Goal: Information Seeking & Learning: Learn about a topic

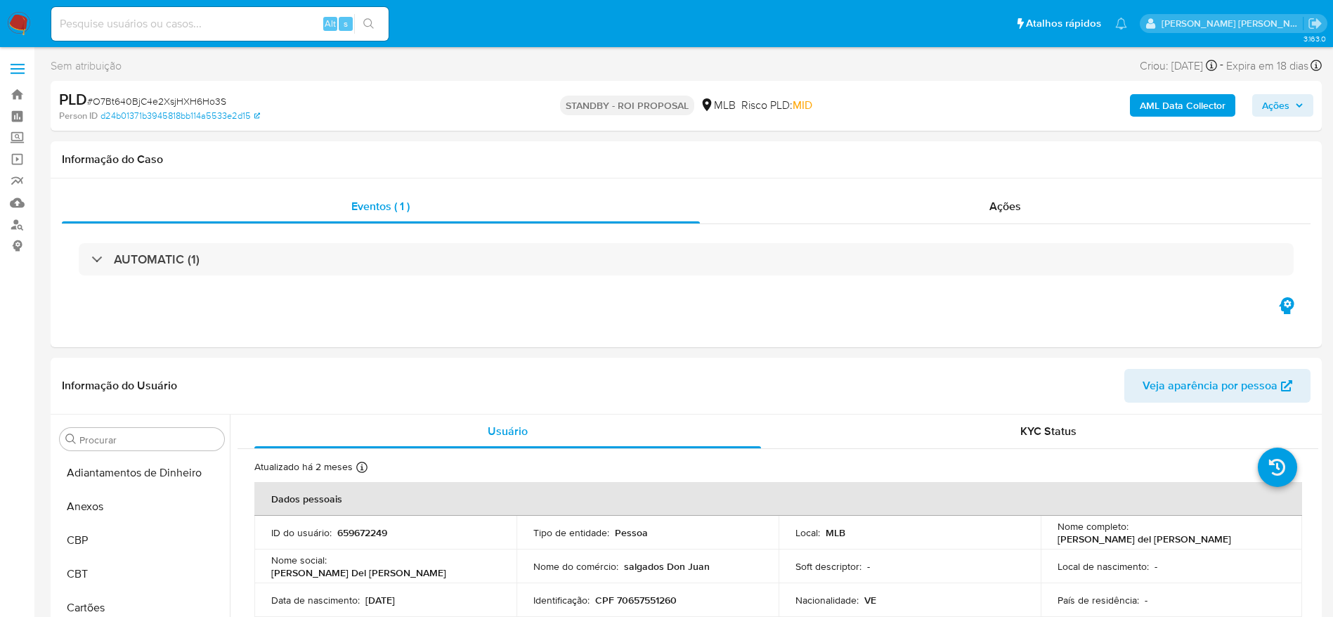
select select "10"
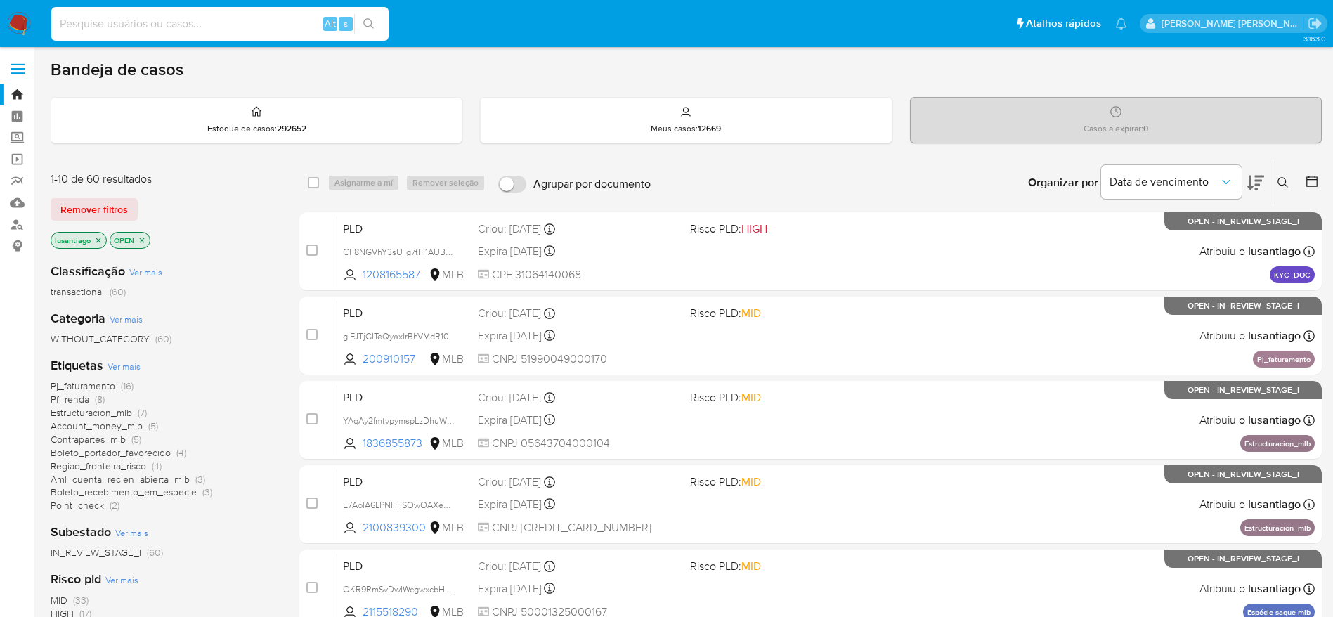
click at [216, 15] on input at bounding box center [219, 24] width 337 height 18
paste input "745761329"
type input "745761329"
click at [372, 23] on icon "search-icon" at bounding box center [368, 23] width 11 height 11
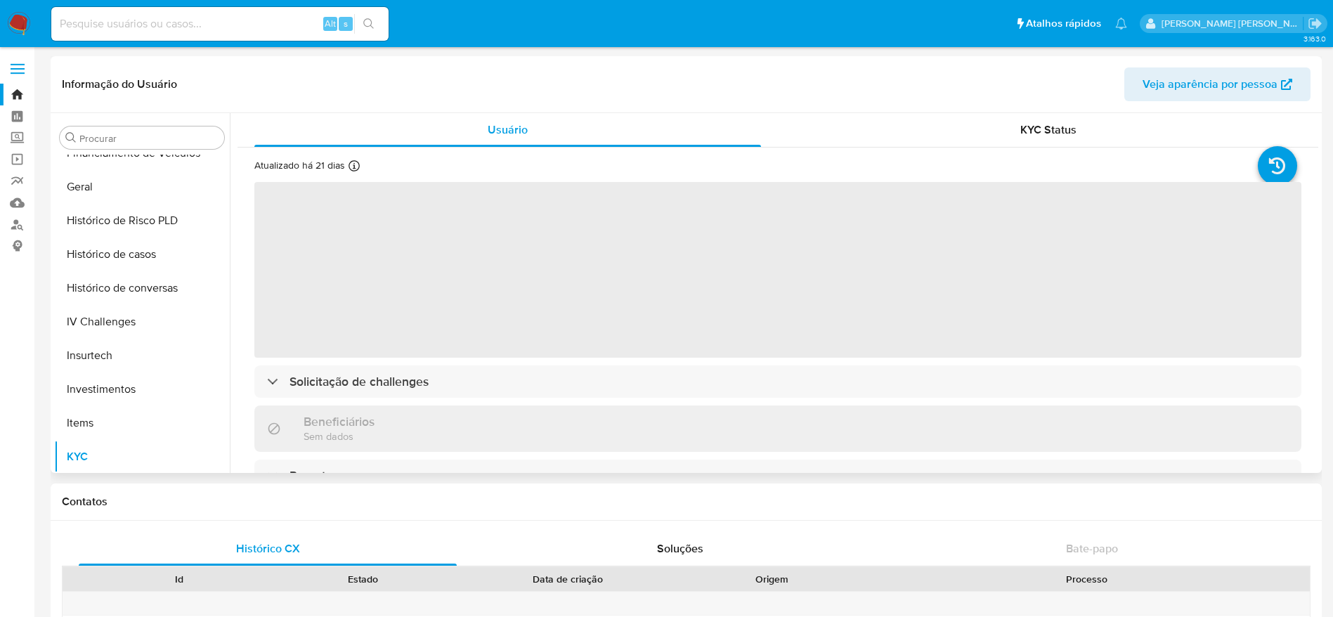
select select "10"
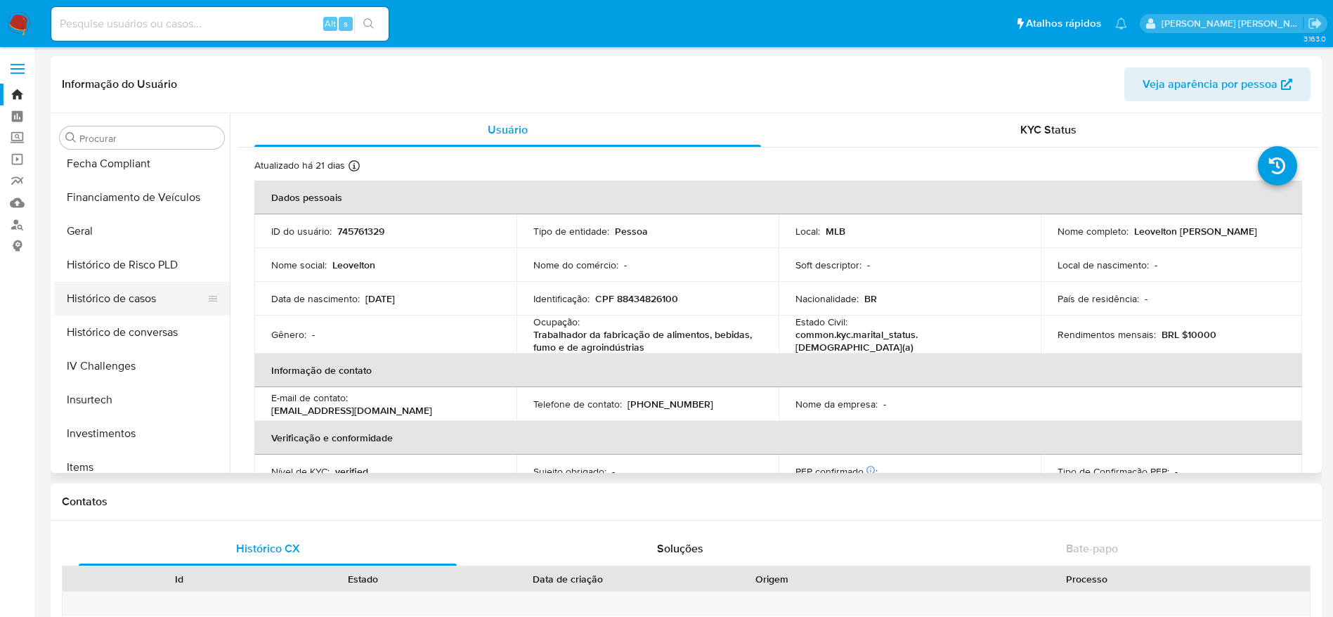
click at [143, 309] on button "Histórico de casos" at bounding box center [136, 299] width 164 height 34
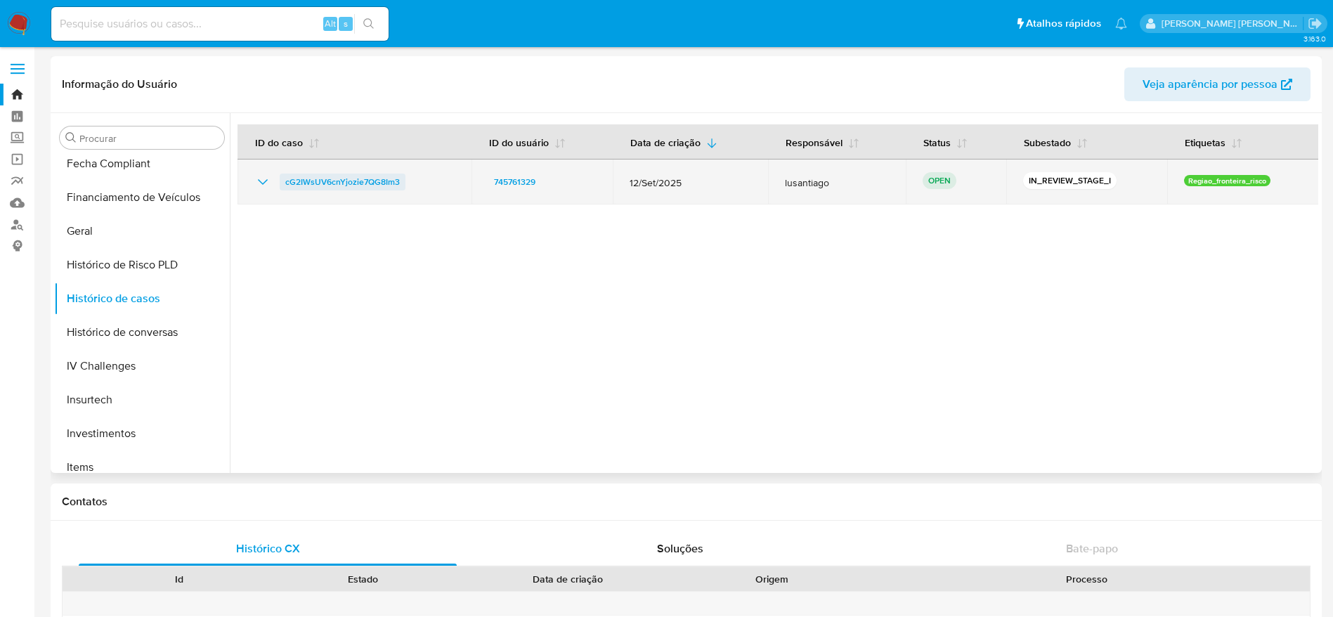
click at [358, 183] on span "cG2IWsUV6cnYjozie7QG8Im3" at bounding box center [342, 182] width 115 height 17
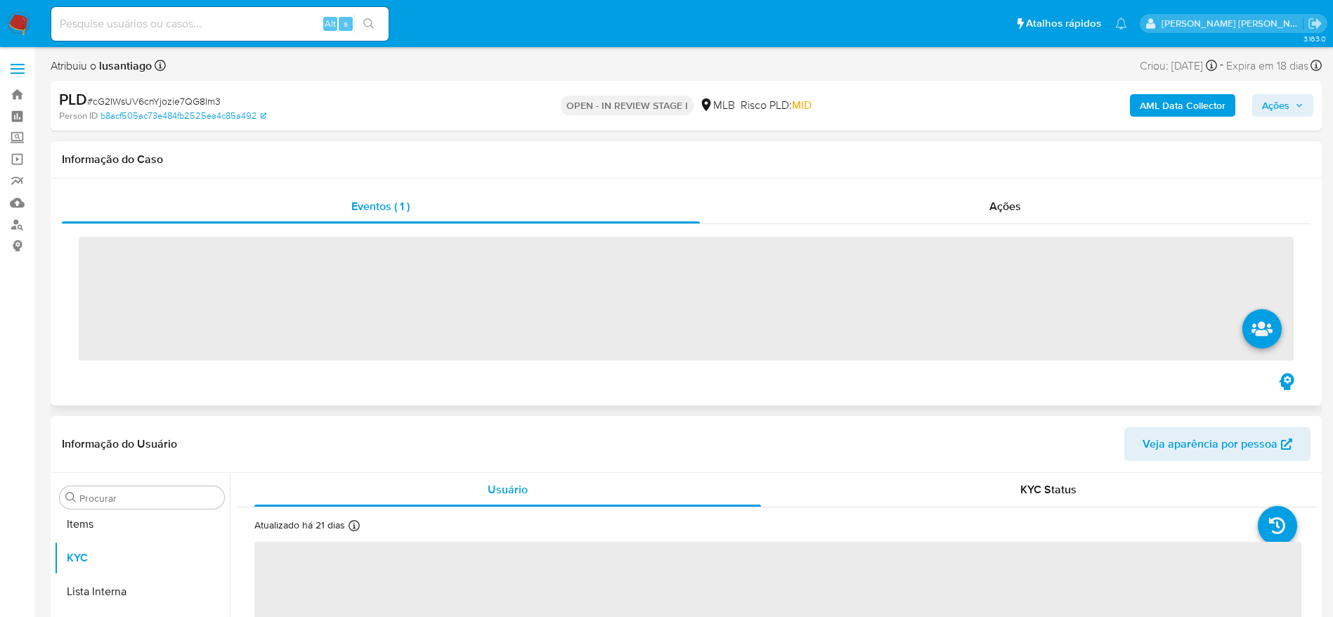
scroll to position [762, 0]
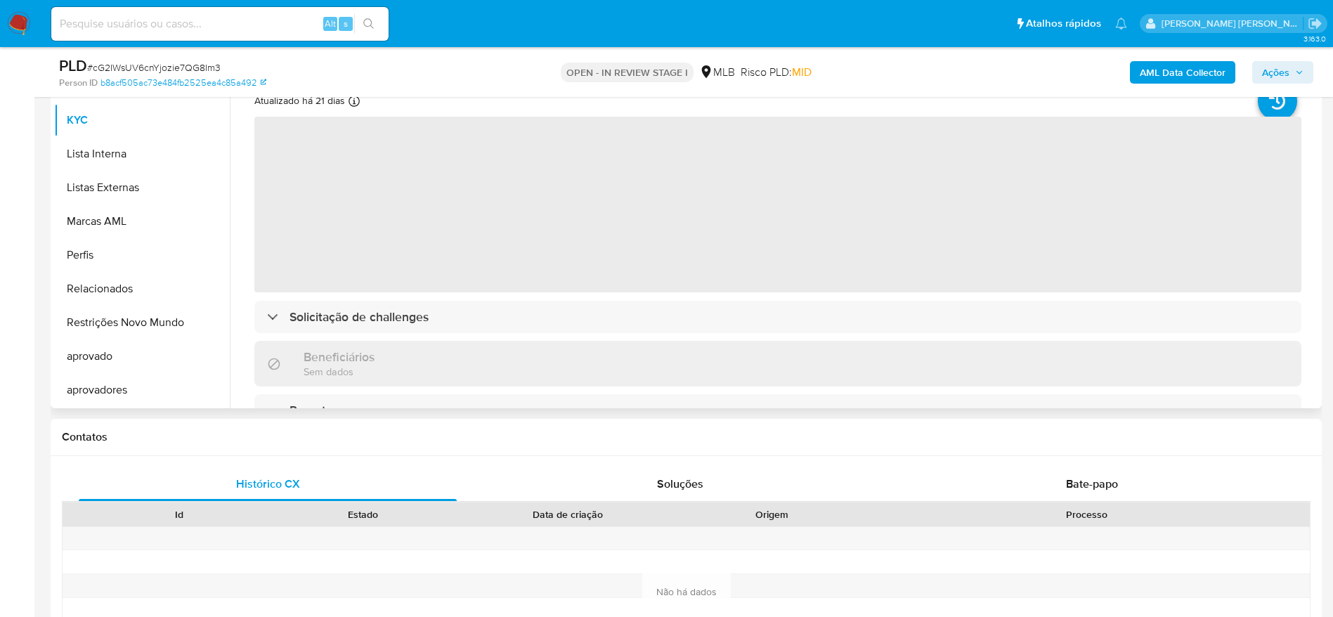
select select "10"
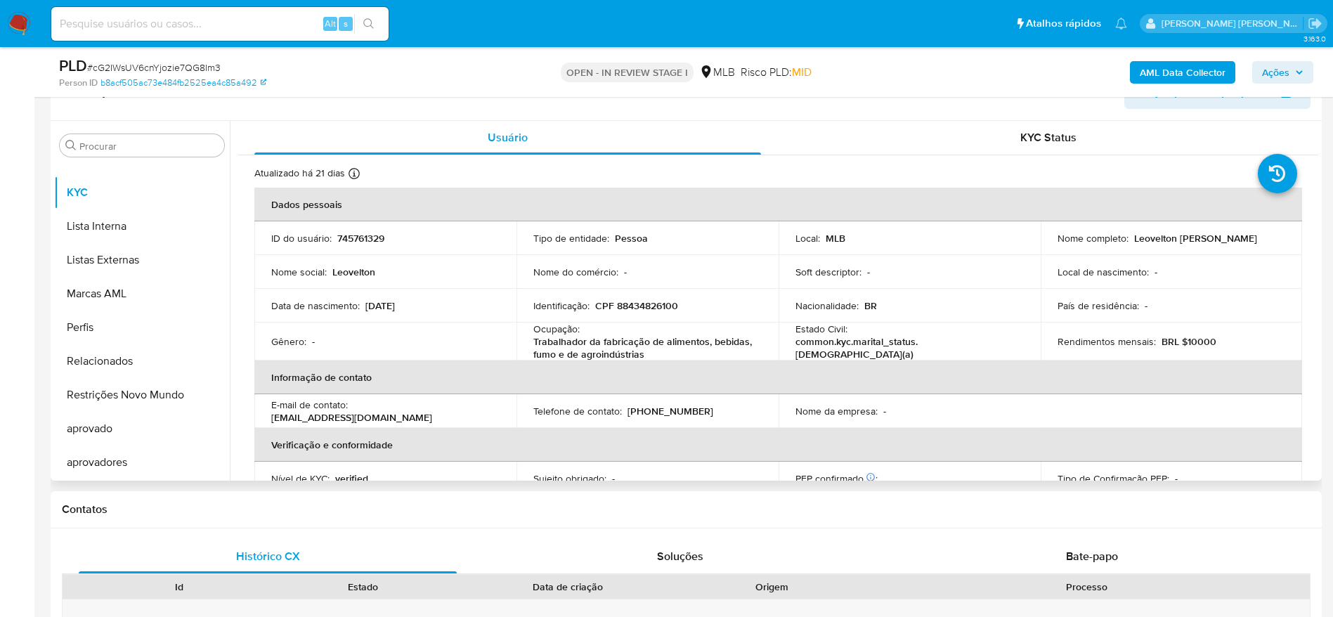
scroll to position [211, 0]
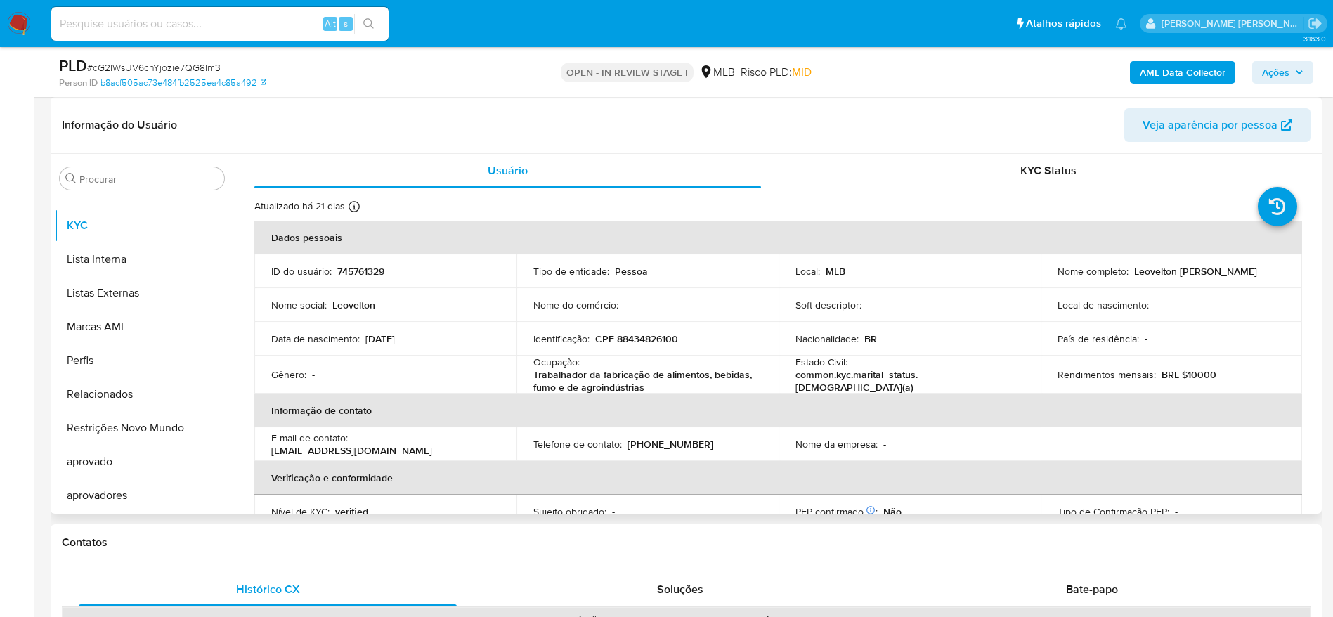
click at [633, 341] on p "CPF 88434826100" at bounding box center [636, 338] width 83 height 13
copy p "88434826100"
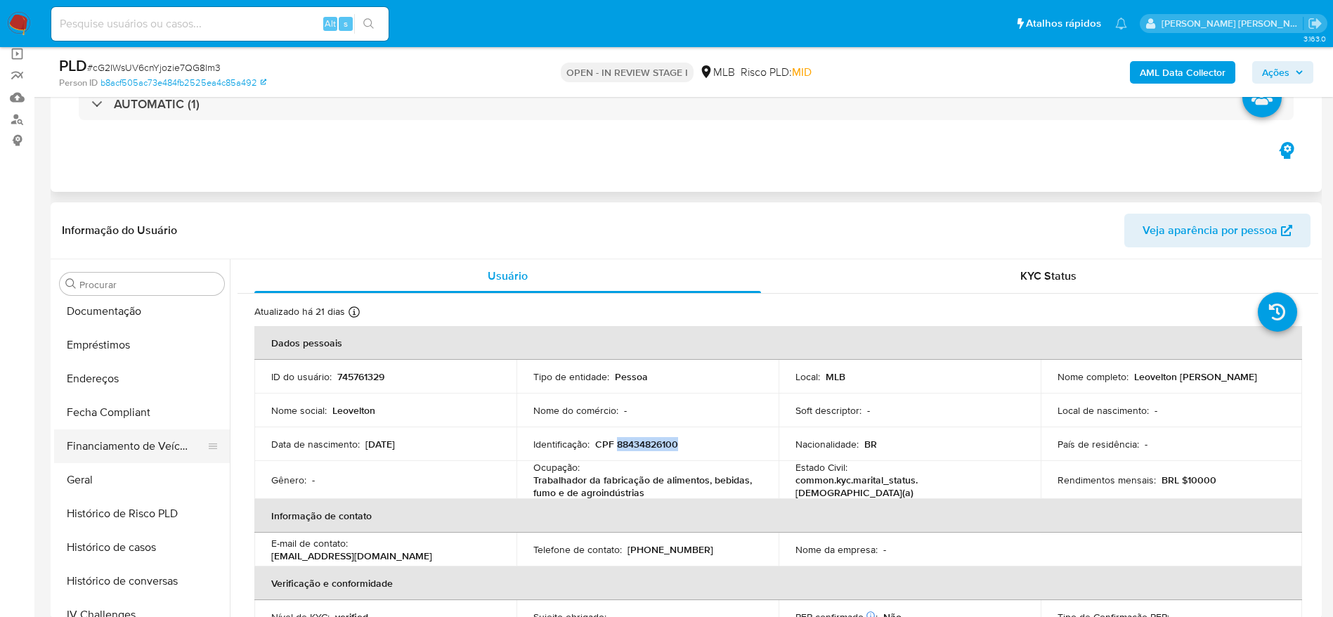
scroll to position [341, 0]
click at [110, 473] on button "Geral" at bounding box center [136, 483] width 164 height 34
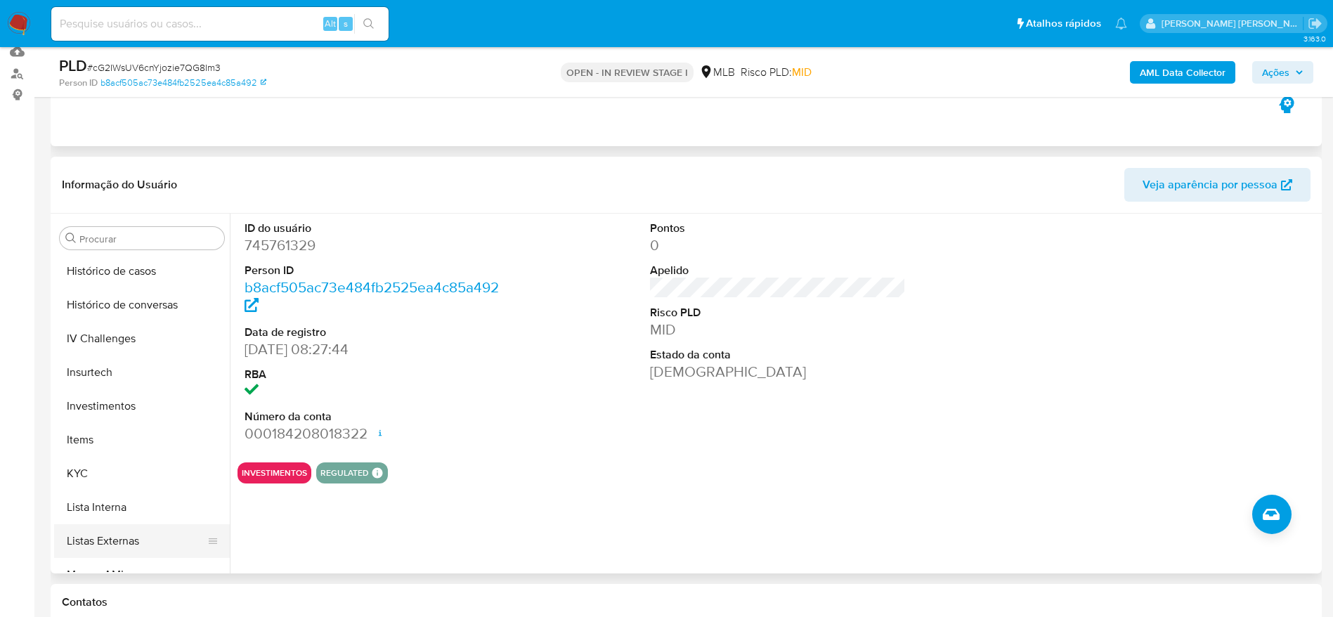
scroll to position [657, 0]
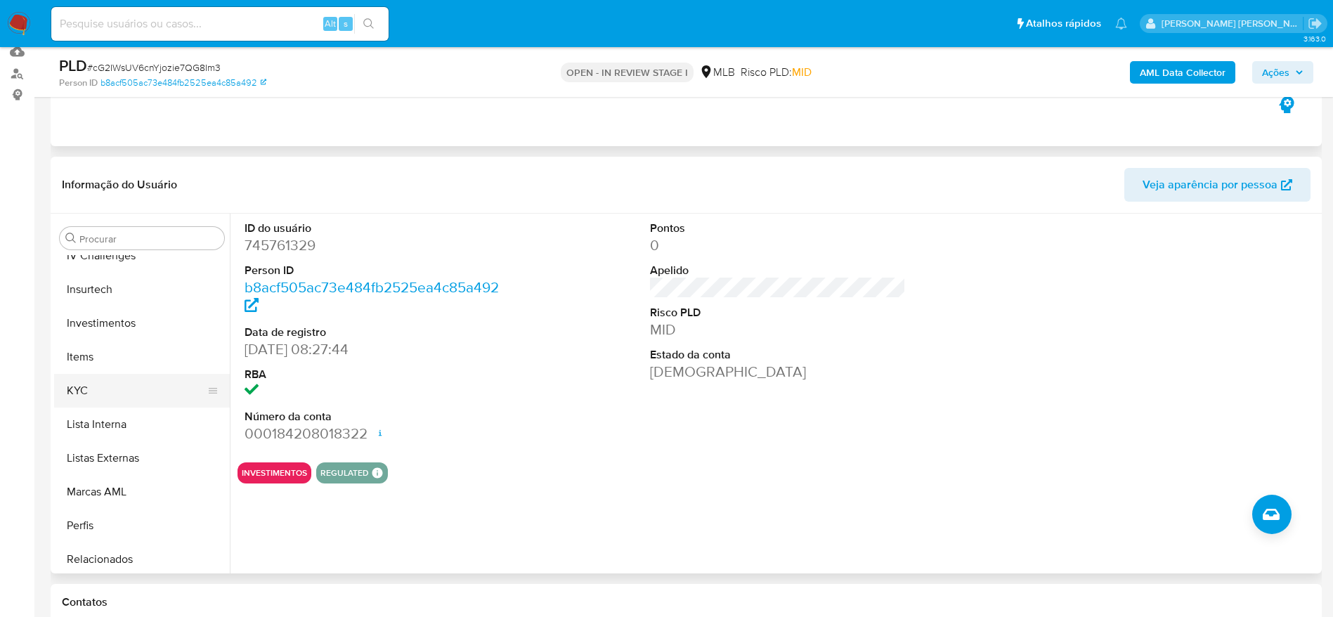
click at [108, 391] on button "KYC" at bounding box center [136, 391] width 164 height 34
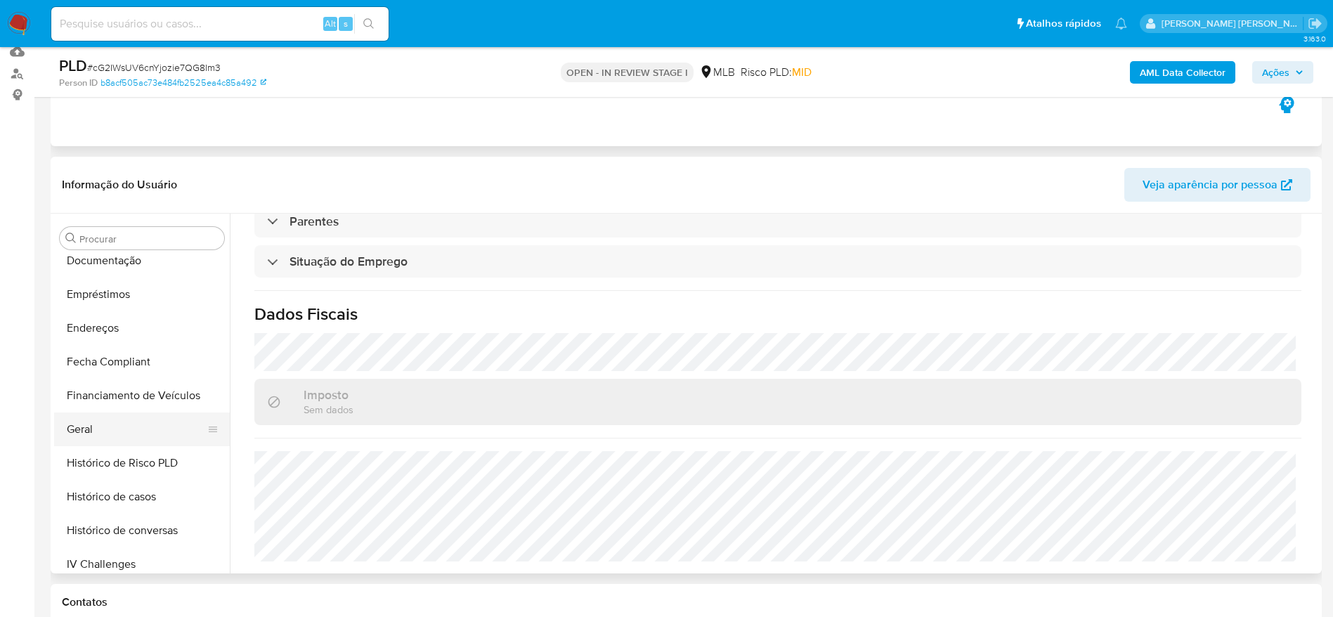
scroll to position [341, 0]
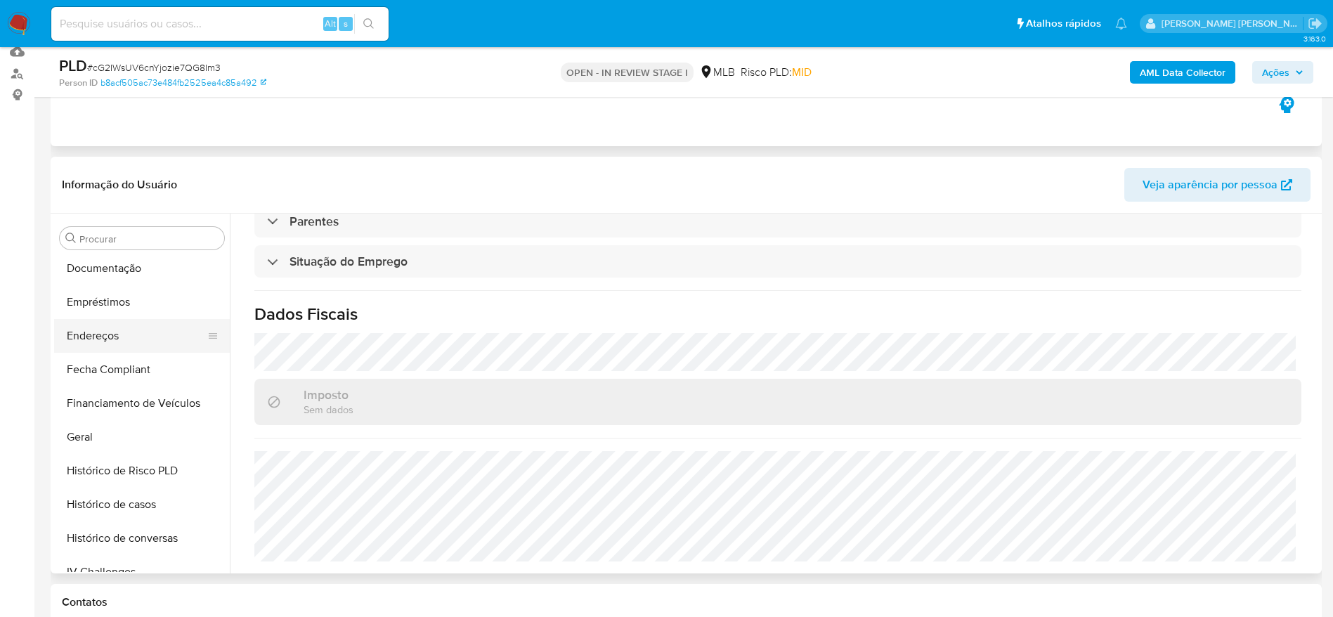
click at [118, 338] on button "Endereços" at bounding box center [136, 336] width 164 height 34
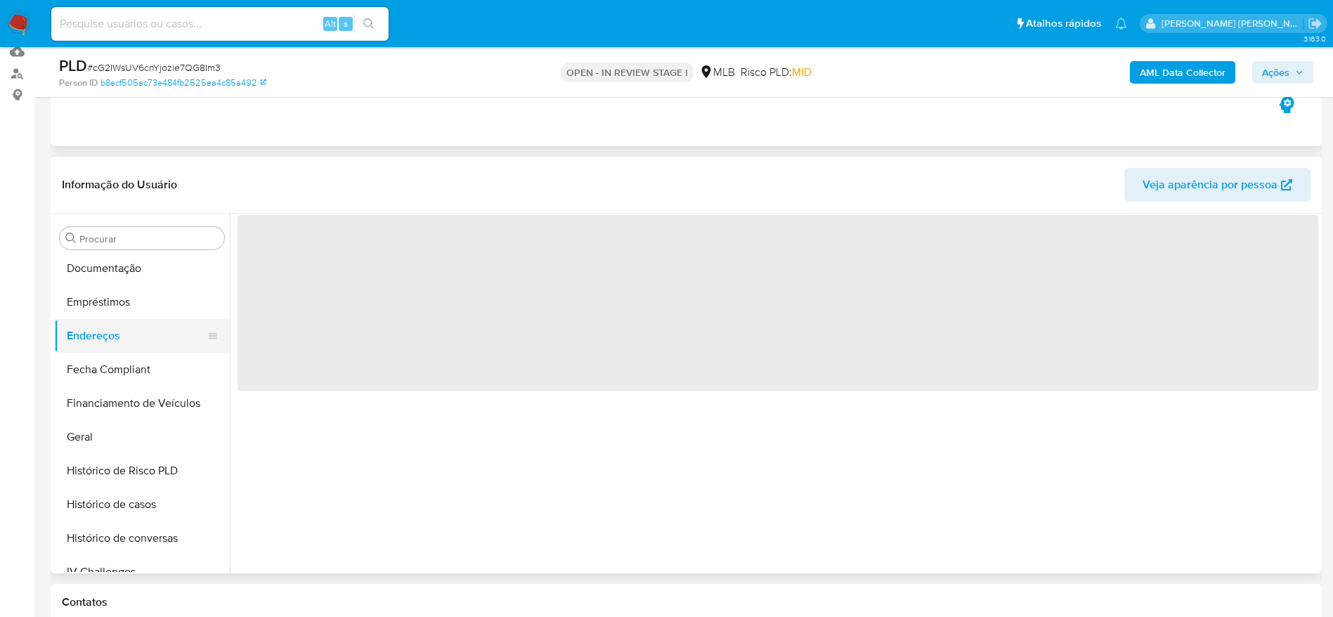
scroll to position [0, 0]
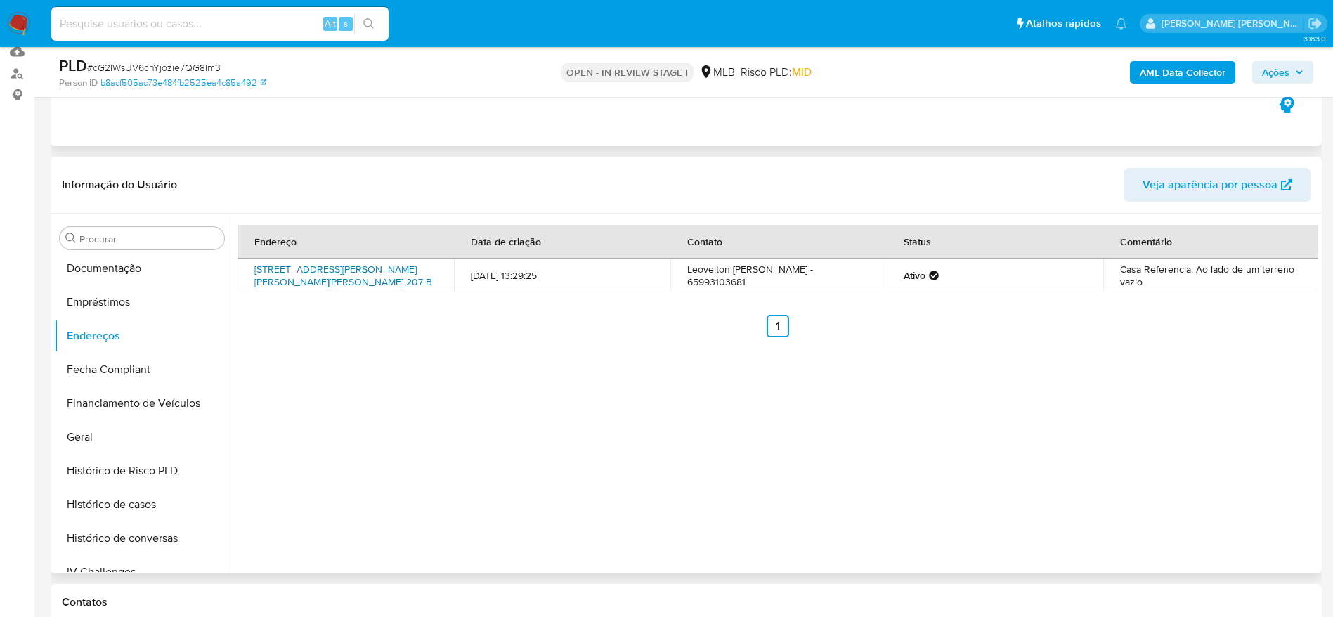
click at [303, 282] on link "Avenida Jose Alves Ferreira 207 B, Pontes E Lacerda, Mato Grosso, 78250000, Bra…" at bounding box center [343, 275] width 178 height 27
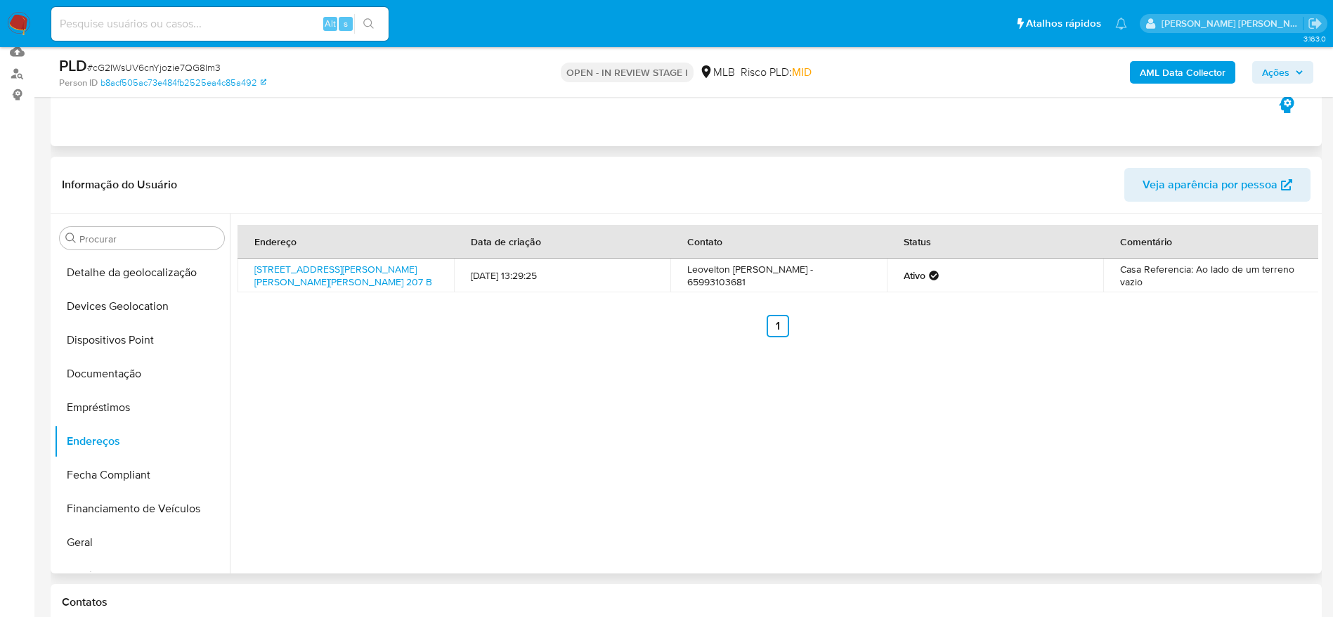
click at [126, 278] on button "Detalhe da geolocalização" at bounding box center [142, 273] width 176 height 34
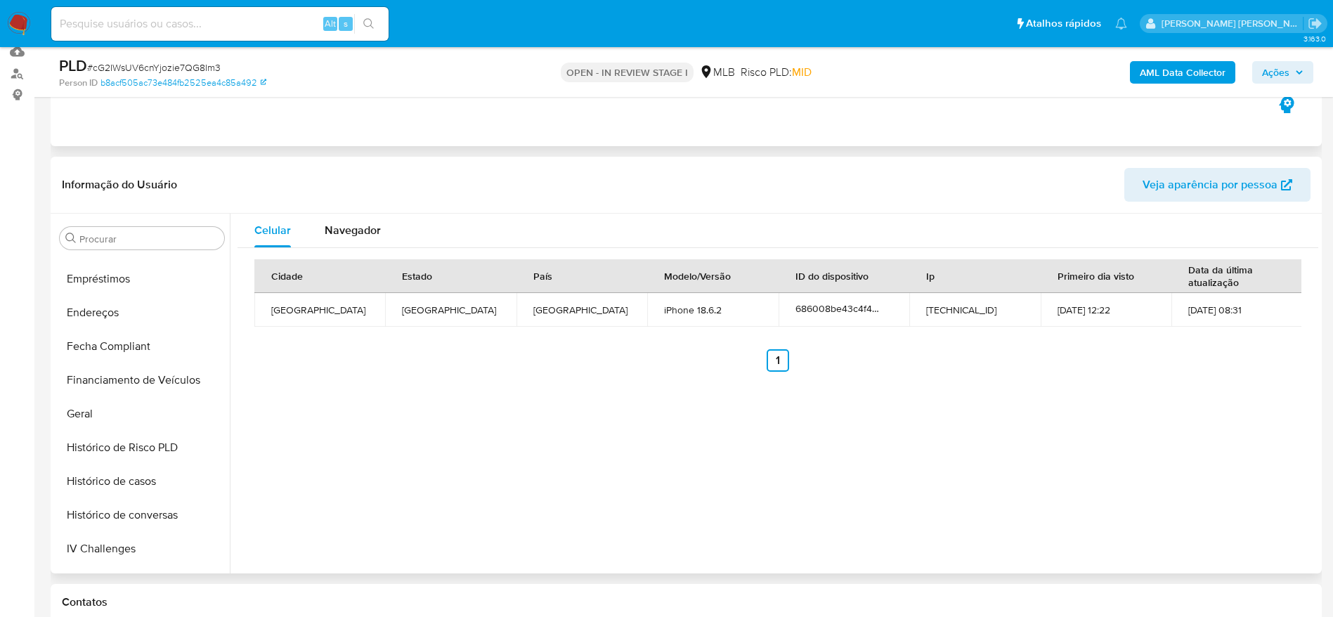
scroll to position [762, 0]
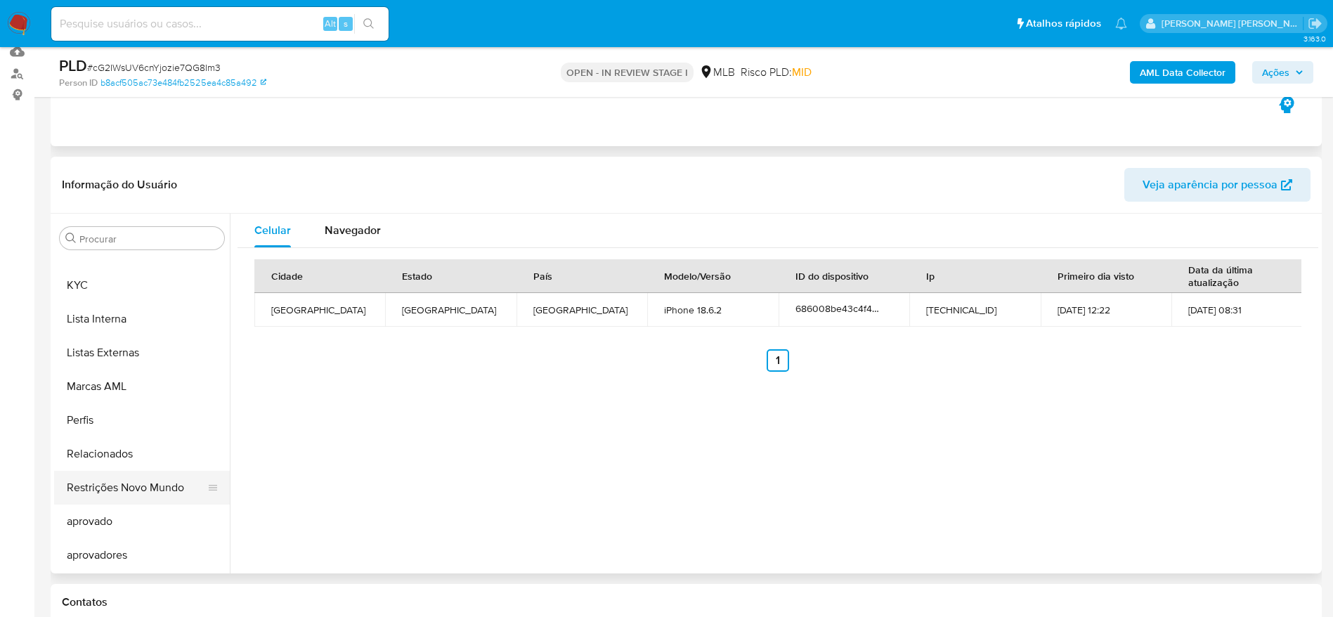
click at [131, 485] on button "Restrições Novo Mundo" at bounding box center [136, 488] width 164 height 34
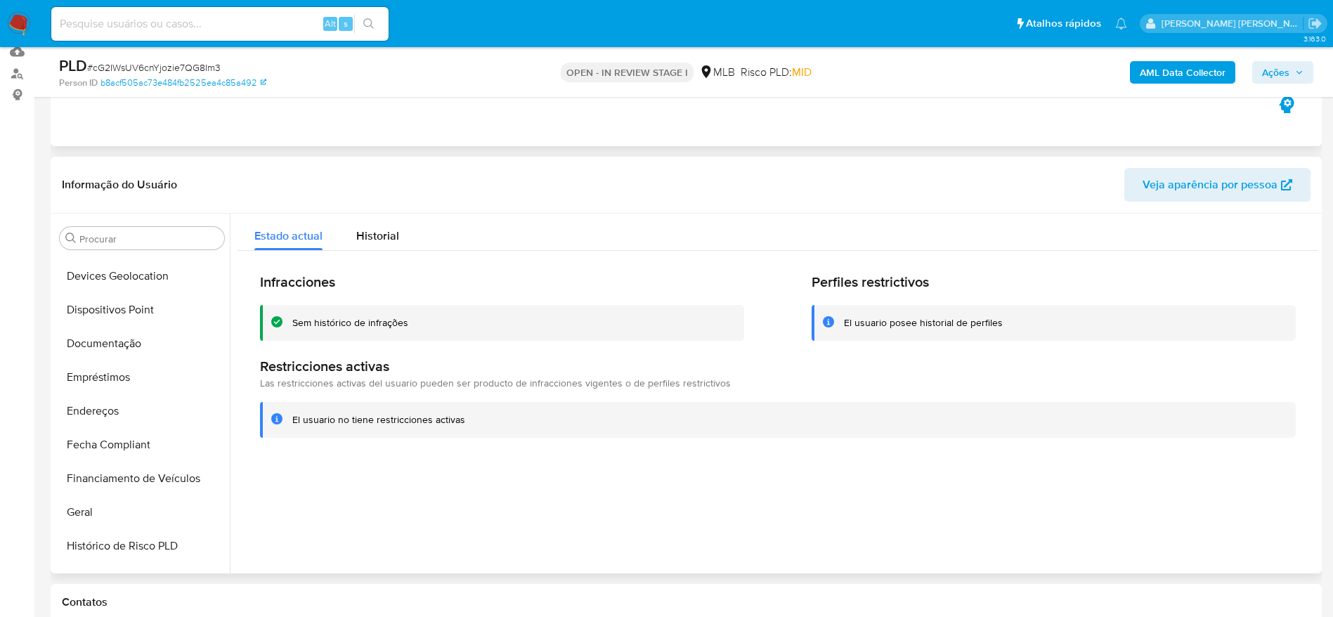
scroll to position [235, 0]
click at [150, 353] on button "Dispositivos Point" at bounding box center [136, 340] width 164 height 34
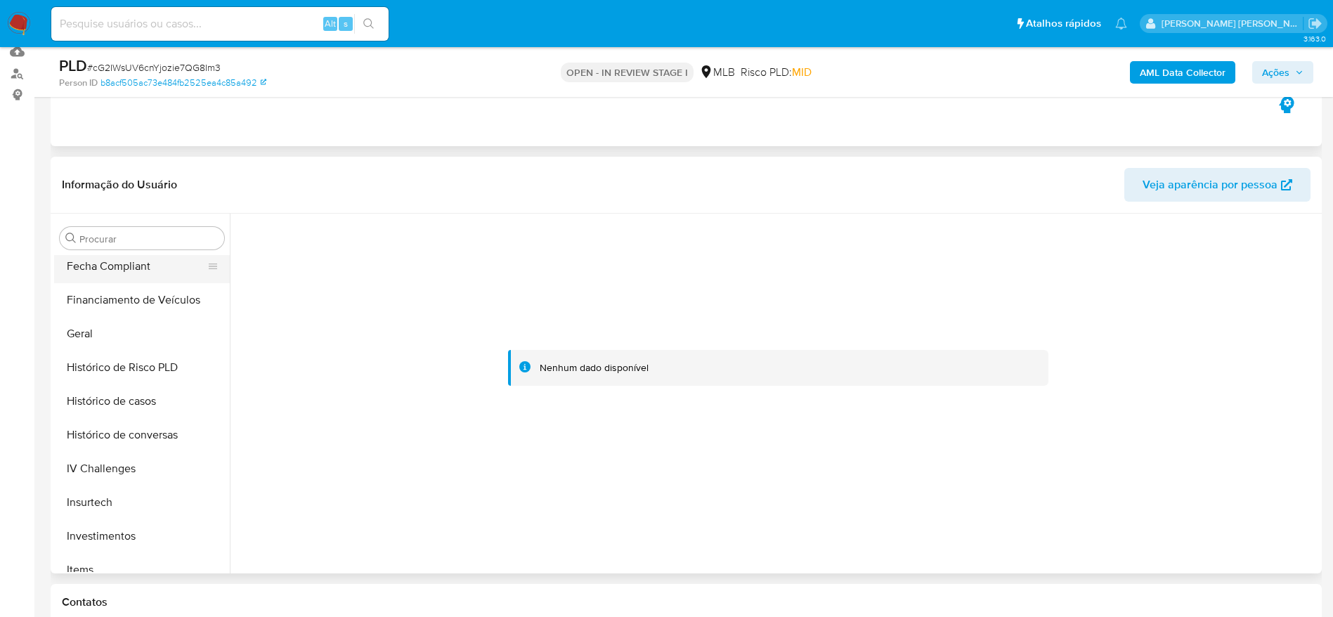
scroll to position [341, 0]
click at [112, 273] on button "Documentação" at bounding box center [136, 269] width 164 height 34
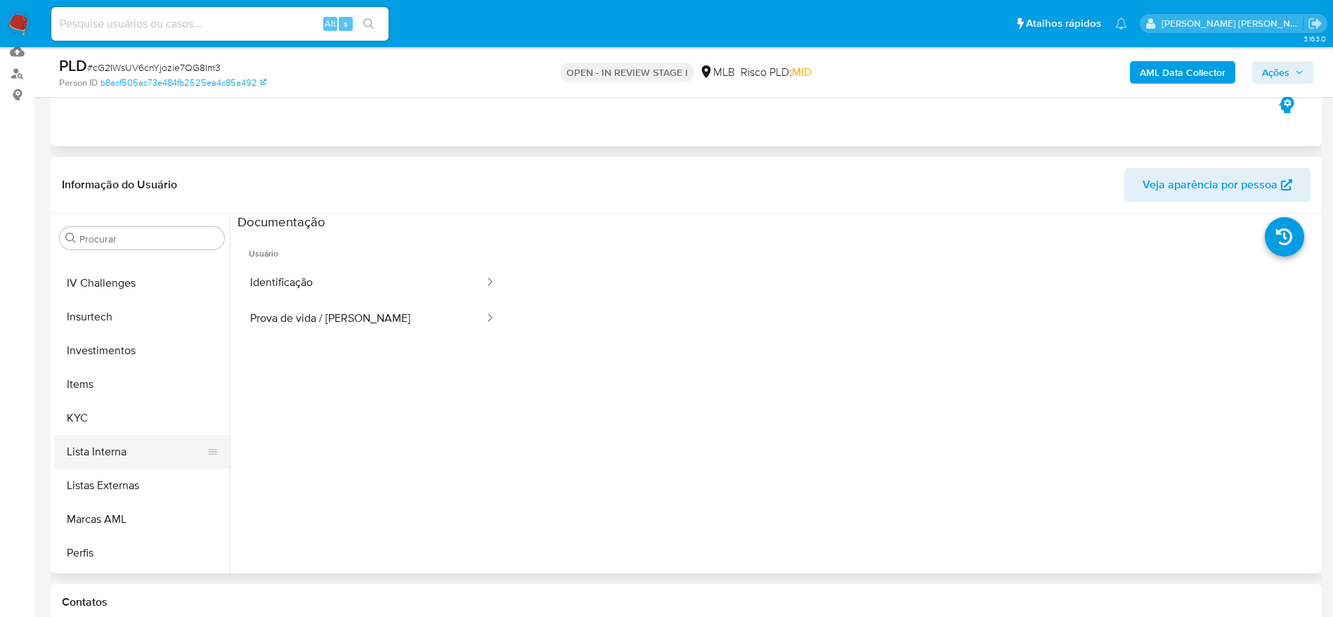
scroll to position [657, 0]
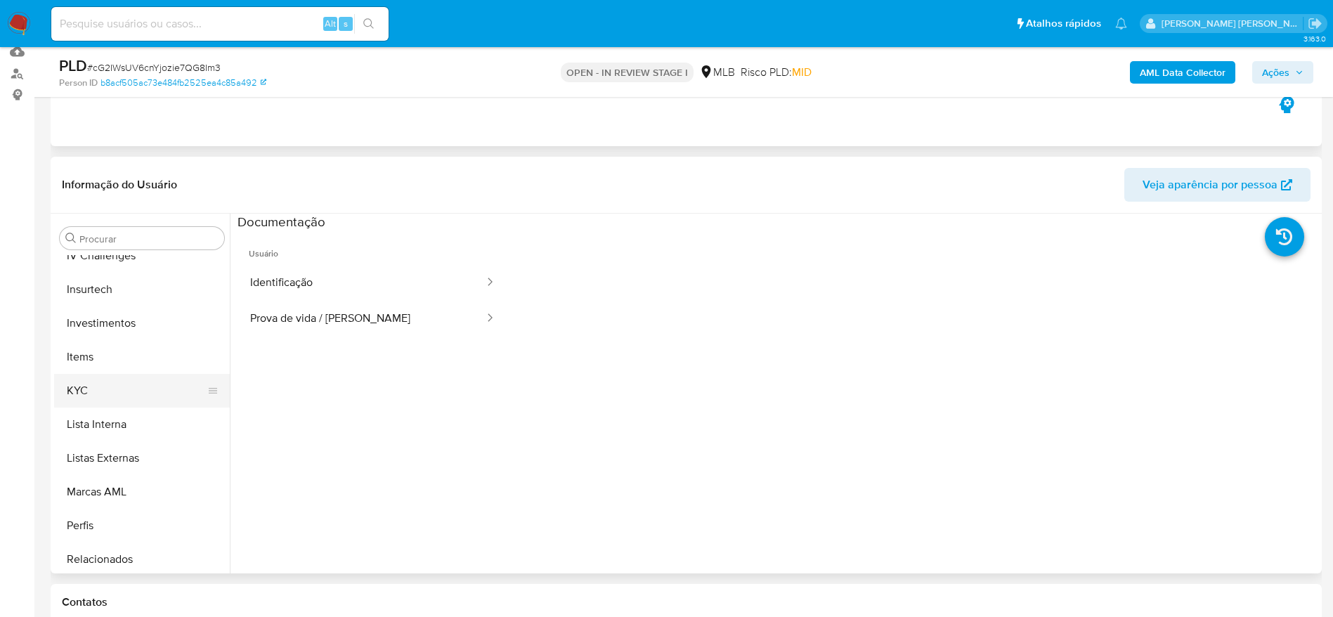
click at [110, 404] on button "KYC" at bounding box center [136, 391] width 164 height 34
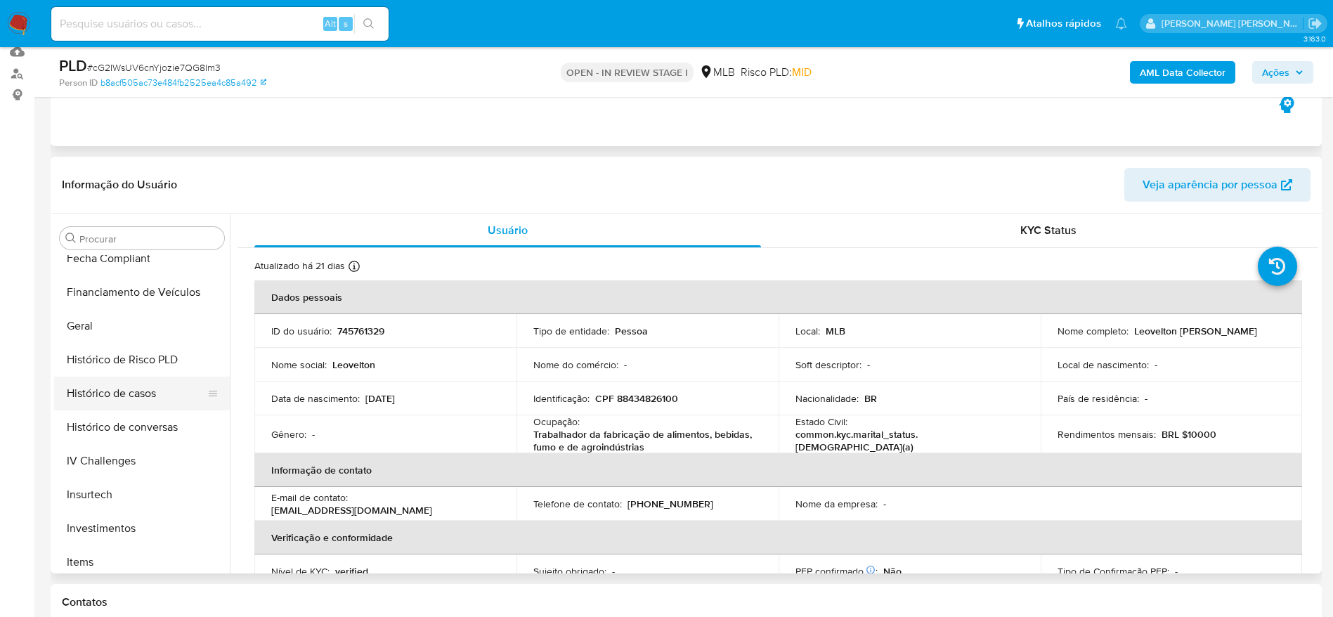
scroll to position [446, 0]
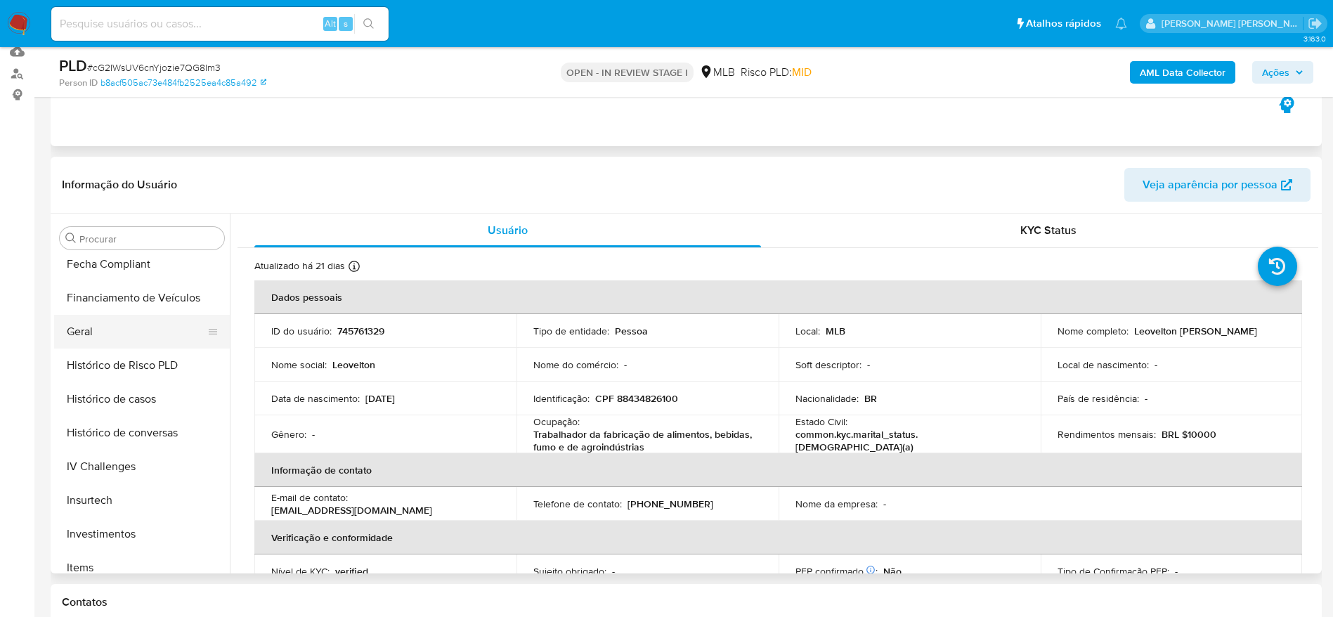
click at [91, 343] on button "Geral" at bounding box center [136, 332] width 164 height 34
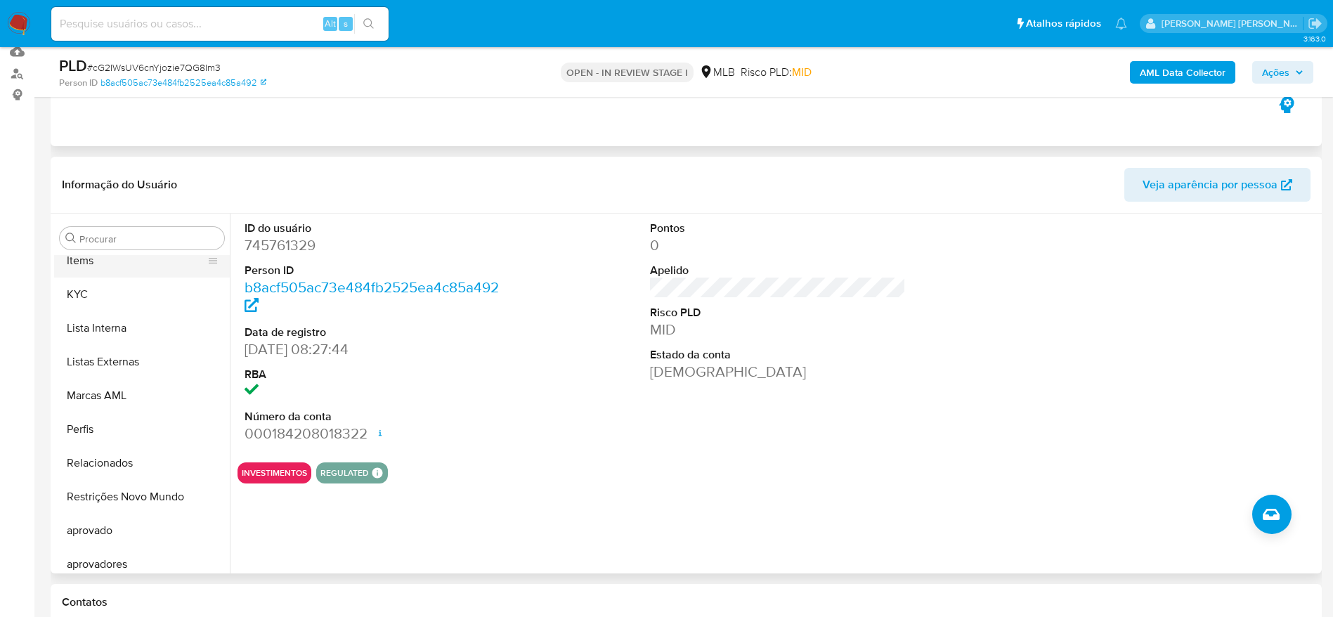
scroll to position [657, 0]
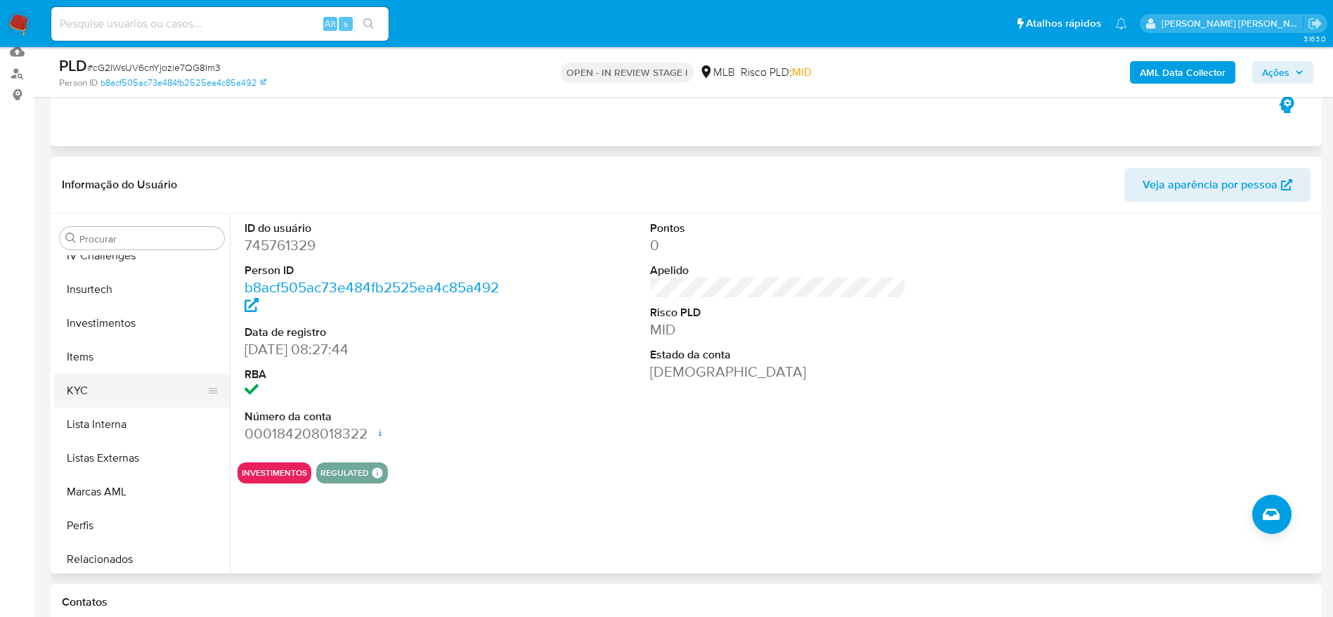
click at [78, 384] on button "KYC" at bounding box center [136, 391] width 164 height 34
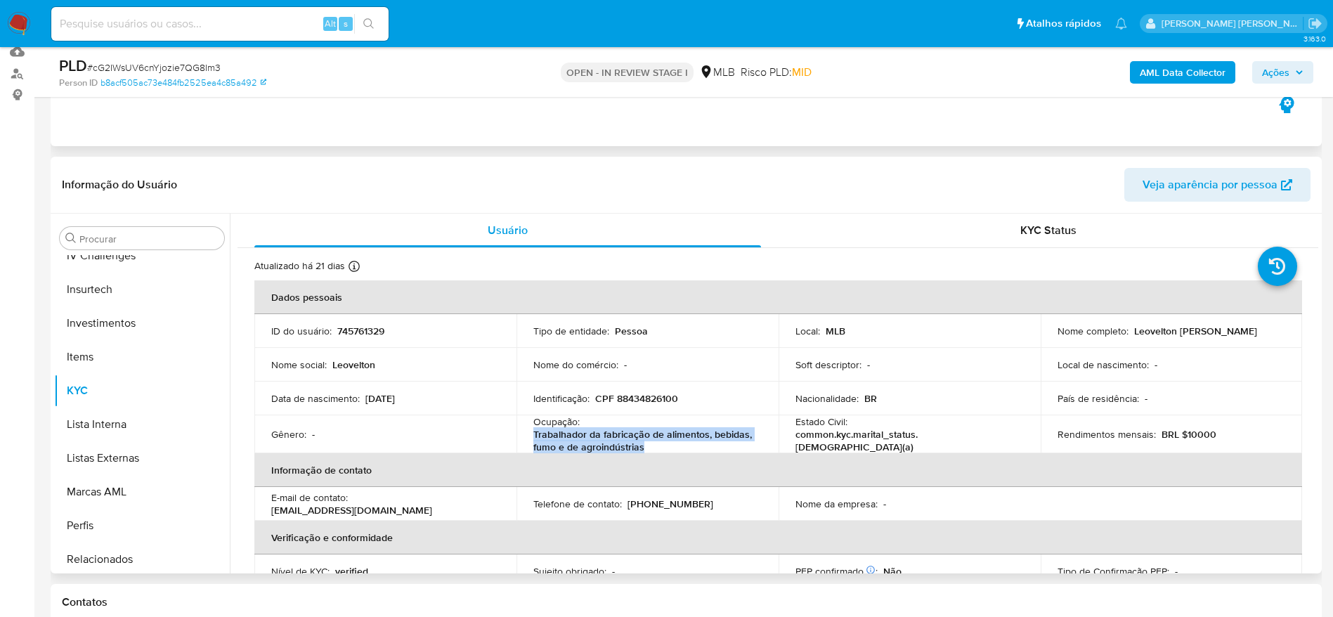
drag, startPoint x: 660, startPoint y: 448, endPoint x: 524, endPoint y: 443, distance: 136.4
click at [524, 443] on td "Ocupação : Trabalhador da fabricação de alimentos, bebidas, fumo e de agroindús…" at bounding box center [647, 434] width 262 height 38
copy p "Trabalhador da fabricação de alimentos, bebidas, fumo e de agroindústrias"
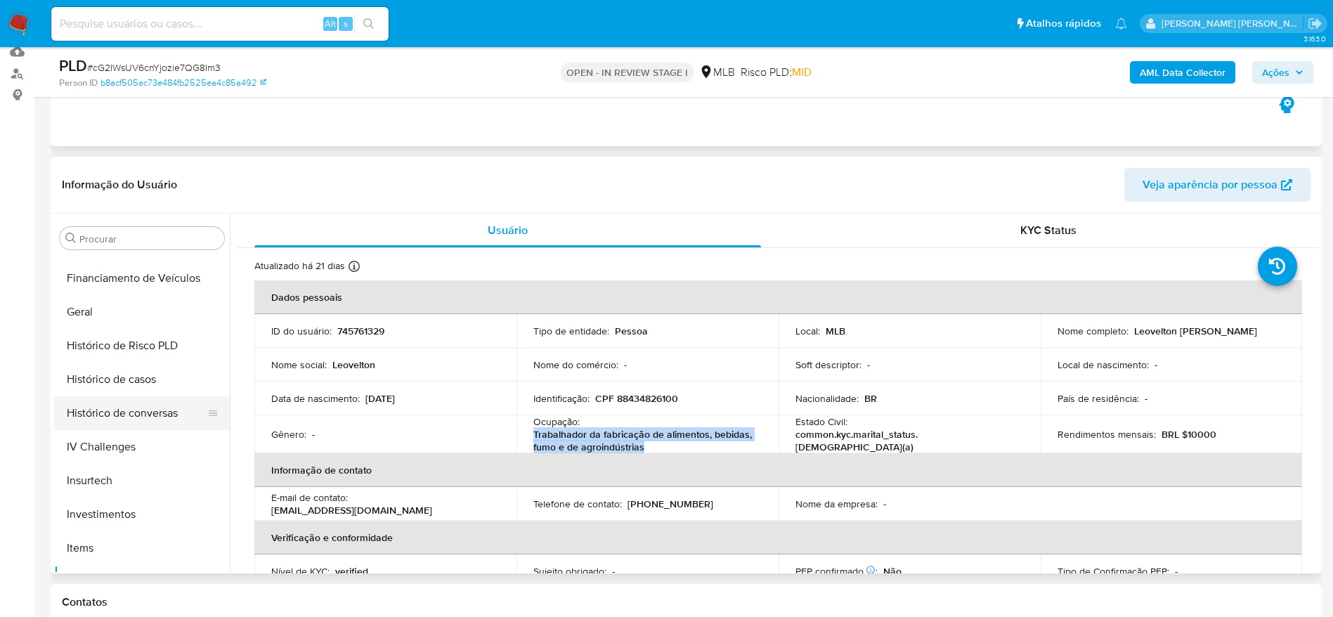
scroll to position [341, 0]
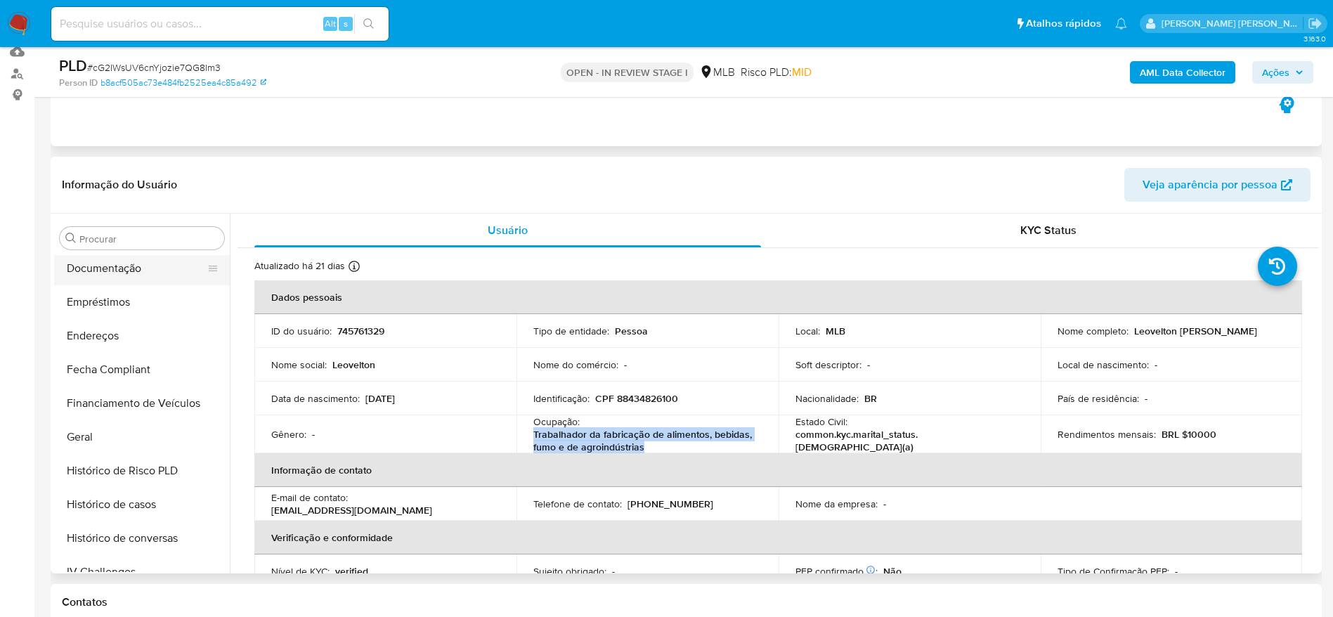
click at [109, 266] on button "Documentação" at bounding box center [136, 269] width 164 height 34
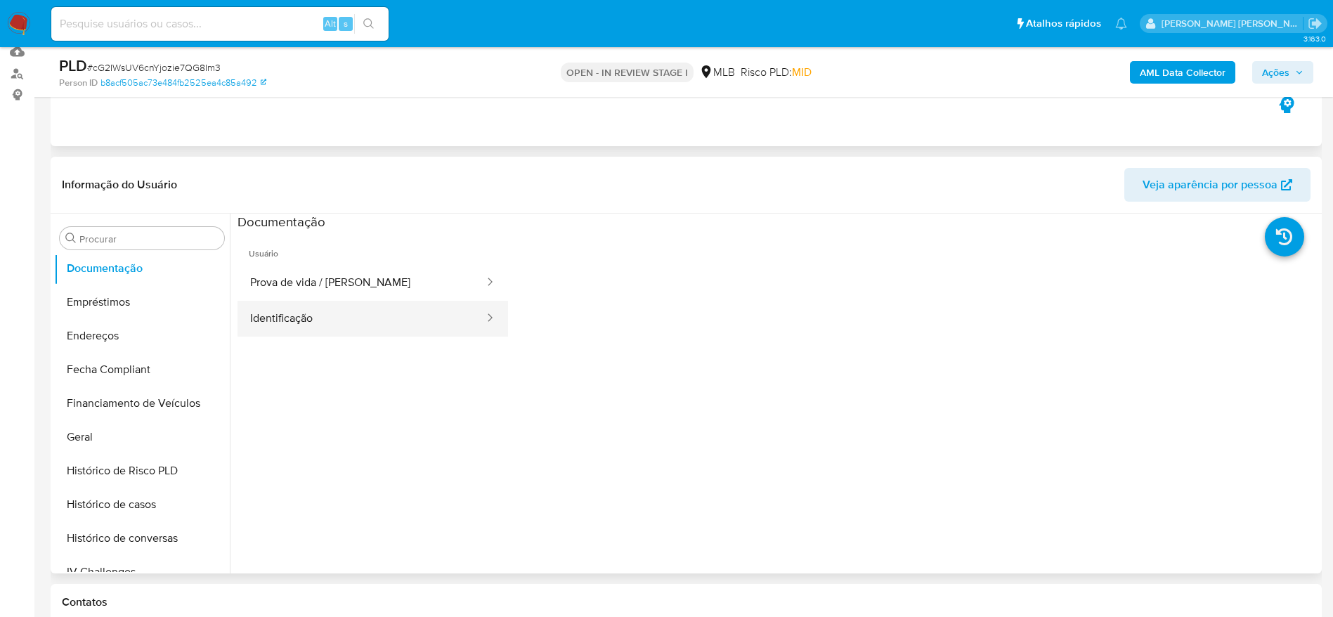
click at [309, 324] on button "Identificação" at bounding box center [361, 319] width 248 height 36
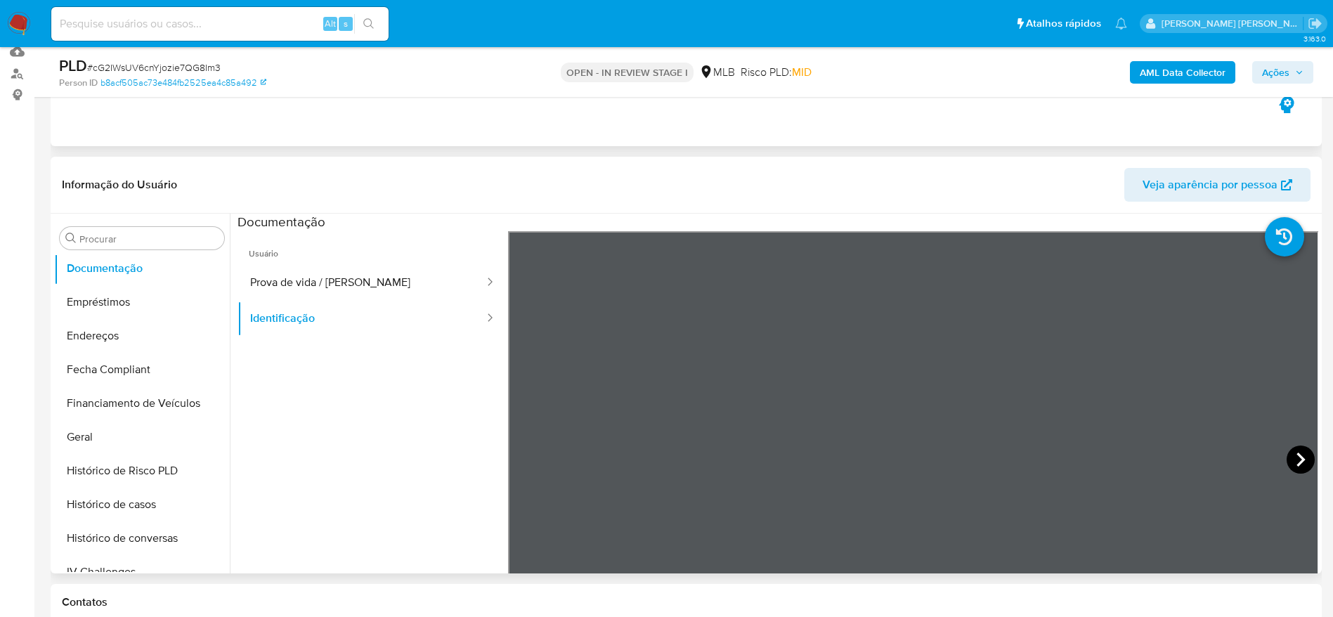
click at [1296, 453] on icon at bounding box center [1300, 460] width 8 height 14
click at [285, 289] on button "Prova de vida / Selfie" at bounding box center [361, 283] width 248 height 36
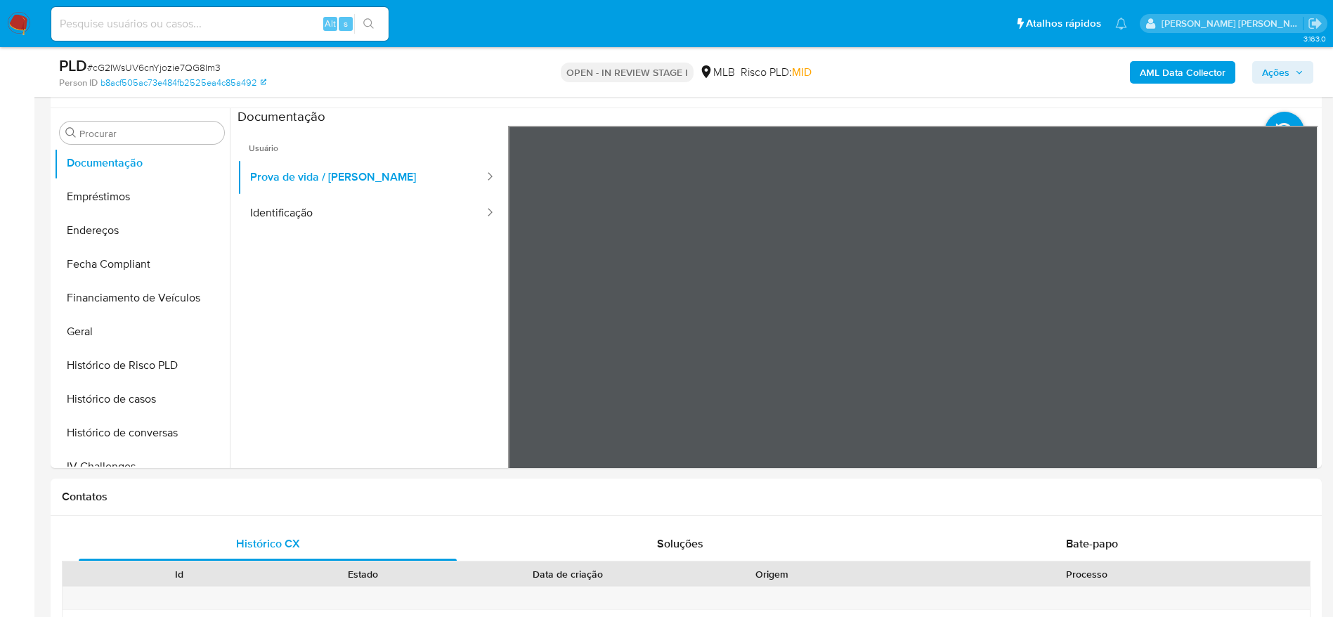
drag, startPoint x: 1282, startPoint y: 74, endPoint x: 1261, endPoint y: 82, distance: 21.6
click at [1282, 75] on span "Ações" at bounding box center [1275, 72] width 27 height 22
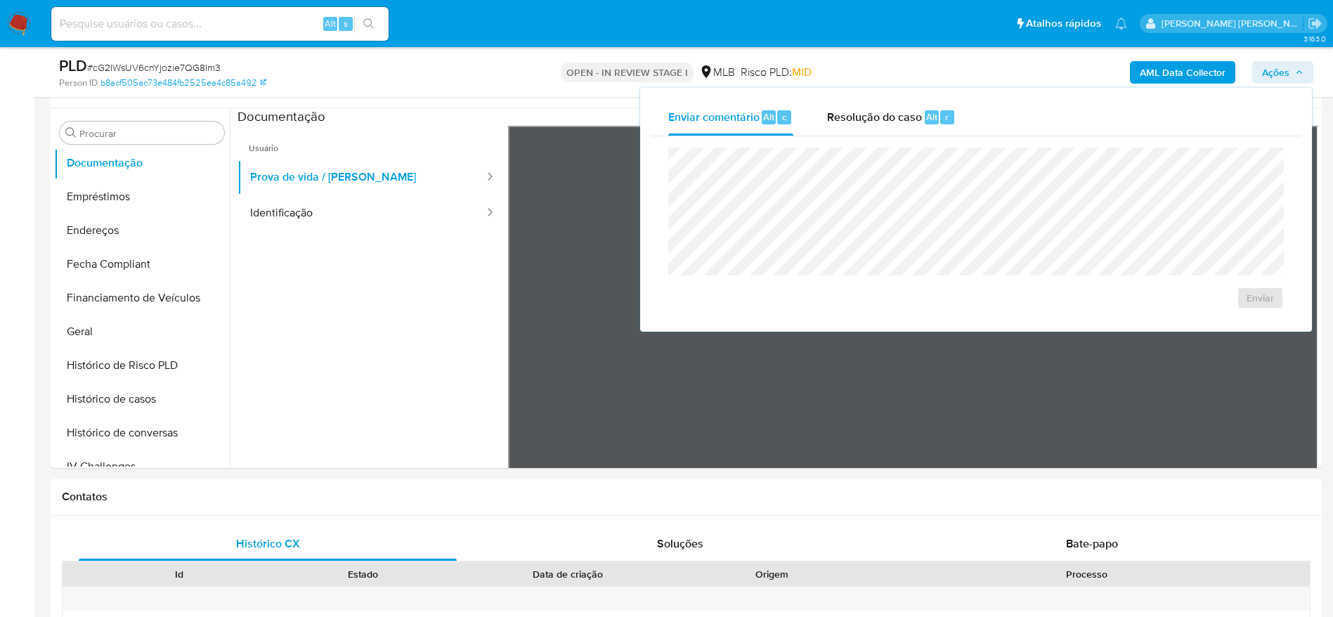
drag, startPoint x: 865, startPoint y: 115, endPoint x: 862, endPoint y: 138, distance: 24.1
click at [864, 119] on span "Resolução do caso" at bounding box center [874, 116] width 95 height 16
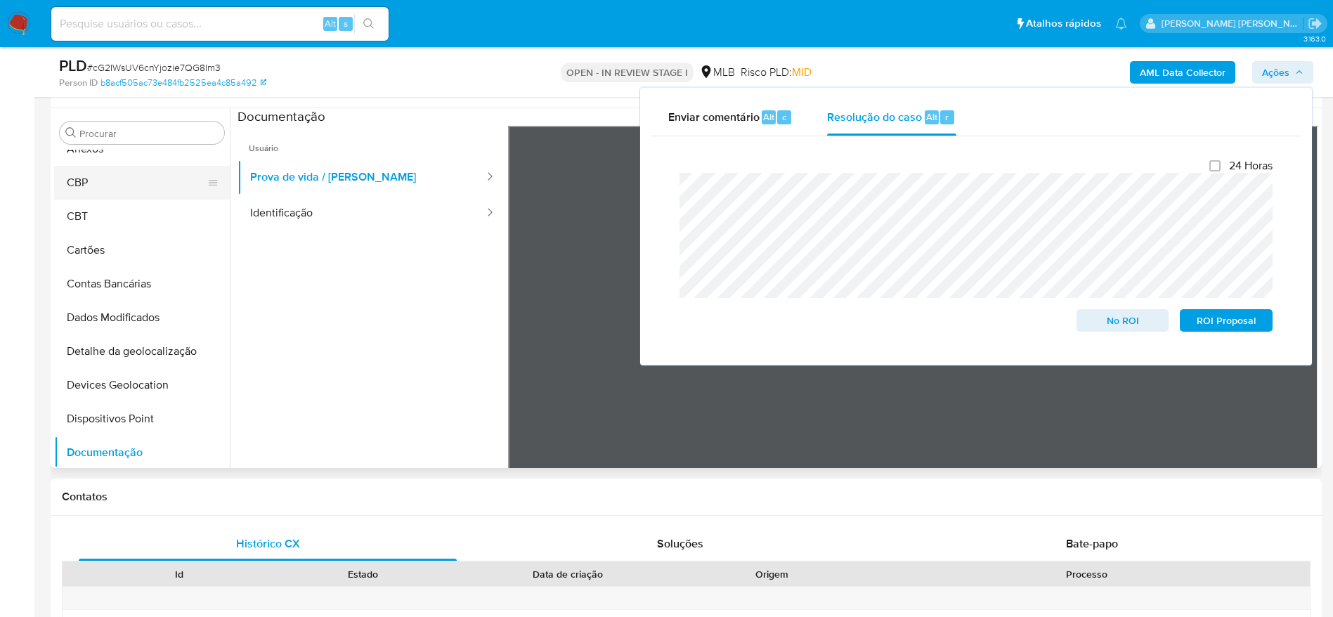
scroll to position [0, 0]
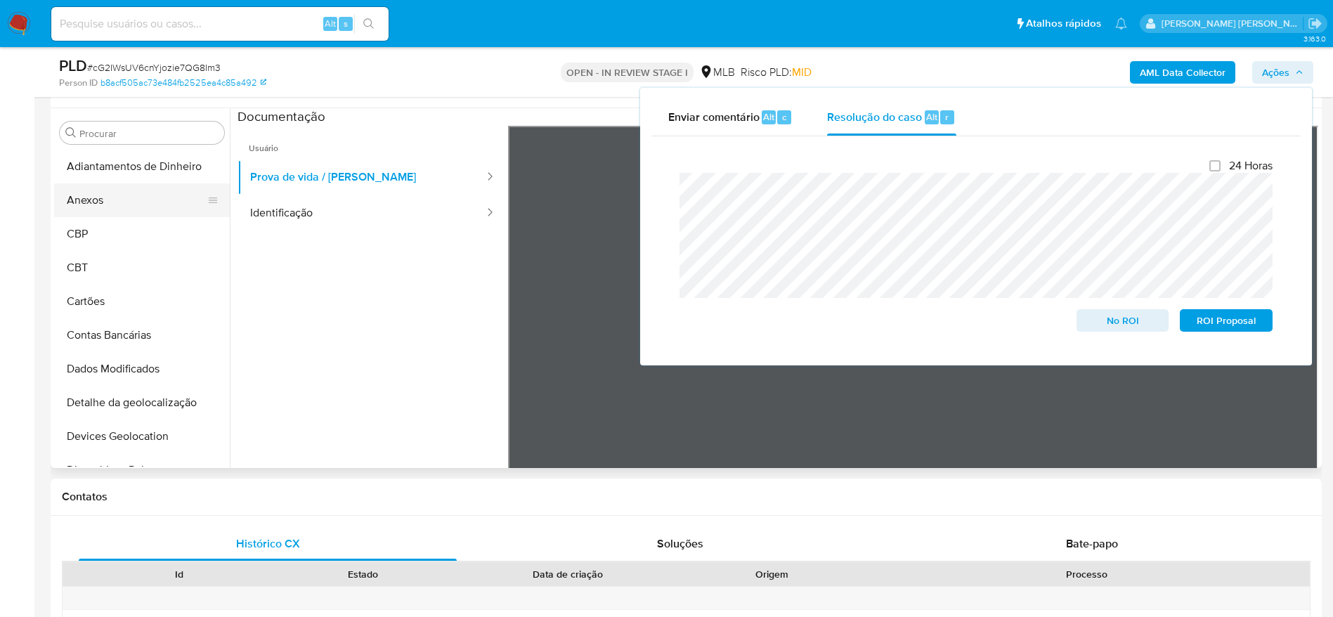
click at [116, 209] on button "Anexos" at bounding box center [136, 200] width 164 height 34
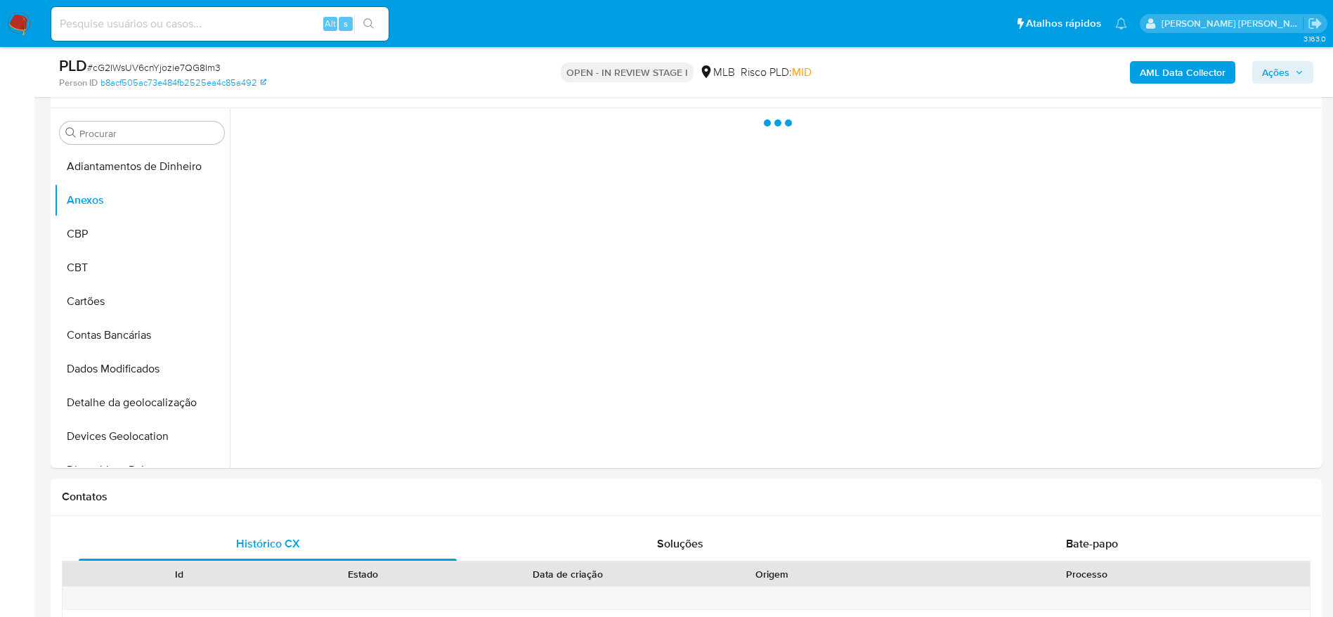
click at [1198, 78] on b "AML Data Collector" at bounding box center [1183, 72] width 86 height 22
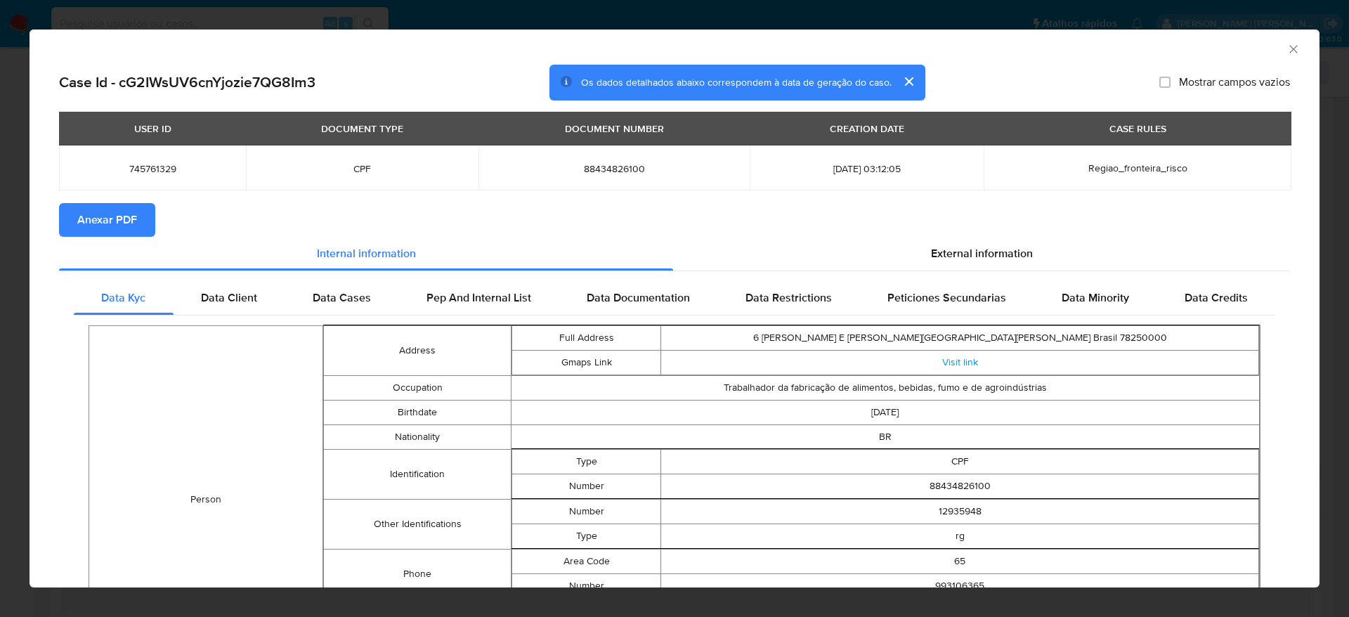
click at [102, 221] on span "Anexar PDF" at bounding box center [107, 219] width 60 height 31
click at [1287, 49] on icon "Fechar a janela" at bounding box center [1294, 49] width 14 height 14
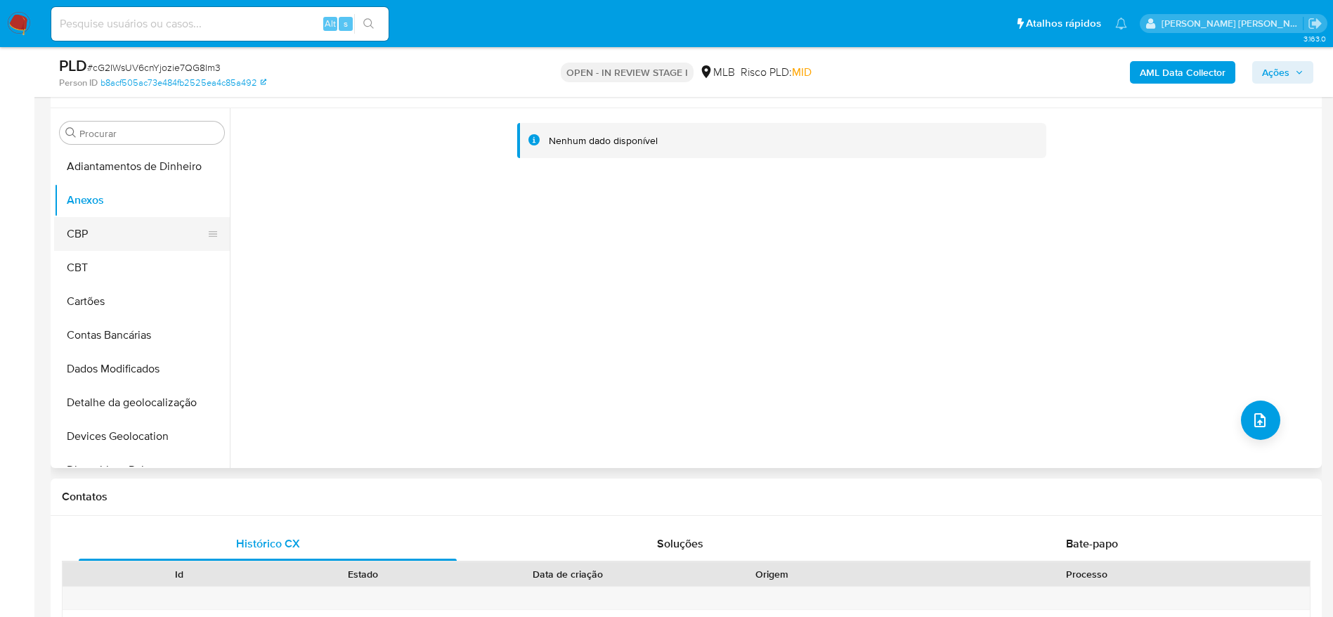
click at [70, 240] on button "CBP" at bounding box center [136, 234] width 164 height 34
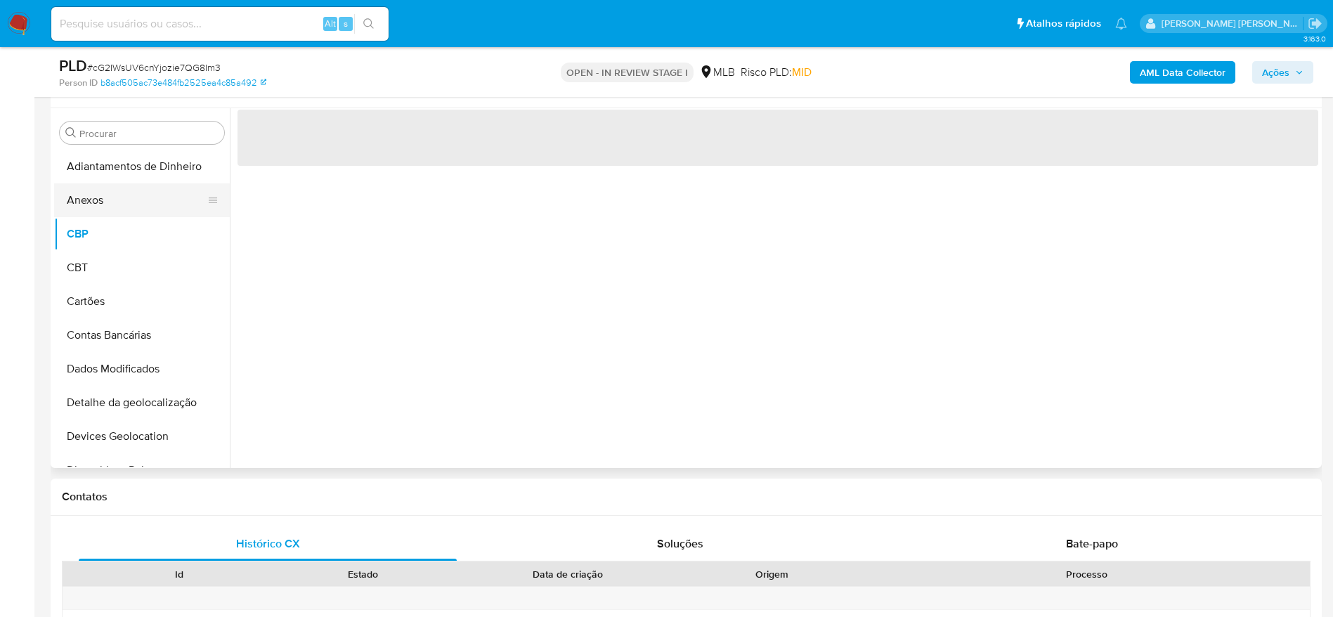
click at [110, 199] on button "Anexos" at bounding box center [136, 200] width 164 height 34
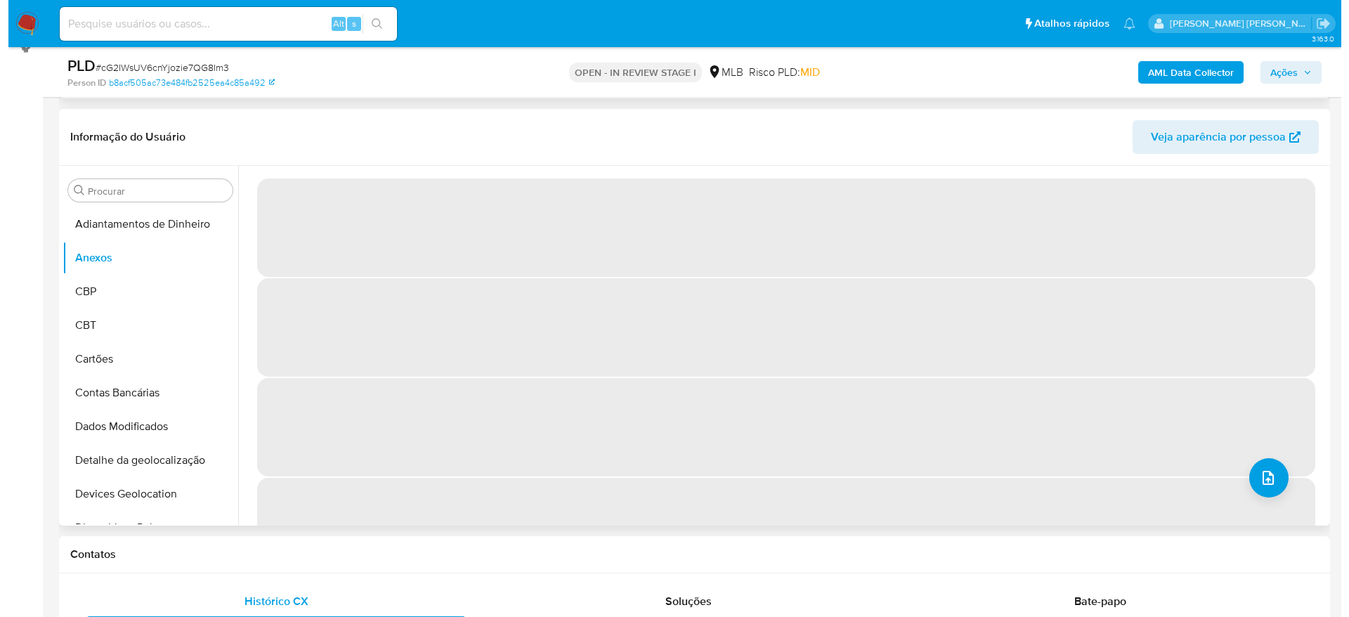
scroll to position [151, 0]
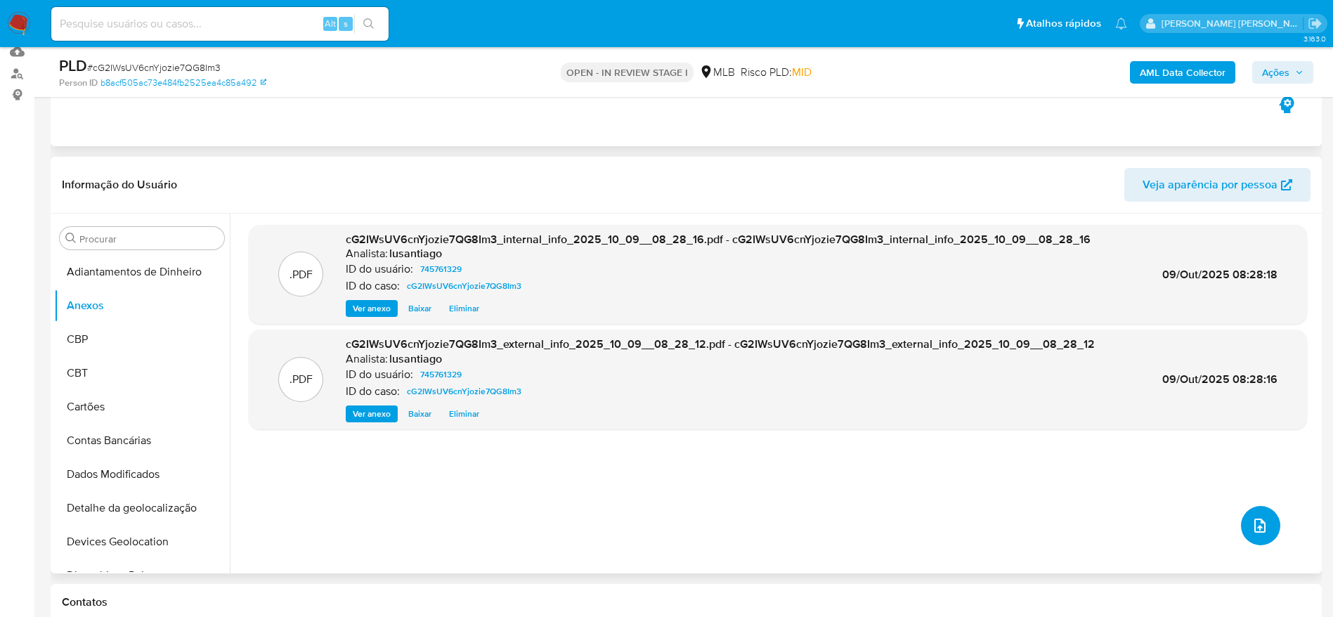
click at [1251, 523] on span "upload-file" at bounding box center [1259, 525] width 17 height 17
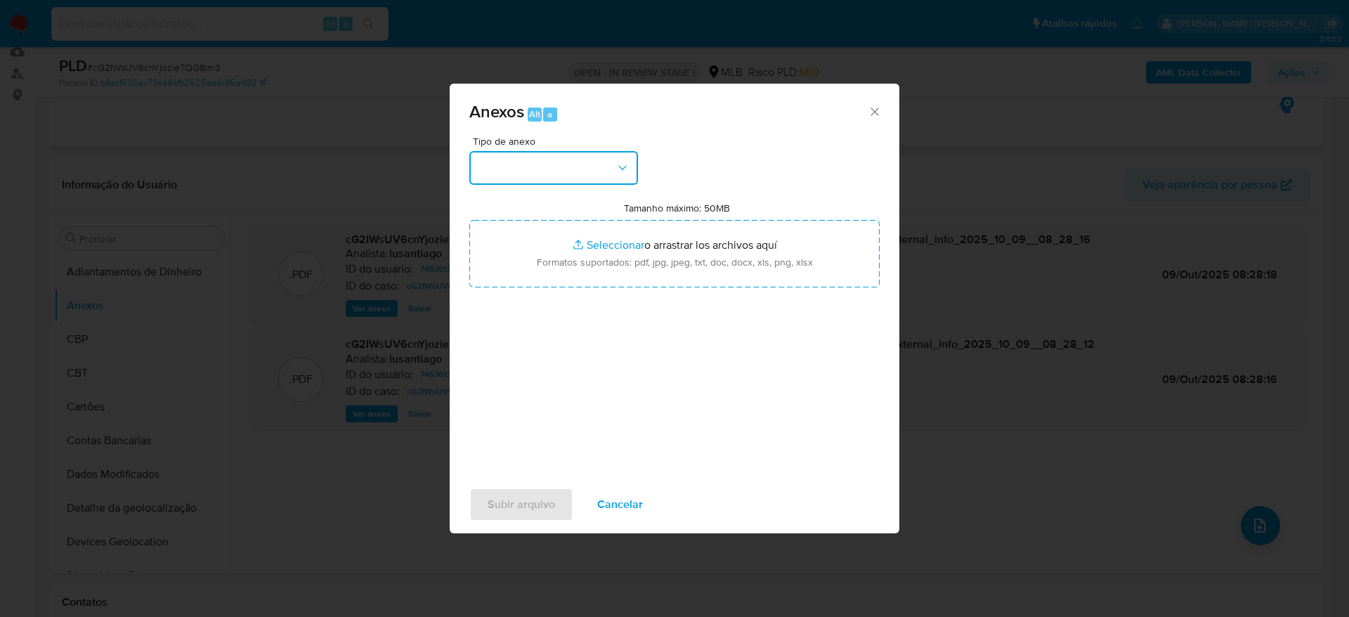
click at [548, 161] on button "button" at bounding box center [553, 168] width 169 height 34
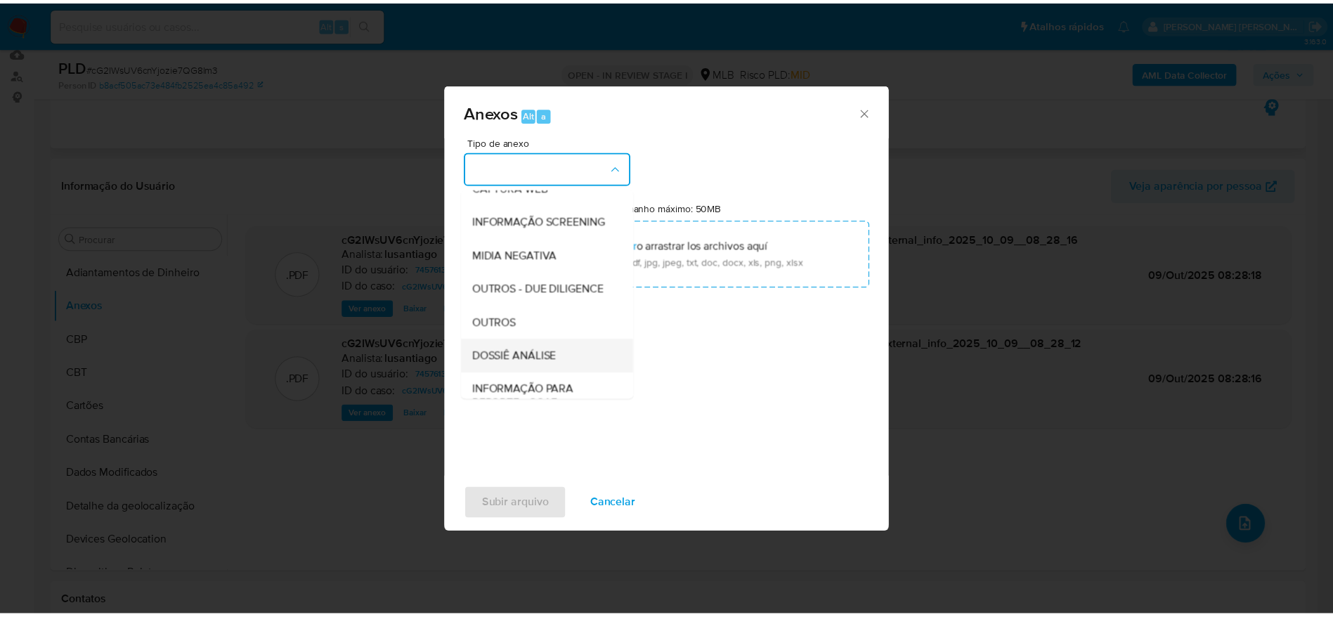
scroll to position [216, 0]
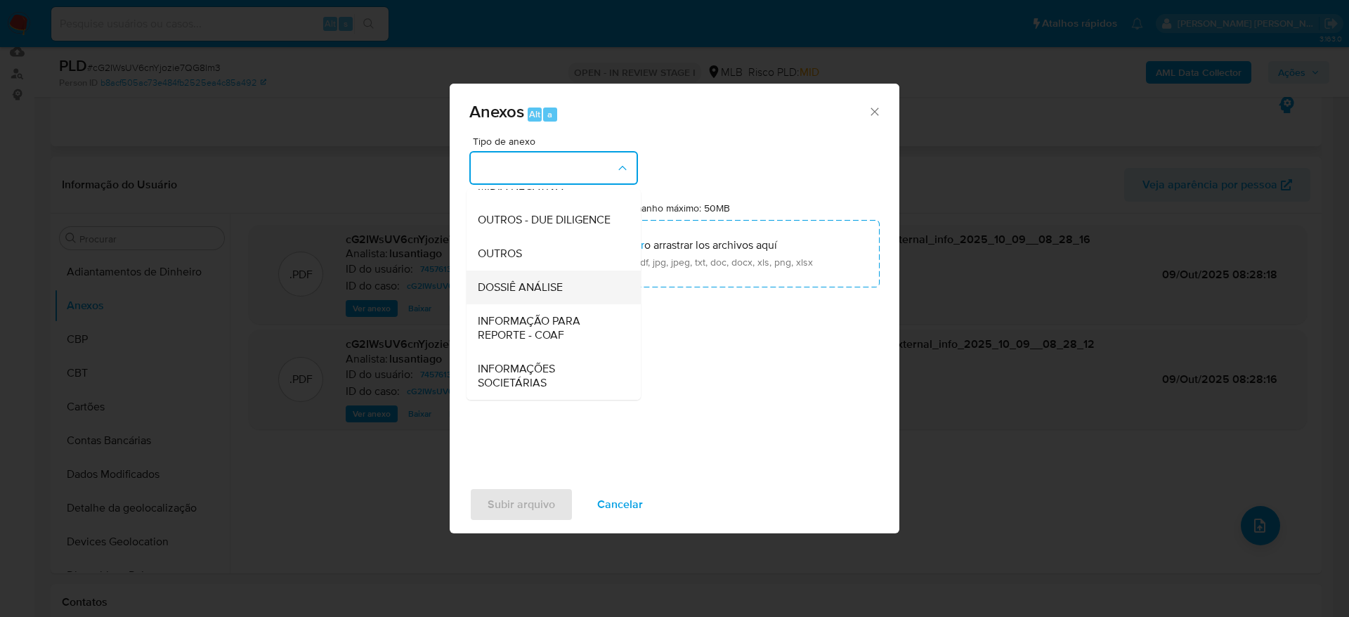
click at [531, 282] on span "DOSSIÊ ANÁLISE" at bounding box center [520, 287] width 85 height 14
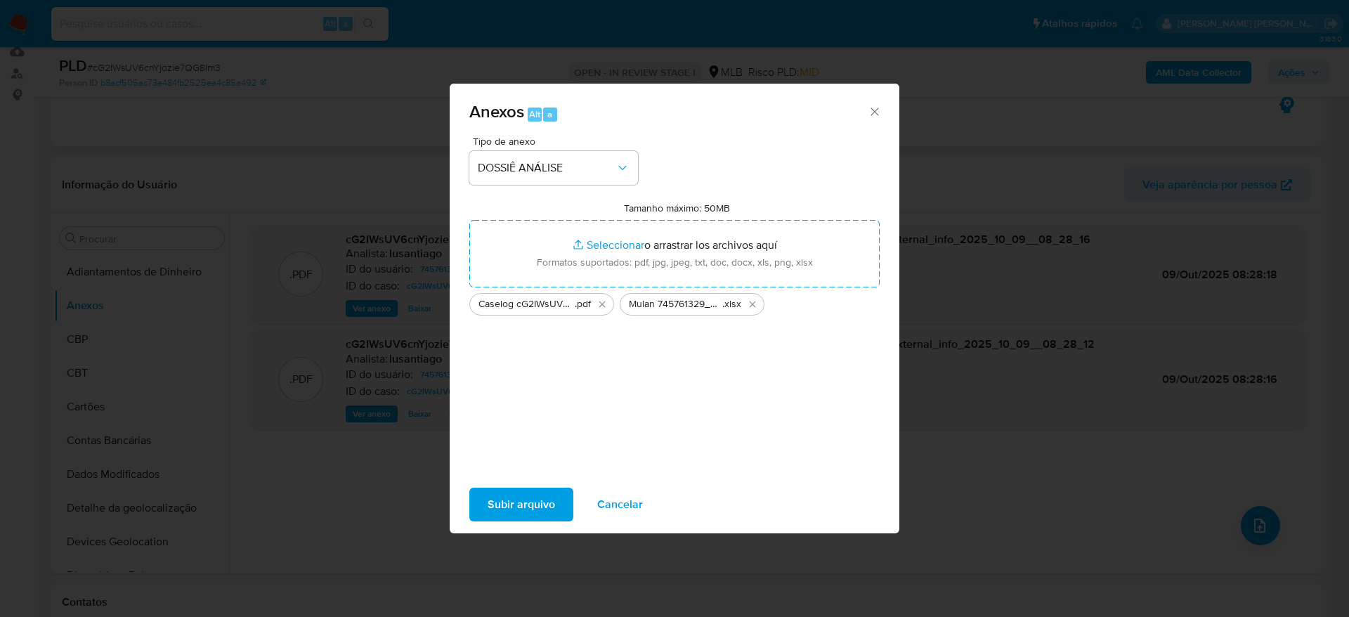
click at [531, 502] on span "Subir arquivo" at bounding box center [521, 504] width 67 height 31
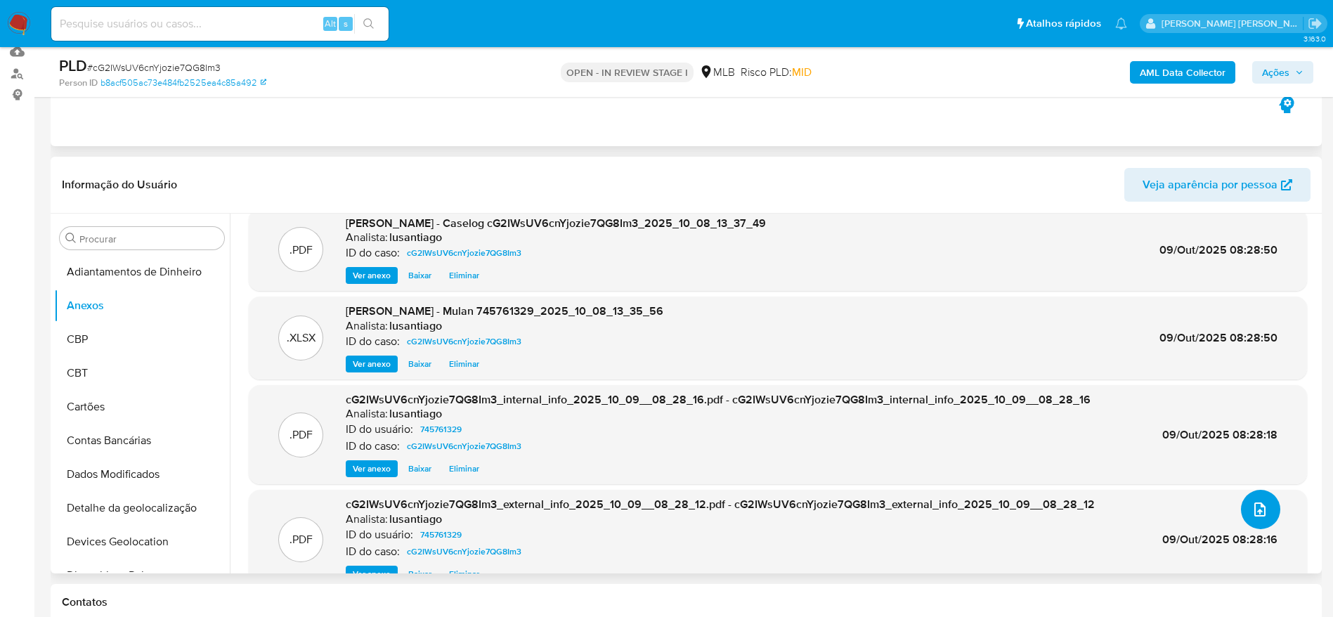
scroll to position [0, 0]
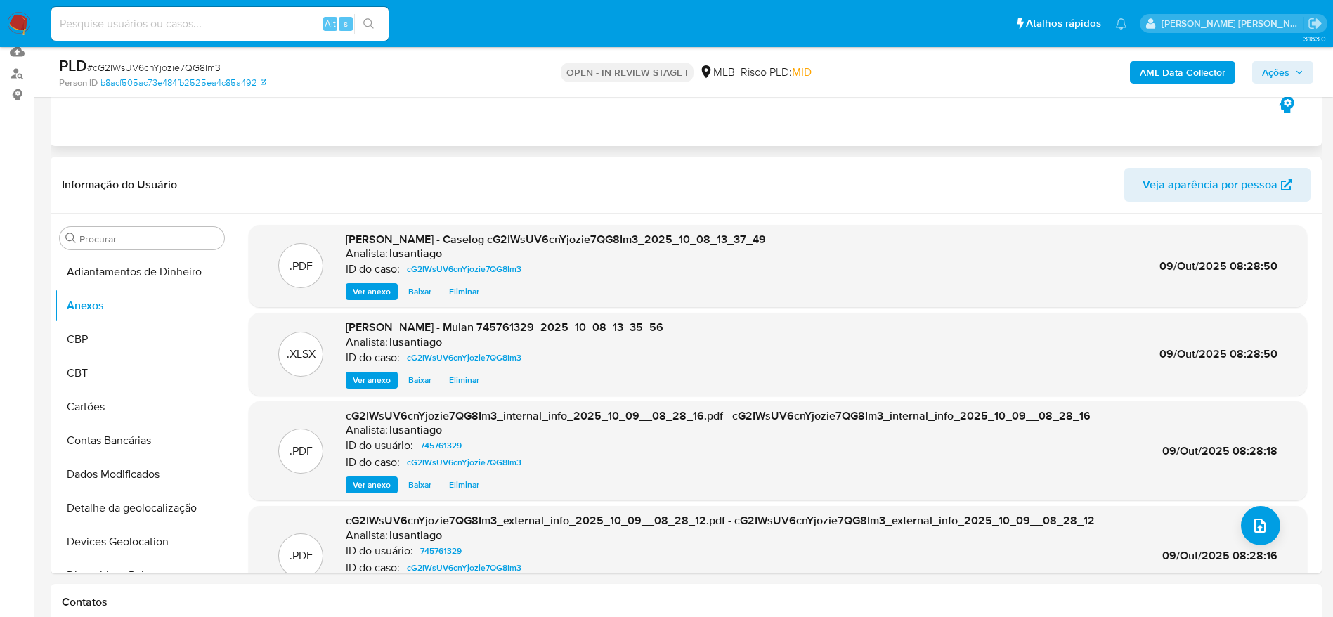
click at [1286, 72] on span "Ações" at bounding box center [1275, 72] width 27 height 22
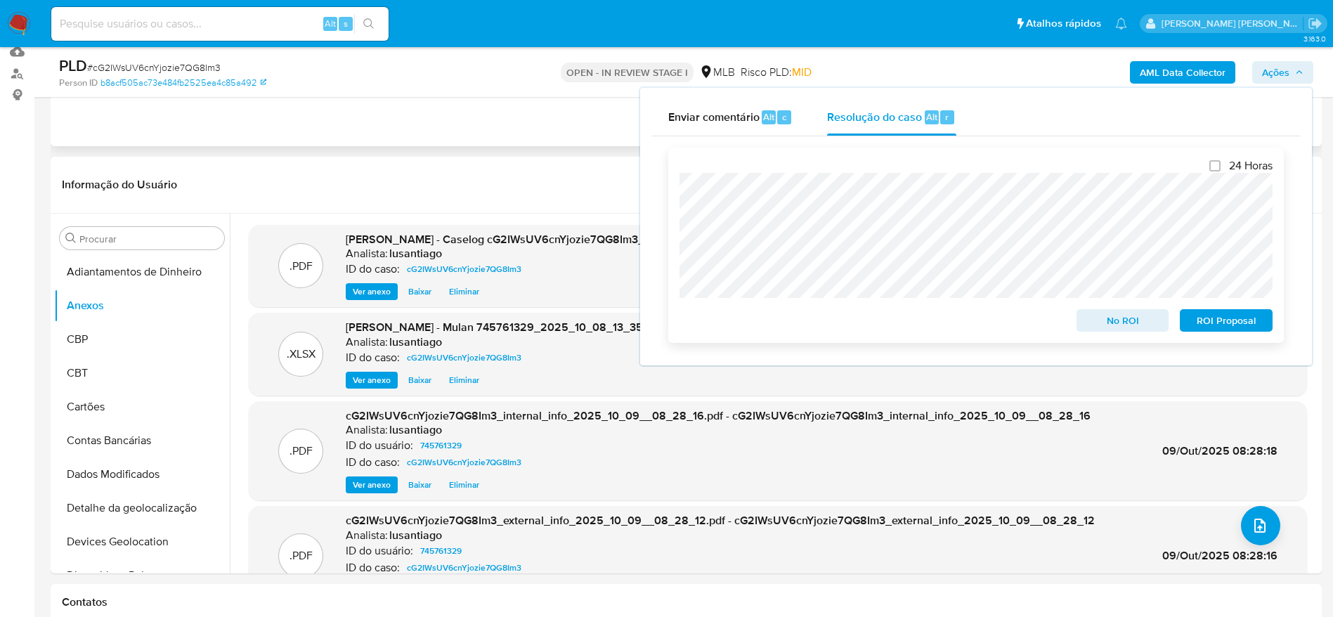
click at [1119, 323] on span "No ROI" at bounding box center [1122, 321] width 73 height 20
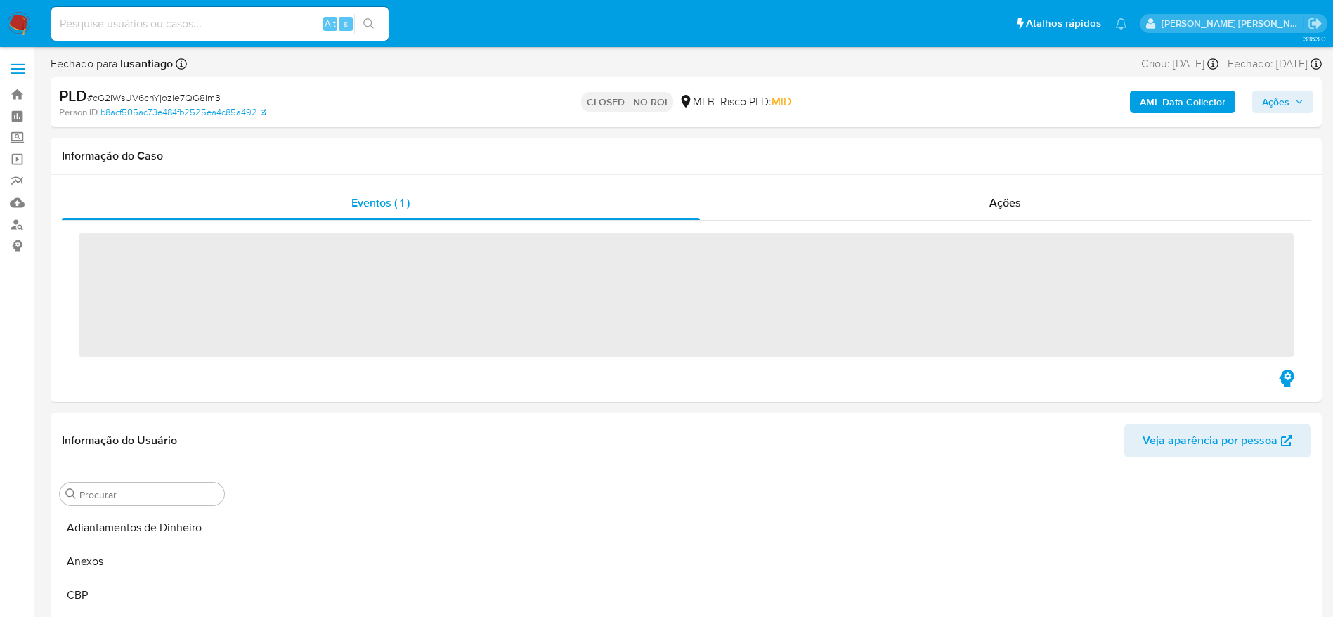
scroll to position [497, 0]
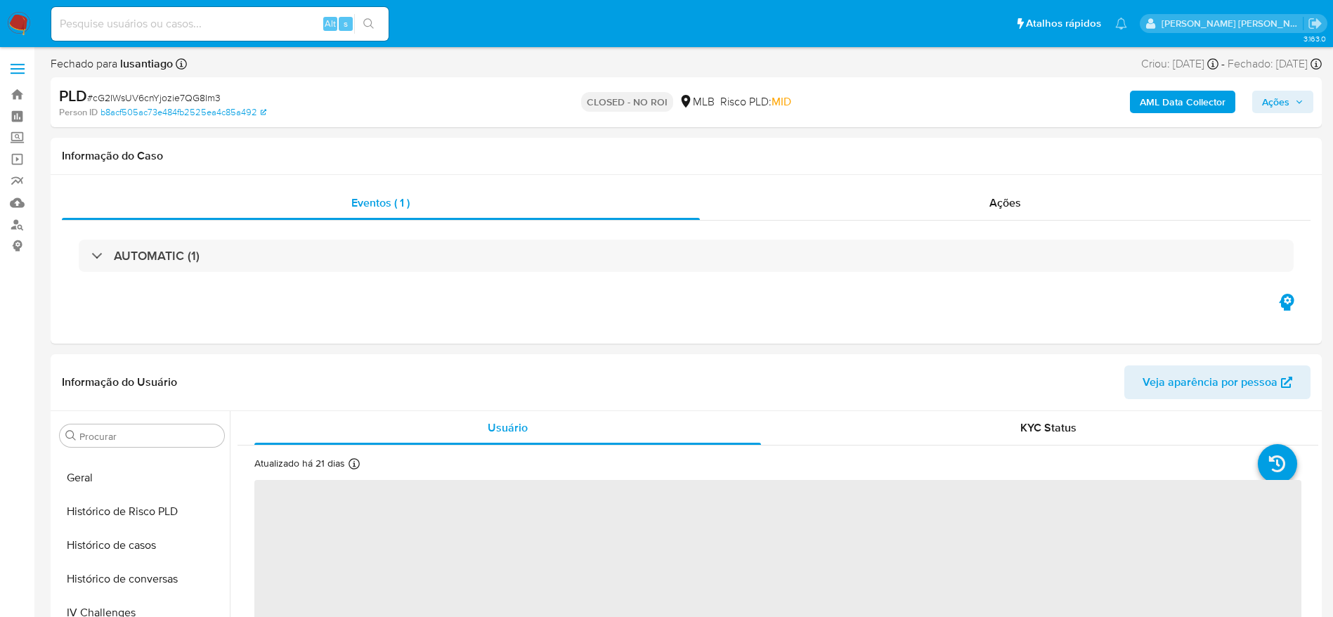
select select "10"
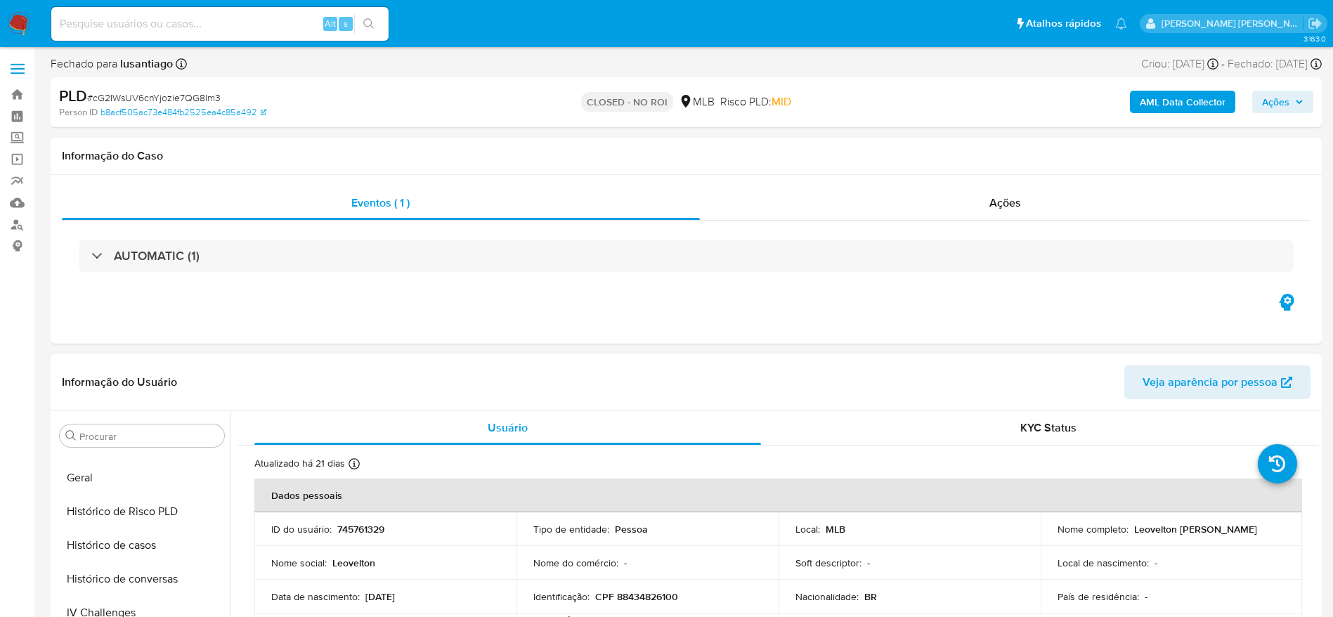
scroll to position [762, 0]
click at [20, 92] on link "Bandeja" at bounding box center [83, 95] width 167 height 22
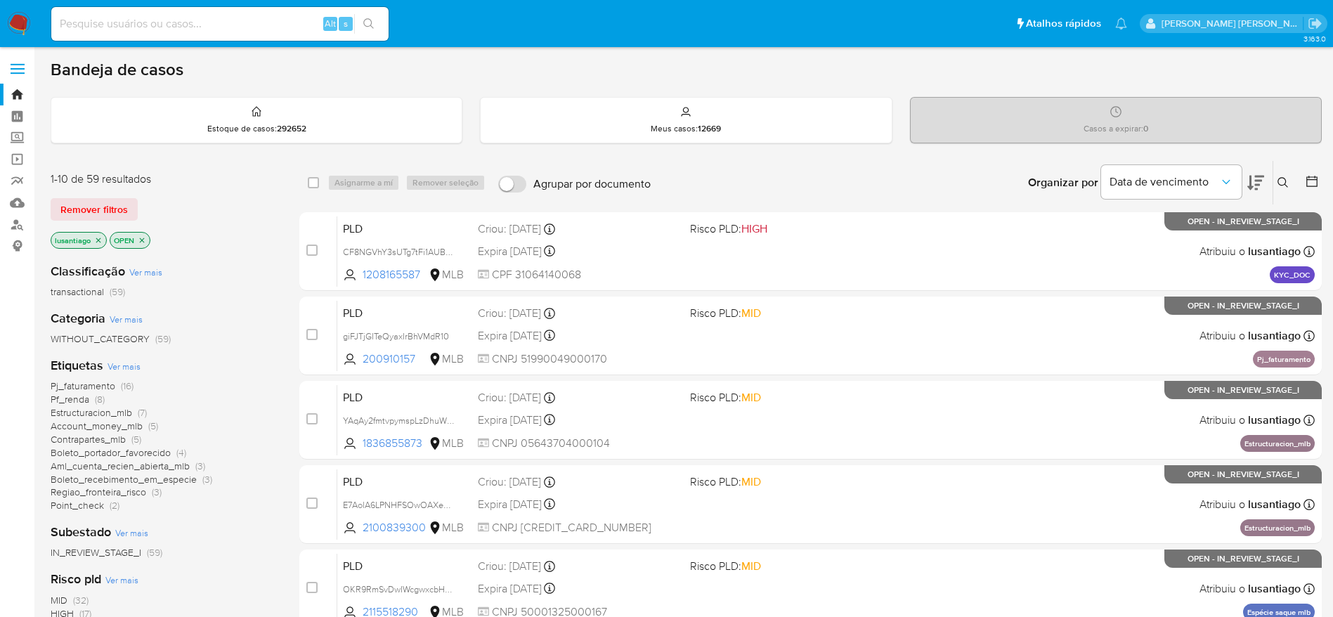
click at [70, 397] on span "Pf_renda" at bounding box center [70, 399] width 39 height 14
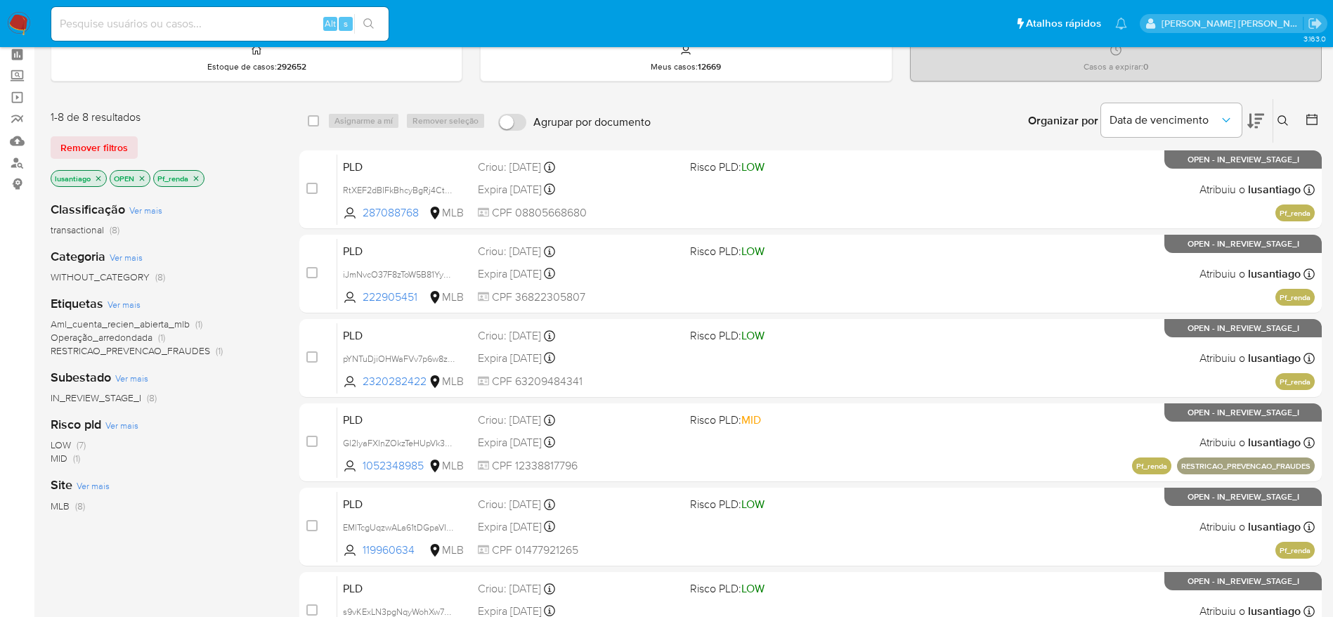
scroll to position [58, 0]
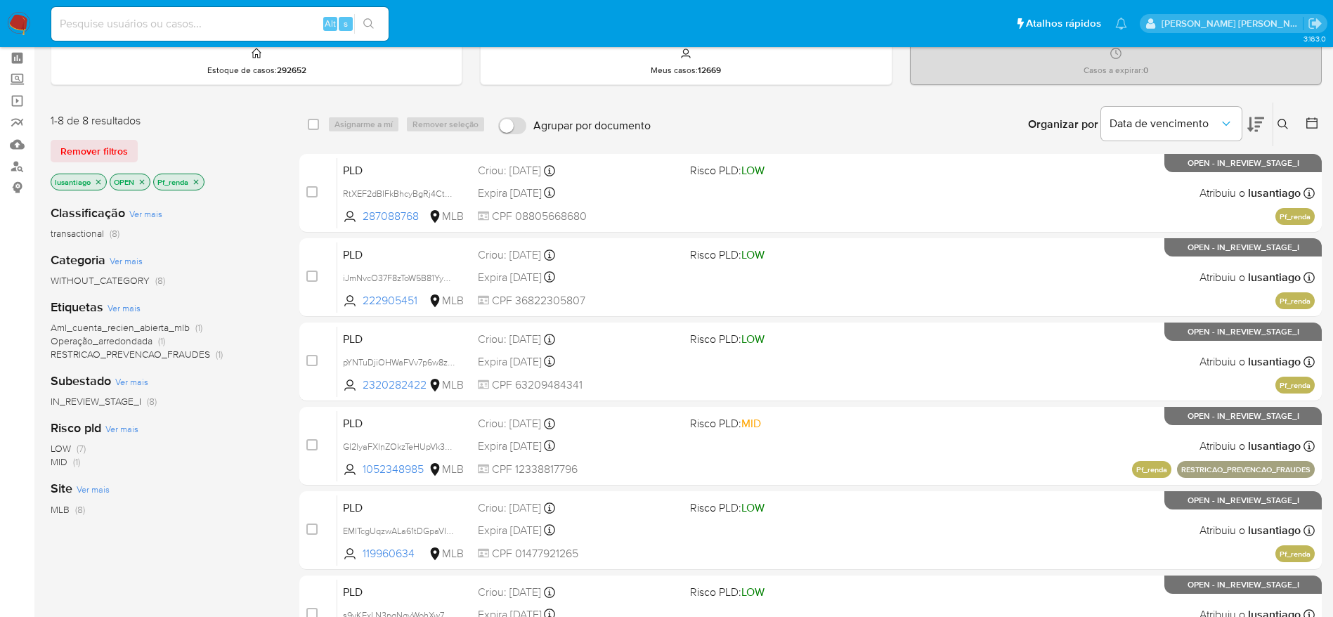
click at [194, 179] on icon "close-filter" at bounding box center [196, 182] width 8 height 8
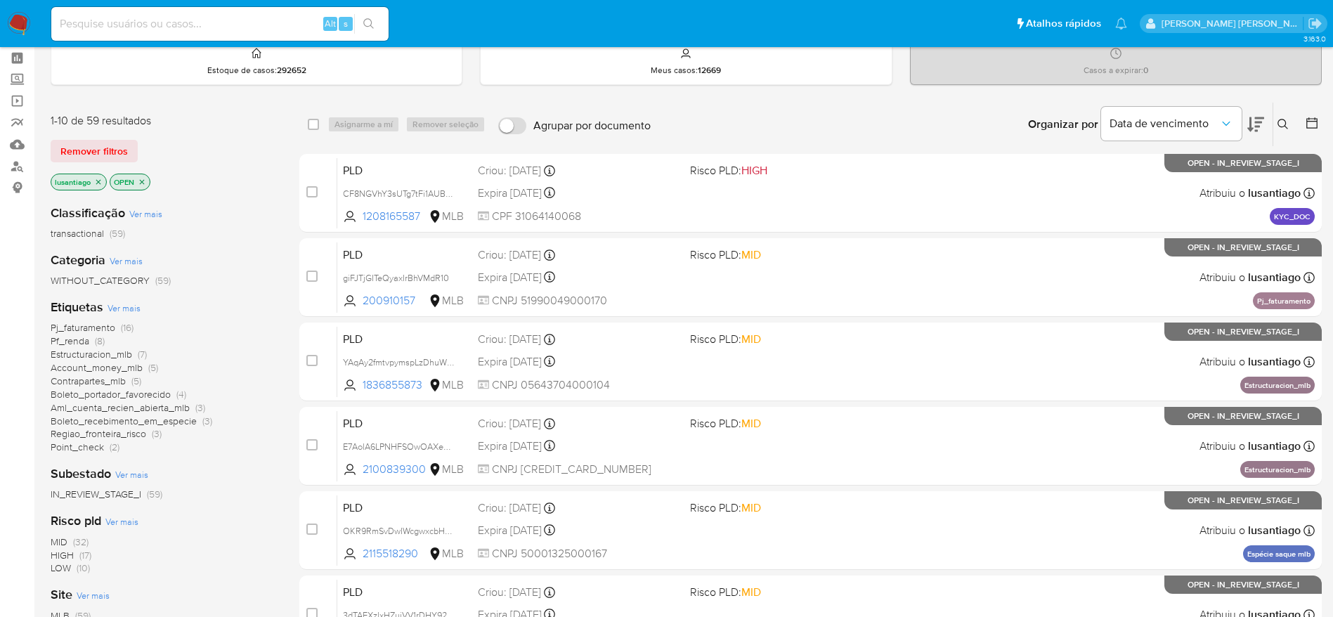
click at [60, 554] on span "HIGH" at bounding box center [62, 555] width 23 height 14
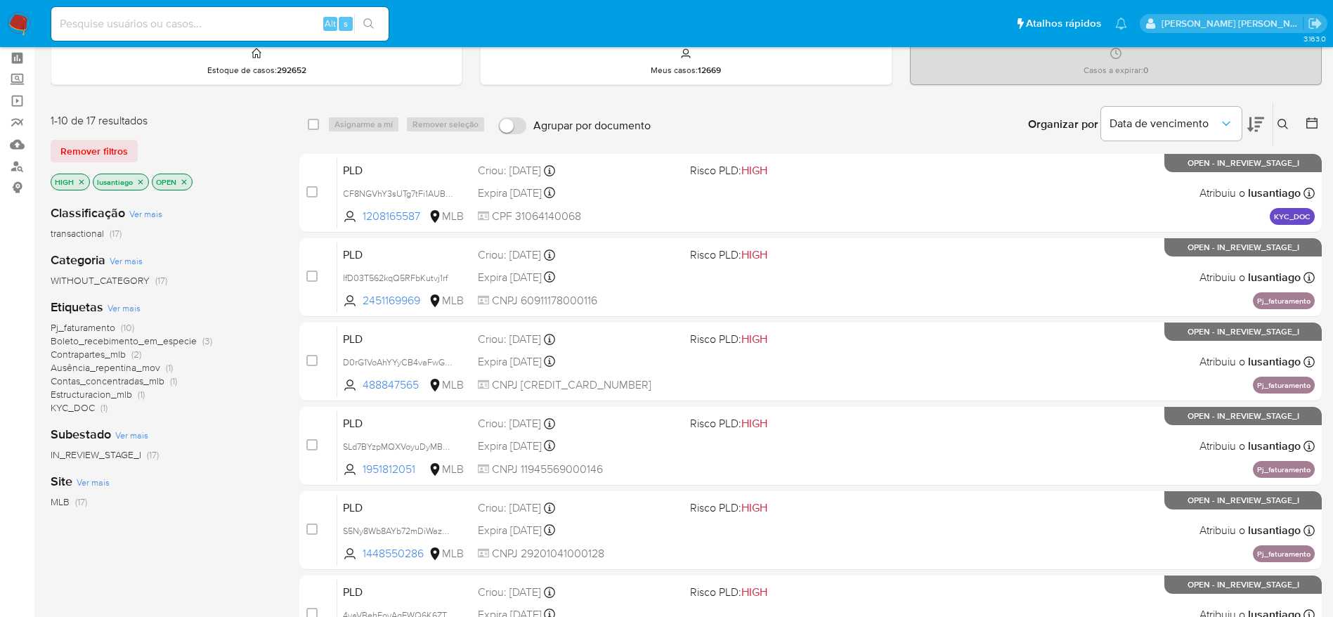
click at [86, 329] on span "Pj_faturamento" at bounding box center [83, 327] width 65 height 14
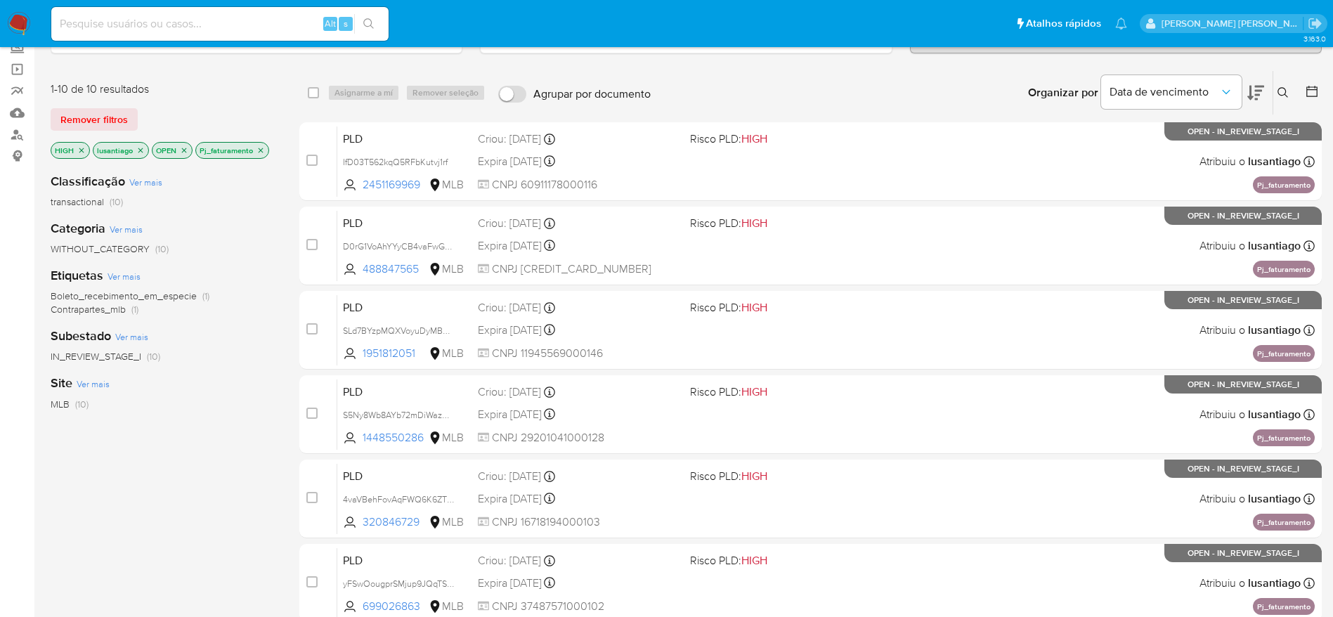
scroll to position [58, 0]
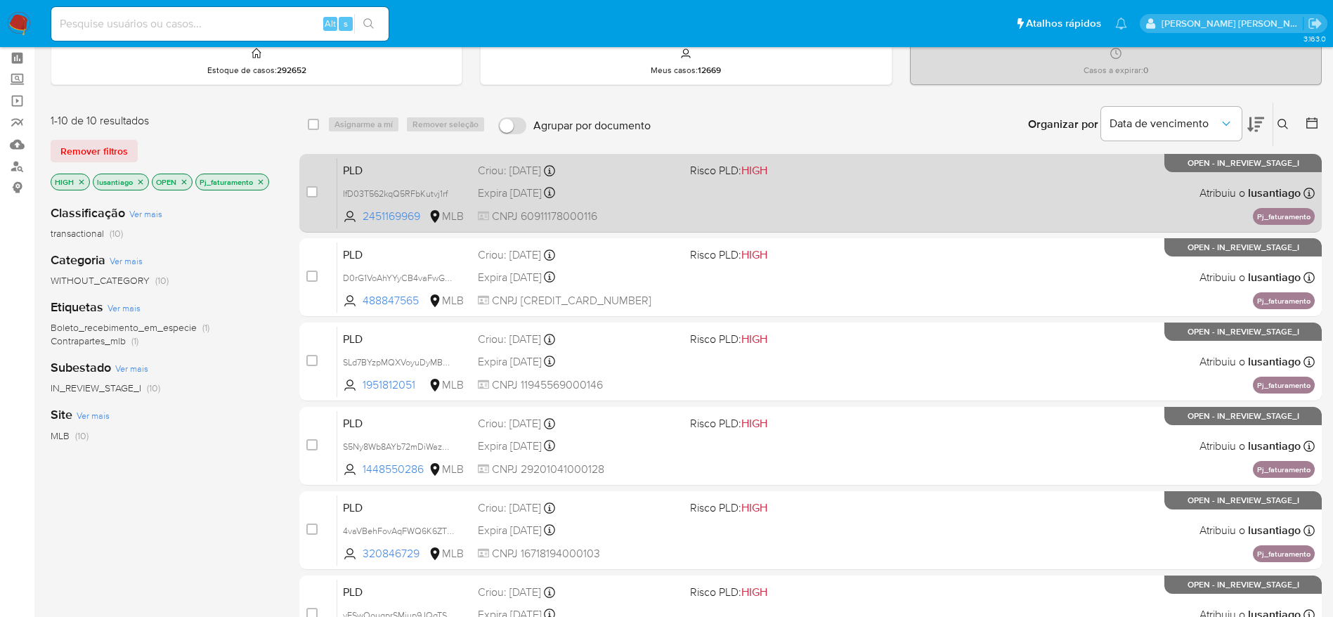
click at [625, 192] on div "Expira in 18 days Expira em 27/10/2025 00:27:59" at bounding box center [578, 192] width 201 height 19
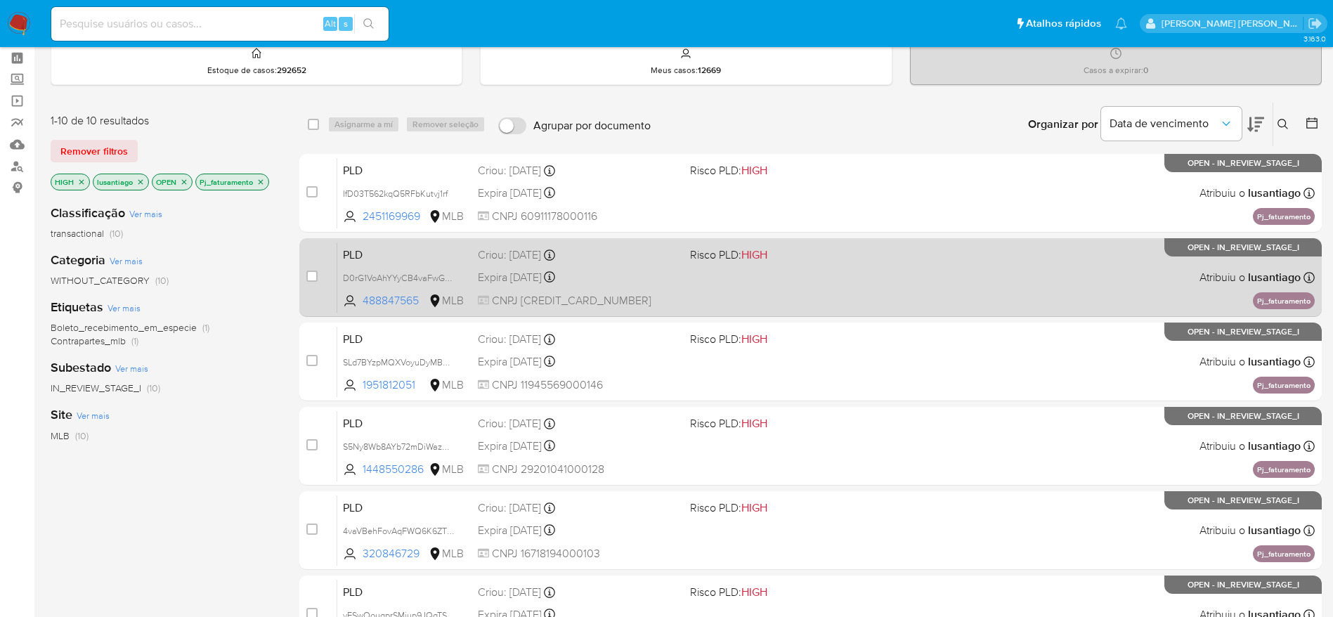
click at [623, 275] on div "Expira in 18 days Expira em 27/10/2025 00:27:59" at bounding box center [578, 277] width 201 height 19
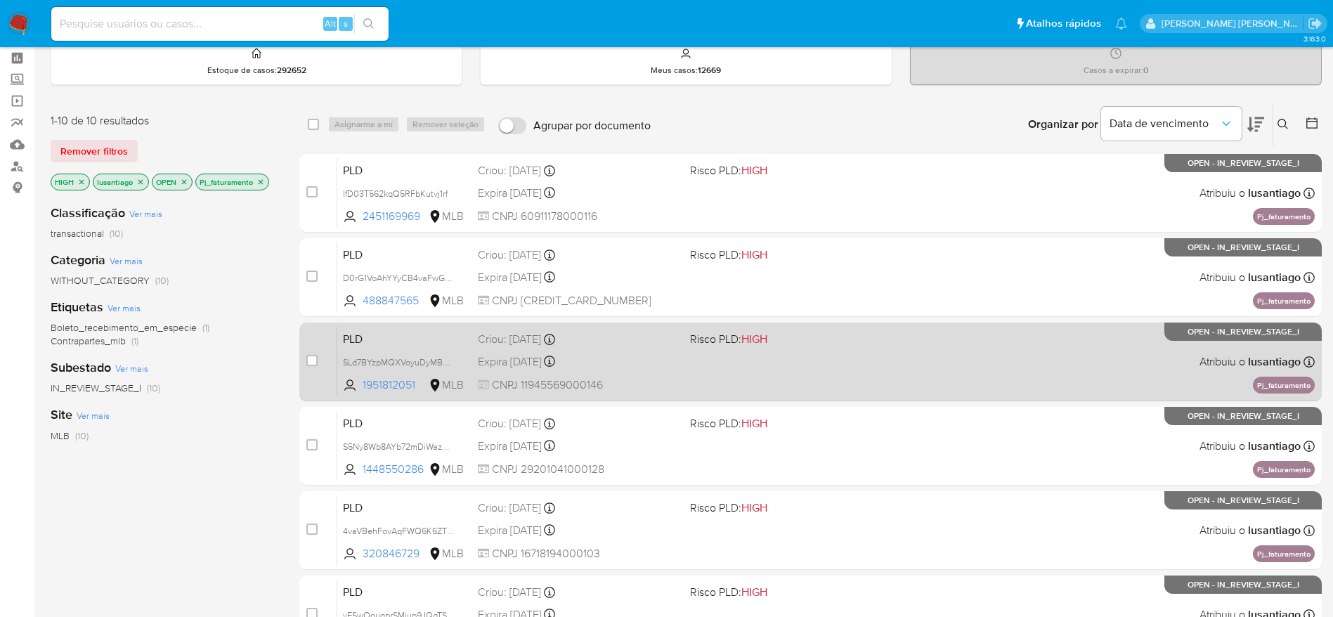
click at [628, 351] on div "PLD SLd7BYzpMQXVoyuDyMBYj52b 1951812051 MLB Risco PLD: HIGH Criou: 12/09/2025 C…" at bounding box center [825, 361] width 977 height 71
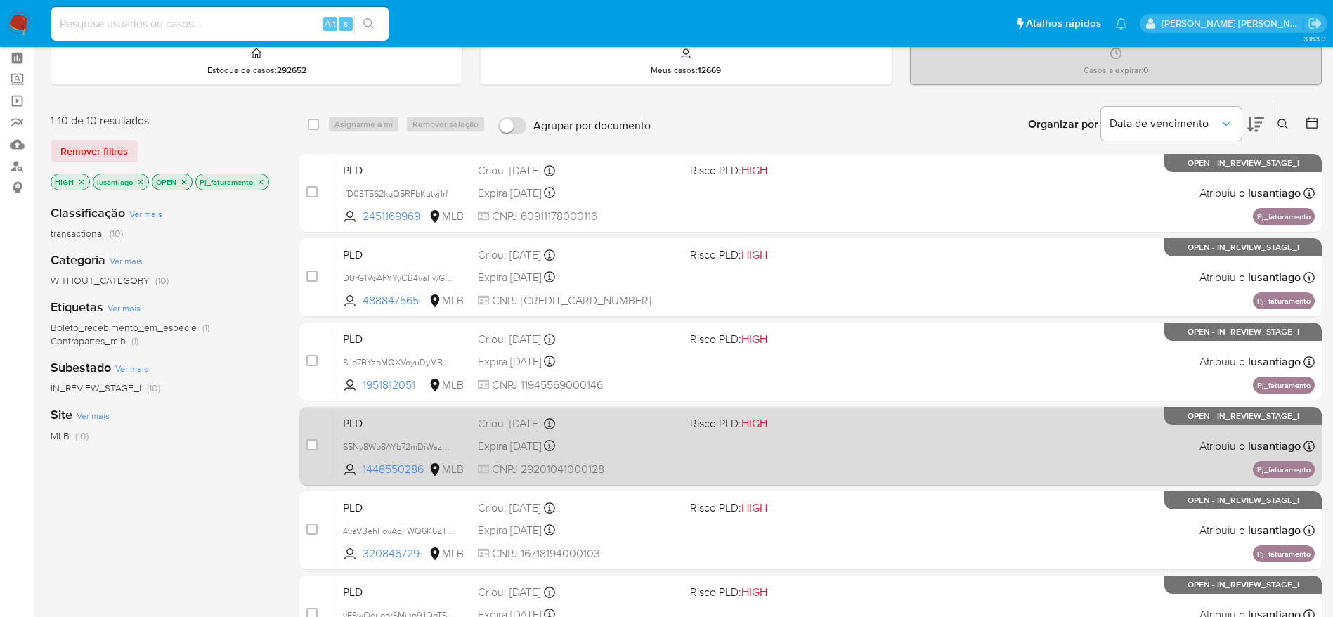
click at [648, 442] on div "Expira in 18 days Expira em 27/10/2025 00:27:53" at bounding box center [578, 445] width 201 height 19
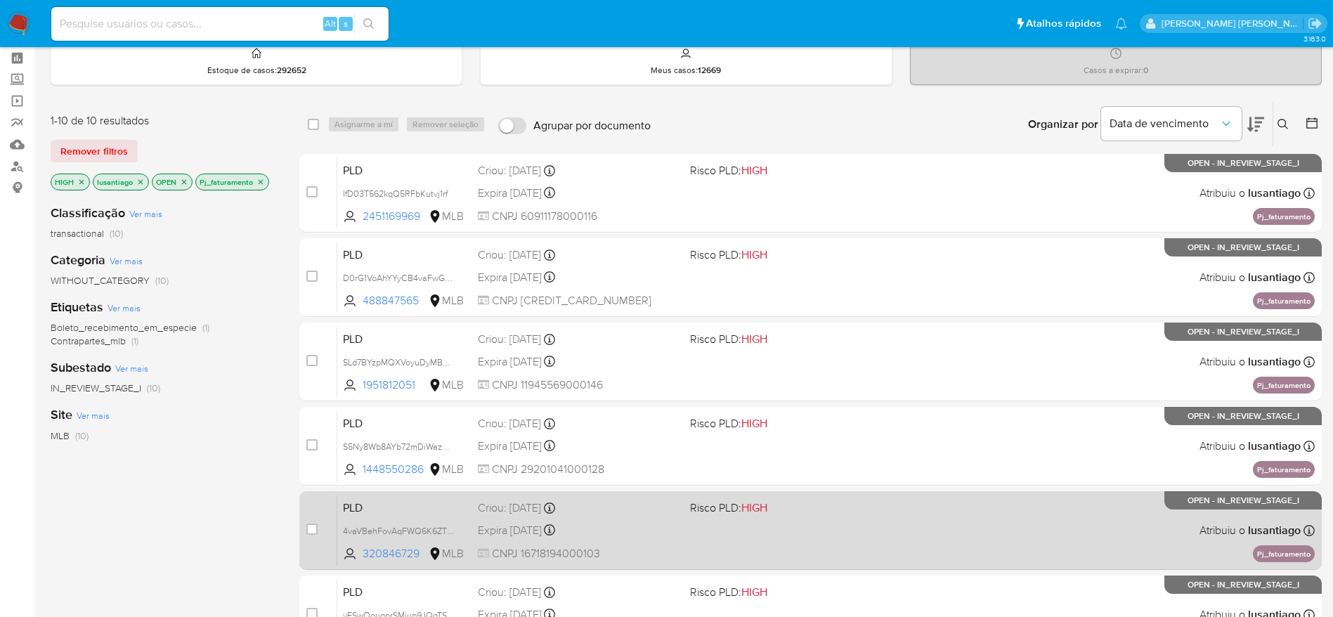
click at [654, 535] on div "Expira in 18 days Expira em 27/10/2025 00:27:35" at bounding box center [578, 530] width 201 height 19
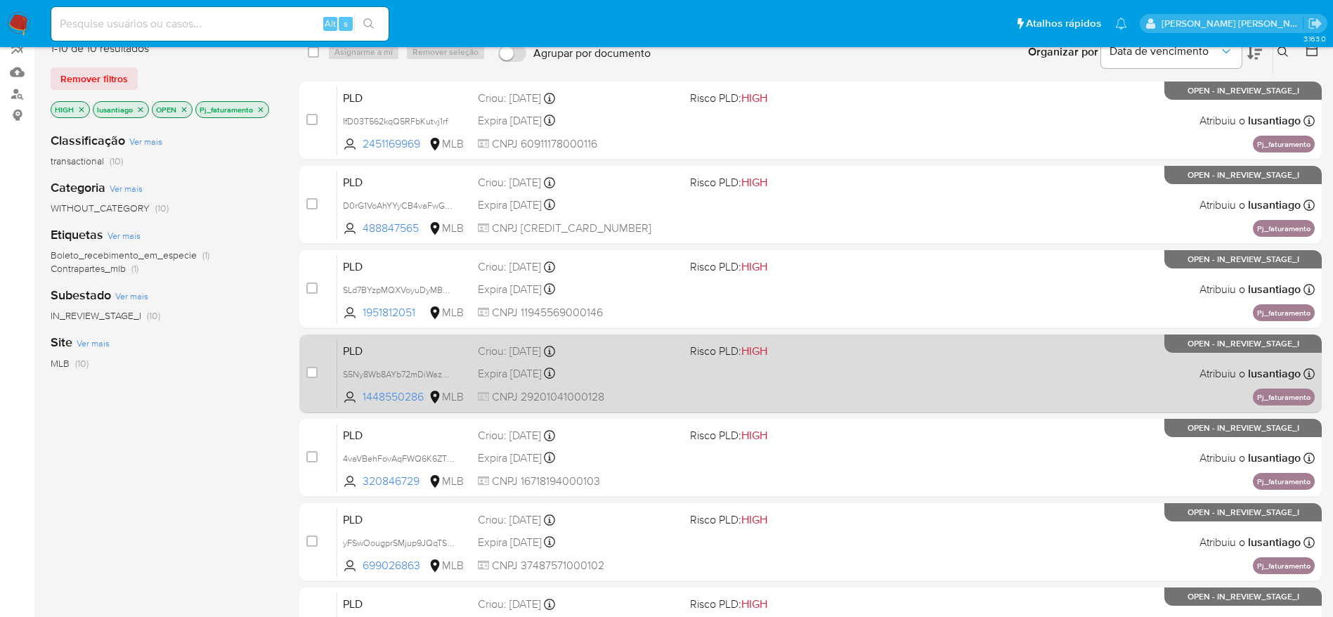
scroll to position [164, 0]
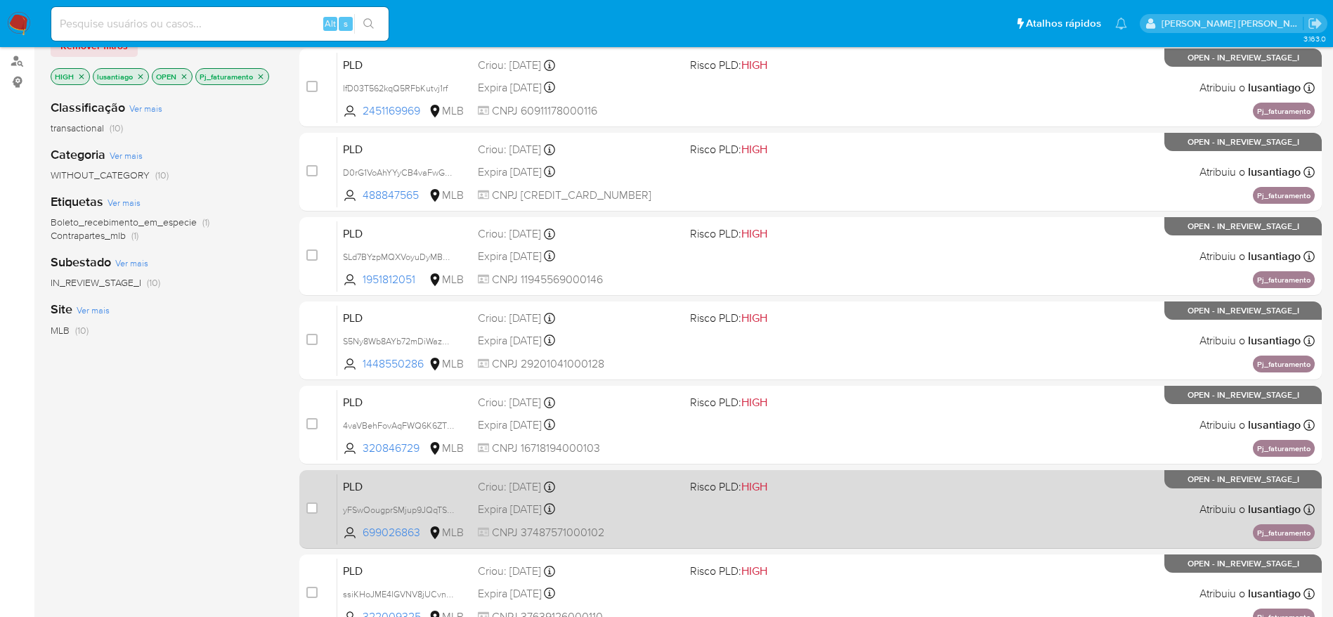
click at [665, 504] on div "Expira in 18 days Expira em 27/10/2025 00:27:29" at bounding box center [578, 509] width 201 height 19
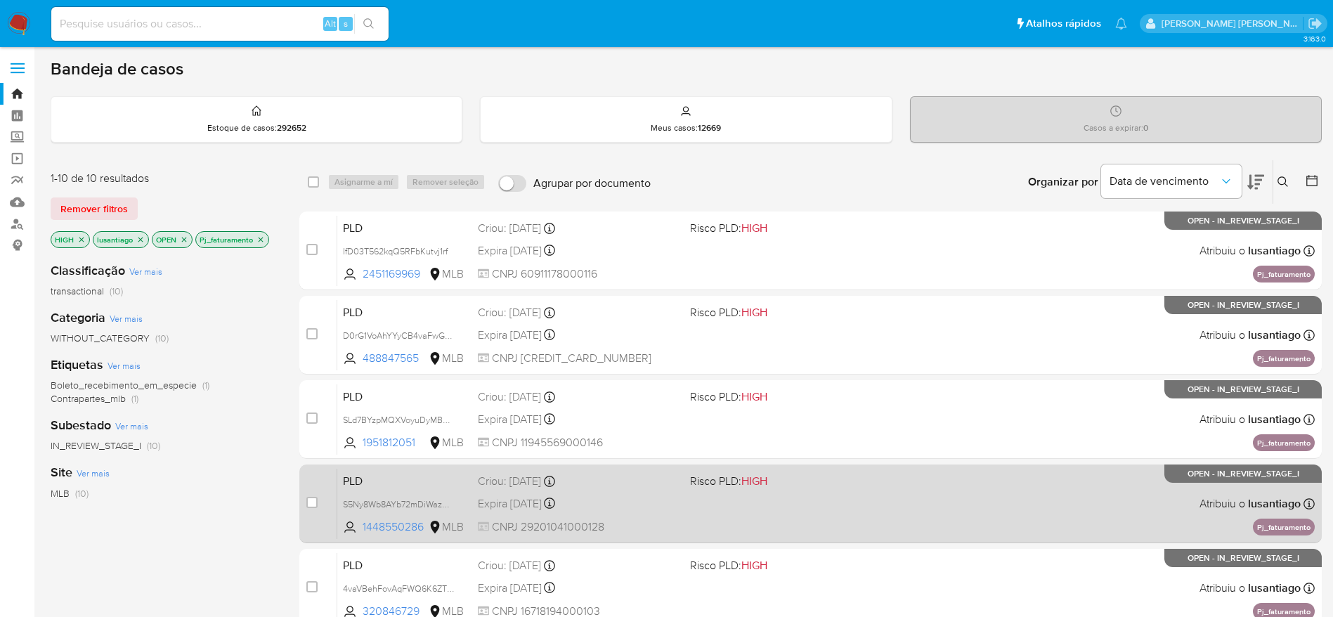
scroll to position [0, 0]
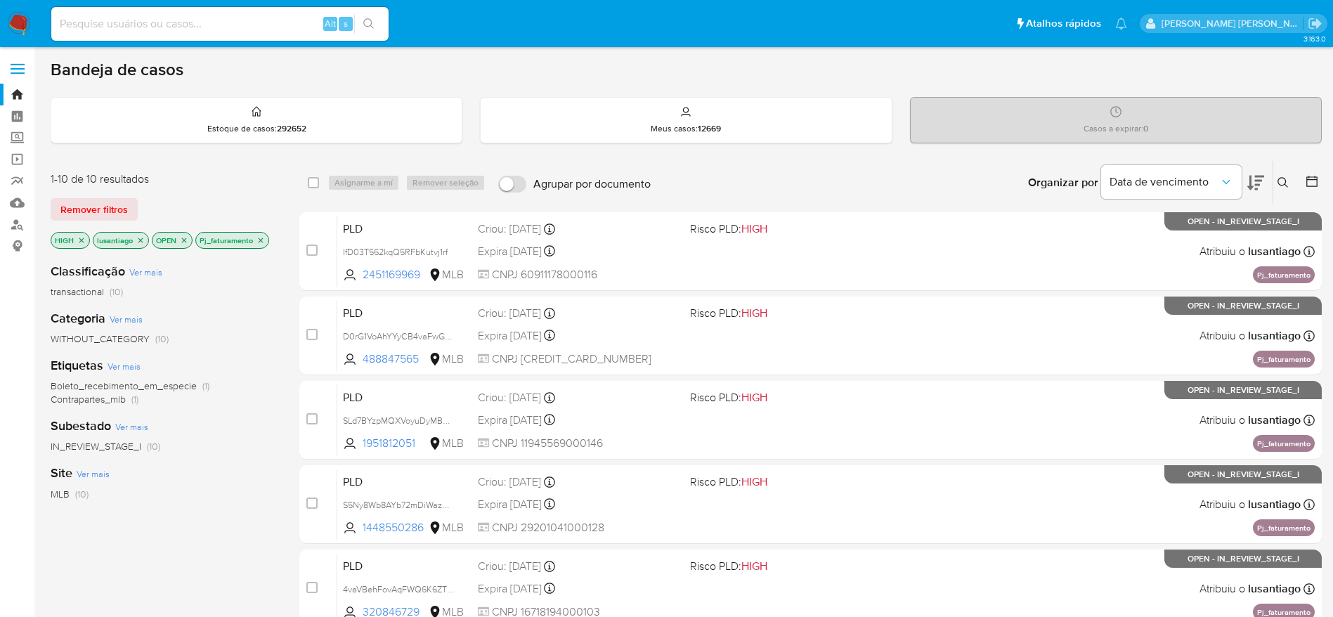
click at [219, 22] on input at bounding box center [219, 24] width 337 height 18
paste input "1245353572"
type input "1245353572"
click at [367, 26] on icon "search-icon" at bounding box center [368, 23] width 11 height 11
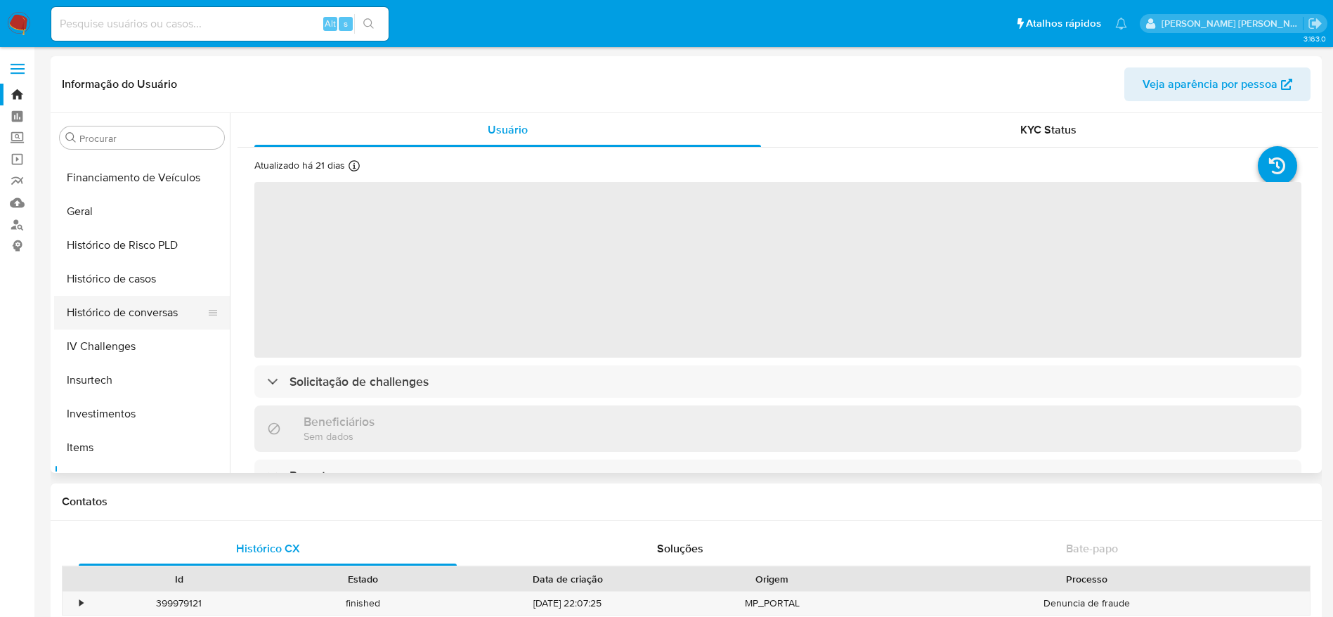
scroll to position [446, 0]
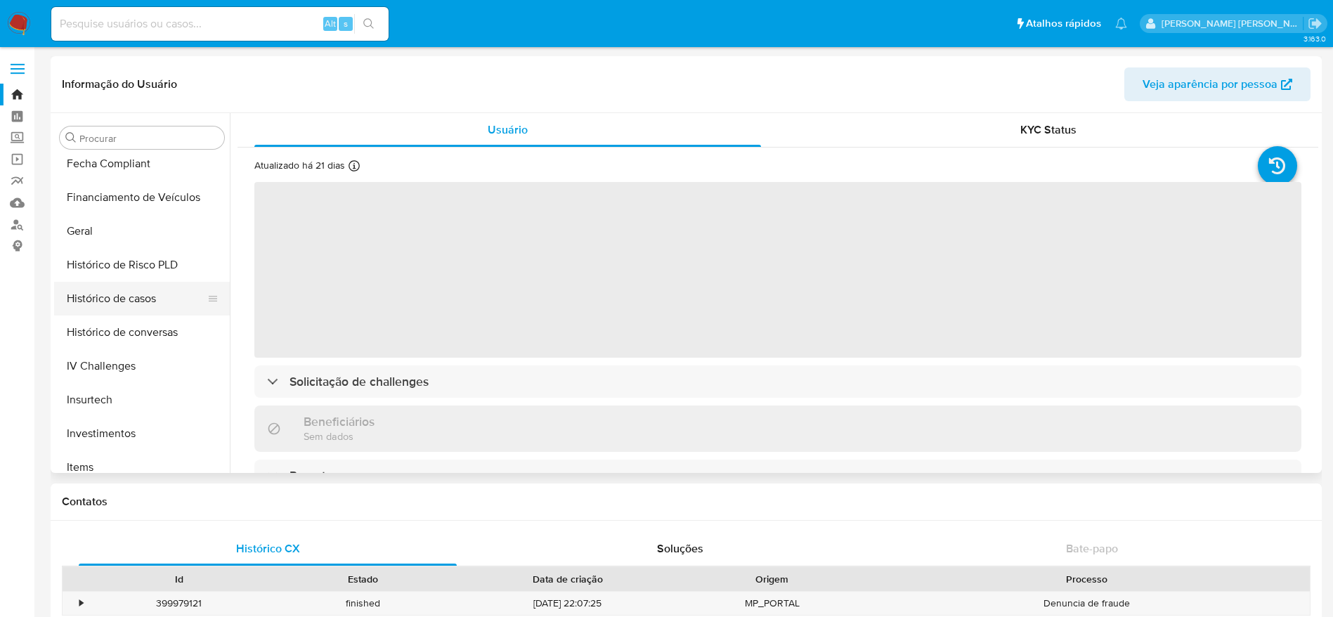
select select "10"
click at [131, 306] on button "Histórico de casos" at bounding box center [136, 299] width 164 height 34
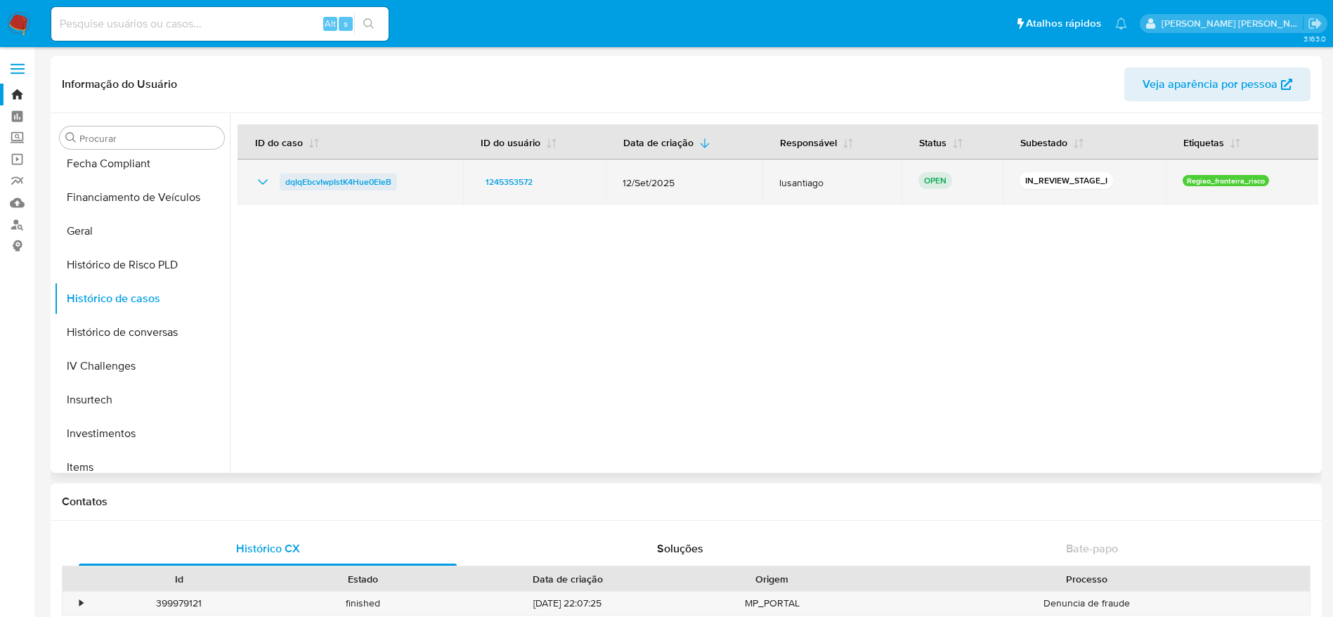
click at [313, 182] on span "dqIqEbcvIwpIstK4Hue0EIeB" at bounding box center [338, 182] width 106 height 17
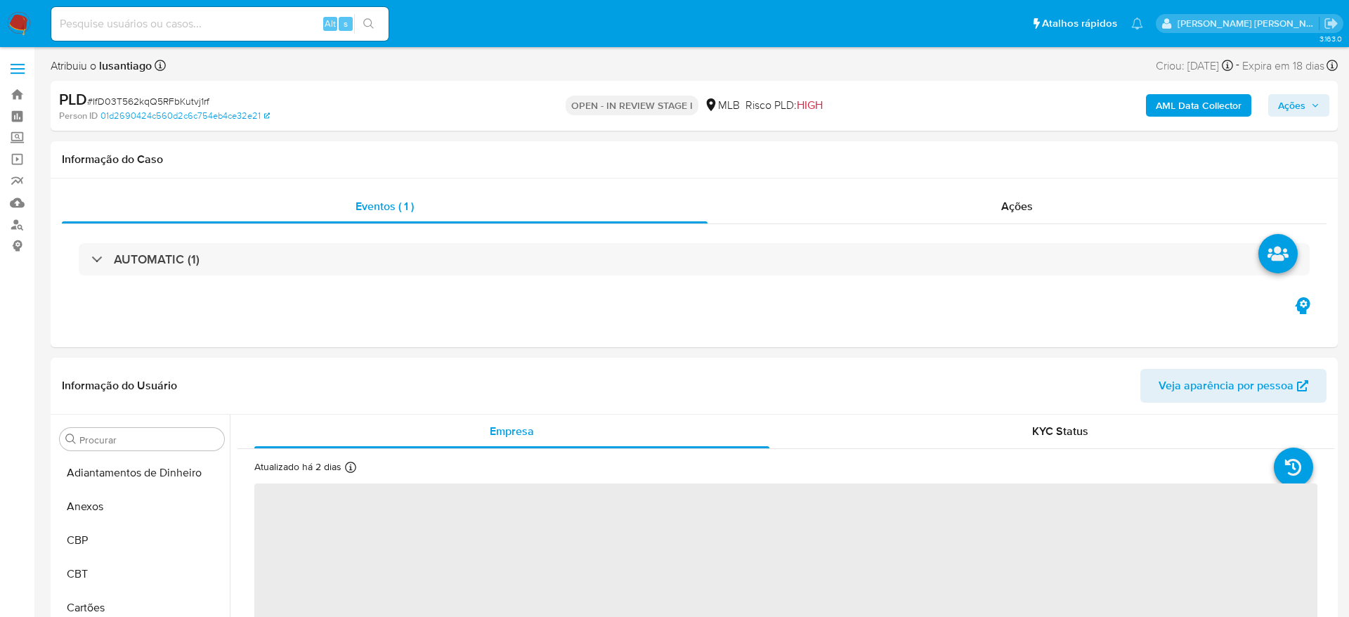
select select "10"
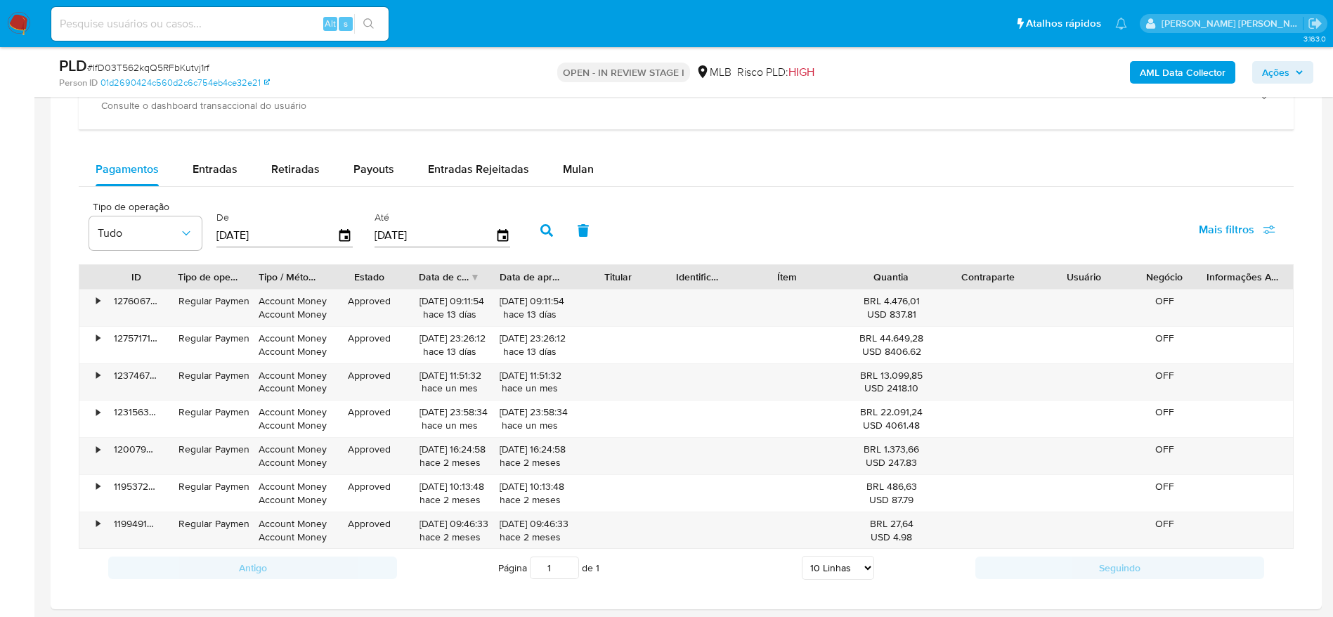
scroll to position [1159, 0]
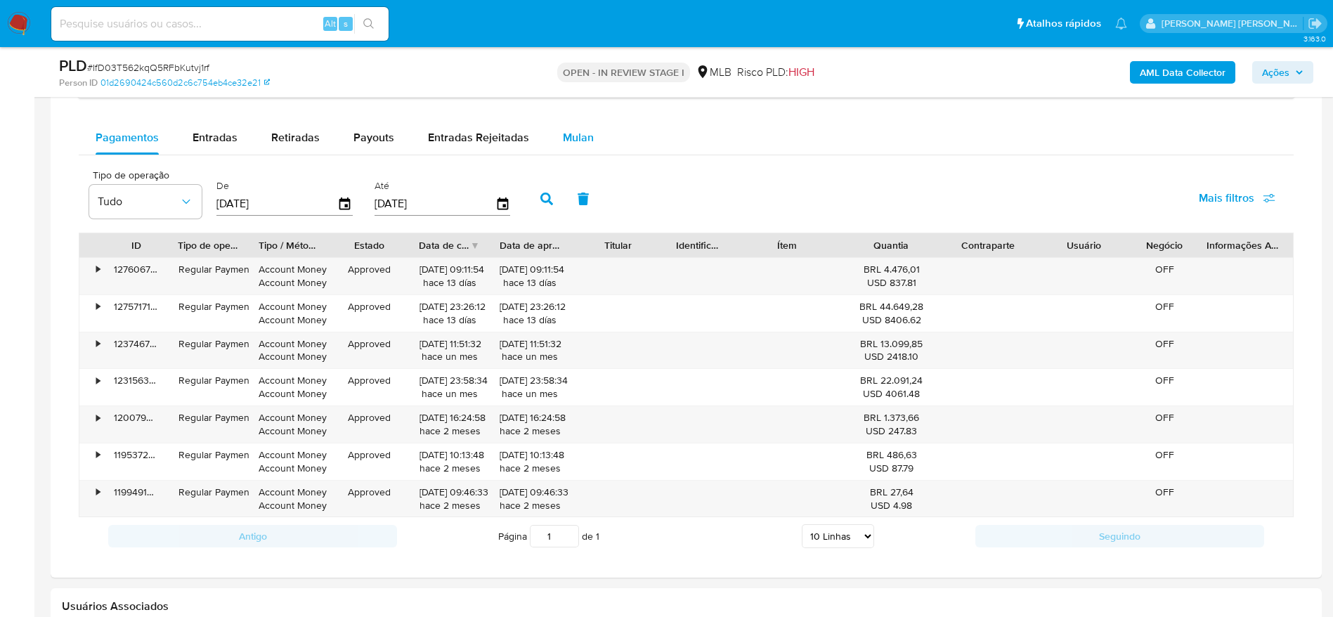
click at [585, 137] on span "Mulan" at bounding box center [578, 137] width 31 height 16
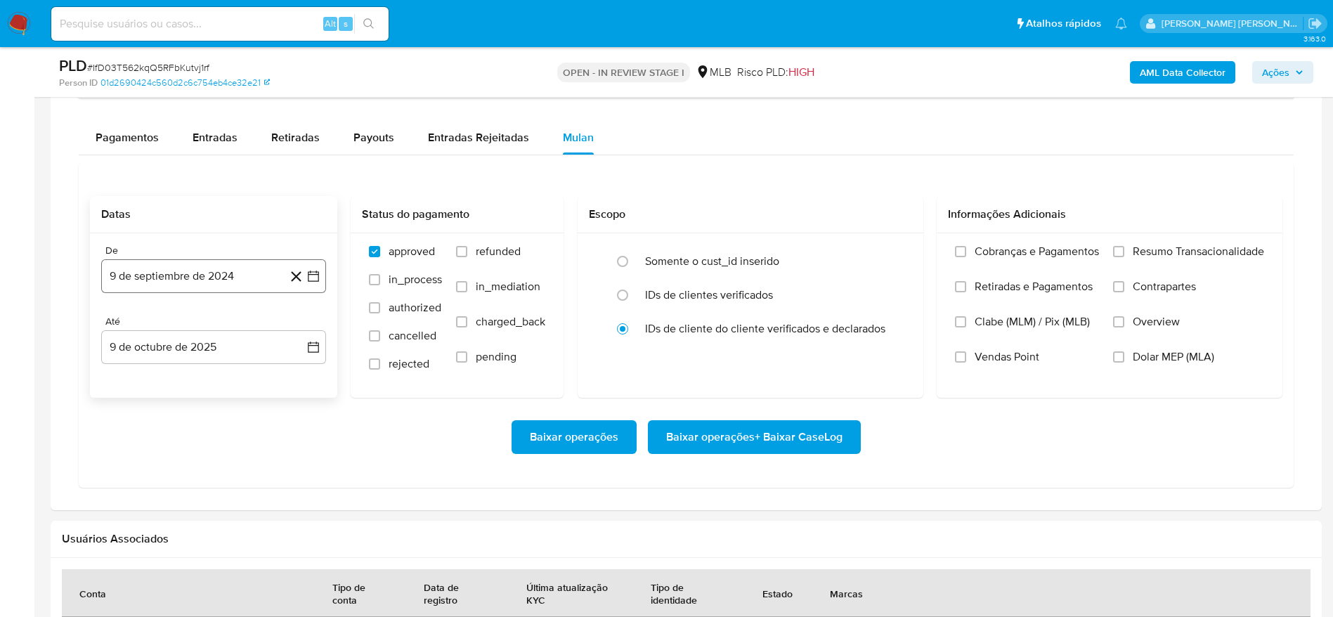
click at [152, 278] on button "9 de septiembre de 2024" at bounding box center [213, 276] width 225 height 34
click at [216, 328] on span "septiembre 2024" at bounding box center [207, 327] width 86 height 14
click at [300, 326] on icon "Año siguiente" at bounding box center [299, 327] width 6 height 10
click at [221, 449] on button "ago" at bounding box center [212, 456] width 39 height 22
click at [236, 375] on button "1" at bounding box center [241, 378] width 22 height 22
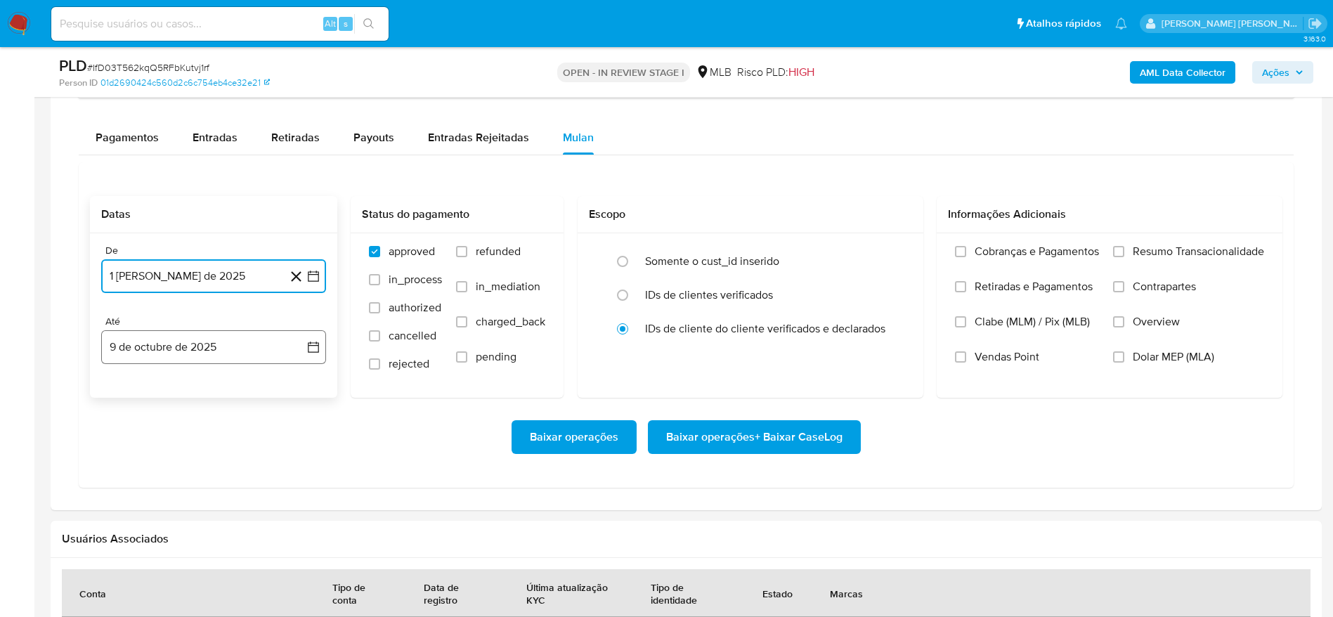
click at [195, 352] on button "9 de octubre de 2025" at bounding box center [213, 347] width 225 height 34
click at [188, 481] on button "8" at bounding box center [185, 478] width 22 height 22
click at [1165, 249] on span "Resumo Transacionalidade" at bounding box center [1198, 252] width 131 height 14
click at [1124, 249] on input "Resumo Transacionalidade" at bounding box center [1118, 251] width 11 height 11
click at [752, 438] on span "Baixar operações + Baixar CaseLog" at bounding box center [754, 437] width 176 height 31
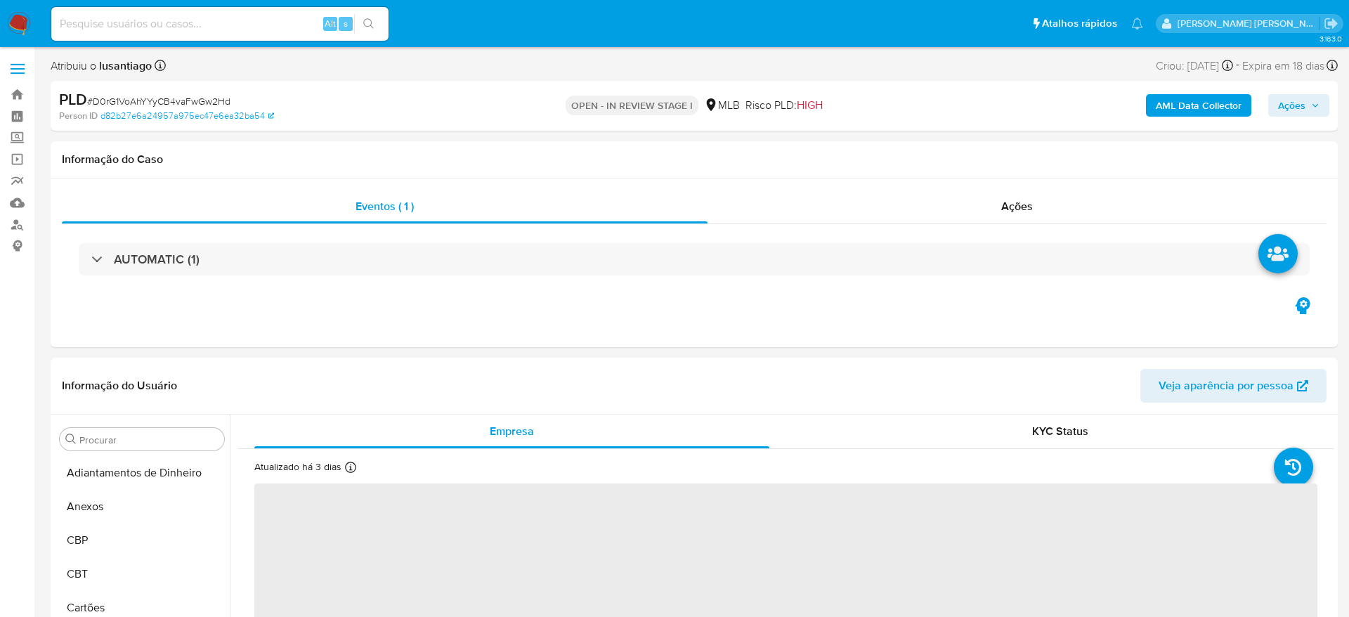
select select "10"
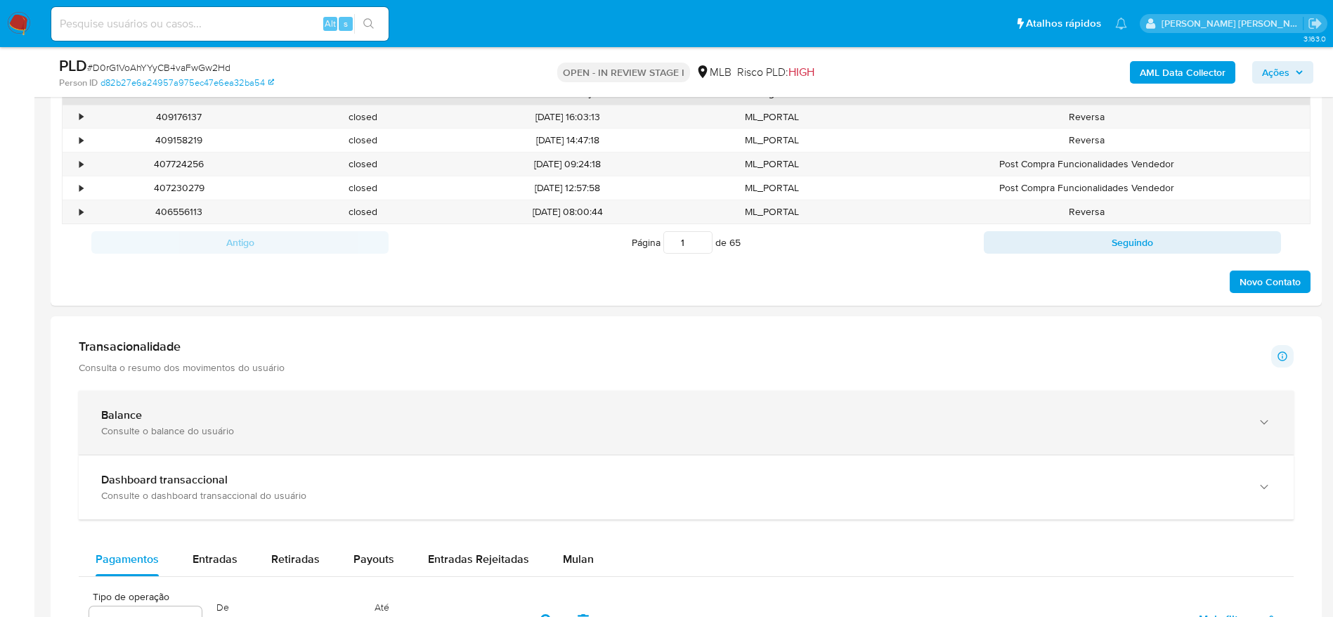
scroll to position [843, 0]
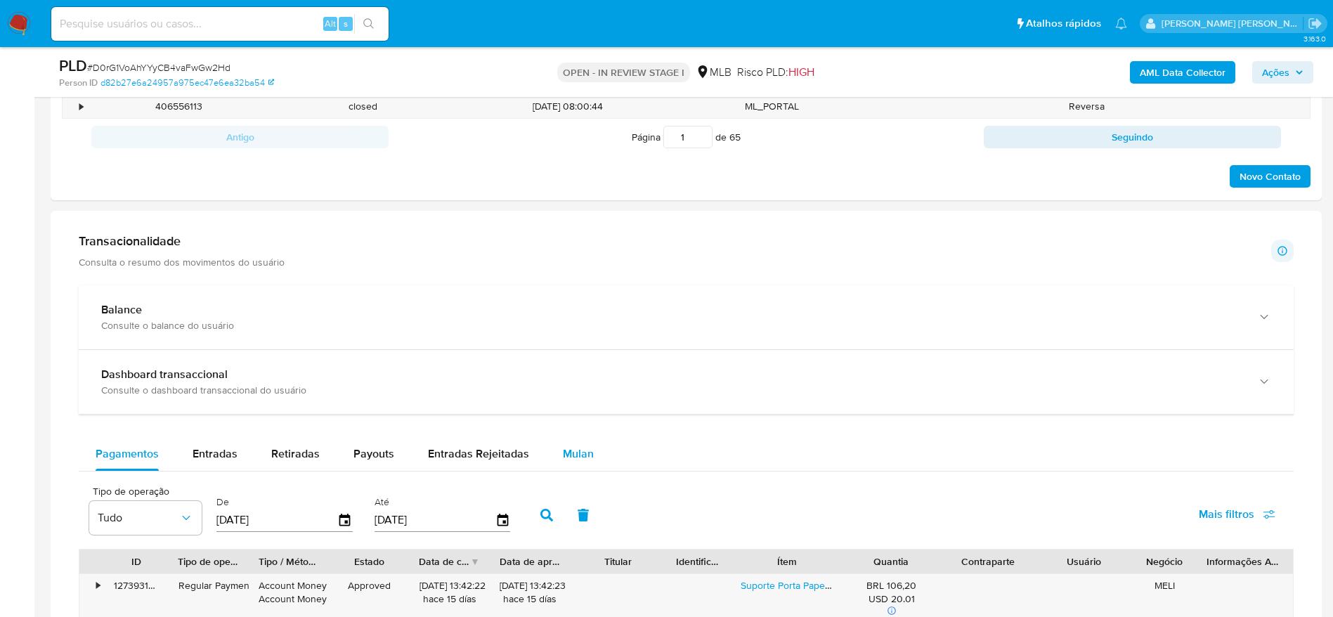
click at [578, 448] on span "Mulan" at bounding box center [578, 453] width 31 height 16
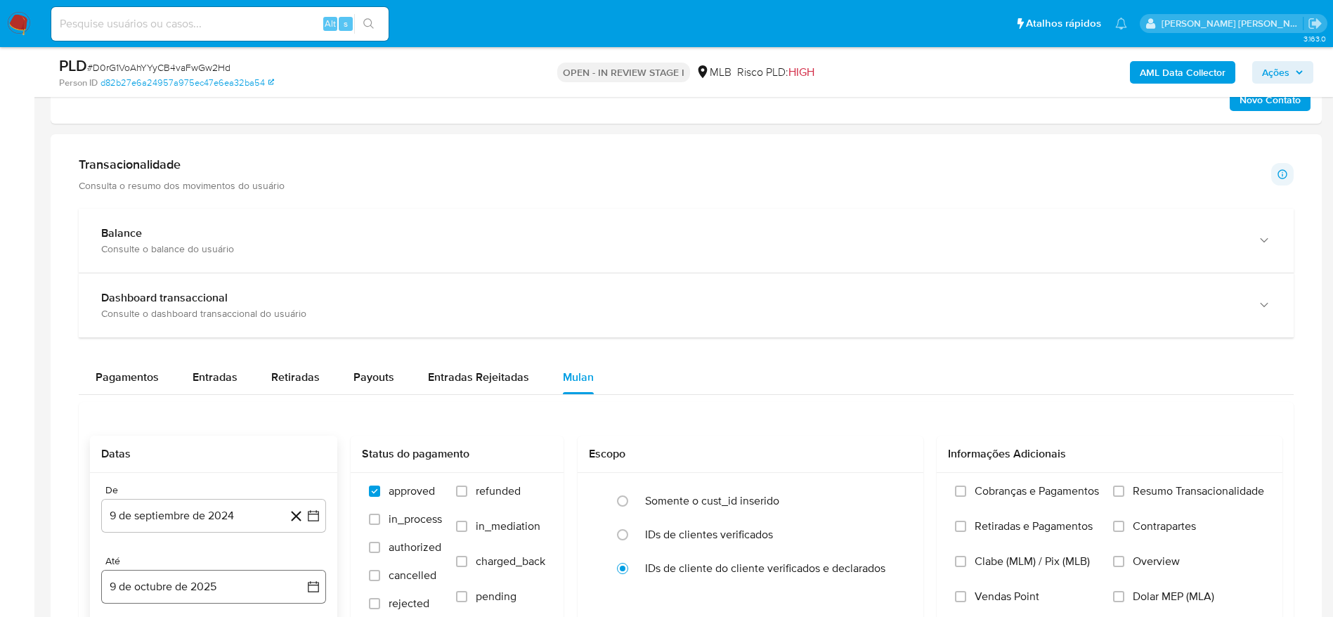
scroll to position [1054, 0]
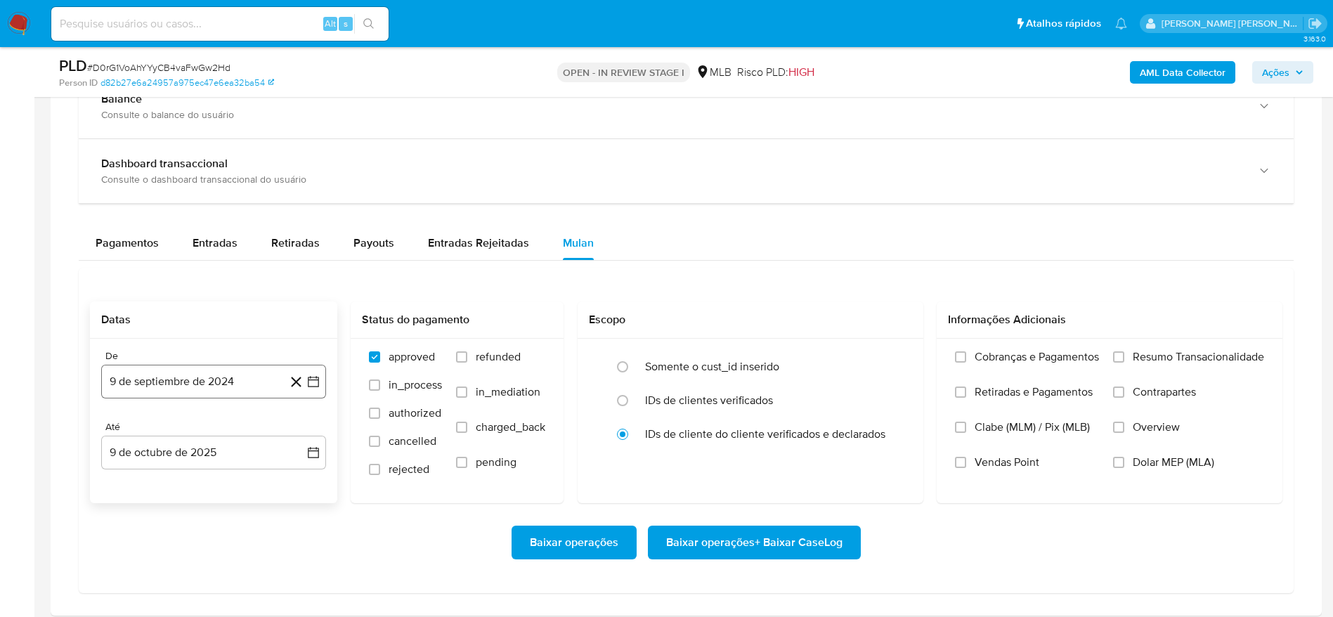
click at [207, 397] on button "9 de septiembre de 2024" at bounding box center [213, 382] width 225 height 34
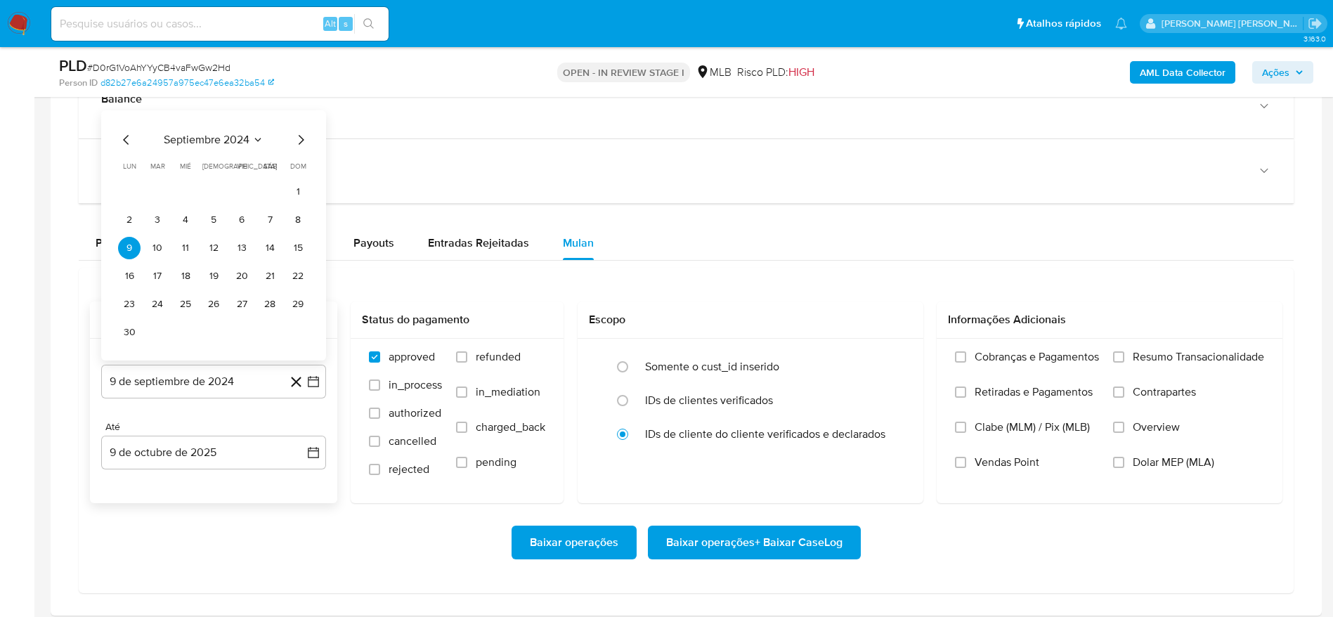
click at [239, 133] on span "septiembre 2024" at bounding box center [207, 140] width 86 height 14
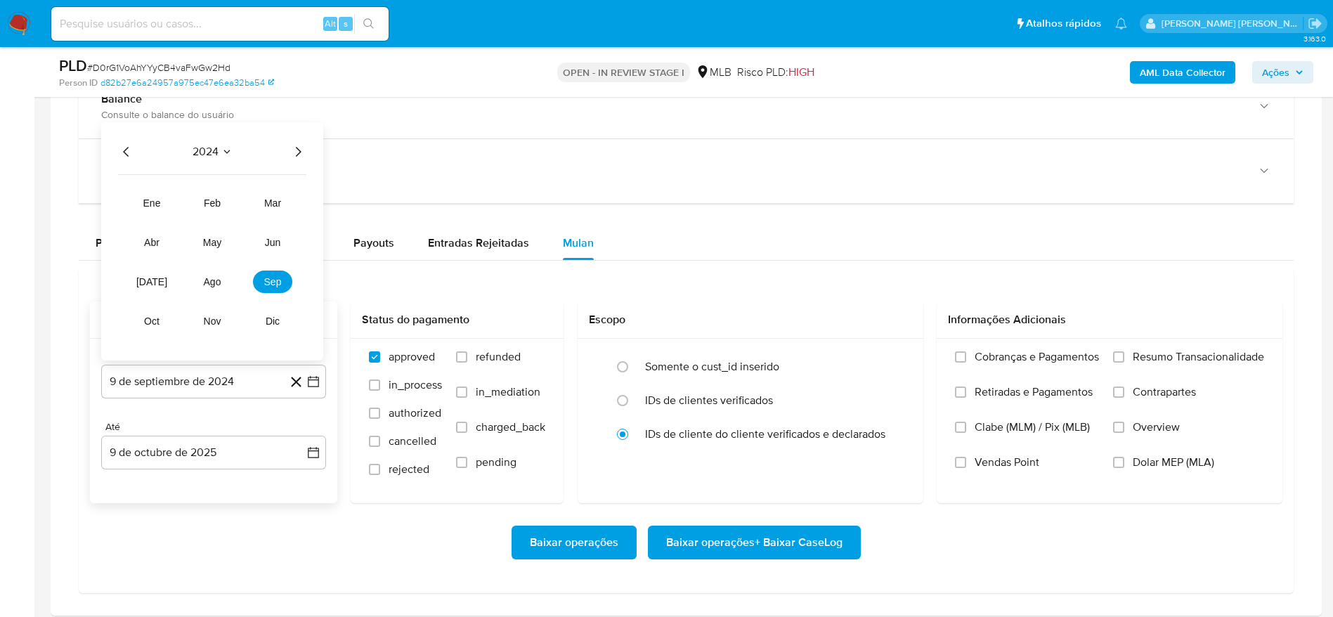
click at [298, 152] on icon "Año siguiente" at bounding box center [297, 151] width 17 height 17
click at [221, 275] on button "ago" at bounding box center [212, 282] width 39 height 22
click at [240, 227] on button "1" at bounding box center [241, 220] width 22 height 22
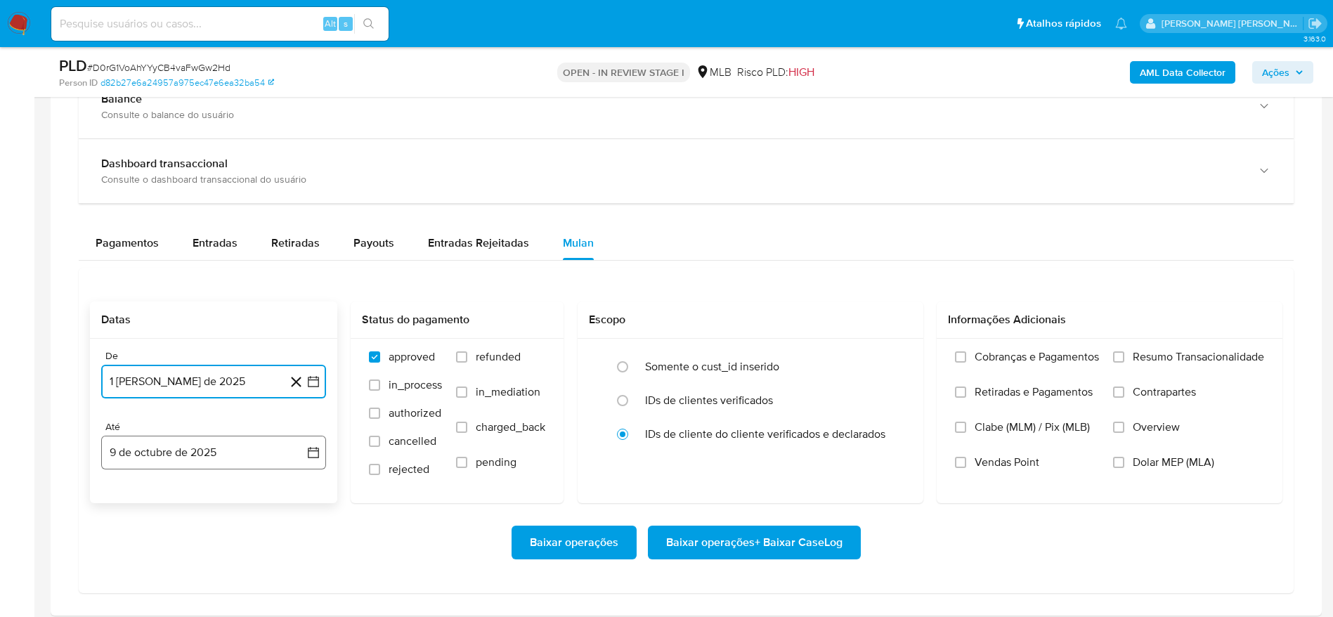
click at [164, 446] on button "9 de octubre de 2025" at bounding box center [213, 453] width 225 height 34
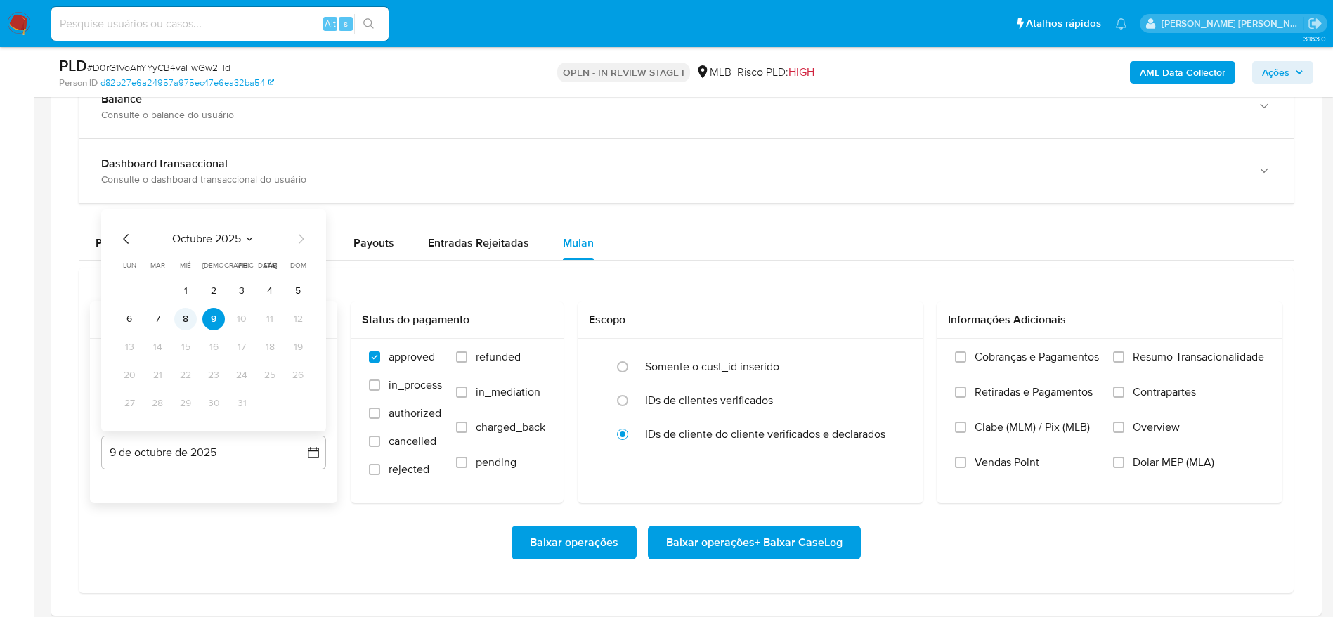
click at [190, 318] on button "8" at bounding box center [185, 319] width 22 height 22
click at [1197, 360] on span "Resumo Transacionalidade" at bounding box center [1198, 357] width 131 height 14
click at [1124, 360] on input "Resumo Transacionalidade" at bounding box center [1118, 356] width 11 height 11
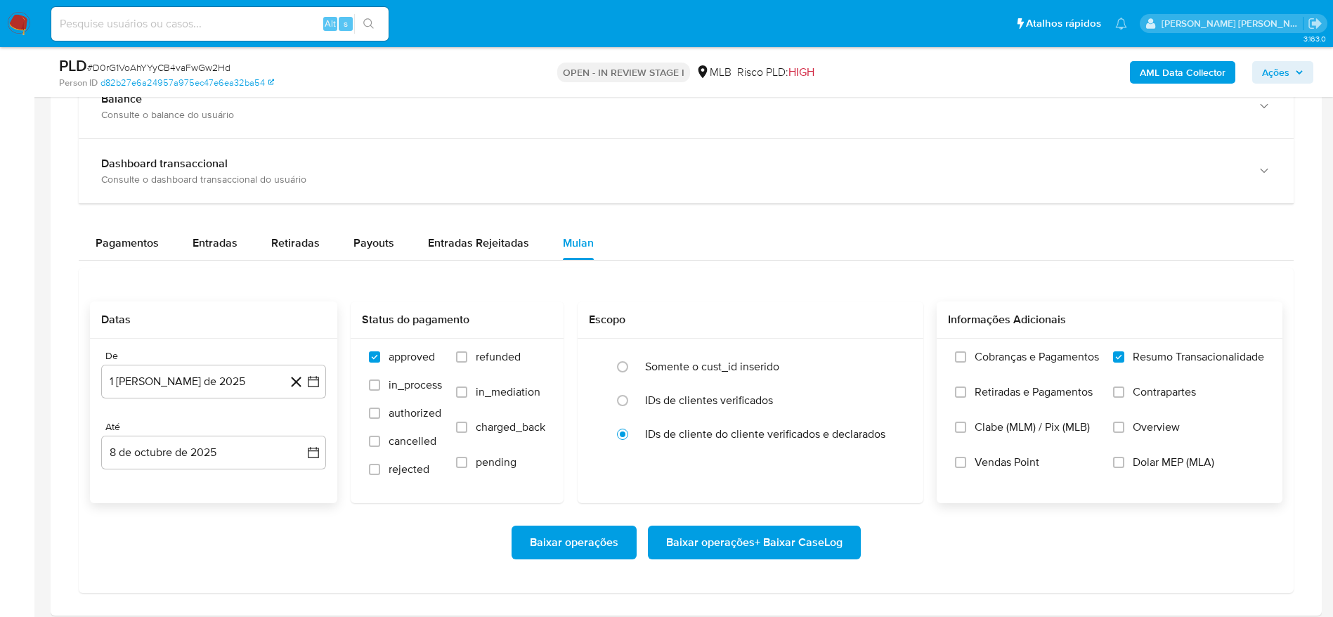
click at [767, 535] on span "Baixar operações + Baixar CaseLog" at bounding box center [754, 542] width 176 height 31
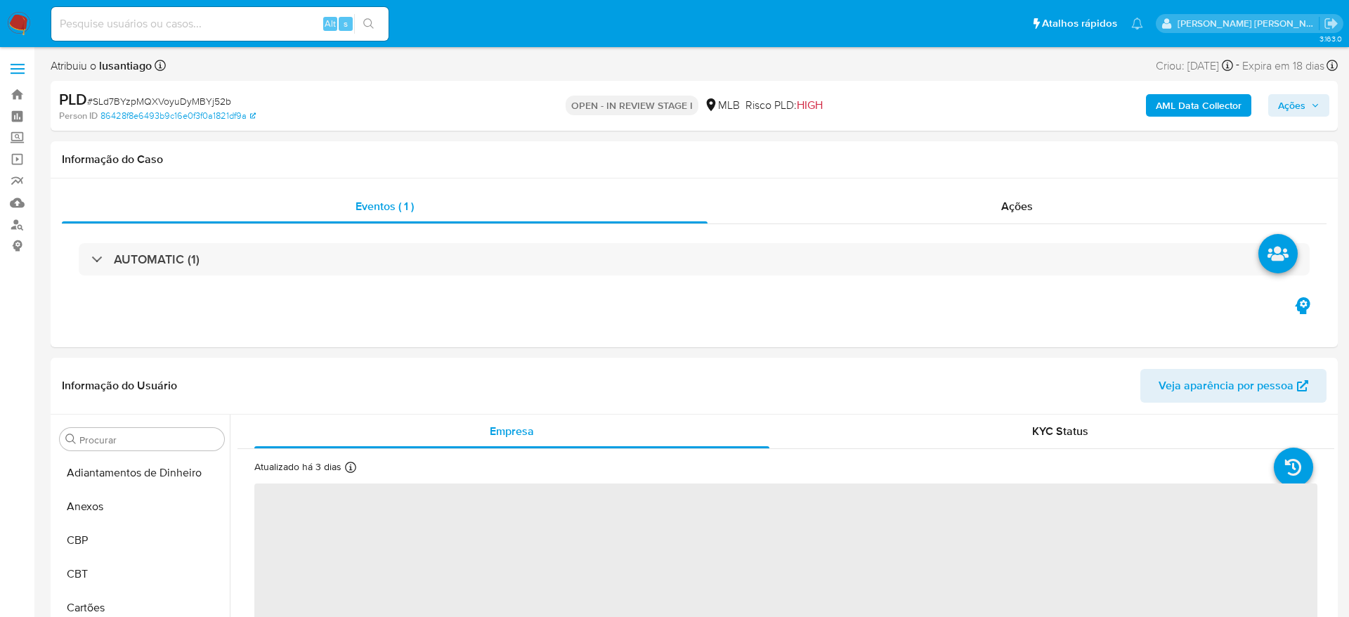
select select "10"
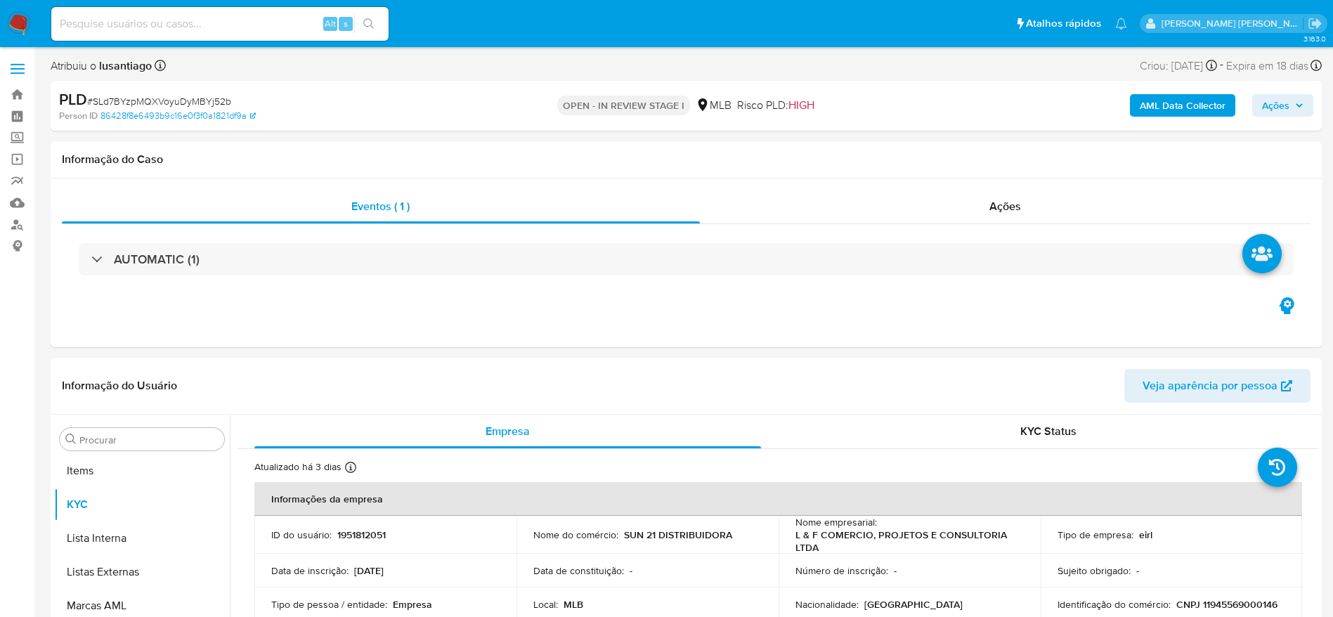
scroll to position [762, 0]
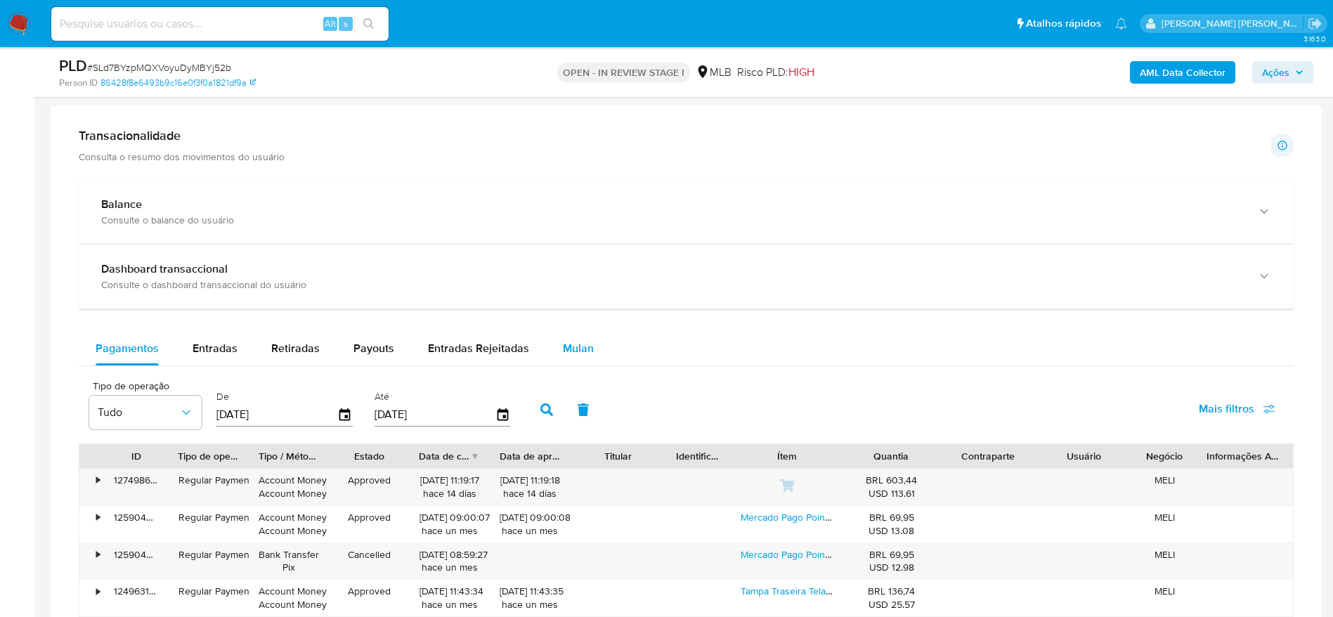
drag, startPoint x: 568, startPoint y: 351, endPoint x: 547, endPoint y: 350, distance: 21.1
click at [568, 351] on span "Mulan" at bounding box center [578, 348] width 31 height 16
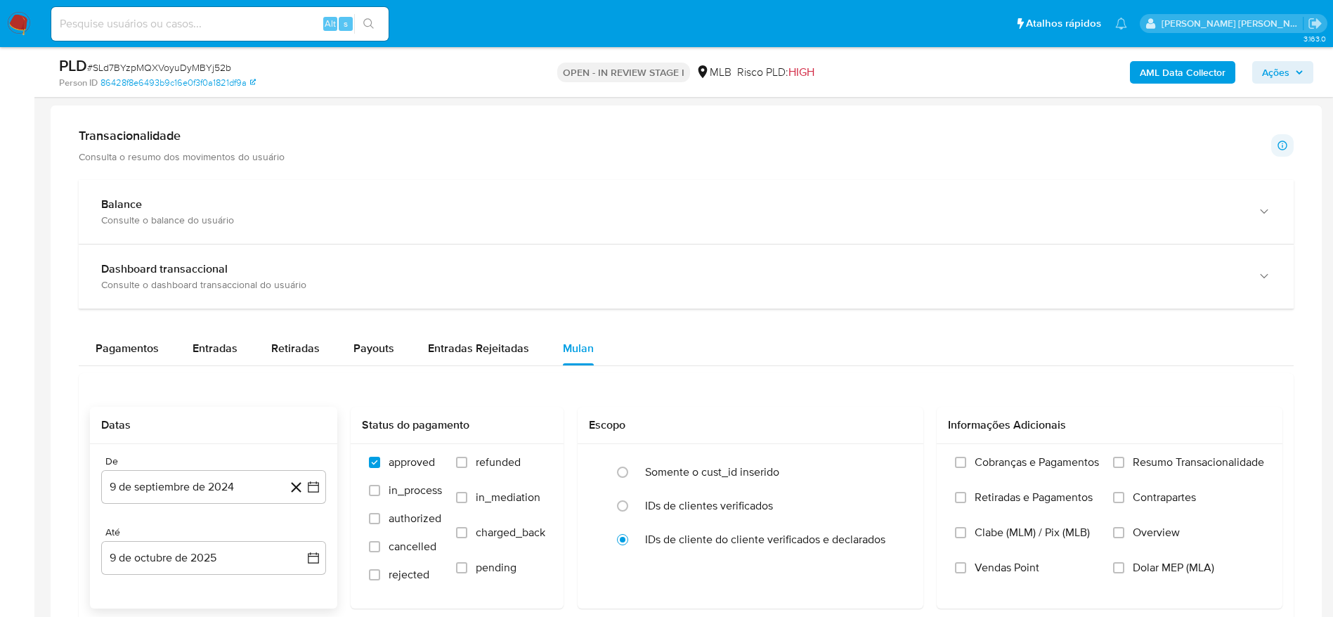
scroll to position [1054, 0]
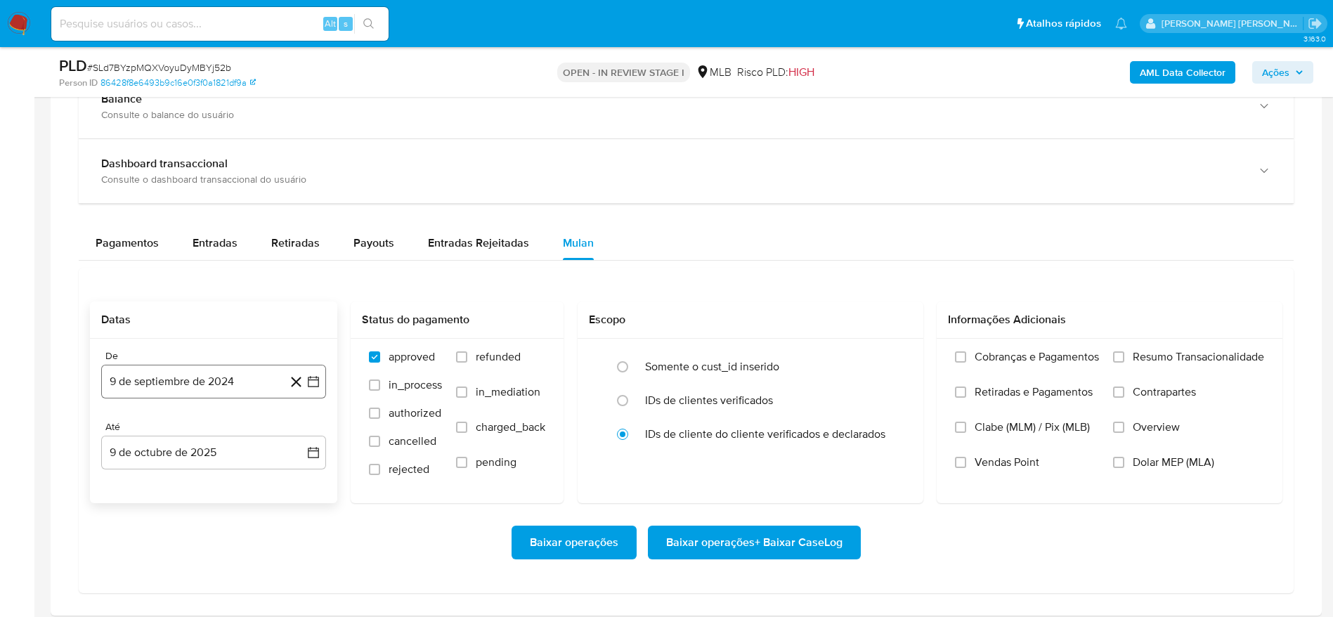
drag, startPoint x: 181, startPoint y: 377, endPoint x: 183, endPoint y: 393, distance: 15.5
click at [181, 379] on button "9 de septiembre de 2024" at bounding box center [213, 382] width 225 height 34
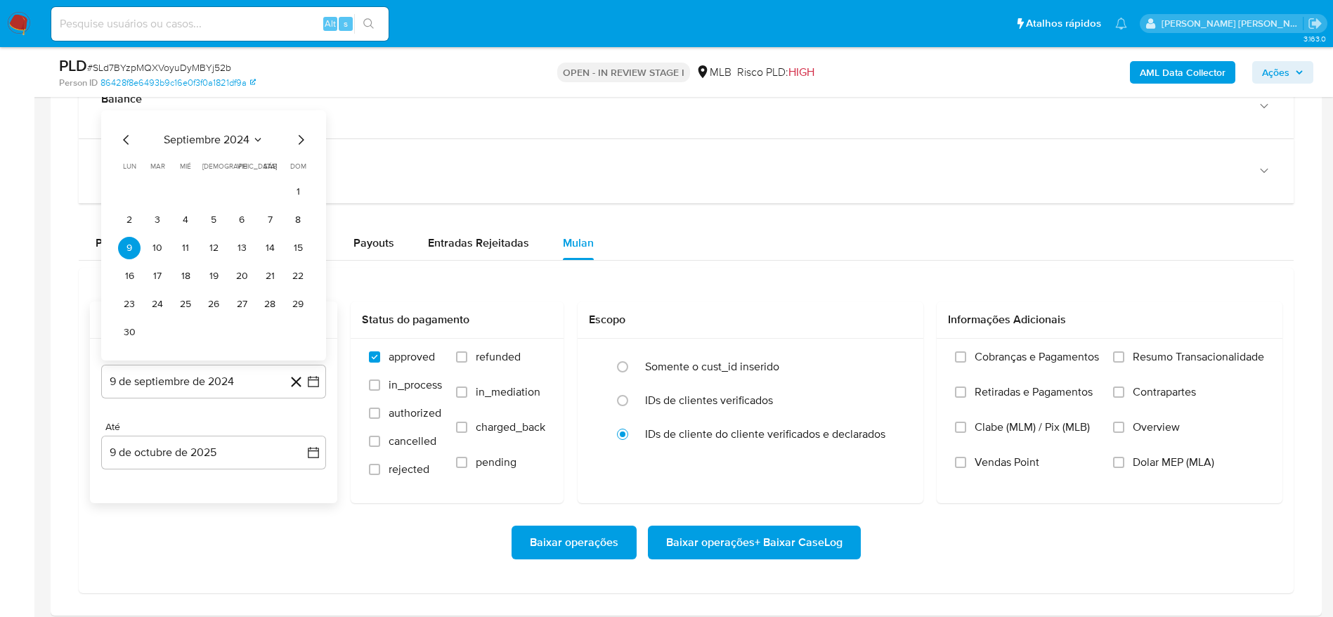
click at [212, 139] on span "septiembre 2024" at bounding box center [207, 140] width 86 height 14
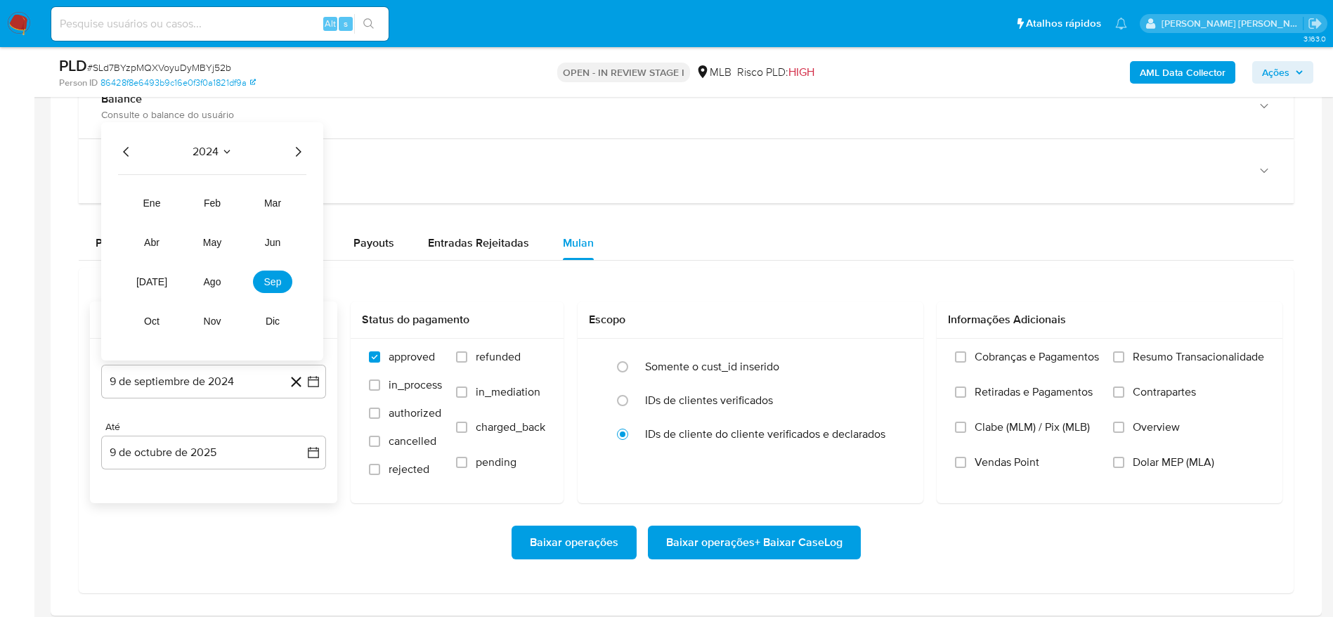
click at [295, 152] on icon "Año siguiente" at bounding box center [297, 151] width 17 height 17
click at [219, 290] on button "ago" at bounding box center [212, 282] width 39 height 22
click at [243, 226] on button "1" at bounding box center [241, 220] width 22 height 22
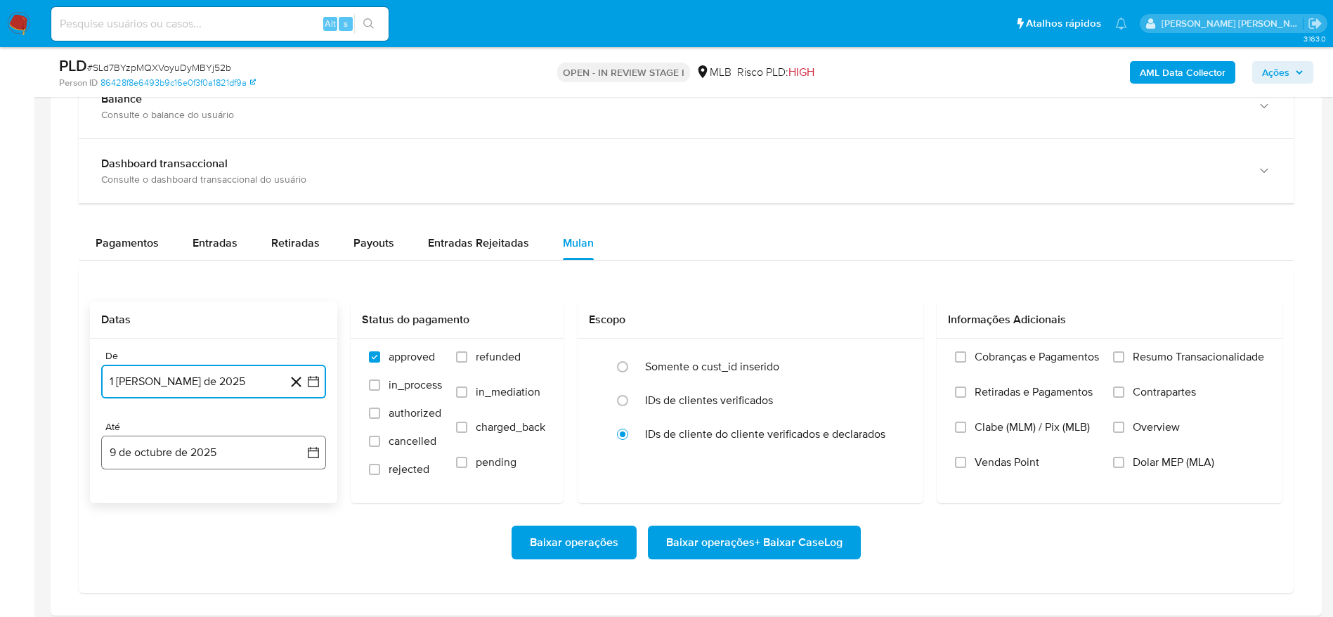
click at [199, 449] on button "9 de octubre de 2025" at bounding box center [213, 453] width 225 height 34
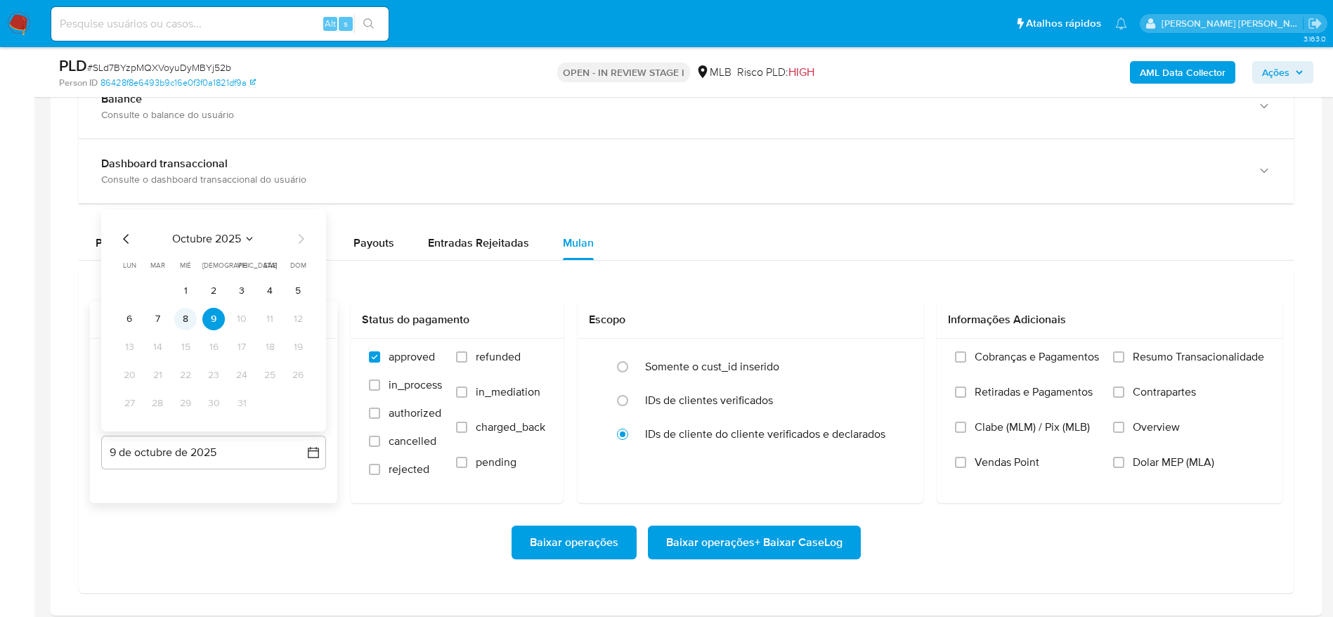
click at [183, 311] on button "8" at bounding box center [185, 319] width 22 height 22
click at [1155, 350] on span "Resumo Transacionalidade" at bounding box center [1198, 357] width 131 height 14
click at [1124, 351] on input "Resumo Transacionalidade" at bounding box center [1118, 356] width 11 height 11
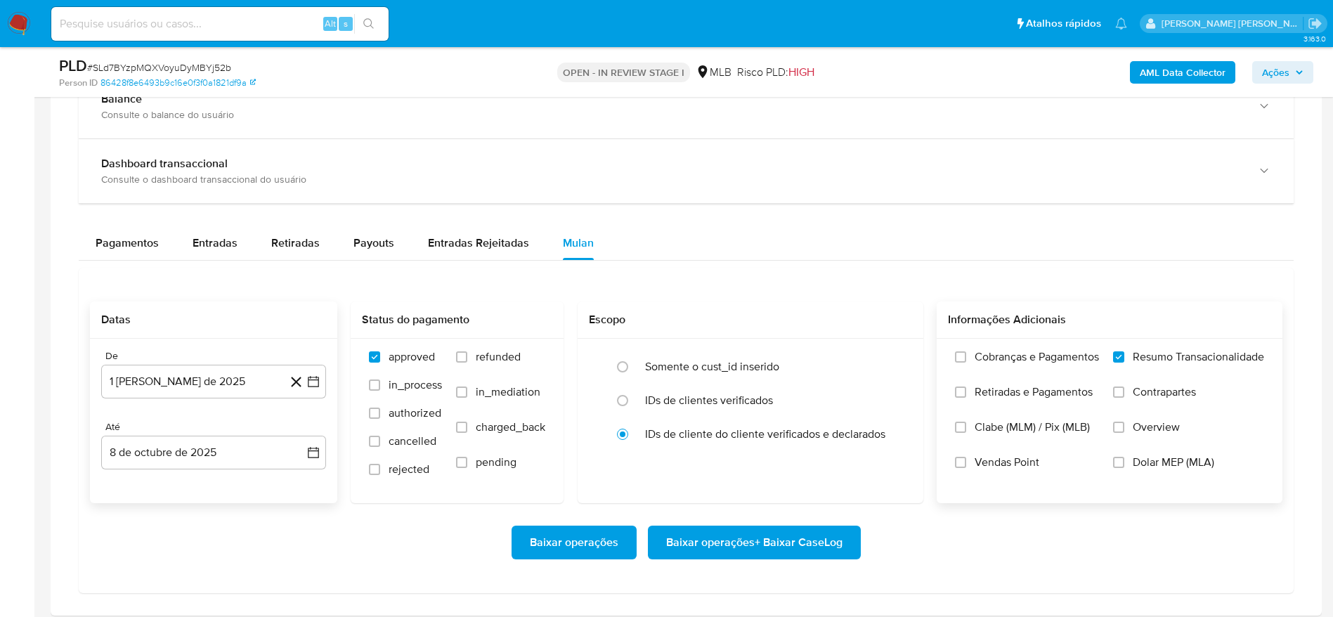
click at [746, 540] on span "Baixar operações + Baixar CaseLog" at bounding box center [754, 542] width 176 height 31
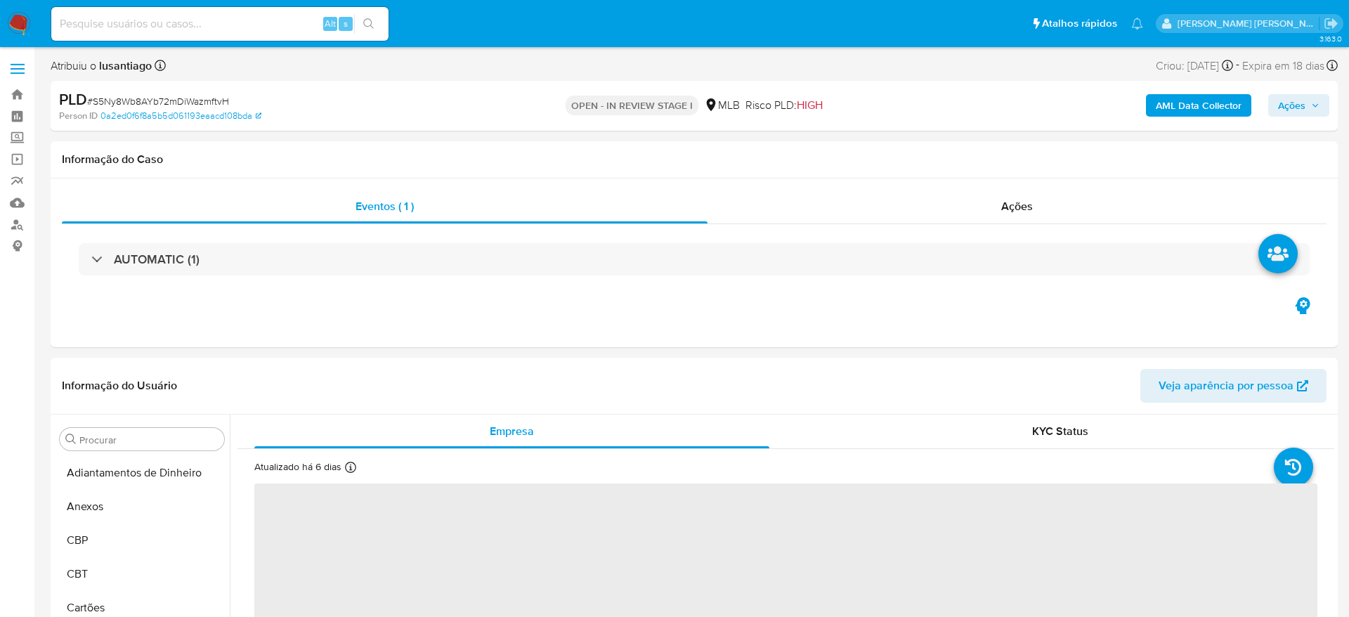
select select "10"
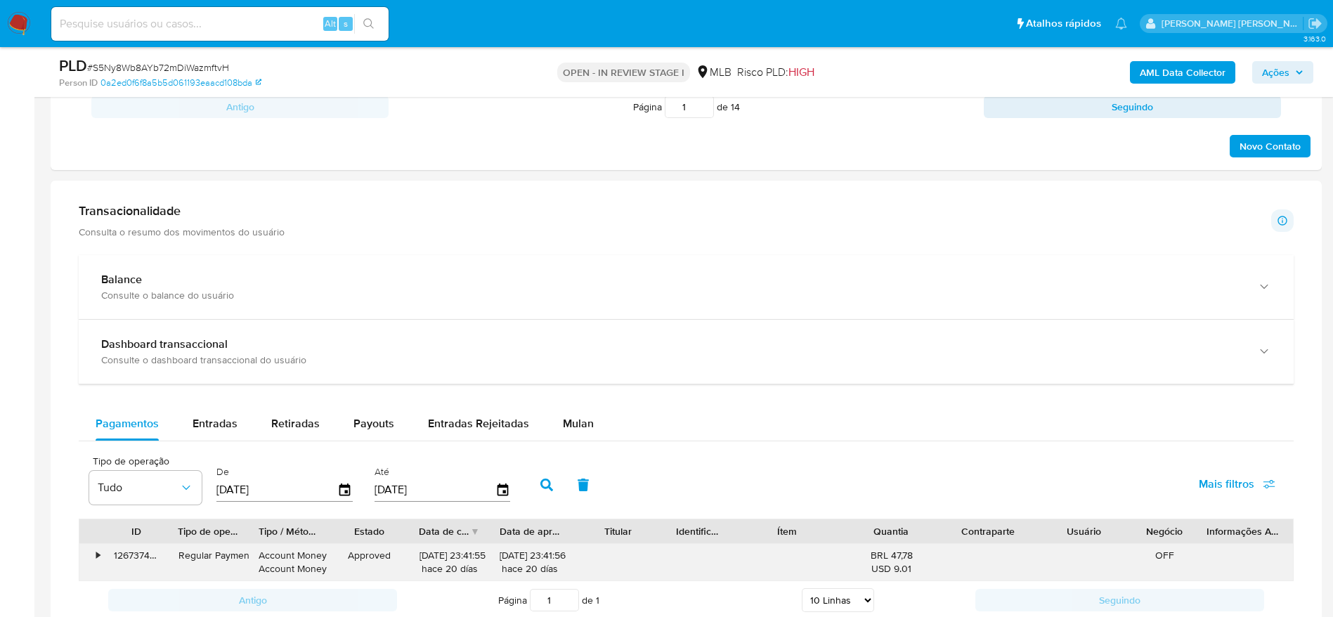
scroll to position [1054, 0]
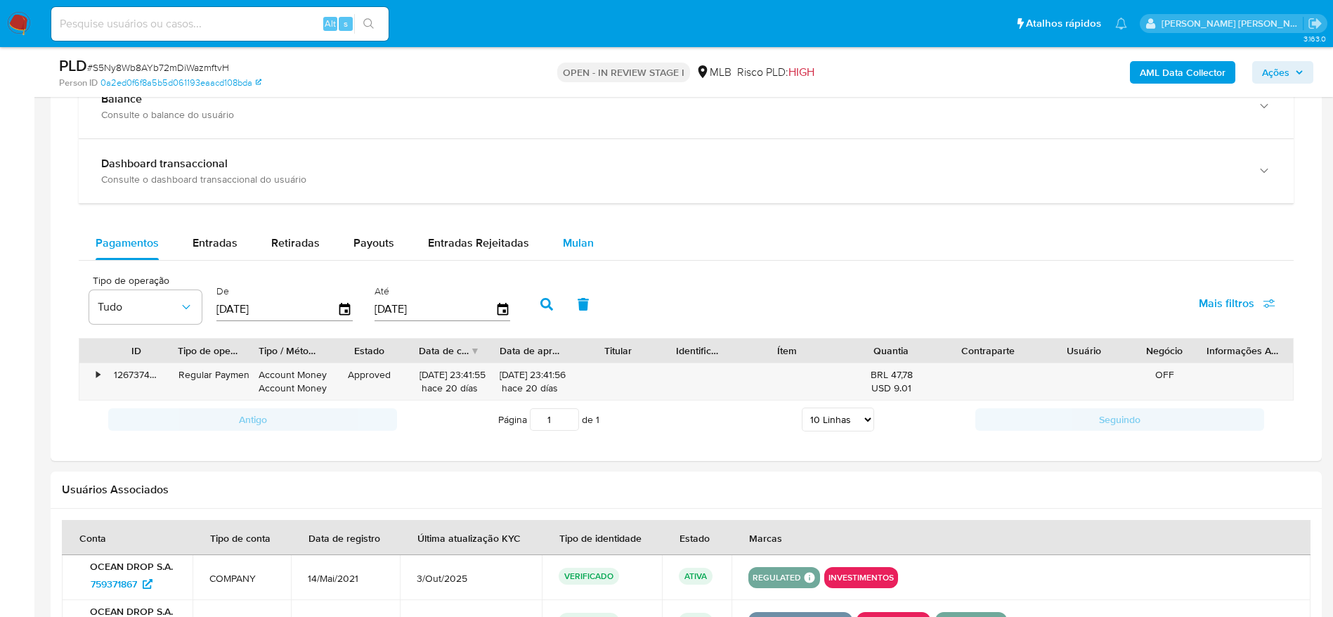
click at [570, 239] on span "Mulan" at bounding box center [578, 243] width 31 height 16
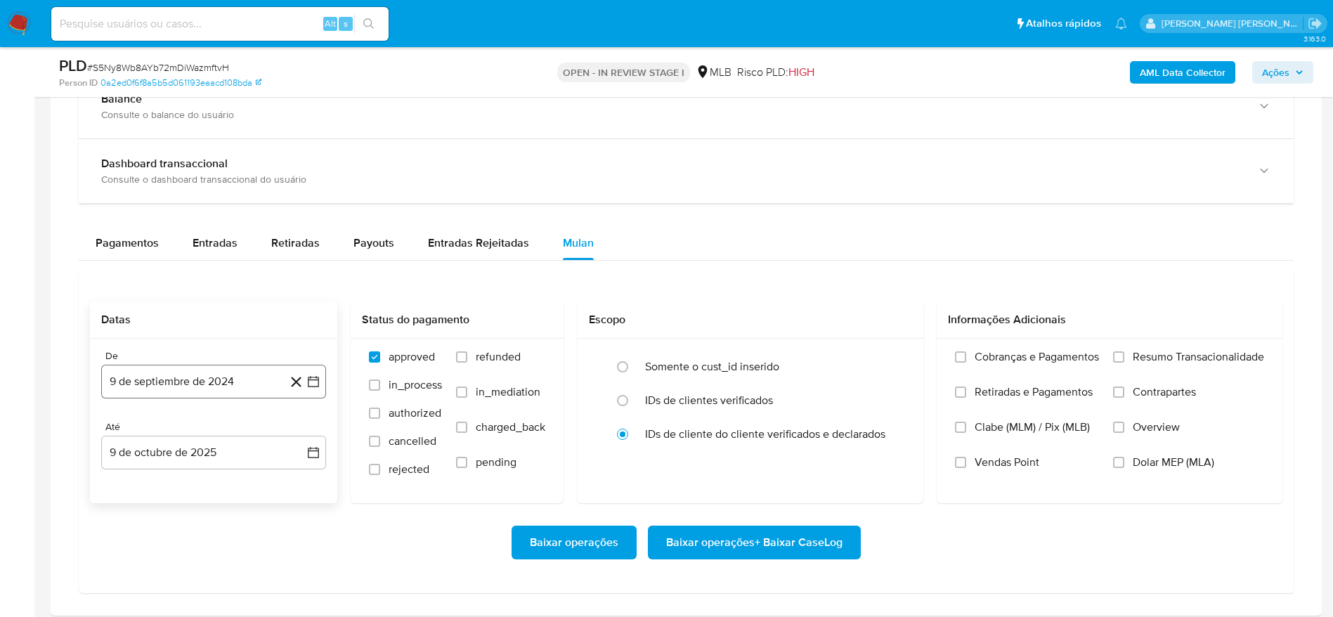
click at [182, 393] on button "9 de septiembre de 2024" at bounding box center [213, 382] width 225 height 34
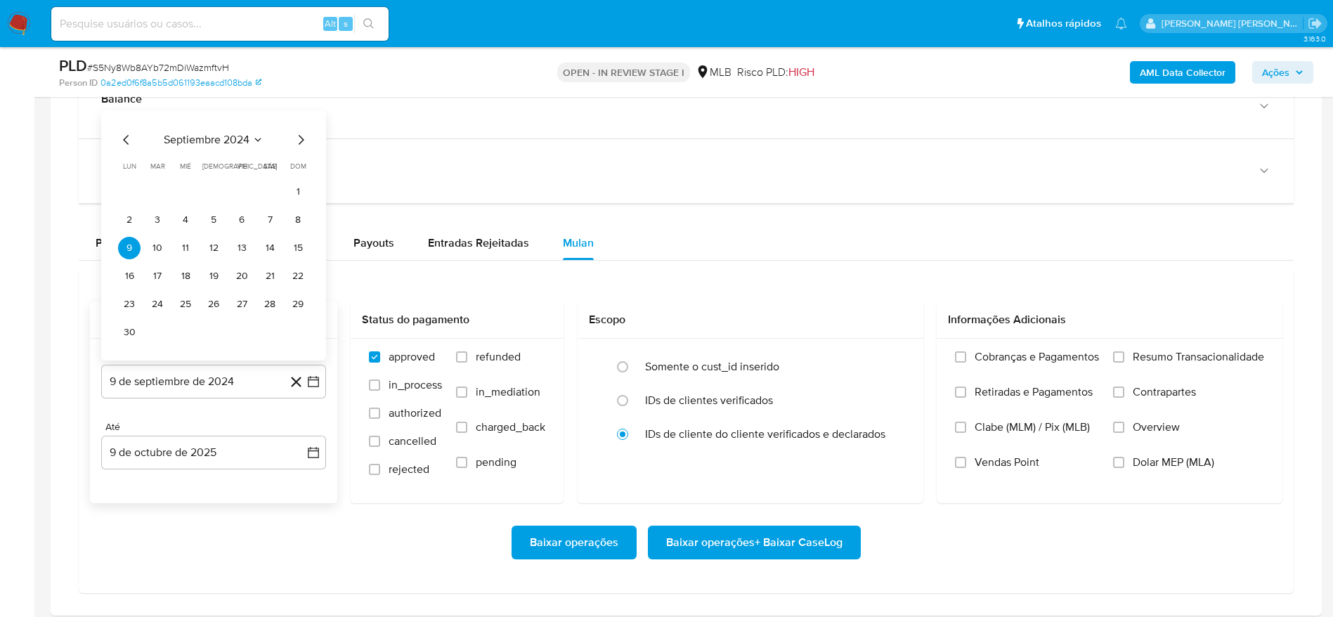
click at [227, 151] on div "septiembre 2024 septiembre 2024 lun lunes mar martes mié miércoles jue jueves v…" at bounding box center [213, 237] width 191 height 212
click at [229, 142] on span "septiembre 2024" at bounding box center [207, 140] width 86 height 14
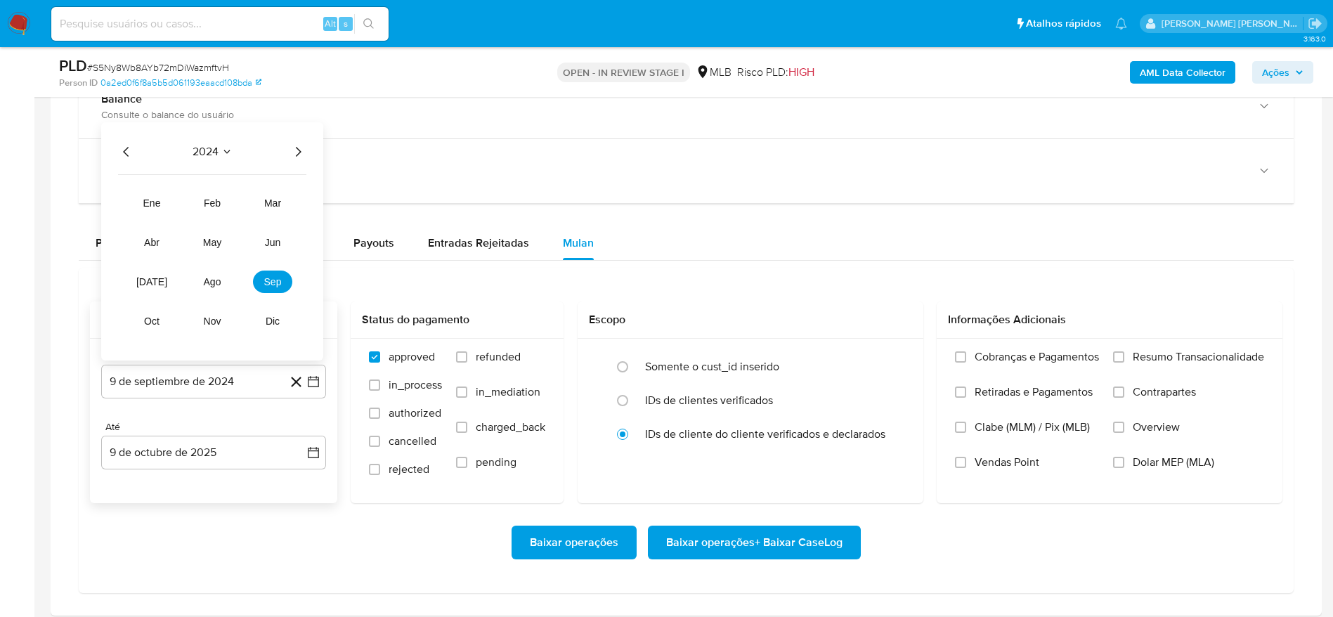
drag, startPoint x: 300, startPoint y: 154, endPoint x: 293, endPoint y: 155, distance: 7.2
click at [299, 153] on icon "Año siguiente" at bounding box center [297, 151] width 17 height 17
click at [219, 281] on span "ago" at bounding box center [213, 281] width 18 height 11
drag, startPoint x: 240, startPoint y: 221, endPoint x: 223, endPoint y: 394, distance: 173.7
click at [242, 221] on button "1" at bounding box center [241, 220] width 22 height 22
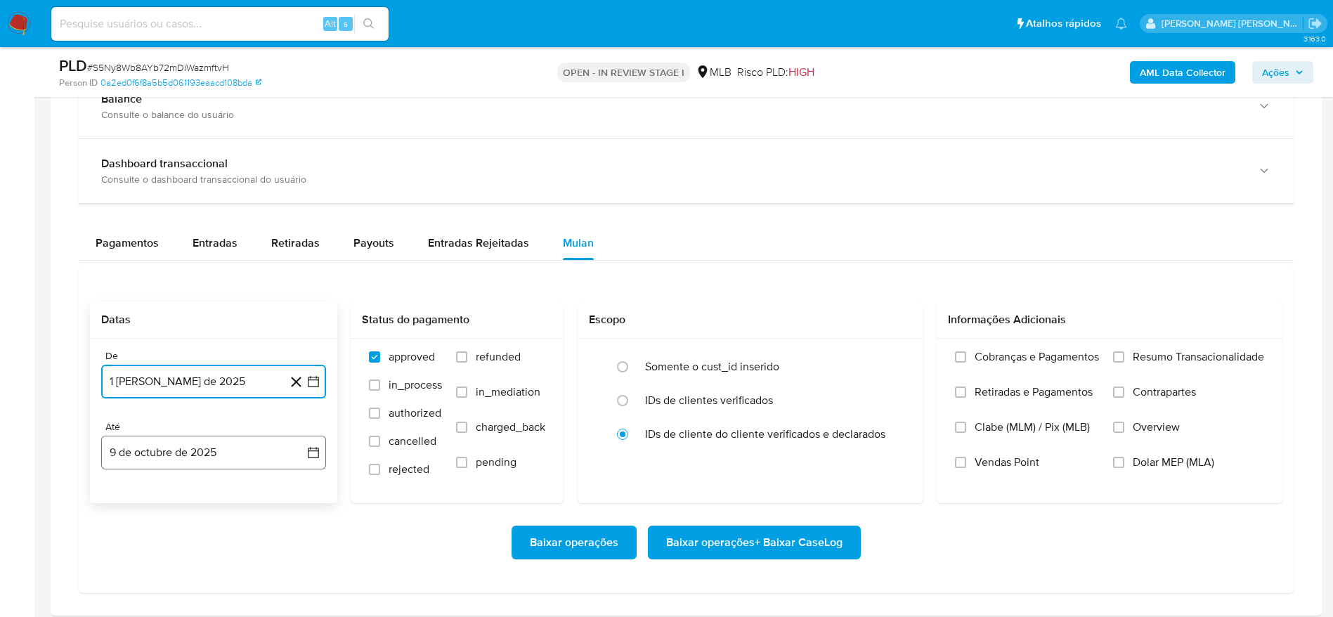
click at [216, 455] on button "9 de octubre de 2025" at bounding box center [213, 453] width 225 height 34
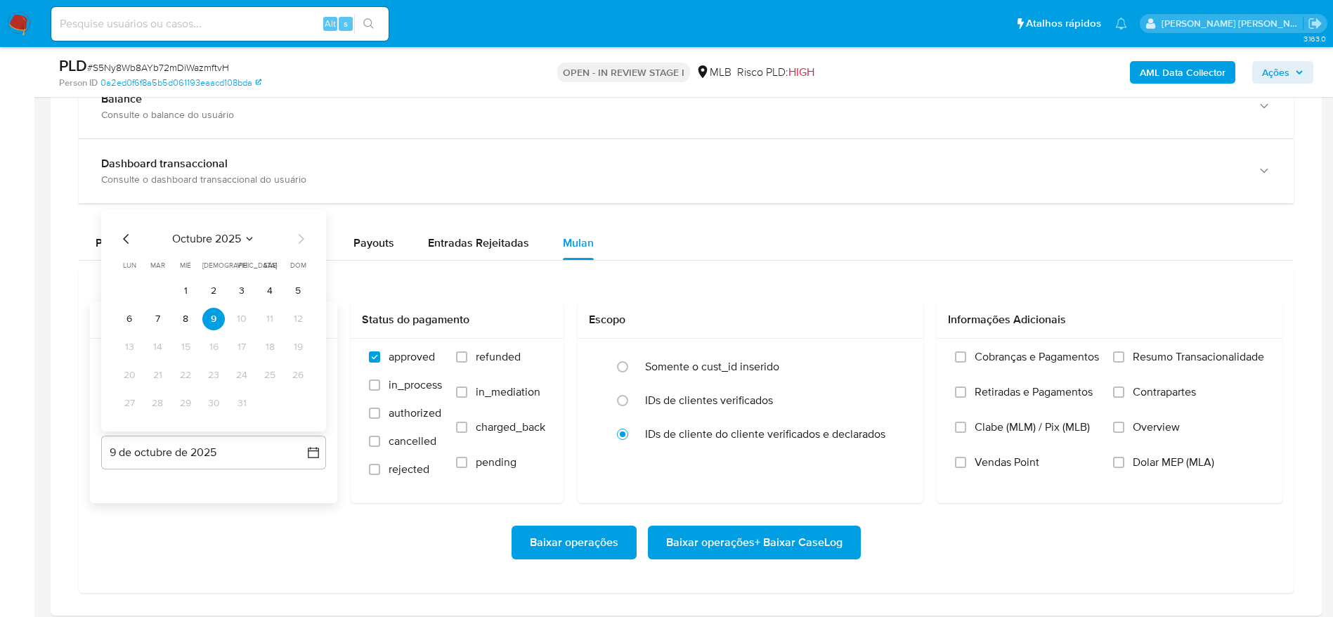
click at [190, 330] on tbody "1 2 3 4 5 6 7 8 9 10 11 12 13 14 15 16 17 18 19 20 21 22 23 24 25 26 27 28 29 3…" at bounding box center [213, 347] width 191 height 135
click at [190, 325] on button "8" at bounding box center [185, 319] width 22 height 22
click at [1178, 357] on span "Resumo Transacionalidade" at bounding box center [1198, 357] width 131 height 14
click at [1124, 357] on input "Resumo Transacionalidade" at bounding box center [1118, 356] width 11 height 11
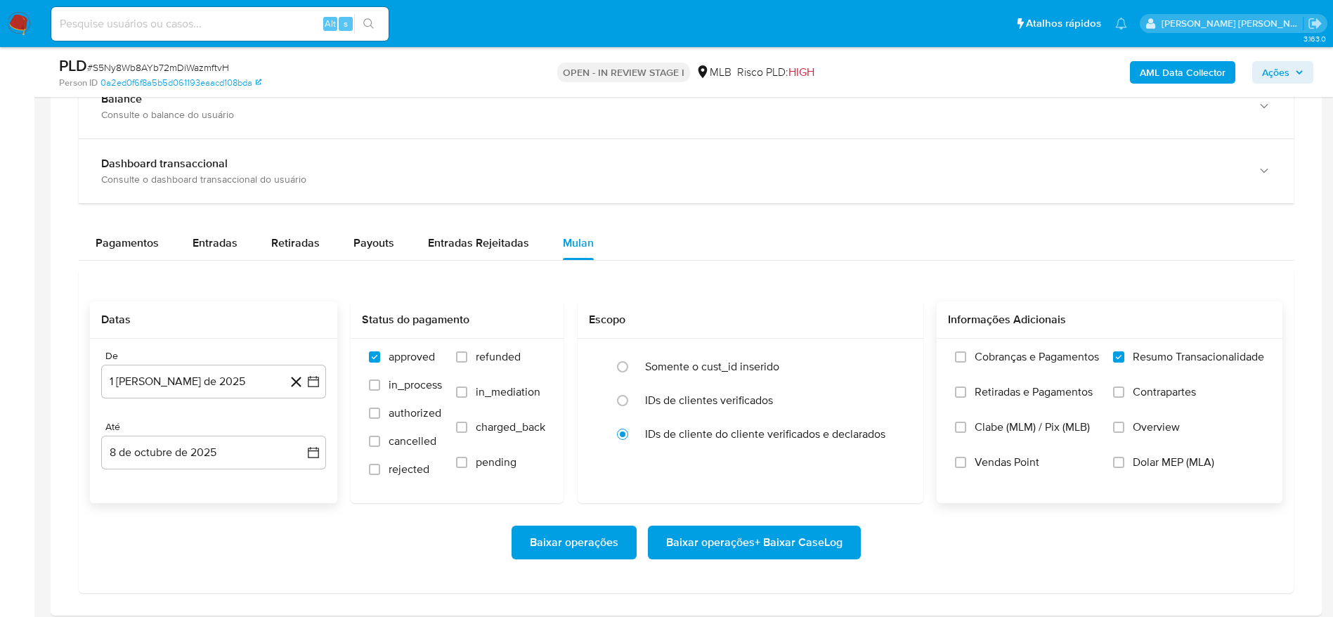
click at [695, 561] on div "Baixar operações Baixar operações + Baixar CaseLog" at bounding box center [686, 542] width 1192 height 79
click at [700, 540] on span "Baixar operações + Baixar CaseLog" at bounding box center [754, 542] width 176 height 31
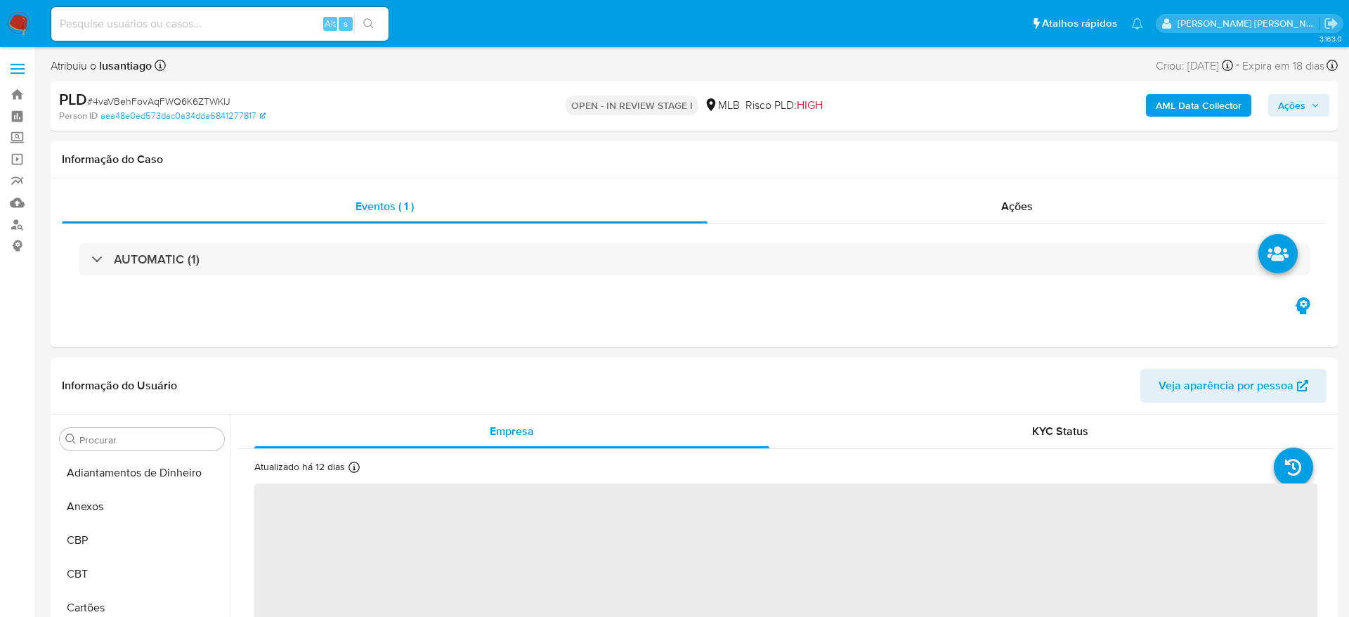
select select "10"
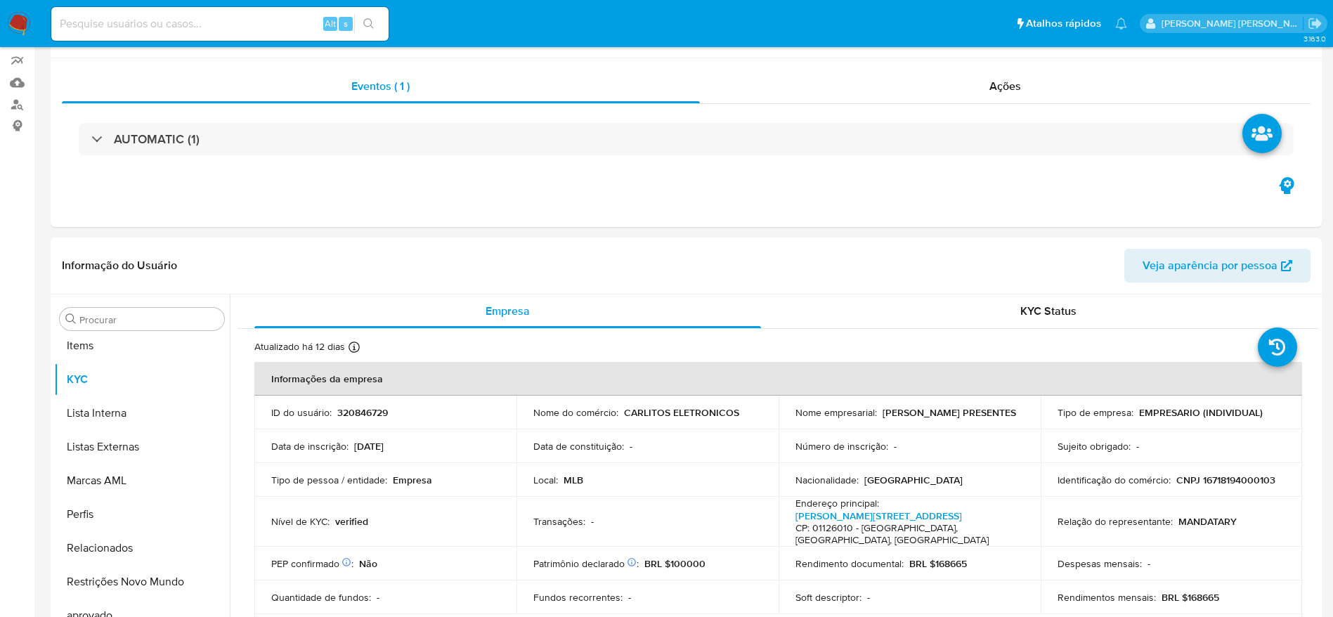
scroll to position [762, 0]
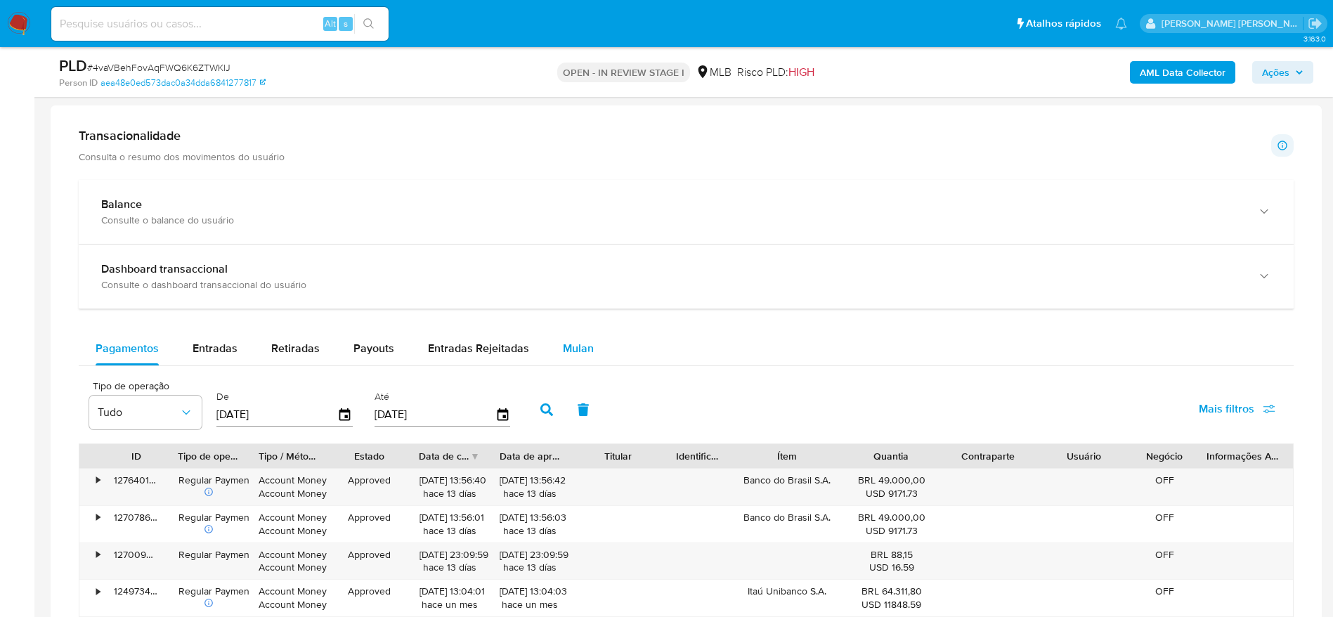
click at [580, 349] on span "Mulan" at bounding box center [578, 348] width 31 height 16
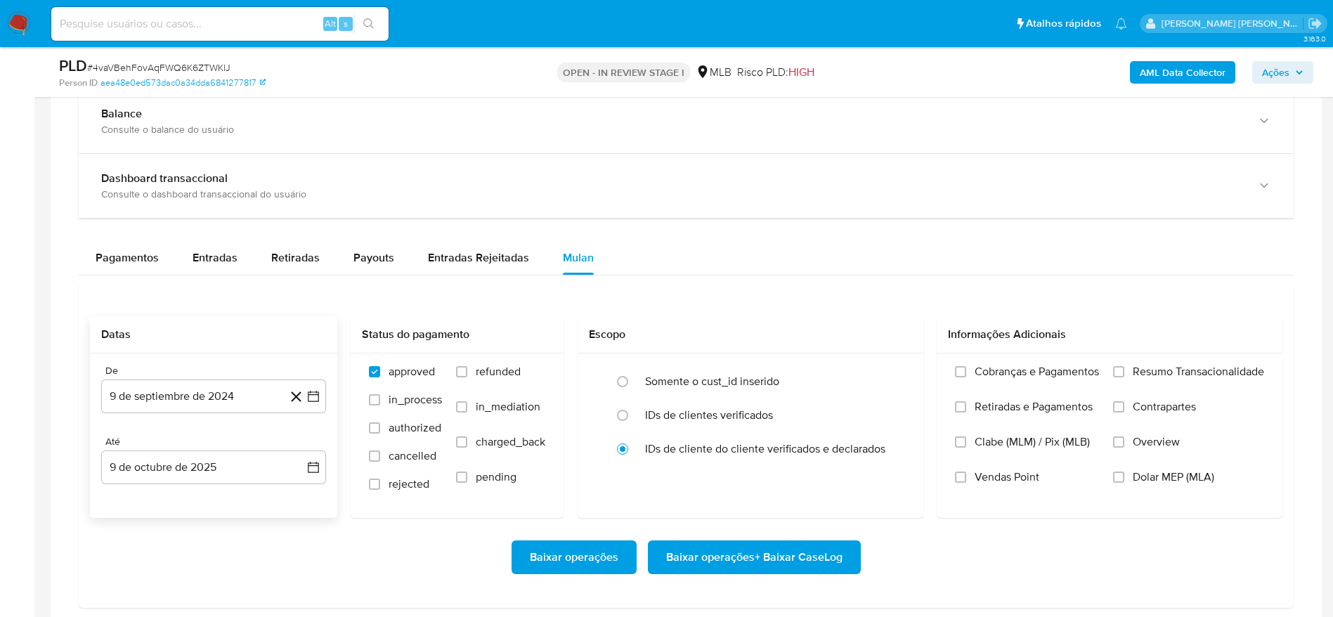
scroll to position [1159, 0]
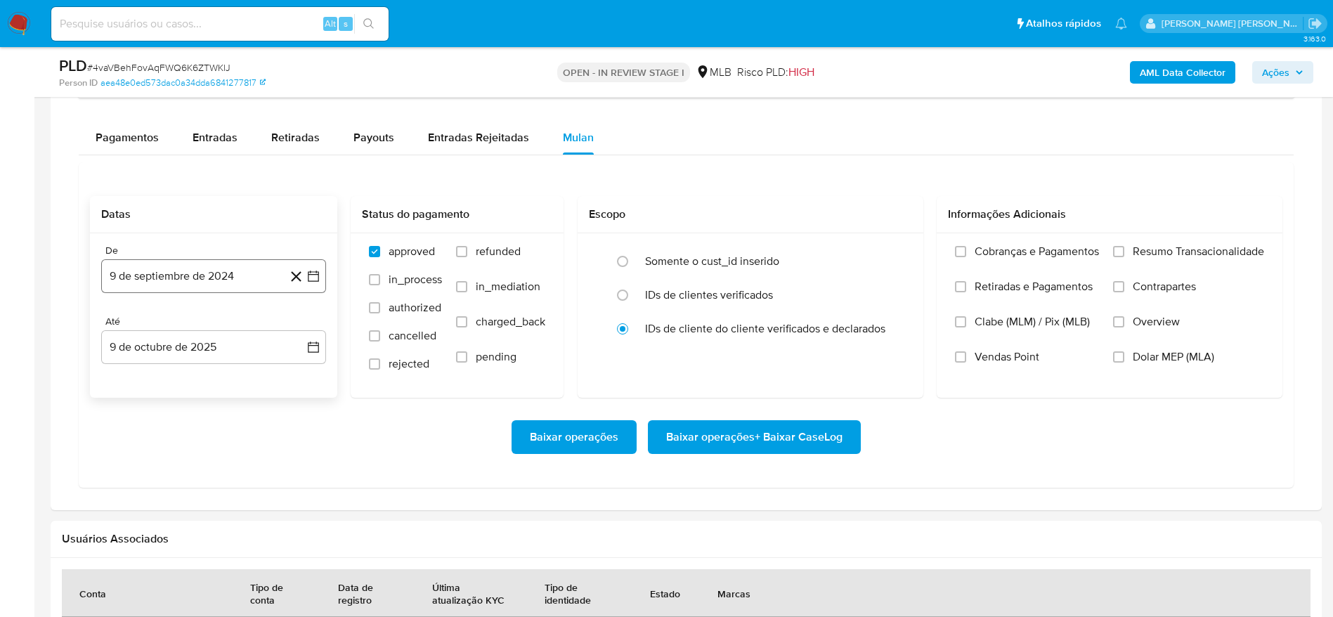
click at [188, 283] on button "9 de septiembre de 2024" at bounding box center [213, 276] width 225 height 34
click at [198, 330] on span "septiembre 2024" at bounding box center [207, 327] width 86 height 14
click at [299, 329] on icon "Año siguiente" at bounding box center [297, 326] width 17 height 17
click at [218, 461] on span "ago" at bounding box center [213, 456] width 18 height 11
click at [240, 377] on button "1" at bounding box center [241, 378] width 22 height 22
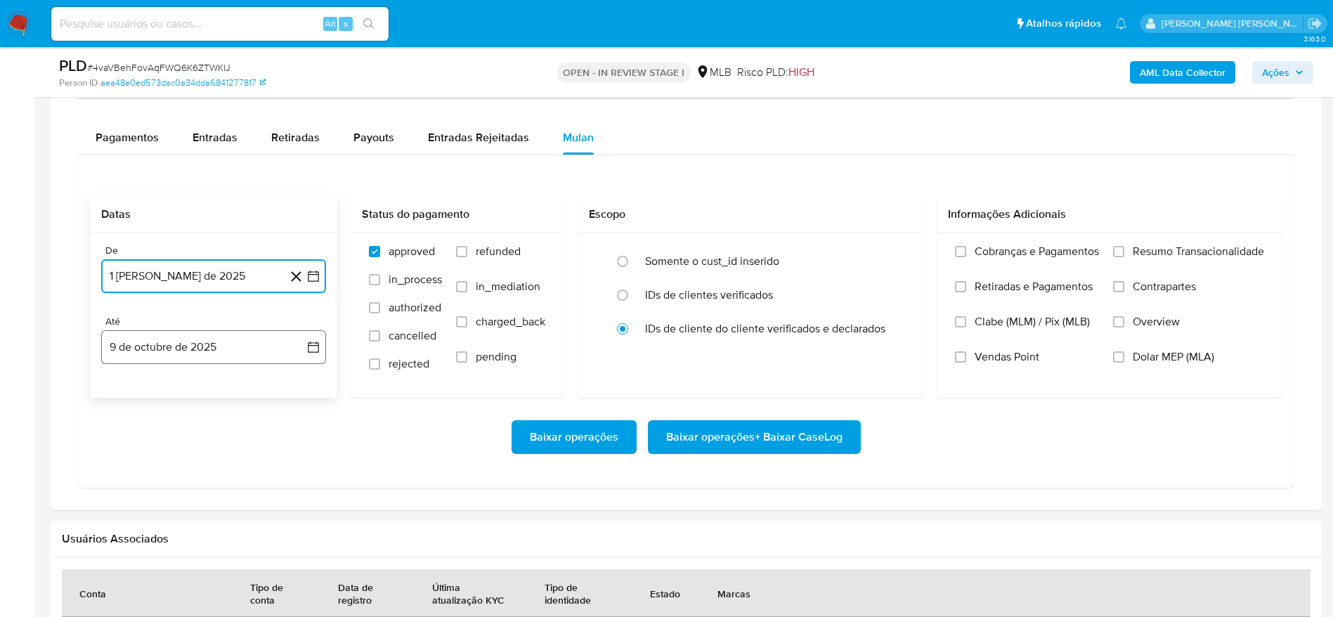
drag, startPoint x: 176, startPoint y: 334, endPoint x: 184, endPoint y: 357, distance: 23.8
click at [176, 334] on button "9 de octubre de 2025" at bounding box center [213, 347] width 225 height 34
click at [183, 476] on button "8" at bounding box center [185, 478] width 22 height 22
click at [1152, 245] on span "Resumo Transacionalidade" at bounding box center [1198, 252] width 131 height 14
click at [1124, 246] on input "Resumo Transacionalidade" at bounding box center [1118, 251] width 11 height 11
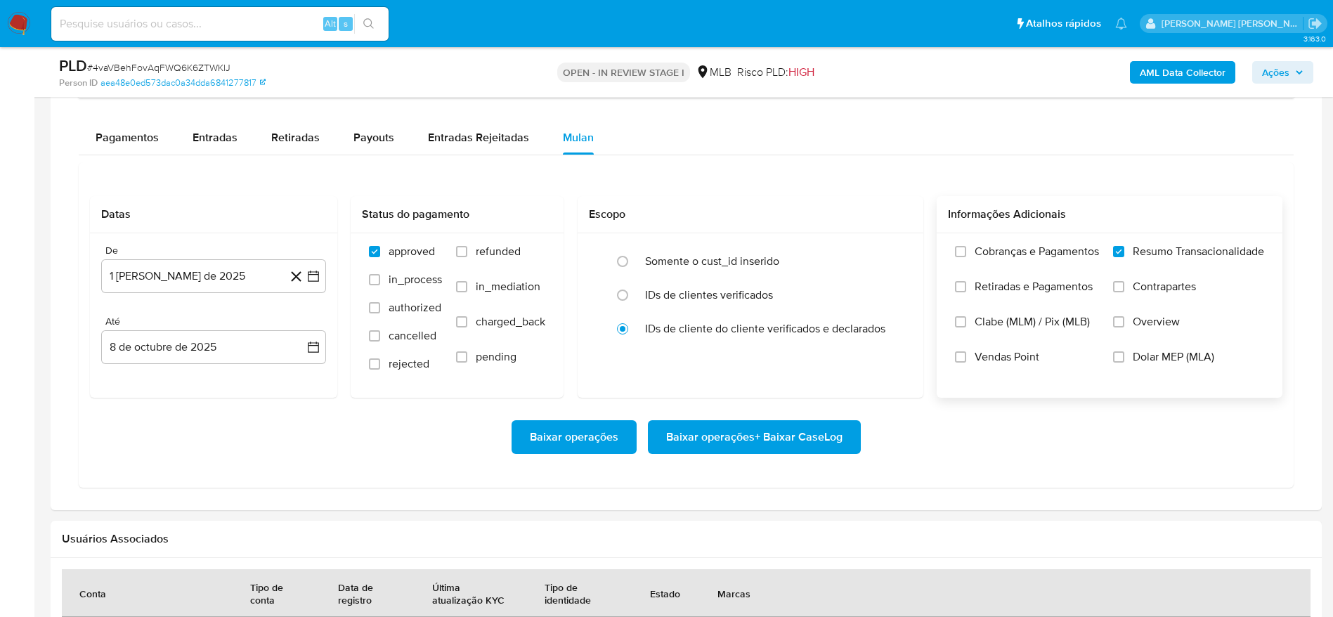
click at [790, 442] on span "Baixar operações + Baixar CaseLog" at bounding box center [754, 437] width 176 height 31
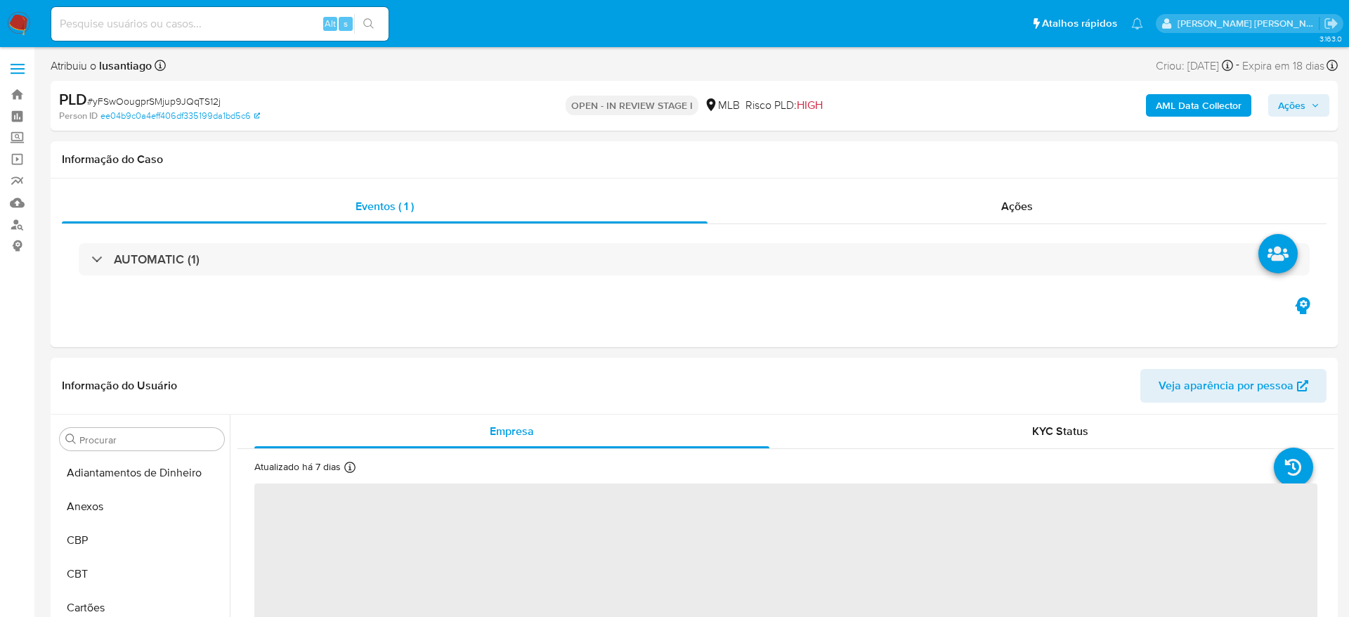
select select "10"
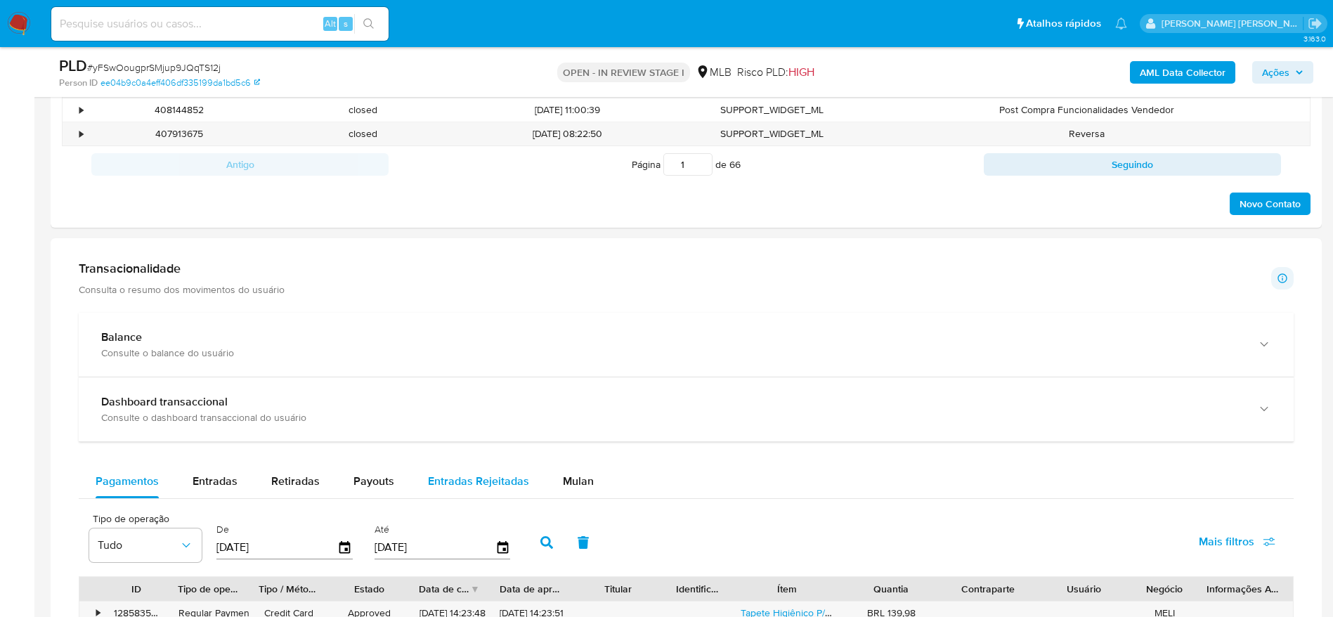
scroll to position [949, 0]
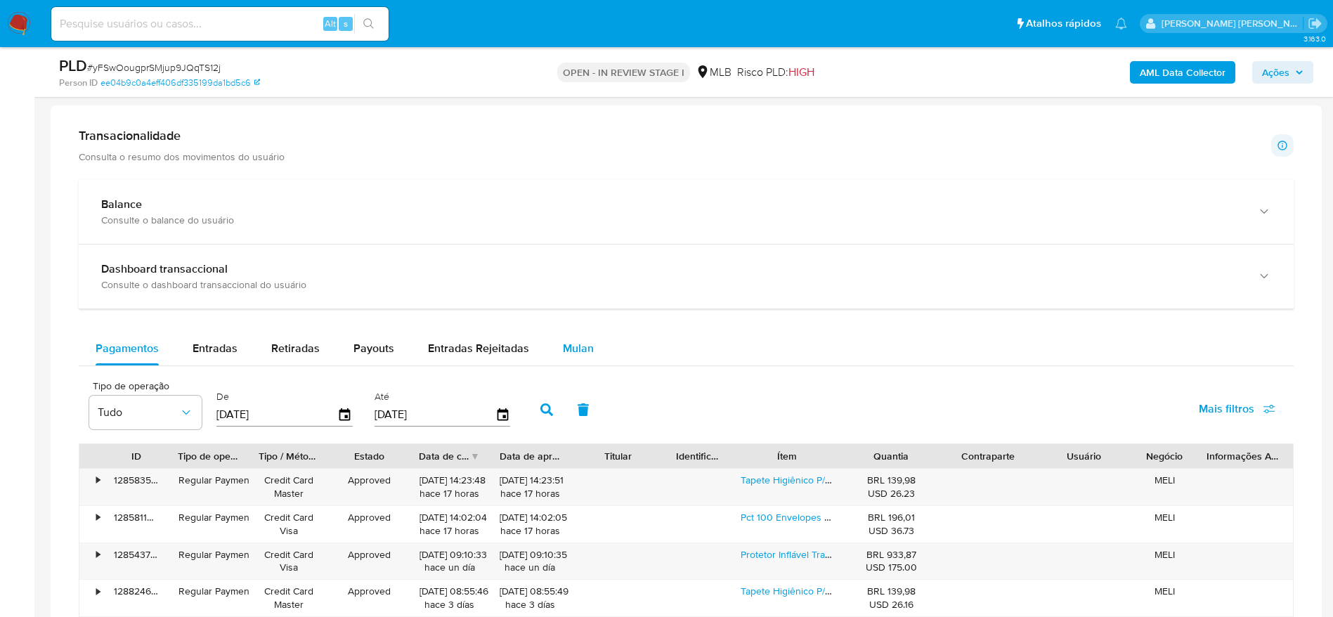
click at [564, 346] on span "Mulan" at bounding box center [578, 348] width 31 height 16
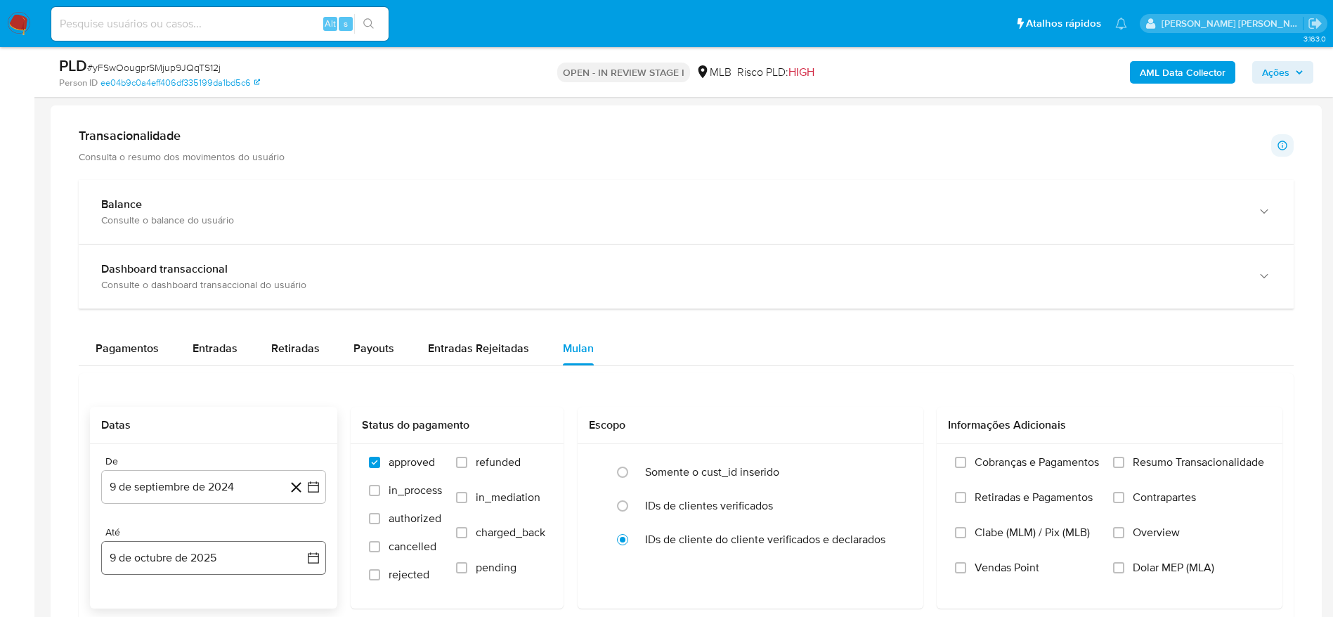
scroll to position [1159, 0]
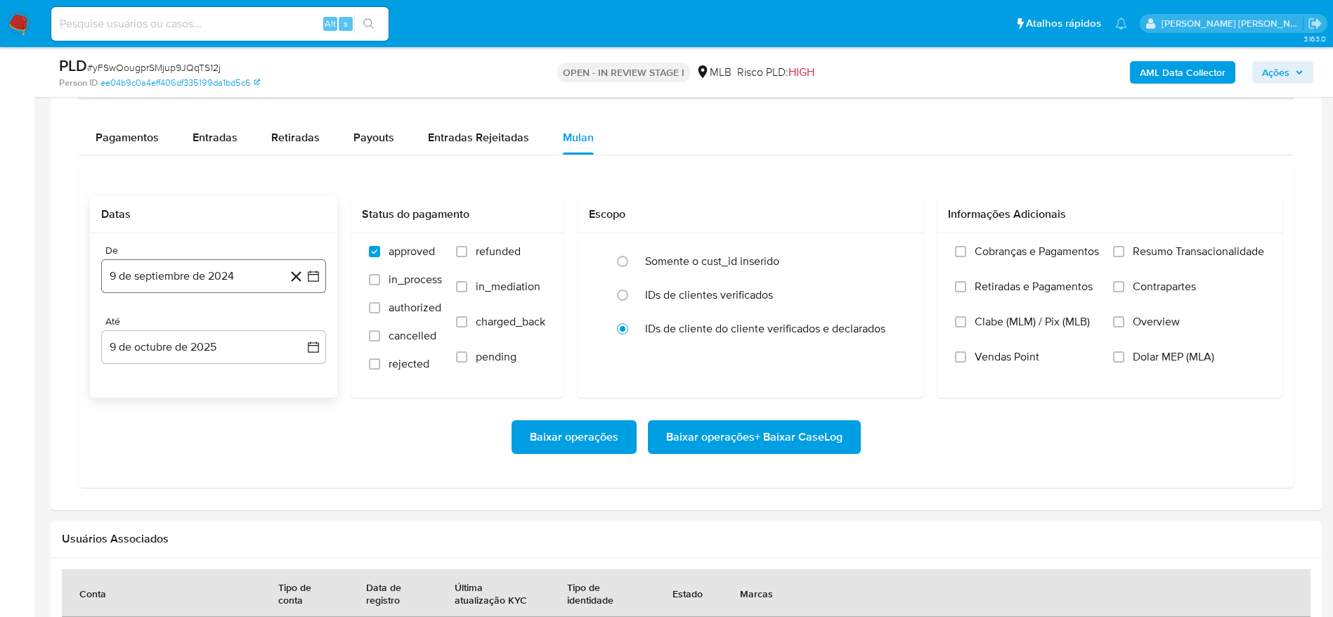
click at [176, 275] on button "9 de septiembre de 2024" at bounding box center [213, 276] width 225 height 34
click at [212, 320] on span "septiembre 2024" at bounding box center [207, 327] width 86 height 14
click at [297, 325] on icon "Año siguiente" at bounding box center [297, 326] width 17 height 17
click at [215, 457] on span "ago" at bounding box center [213, 456] width 18 height 11
click at [236, 370] on button "1" at bounding box center [241, 378] width 22 height 22
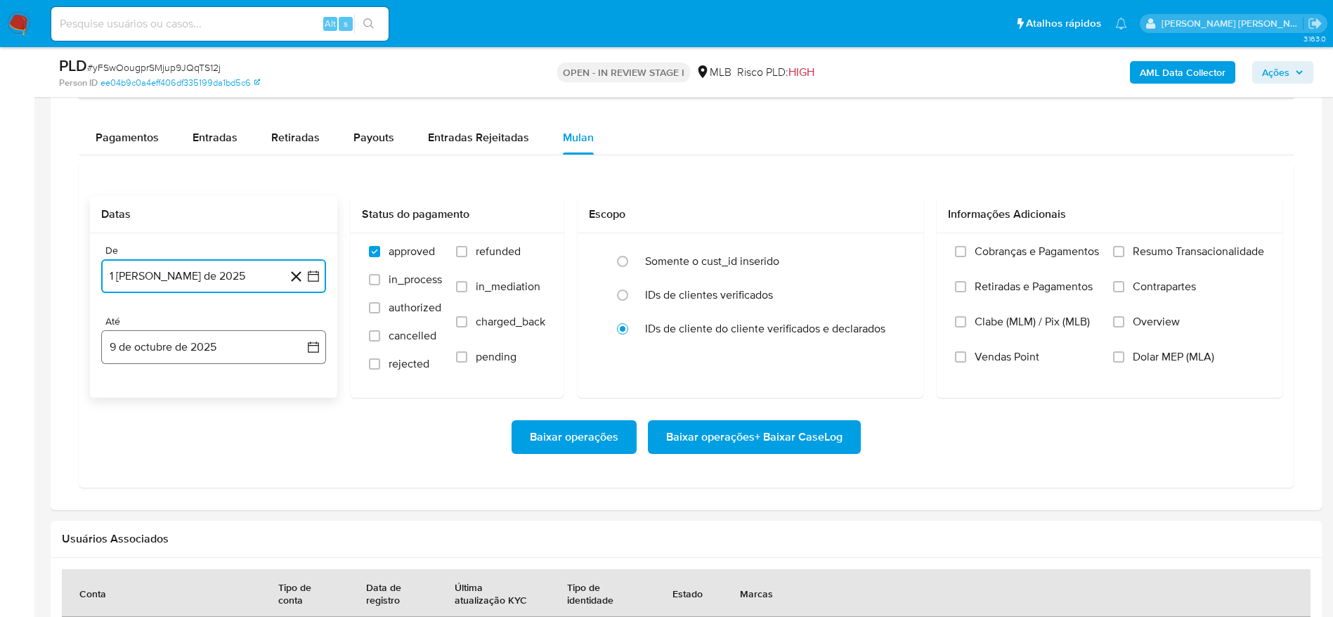
click at [173, 349] on button "9 de octubre de 2025" at bounding box center [213, 347] width 225 height 34
click at [183, 474] on button "8" at bounding box center [185, 478] width 22 height 22
click at [1188, 250] on span "Resumo Transacionalidade" at bounding box center [1198, 252] width 131 height 14
click at [1124, 250] on input "Resumo Transacionalidade" at bounding box center [1118, 251] width 11 height 11
click at [793, 437] on span "Baixar operações + Baixar CaseLog" at bounding box center [754, 437] width 176 height 31
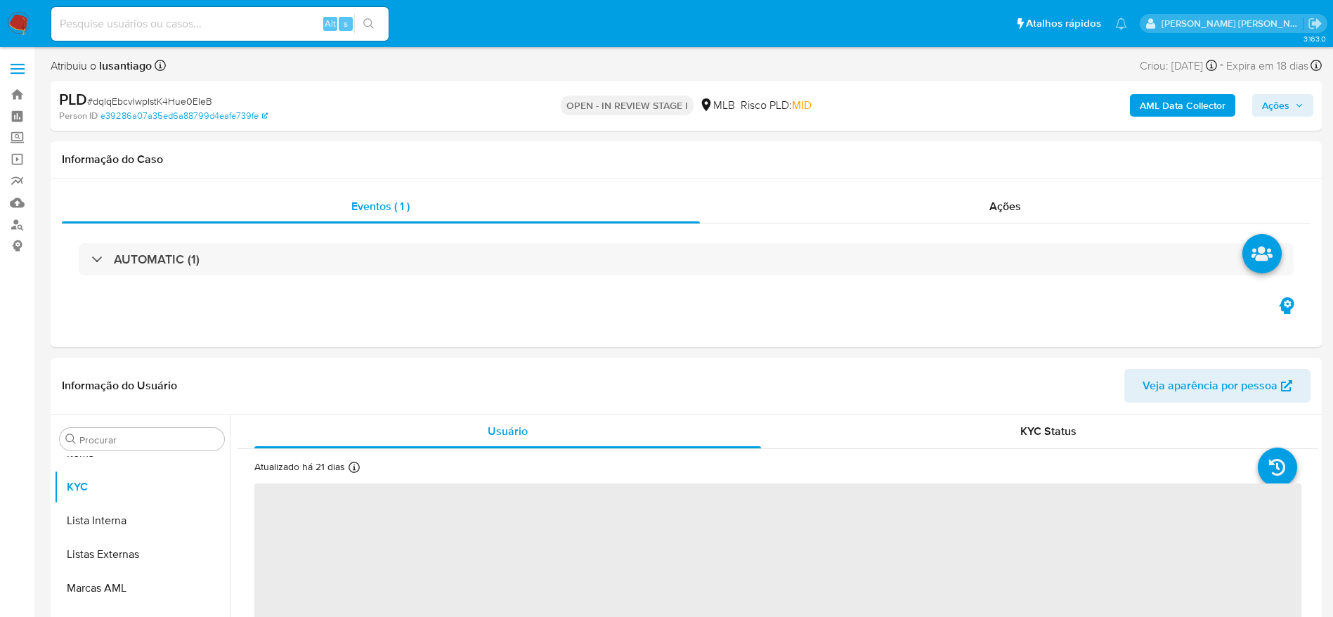
scroll to position [762, 0]
select select "10"
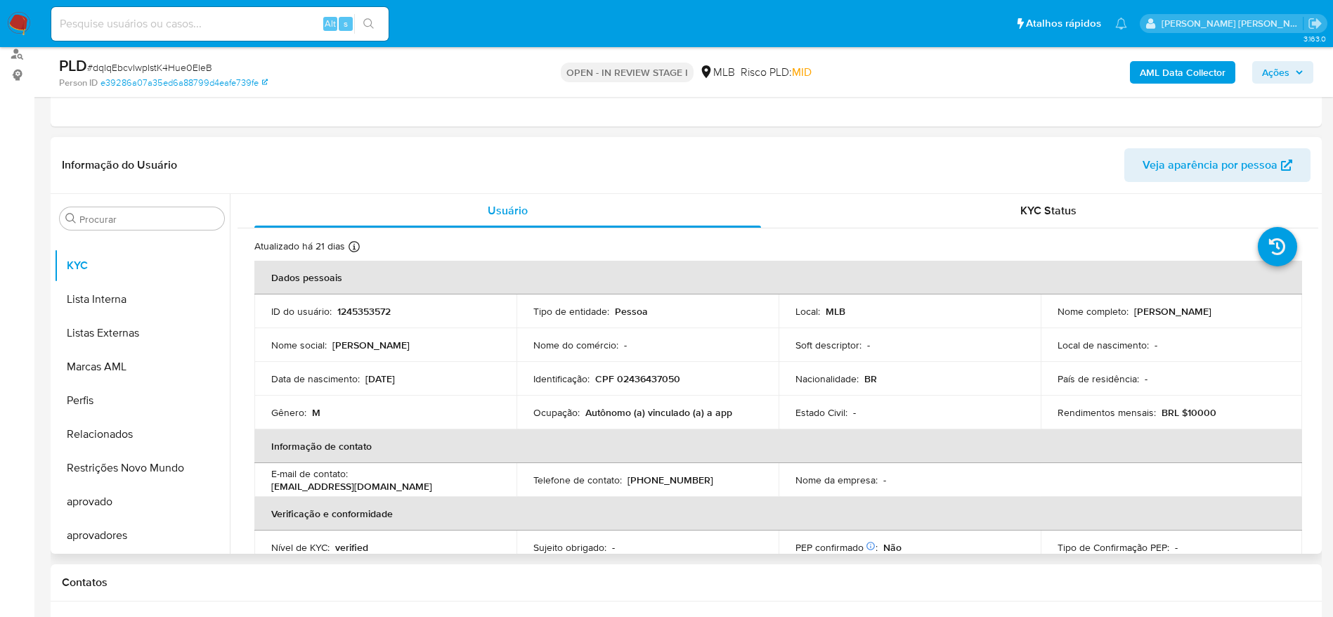
scroll to position [211, 0]
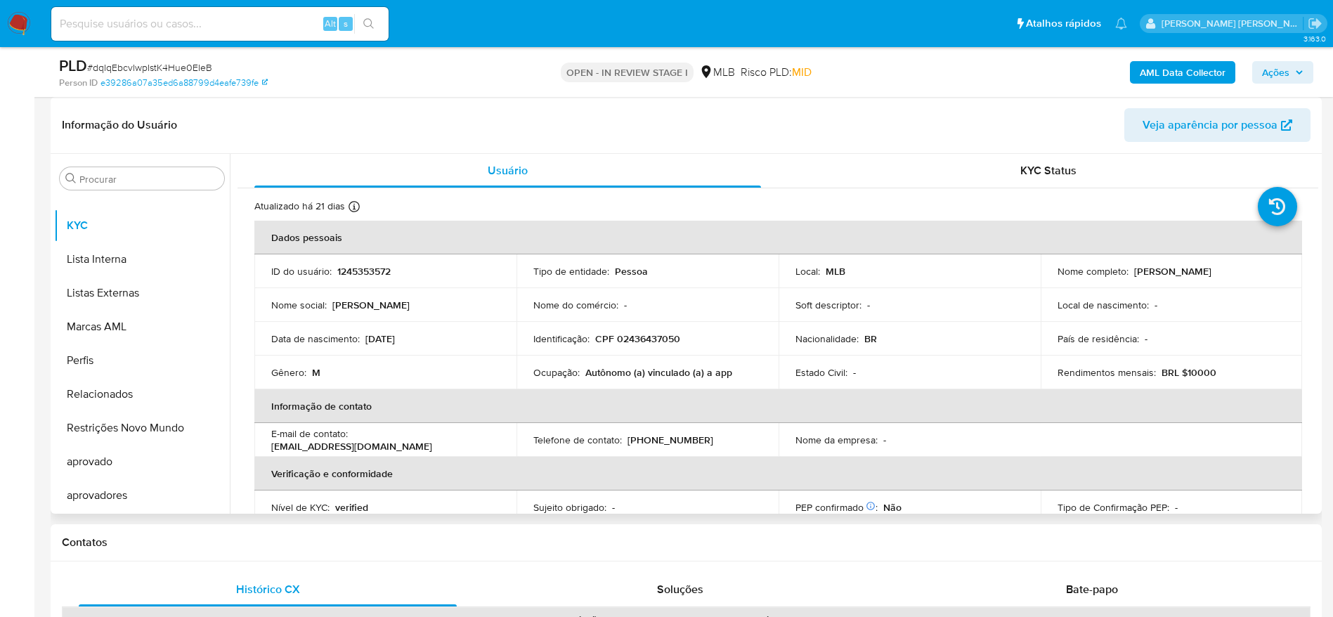
click at [649, 337] on p "CPF 02436437050" at bounding box center [637, 338] width 85 height 13
copy p "02436437050"
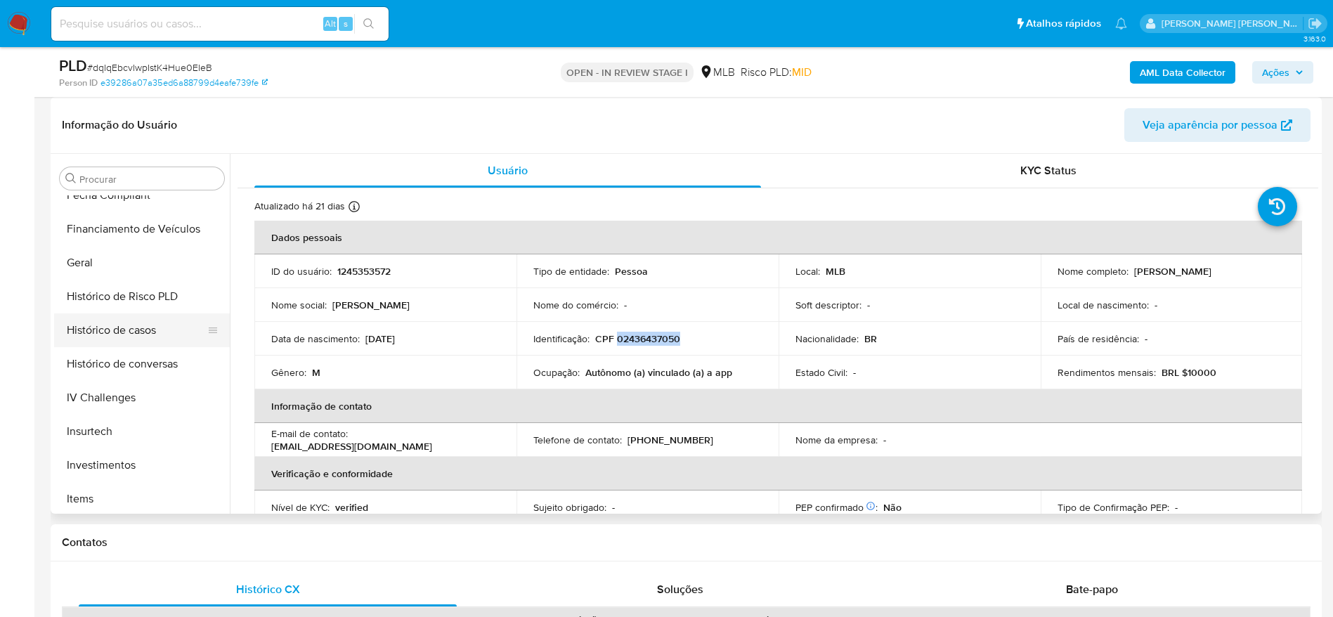
scroll to position [446, 0]
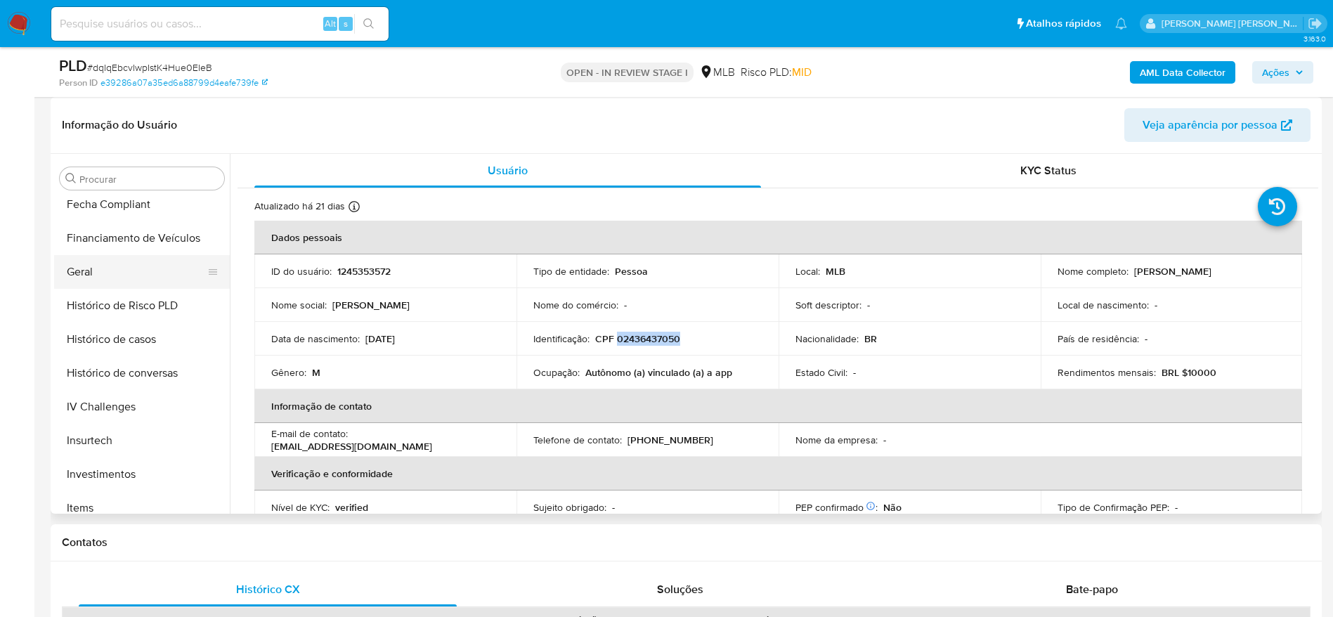
click at [70, 266] on button "Geral" at bounding box center [136, 272] width 164 height 34
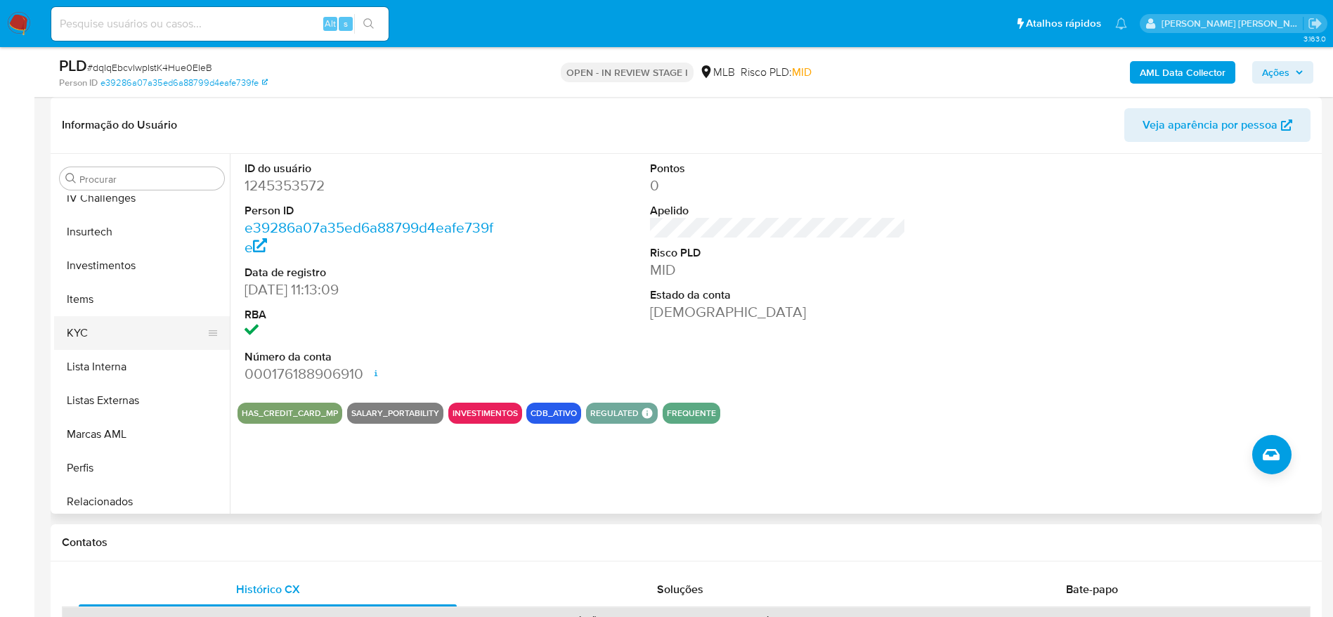
scroll to position [657, 0]
click at [93, 334] on button "KYC" at bounding box center [136, 331] width 164 height 34
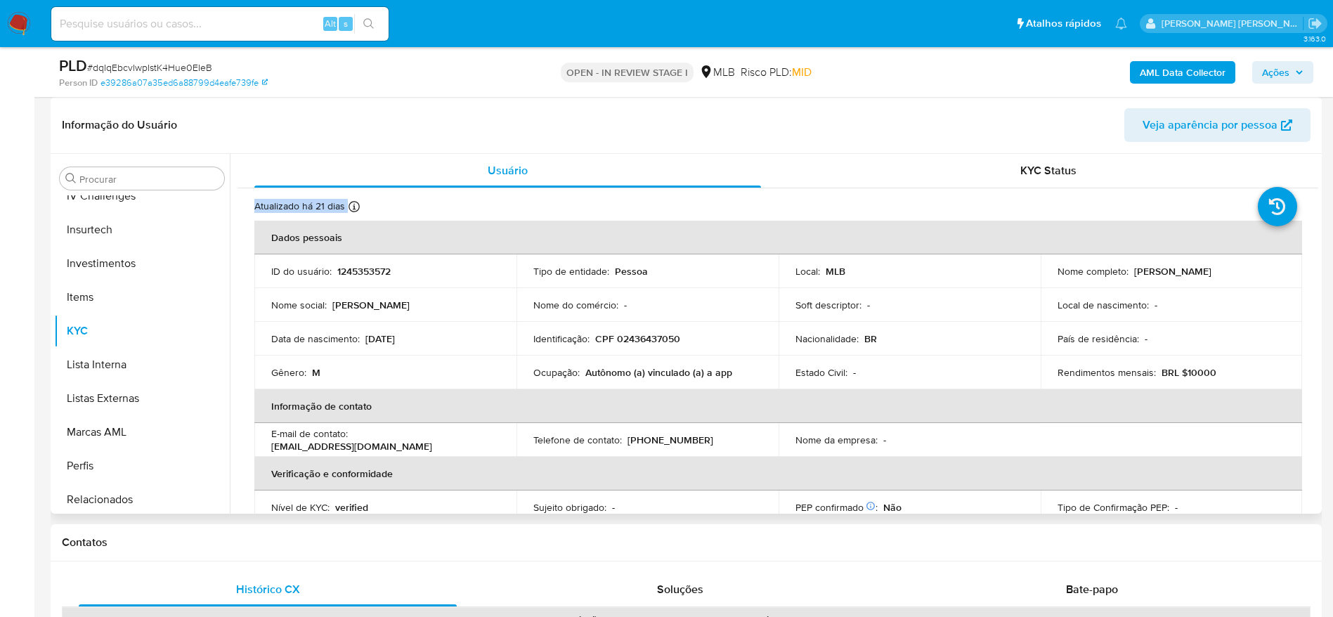
drag, startPoint x: 1319, startPoint y: 181, endPoint x: 1318, endPoint y: 195, distance: 14.8
click at [1318, 195] on div "Procurar Adiantamentos de Dinheiro Anexos CBP CBT Cartões Contas Bancárias Dado…" at bounding box center [686, 334] width 1271 height 360
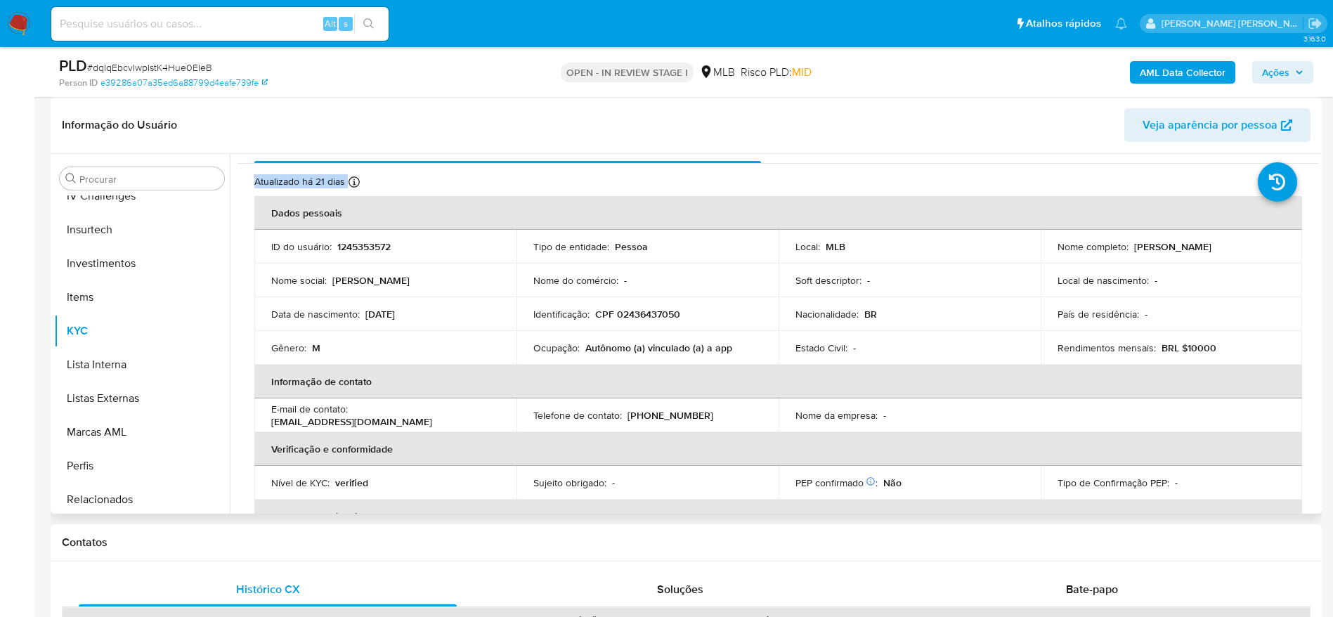
scroll to position [32, 0]
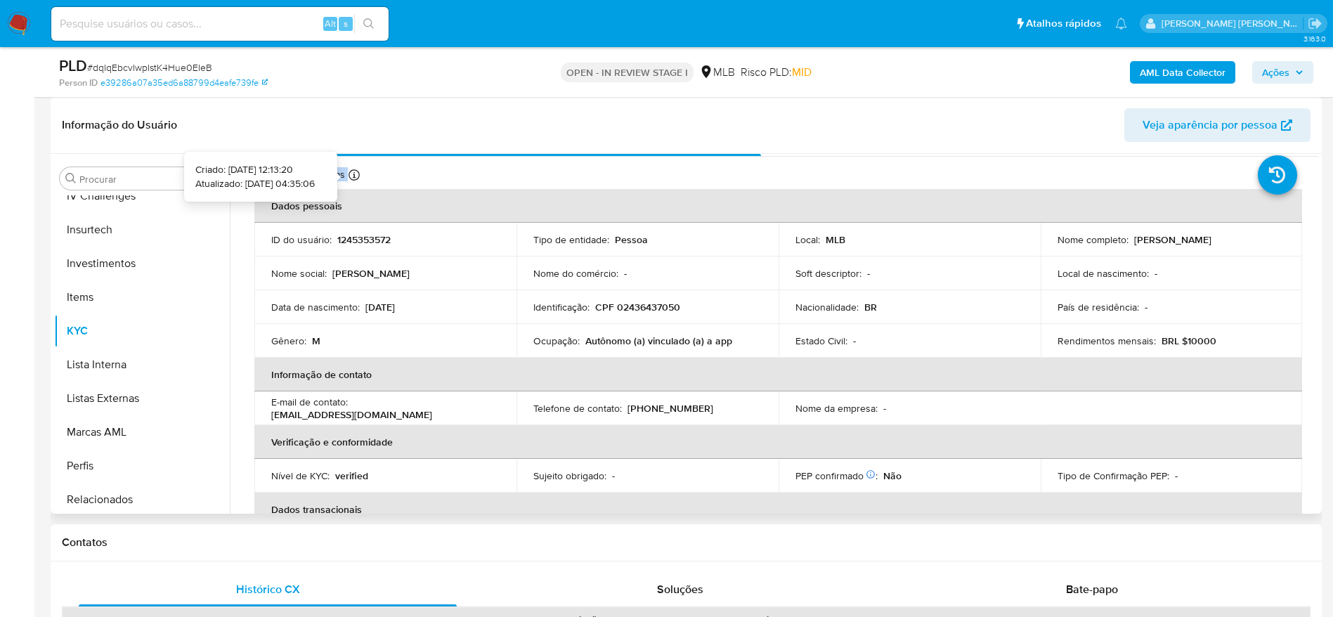
click at [390, 173] on div "Atualizado há 21 dias Criado: 22/11/2022 12:13:20 Atualizado: 18/09/2025 04:35:…" at bounding box center [328, 177] width 148 height 18
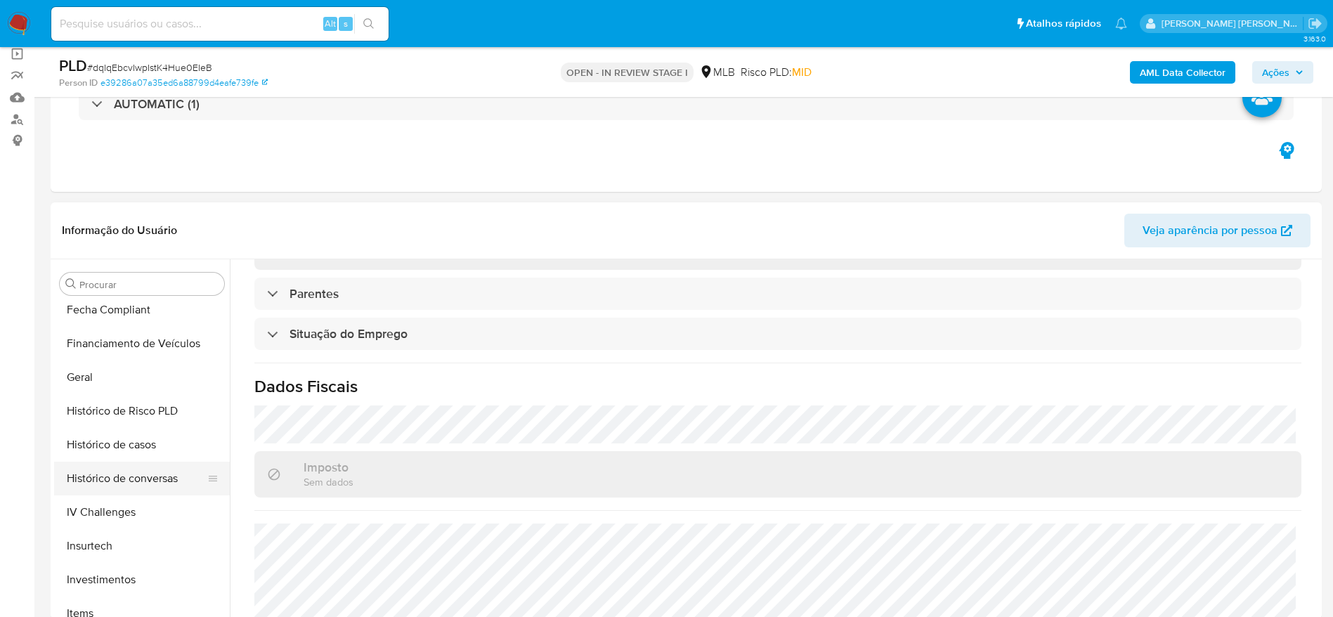
scroll to position [341, 0]
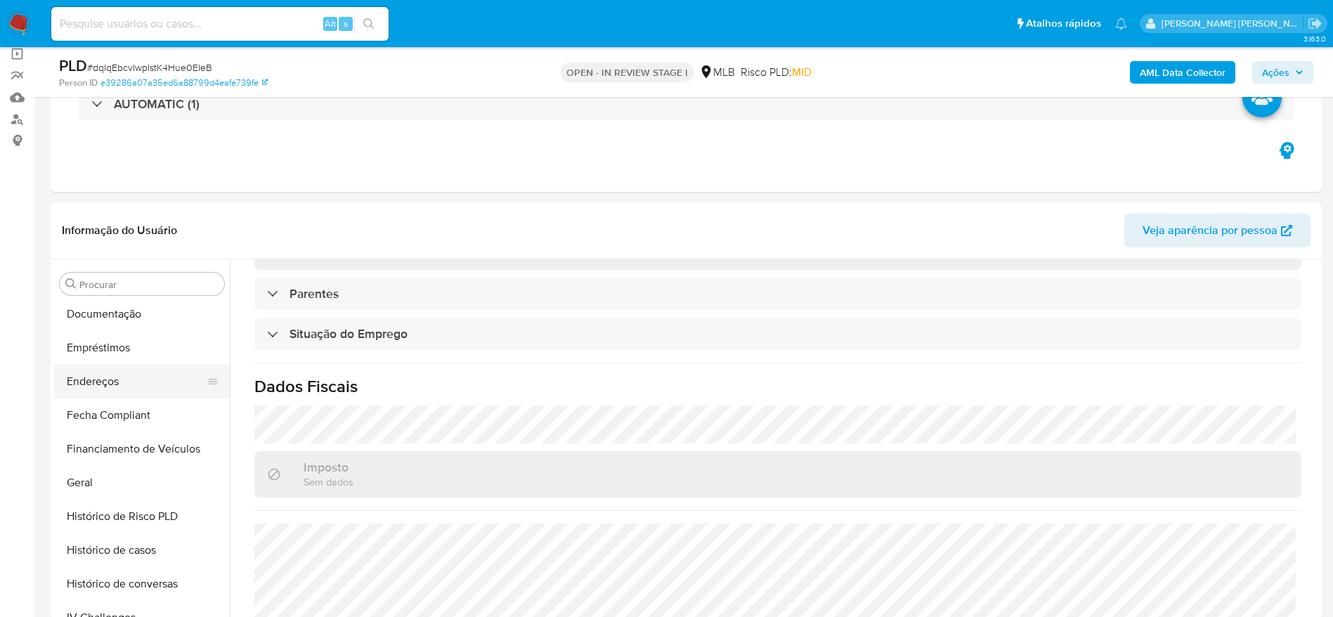
click at [118, 379] on button "Endereços" at bounding box center [136, 382] width 164 height 34
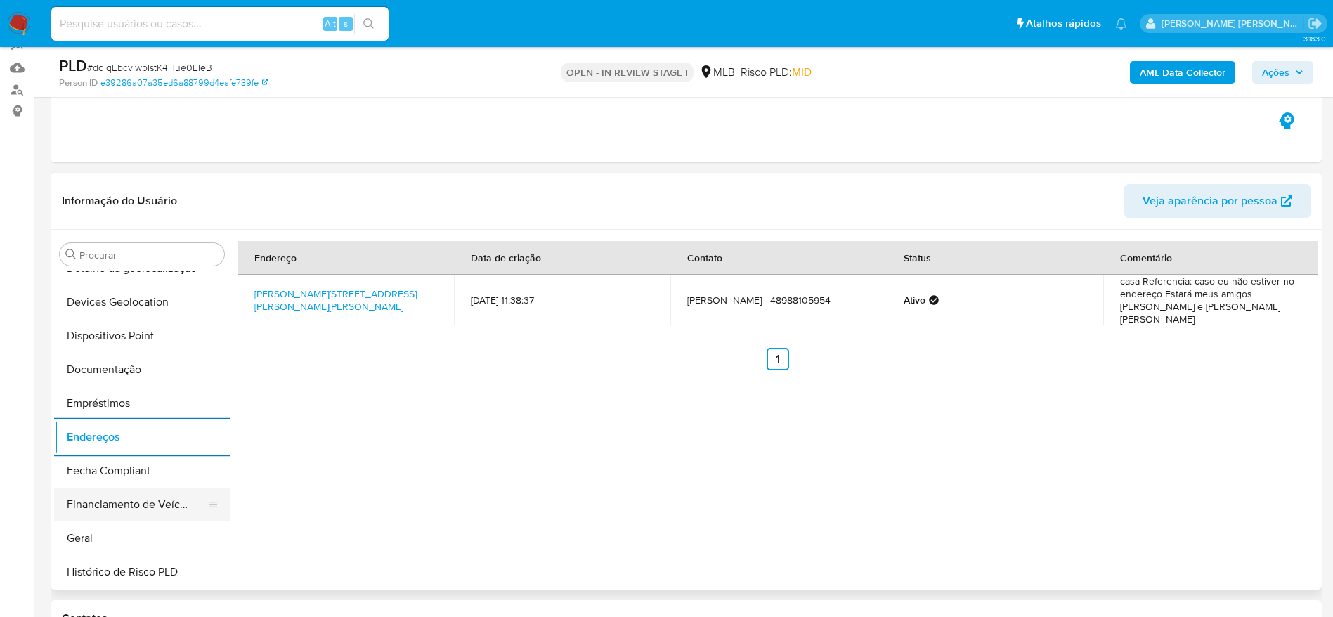
scroll to position [235, 0]
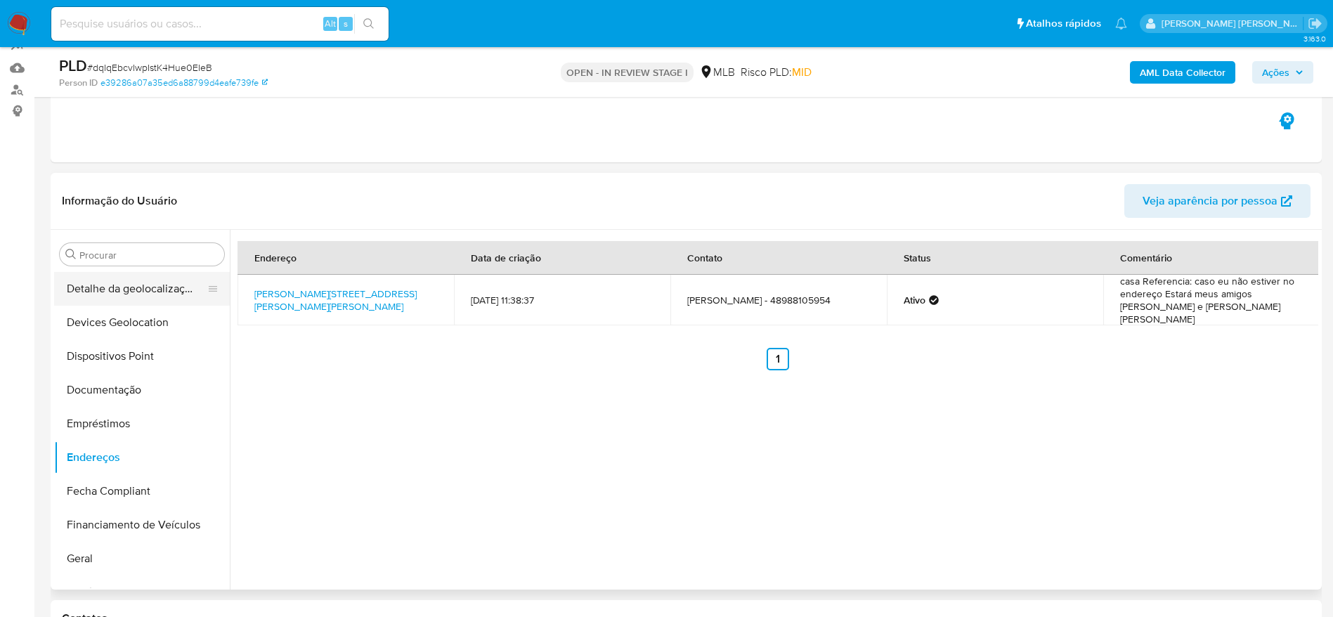
click at [129, 293] on button "Detalhe da geolocalização" at bounding box center [136, 289] width 164 height 34
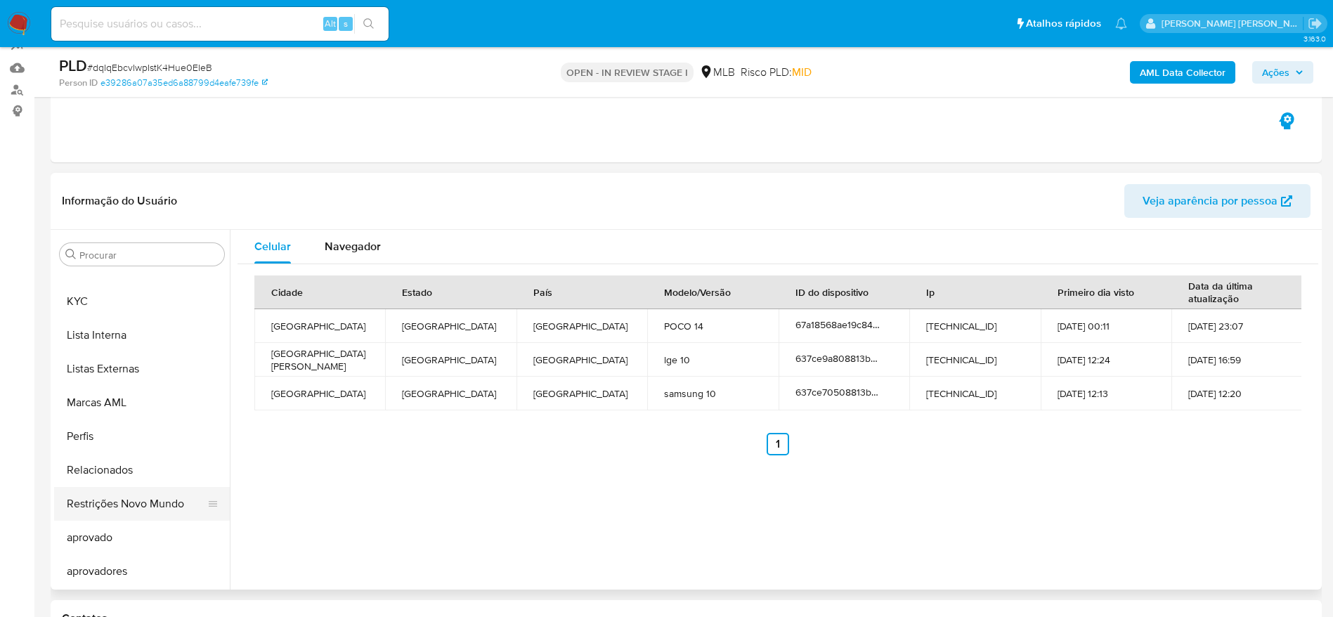
scroll to position [346, 0]
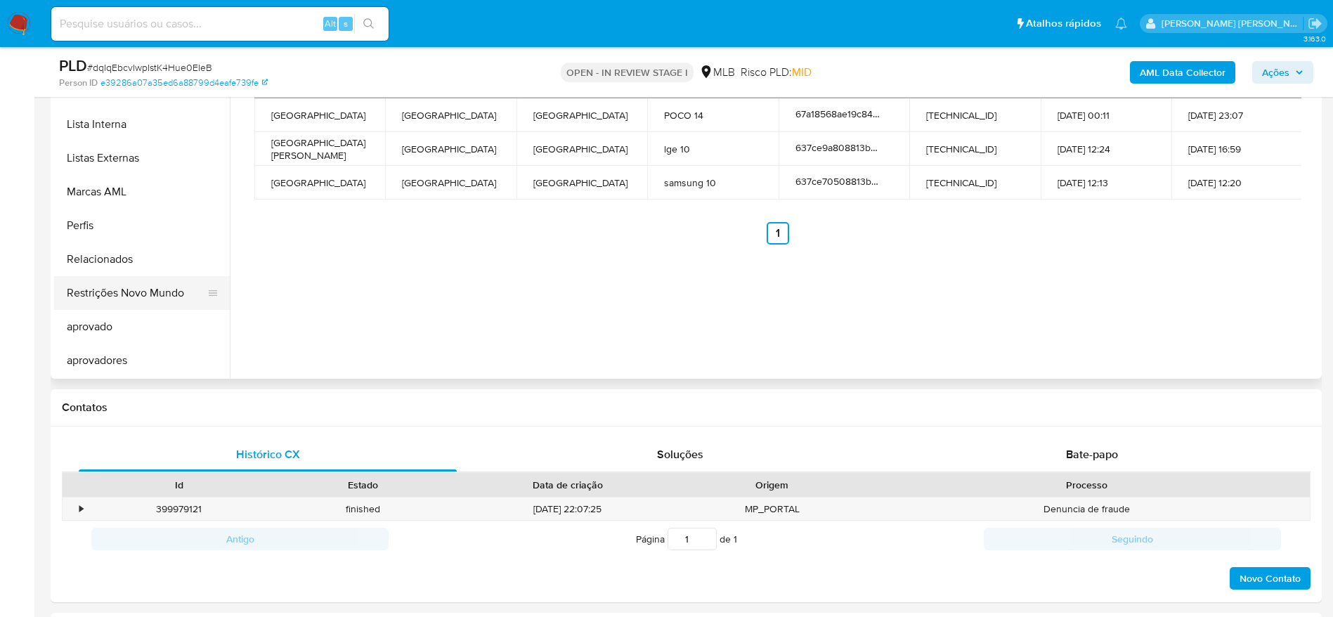
click at [129, 280] on button "Restrições Novo Mundo" at bounding box center [136, 293] width 164 height 34
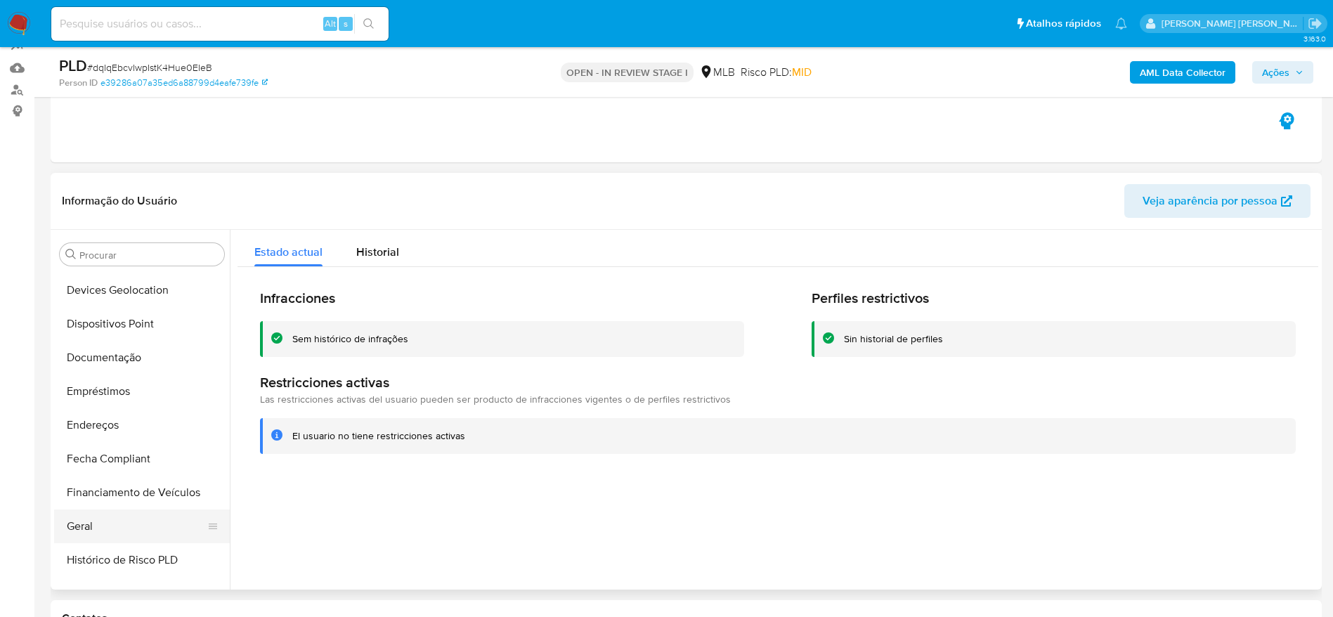
scroll to position [235, 0]
click at [110, 361] on button "Dispositivos Point" at bounding box center [136, 356] width 164 height 34
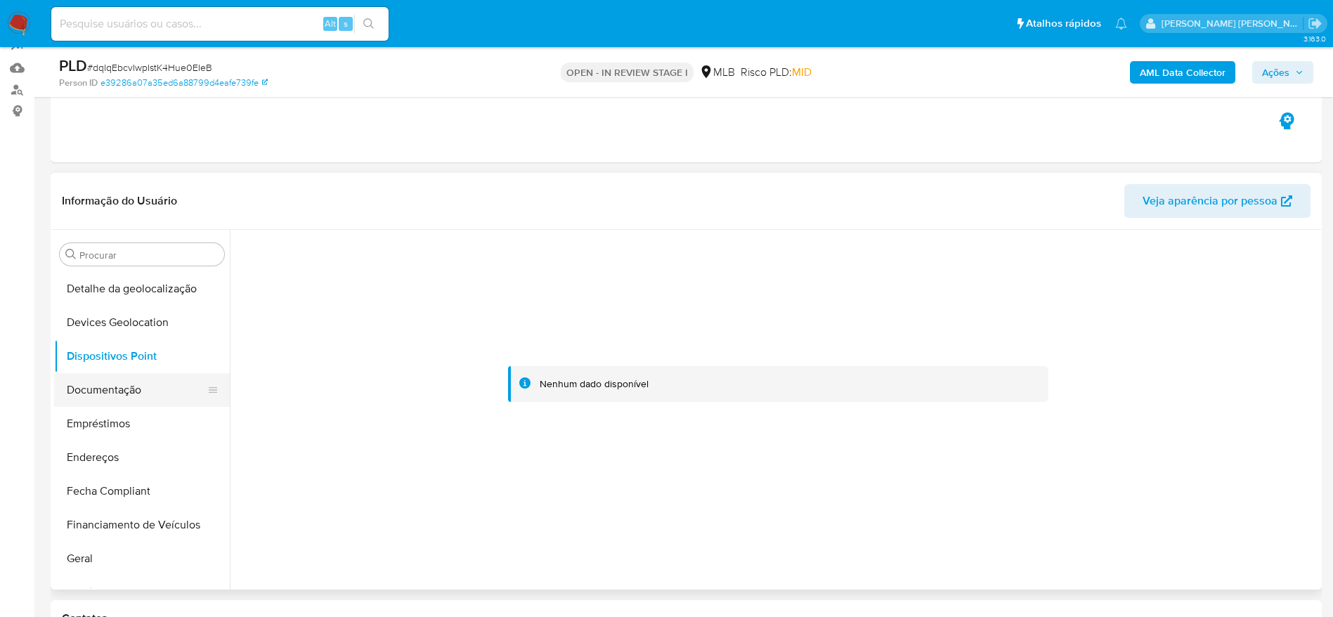
click at [100, 395] on button "Documentação" at bounding box center [136, 390] width 164 height 34
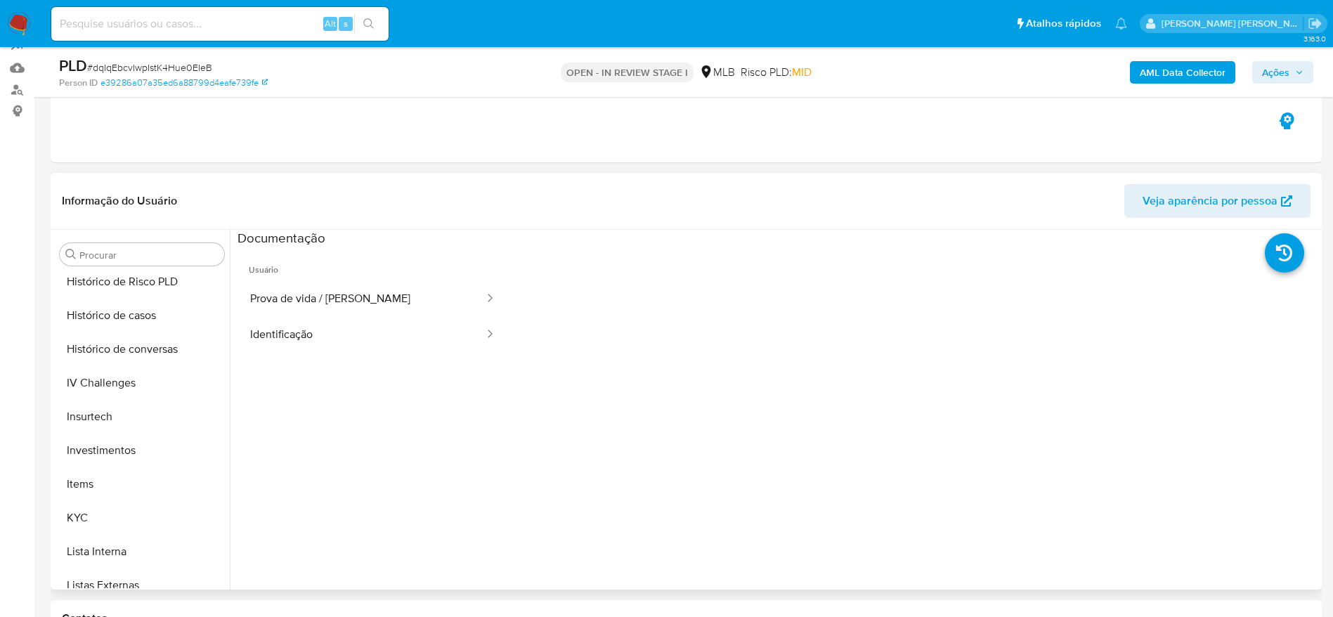
scroll to position [552, 0]
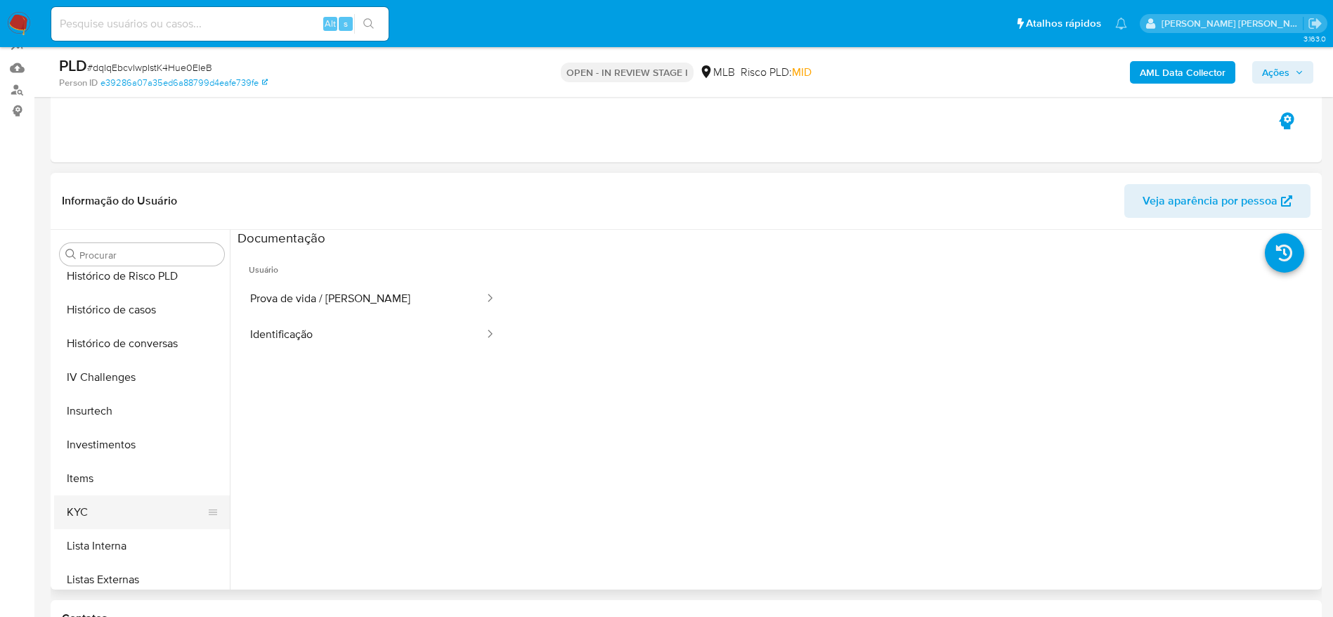
click at [112, 507] on button "KYC" at bounding box center [136, 512] width 164 height 34
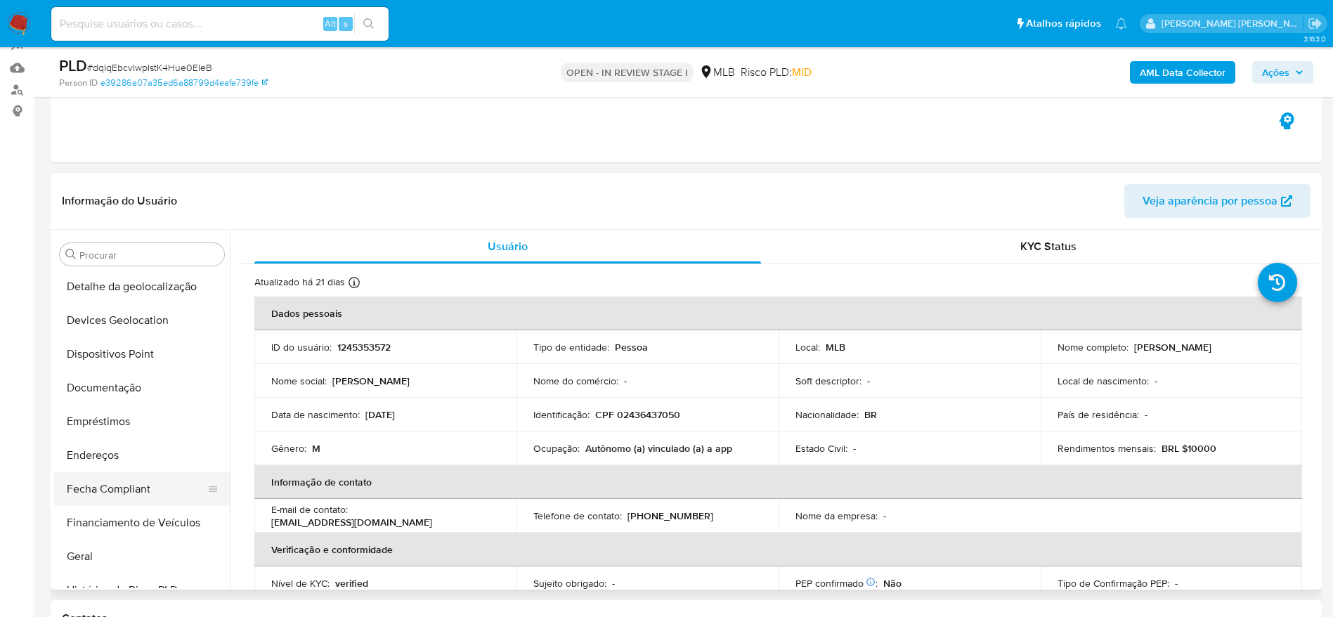
scroll to position [235, 0]
click at [114, 551] on button "Geral" at bounding box center [136, 559] width 164 height 34
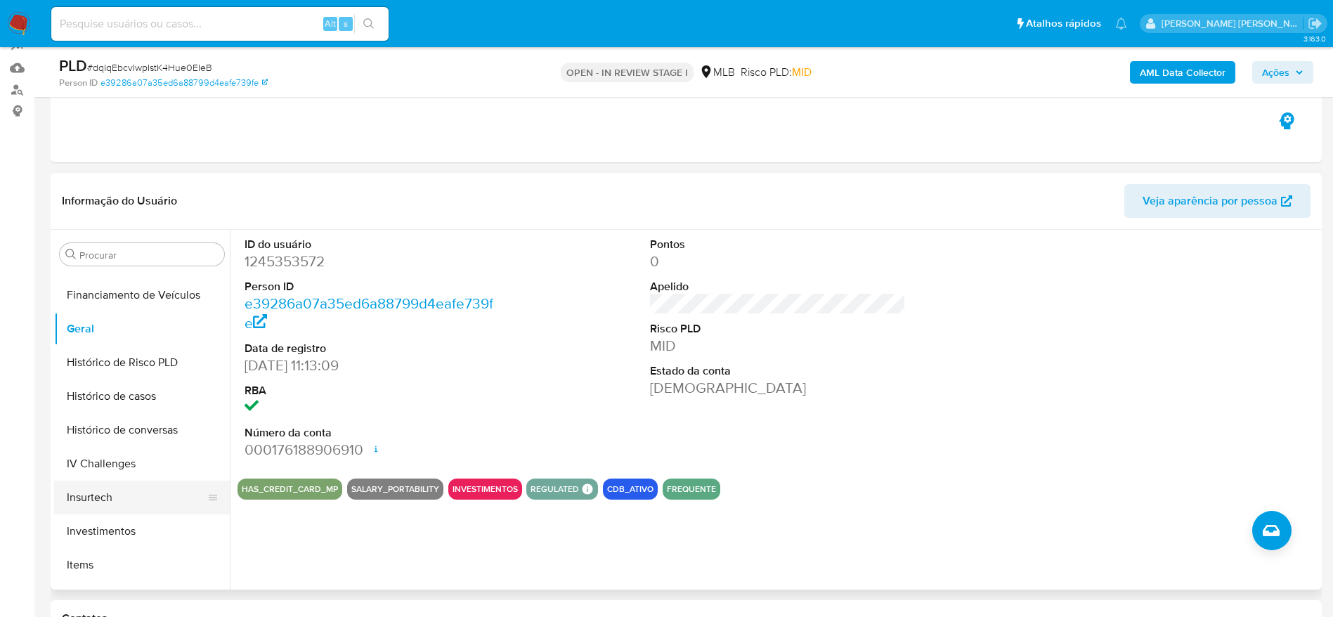
scroll to position [552, 0]
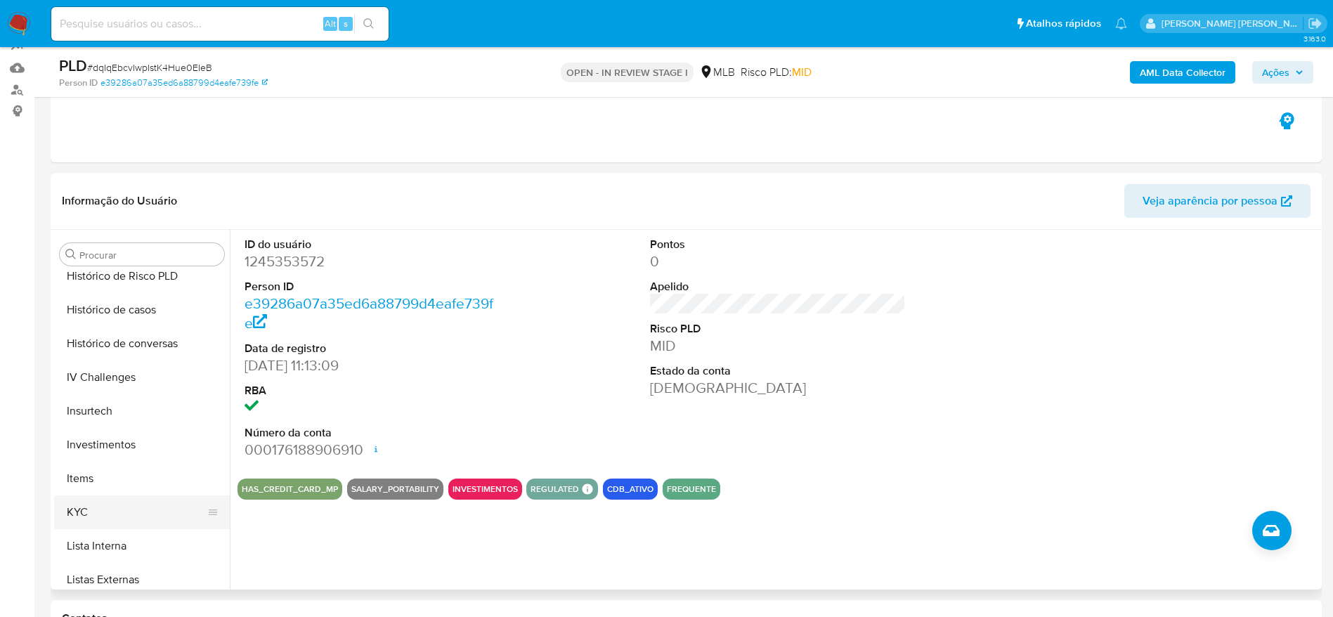
click at [99, 504] on button "KYC" at bounding box center [136, 512] width 164 height 34
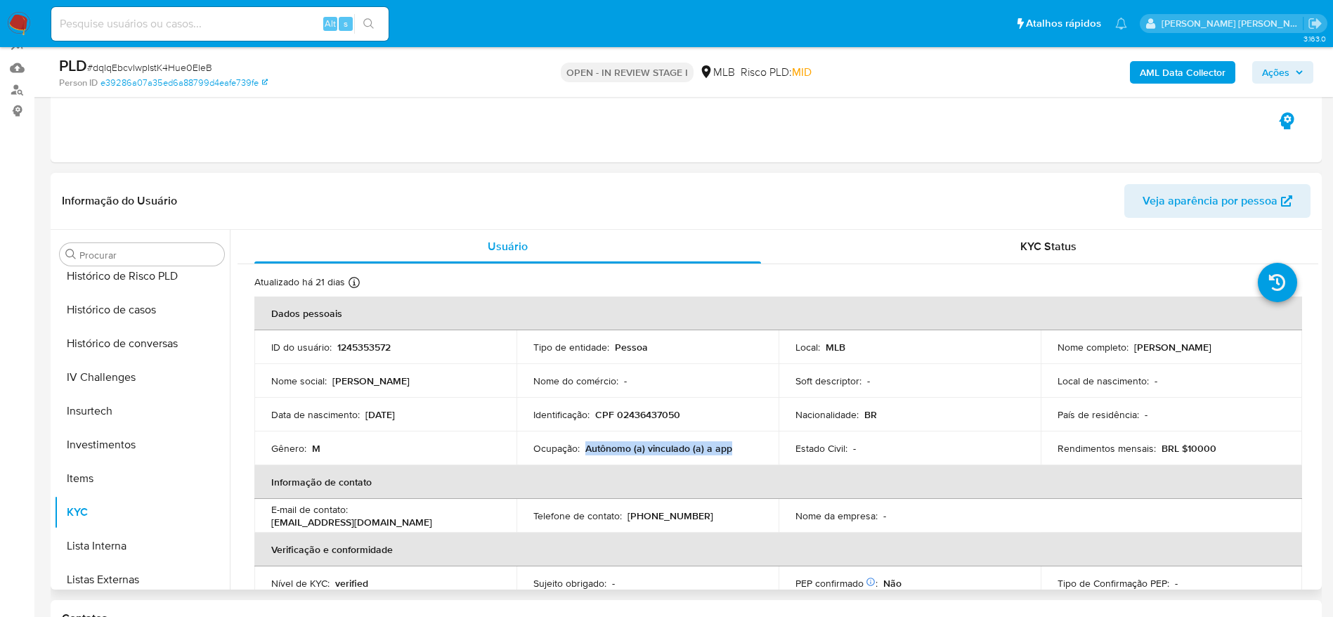
drag, startPoint x: 660, startPoint y: 448, endPoint x: 585, endPoint y: 453, distance: 75.3
click at [585, 453] on div "Ocupação : Autônomo (a) vinculado (a) a app" at bounding box center [647, 448] width 228 height 13
copy p "Autônomo (a) vinculado (a) a app"
drag, startPoint x: 1294, startPoint y: 60, endPoint x: 1253, endPoint y: 74, distance: 43.8
click at [1296, 63] on div "AML Data Collector Ações" at bounding box center [1106, 72] width 415 height 33
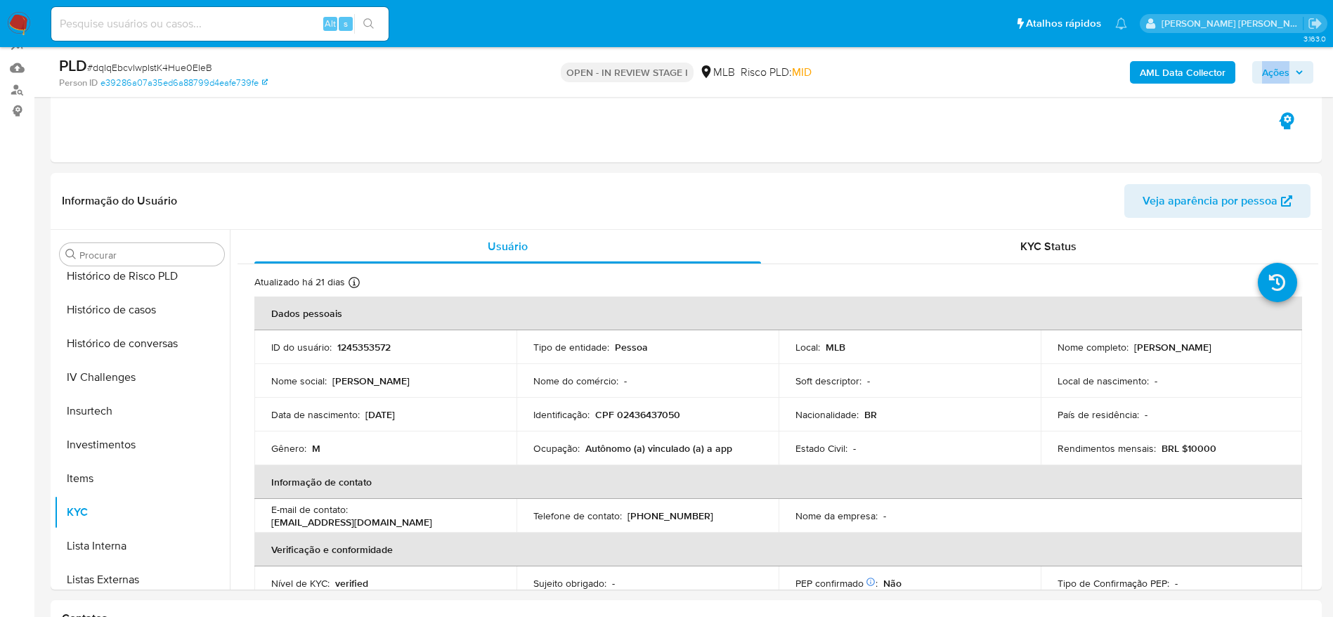
click at [1284, 69] on span "Ações" at bounding box center [1275, 72] width 27 height 22
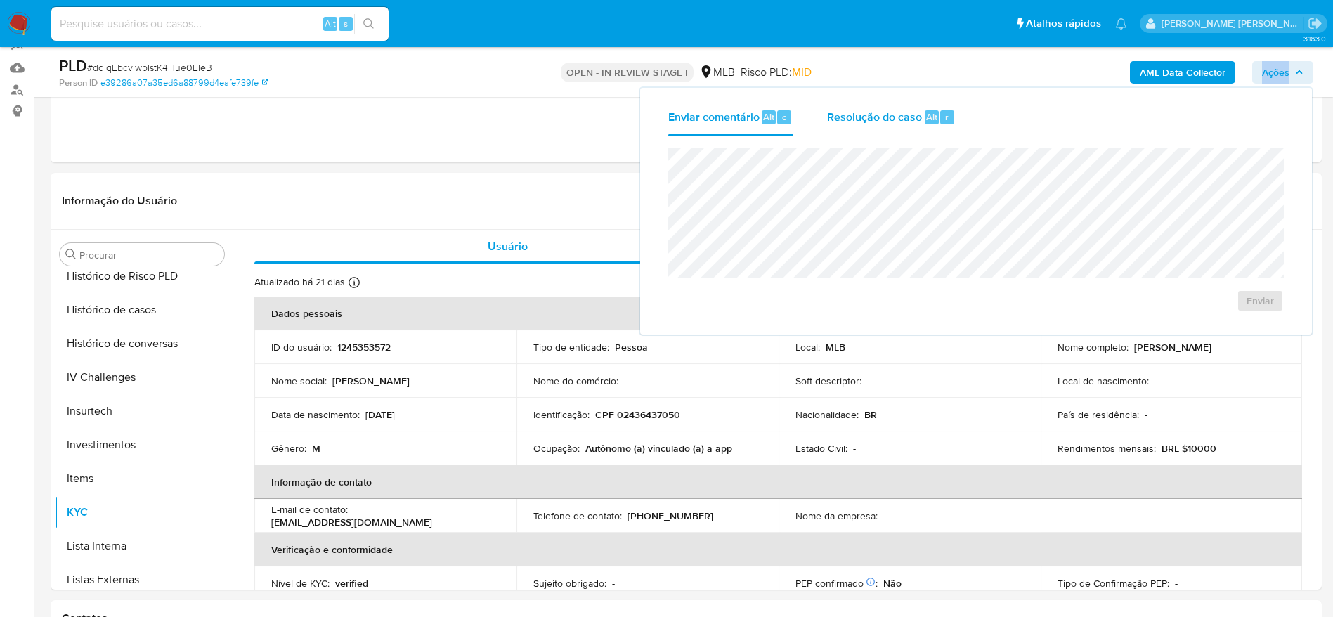
click at [847, 125] on div "Resolução do caso Alt r" at bounding box center [891, 117] width 129 height 37
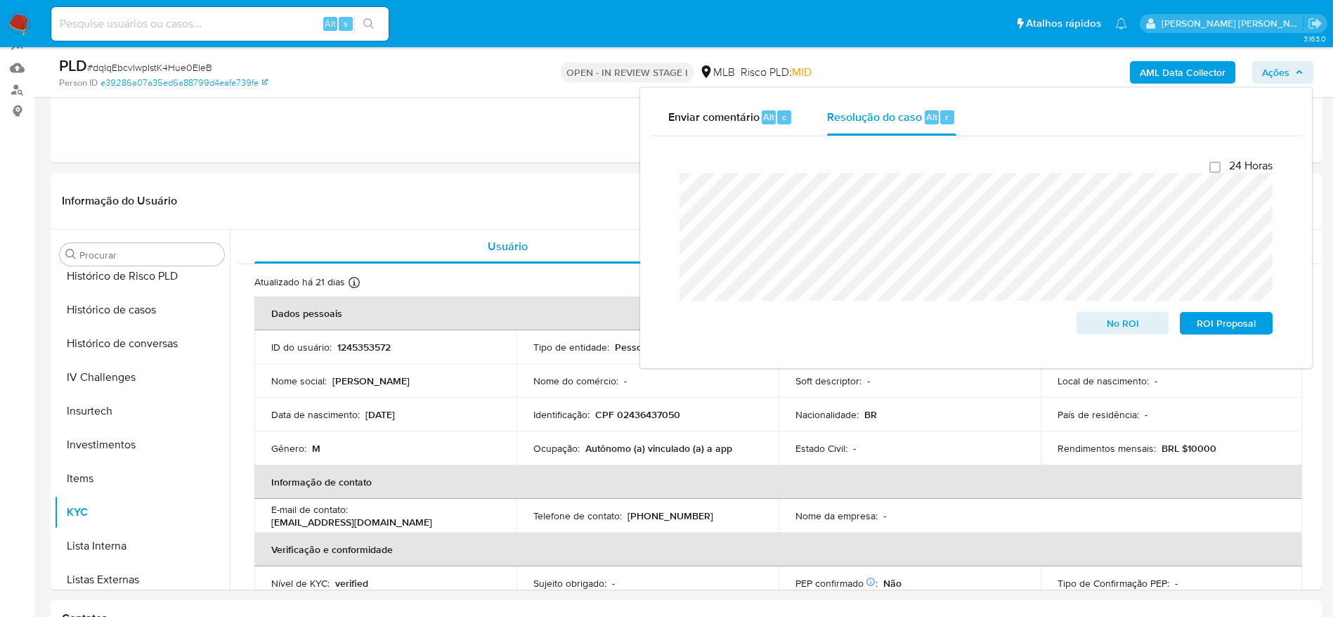
click at [1183, 71] on b "AML Data Collector" at bounding box center [1183, 72] width 86 height 22
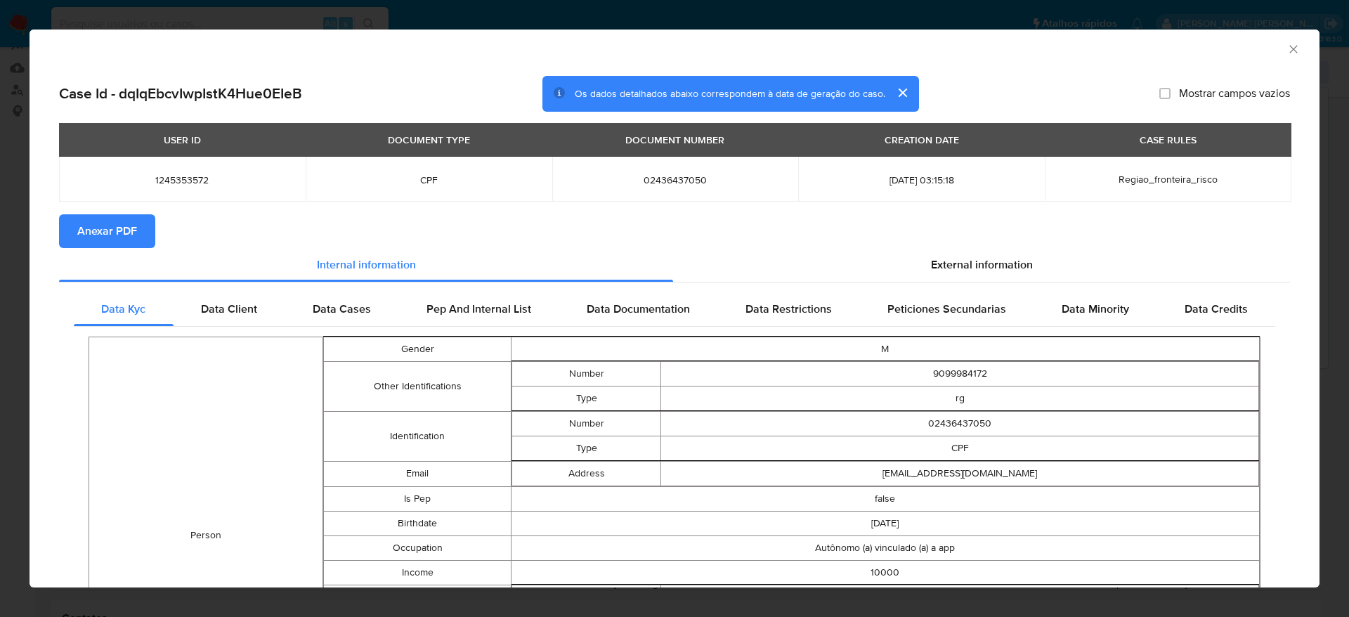
click at [98, 223] on span "Anexar PDF" at bounding box center [107, 231] width 60 height 31
drag, startPoint x: 1277, startPoint y: 45, endPoint x: 1266, endPoint y: 53, distance: 13.6
click at [1287, 47] on icon "Fechar a janela" at bounding box center [1294, 49] width 14 height 14
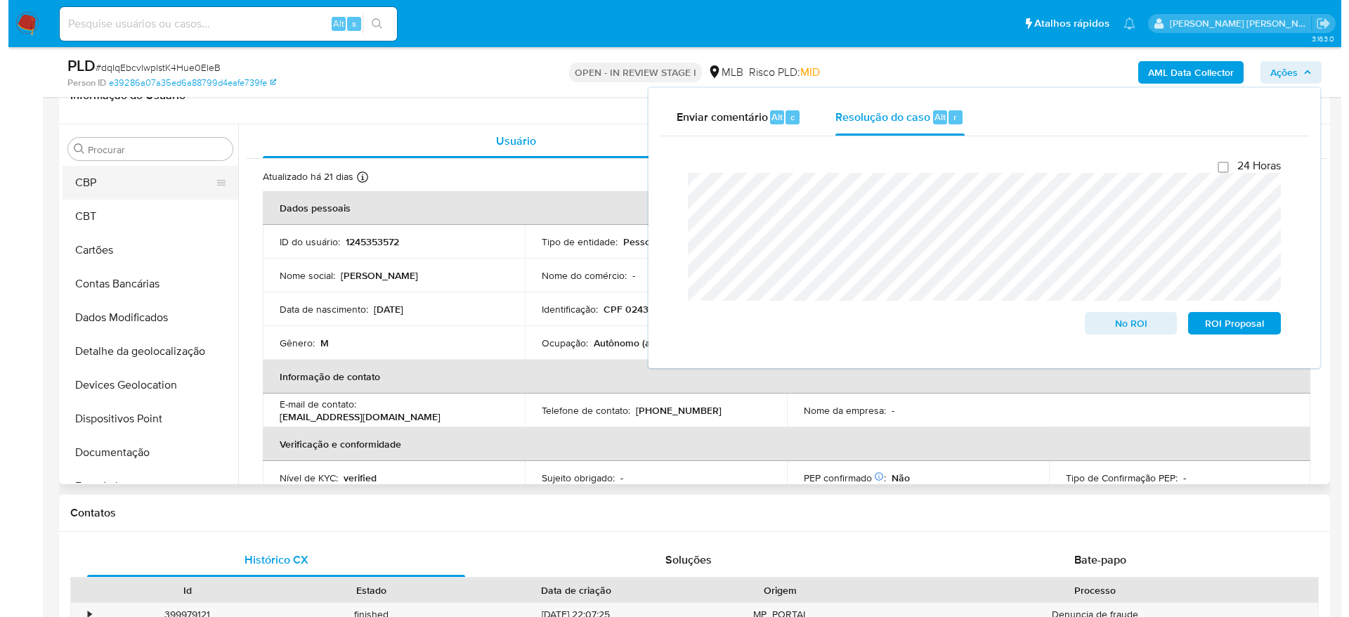
scroll to position [0, 0]
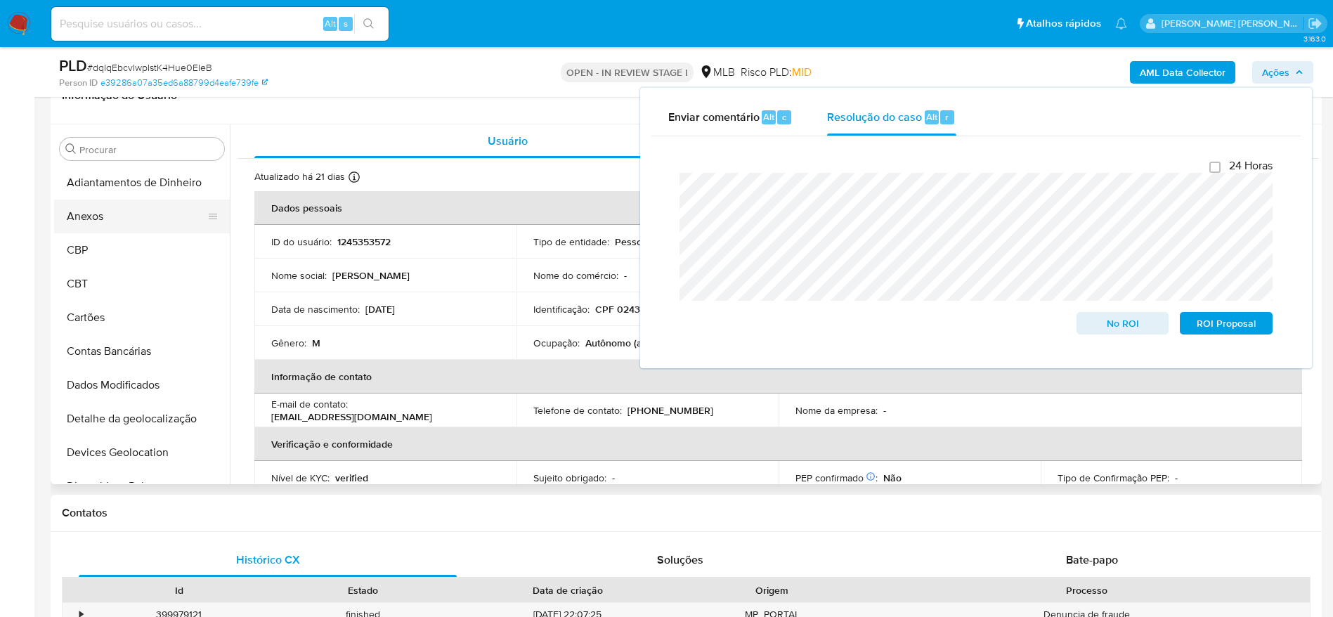
click at [115, 216] on button "Anexos" at bounding box center [136, 217] width 164 height 34
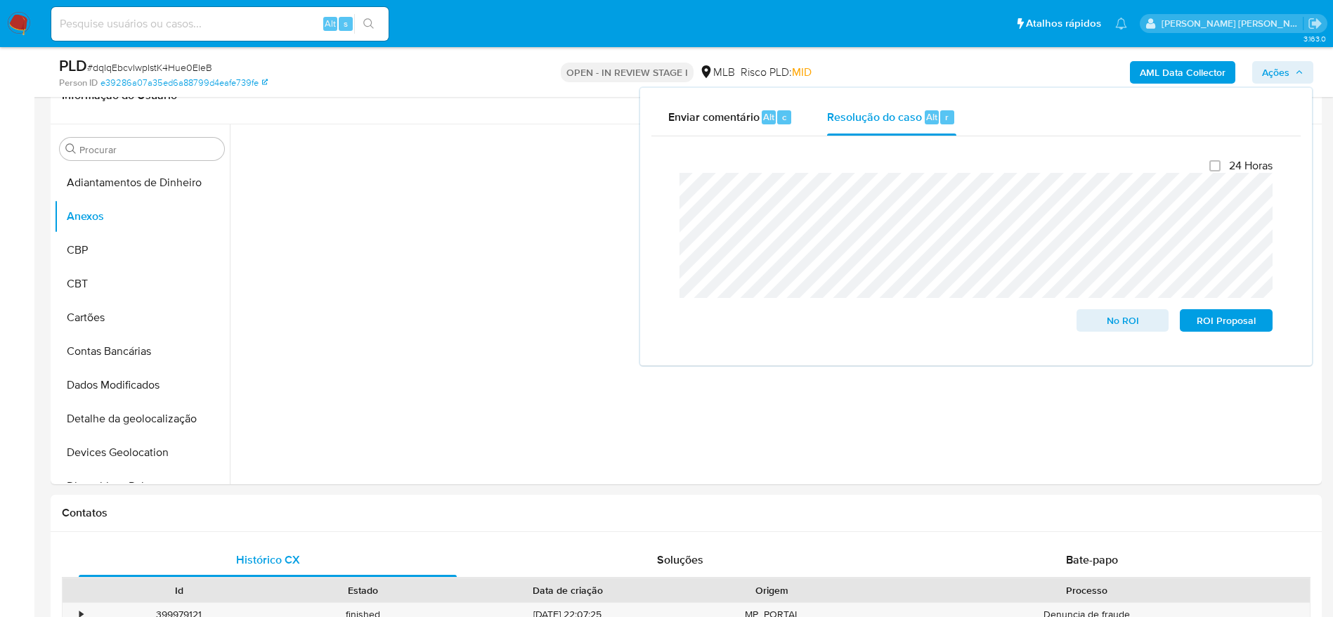
click at [1282, 72] on span "Ações" at bounding box center [1275, 72] width 27 height 22
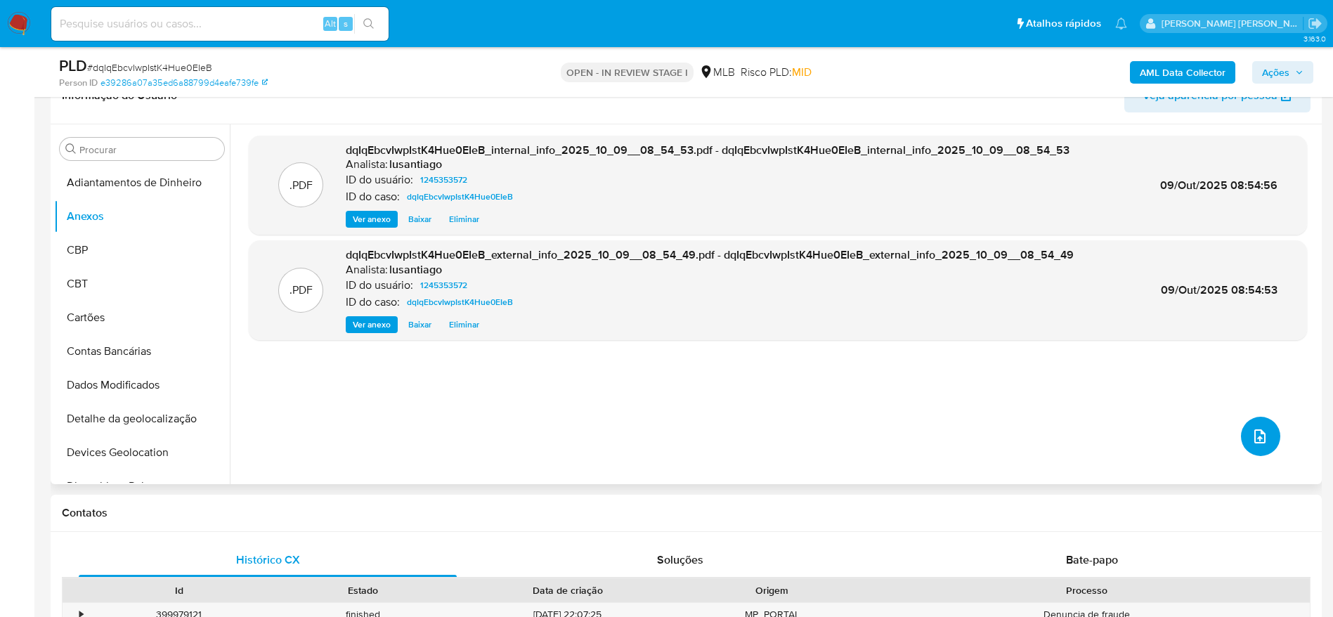
click at [1260, 436] on icon "upload-file" at bounding box center [1259, 436] width 11 height 14
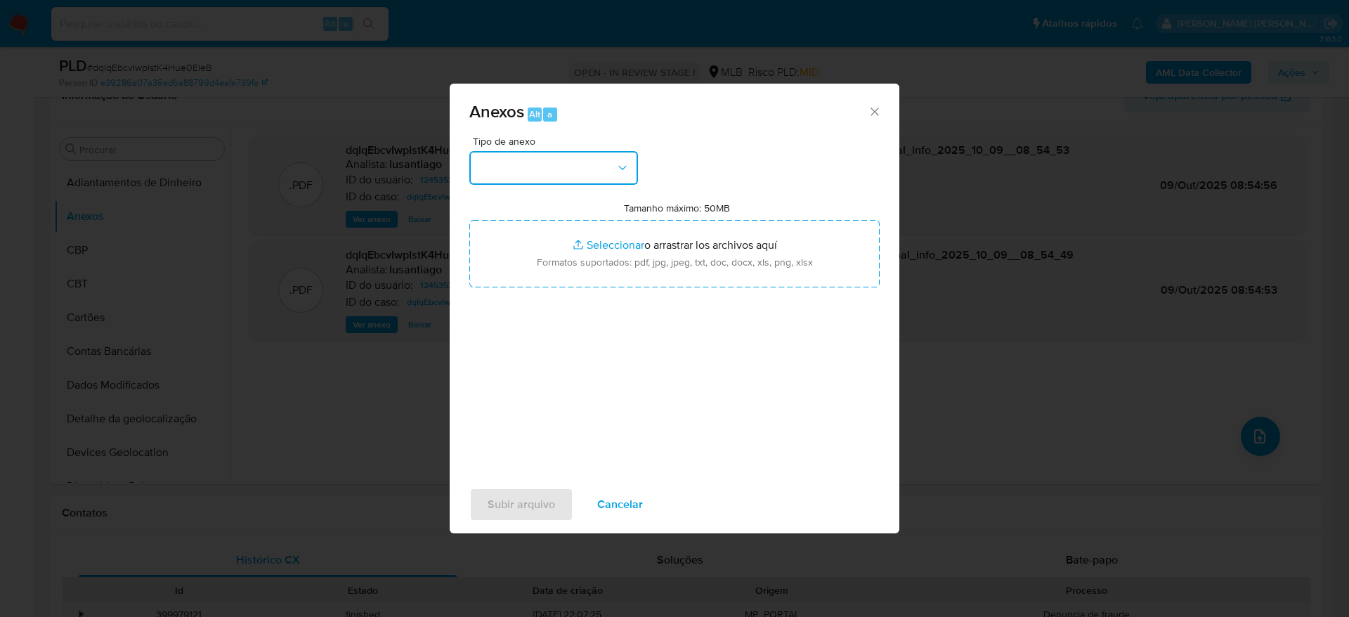
click at [542, 164] on button "button" at bounding box center [553, 168] width 169 height 34
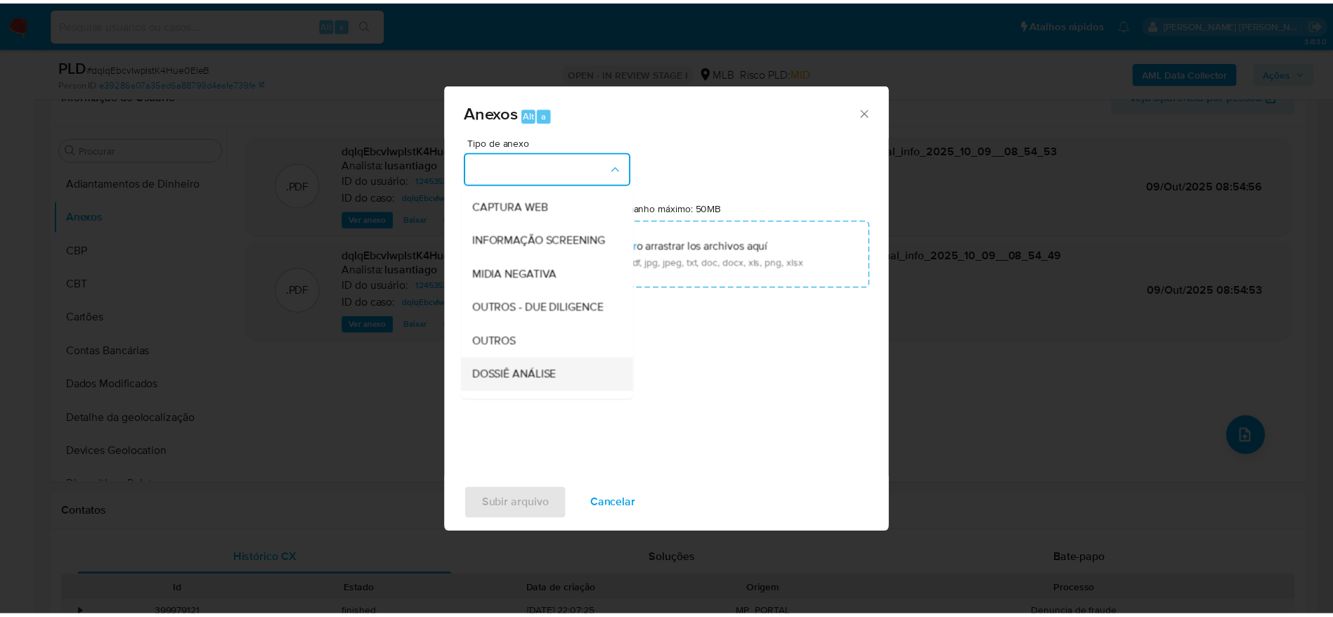
scroll to position [216, 0]
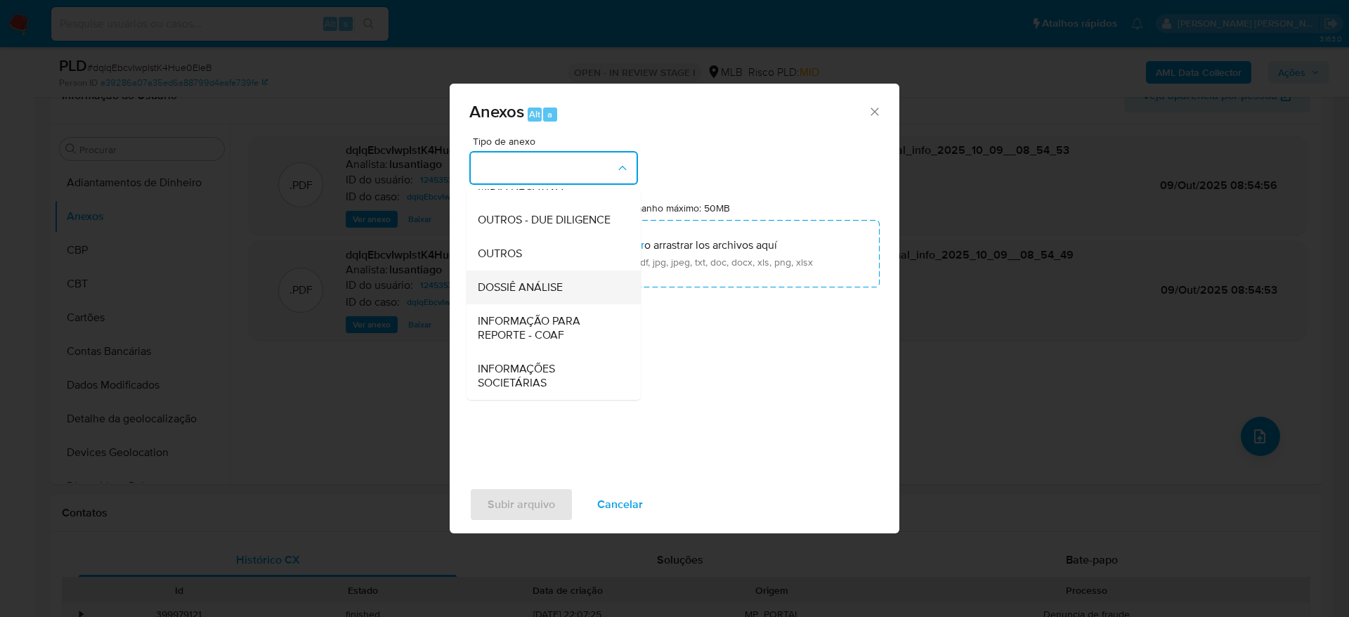
click at [531, 295] on div "DOSSIÊ ANÁLISE" at bounding box center [549, 288] width 143 height 34
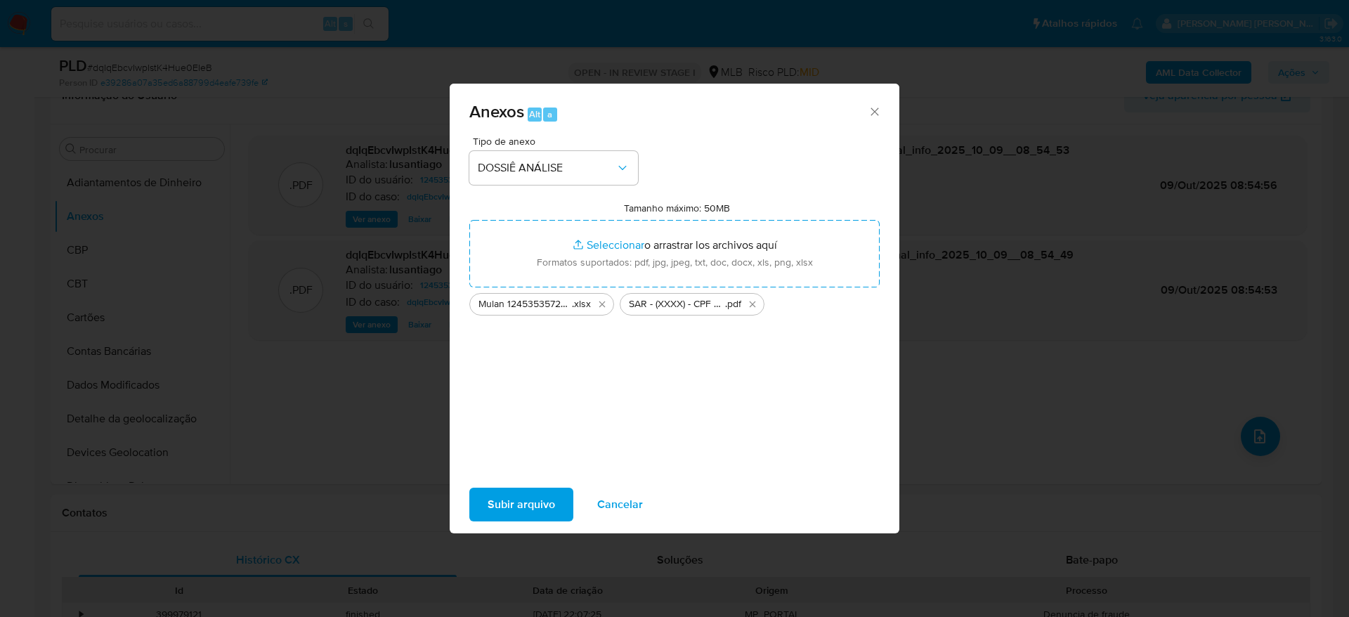
click at [528, 500] on span "Subir arquivo" at bounding box center [521, 504] width 67 height 31
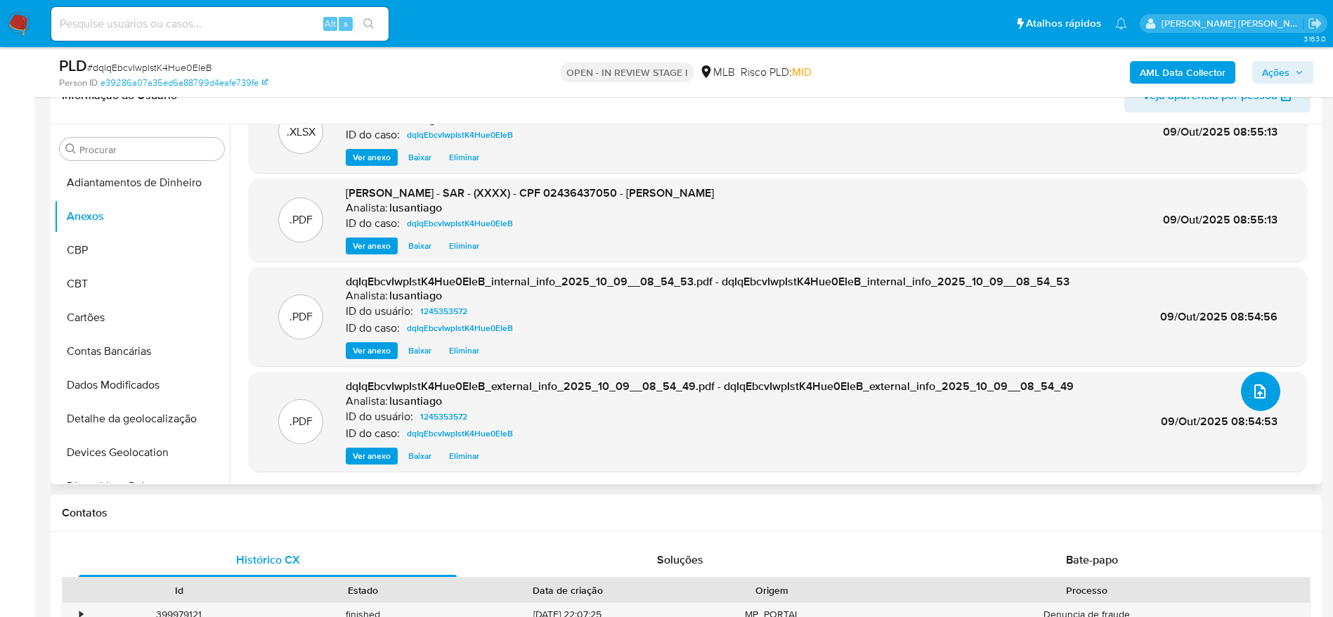
scroll to position [0, 0]
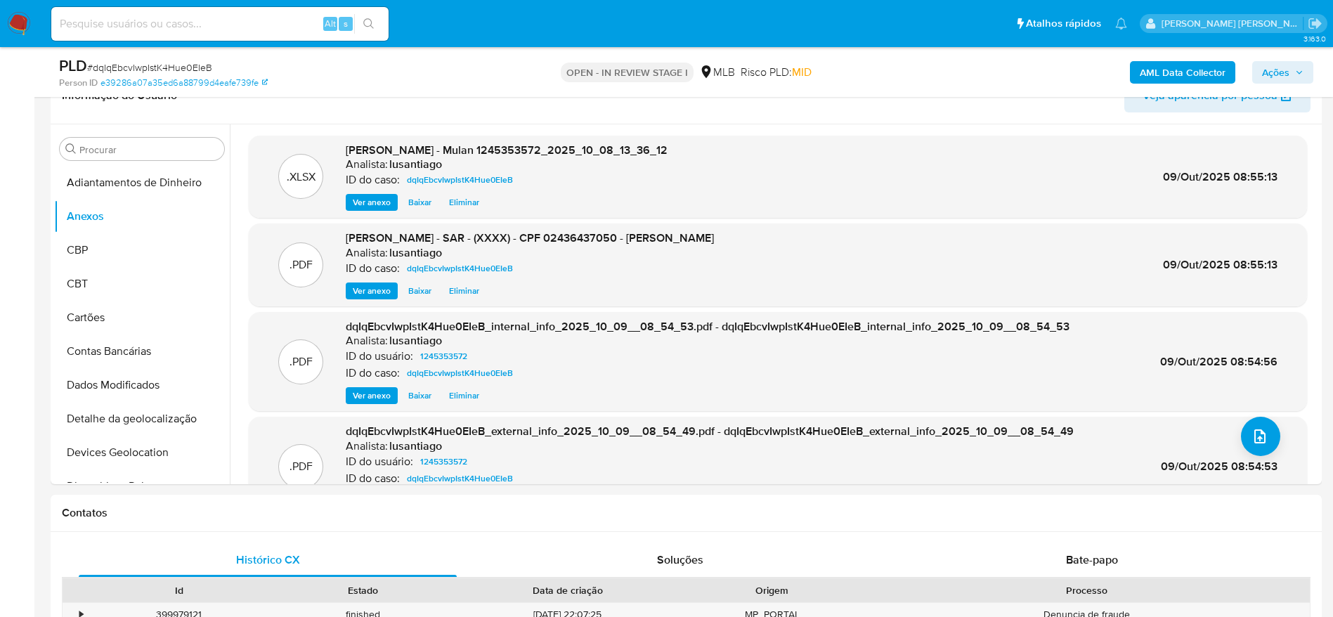
click at [1282, 75] on span "Ações" at bounding box center [1275, 72] width 27 height 22
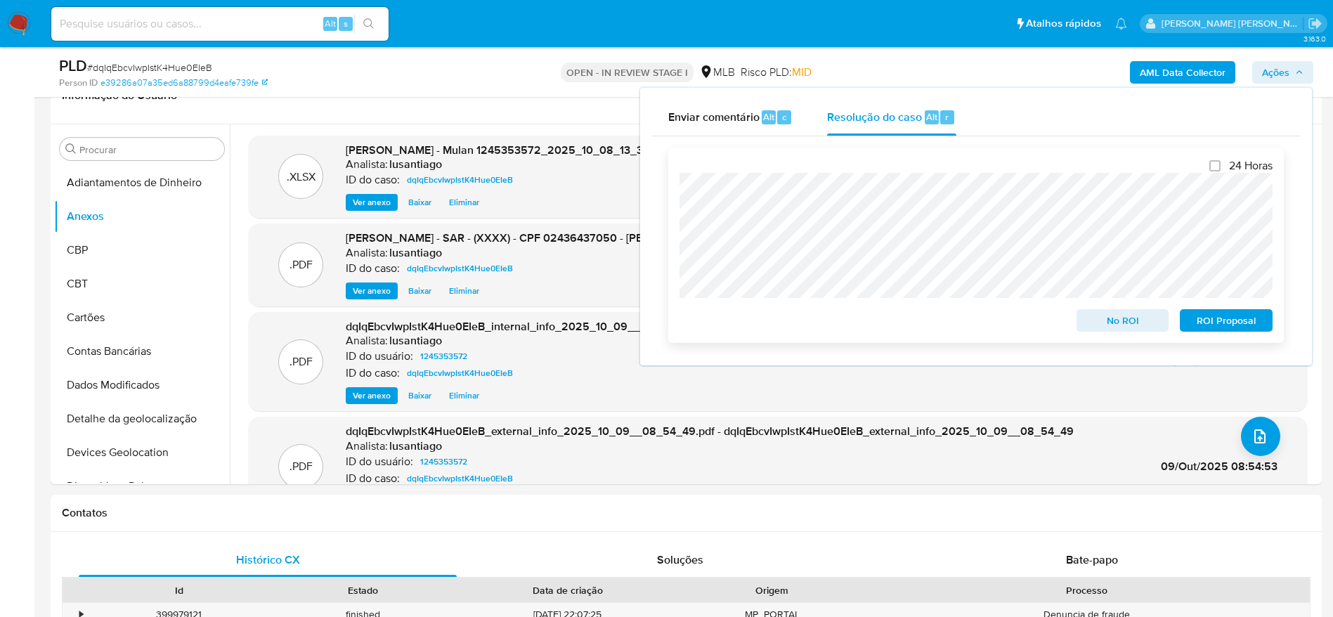
click at [1213, 330] on span "ROI Proposal" at bounding box center [1226, 321] width 73 height 20
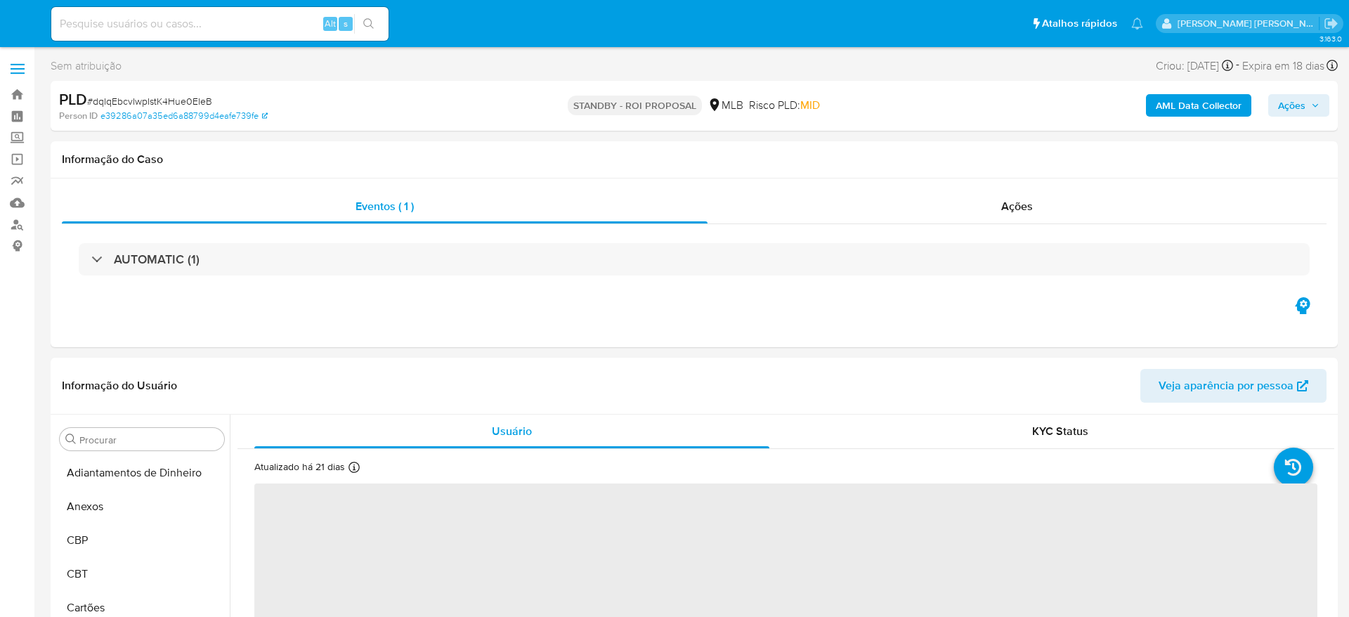
select select "10"
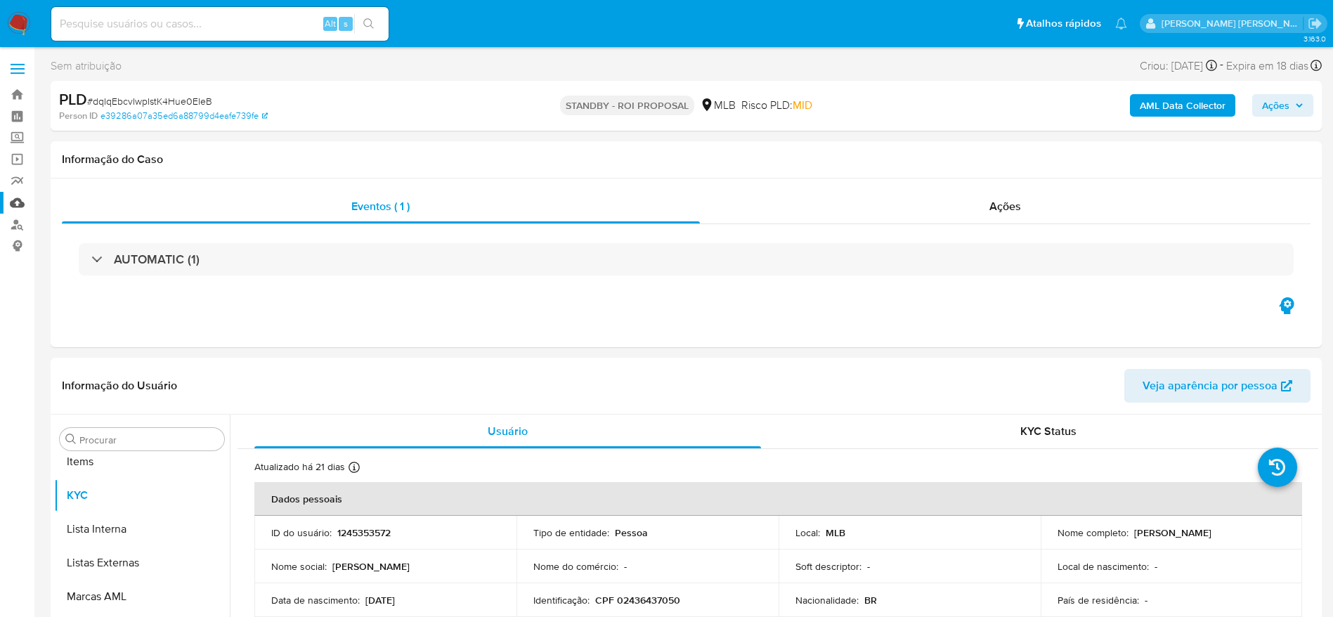
scroll to position [762, 0]
click at [18, 91] on link "Bandeja" at bounding box center [83, 95] width 167 height 22
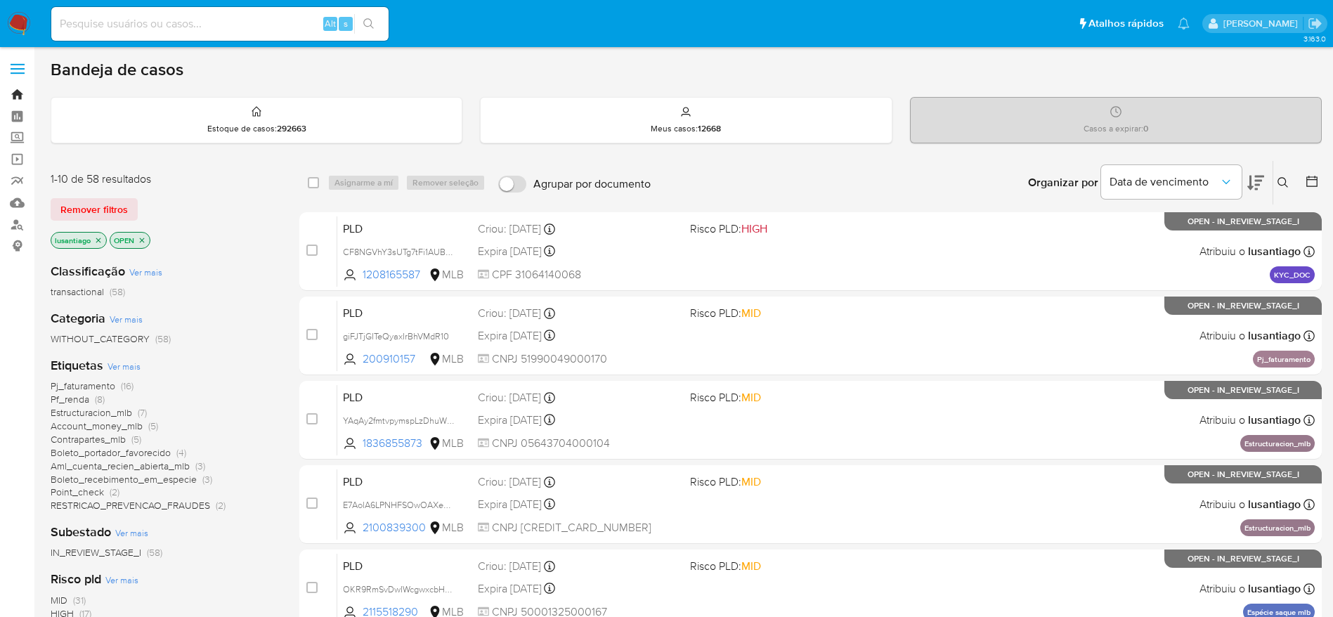
click at [15, 95] on link "Bandeja" at bounding box center [83, 95] width 167 height 22
click at [117, 361] on span "Ver mais" at bounding box center [124, 366] width 33 height 13
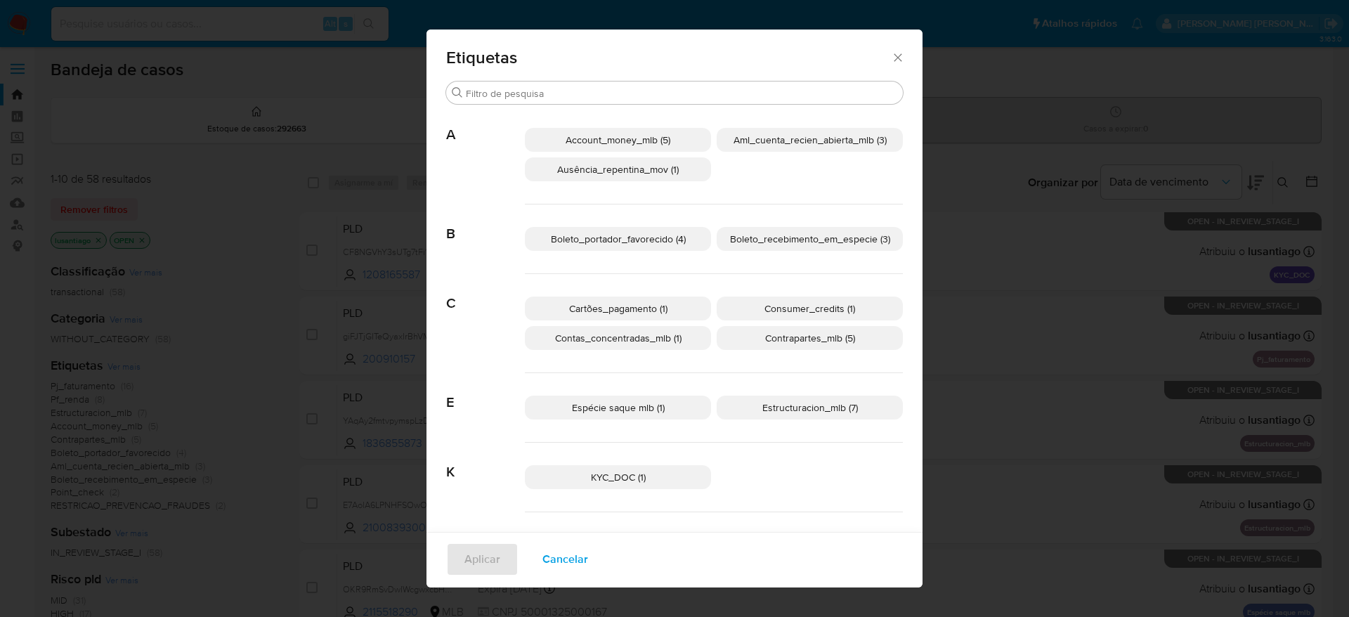
click at [891, 52] on icon "Fechar" at bounding box center [898, 58] width 14 height 14
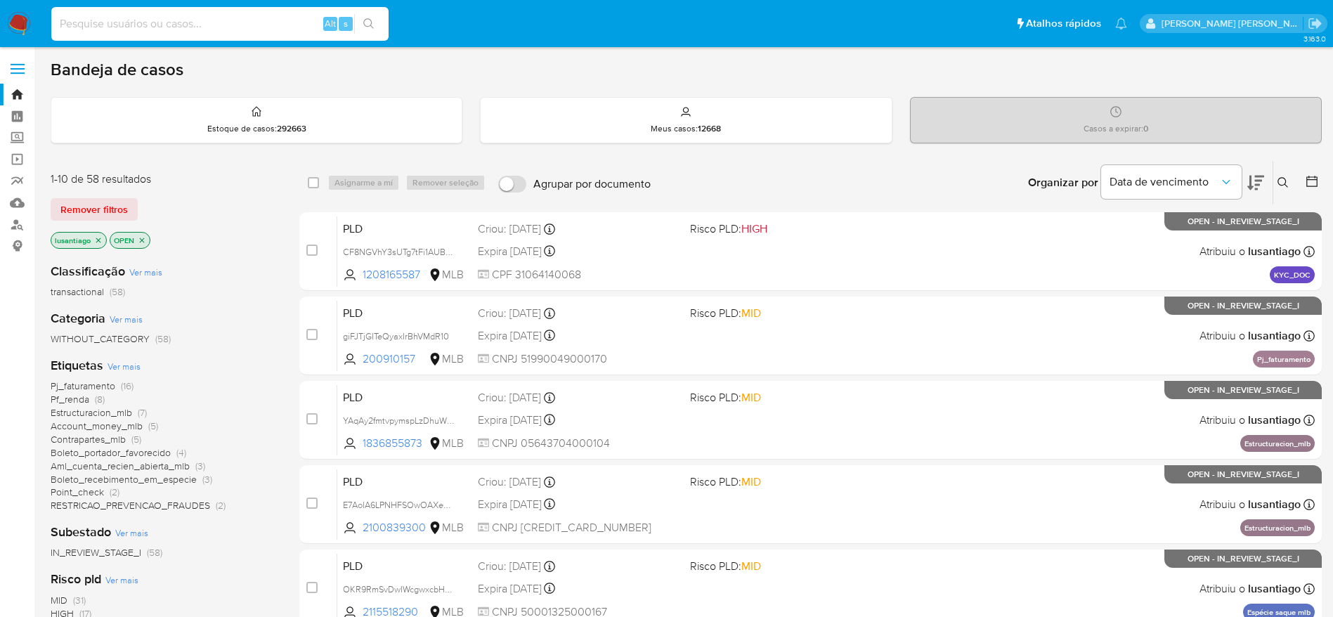
click at [195, 22] on input at bounding box center [219, 24] width 337 height 18
paste input "23257576"
type input "23257576"
click at [372, 27] on icon "search-icon" at bounding box center [368, 23] width 11 height 11
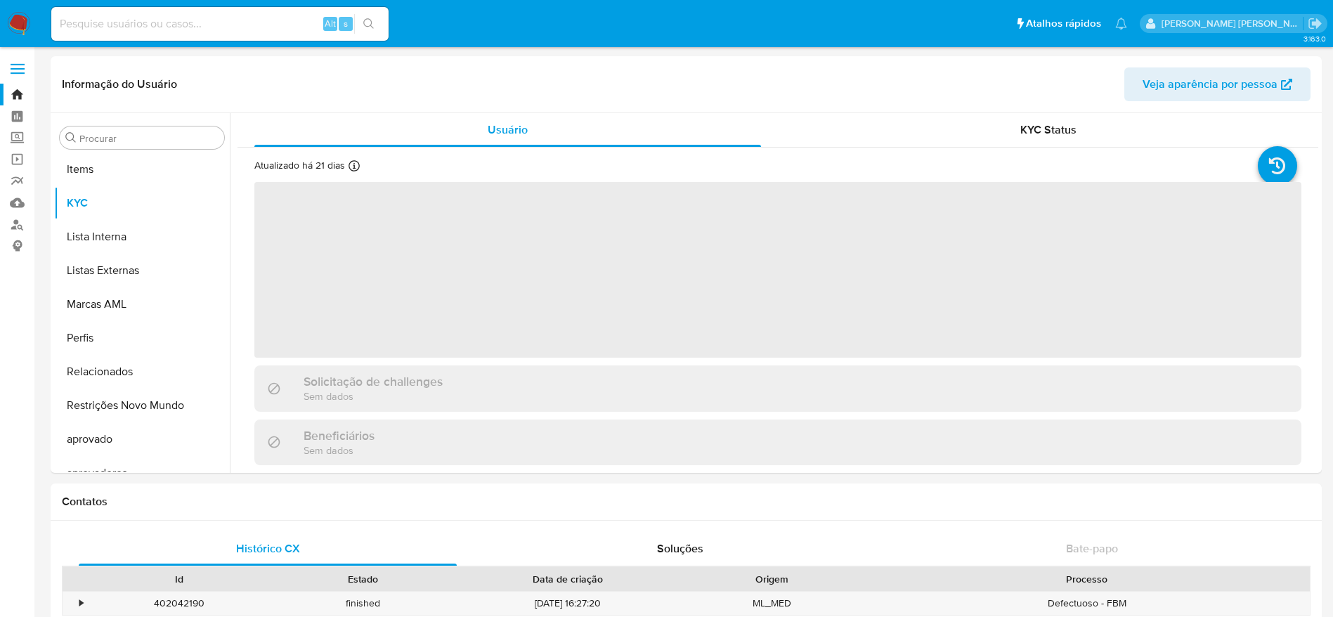
scroll to position [762, 0]
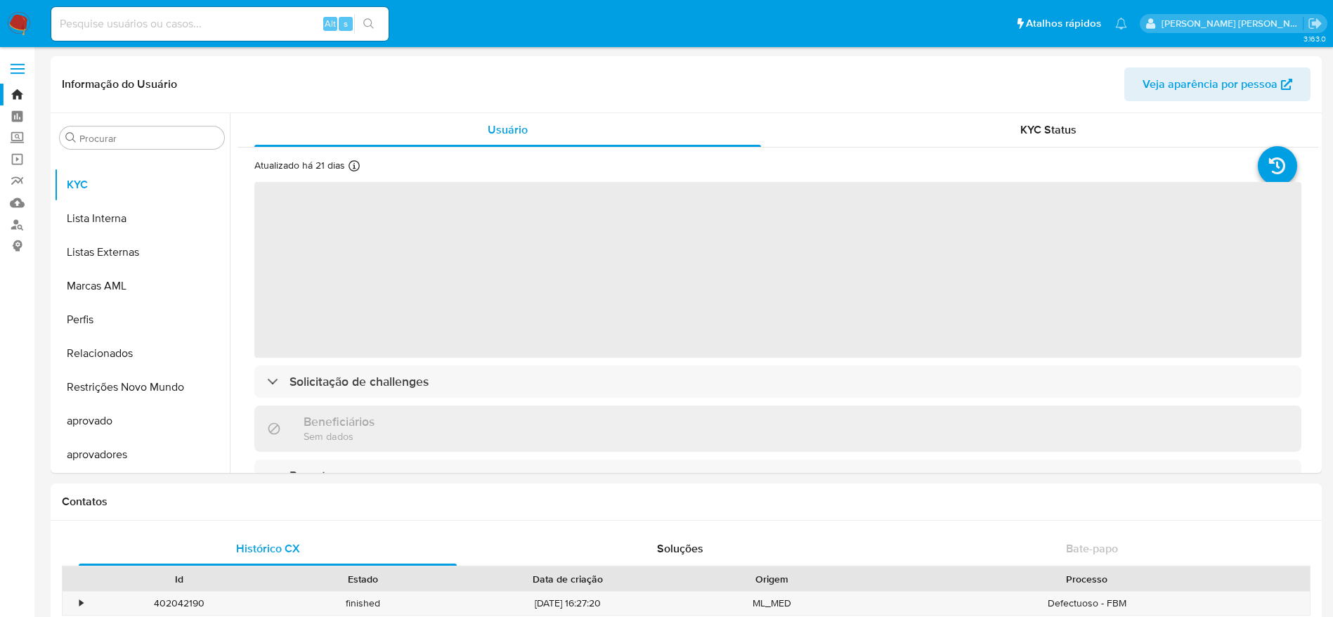
select select "10"
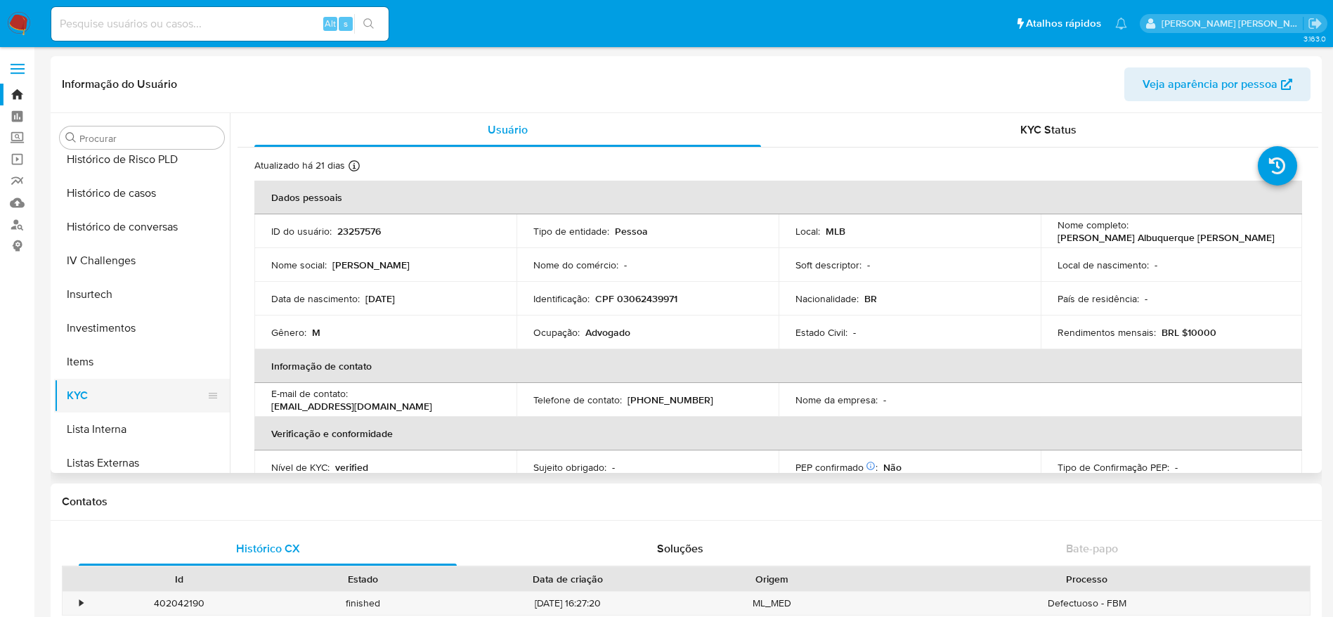
scroll to position [446, 0]
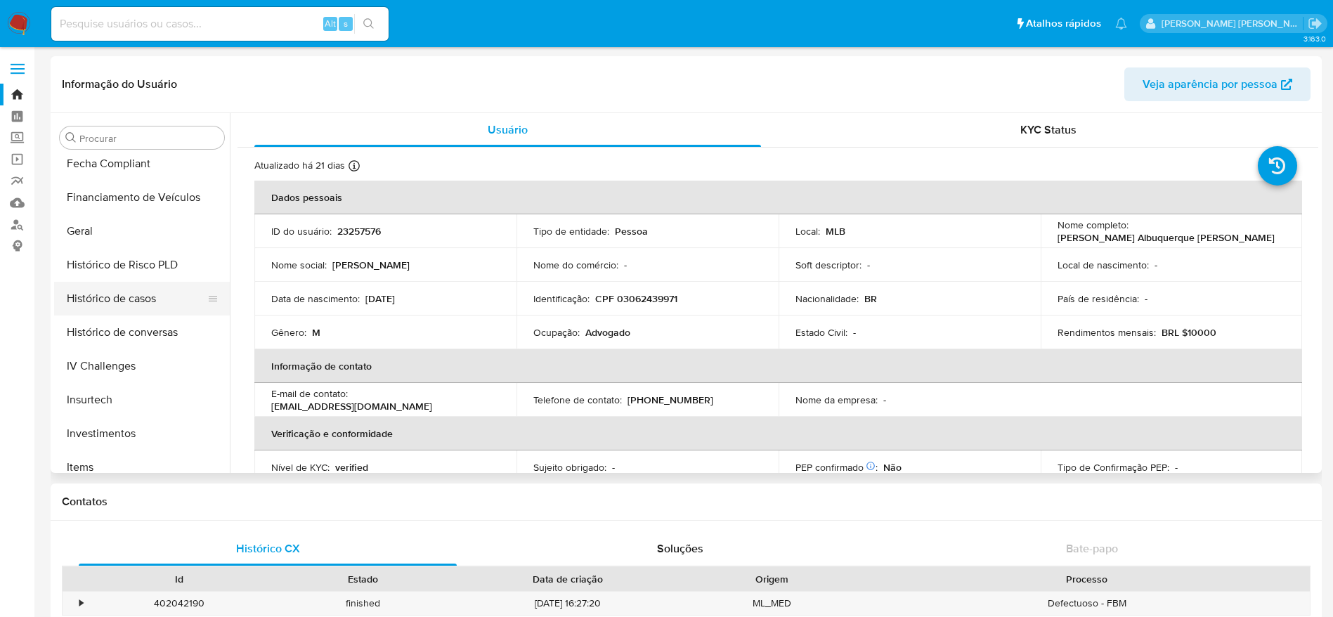
click at [128, 294] on button "Histórico de casos" at bounding box center [136, 299] width 164 height 34
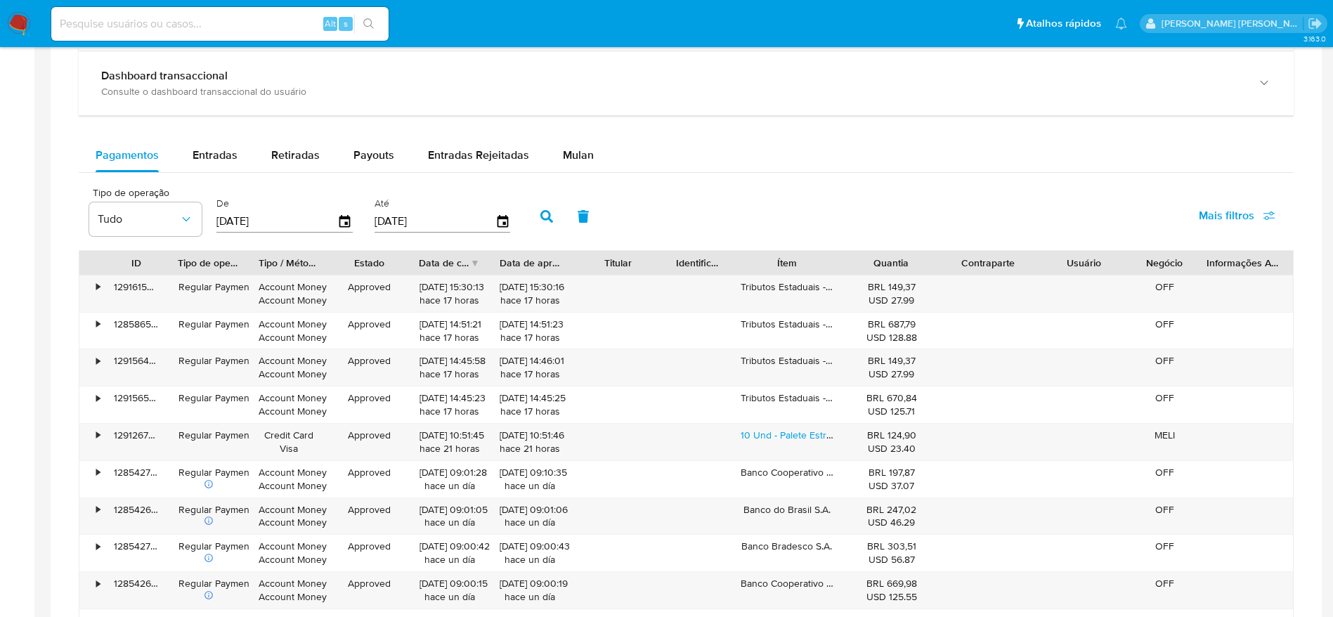
scroll to position [738, 0]
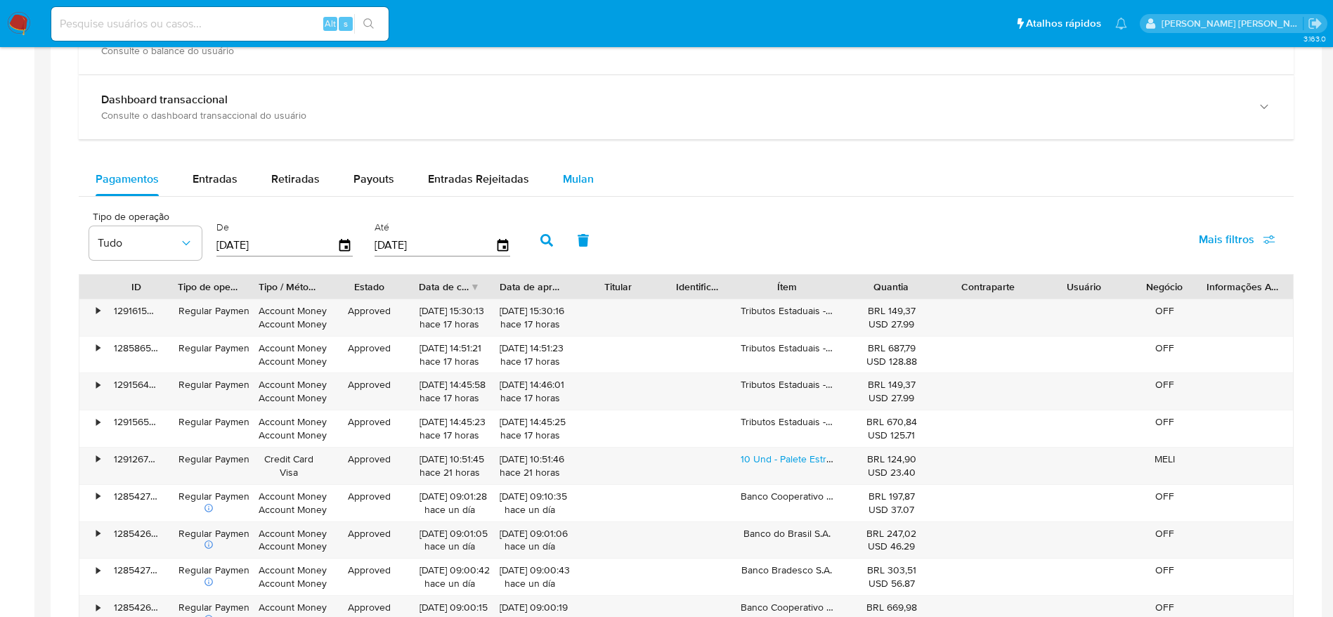
click at [581, 179] on span "Mulan" at bounding box center [578, 179] width 31 height 16
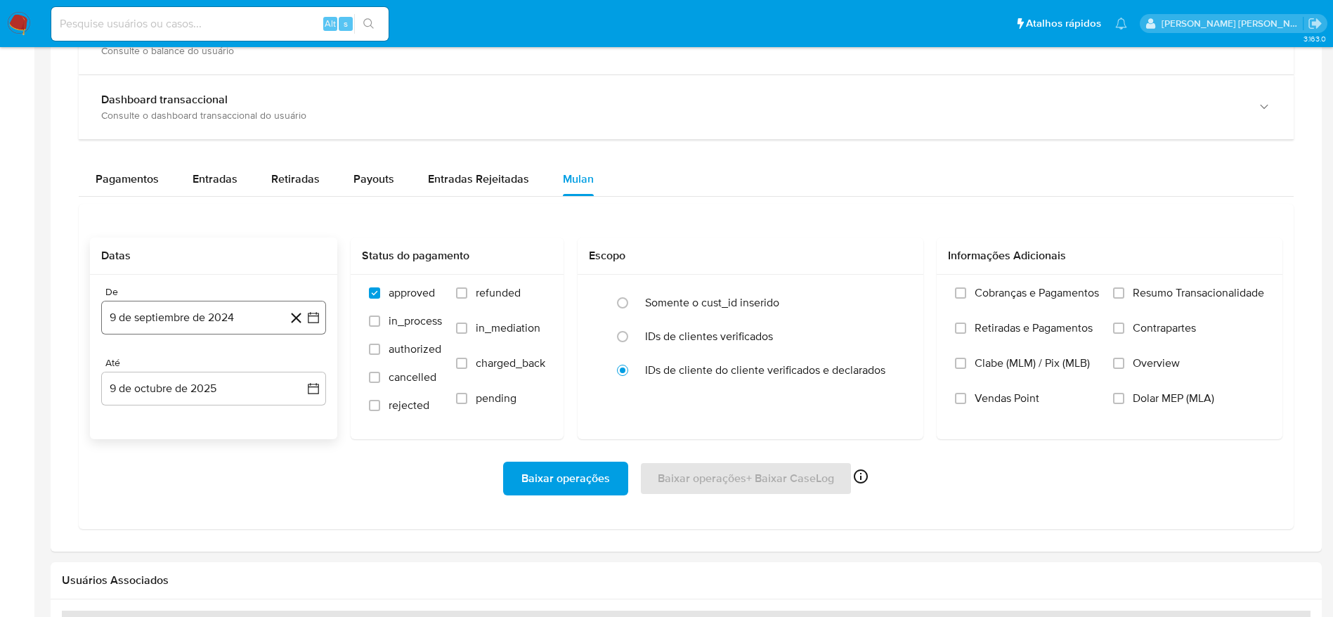
click at [235, 321] on button "9 de septiembre de 2024" at bounding box center [213, 318] width 225 height 34
click at [208, 369] on span "septiembre 2024" at bounding box center [207, 368] width 86 height 14
click at [300, 371] on icon "Año siguiente" at bounding box center [297, 368] width 17 height 17
click at [271, 461] on span "jun" at bounding box center [273, 458] width 16 height 11
click at [294, 427] on button "1" at bounding box center [298, 420] width 22 height 22
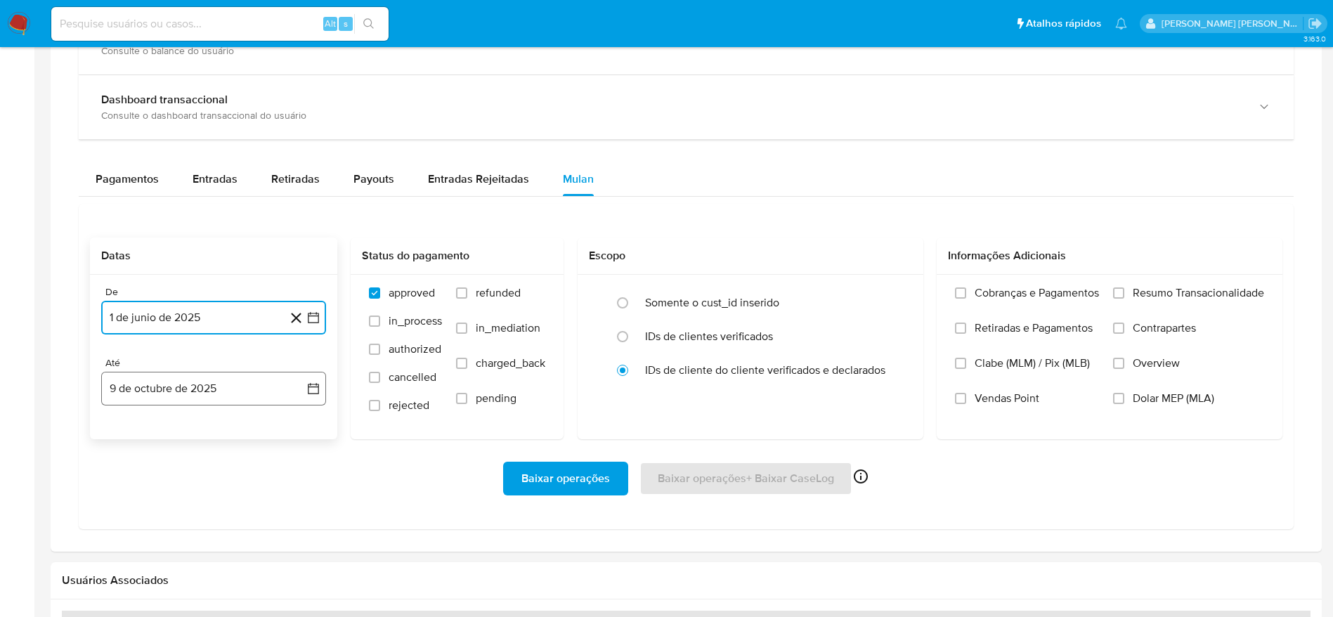
click at [159, 389] on button "9 de octubre de 2025" at bounding box center [213, 389] width 225 height 34
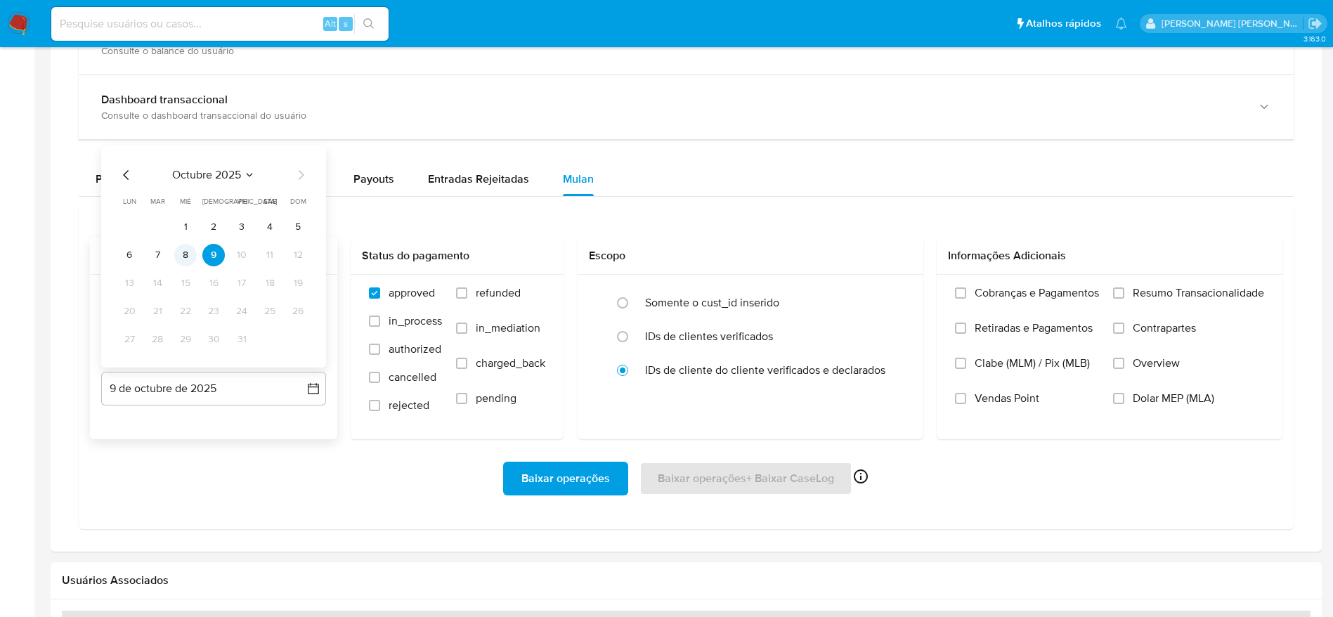
click at [185, 251] on button "8" at bounding box center [185, 255] width 22 height 22
click at [1195, 289] on span "Resumo Transacionalidade" at bounding box center [1198, 293] width 131 height 14
click at [1124, 289] on input "Resumo Transacionalidade" at bounding box center [1118, 292] width 11 height 11
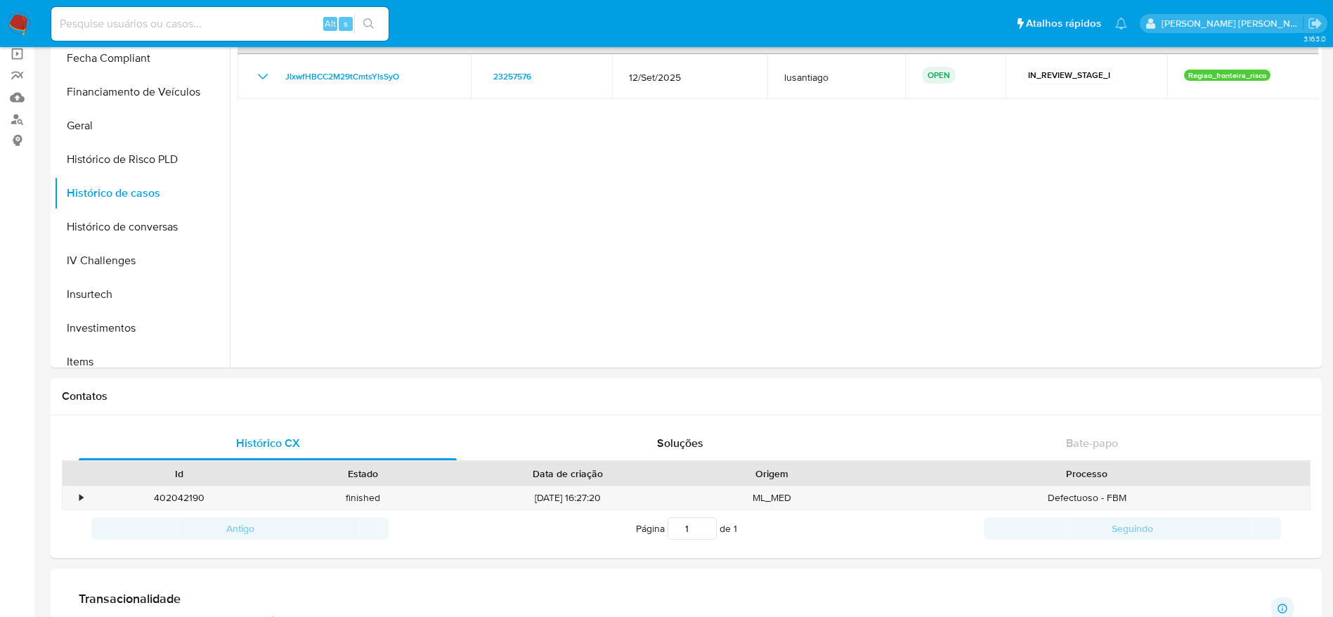
scroll to position [0, 0]
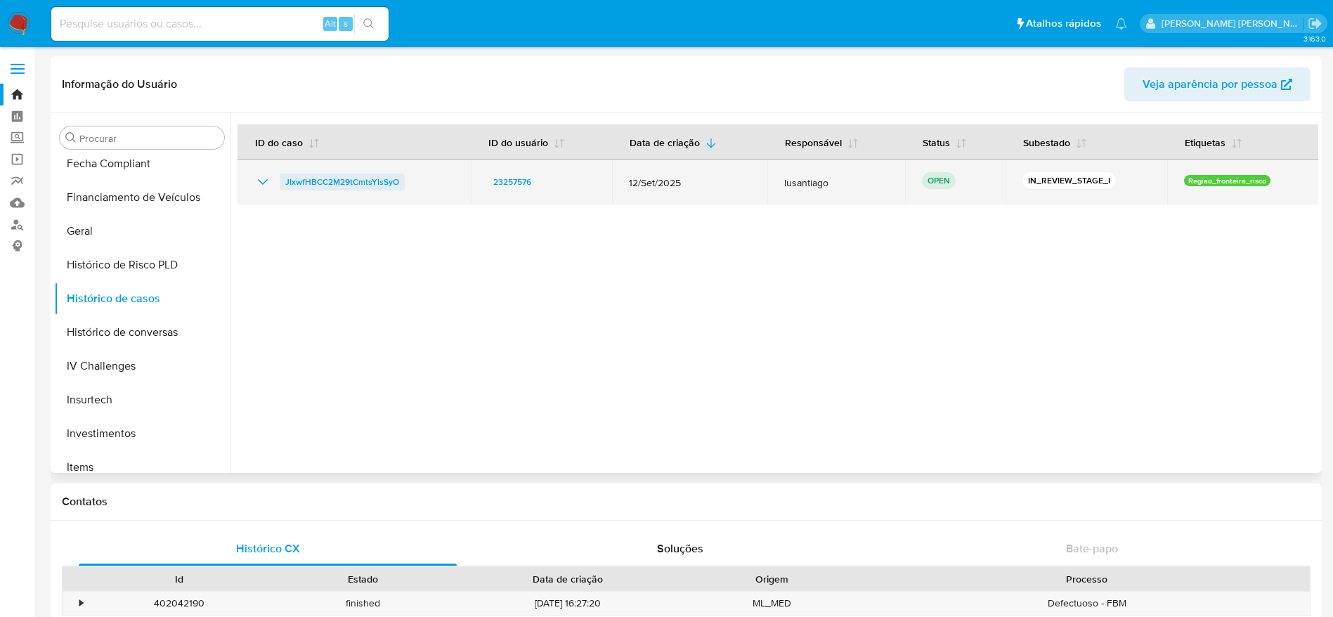
click at [374, 176] on span "JIxwfHBCC2M29tCmtsYlsSyO" at bounding box center [342, 182] width 114 height 17
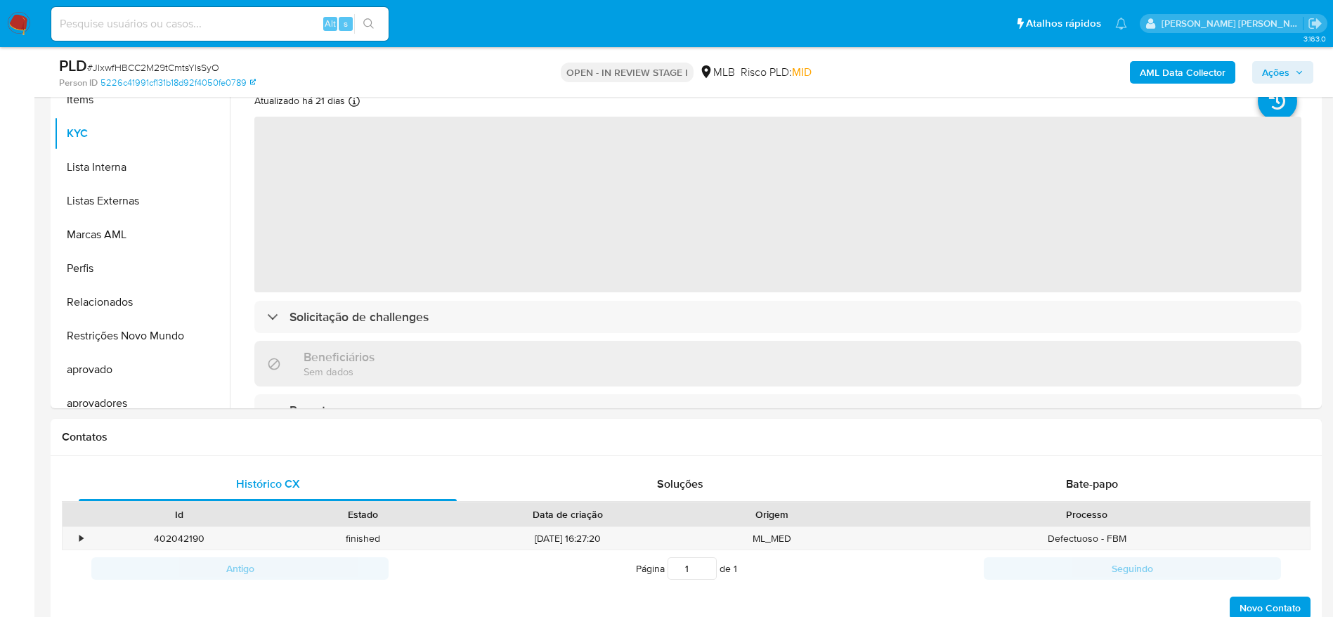
scroll to position [762, 0]
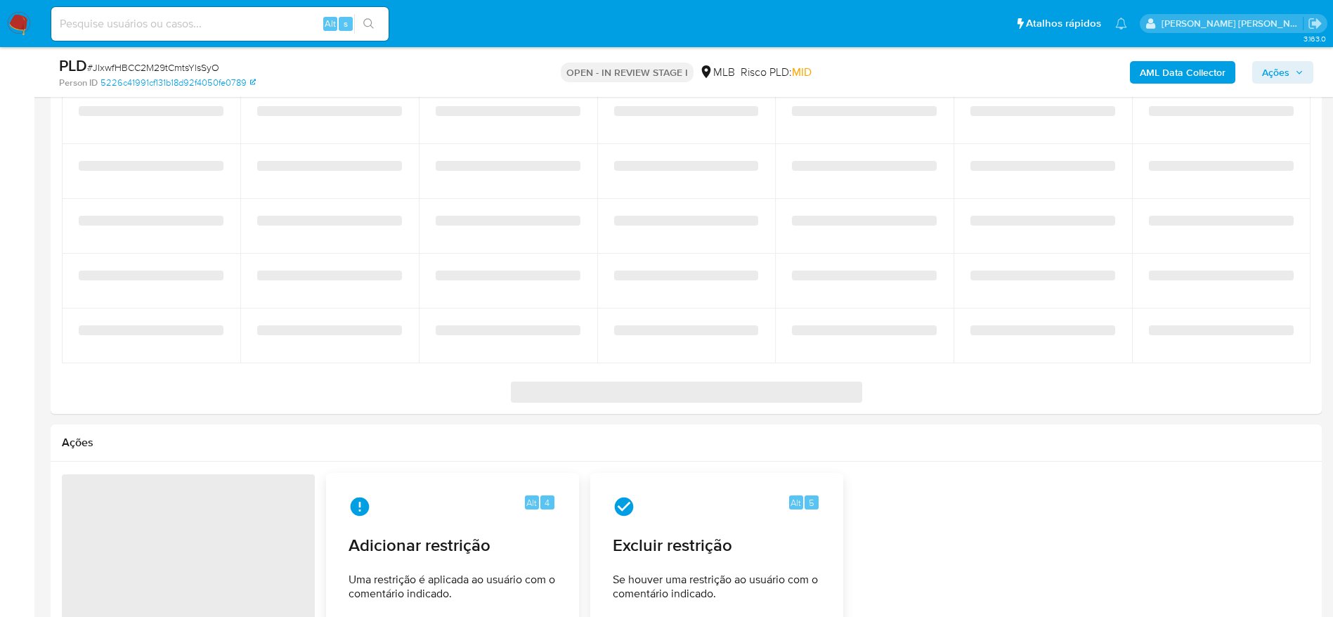
select select "10"
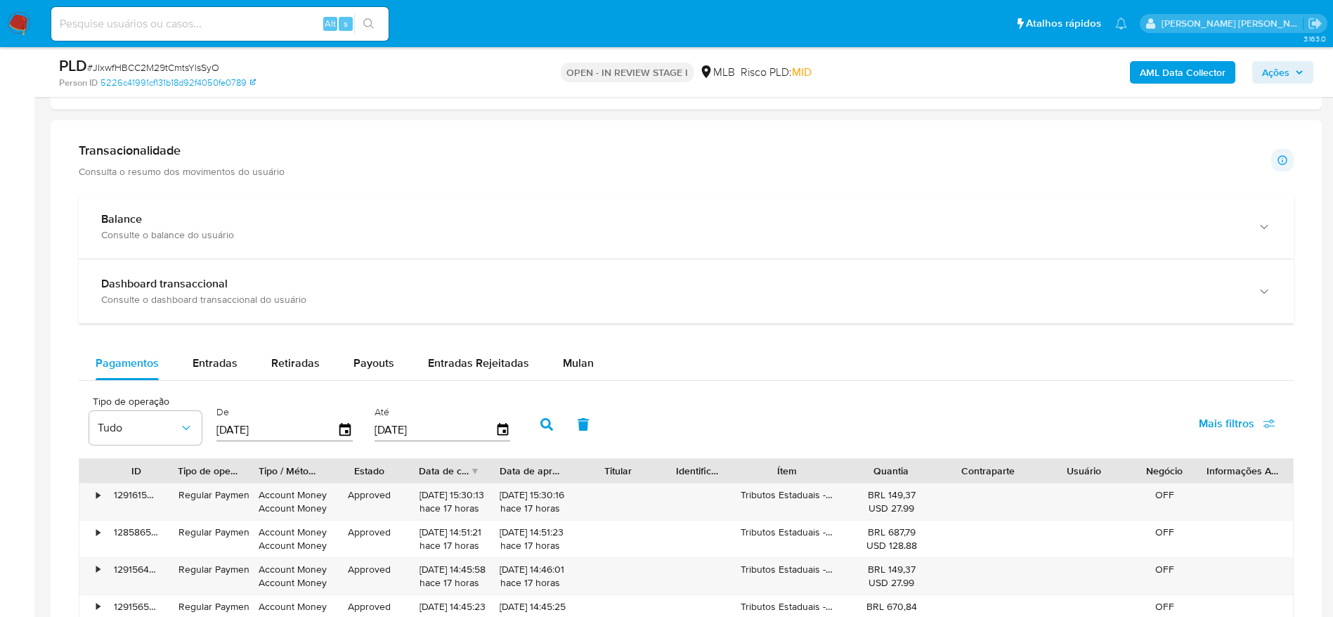
scroll to position [843, 0]
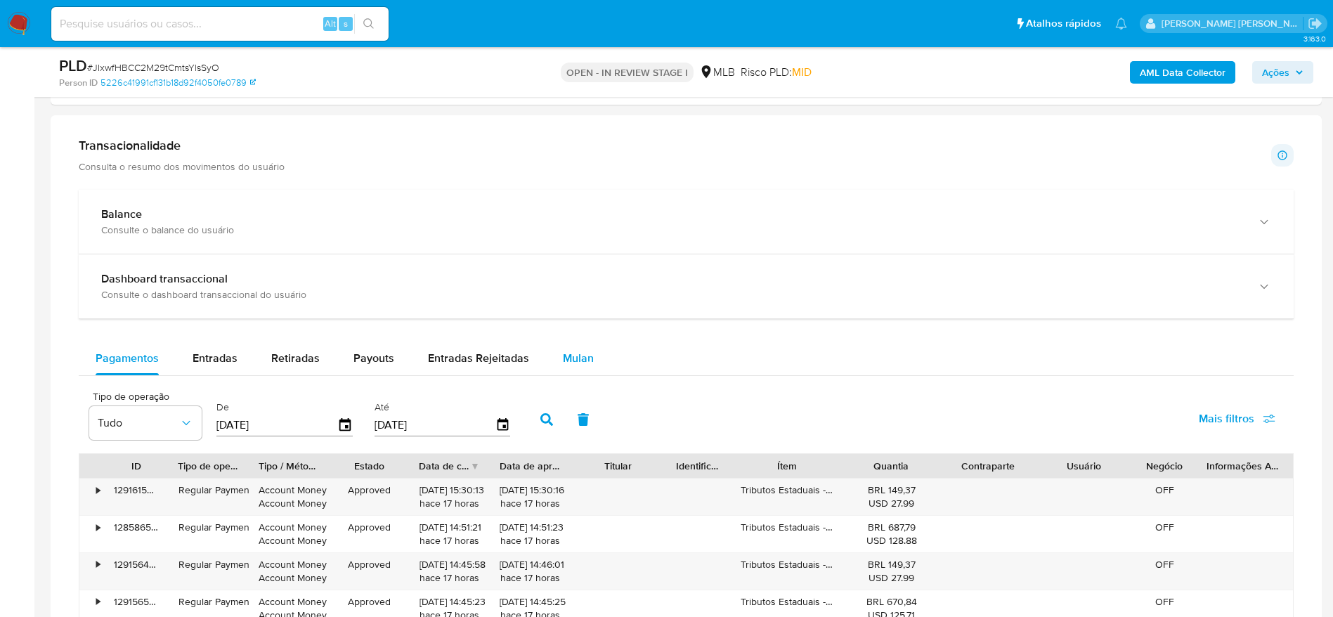
click at [583, 360] on span "Mulan" at bounding box center [578, 358] width 31 height 16
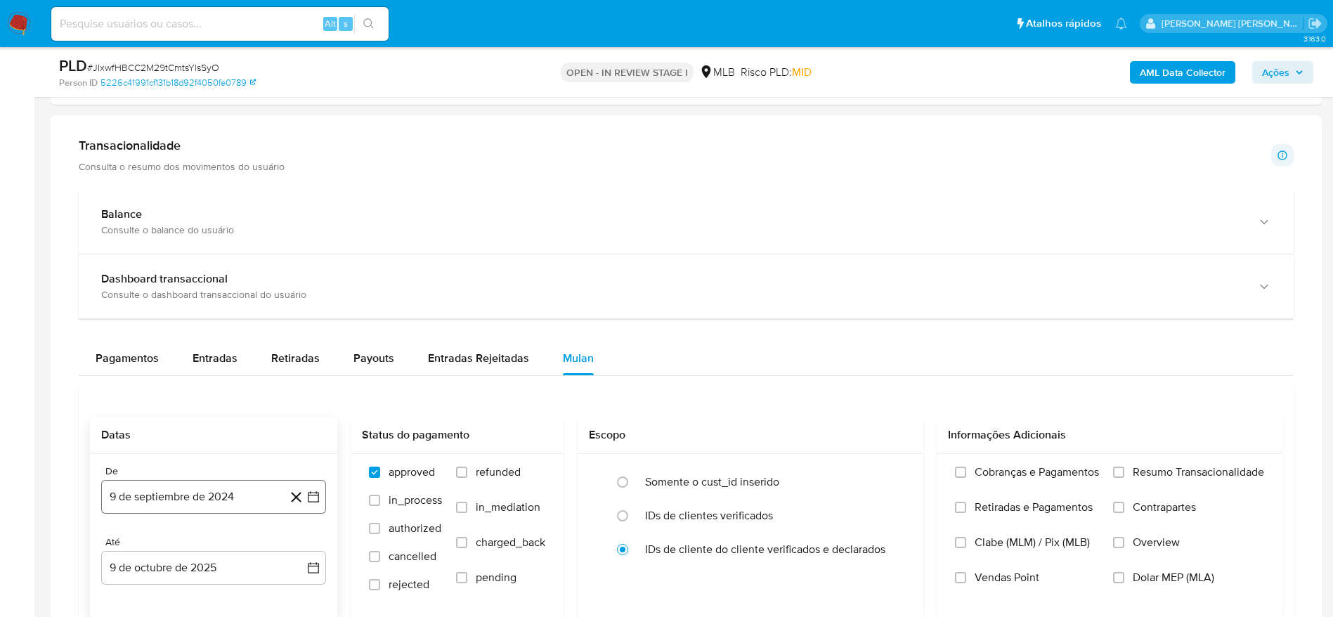
click at [158, 495] on button "9 de septiembre de 2024" at bounding box center [213, 497] width 225 height 34
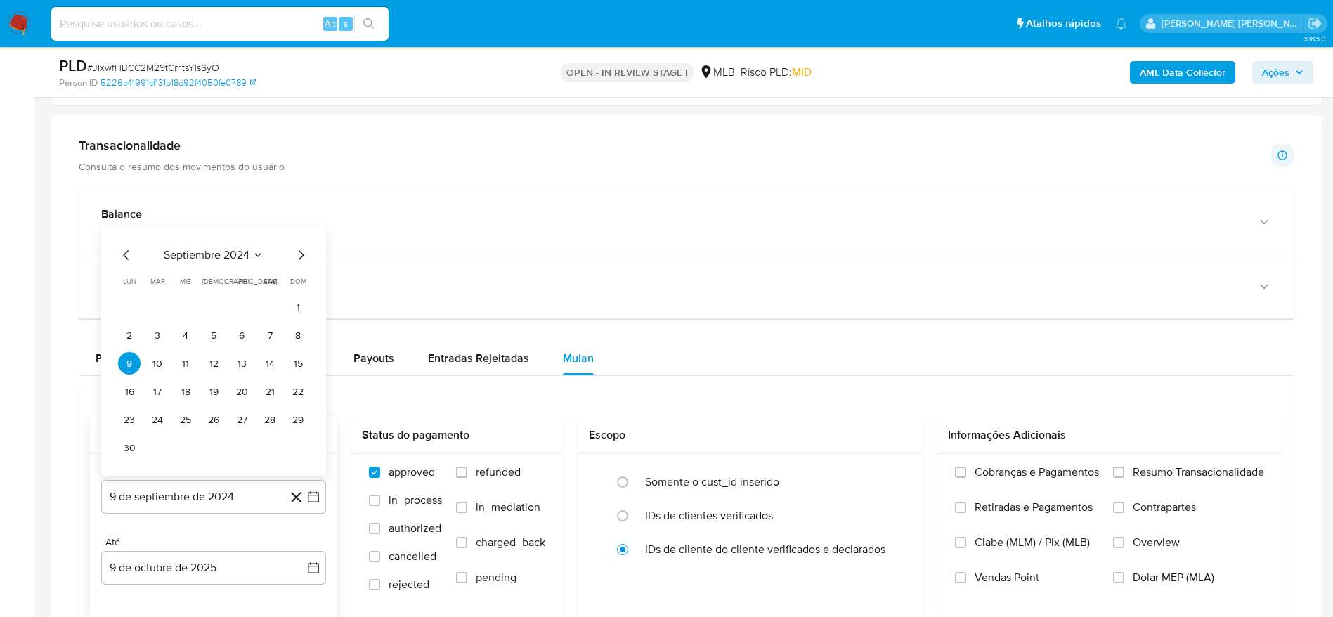
click at [229, 245] on div "septiembre 2024 septiembre 2024 lun lunes mar martes mié miércoles jue jueves v…" at bounding box center [213, 351] width 225 height 250
click at [238, 250] on span "septiembre 2024" at bounding box center [207, 255] width 86 height 14
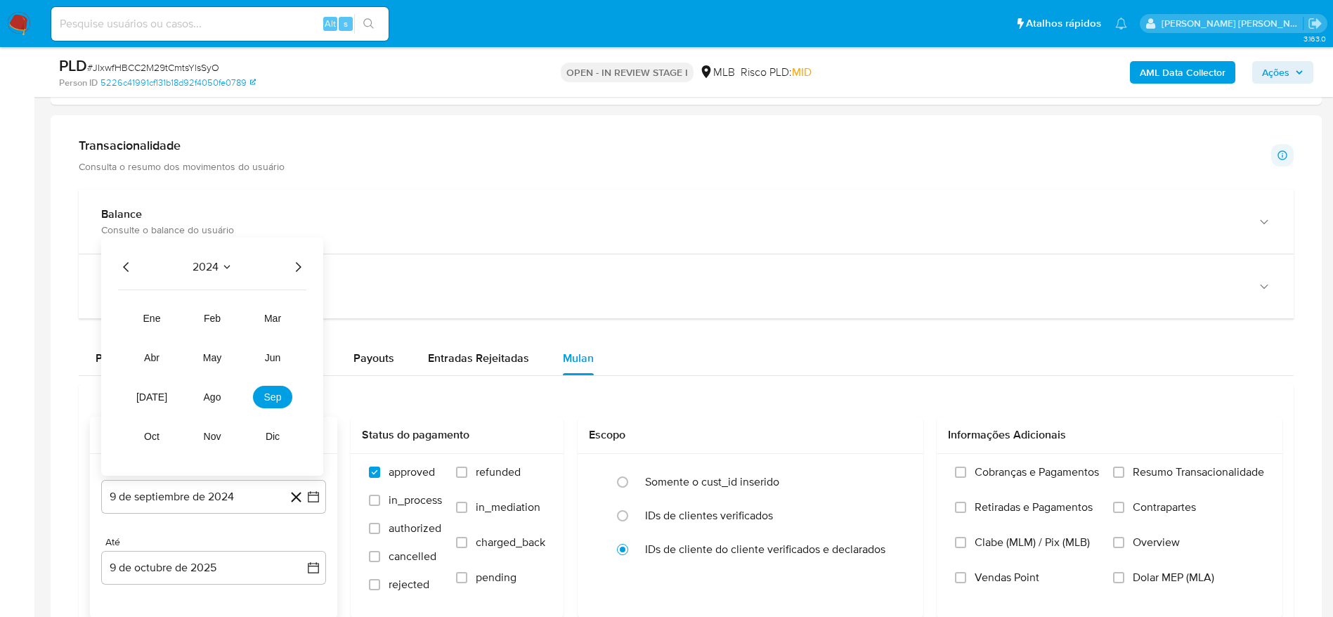
click at [294, 268] on icon "Año siguiente" at bounding box center [297, 267] width 17 height 17
click at [268, 361] on span "jun" at bounding box center [273, 357] width 16 height 11
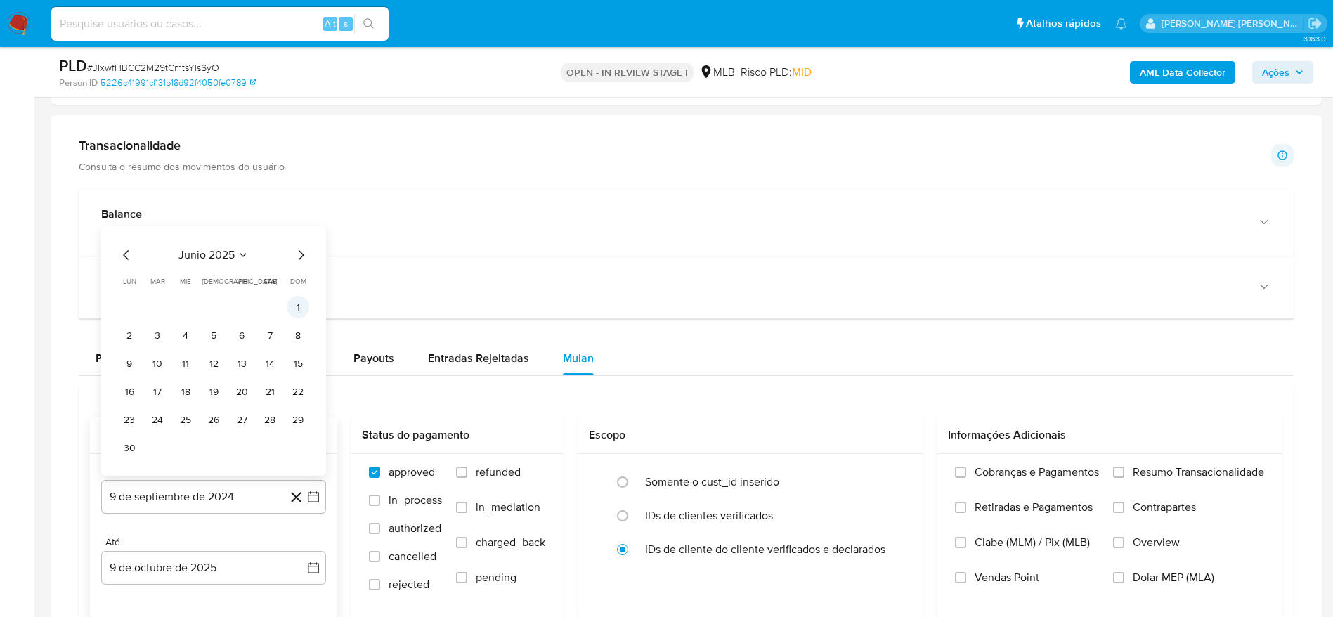
click at [297, 305] on button "1" at bounding box center [298, 307] width 22 height 22
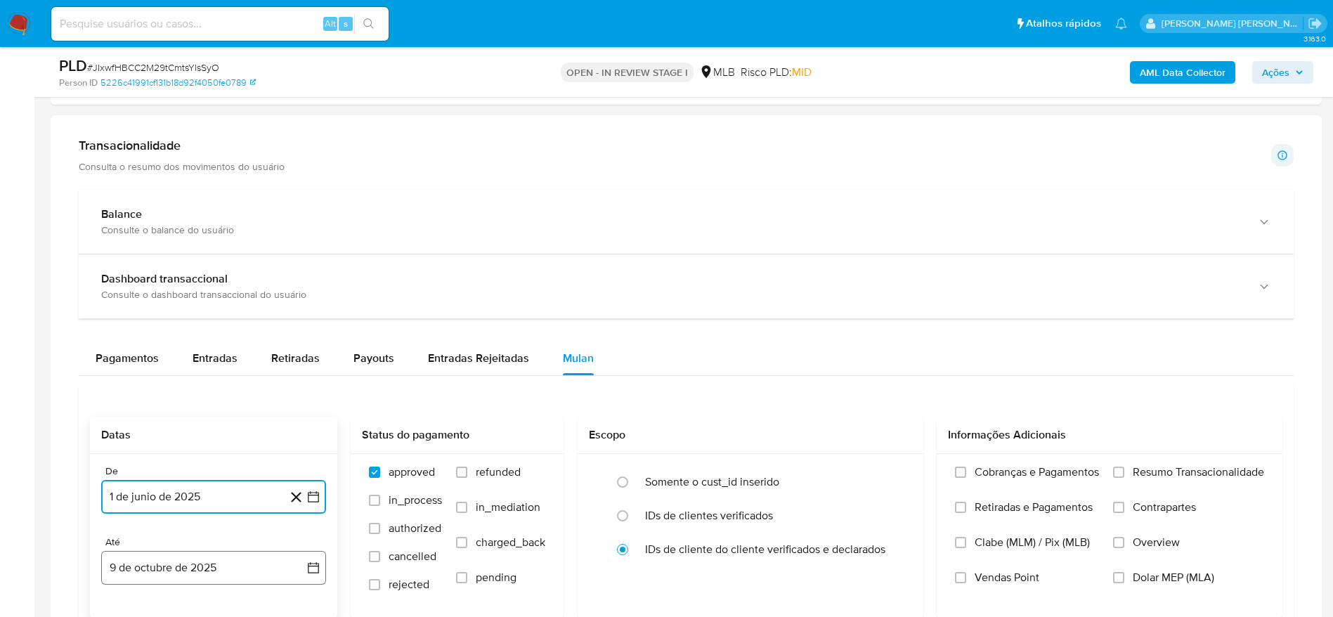
click at [195, 577] on button "9 de octubre de 2025" at bounding box center [213, 568] width 225 height 34
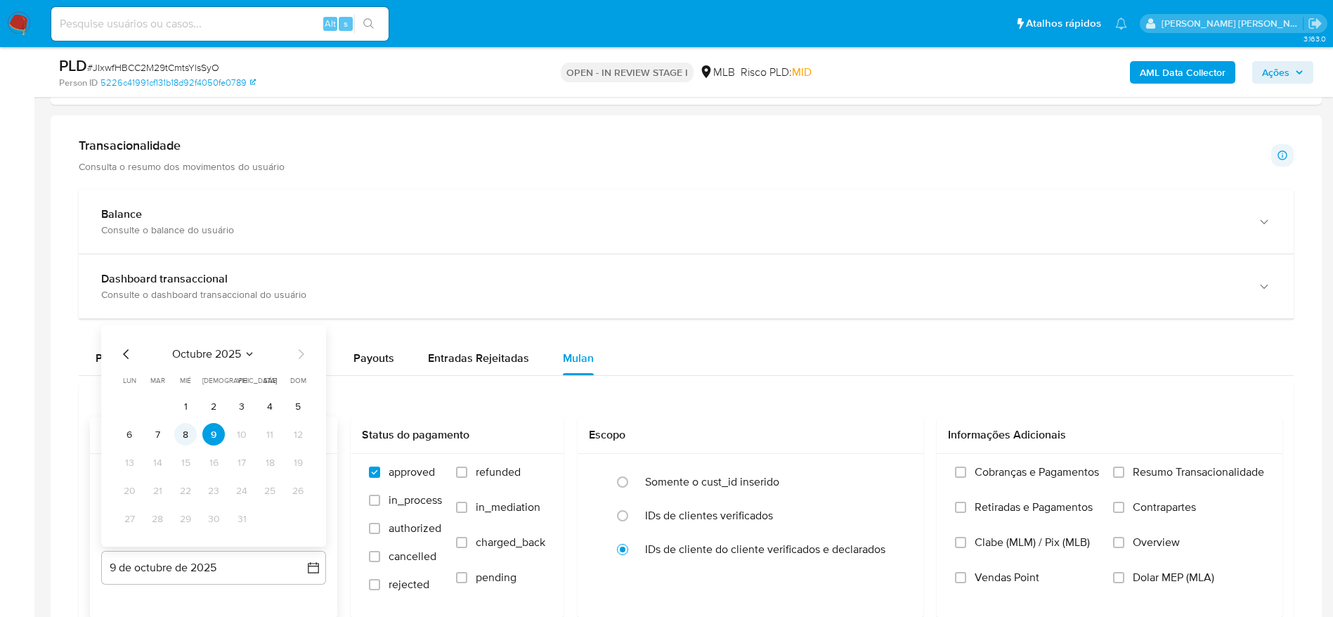
click at [190, 440] on button "8" at bounding box center [185, 434] width 22 height 22
click at [1159, 475] on span "Resumo Transacionalidade" at bounding box center [1198, 472] width 131 height 14
click at [1124, 475] on input "Resumo Transacionalidade" at bounding box center [1118, 472] width 11 height 11
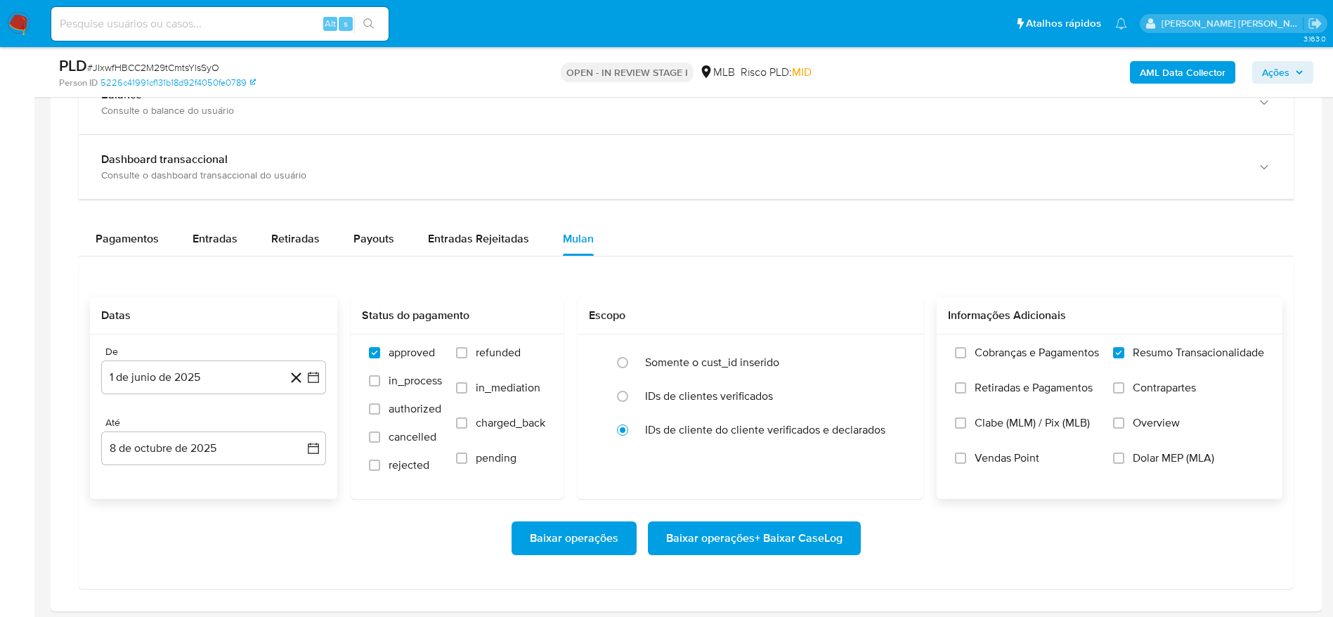
scroll to position [1054, 0]
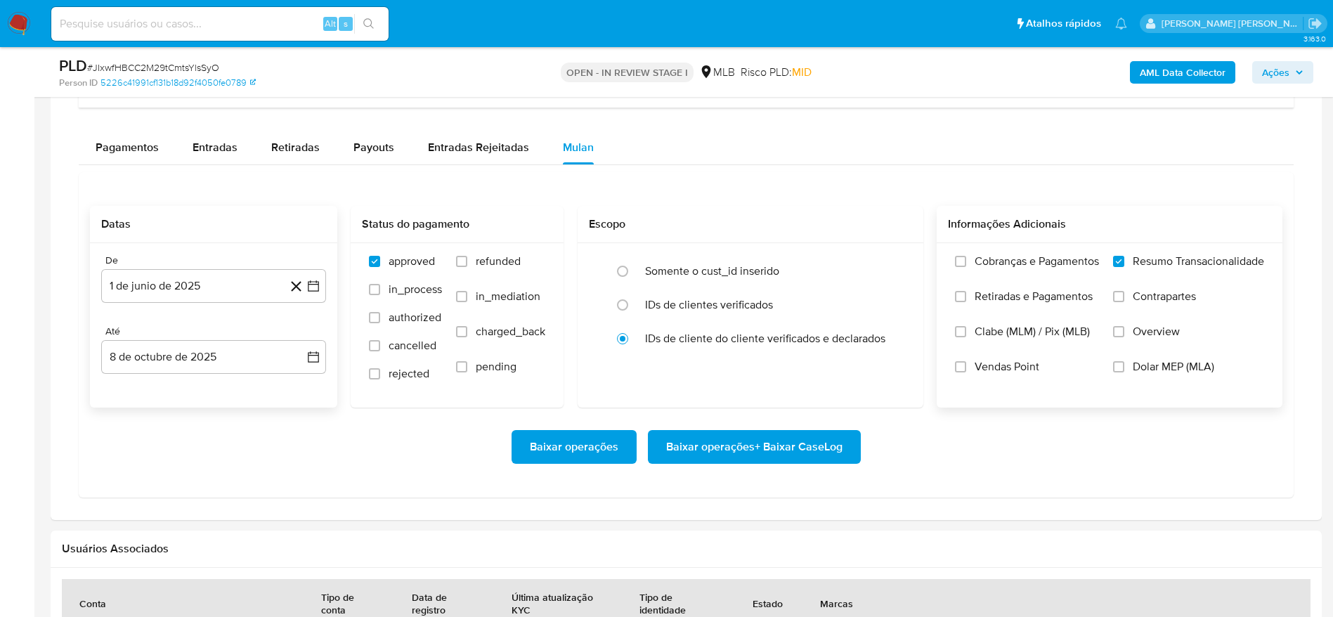
click at [753, 438] on span "Baixar operações + Baixar CaseLog" at bounding box center [754, 446] width 176 height 31
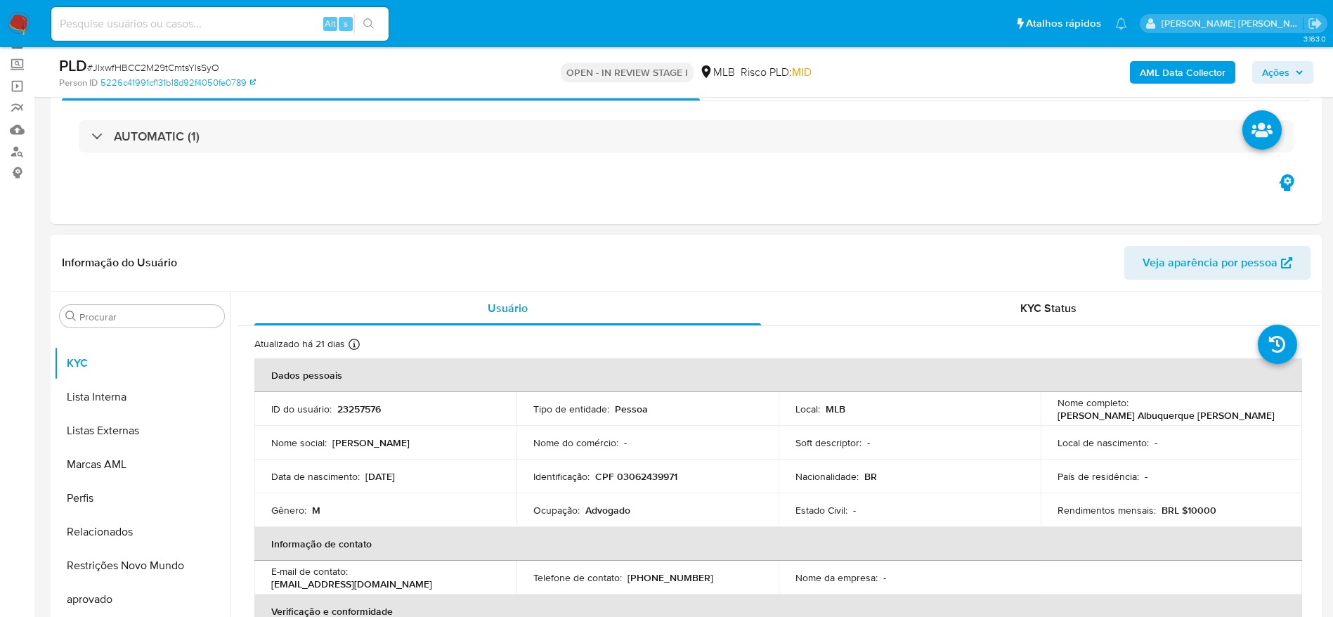
scroll to position [0, 0]
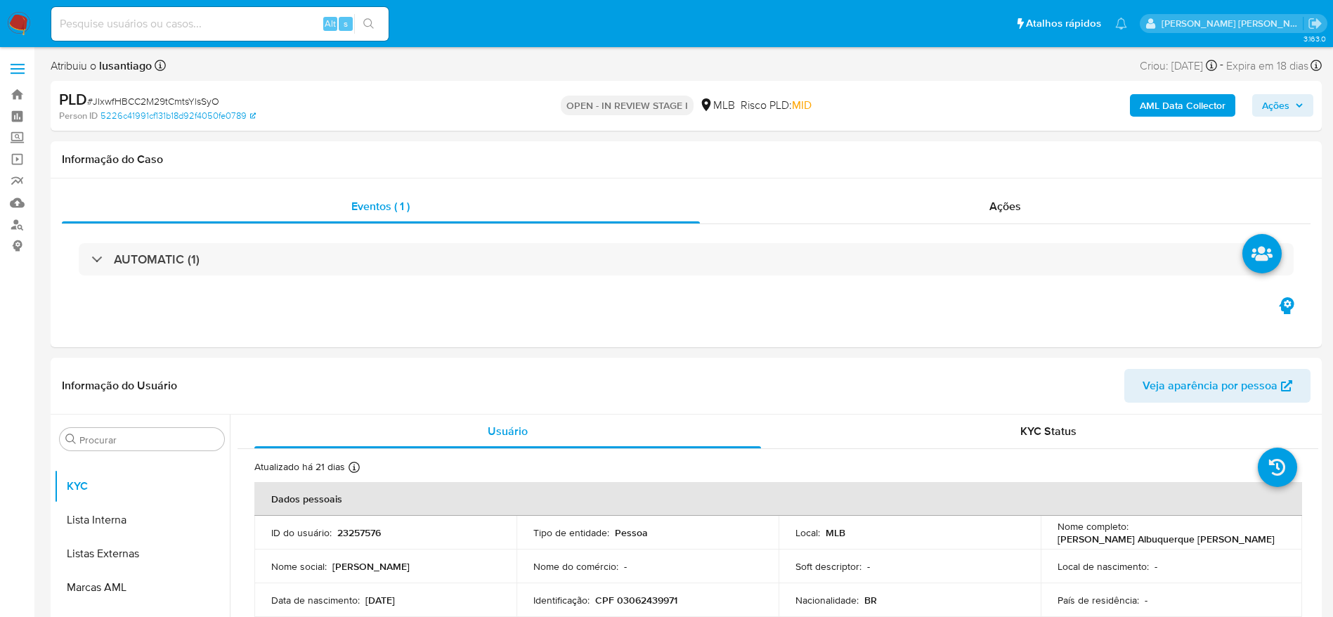
click at [221, 25] on input at bounding box center [219, 24] width 337 height 18
paste input "74262072"
type input "74262072"
click at [363, 19] on icon "search-icon" at bounding box center [368, 23] width 11 height 11
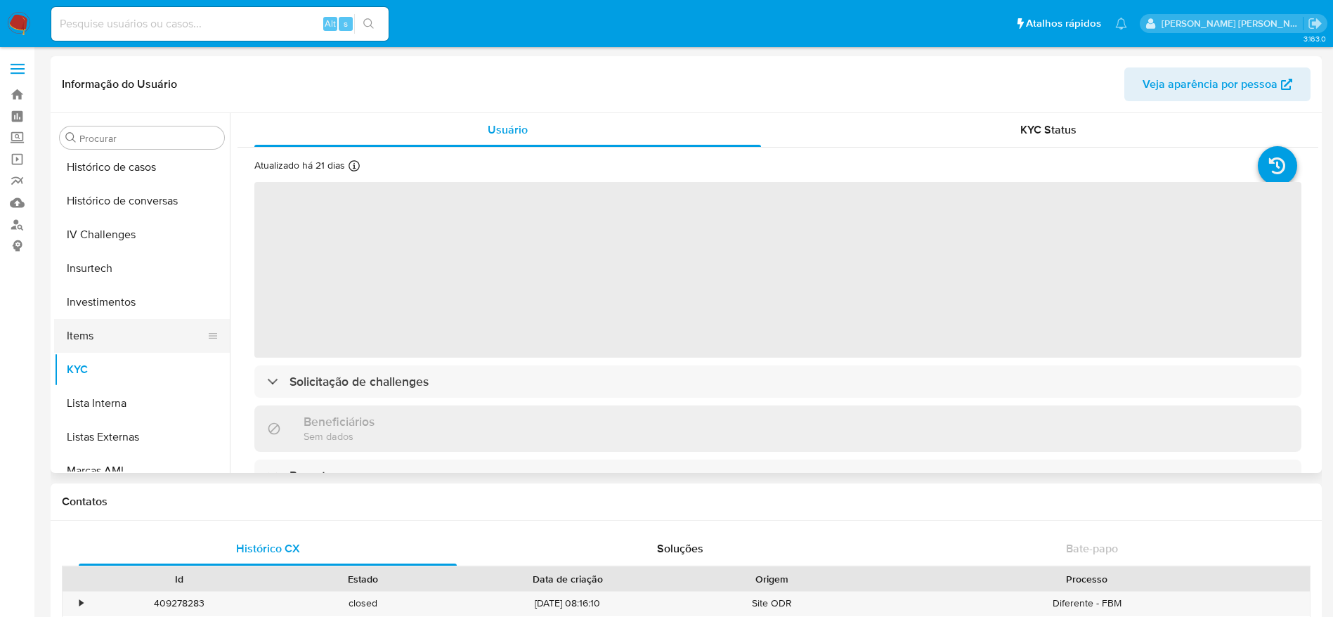
scroll to position [552, 0]
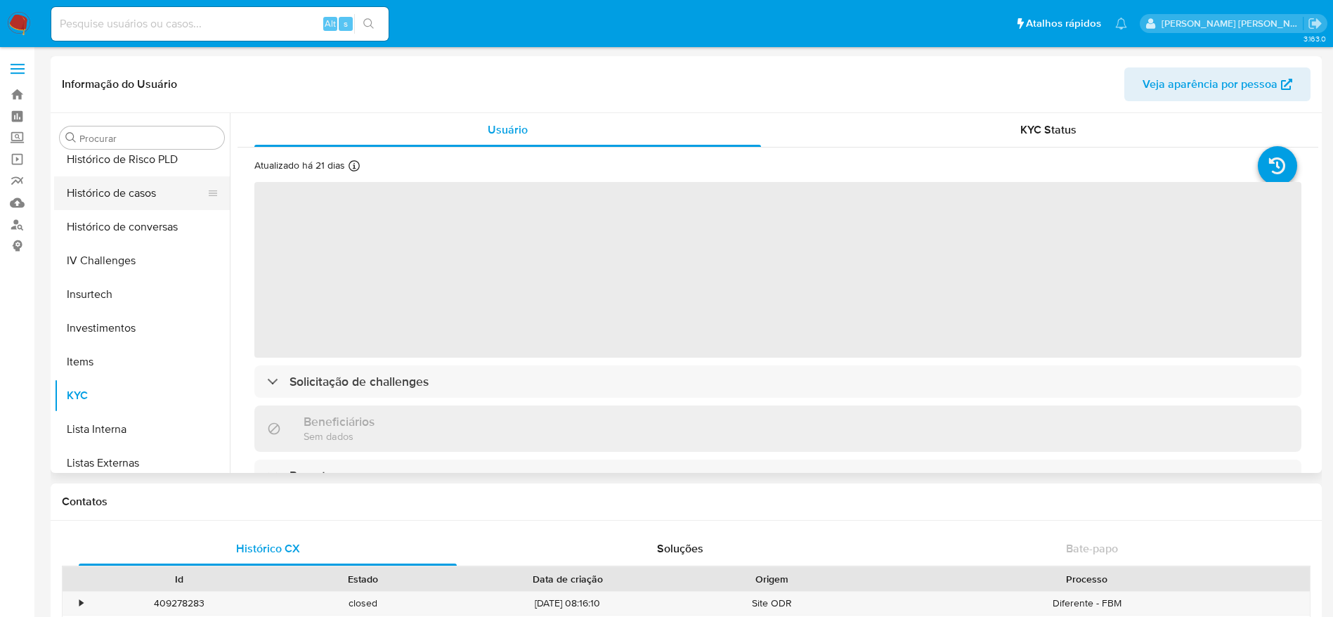
select select "10"
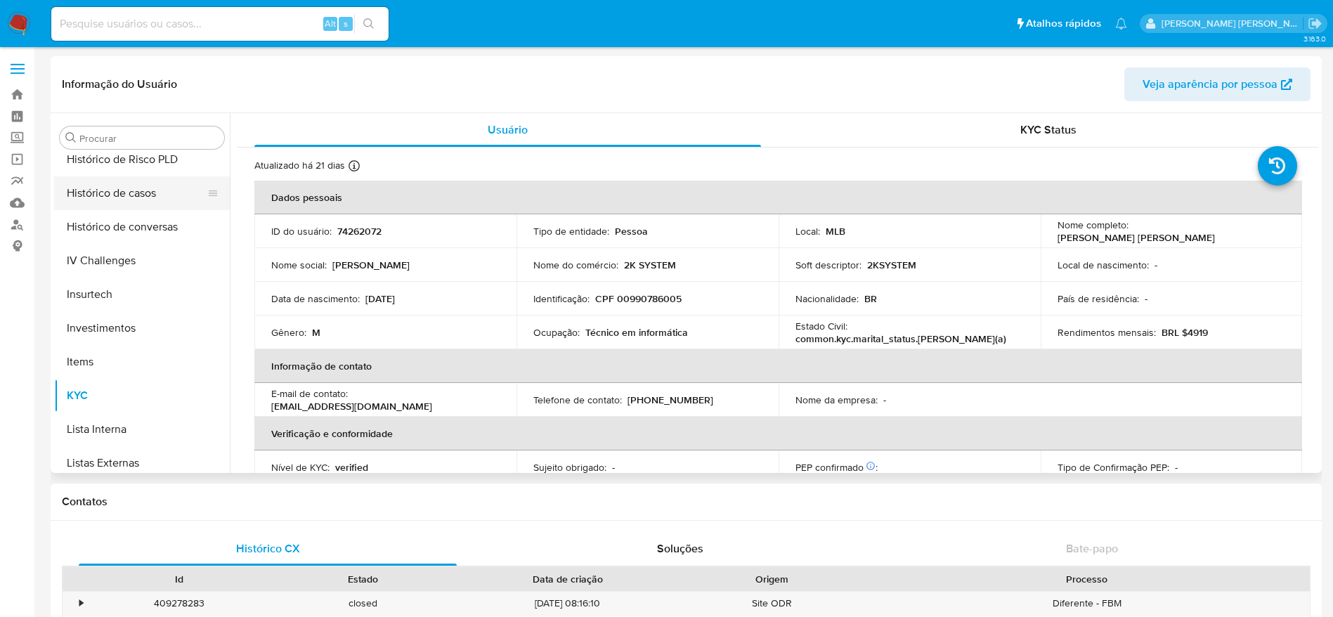
click at [138, 198] on button "Histórico de casos" at bounding box center [136, 193] width 164 height 34
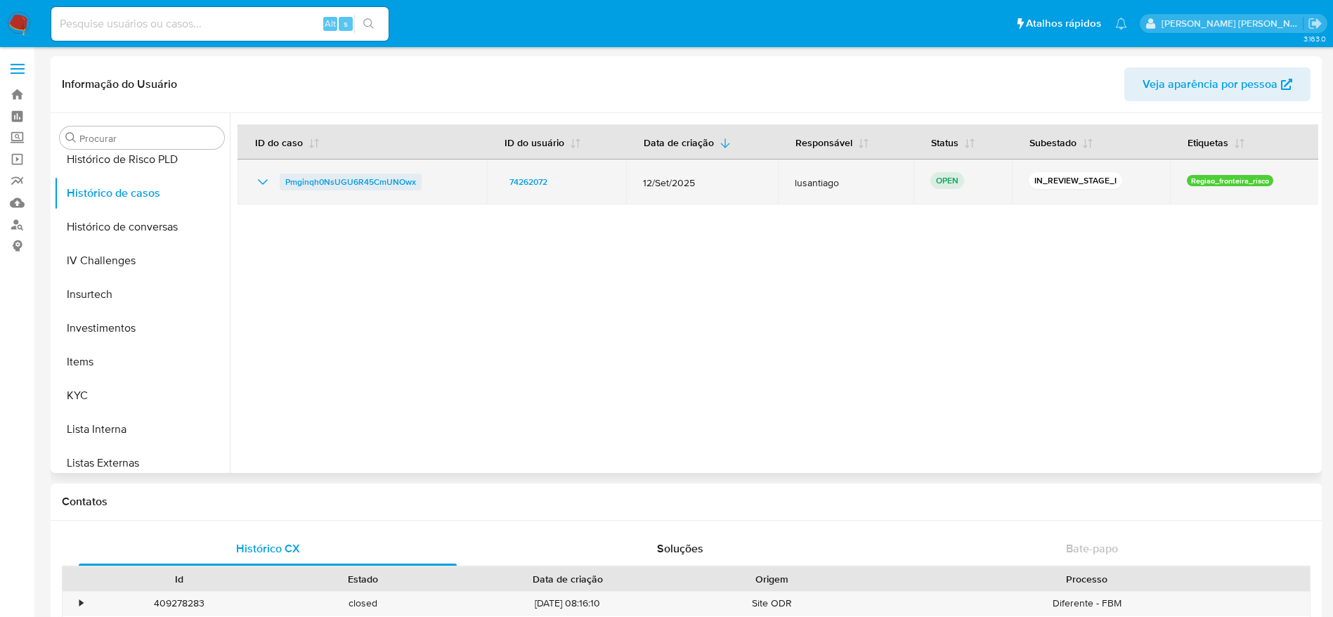
click at [385, 176] on span "Pmginqh0NsUGU6R45CmUNOwx" at bounding box center [350, 182] width 131 height 17
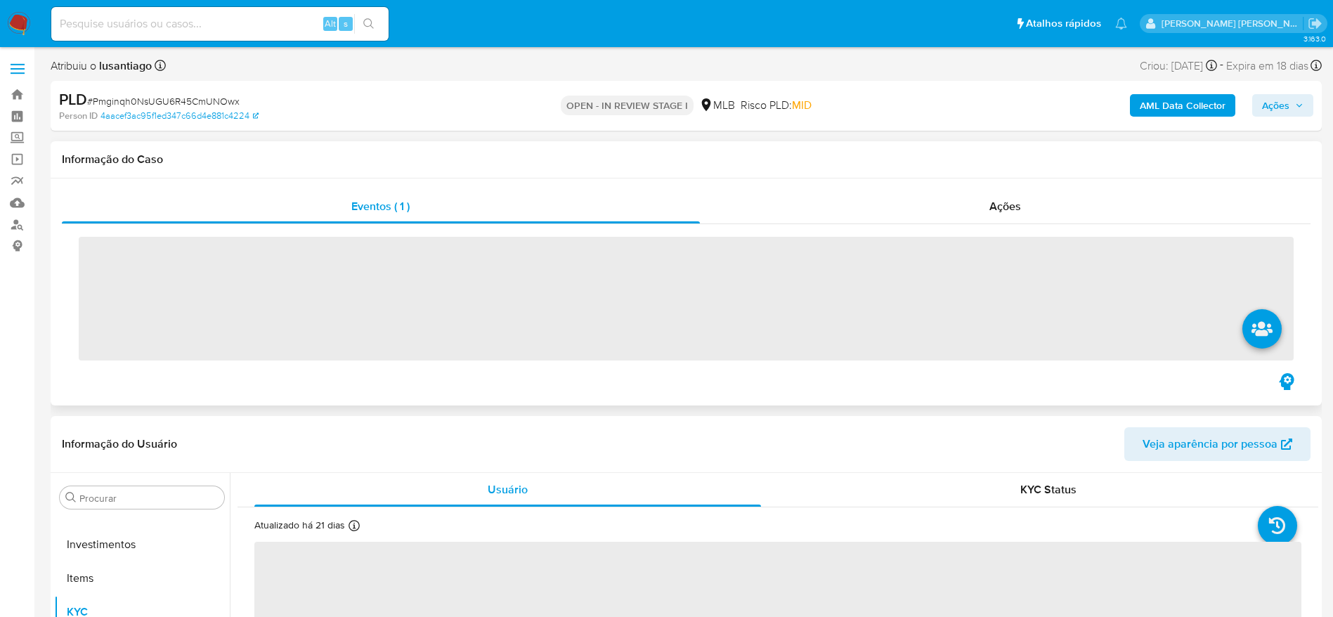
scroll to position [762, 0]
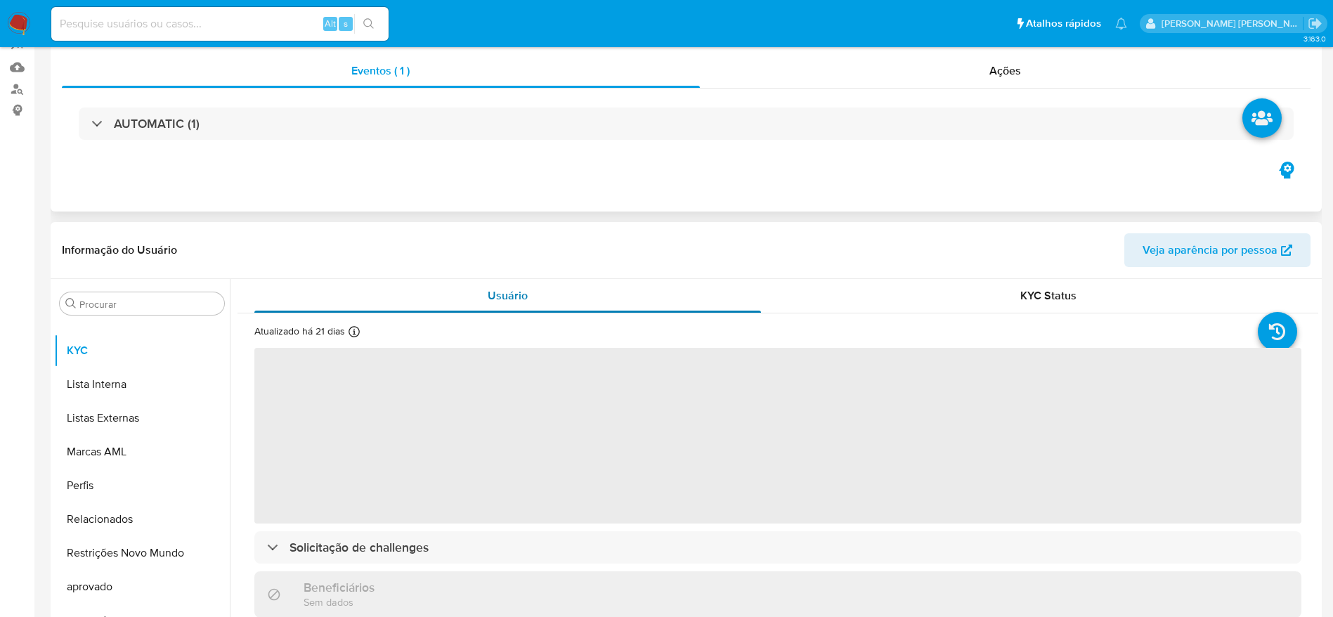
select select "10"
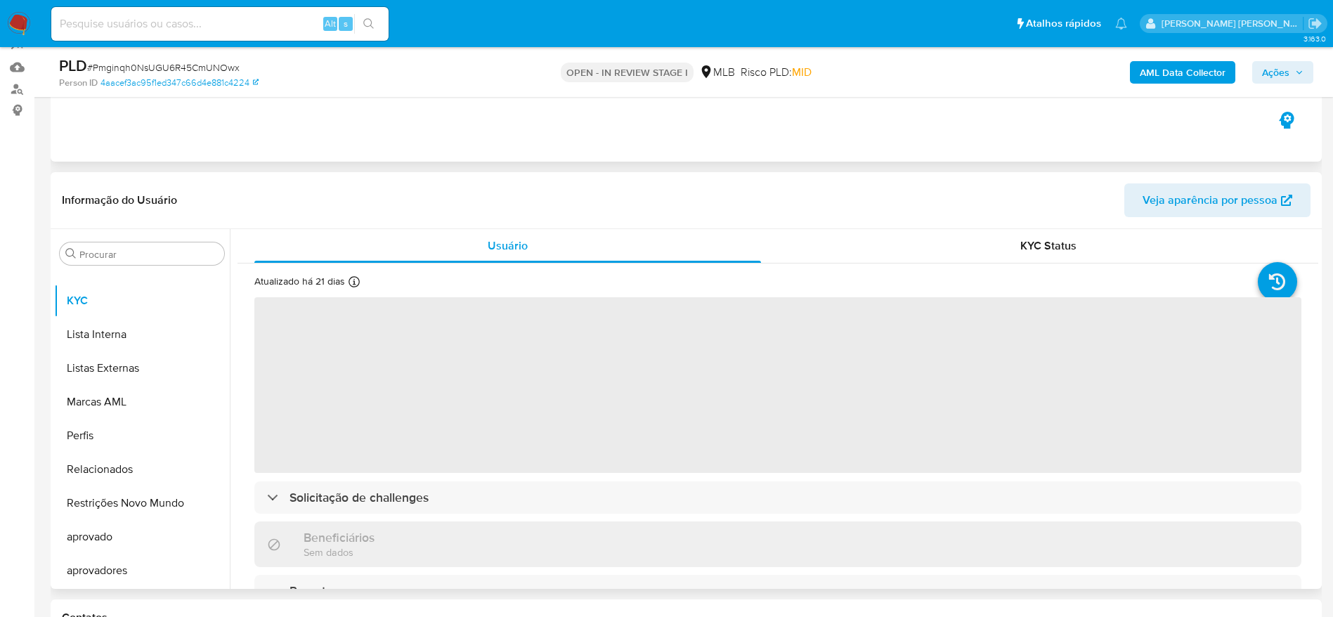
scroll to position [211, 0]
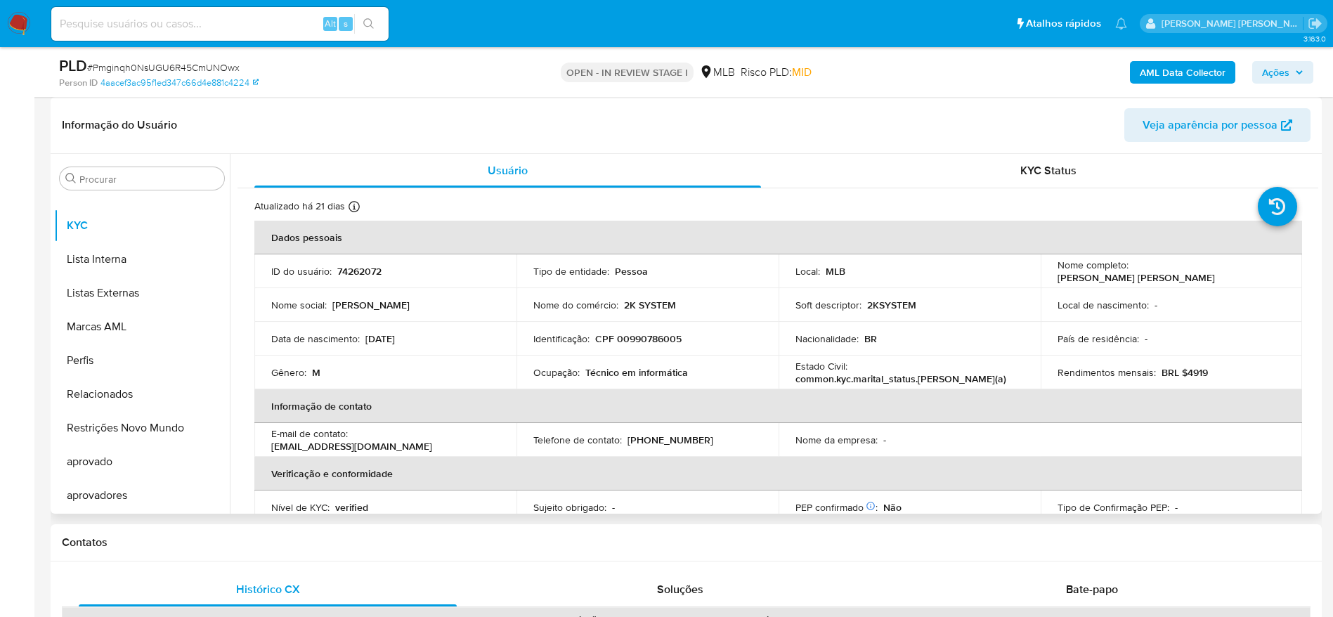
click at [649, 330] on td "Identificação : CPF 00990786005" at bounding box center [647, 339] width 262 height 34
click at [638, 336] on p "CPF 00990786005" at bounding box center [638, 338] width 86 height 13
copy p "00990786005"
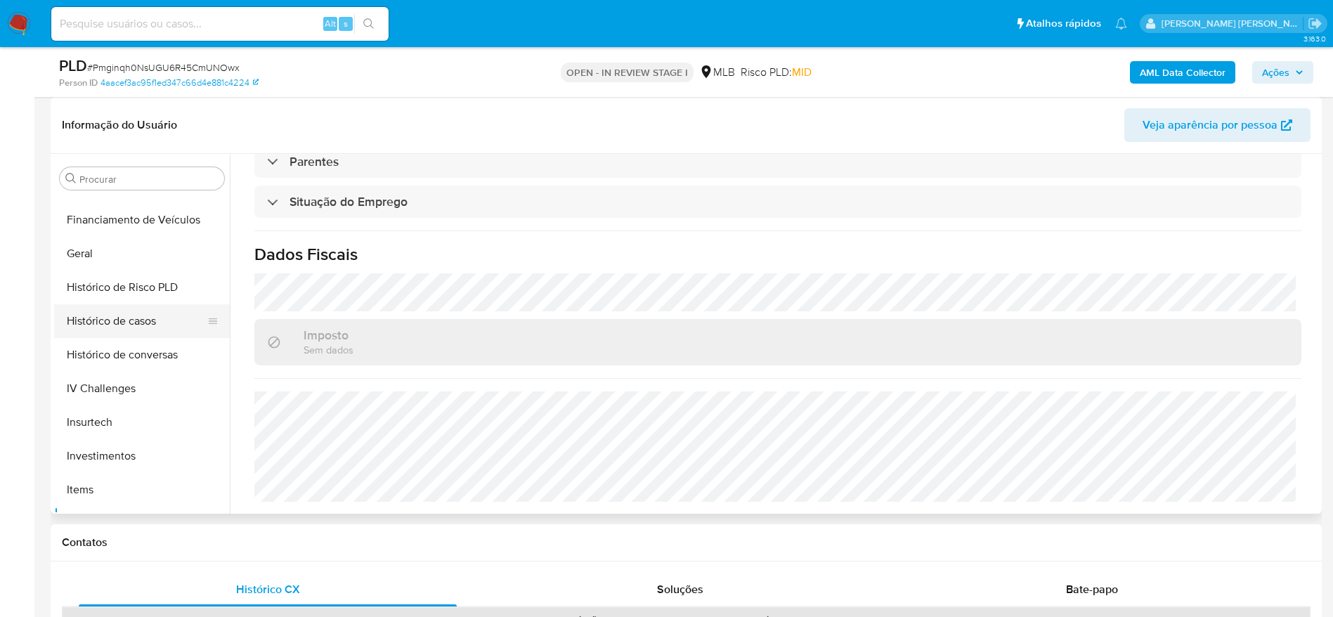
scroll to position [446, 0]
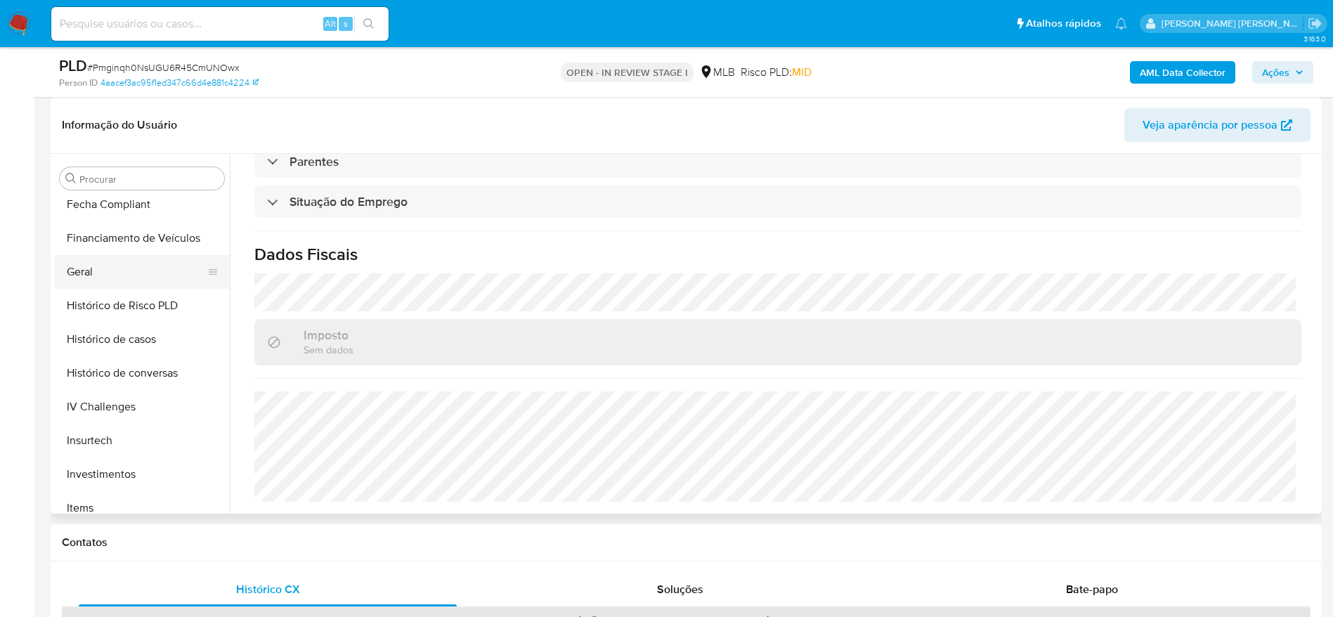
click at [113, 280] on button "Geral" at bounding box center [136, 272] width 164 height 34
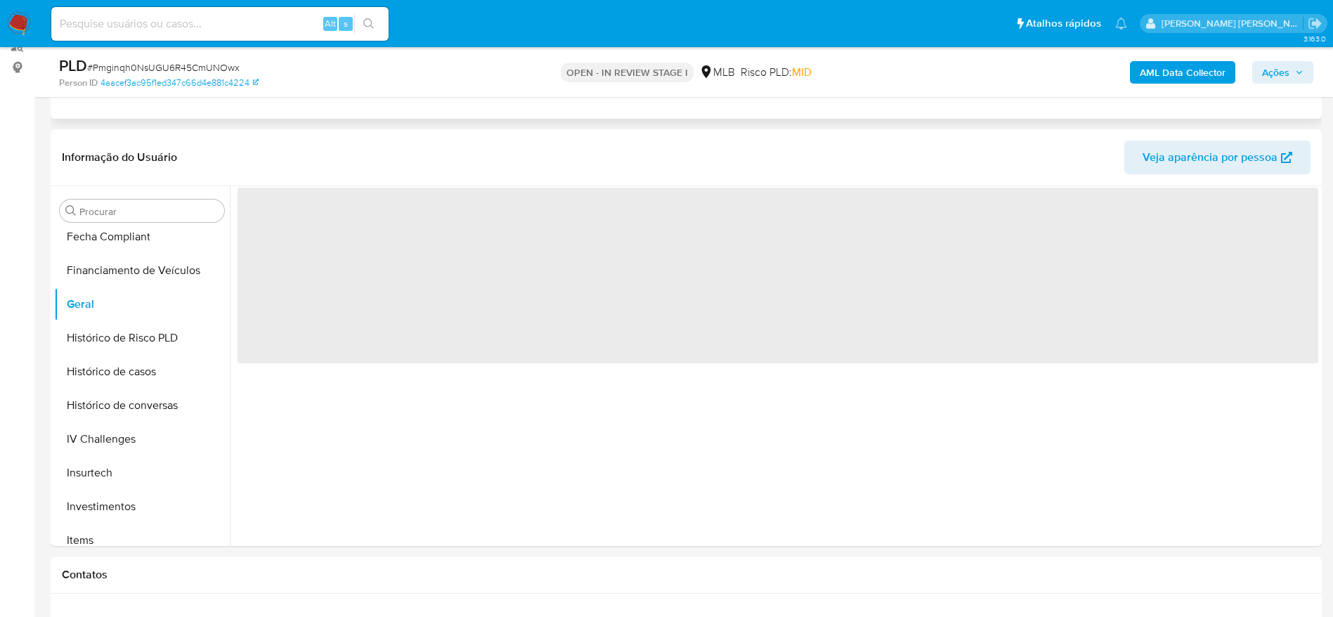
scroll to position [188, 0]
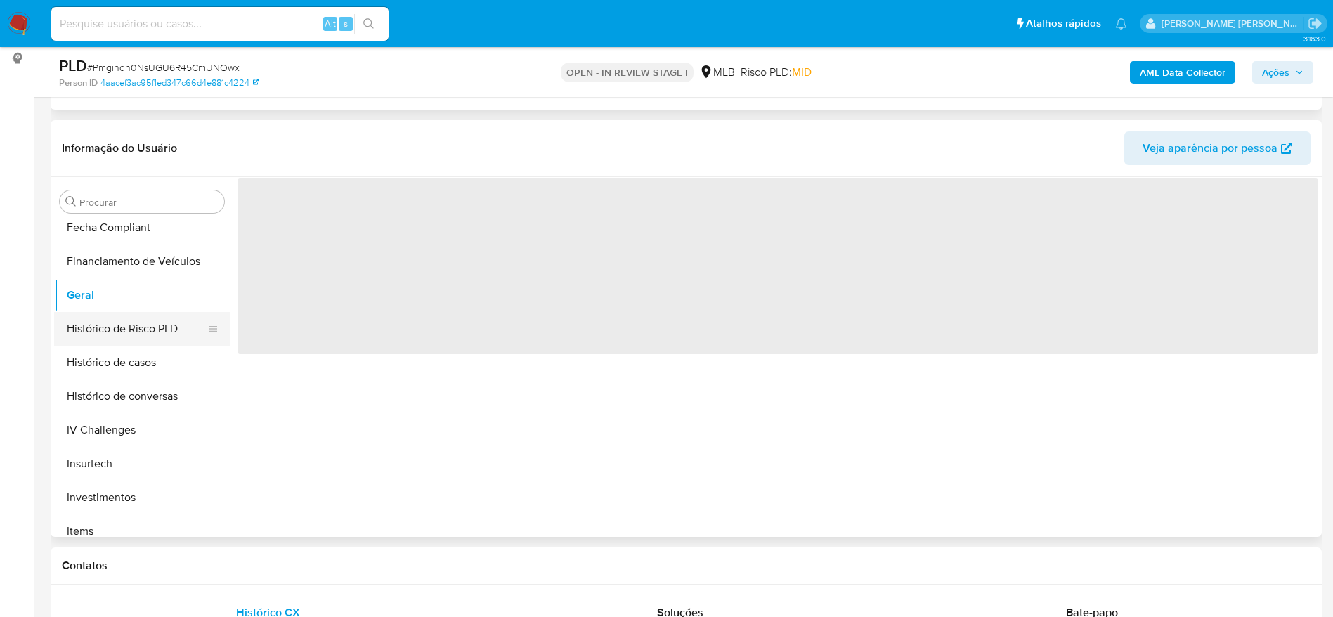
click at [116, 327] on button "Histórico de Risco PLD" at bounding box center [136, 329] width 164 height 34
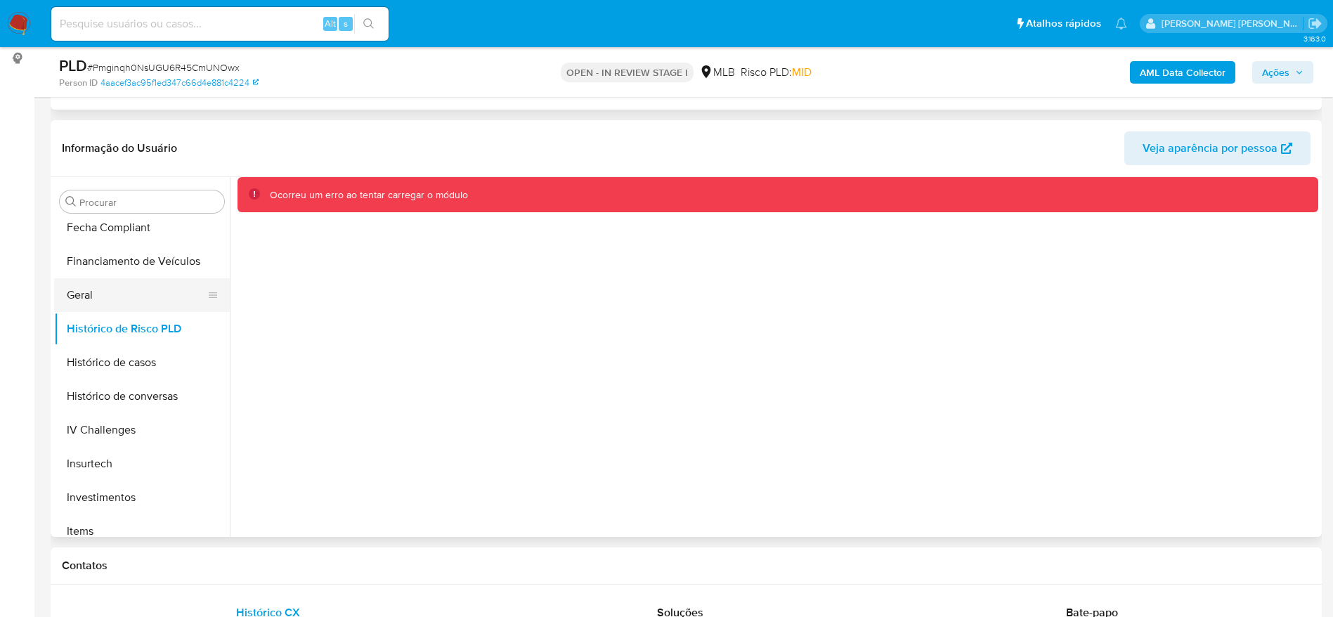
click at [103, 308] on button "Geral" at bounding box center [136, 295] width 164 height 34
click at [80, 328] on button "Histórico de Risco PLD" at bounding box center [136, 329] width 164 height 34
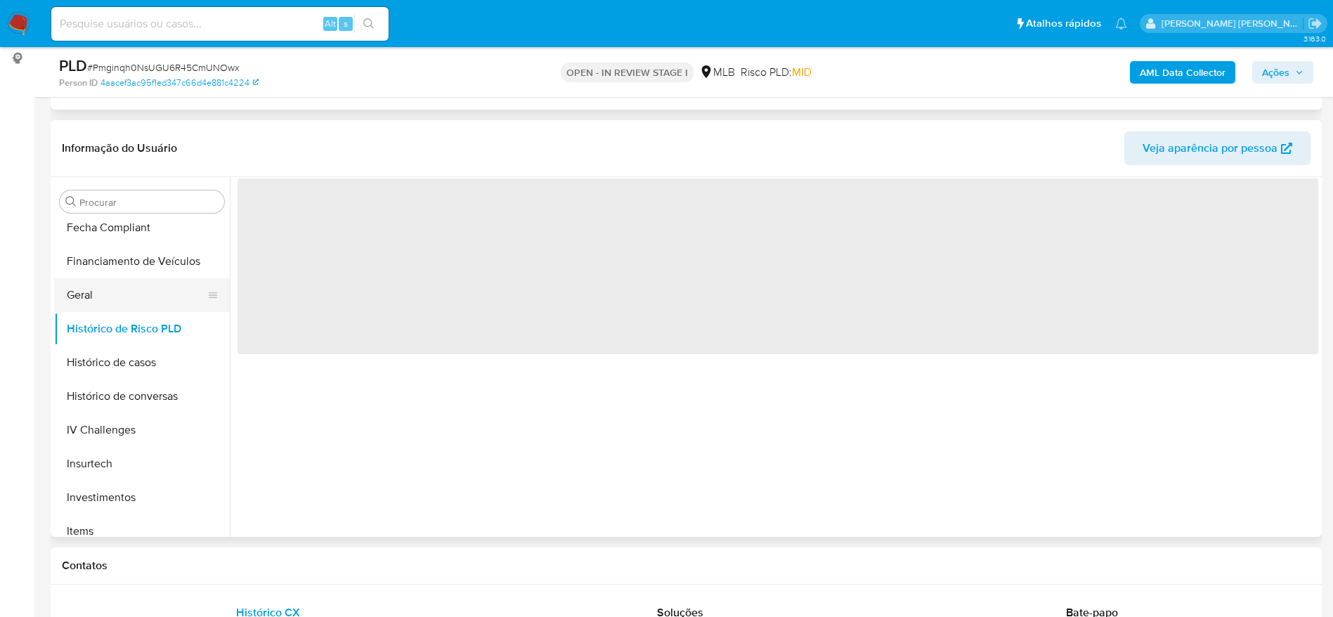
click at [96, 278] on button "Geral" at bounding box center [136, 295] width 164 height 34
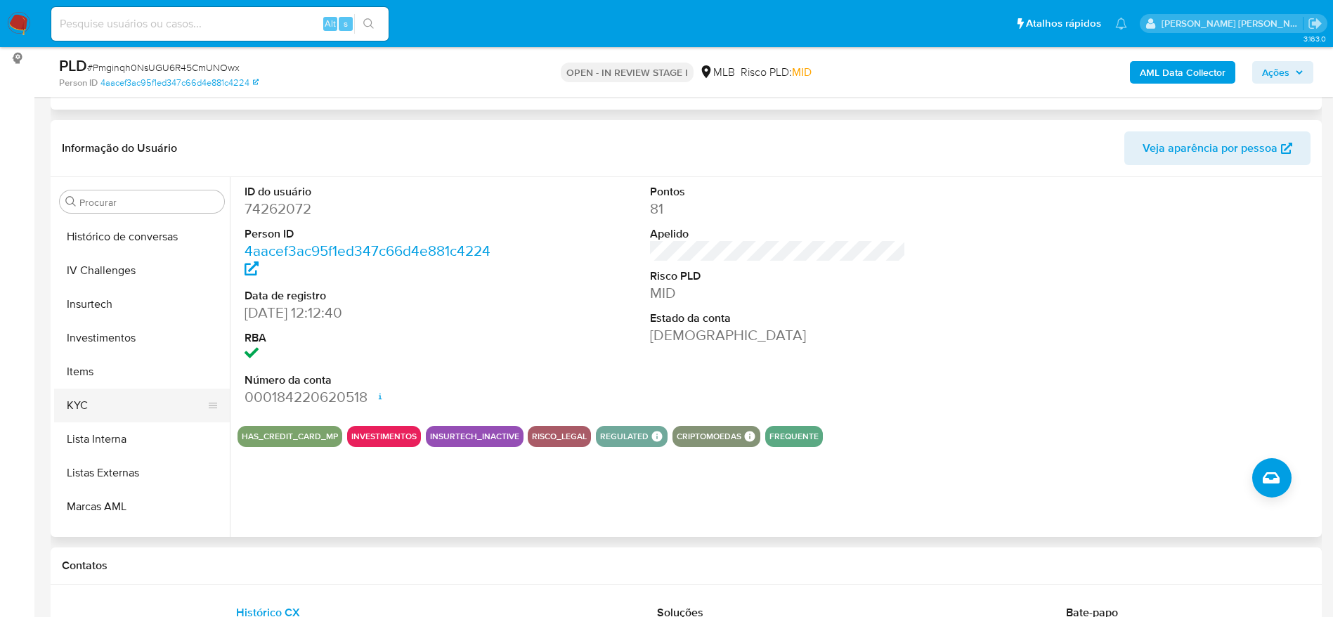
scroll to position [657, 0]
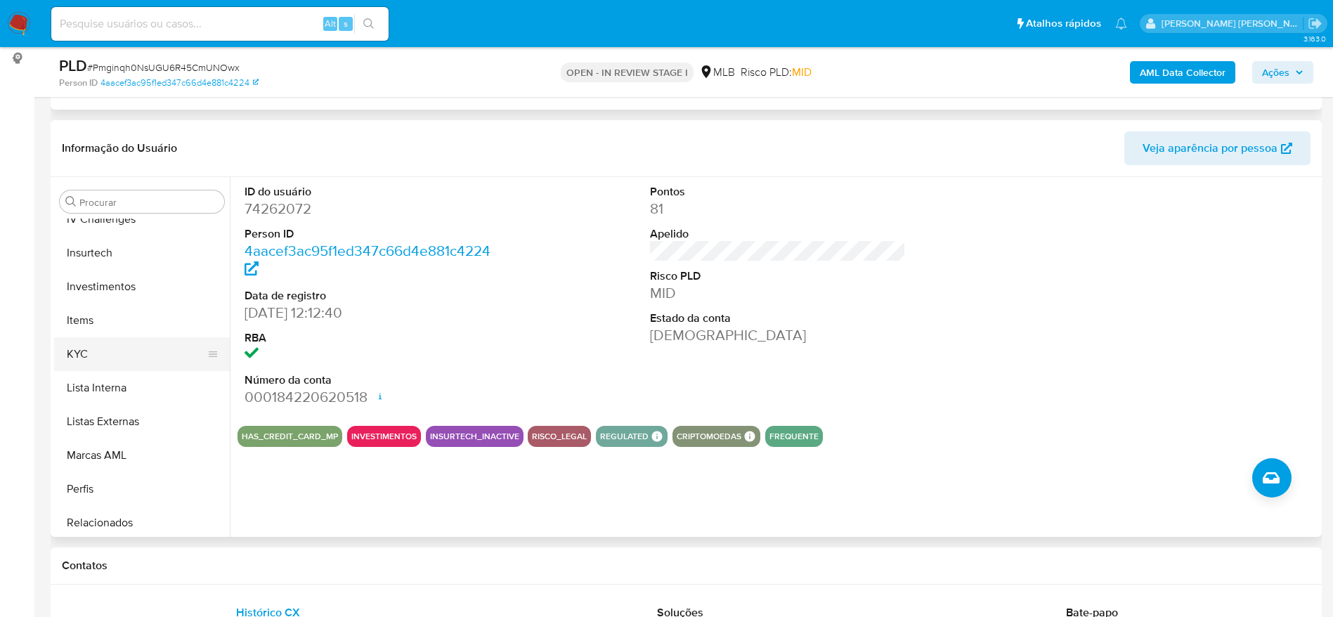
click at [103, 353] on button "KYC" at bounding box center [136, 354] width 164 height 34
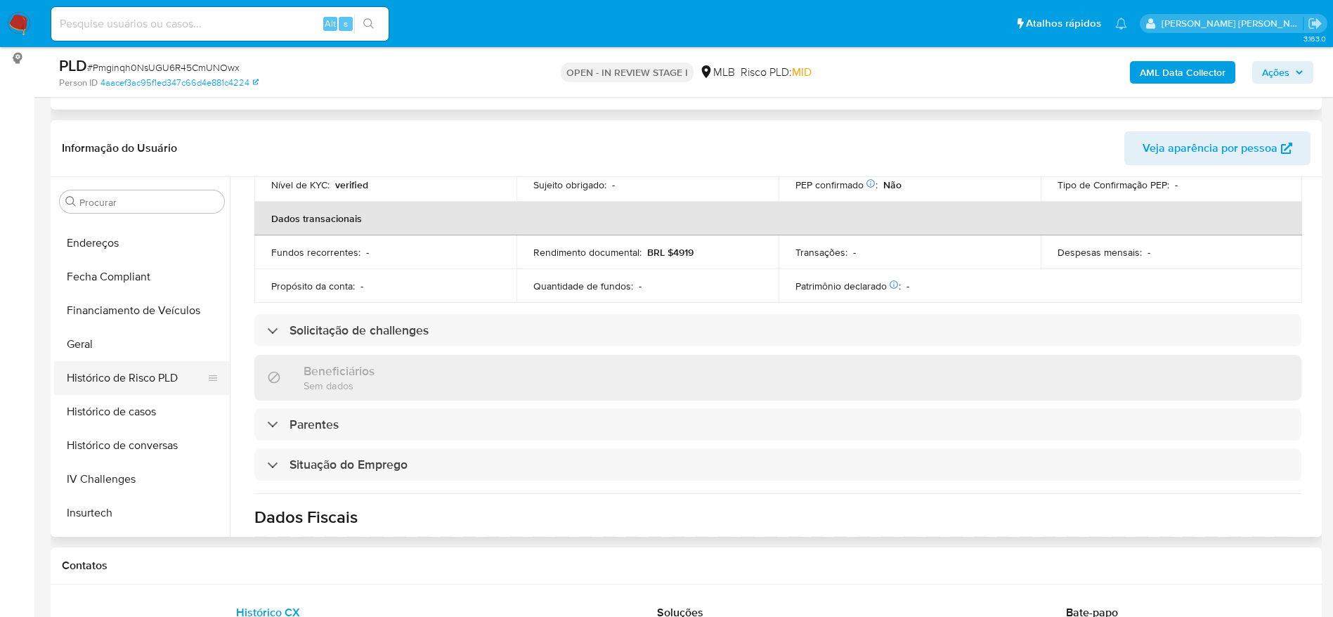
scroll to position [341, 0]
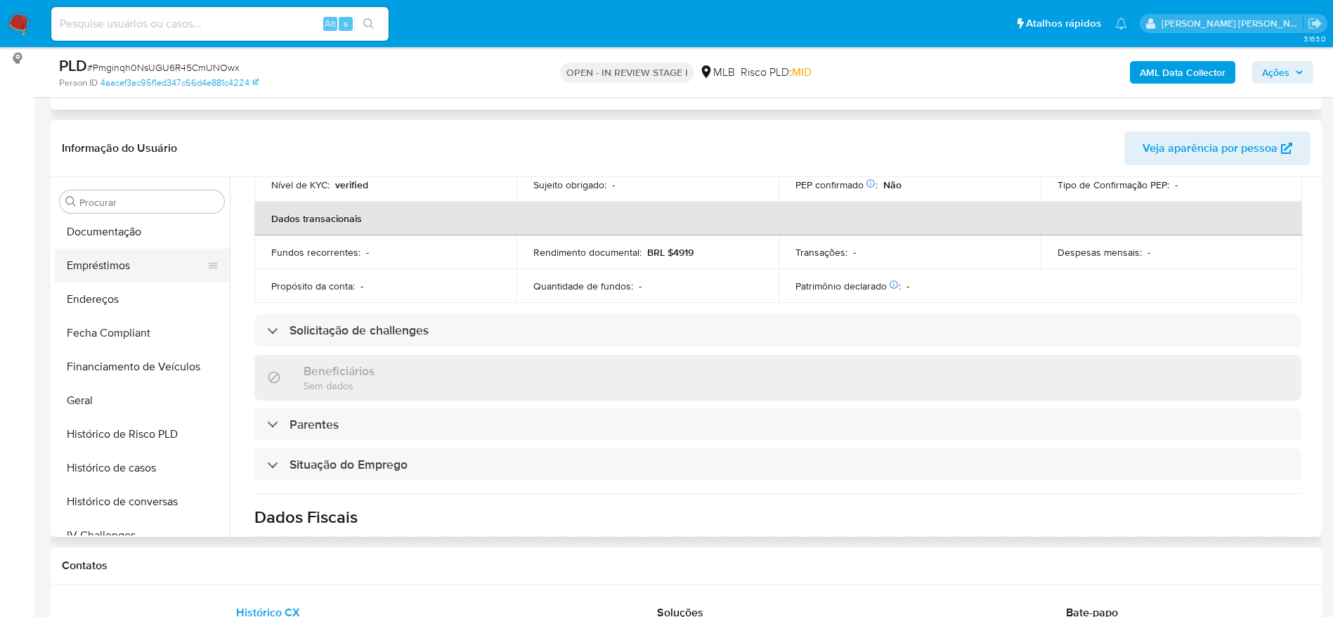
click at [100, 272] on button "Empréstimos" at bounding box center [136, 266] width 164 height 34
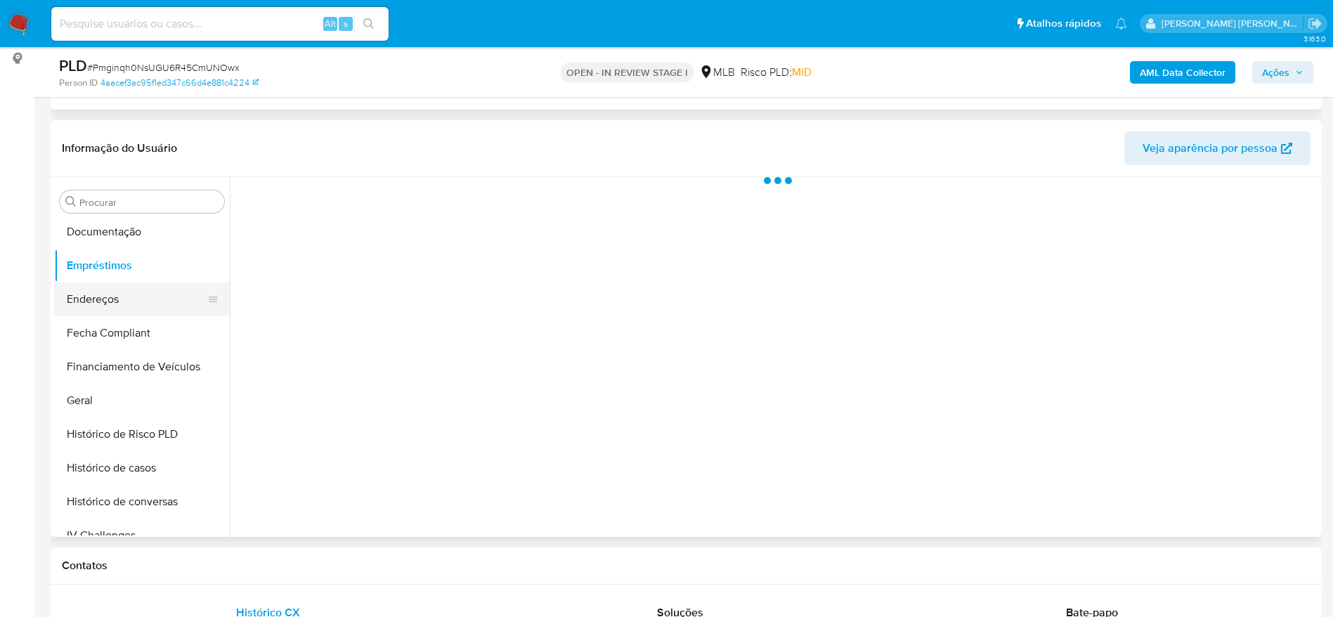
scroll to position [0, 0]
click at [100, 300] on button "Endereços" at bounding box center [136, 299] width 164 height 34
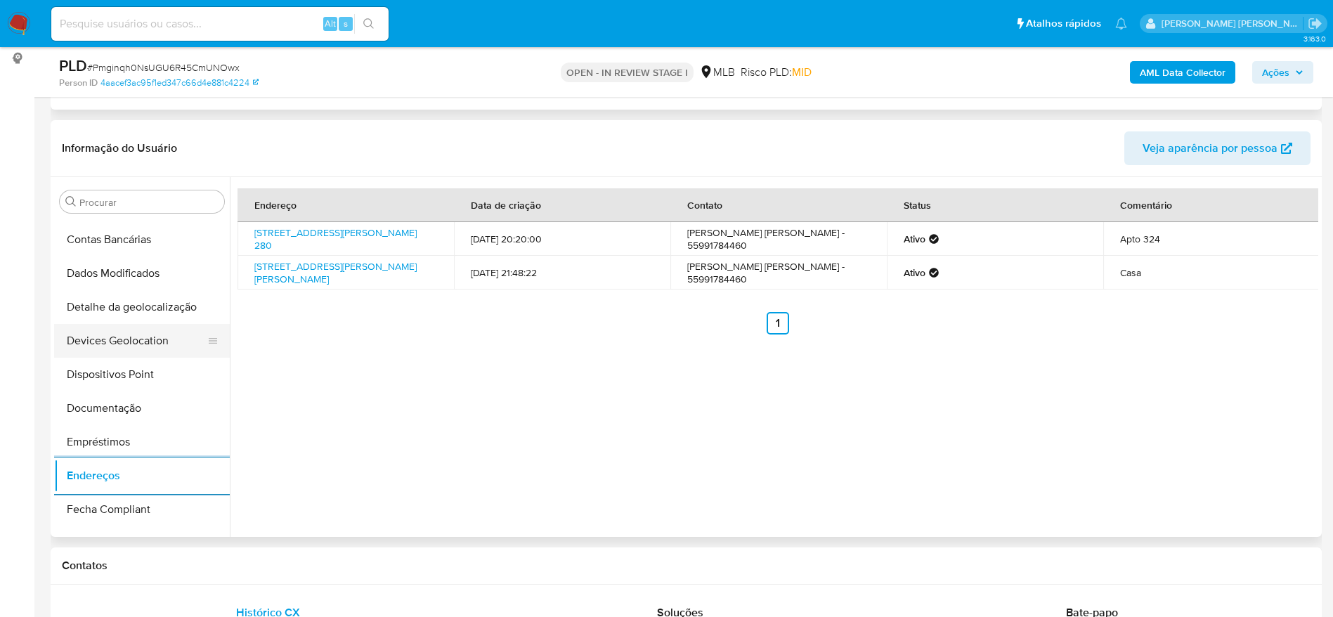
scroll to position [130, 0]
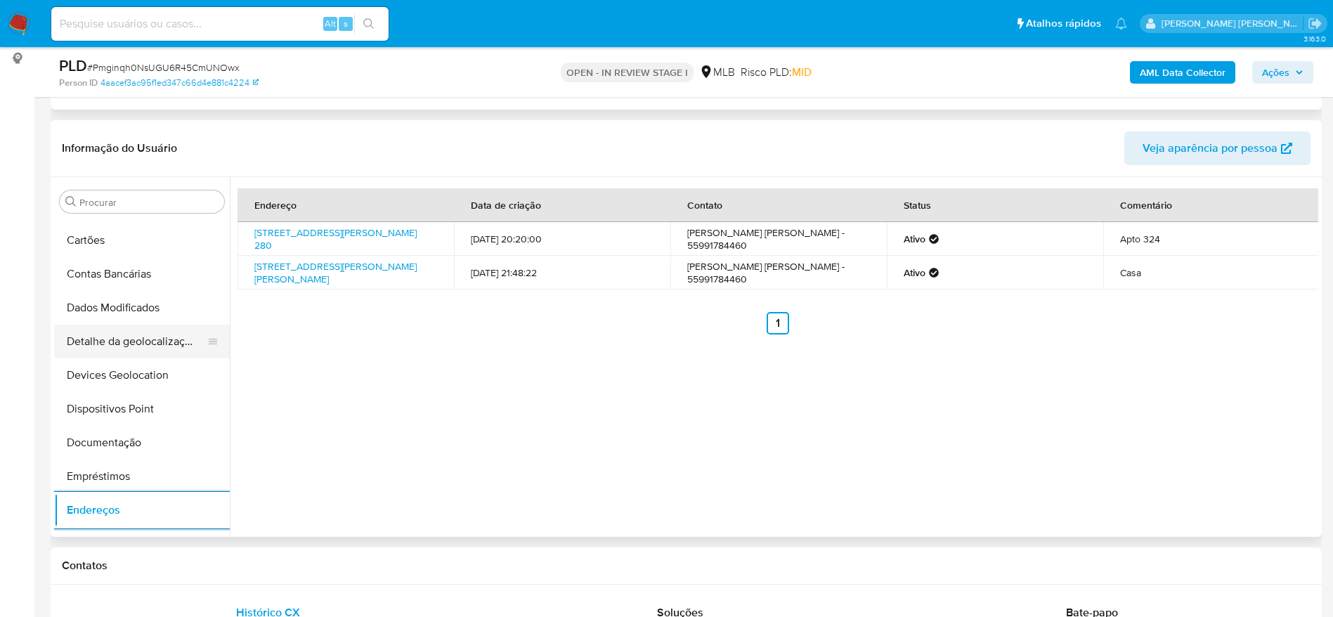
click at [131, 334] on button "Detalhe da geolocalização" at bounding box center [136, 342] width 164 height 34
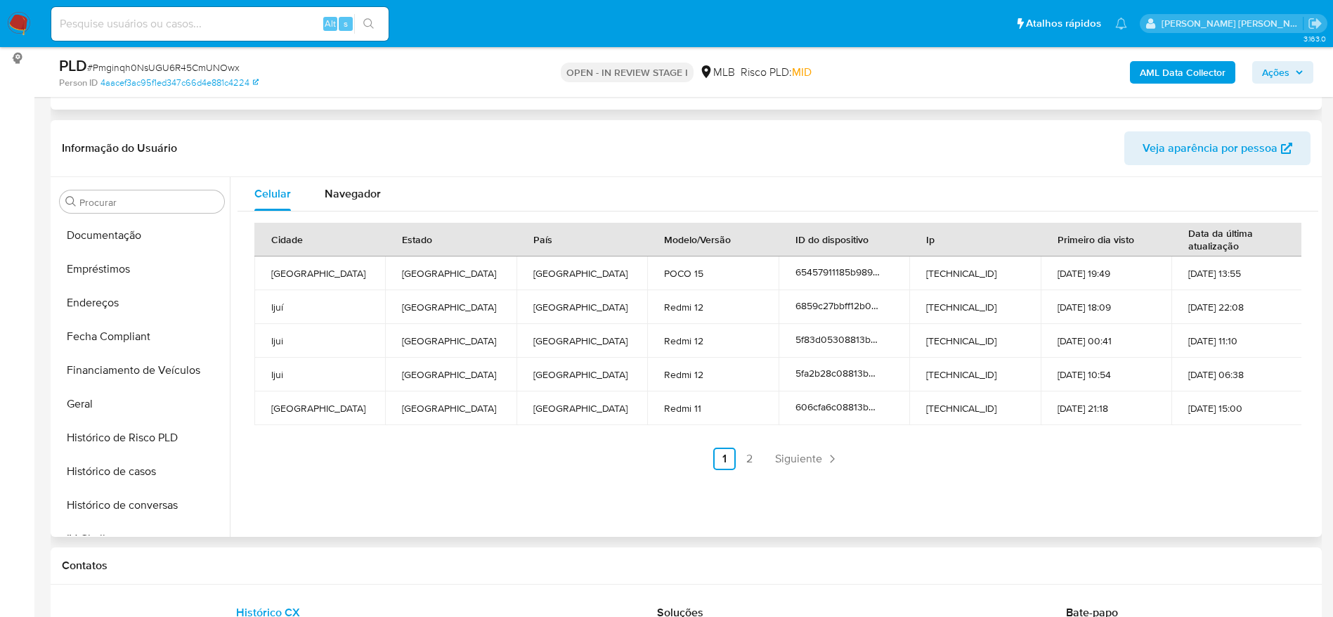
scroll to position [762, 0]
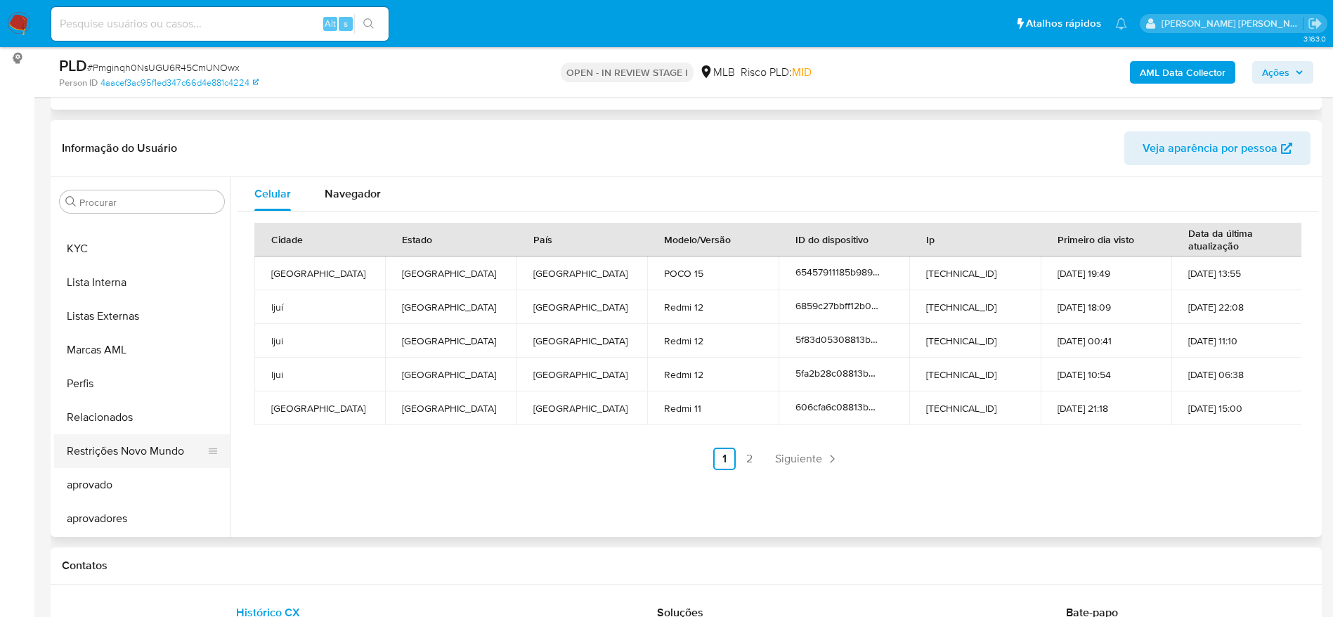
click at [117, 454] on button "Restrições Novo Mundo" at bounding box center [136, 451] width 164 height 34
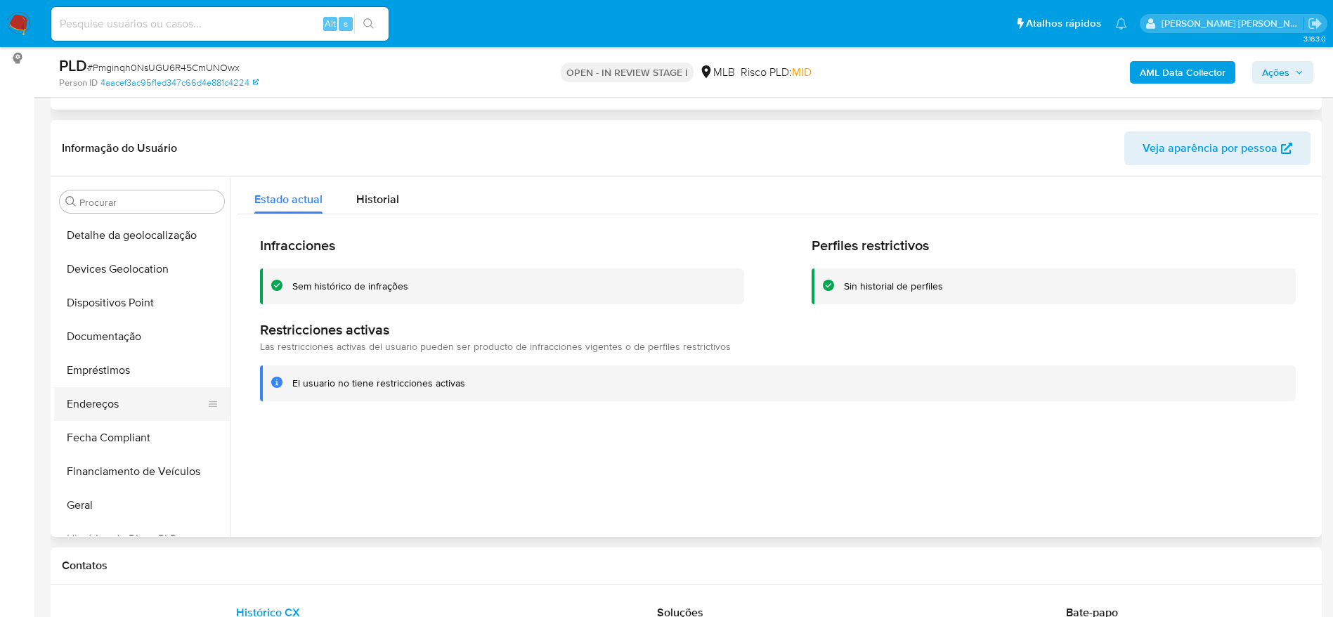
scroll to position [235, 0]
click at [131, 305] on button "Dispositivos Point" at bounding box center [136, 304] width 164 height 34
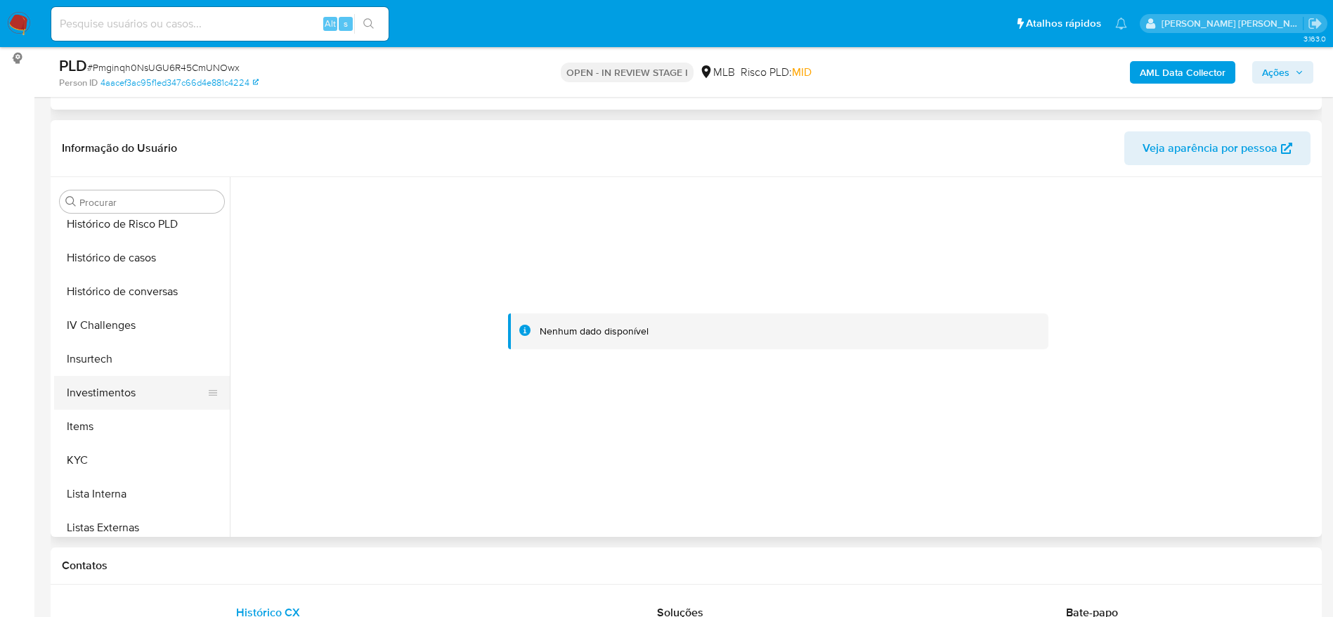
scroll to position [552, 0]
click at [84, 469] on button "KYC" at bounding box center [136, 460] width 164 height 34
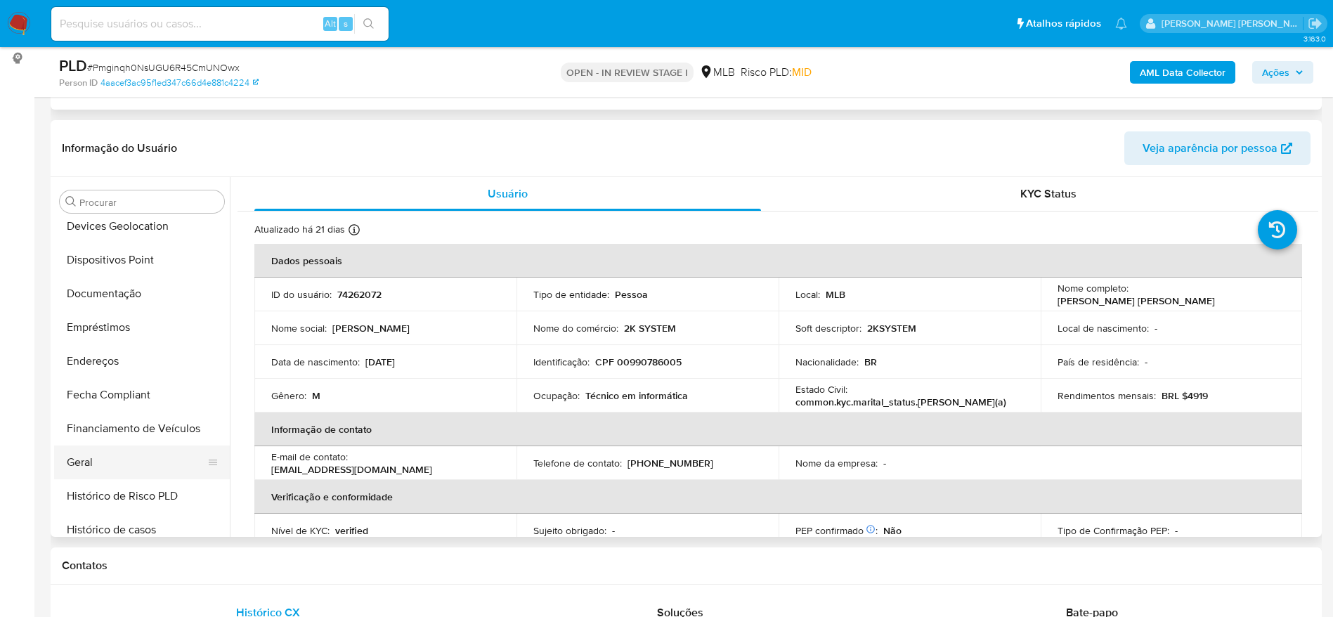
scroll to position [235, 0]
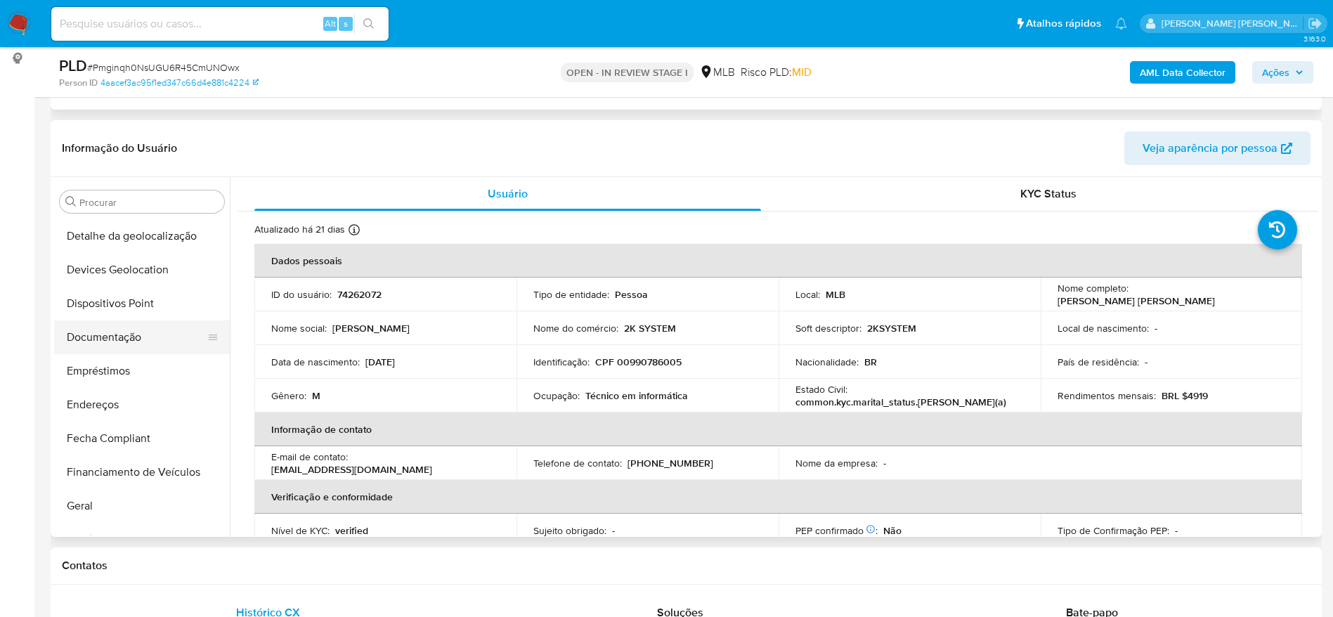
click at [122, 346] on button "Documentação" at bounding box center [136, 337] width 164 height 34
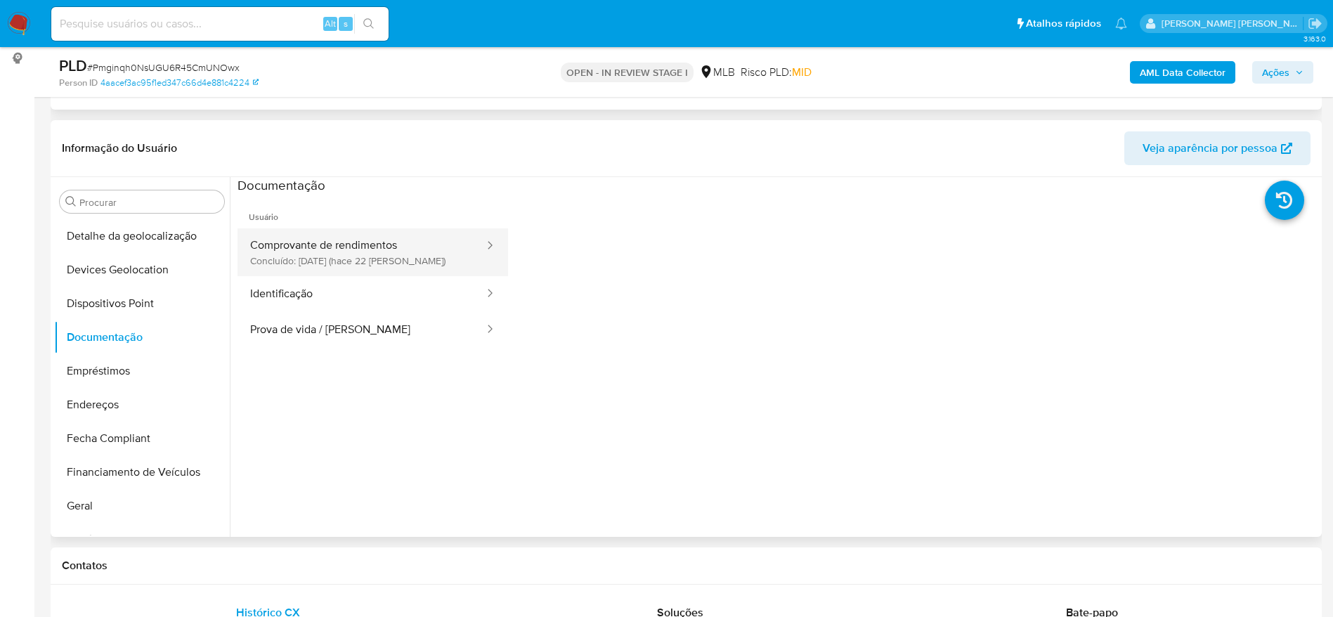
click at [346, 252] on button "Comprovante de rendimentos Concluído: 16/09/2025 (hace 22 días)" at bounding box center [361, 252] width 248 height 48
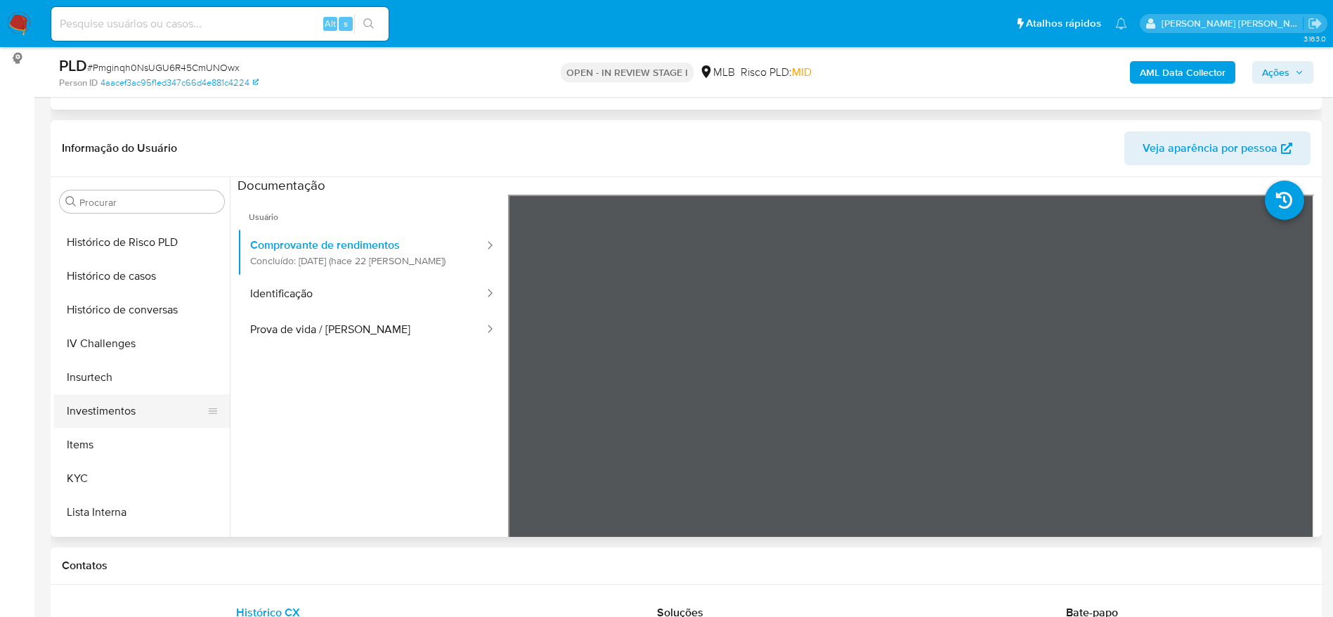
scroll to position [552, 0]
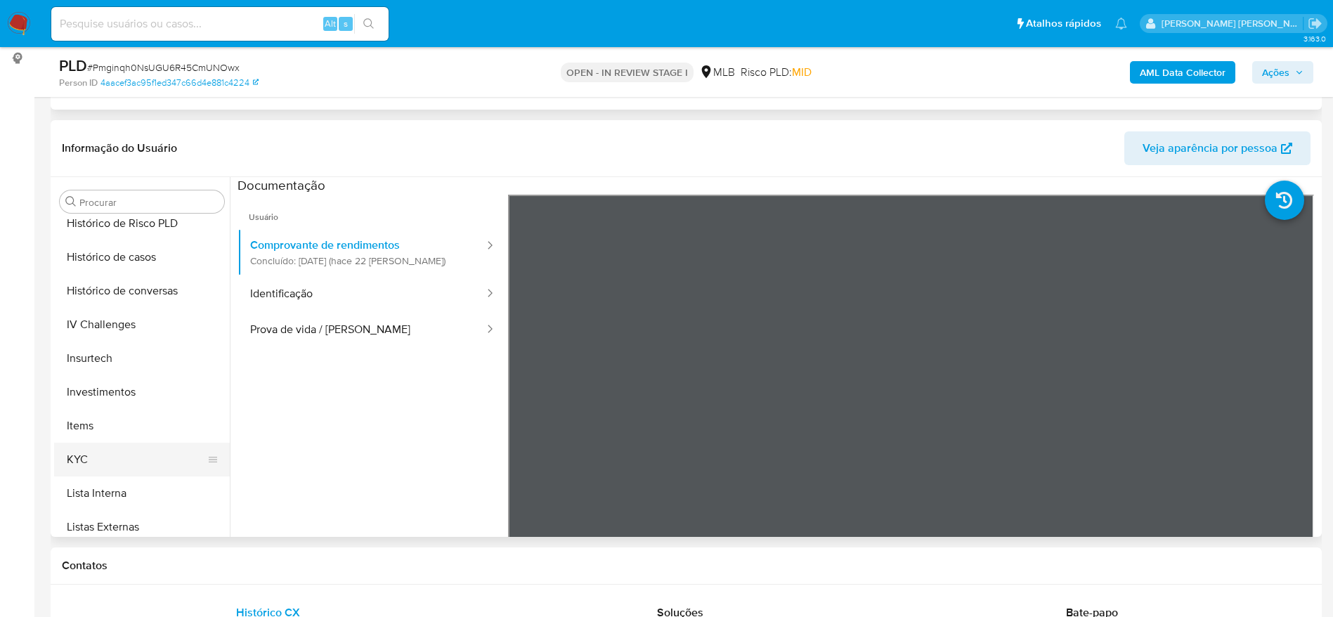
click at [87, 445] on button "KYC" at bounding box center [136, 460] width 164 height 34
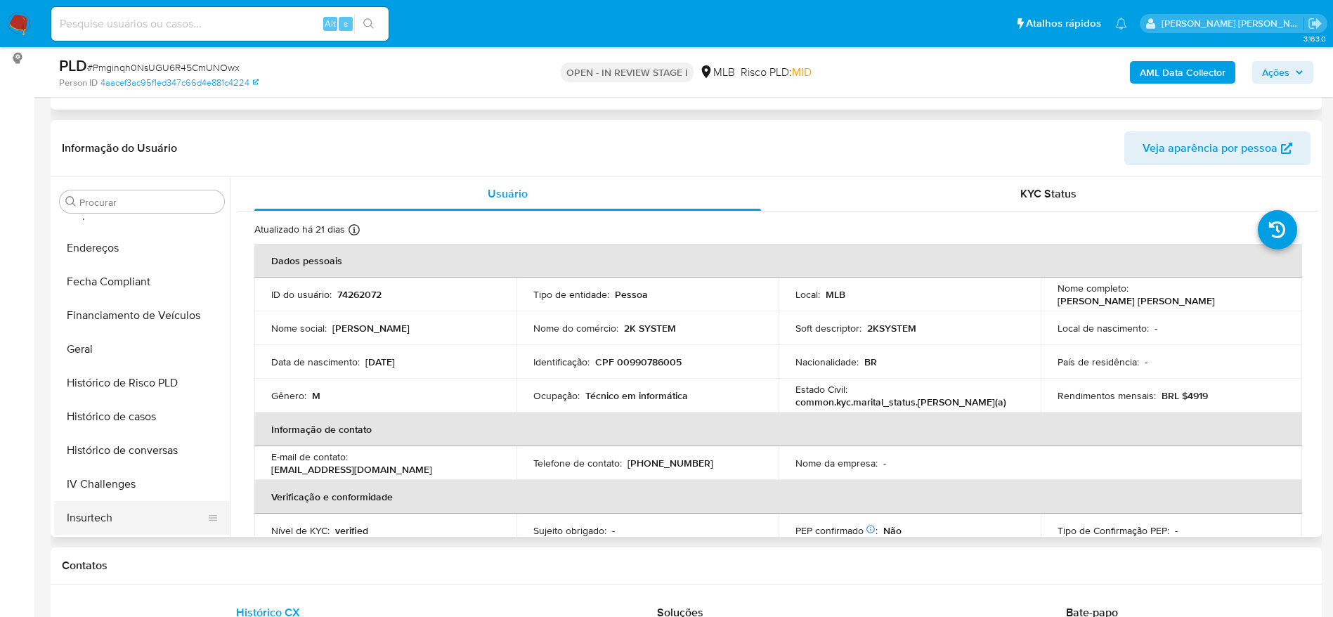
scroll to position [341, 0]
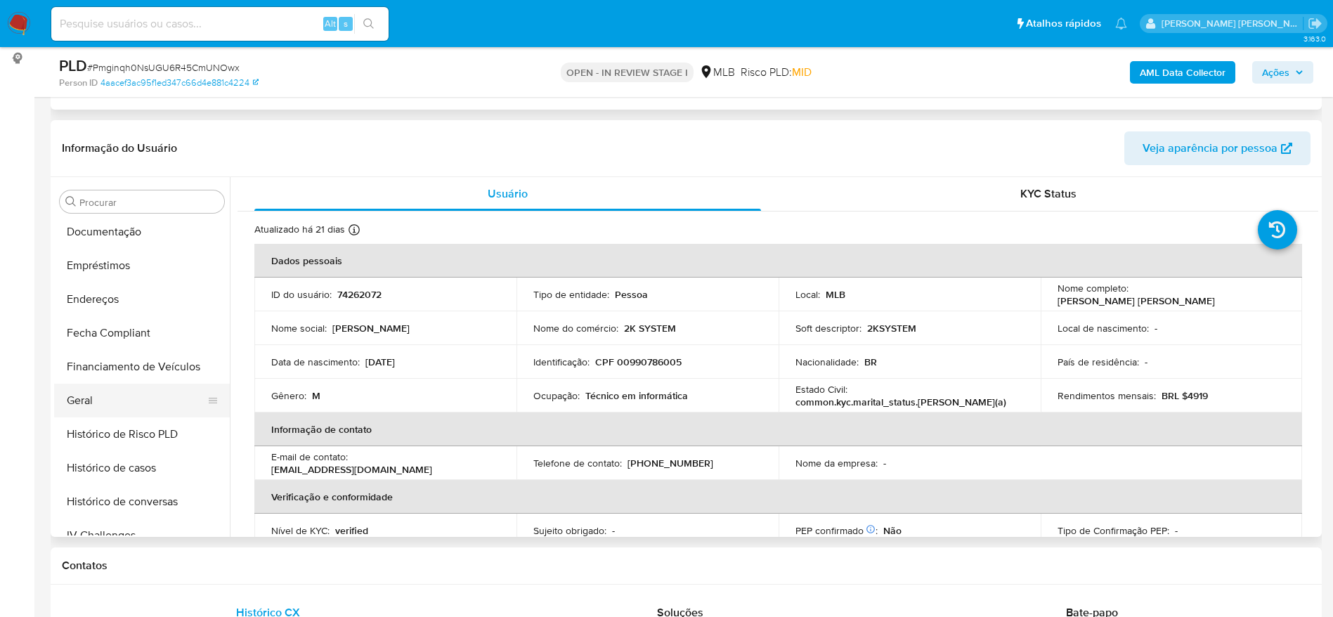
click at [105, 396] on button "Geral" at bounding box center [136, 401] width 164 height 34
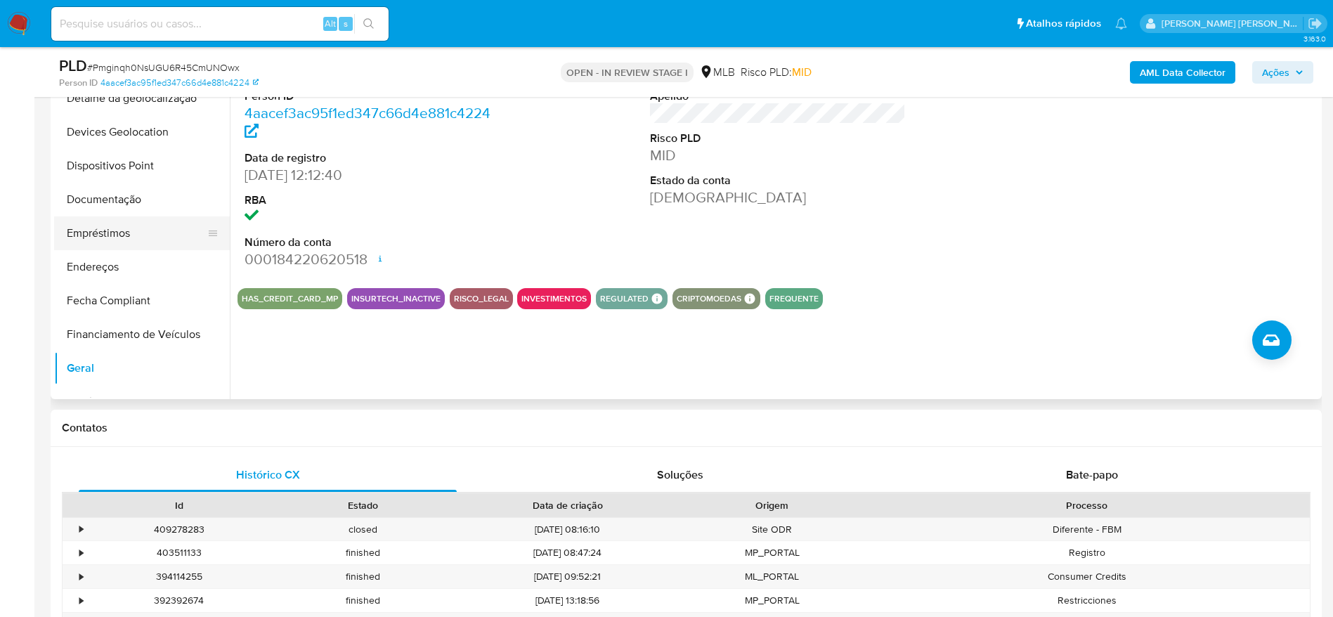
scroll to position [293, 0]
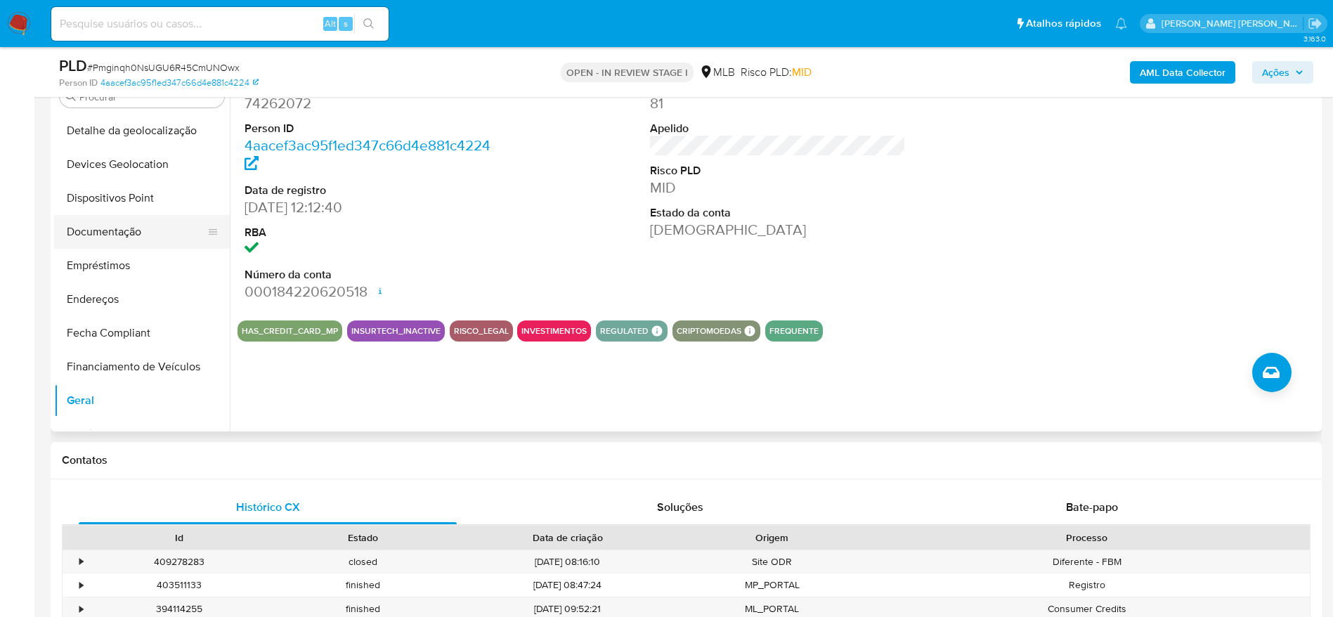
click at [89, 237] on button "Documentação" at bounding box center [136, 232] width 164 height 34
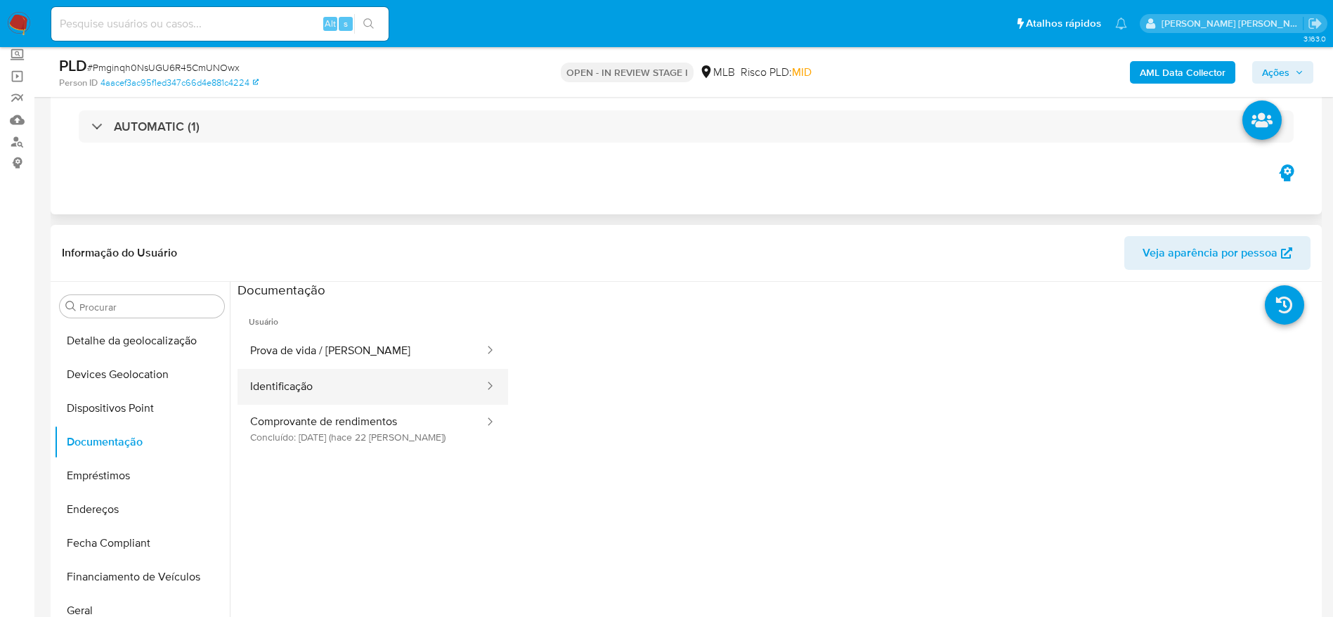
scroll to position [82, 0]
click at [362, 436] on button "Comprovante de rendimentos Concluído: 16/09/2025 (hace 22 días)" at bounding box center [361, 429] width 248 height 48
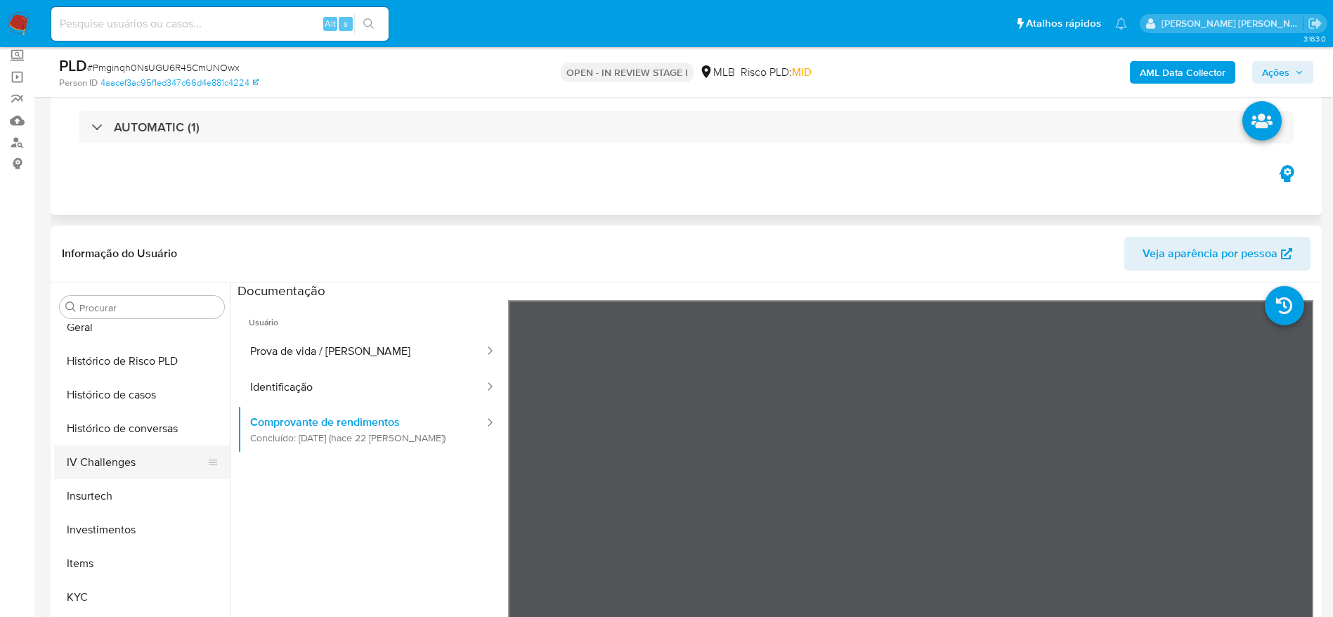
scroll to position [552, 0]
click at [117, 570] on button "KYC" at bounding box center [136, 565] width 164 height 34
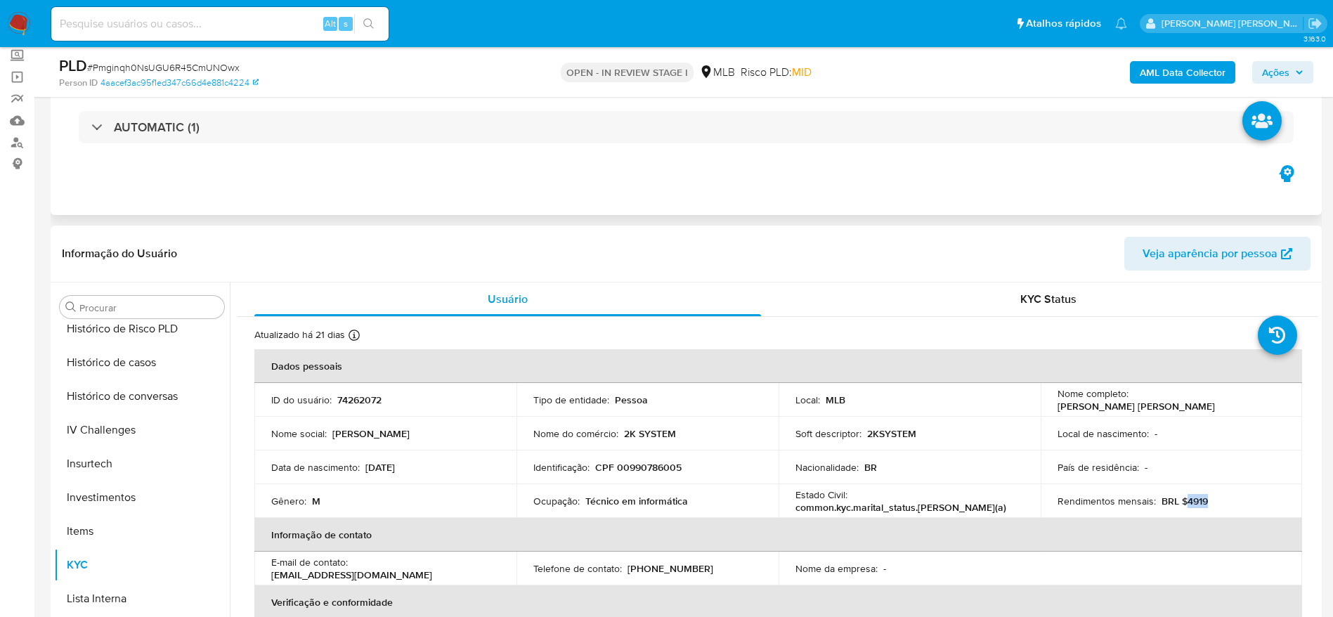
drag, startPoint x: 1204, startPoint y: 506, endPoint x: 1181, endPoint y: 505, distance: 22.5
click at [1181, 505] on div "Rendimentos mensais : BRL $4919" at bounding box center [1171, 501] width 228 height 13
copy p "4919"
drag, startPoint x: 694, startPoint y: 505, endPoint x: 584, endPoint y: 497, distance: 109.9
click at [584, 497] on div "Ocupação : Técnico em informática" at bounding box center [647, 501] width 228 height 13
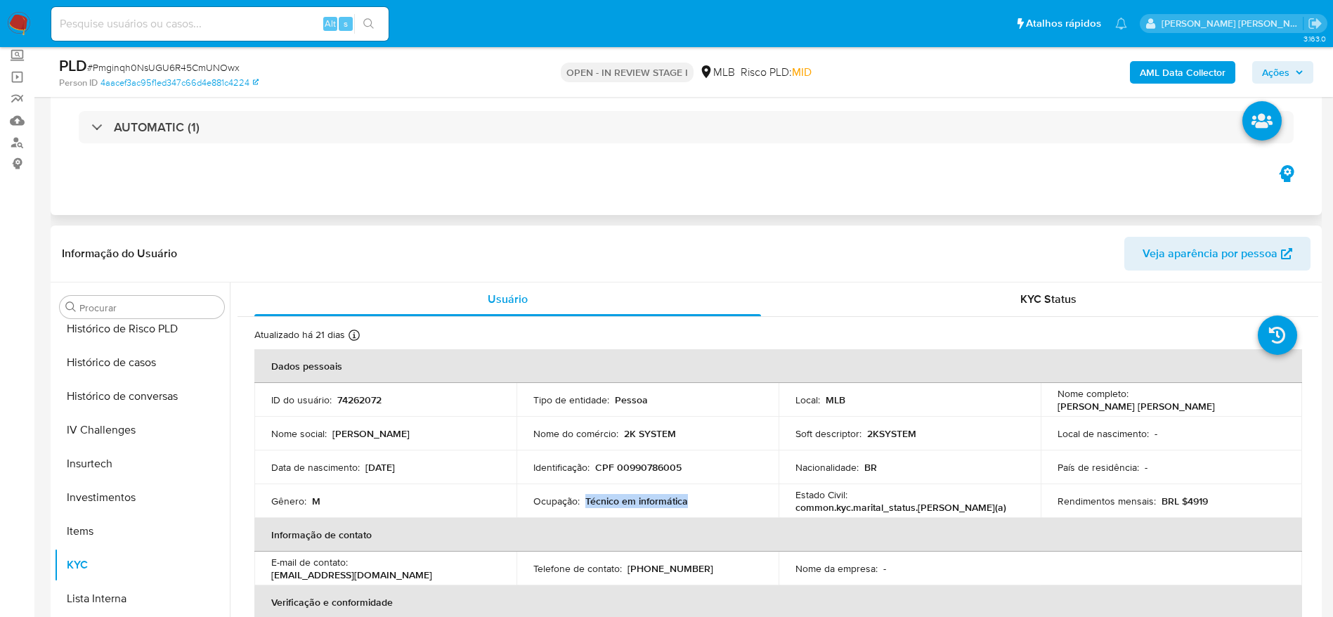
copy p "Técnico em informática"
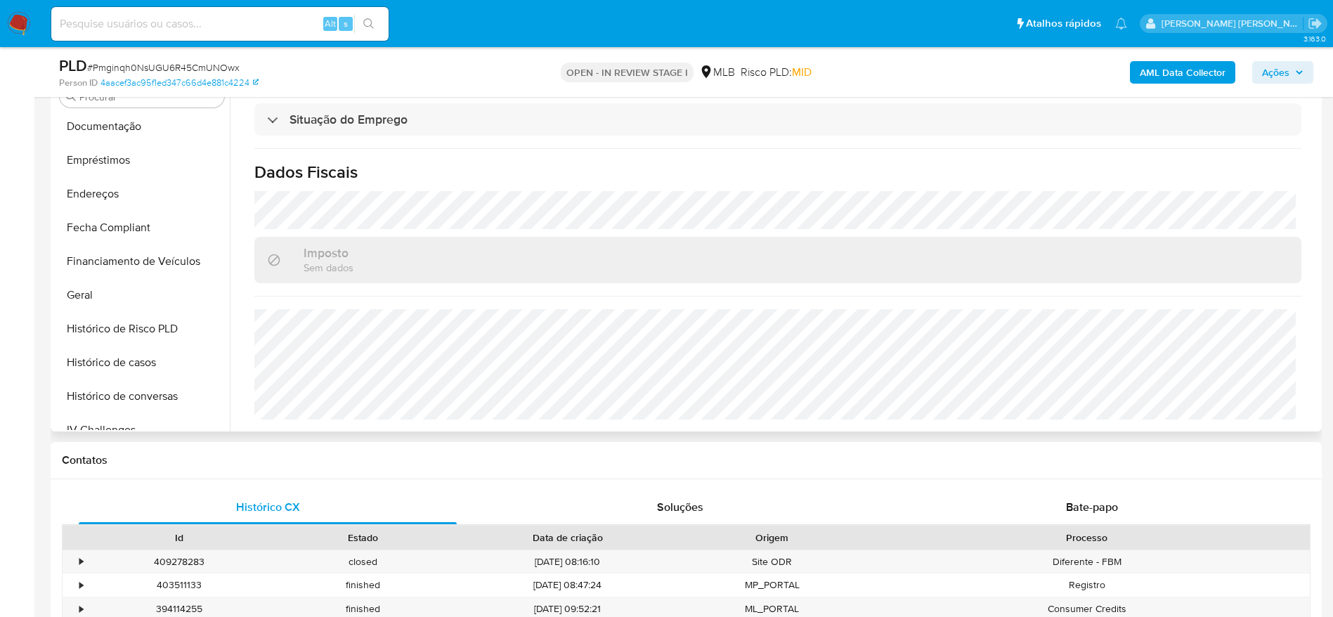
scroll to position [235, 0]
click at [70, 397] on button "Geral" at bounding box center [136, 401] width 164 height 34
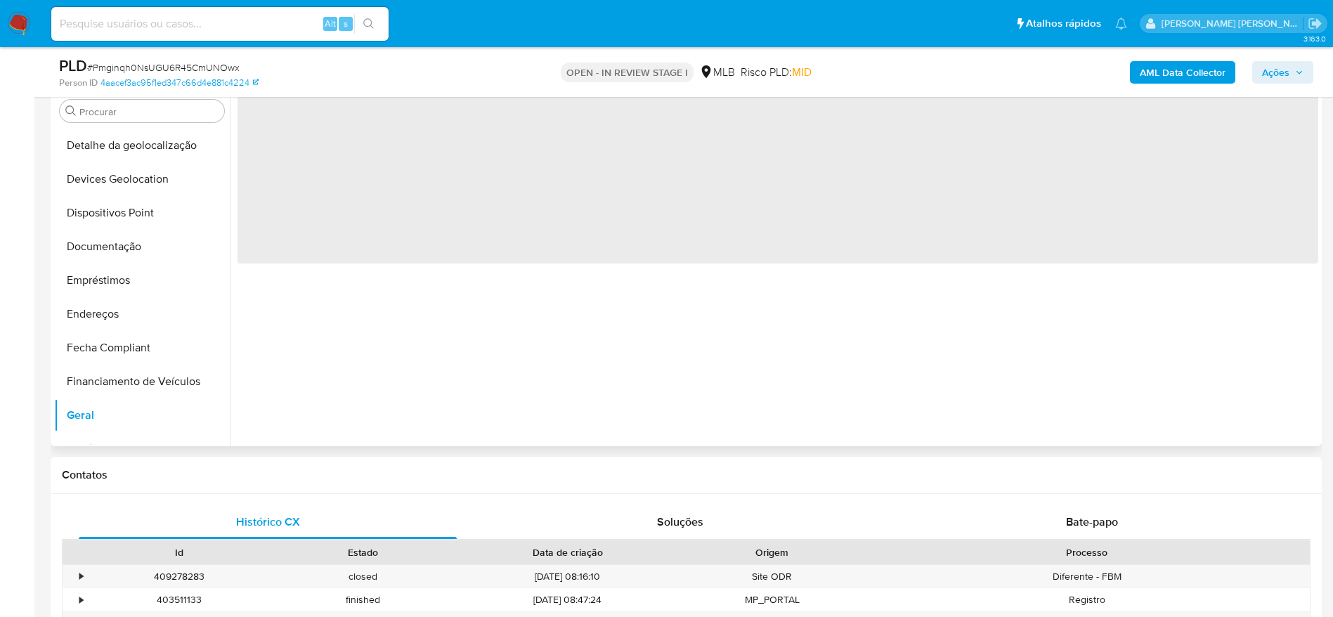
scroll to position [188, 0]
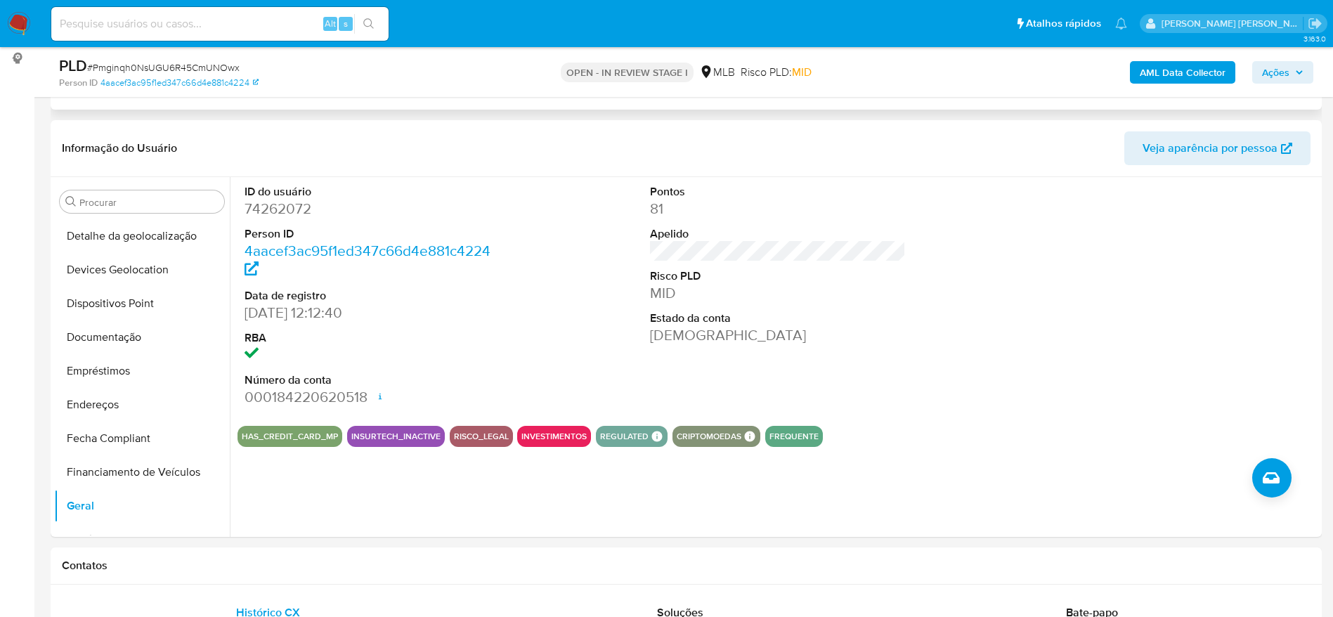
click at [1258, 65] on button "Ações" at bounding box center [1282, 72] width 61 height 22
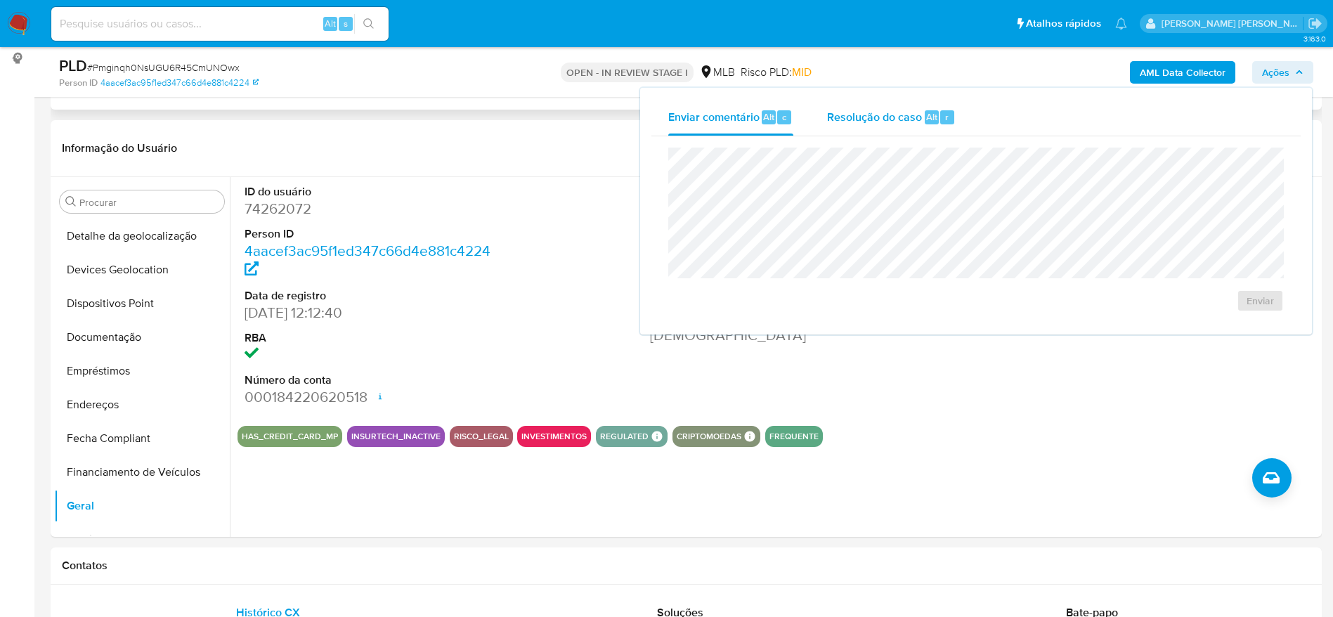
click at [847, 124] on div "Resolução do caso Alt r" at bounding box center [891, 117] width 129 height 37
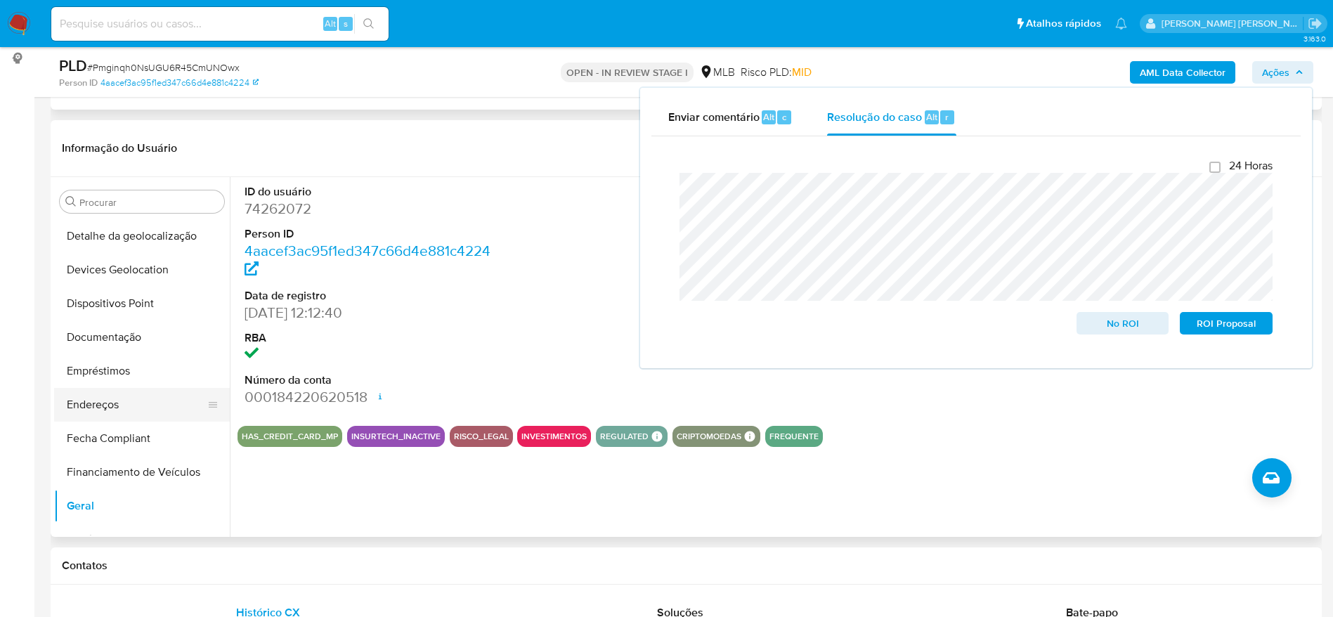
click at [109, 419] on button "Endereços" at bounding box center [136, 405] width 164 height 34
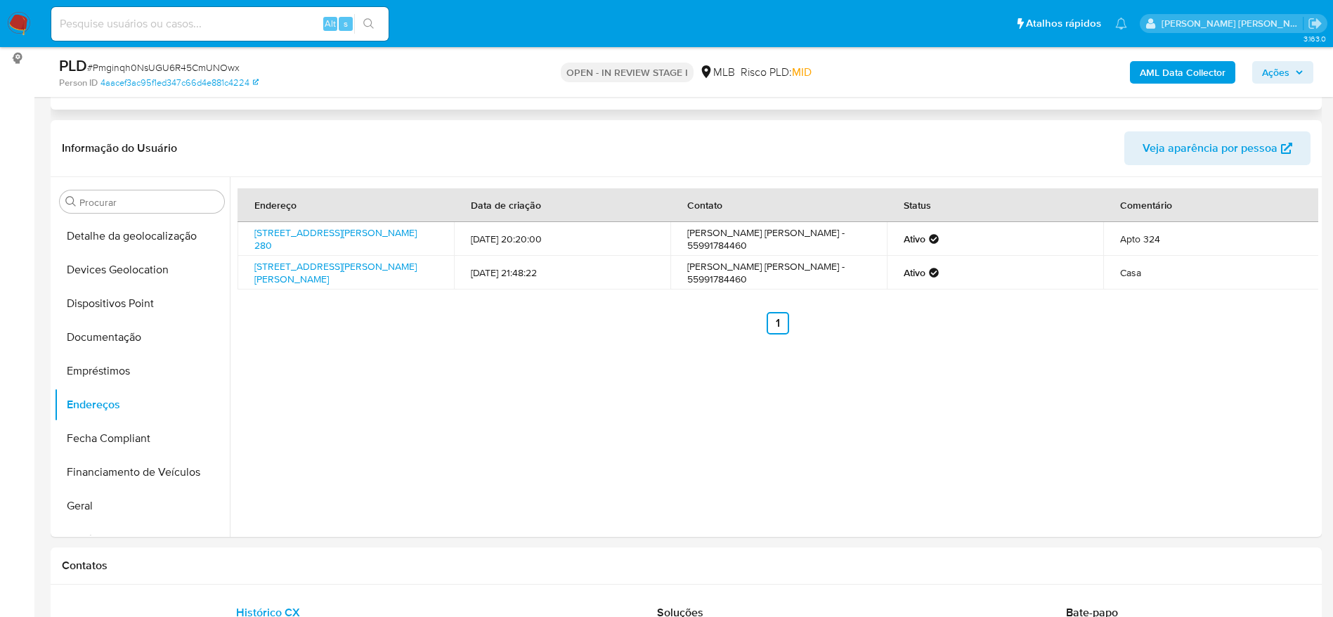
click at [1277, 69] on span "Ações" at bounding box center [1275, 72] width 27 height 22
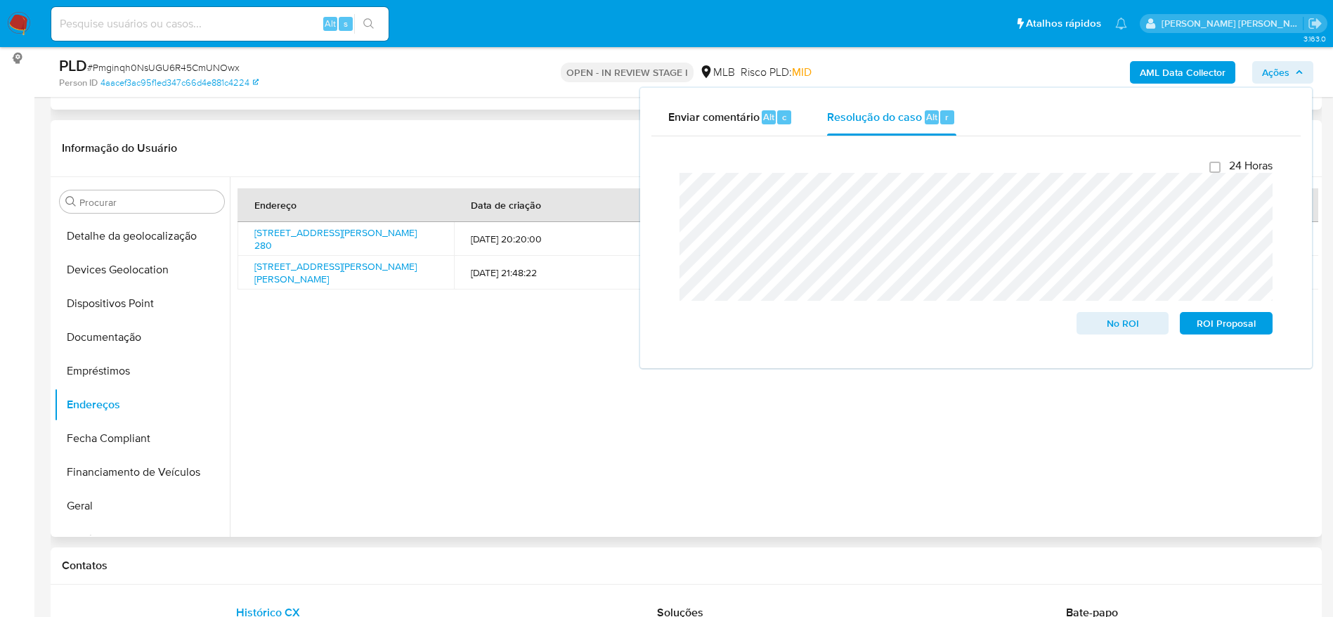
click at [394, 431] on div "Endereço Data de criação Contato Status Comentário Rua Albino Brendler 280, Iju…" at bounding box center [774, 357] width 1088 height 360
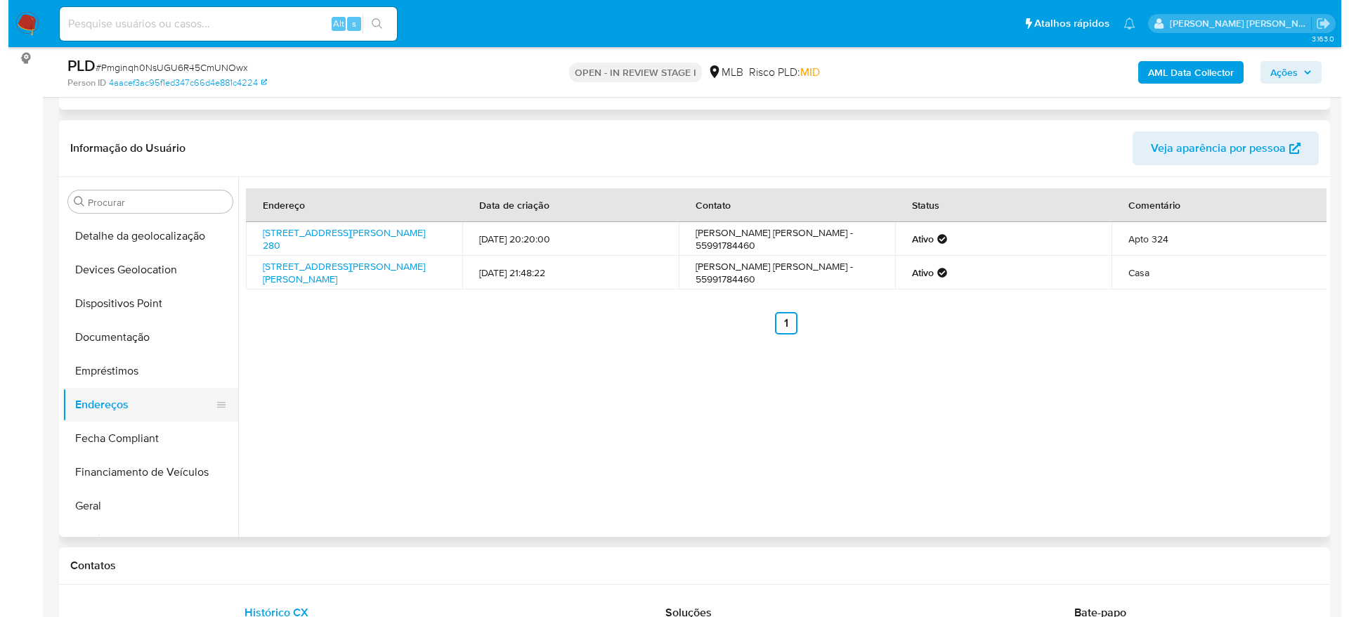
scroll to position [0, 0]
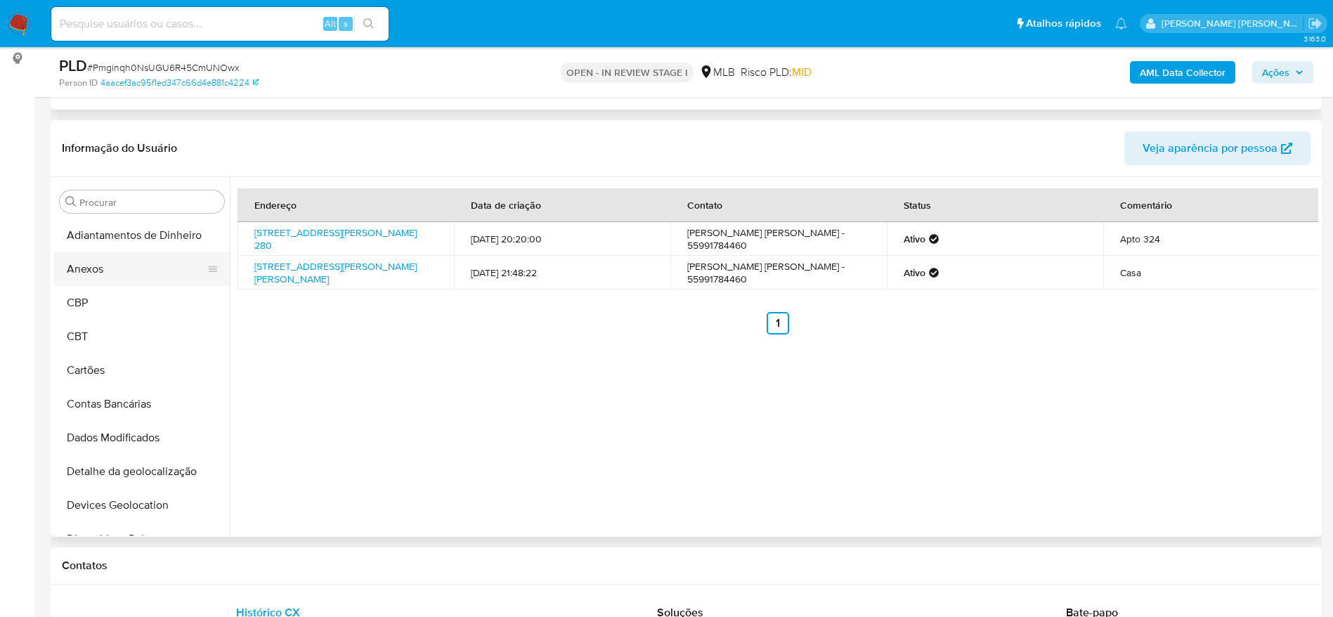
click at [117, 282] on button "Anexos" at bounding box center [136, 269] width 164 height 34
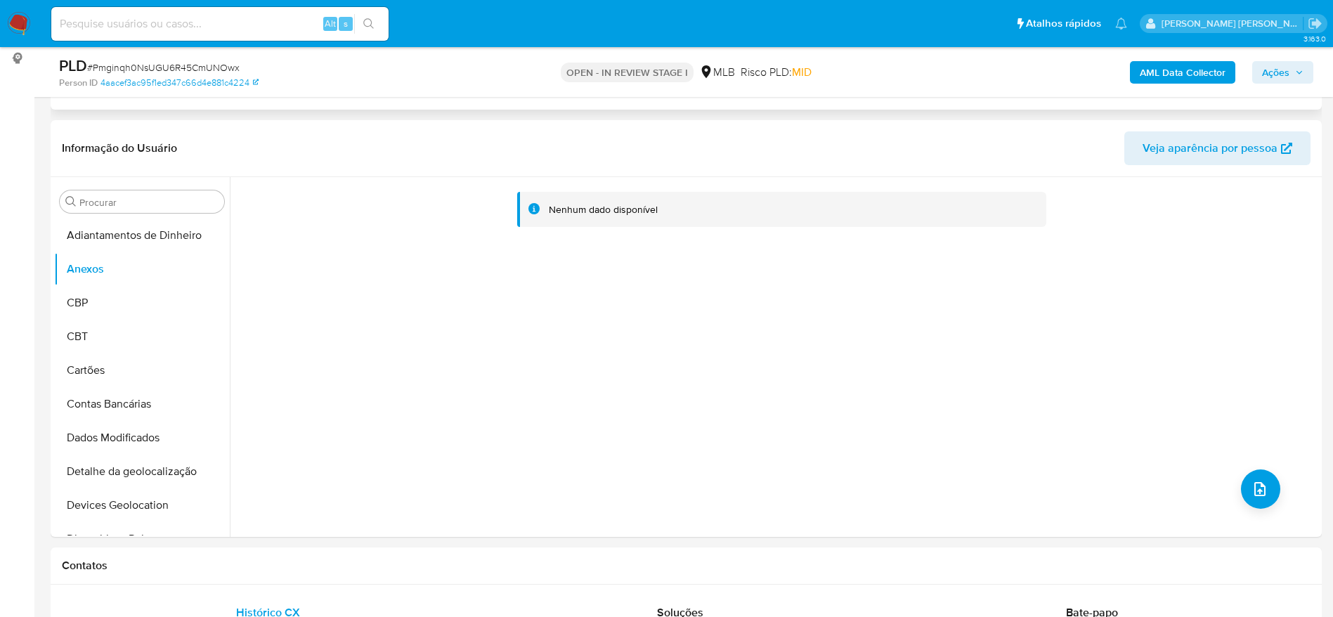
click at [1174, 74] on b "AML Data Collector" at bounding box center [1183, 72] width 86 height 22
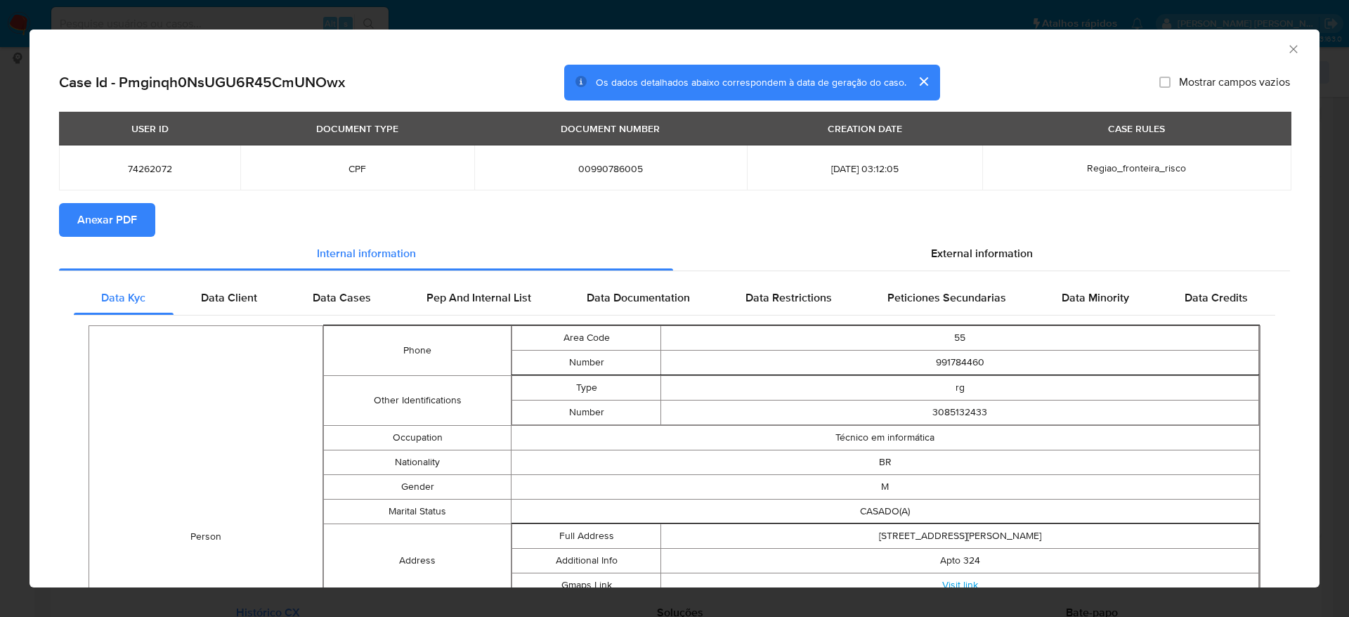
click at [91, 219] on span "Anexar PDF" at bounding box center [107, 219] width 60 height 31
click at [1287, 48] on icon "Fechar a janela" at bounding box center [1294, 49] width 14 height 14
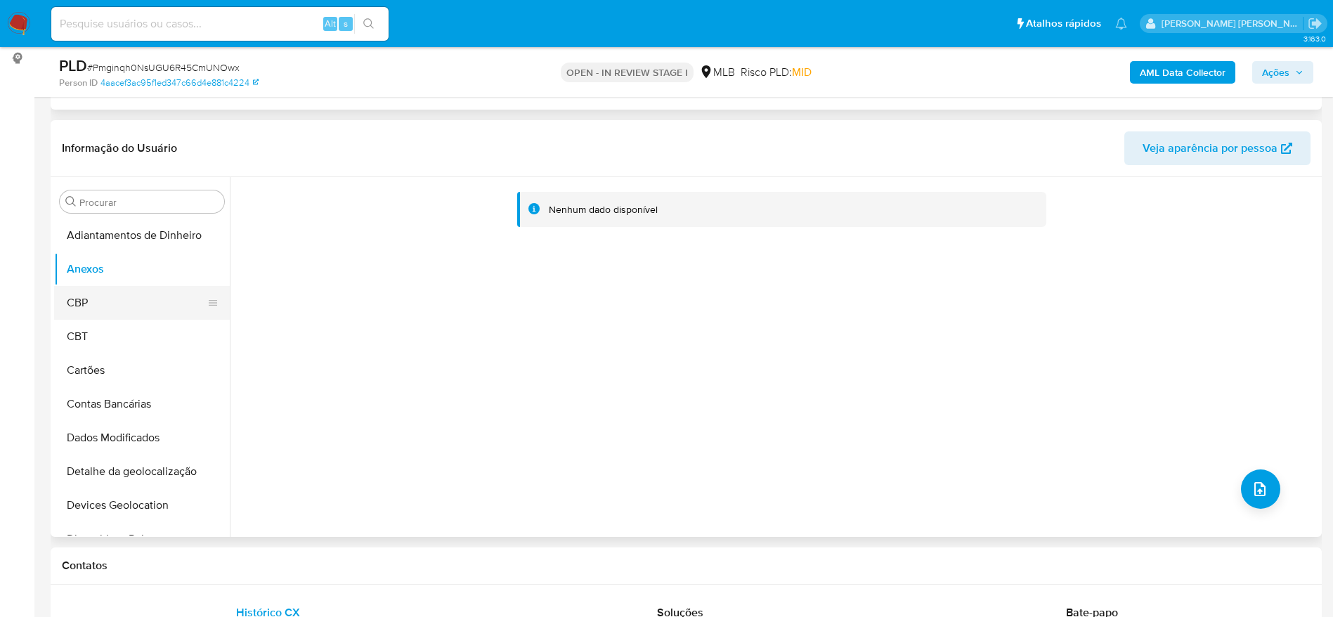
click at [56, 304] on button "CBP" at bounding box center [136, 303] width 164 height 34
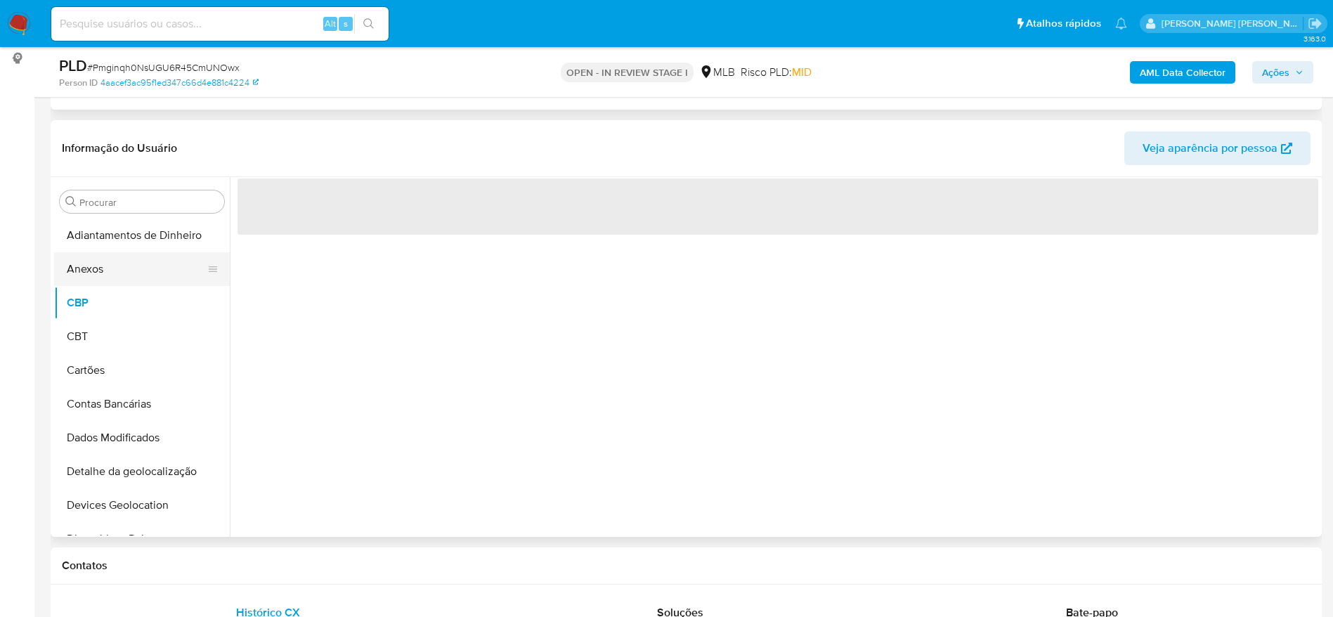
click at [115, 278] on button "Anexos" at bounding box center [136, 269] width 164 height 34
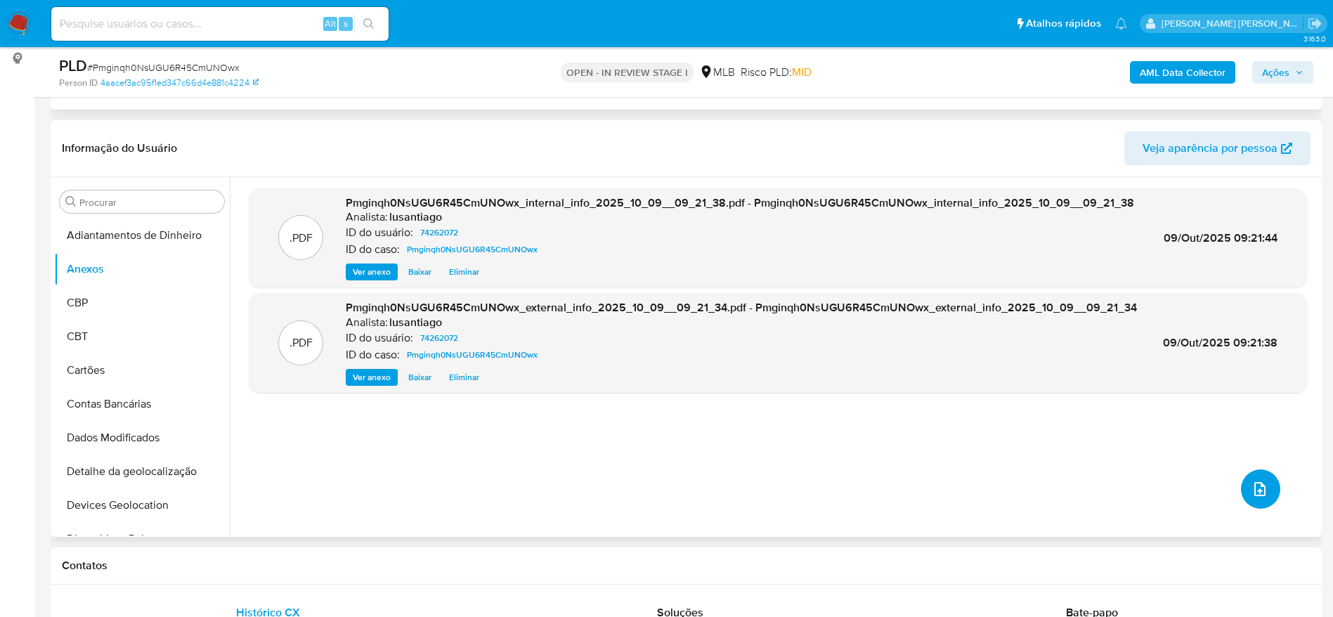
click at [1242, 493] on button "upload-file" at bounding box center [1260, 488] width 39 height 39
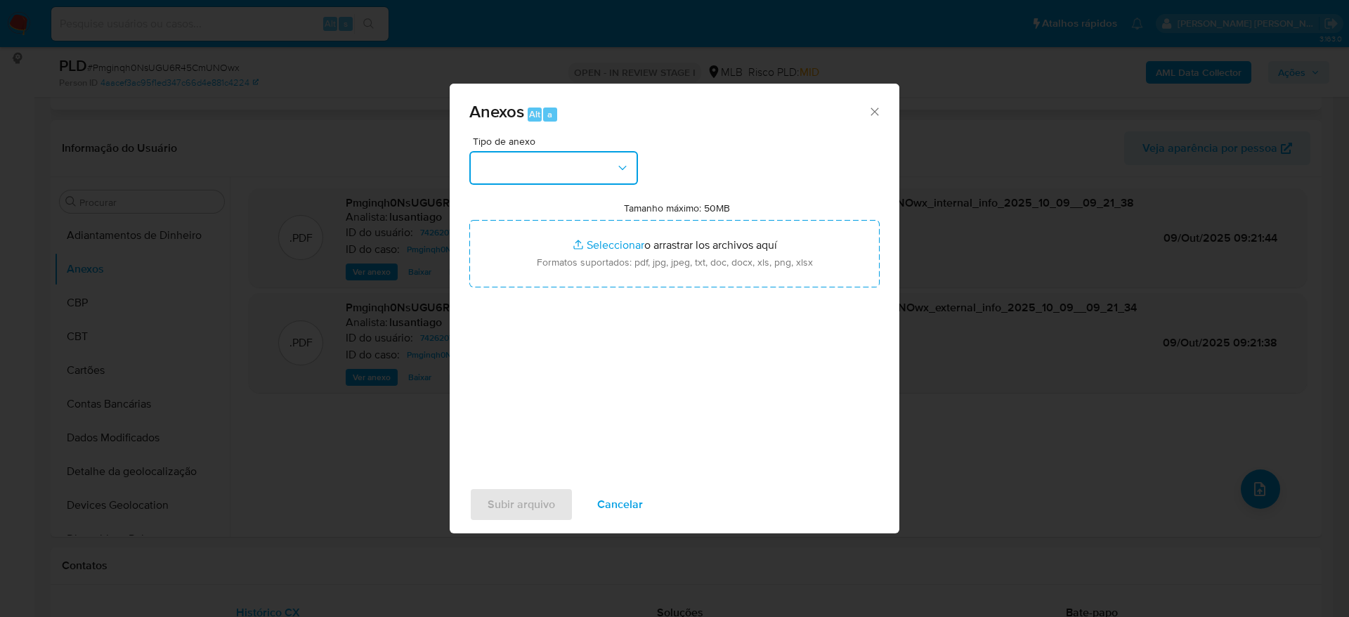
click at [599, 168] on button "button" at bounding box center [553, 168] width 169 height 34
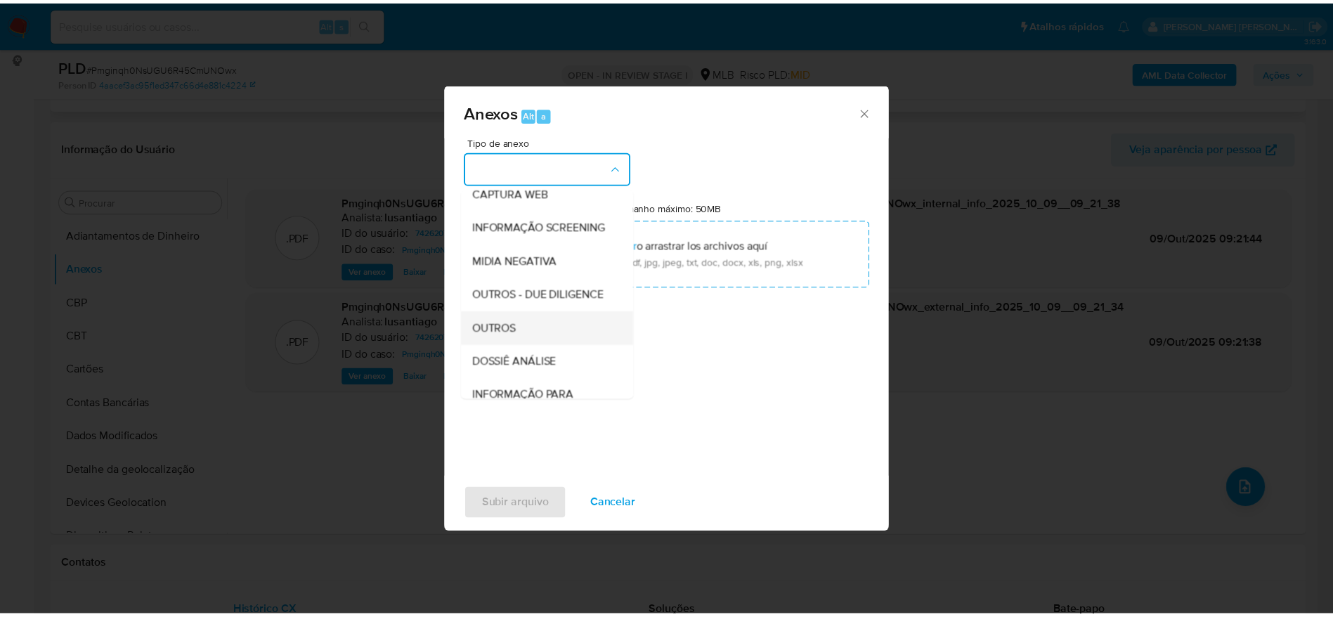
scroll to position [216, 0]
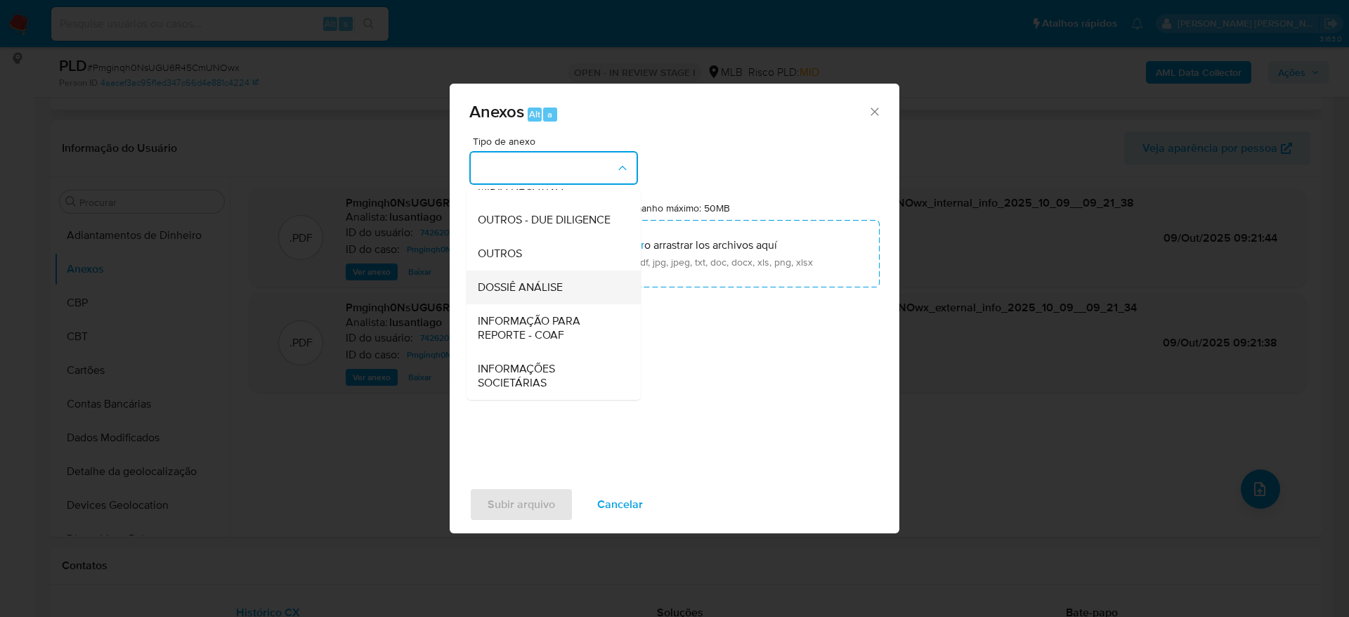
click at [544, 287] on span "DOSSIÊ ANÁLISE" at bounding box center [520, 287] width 85 height 14
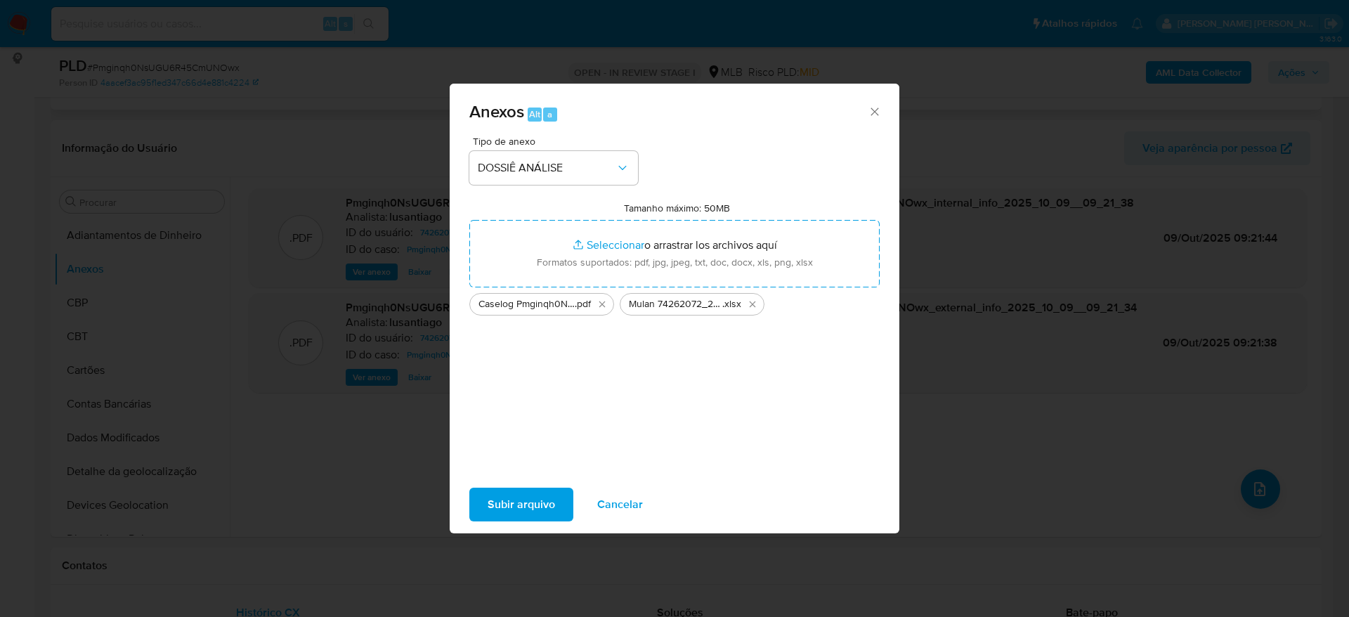
click at [528, 497] on span "Subir arquivo" at bounding box center [521, 504] width 67 height 31
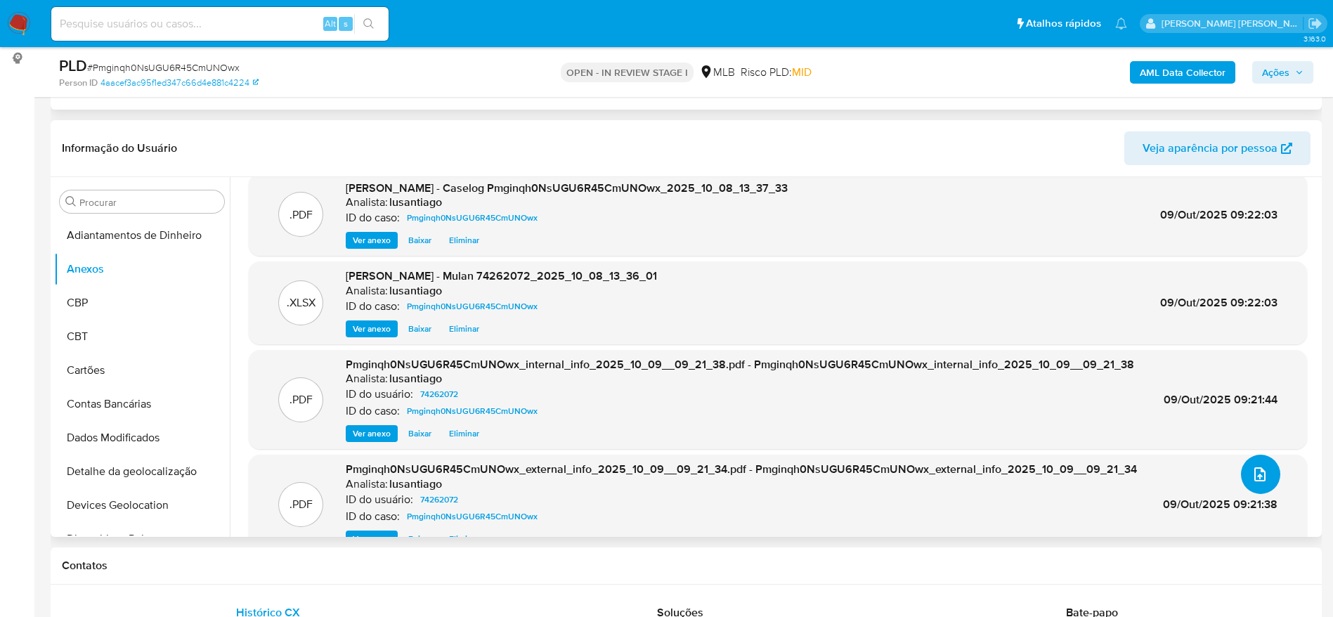
scroll to position [0, 0]
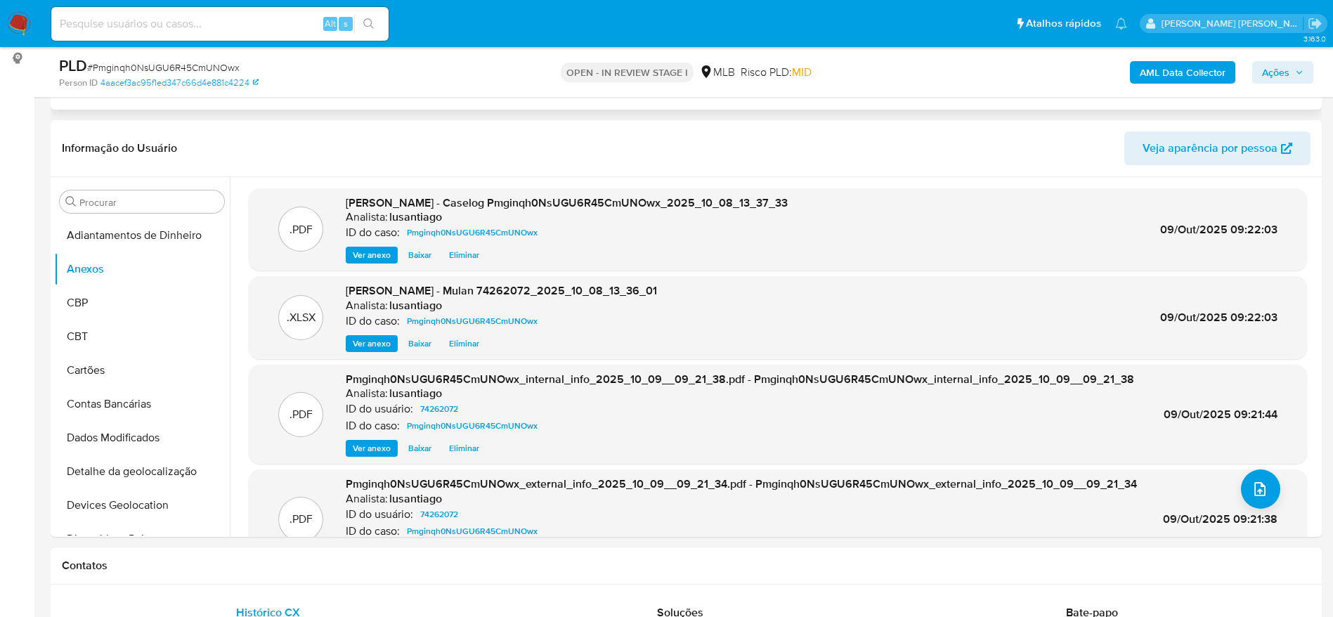
click at [1288, 72] on span "Ações" at bounding box center [1275, 72] width 27 height 22
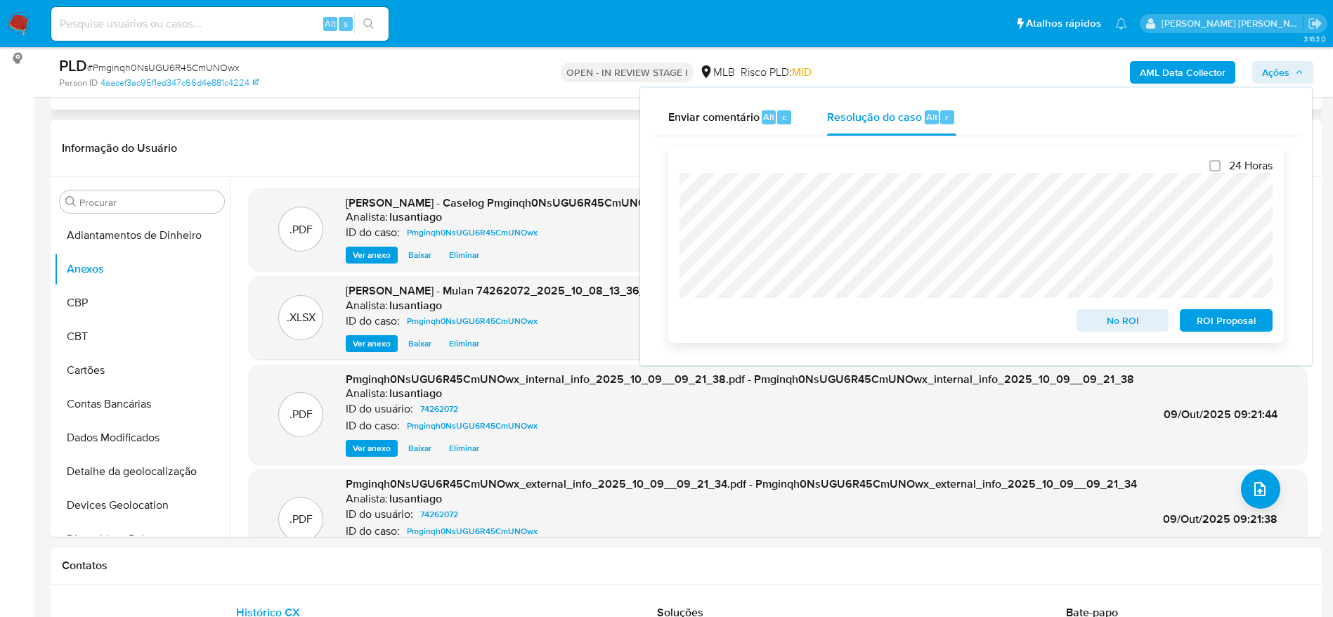
click at [1113, 324] on span "No ROI" at bounding box center [1122, 321] width 73 height 20
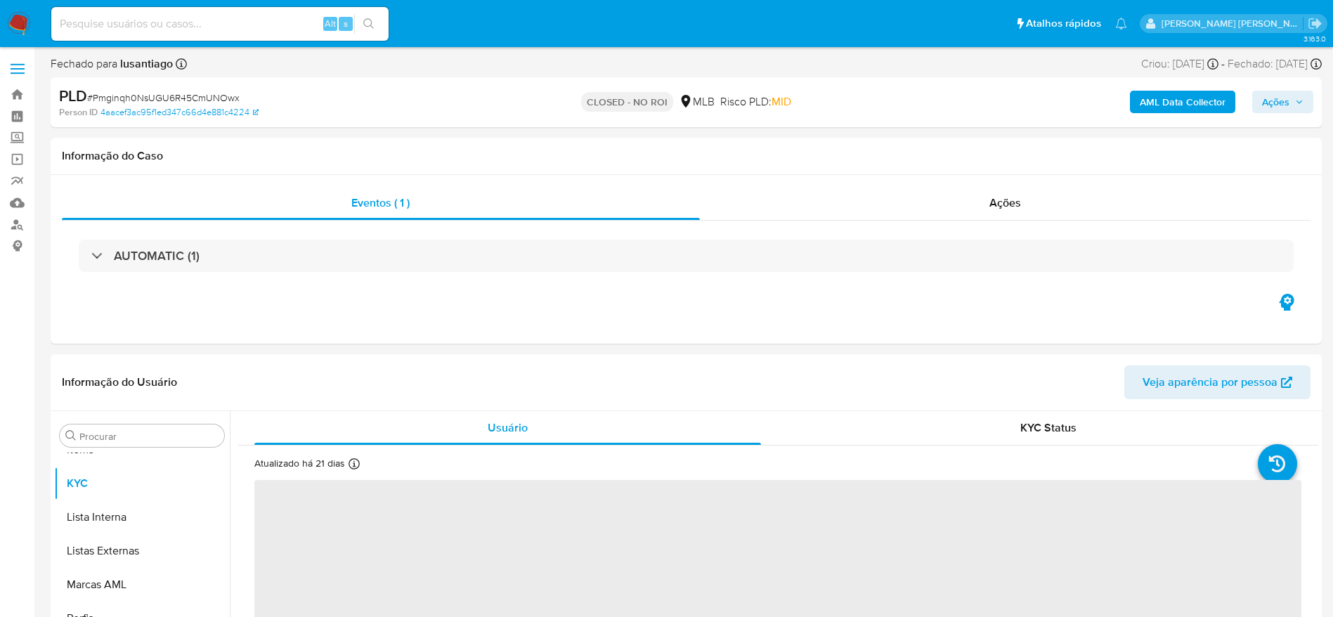
scroll to position [762, 0]
click at [20, 87] on link "Bandeja" at bounding box center [83, 95] width 167 height 22
select select "10"
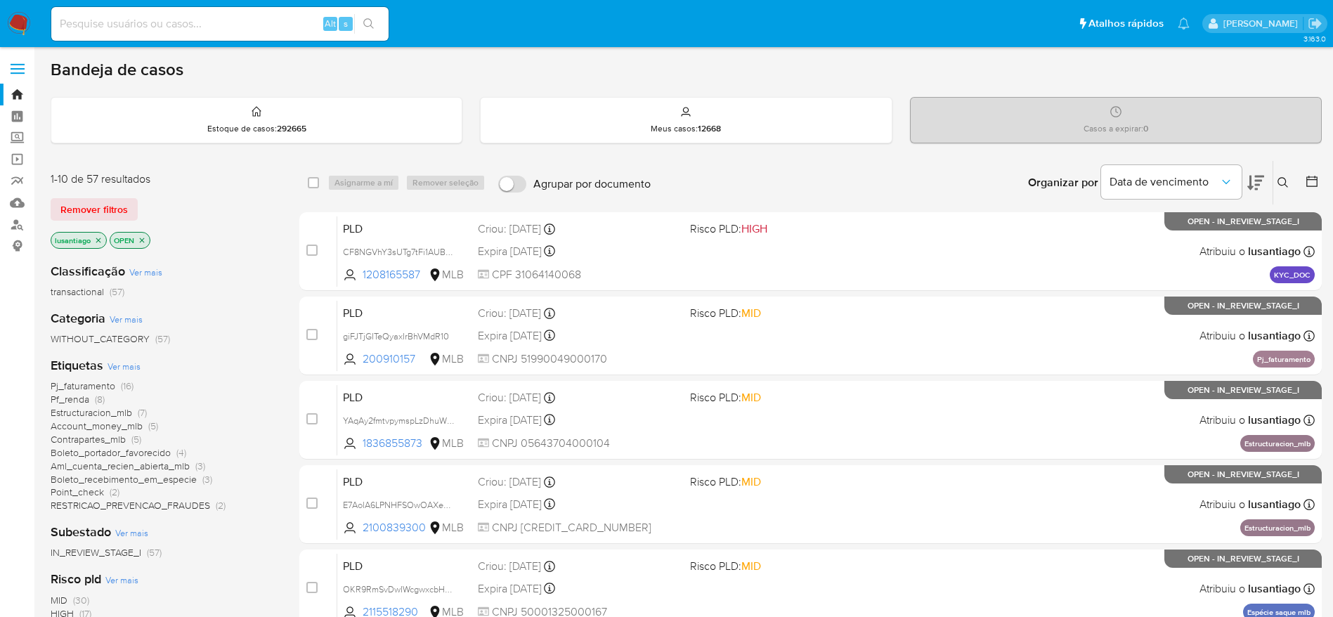
click at [268, 21] on input at bounding box center [219, 24] width 337 height 18
paste input "2451169969"
type input "2451169969"
click at [366, 22] on icon "search-icon" at bounding box center [368, 23] width 11 height 11
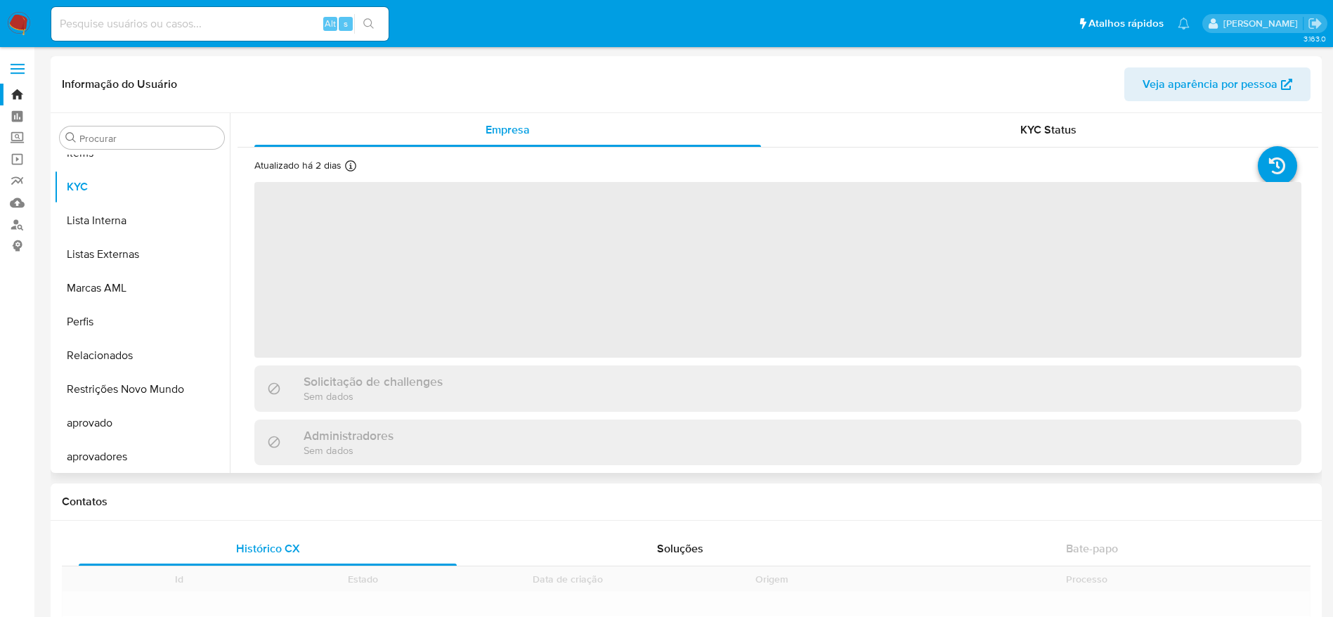
scroll to position [762, 0]
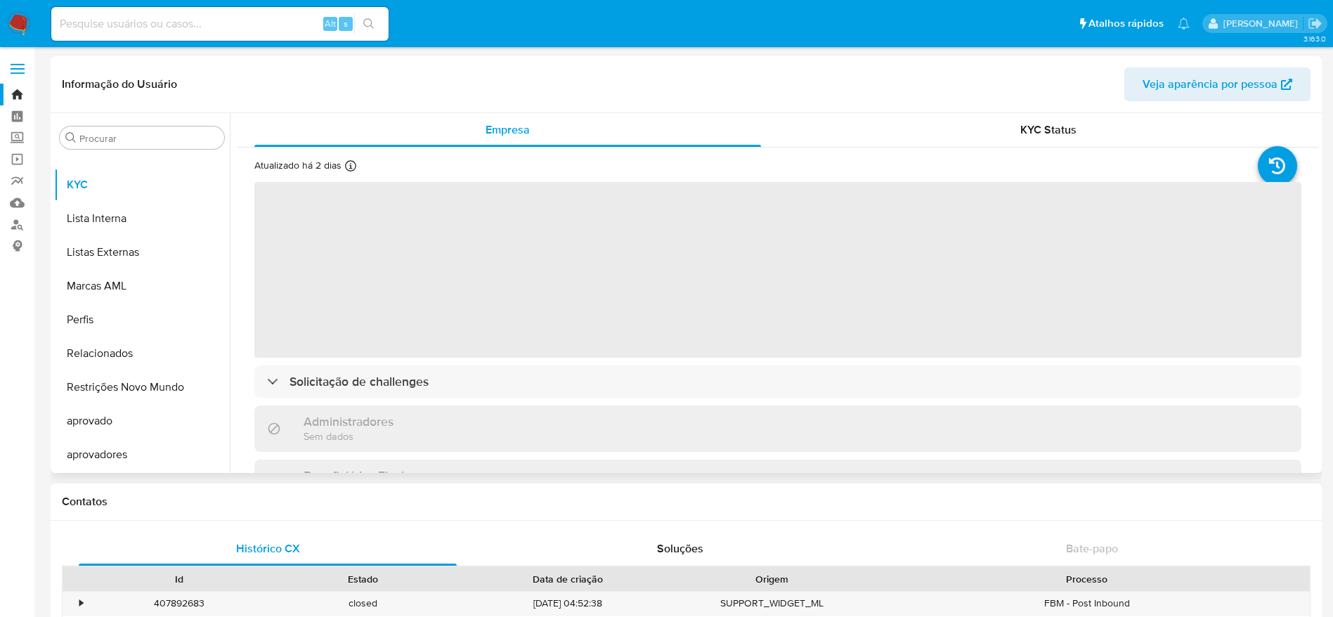
select select "10"
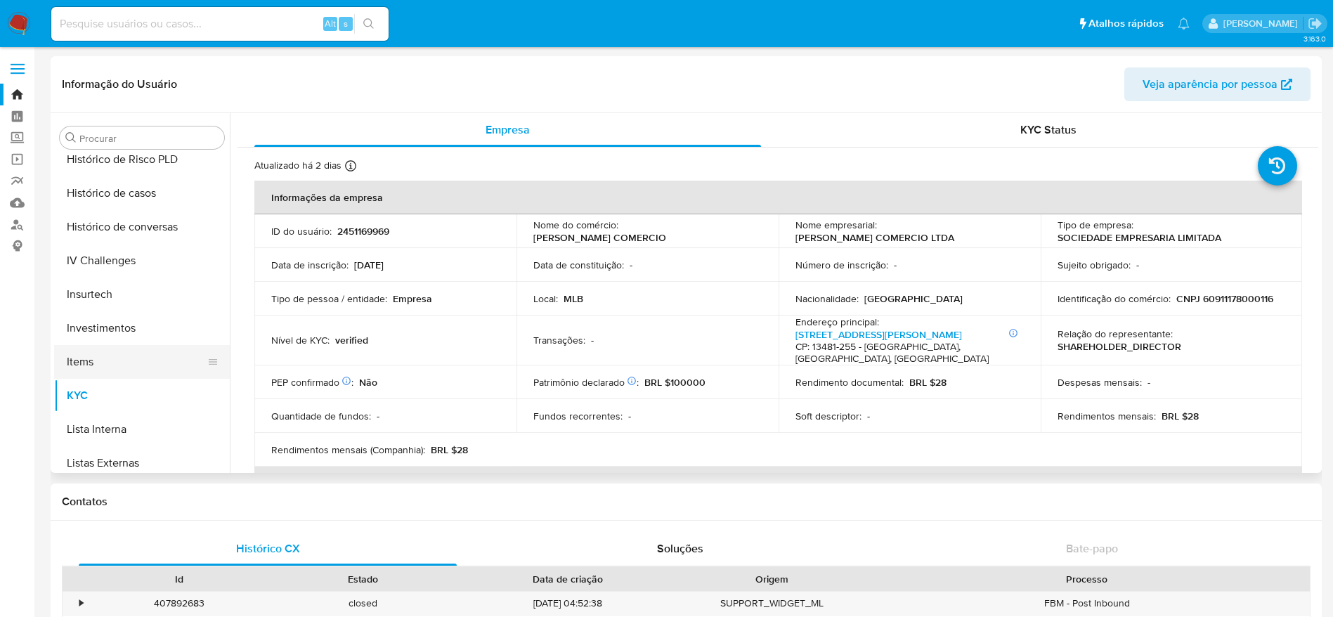
scroll to position [446, 0]
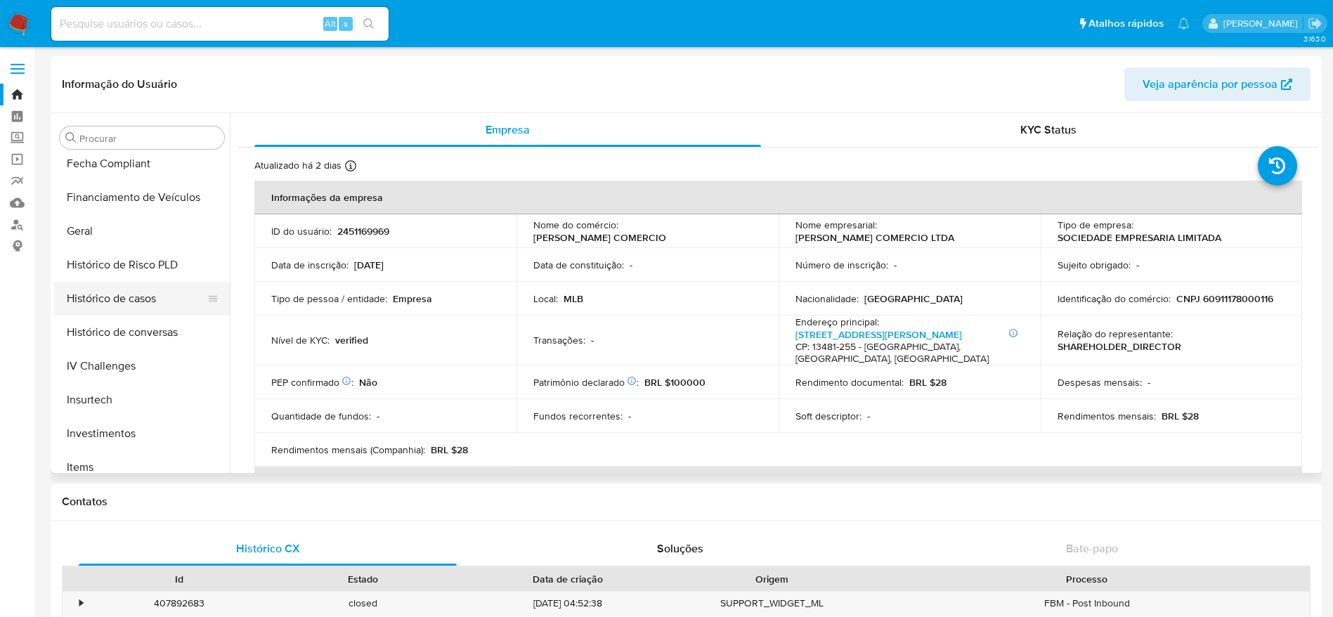
click at [143, 302] on button "Histórico de casos" at bounding box center [136, 299] width 164 height 34
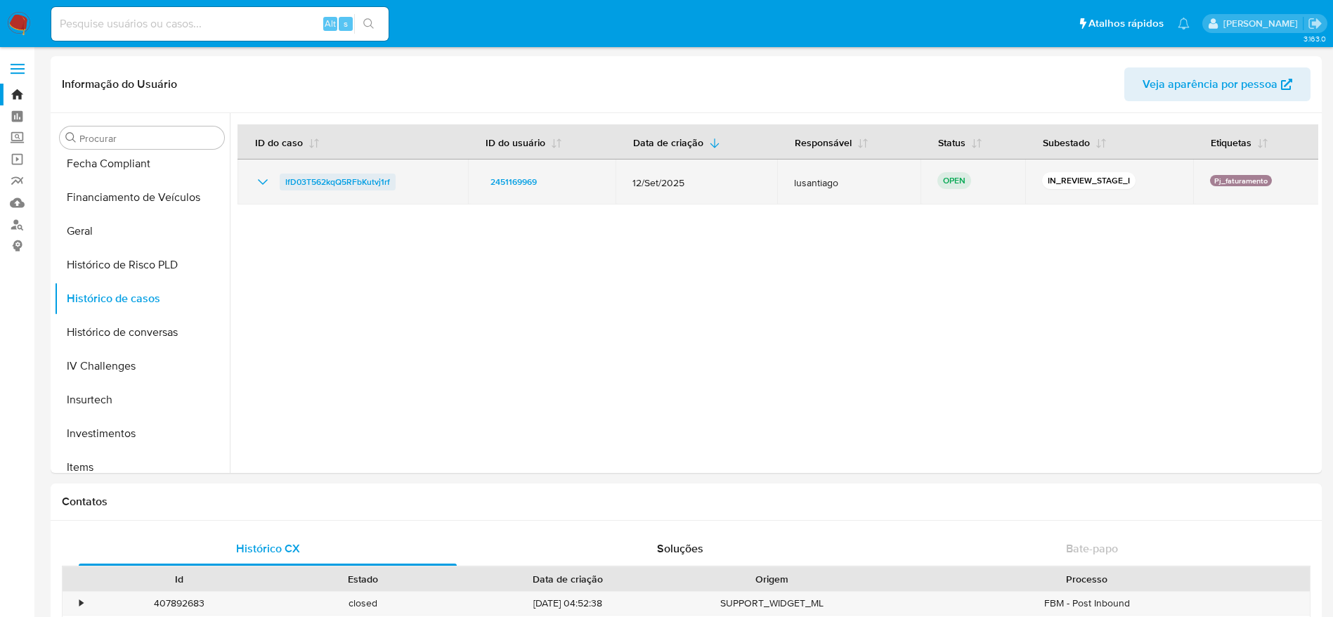
click at [325, 183] on span "IfD03T562kqQ5RFbKutvj1rf" at bounding box center [337, 182] width 105 height 17
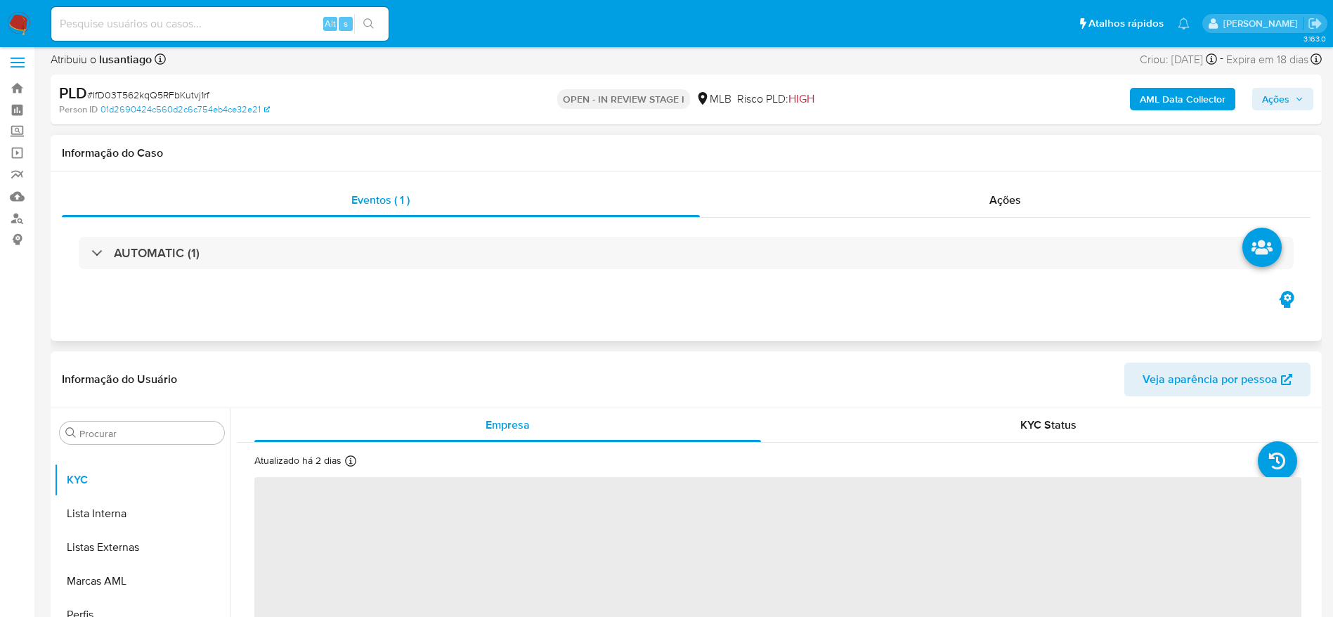
scroll to position [105, 0]
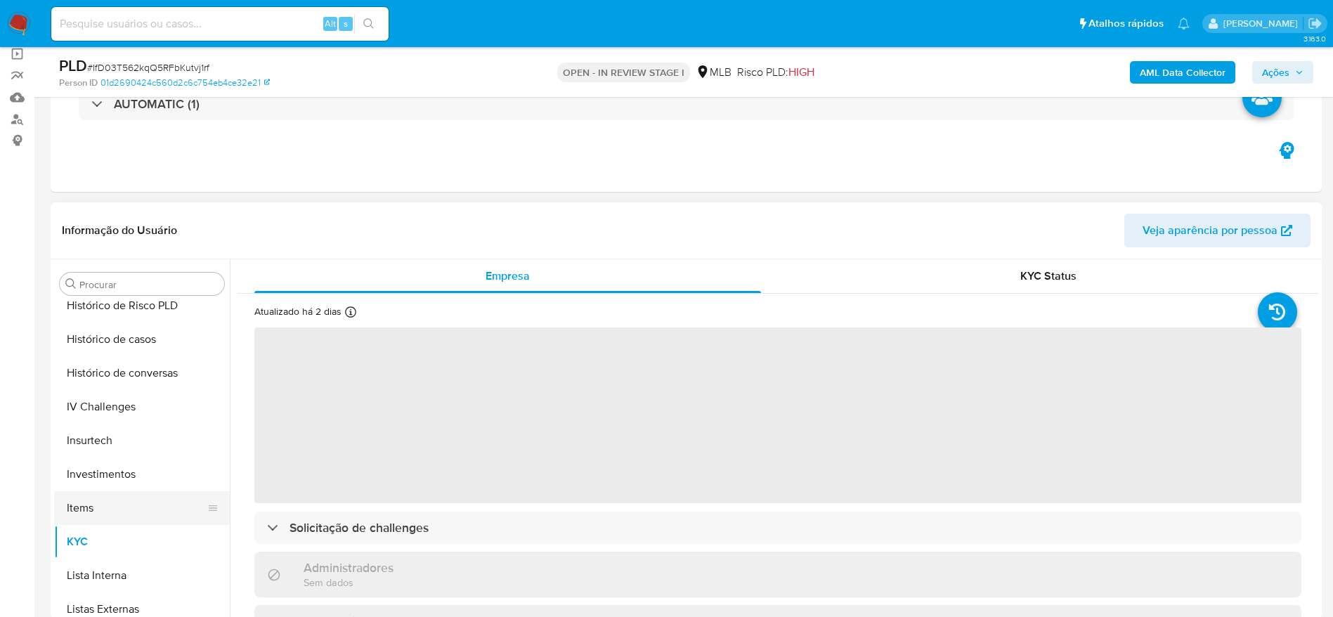
select select "10"
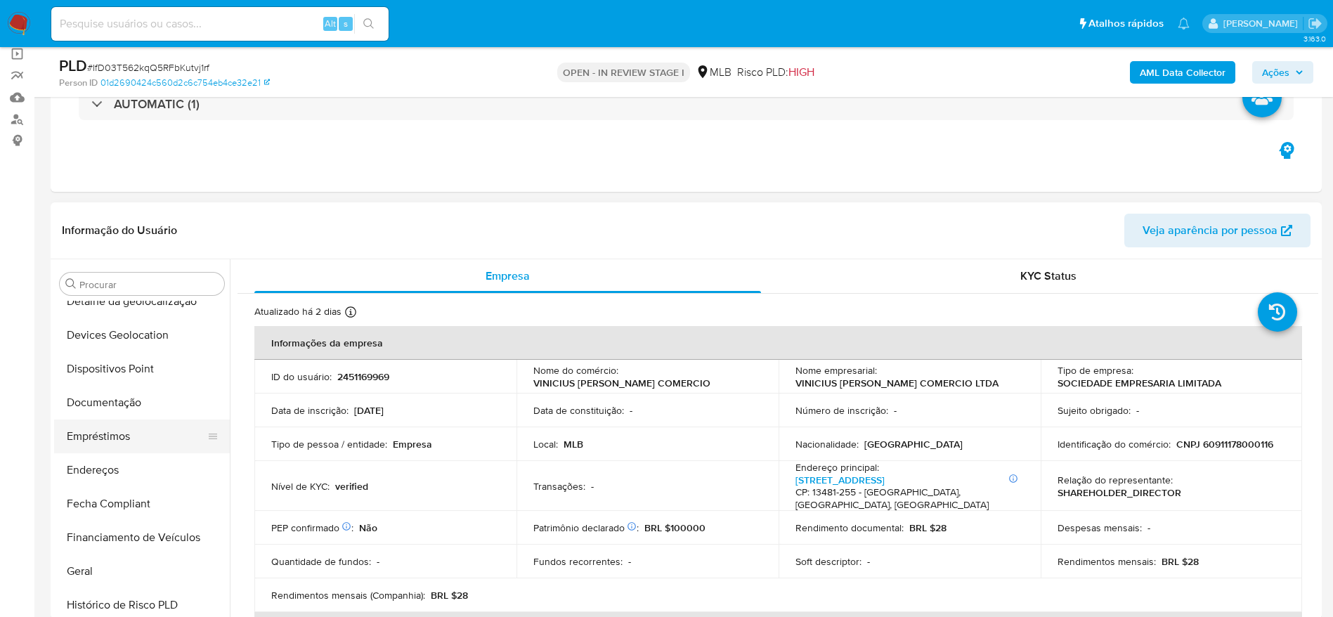
scroll to position [235, 0]
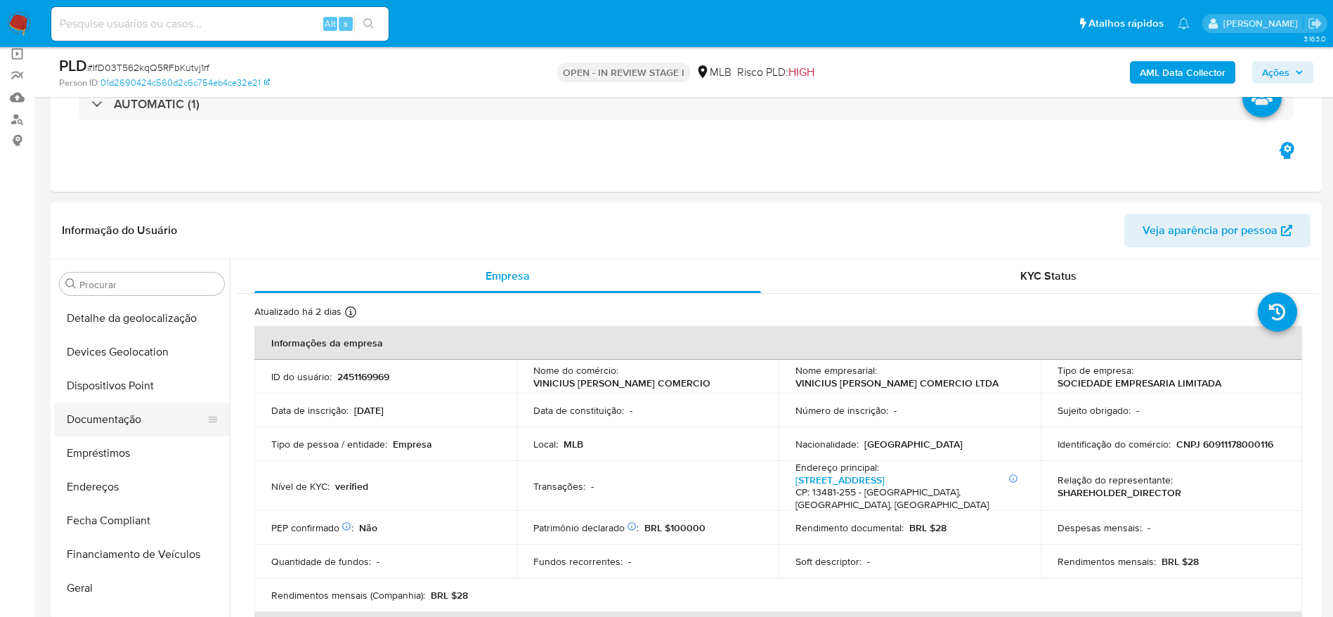
click at [109, 410] on button "Documentação" at bounding box center [136, 420] width 164 height 34
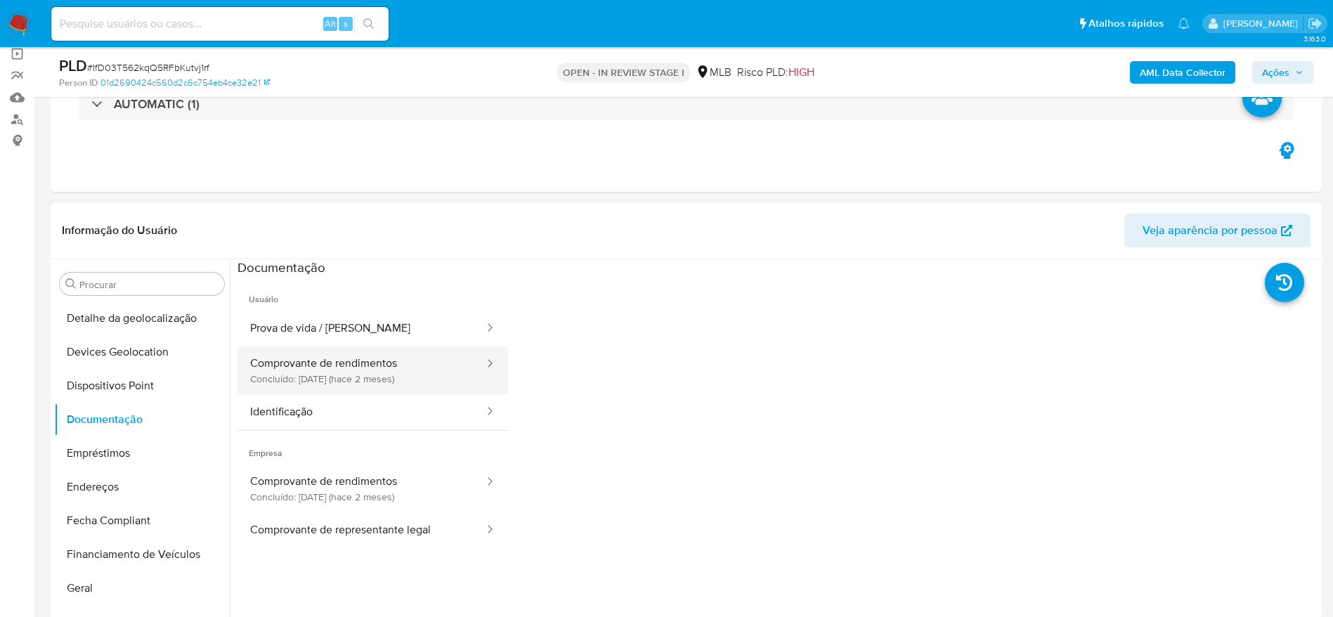
click at [415, 378] on button "Comprovante de rendimentos Concluído: [DATE] (hace 2 meses)" at bounding box center [361, 370] width 248 height 48
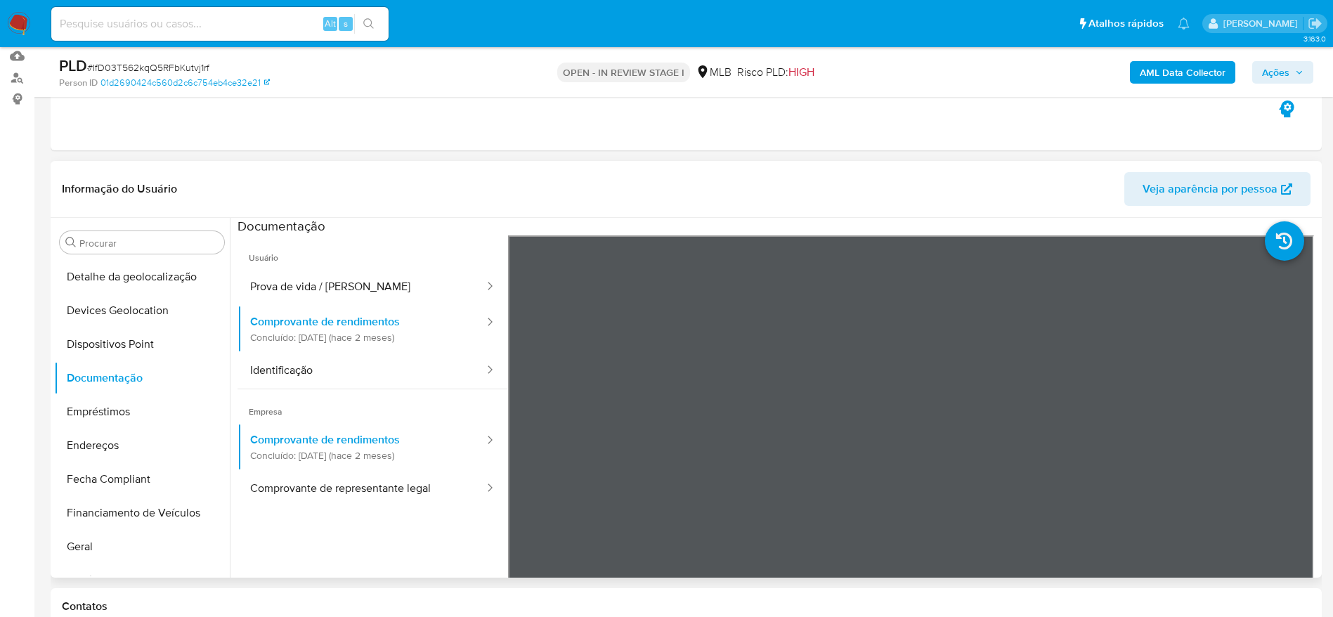
scroll to position [211, 0]
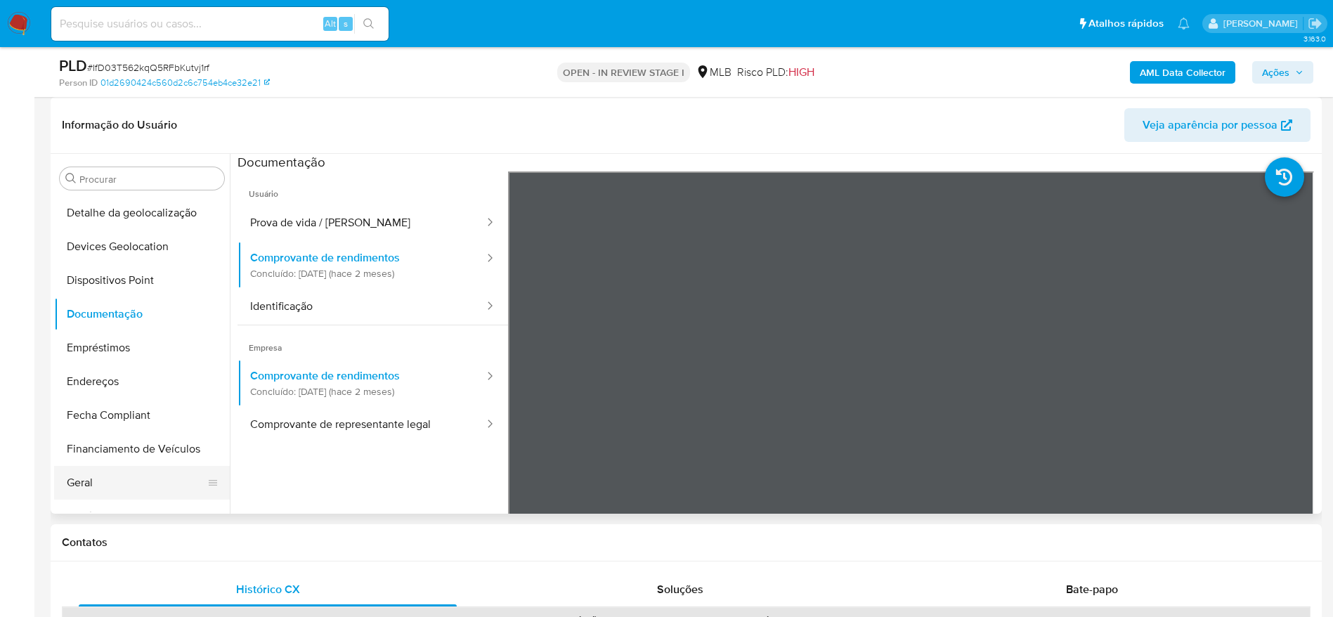
click at [118, 478] on button "Geral" at bounding box center [136, 483] width 164 height 34
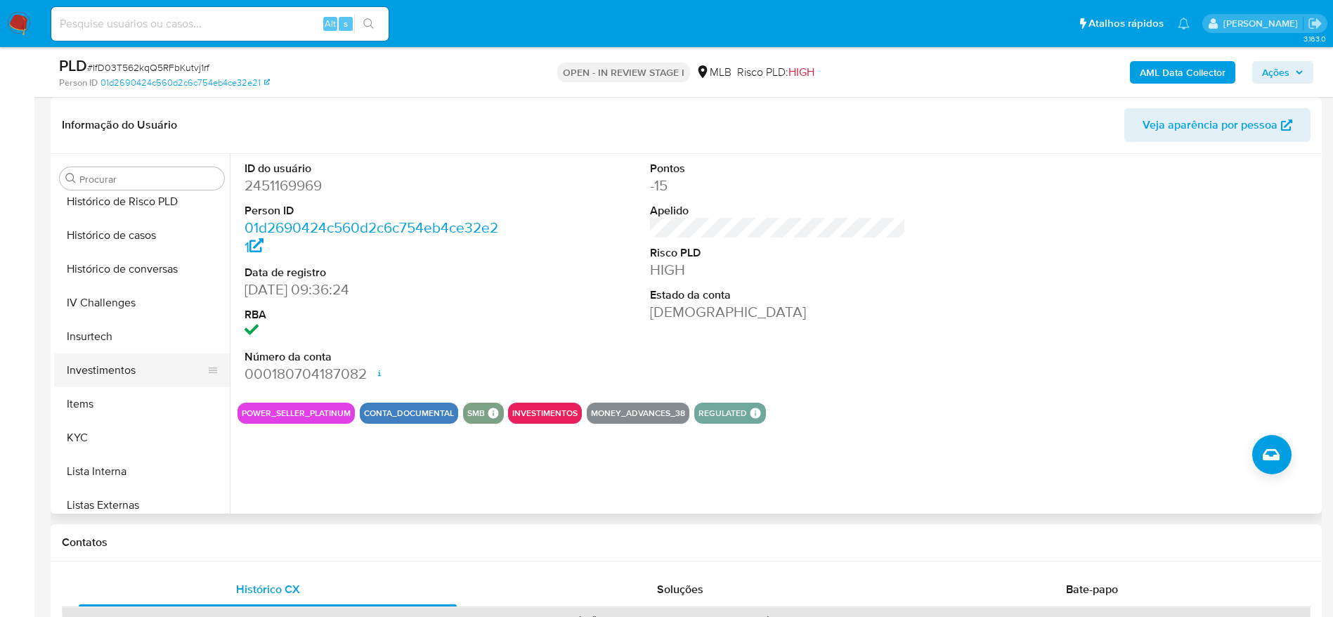
scroll to position [552, 0]
click at [120, 429] on button "KYC" at bounding box center [136, 436] width 164 height 34
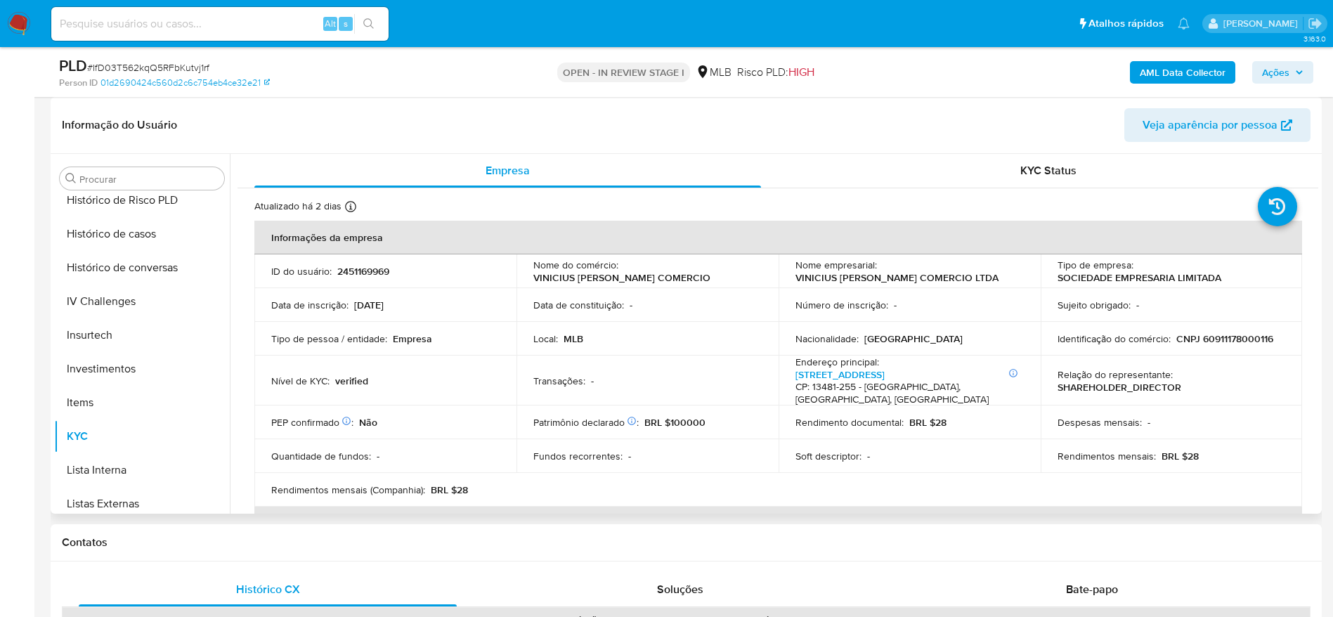
click at [1216, 345] on p "CNPJ 60911178000116" at bounding box center [1224, 338] width 97 height 13
copy p "60911178000116"
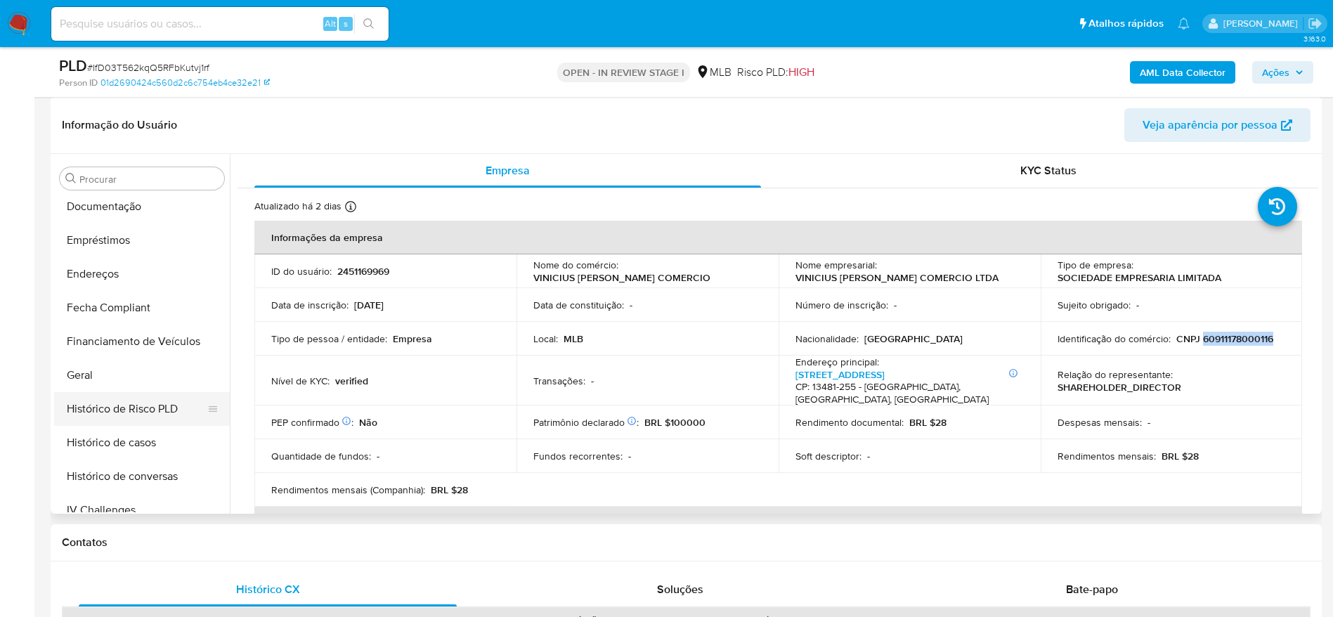
scroll to position [341, 0]
click at [89, 374] on button "Geral" at bounding box center [142, 377] width 176 height 34
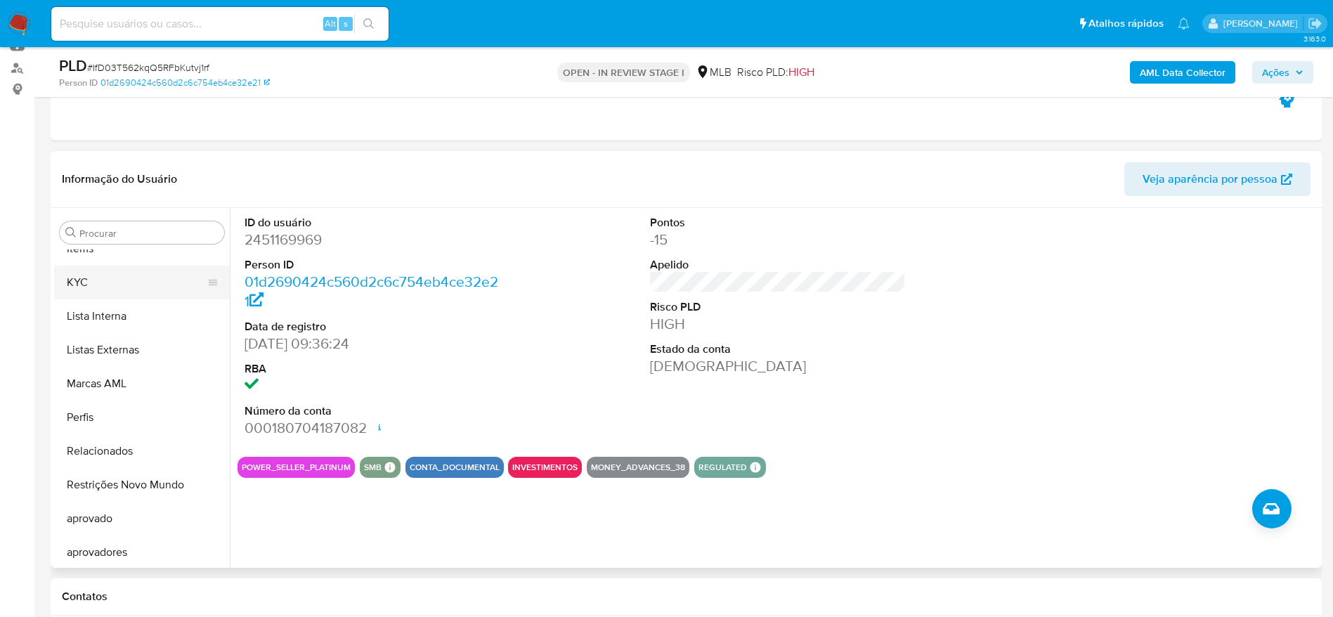
scroll to position [762, 0]
click at [89, 268] on button "KYC" at bounding box center [136, 280] width 164 height 34
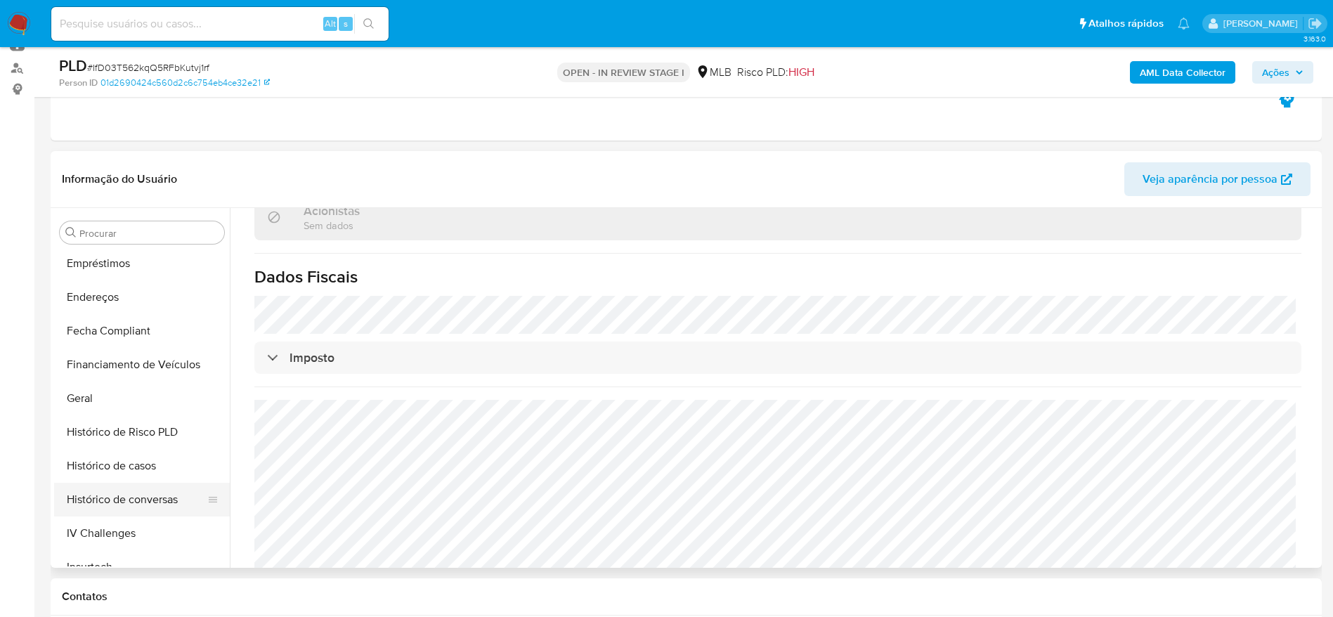
scroll to position [341, 0]
click at [106, 338] on button "Endereços" at bounding box center [136, 330] width 164 height 34
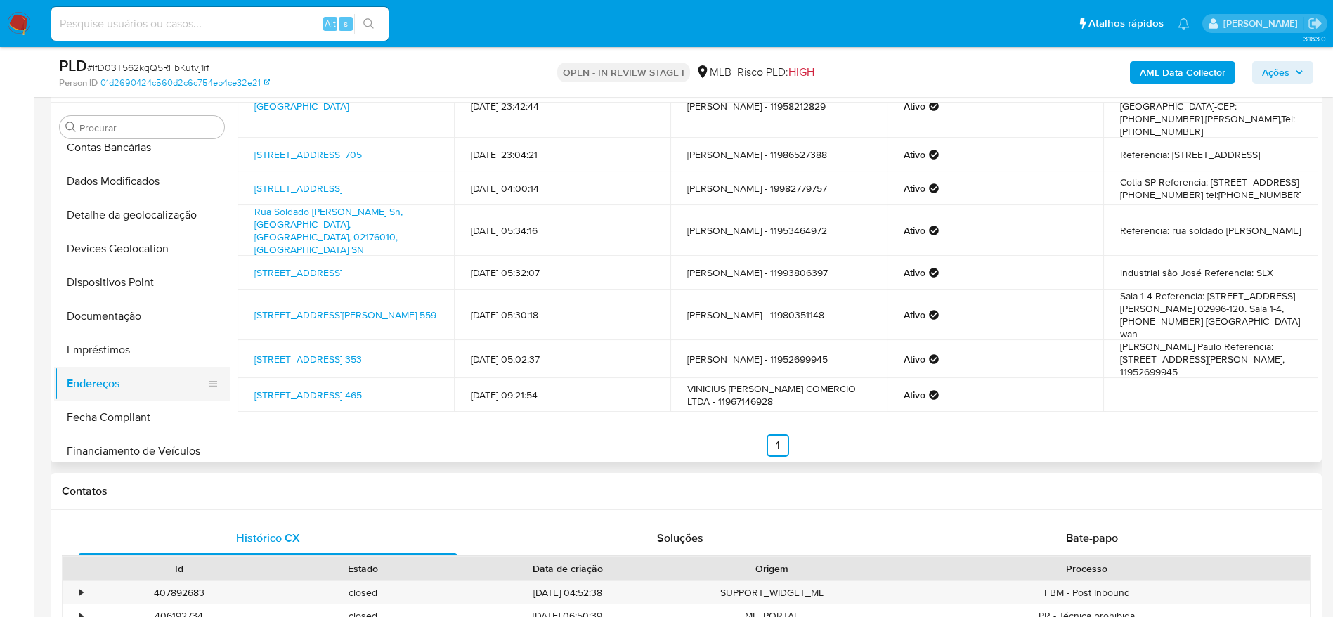
scroll to position [130, 0]
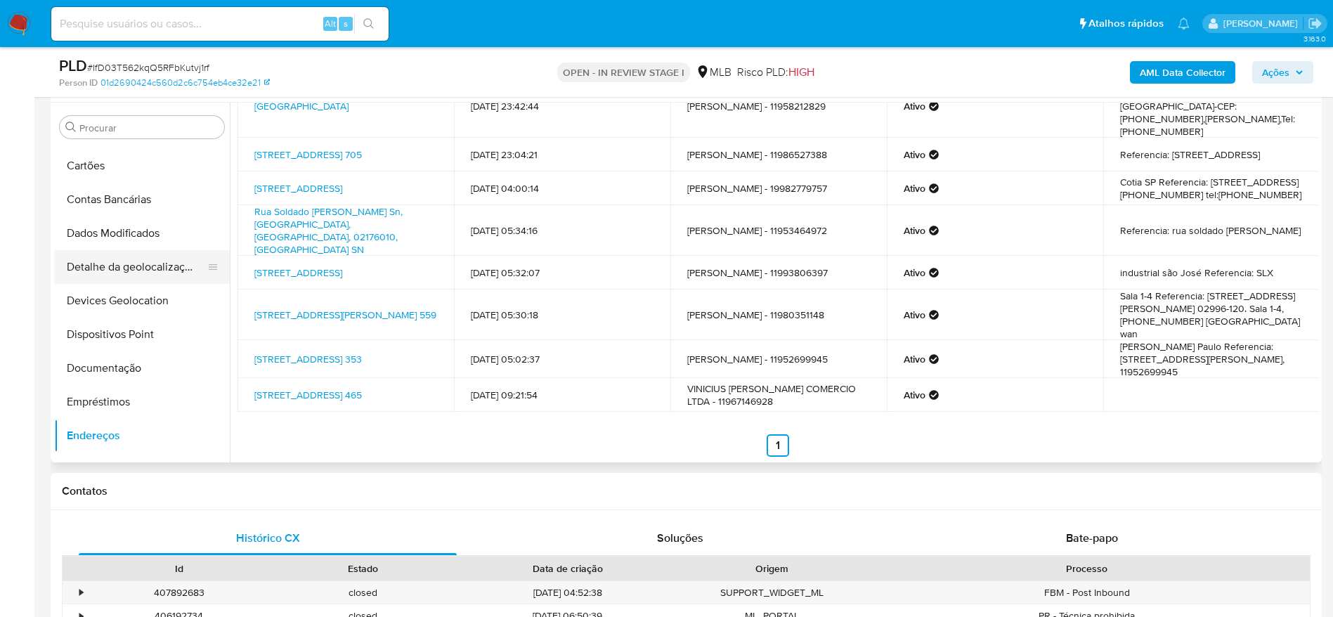
click at [151, 266] on button "Detalhe da geolocalização" at bounding box center [136, 267] width 164 height 34
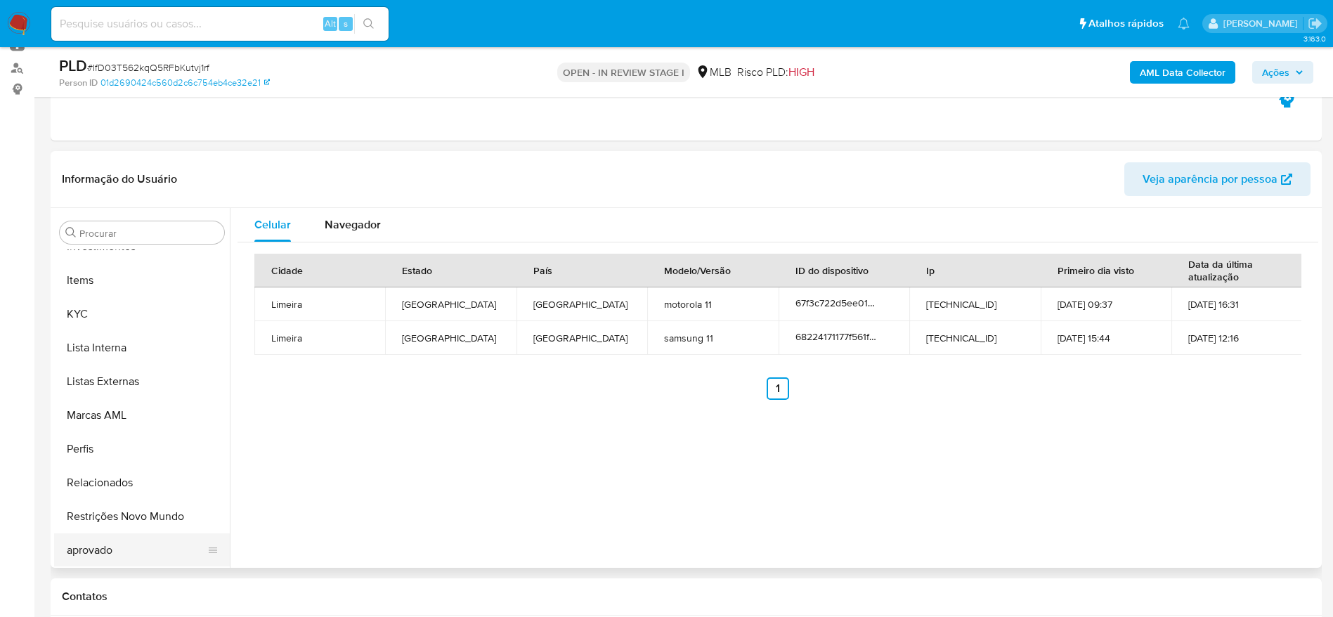
scroll to position [762, 0]
click at [126, 490] on button "Restrições Novo Mundo" at bounding box center [136, 482] width 164 height 34
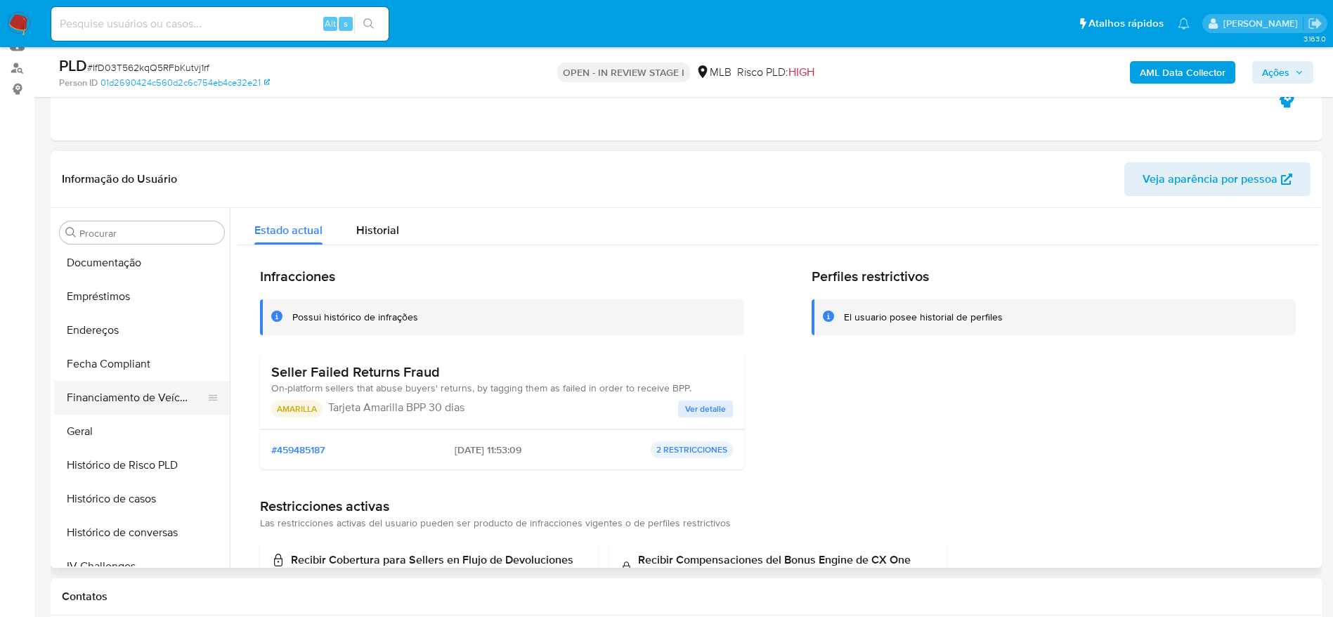
scroll to position [235, 0]
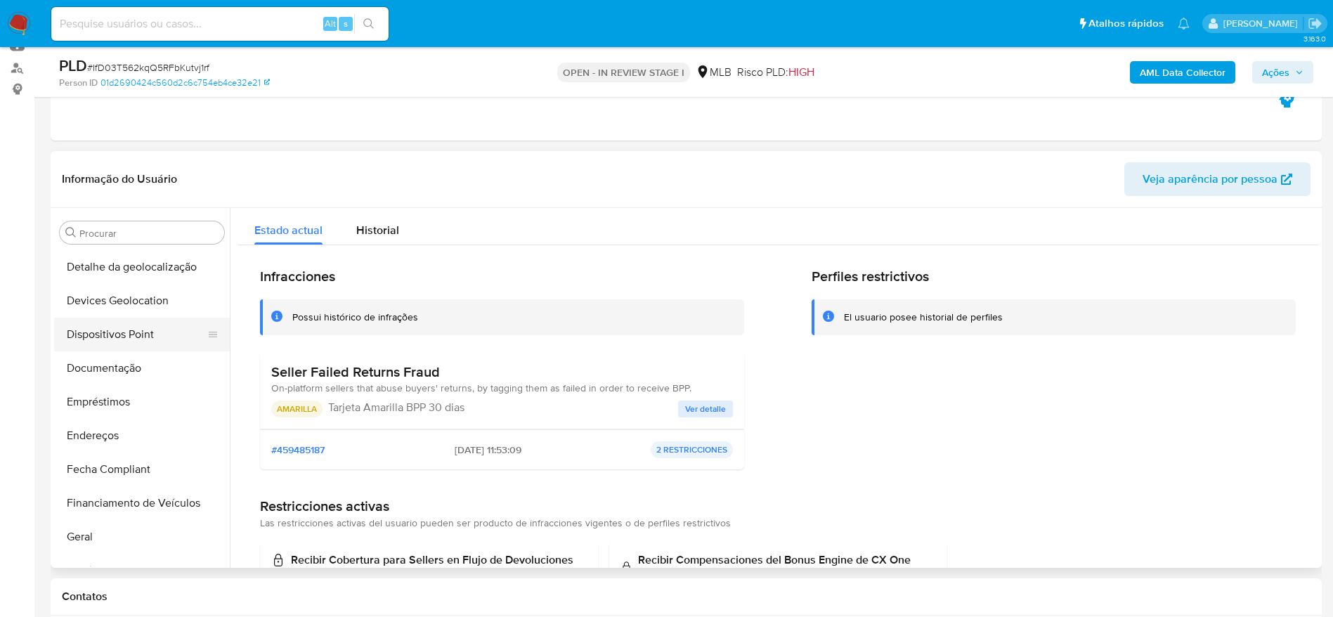
click at [145, 333] on button "Dispositivos Point" at bounding box center [136, 335] width 164 height 34
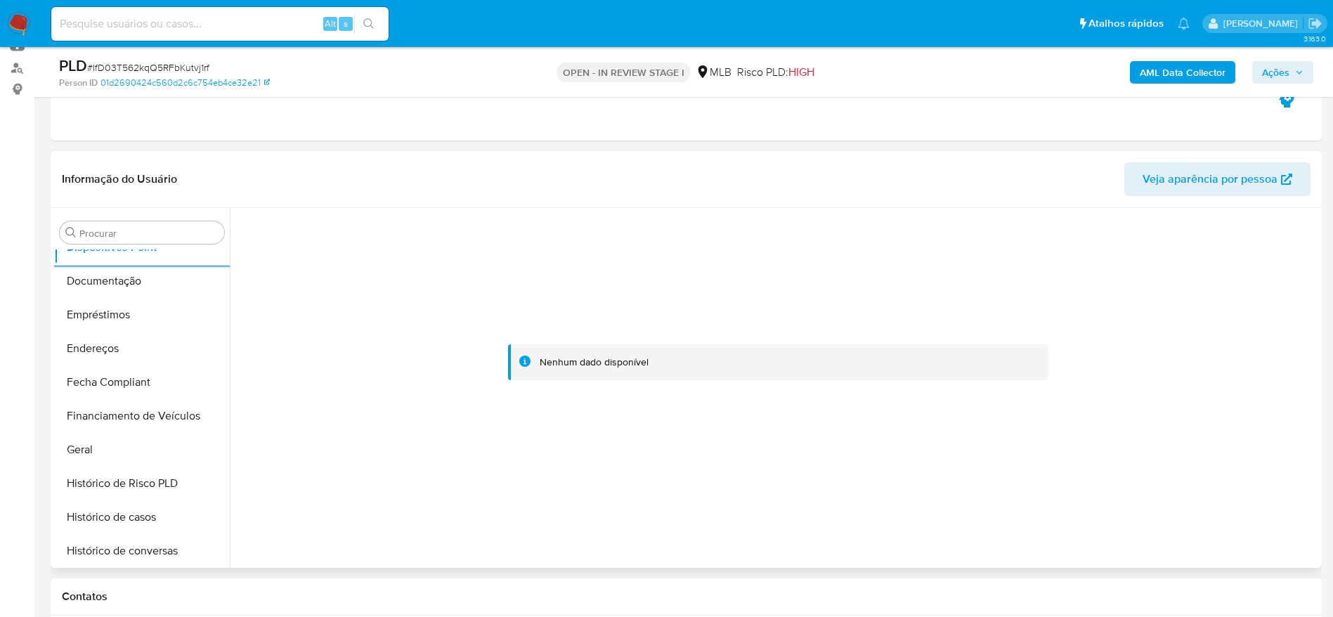
scroll to position [552, 0]
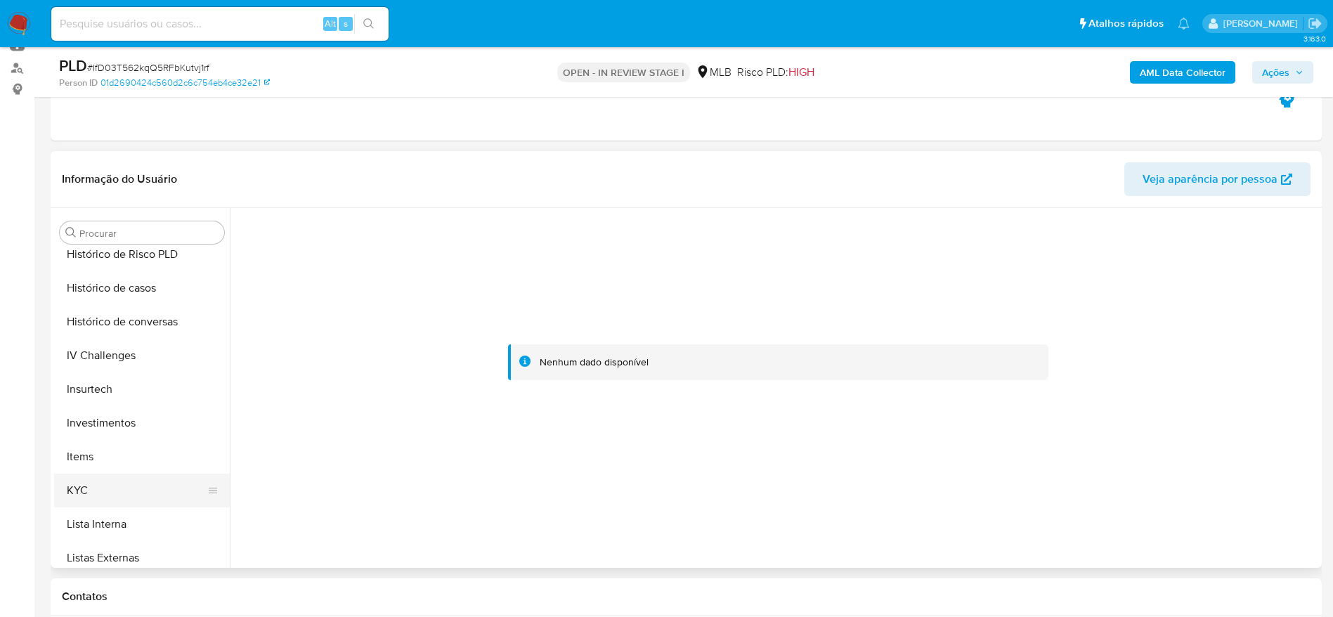
click at [100, 477] on button "KYC" at bounding box center [136, 491] width 164 height 34
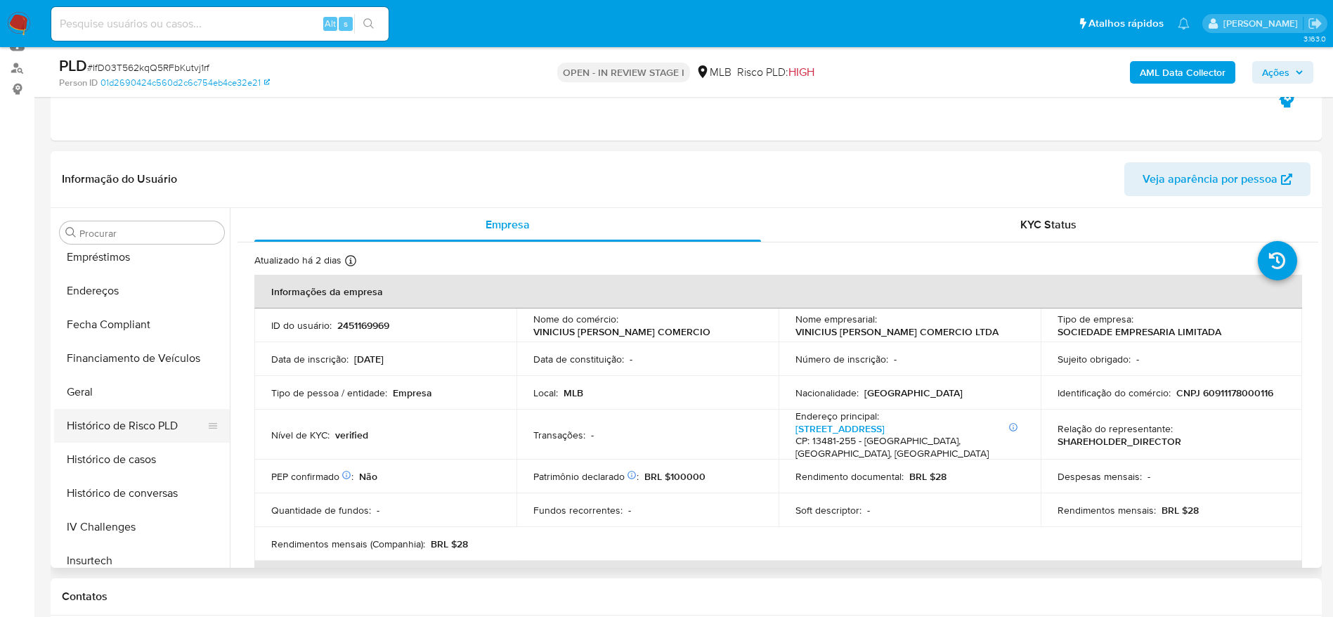
scroll to position [341, 0]
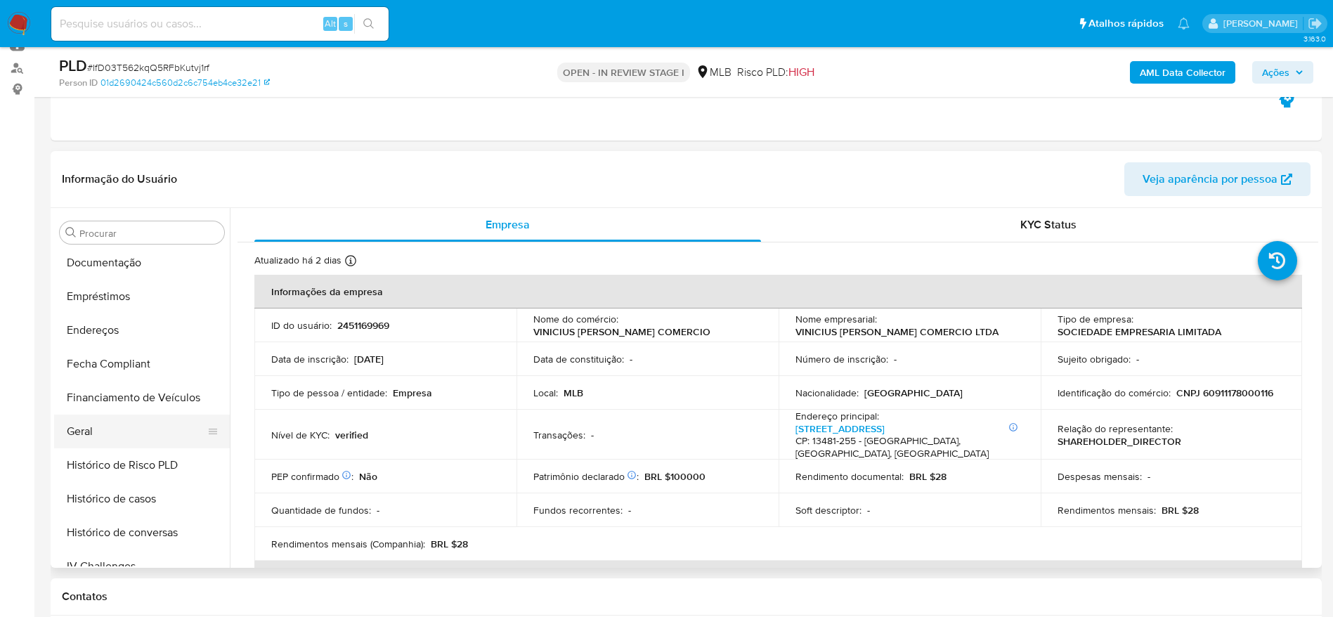
click at [96, 424] on button "Geral" at bounding box center [136, 432] width 164 height 34
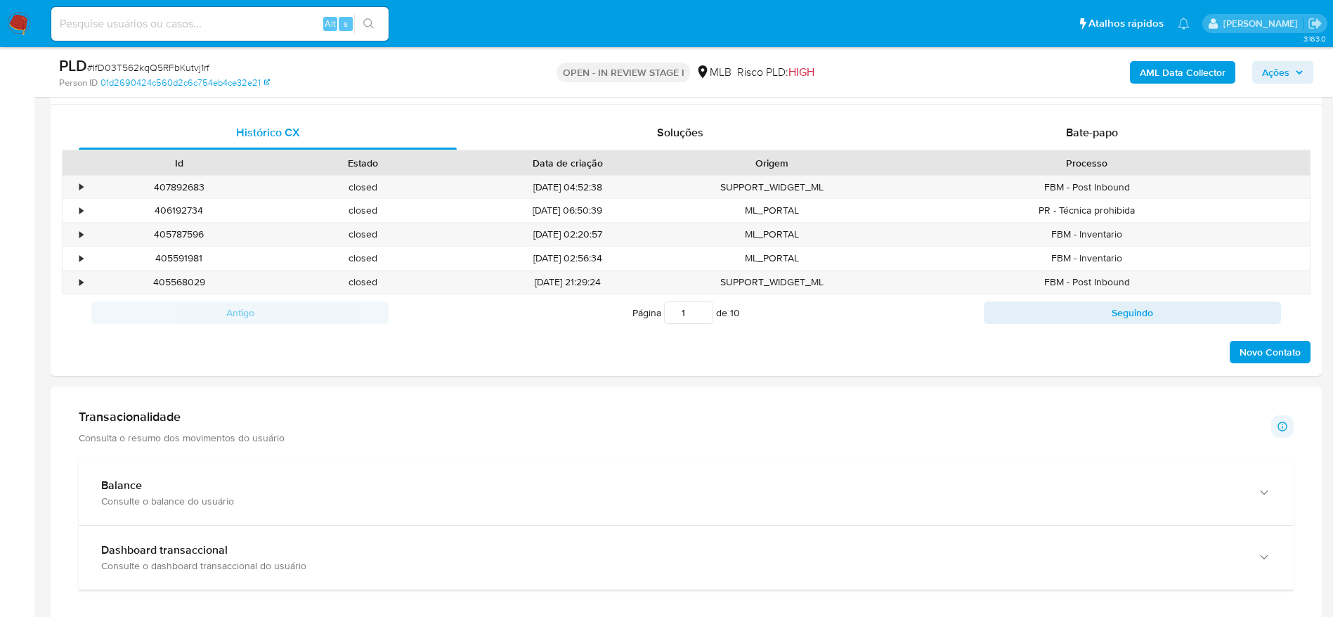
scroll to position [789, 0]
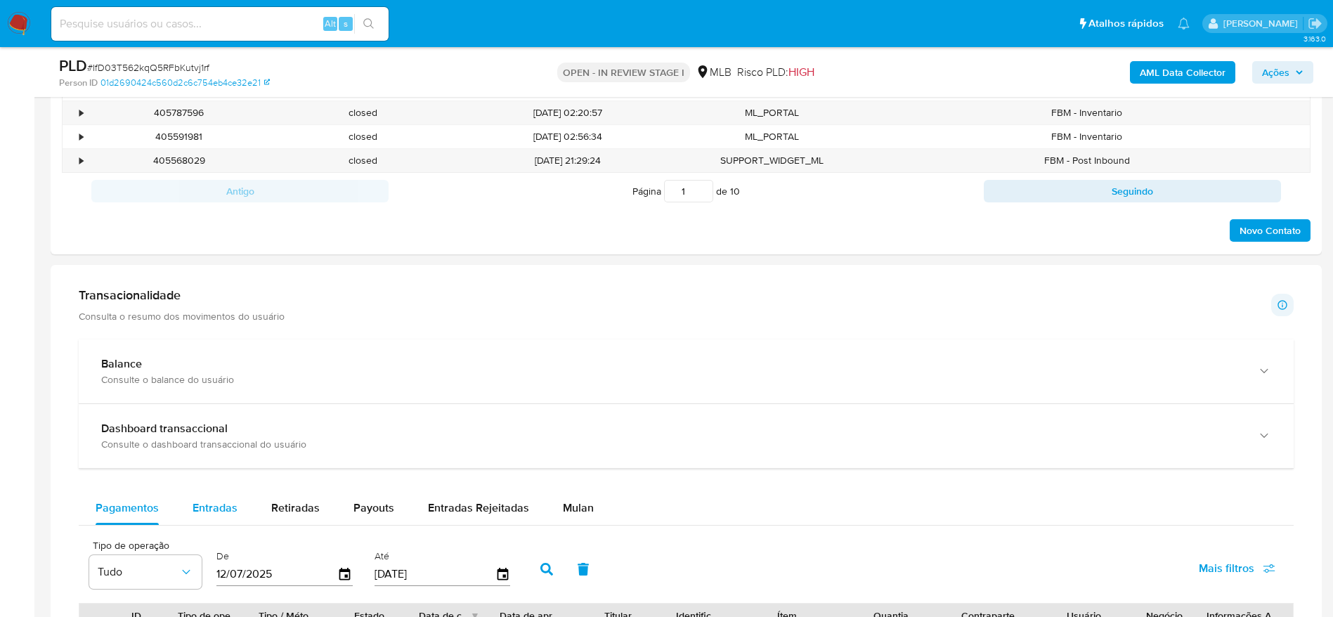
click at [233, 521] on div "Entradas" at bounding box center [215, 508] width 45 height 34
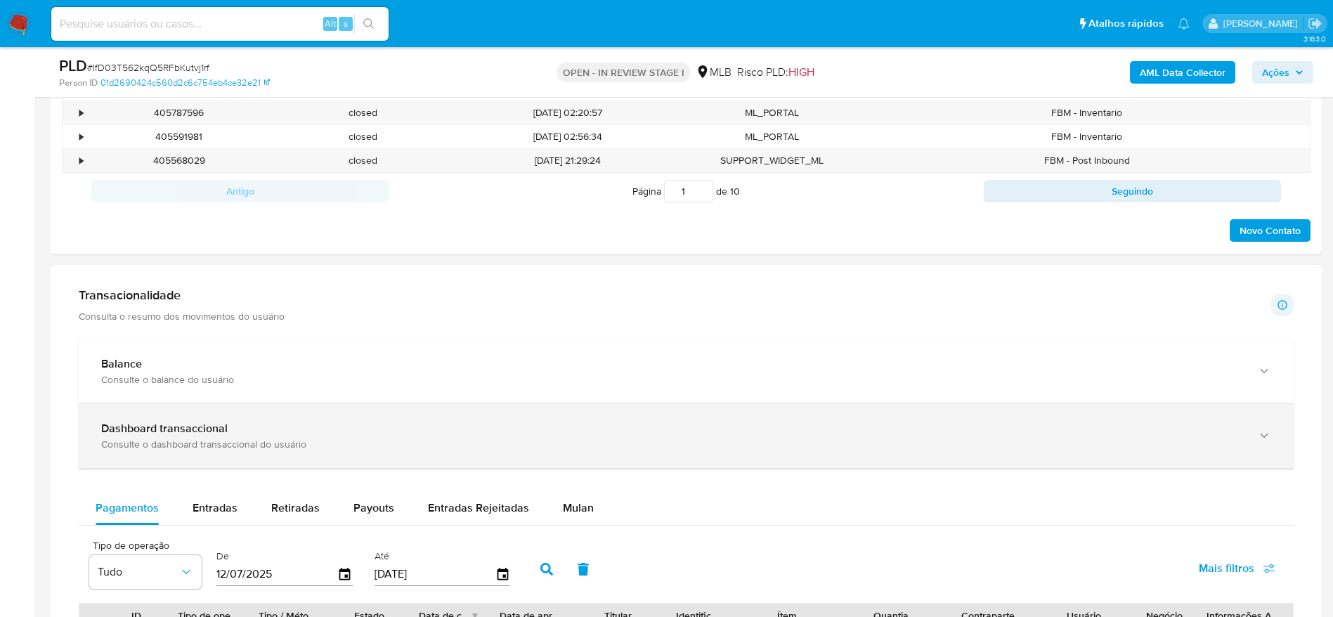
select select "10"
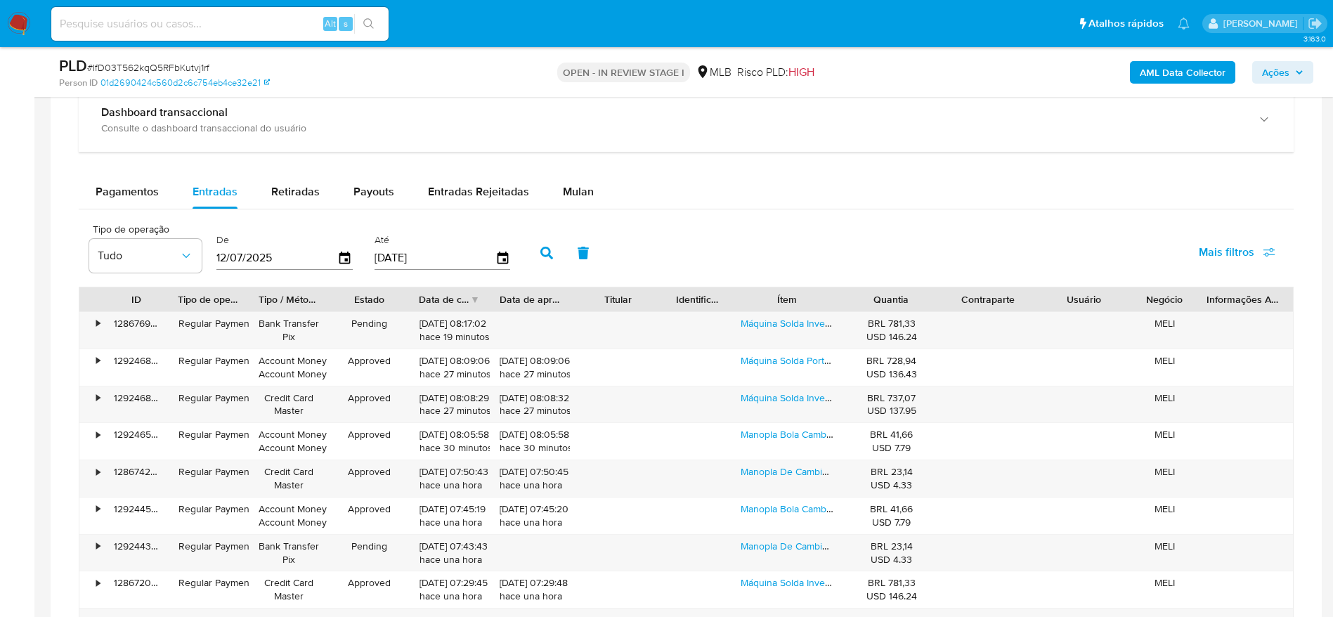
scroll to position [1211, 0]
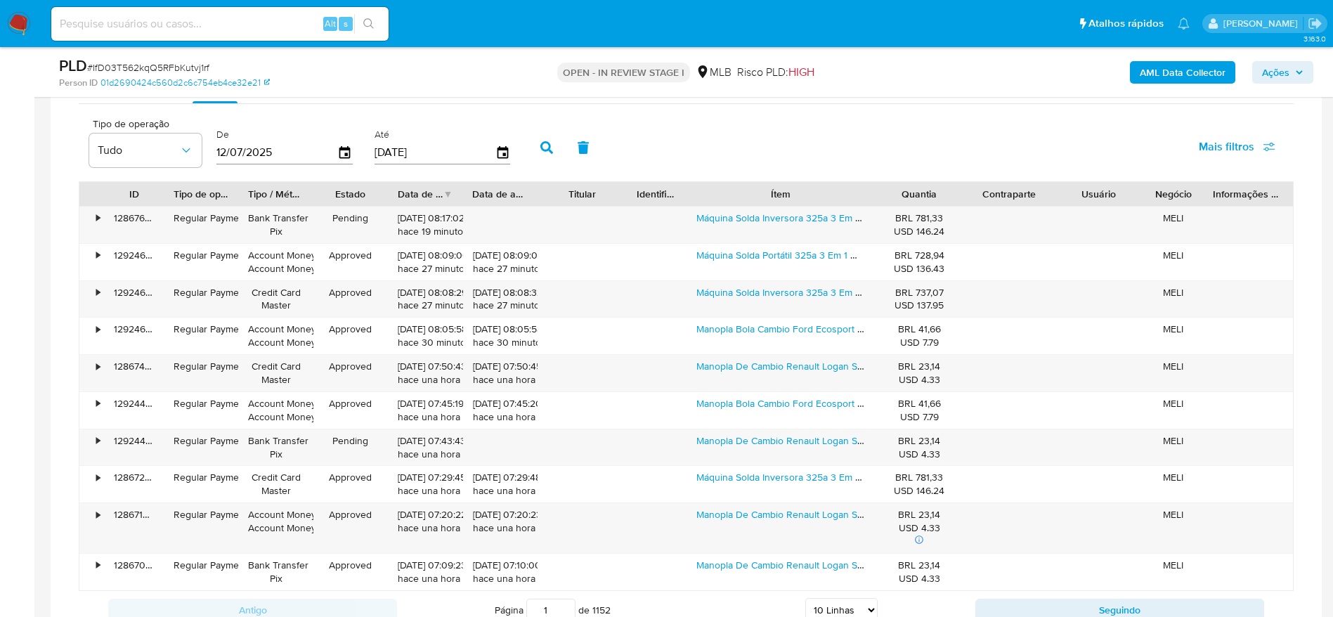
drag, startPoint x: 853, startPoint y: 193, endPoint x: 928, endPoint y: 174, distance: 77.7
click at [928, 174] on div "Tipo de operação Tudo De 12/07/2025 Até 09/10/2025 Mais filtros ID Tipo de oper…" at bounding box center [686, 370] width 1215 height 518
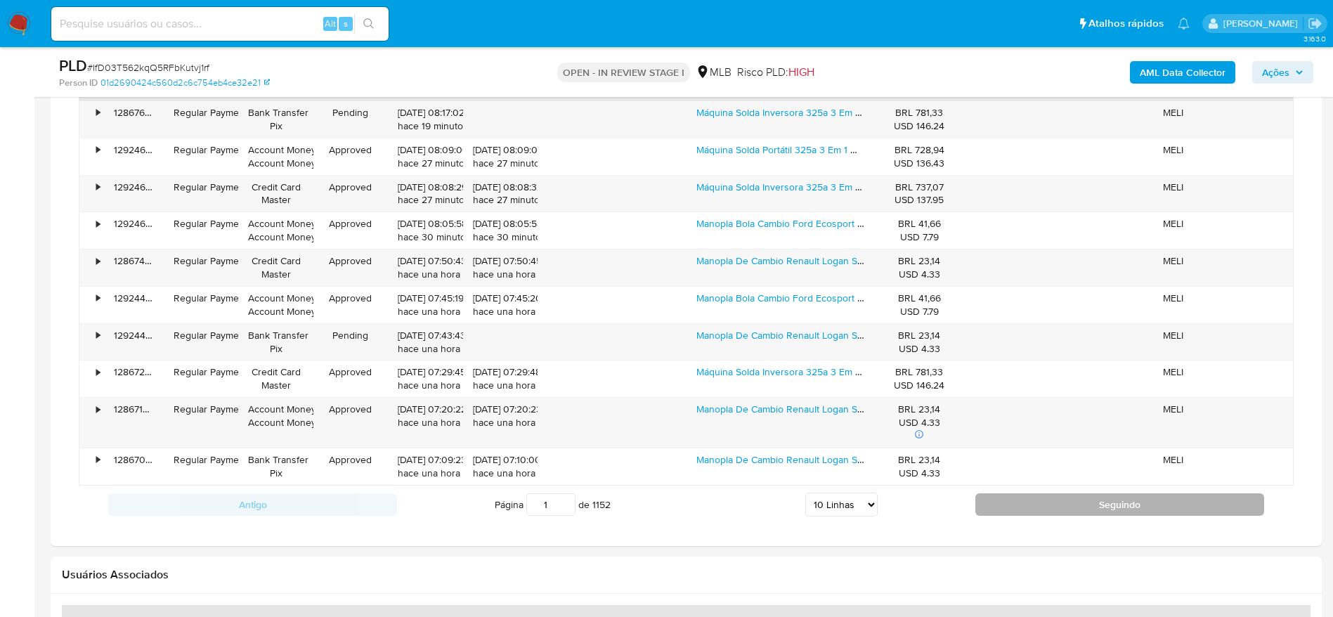
click at [1050, 511] on button "Seguindo" at bounding box center [1119, 504] width 289 height 22
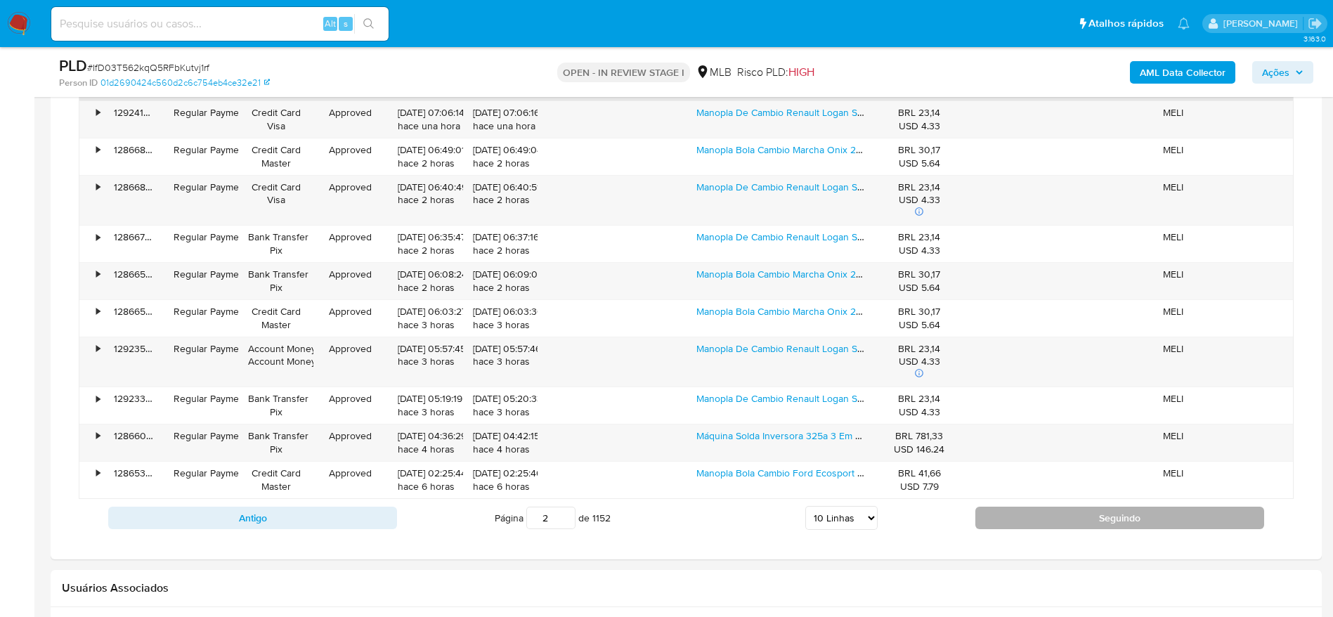
click at [1022, 514] on button "Seguindo" at bounding box center [1119, 518] width 289 height 22
type input "3"
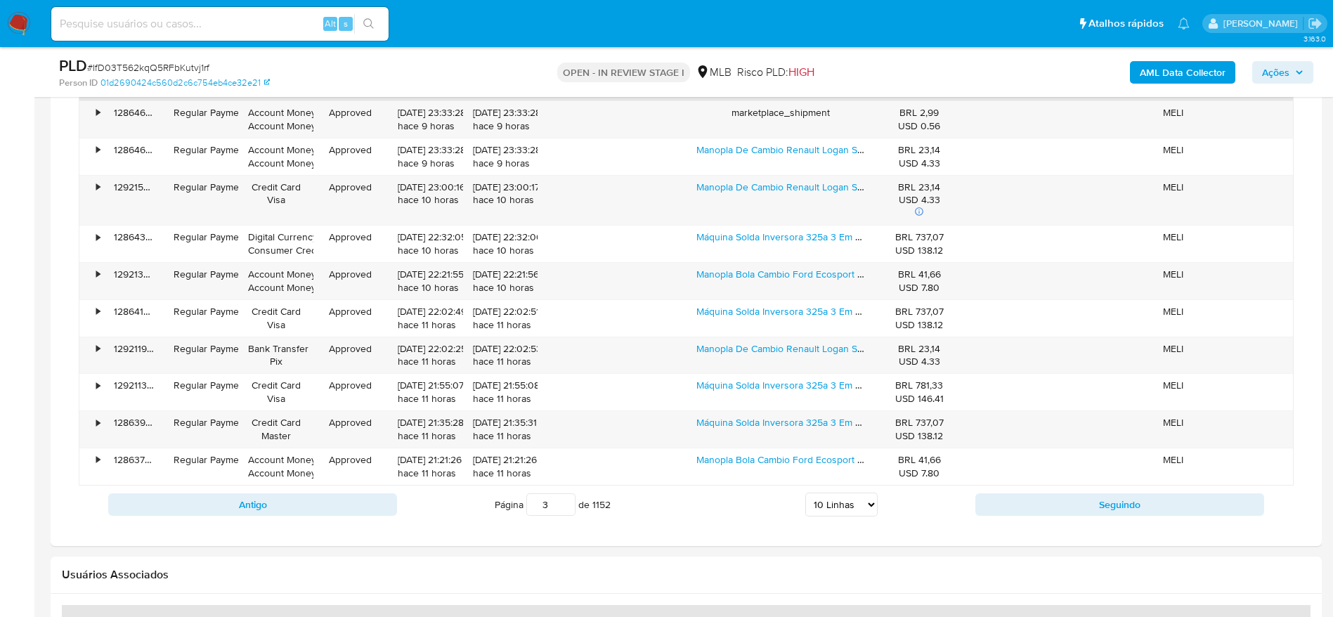
drag, startPoint x: 1304, startPoint y: 74, endPoint x: 1195, endPoint y: 92, distance: 110.3
click at [1301, 74] on button "Ações" at bounding box center [1282, 72] width 61 height 22
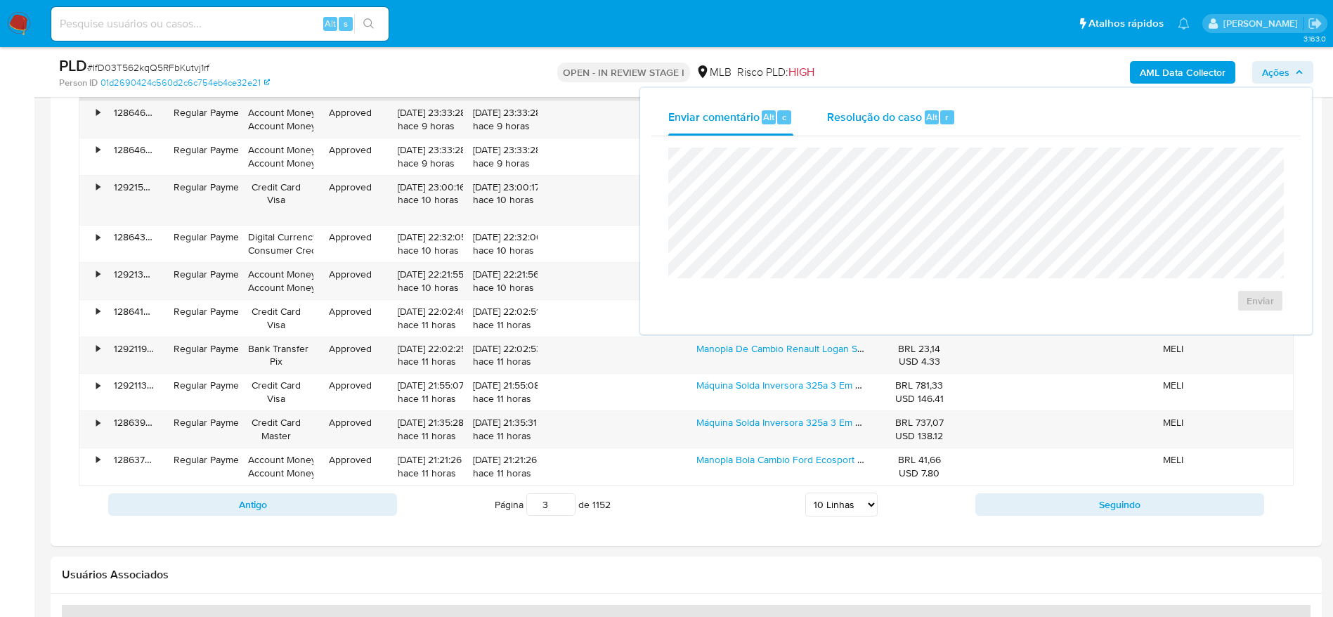
drag, startPoint x: 880, startPoint y: 117, endPoint x: 871, endPoint y: 133, distance: 18.2
click at [871, 133] on div "Resolução do caso Alt r" at bounding box center [891, 117] width 129 height 37
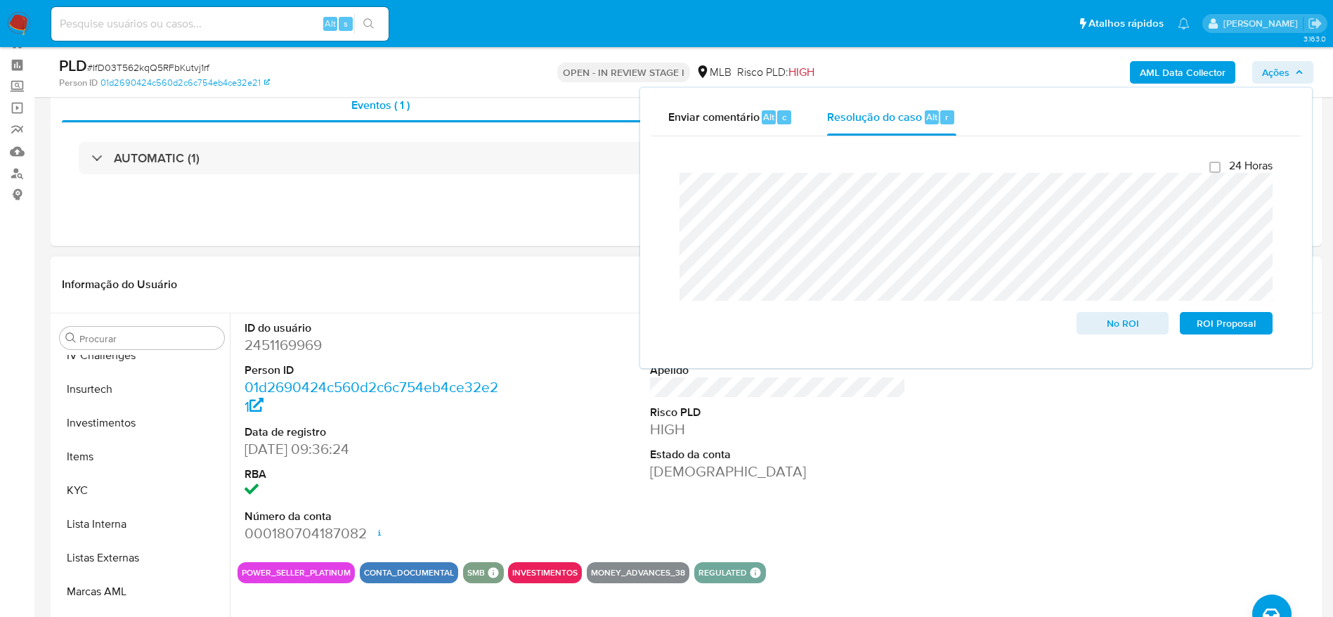
scroll to position [0, 0]
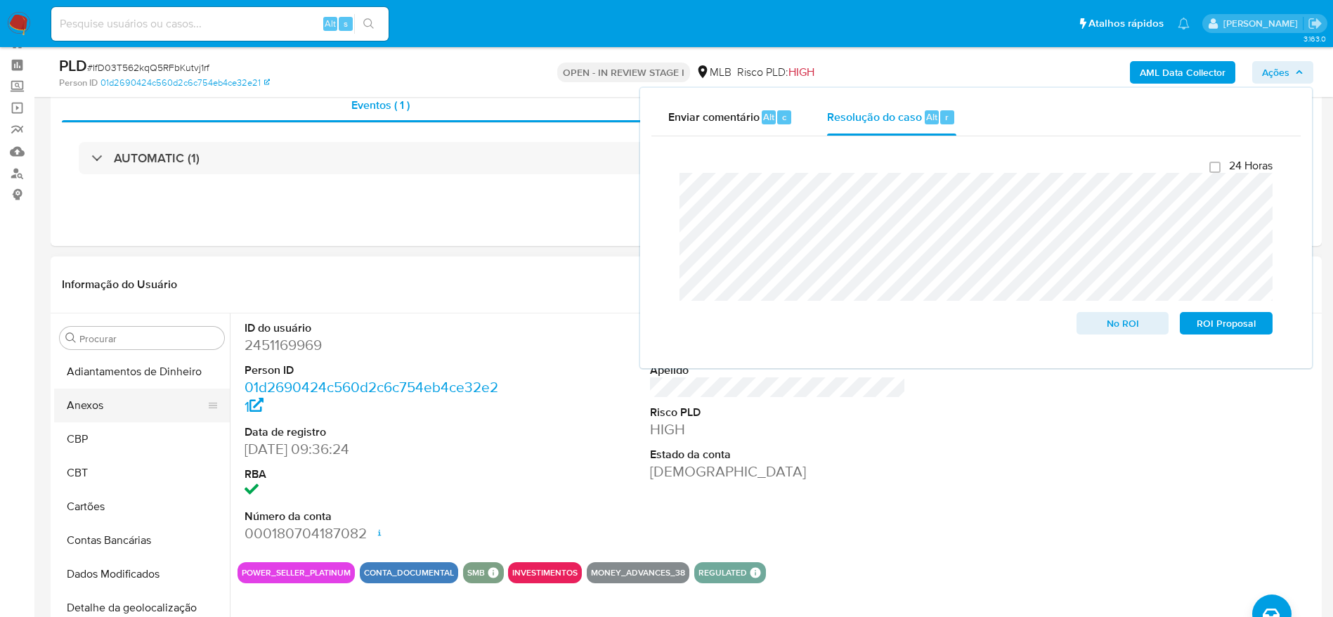
click at [99, 411] on button "Anexos" at bounding box center [136, 406] width 164 height 34
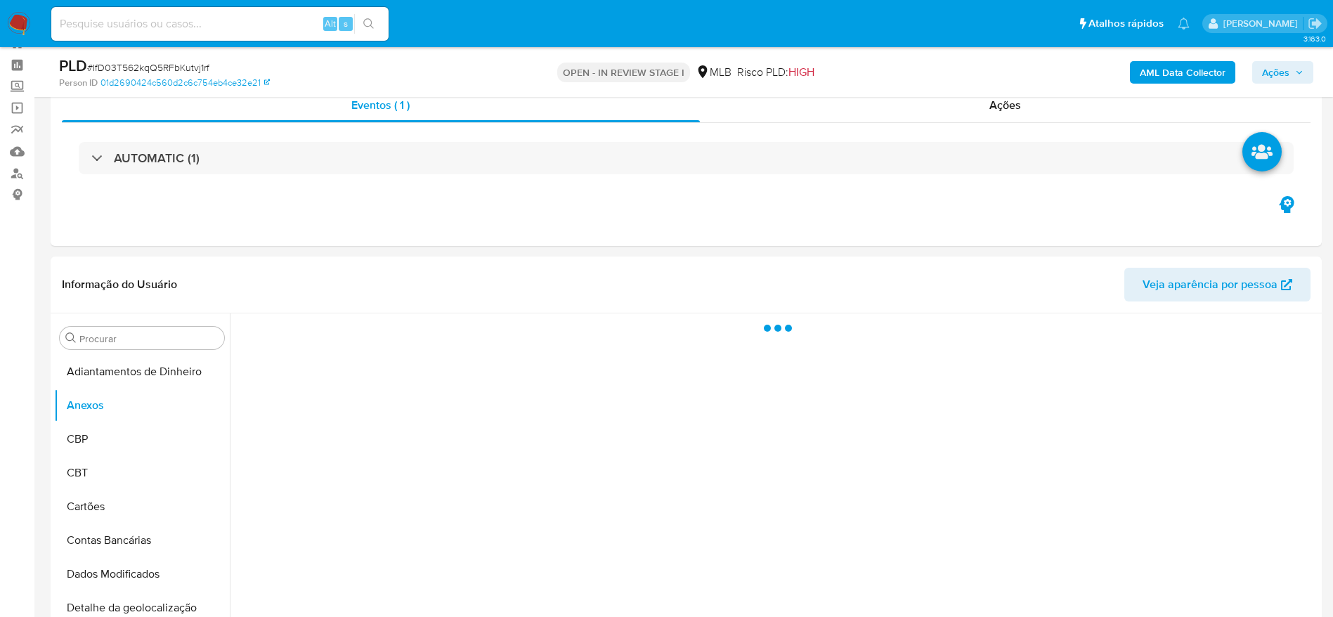
click at [1200, 72] on b "AML Data Collector" at bounding box center [1183, 72] width 86 height 22
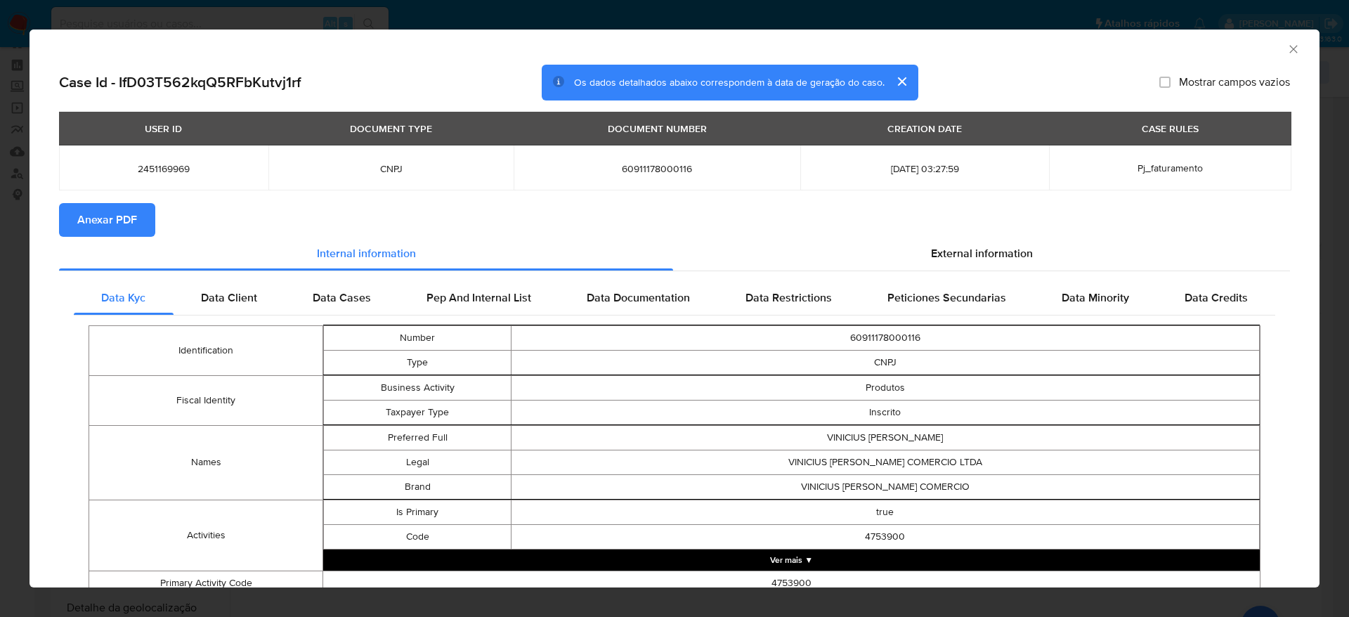
click at [1287, 48] on icon "Fechar a janela" at bounding box center [1294, 49] width 14 height 14
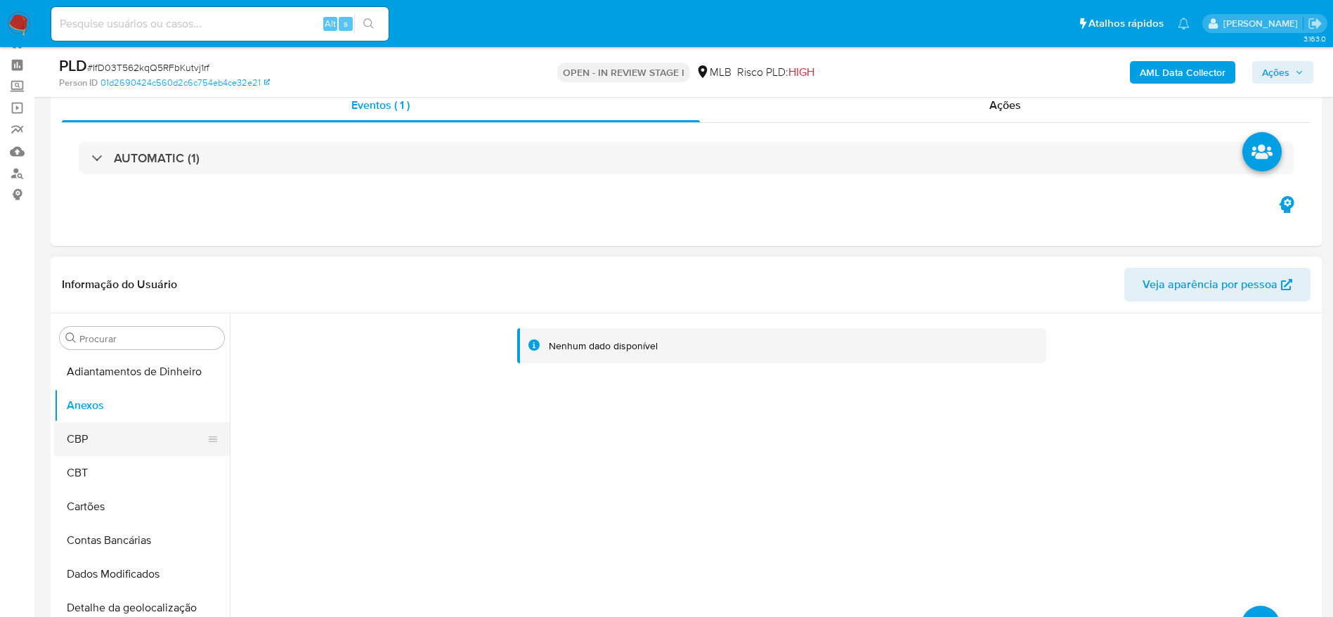
click at [120, 443] on button "CBP" at bounding box center [136, 439] width 164 height 34
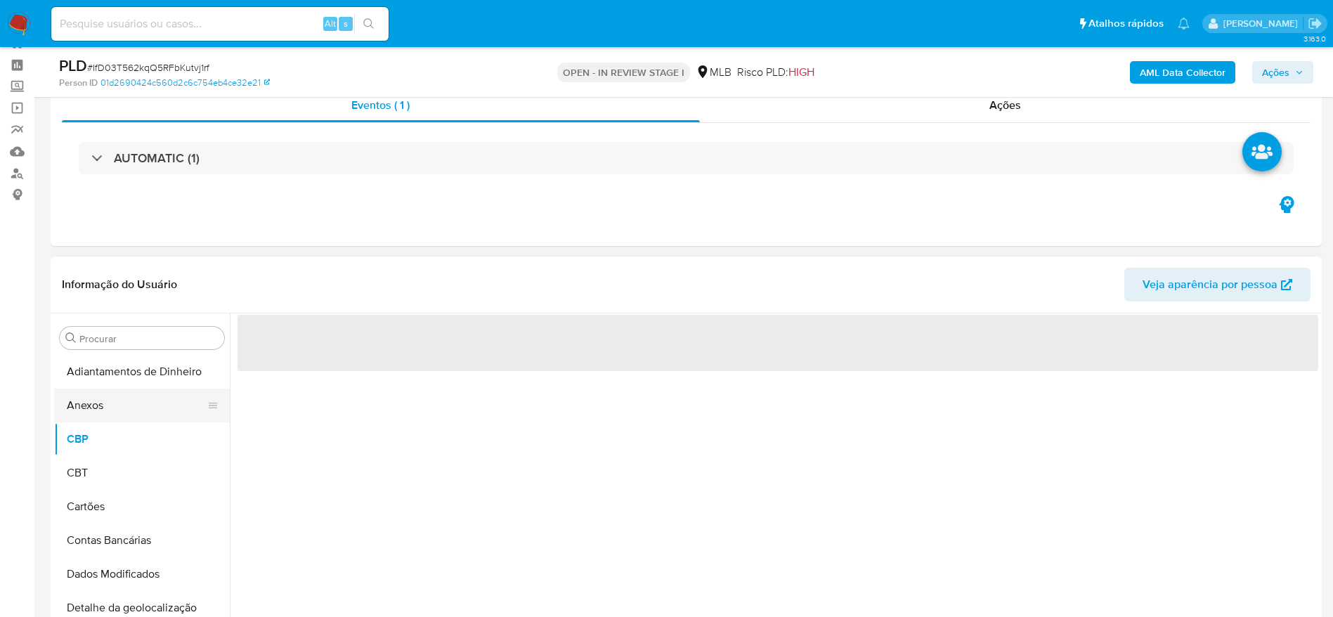
click at [93, 419] on button "Anexos" at bounding box center [136, 406] width 164 height 34
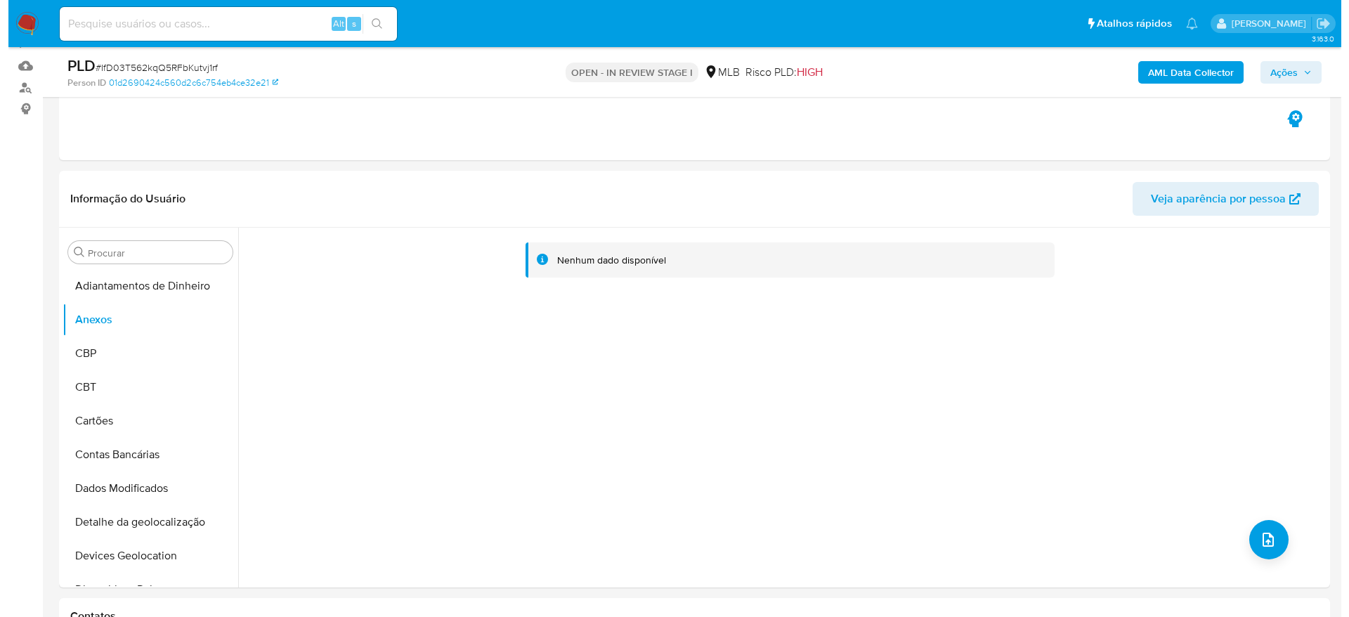
scroll to position [157, 0]
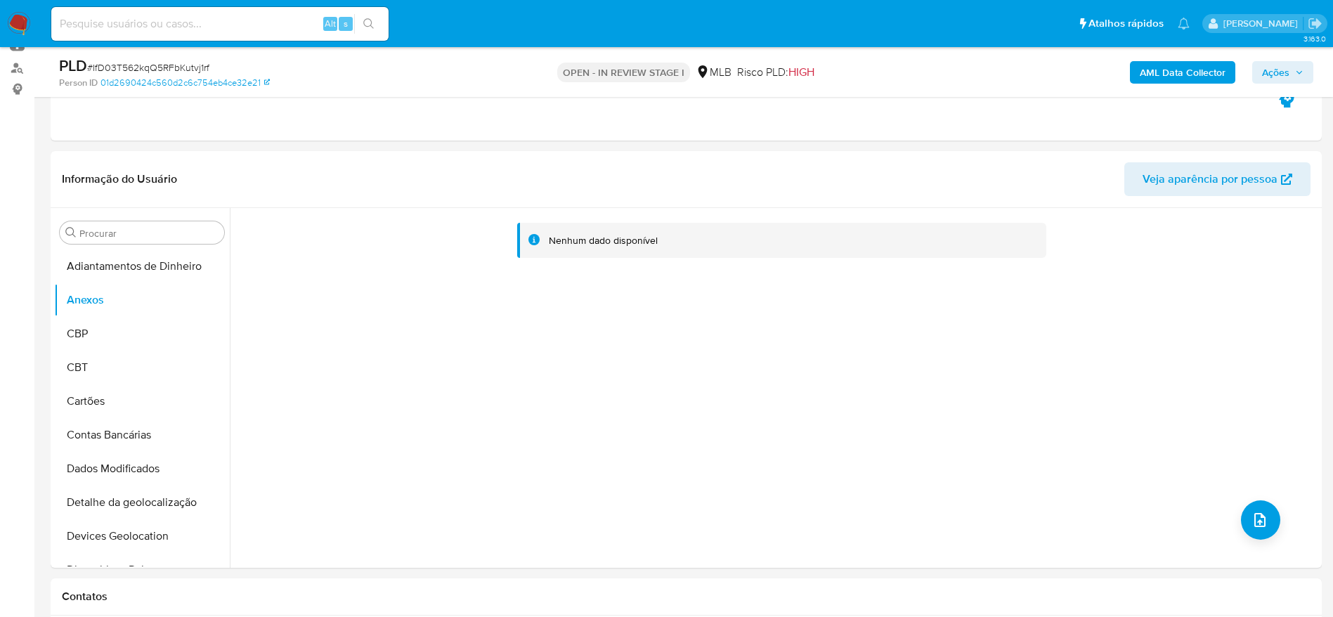
click at [1211, 75] on b "AML Data Collector" at bounding box center [1183, 72] width 86 height 22
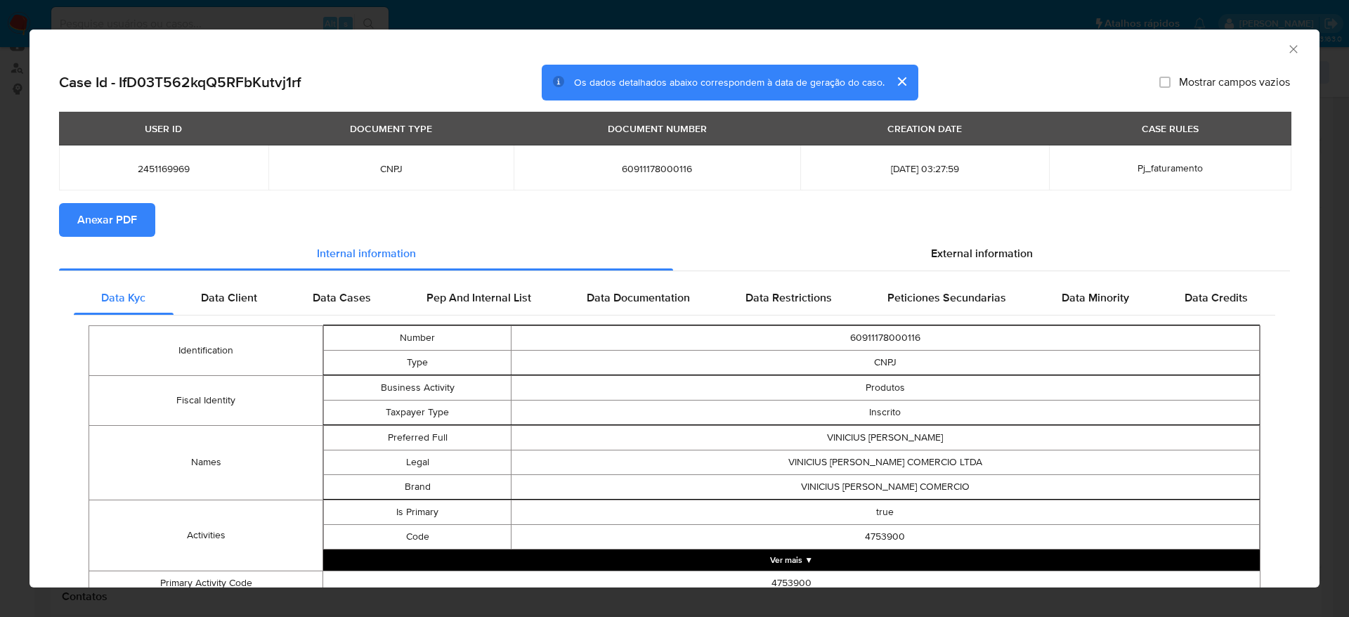
click at [126, 220] on span "Anexar PDF" at bounding box center [107, 219] width 60 height 31
click at [1275, 46] on div "AML Data Collector" at bounding box center [675, 47] width 1290 height 35
click at [1289, 46] on icon "Fechar a janela" at bounding box center [1293, 49] width 8 height 8
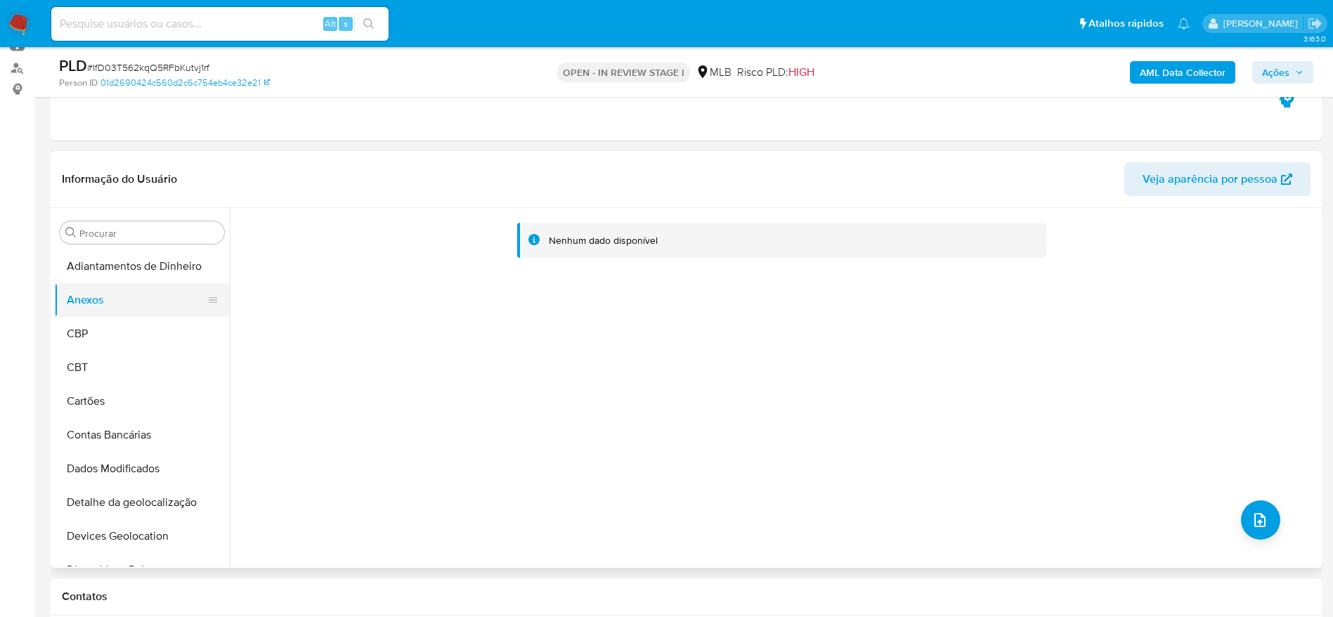
click at [141, 332] on button "CBP" at bounding box center [142, 334] width 176 height 34
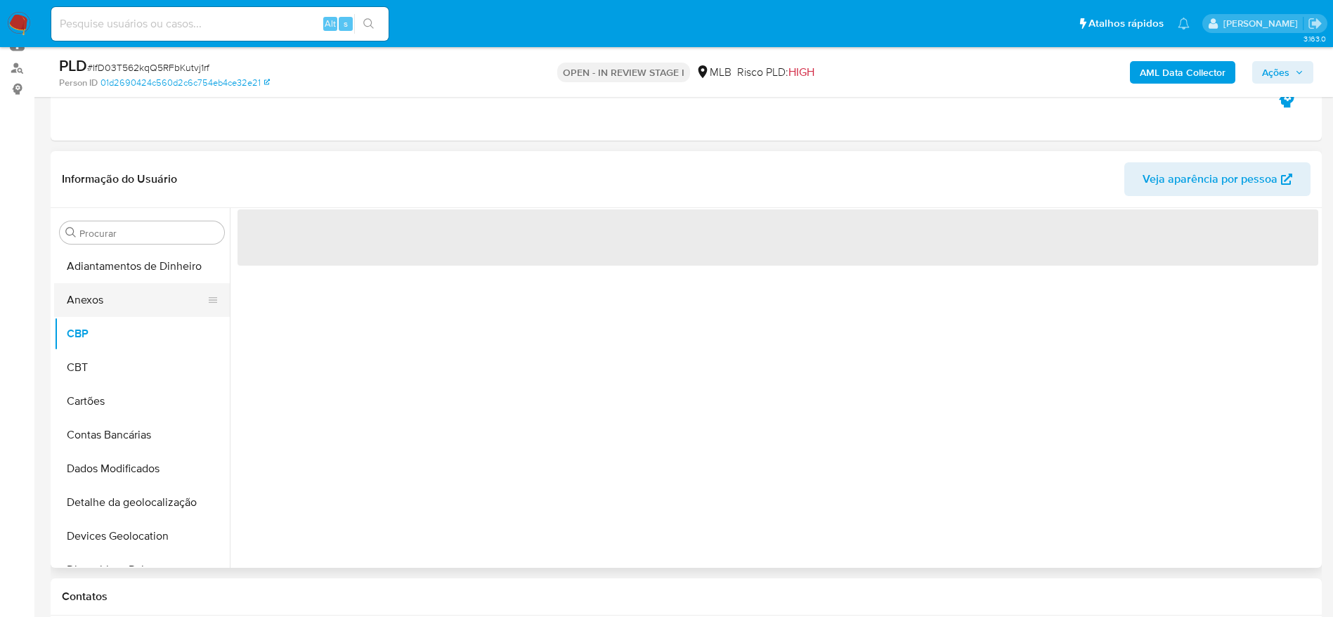
click at [119, 306] on button "Anexos" at bounding box center [136, 300] width 164 height 34
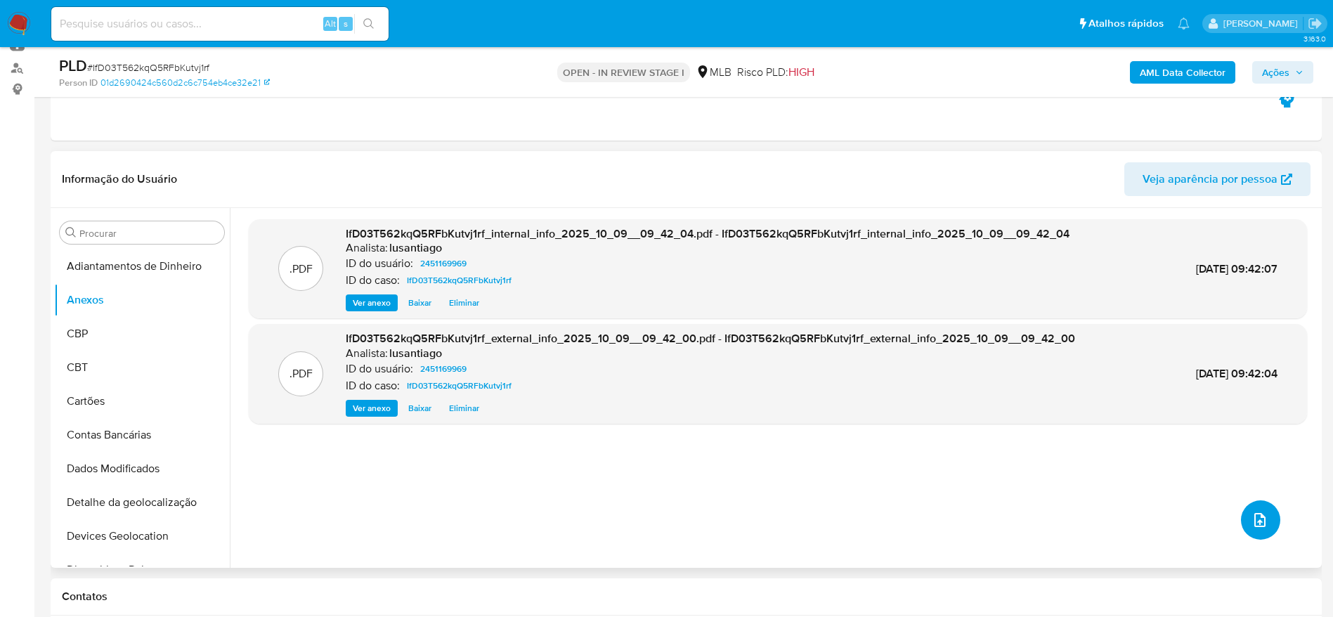
click at [1256, 516] on icon "upload-file" at bounding box center [1259, 520] width 17 height 17
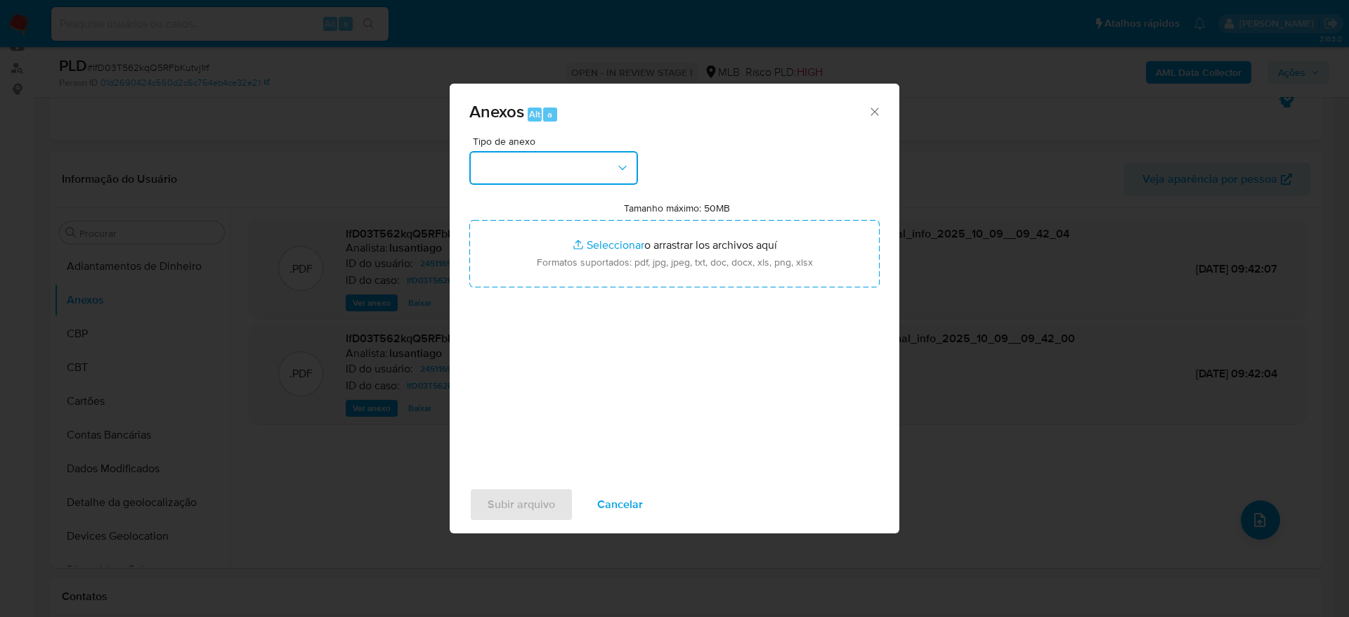
click at [577, 165] on button "button" at bounding box center [553, 168] width 169 height 34
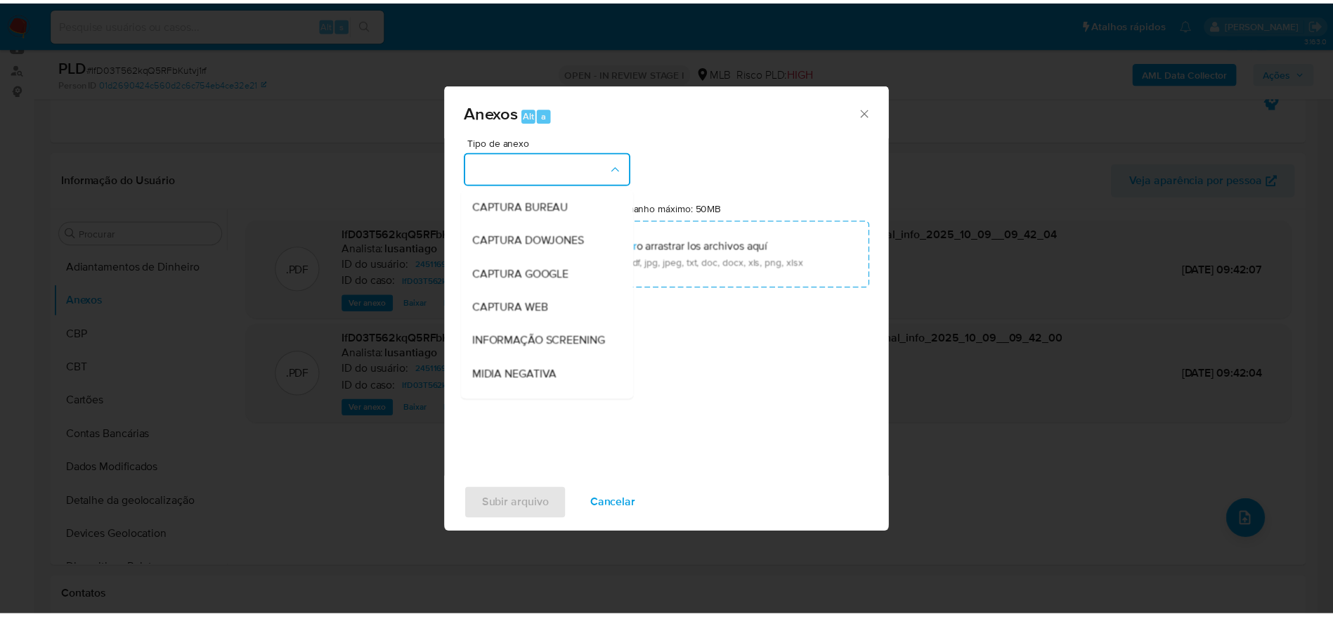
scroll to position [216, 0]
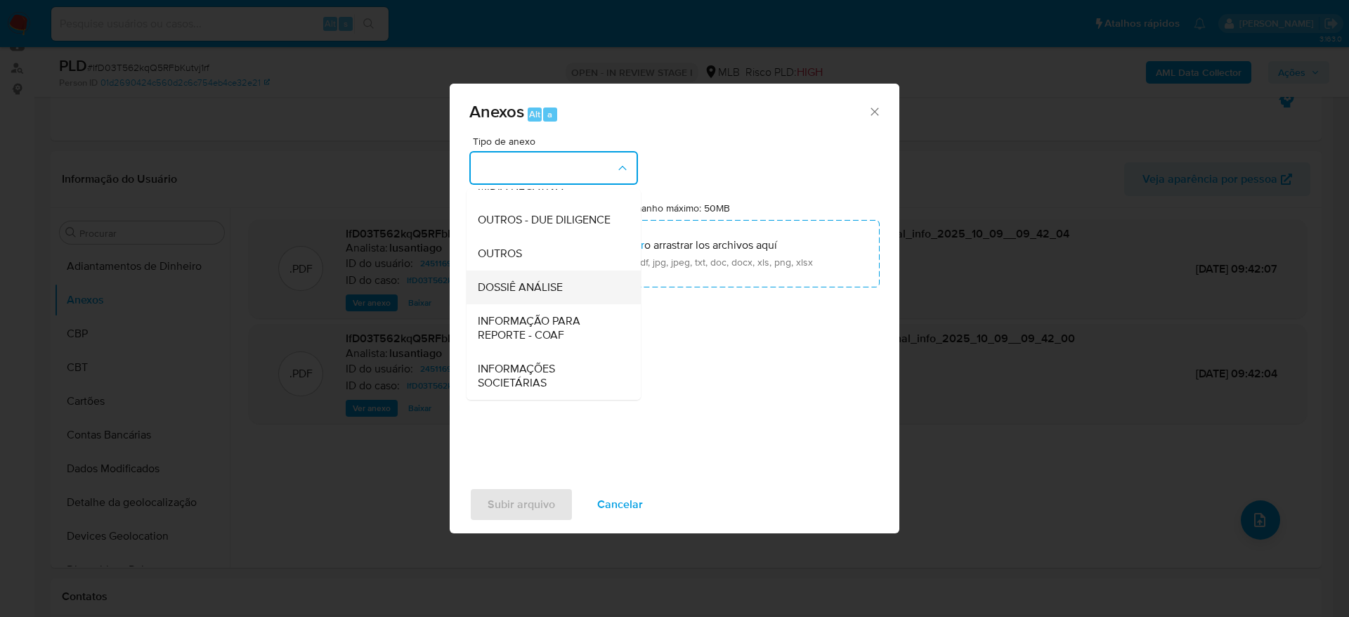
click at [546, 280] on span "DOSSIÊ ANÁLISE" at bounding box center [520, 287] width 85 height 14
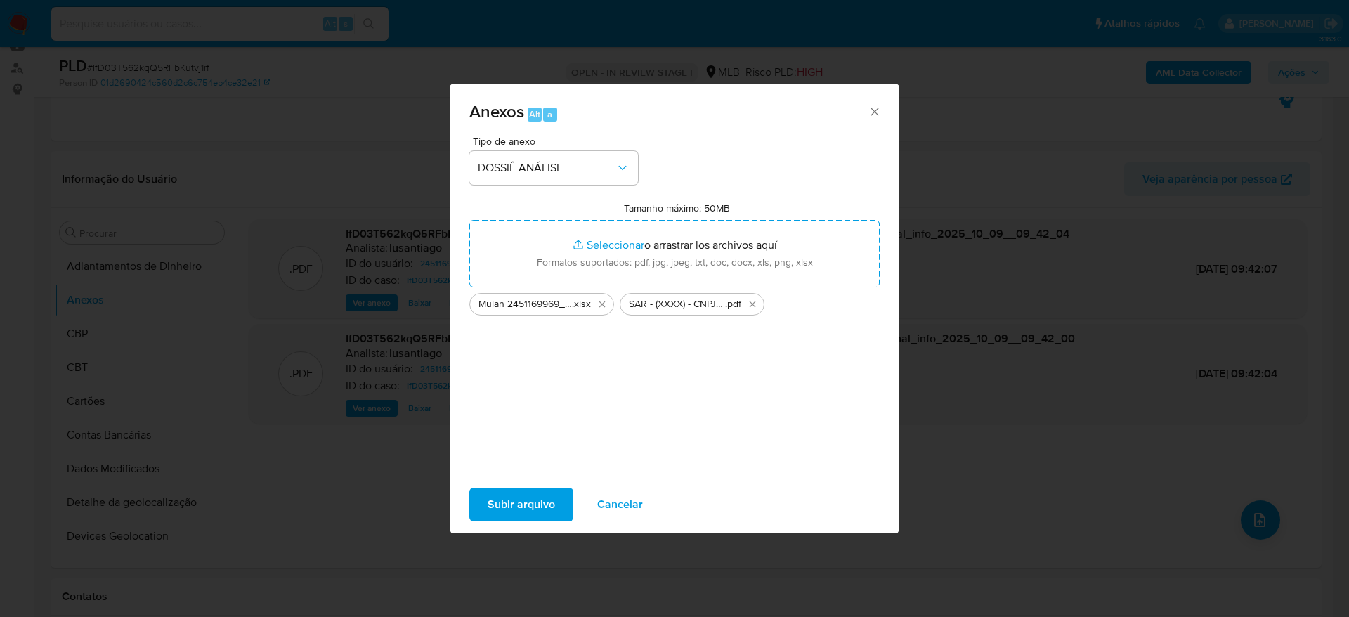
click at [518, 498] on span "Subir arquivo" at bounding box center [521, 504] width 67 height 31
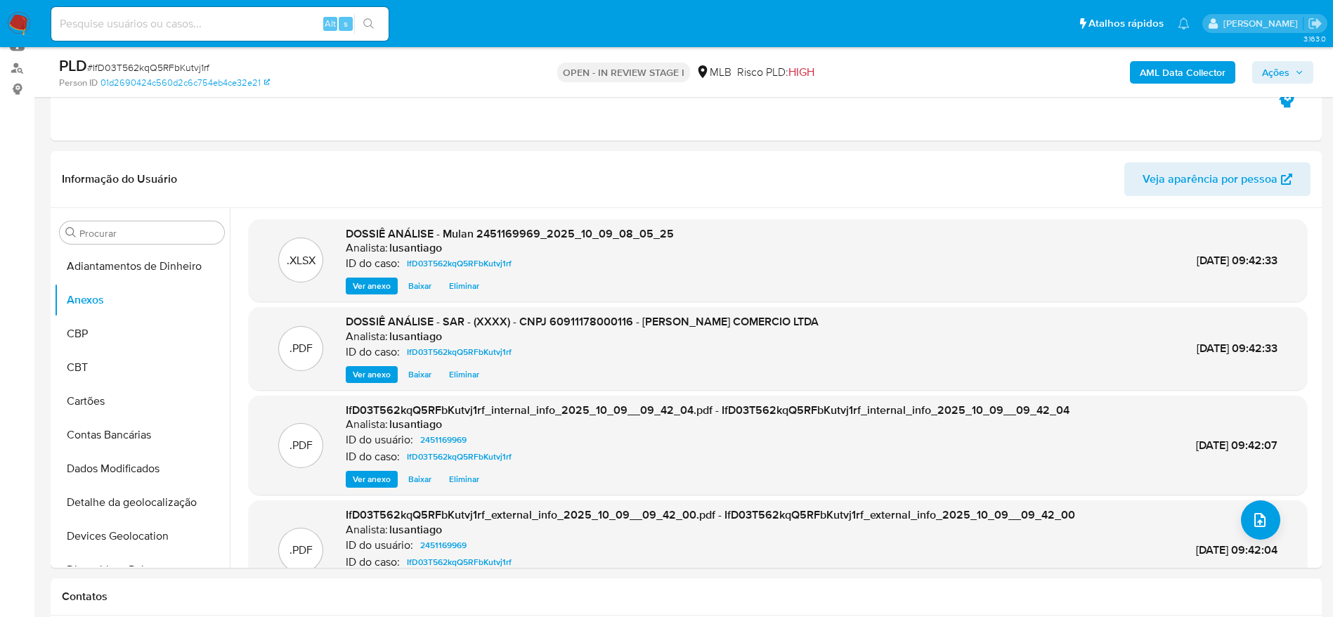
click at [1285, 77] on span "Ações" at bounding box center [1275, 72] width 27 height 22
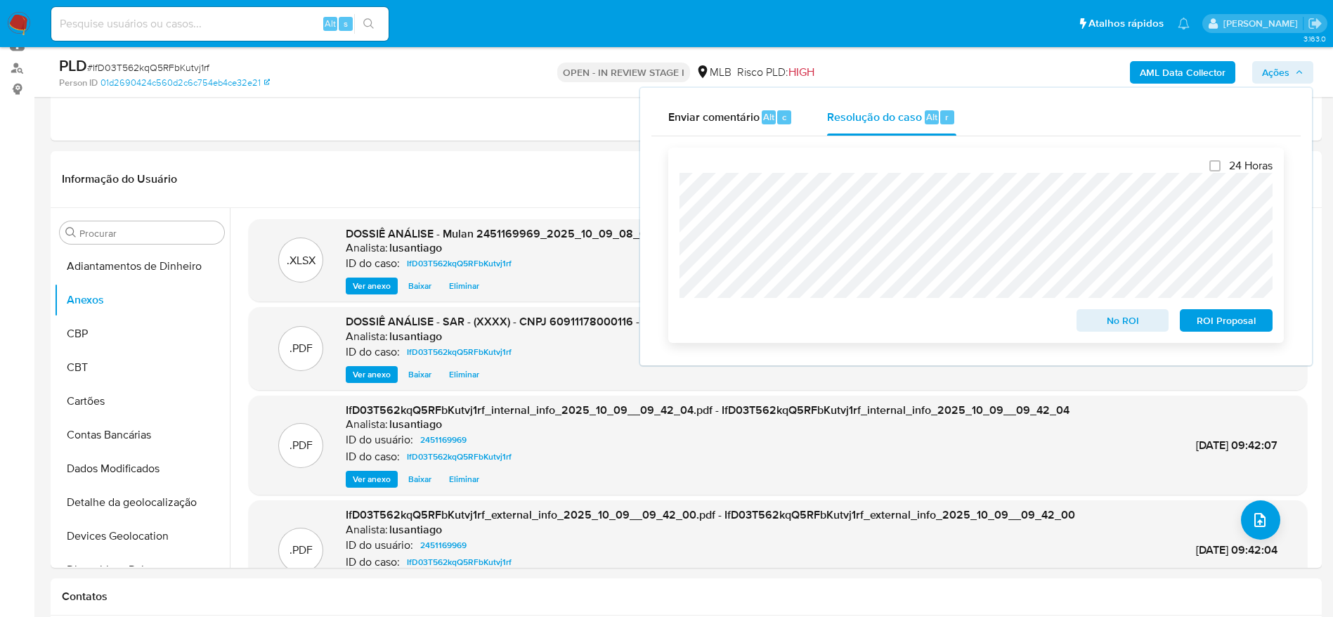
click at [1205, 323] on span "ROI Proposal" at bounding box center [1226, 321] width 73 height 20
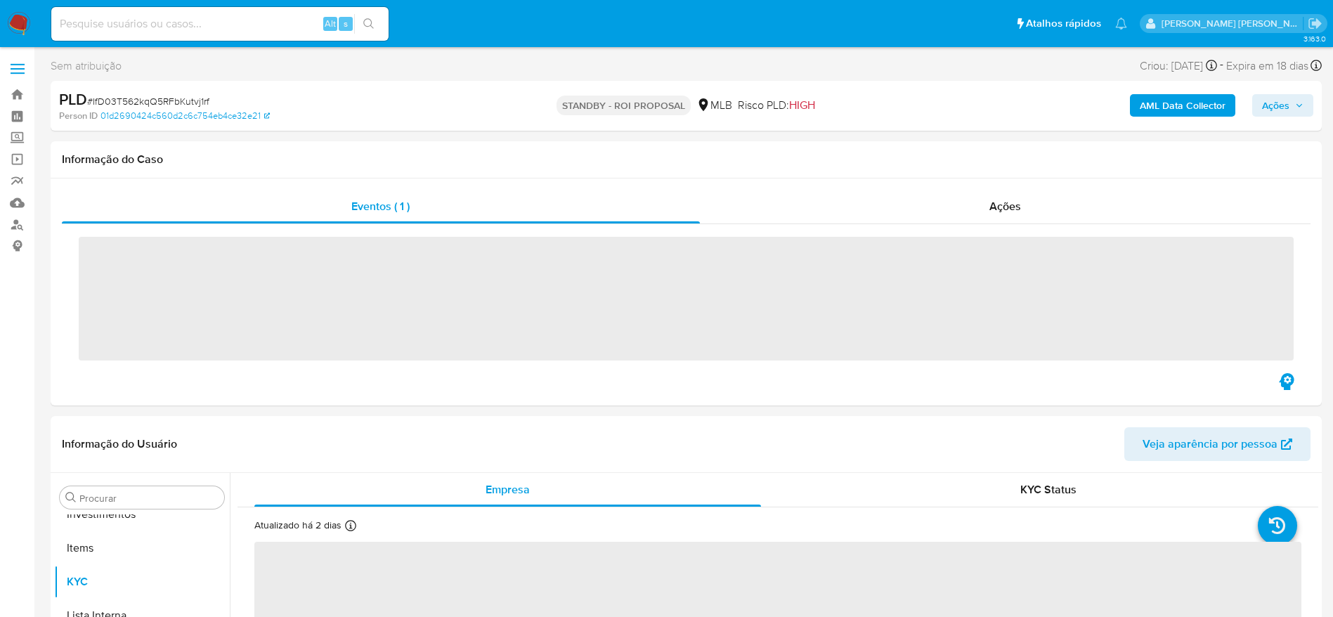
scroll to position [762, 0]
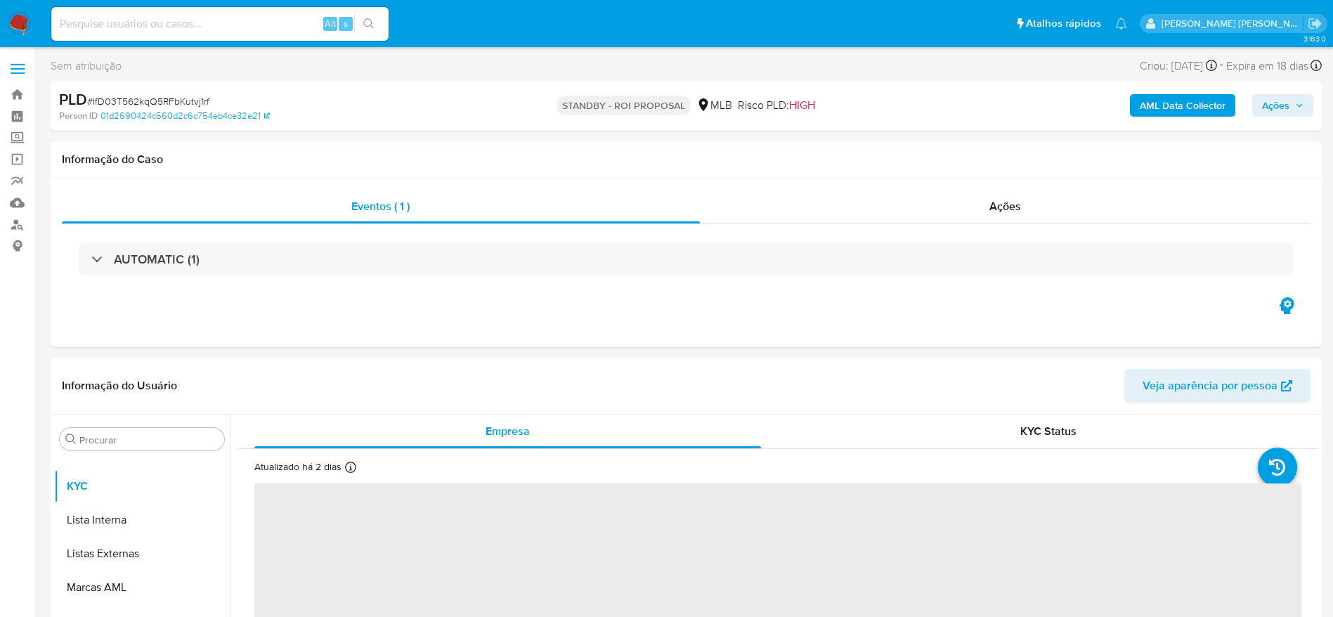
select select "10"
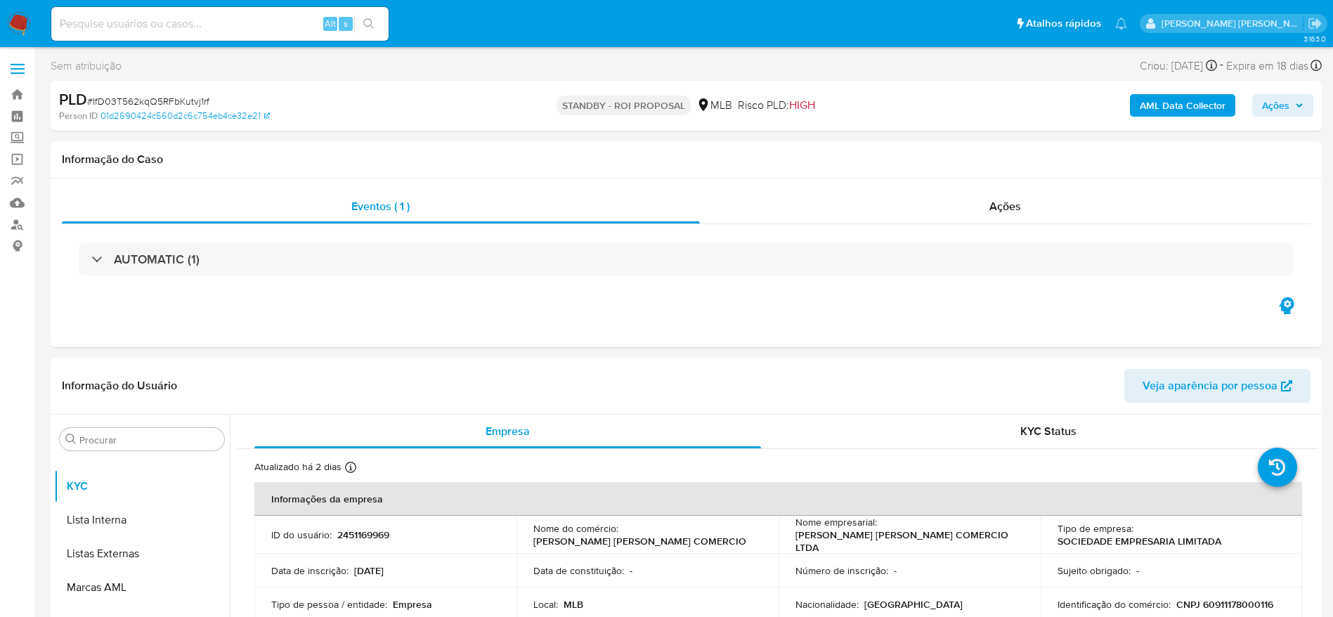
click at [218, 20] on input at bounding box center [219, 24] width 337 height 18
paste input "23257576"
type input "23257576"
click at [372, 33] on button "search-icon" at bounding box center [368, 24] width 29 height 20
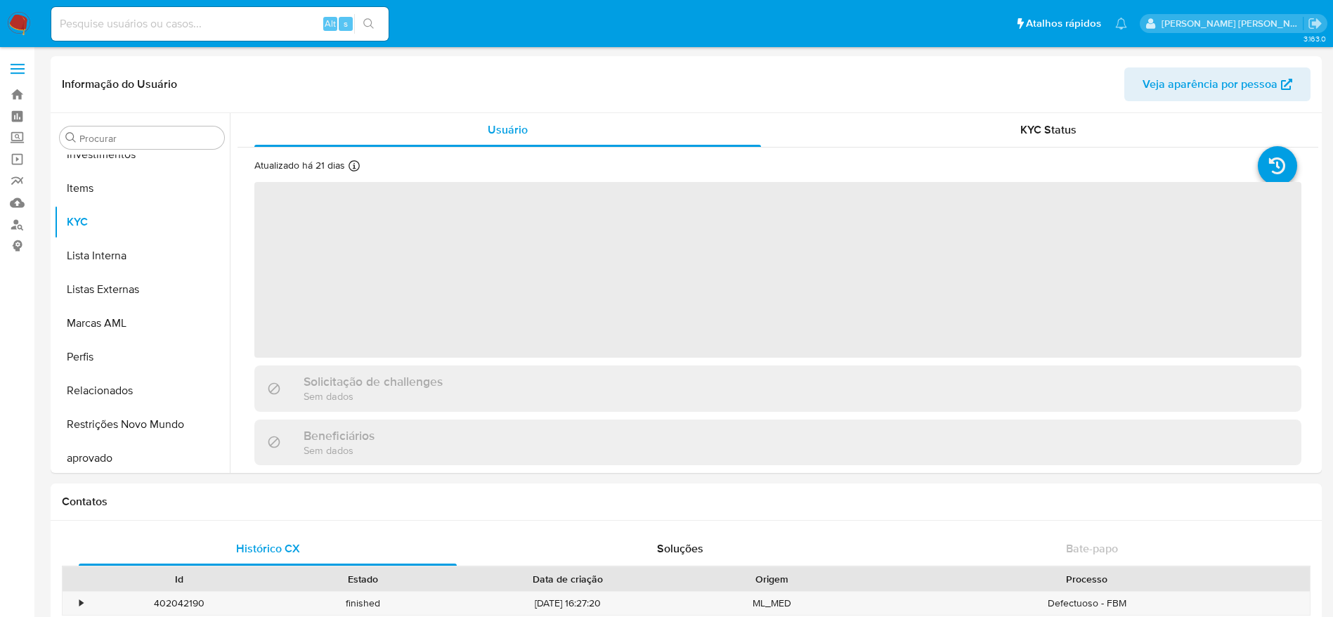
scroll to position [762, 0]
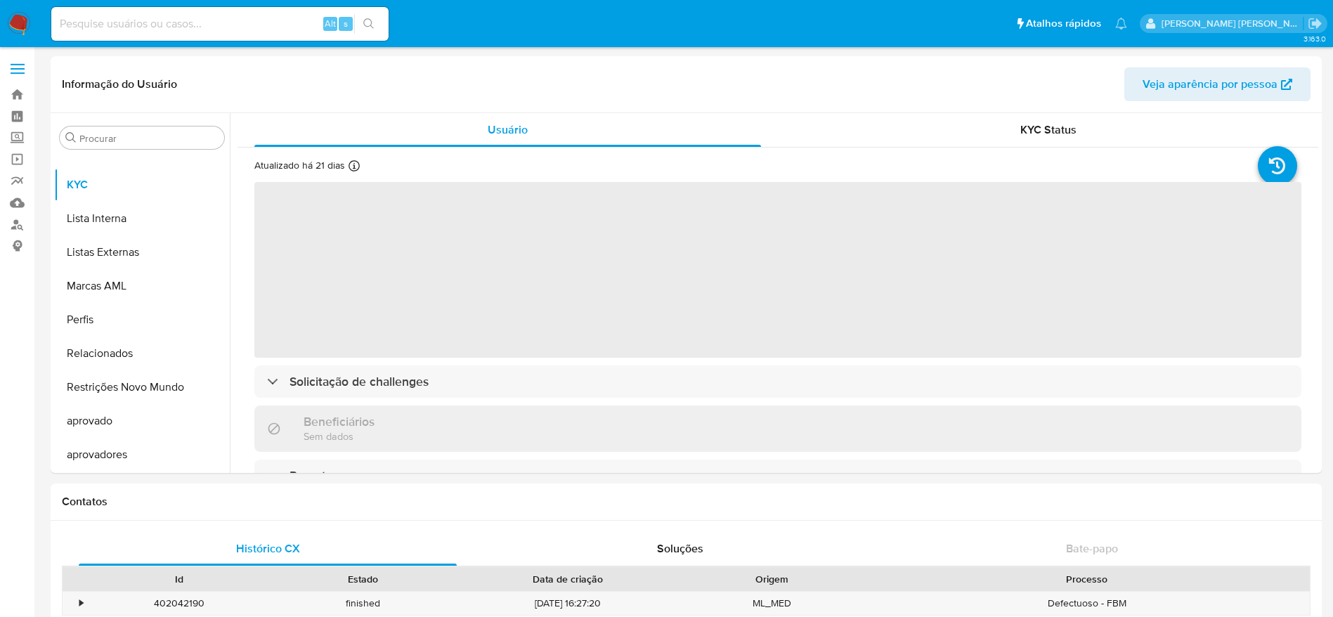
select select "10"
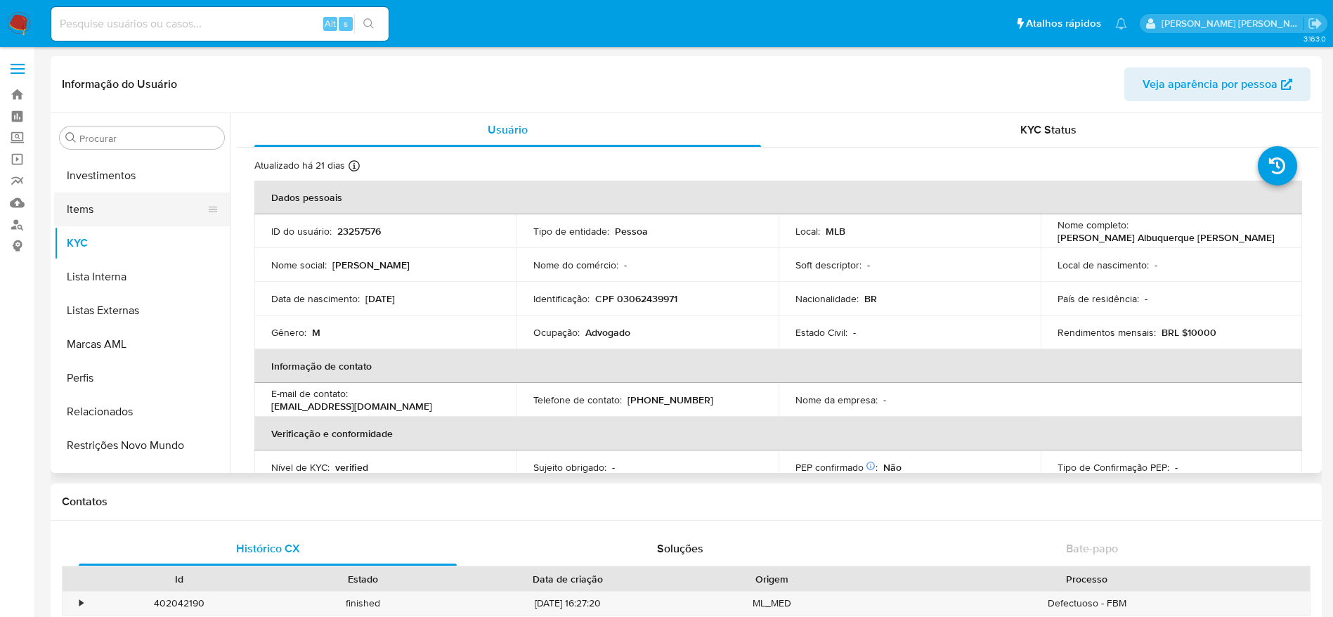
scroll to position [552, 0]
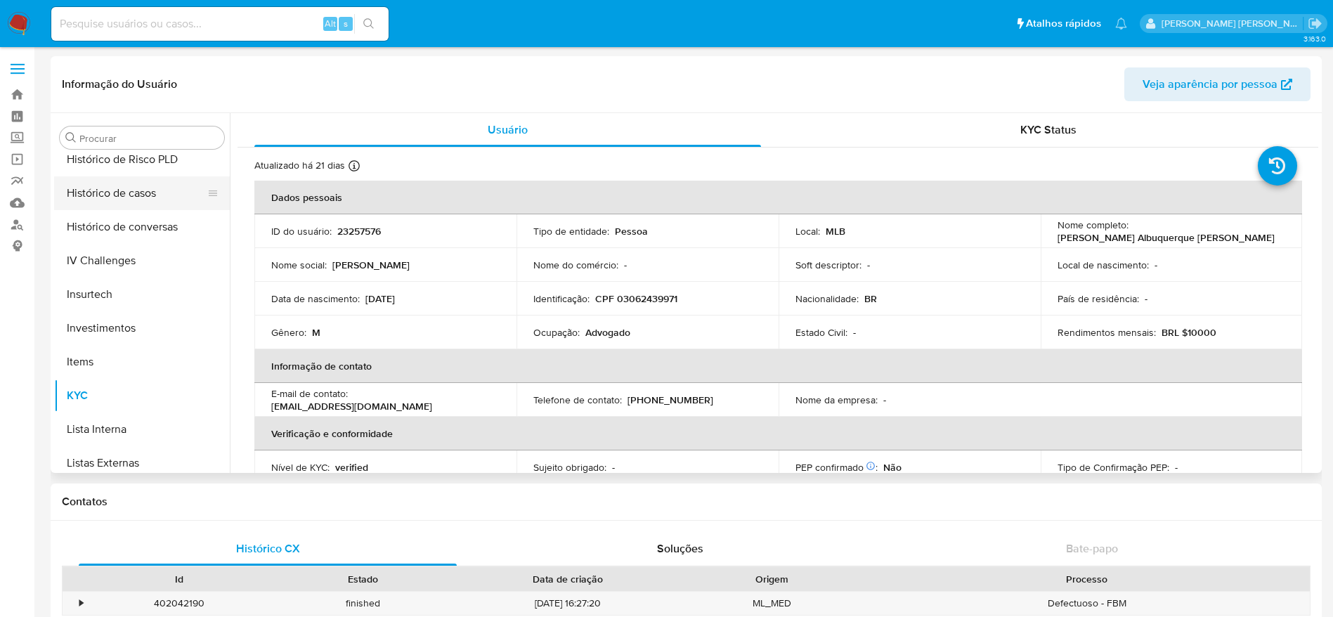
click at [129, 203] on button "Histórico de casos" at bounding box center [136, 193] width 164 height 34
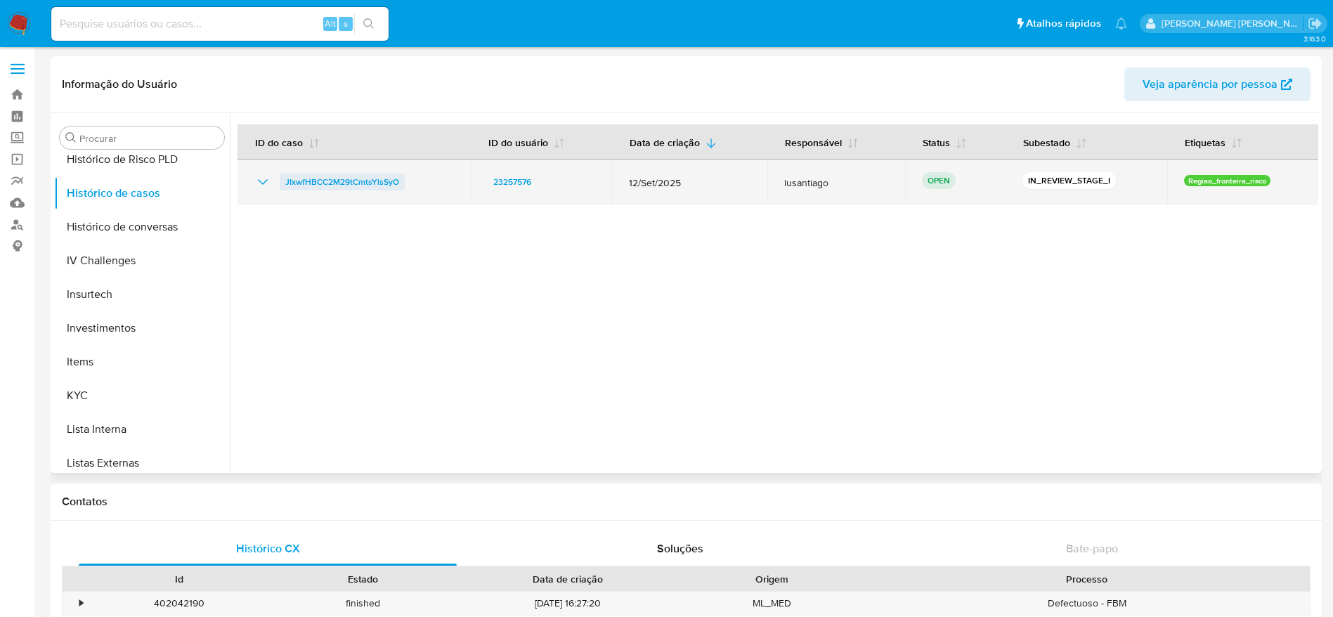
click at [346, 177] on span "JIxwfHBCC2M29tCmtsYlsSyO" at bounding box center [342, 182] width 114 height 17
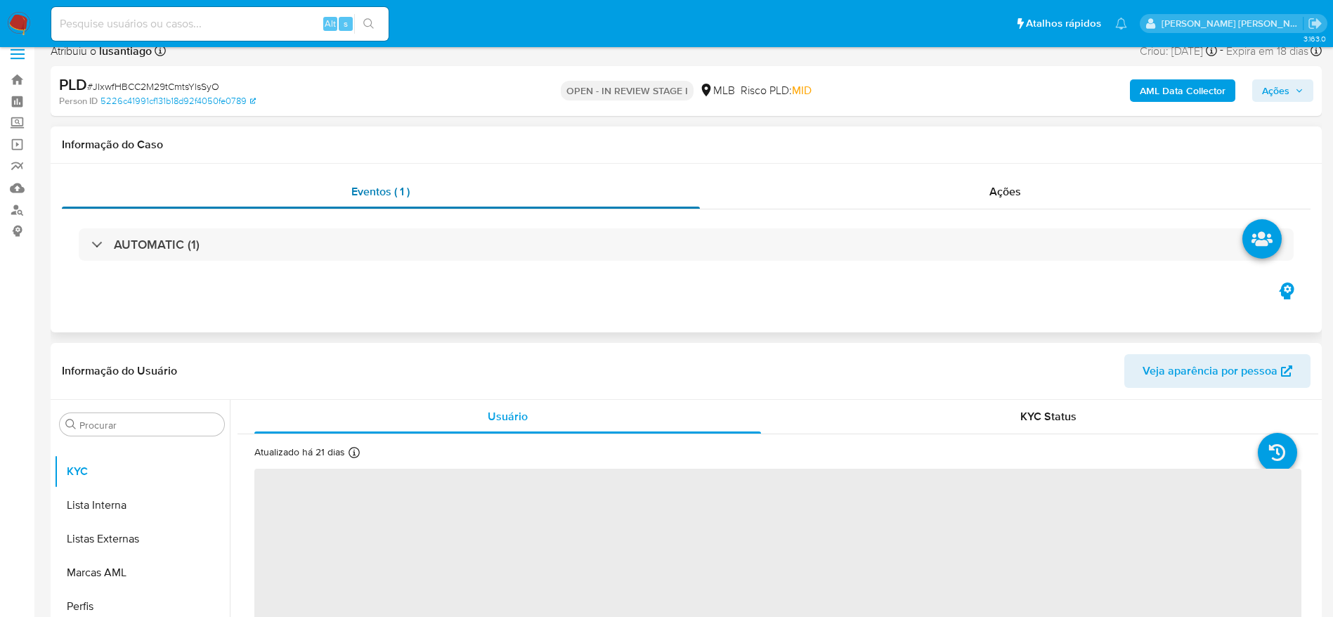
scroll to position [105, 0]
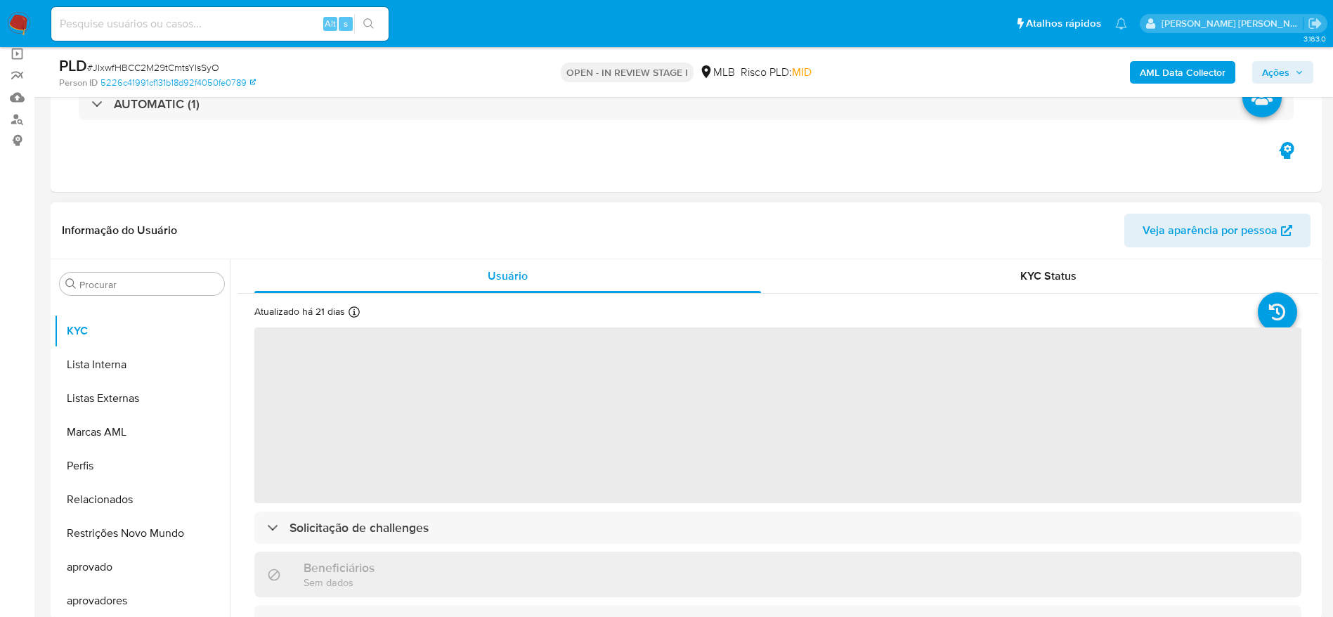
select select "10"
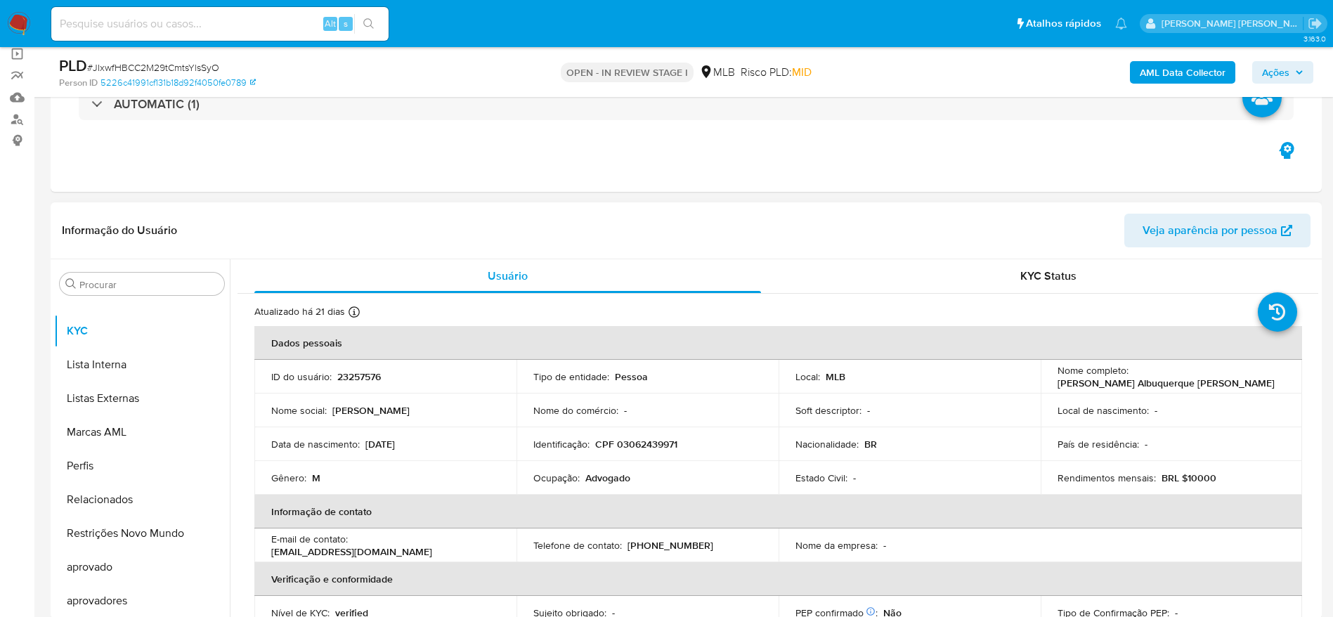
click at [648, 445] on p "CPF 03062439971" at bounding box center [636, 444] width 82 height 13
copy p "03062439971"
click at [1180, 79] on b "AML Data Collector" at bounding box center [1183, 72] width 86 height 22
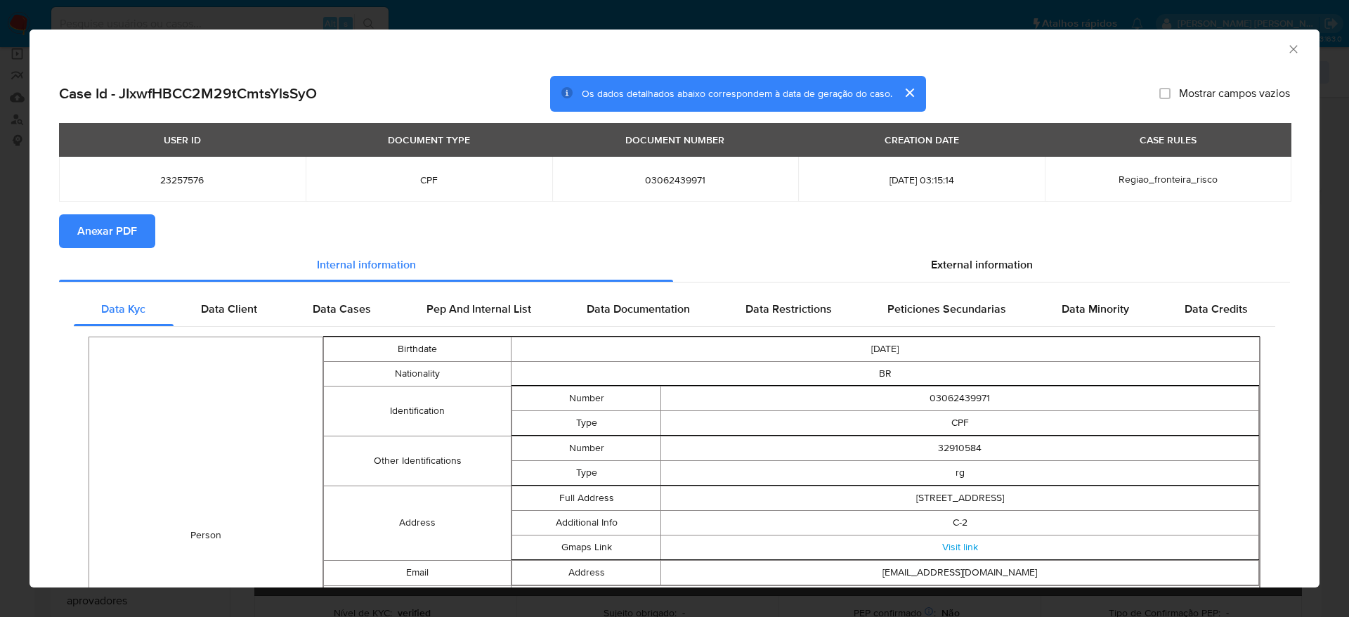
click at [118, 228] on span "Anexar PDF" at bounding box center [107, 231] width 60 height 31
click at [1268, 46] on div "AML Data Collector" at bounding box center [662, 46] width 1247 height 15
click at [1287, 44] on icon "Fechar a janela" at bounding box center [1294, 49] width 14 height 14
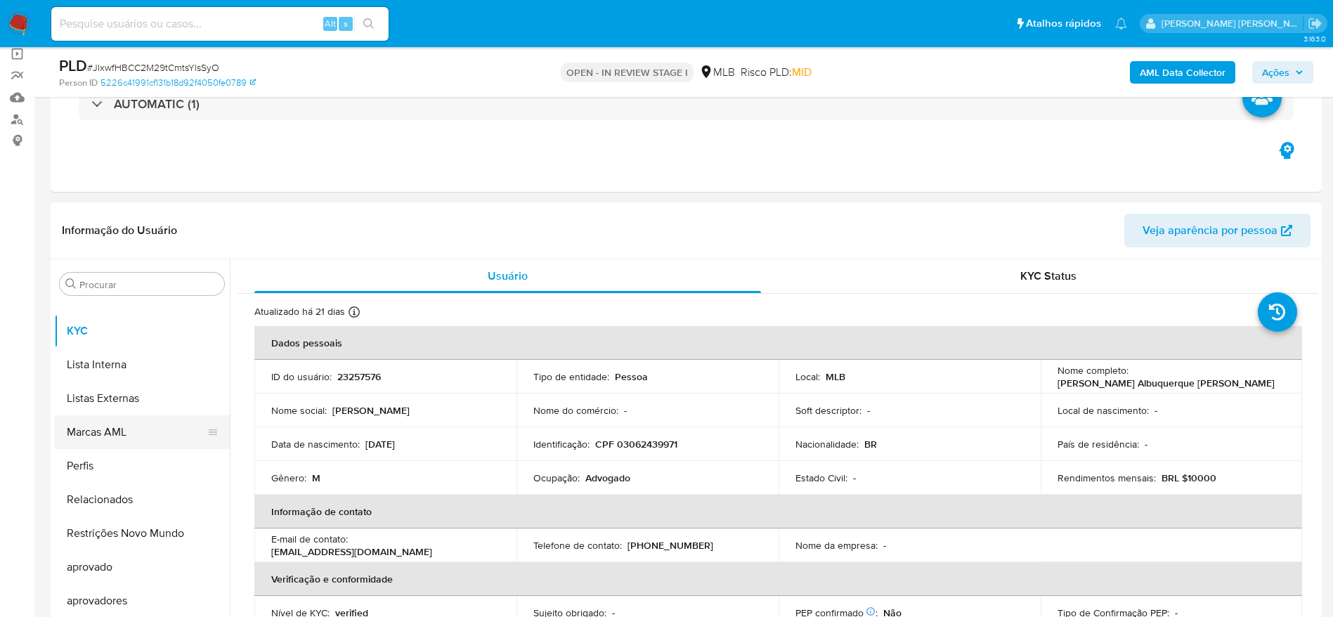
scroll to position [25, 0]
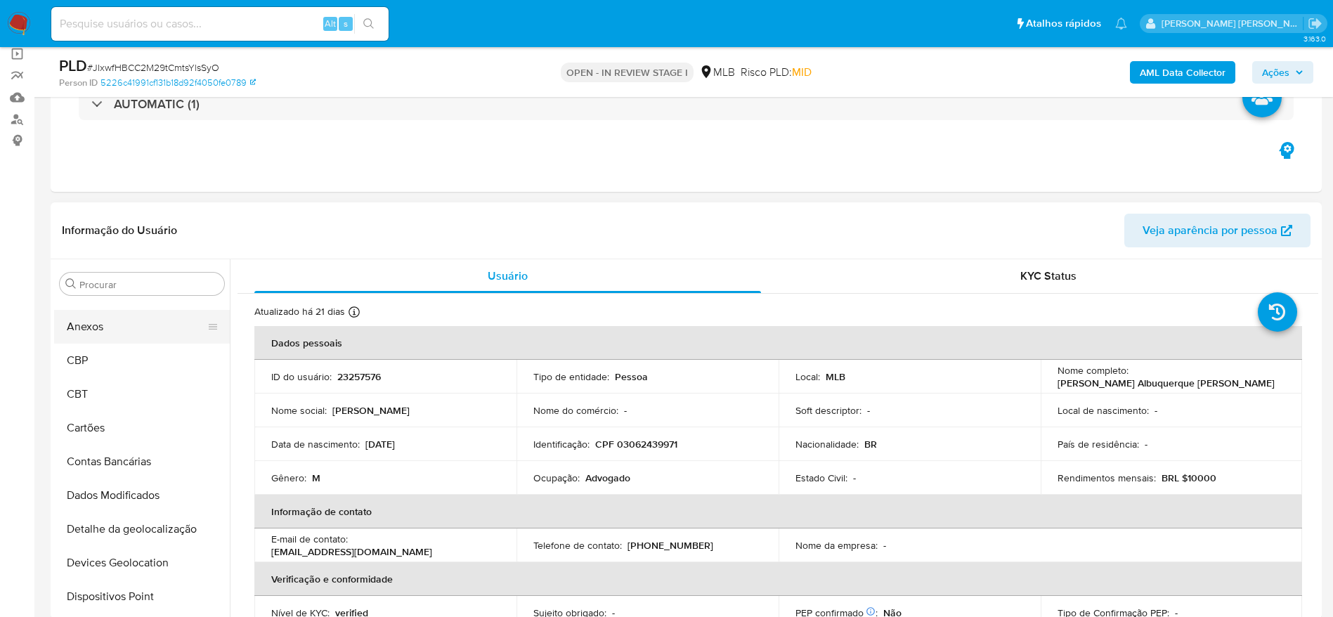
click at [106, 327] on button "Anexos" at bounding box center [136, 327] width 164 height 34
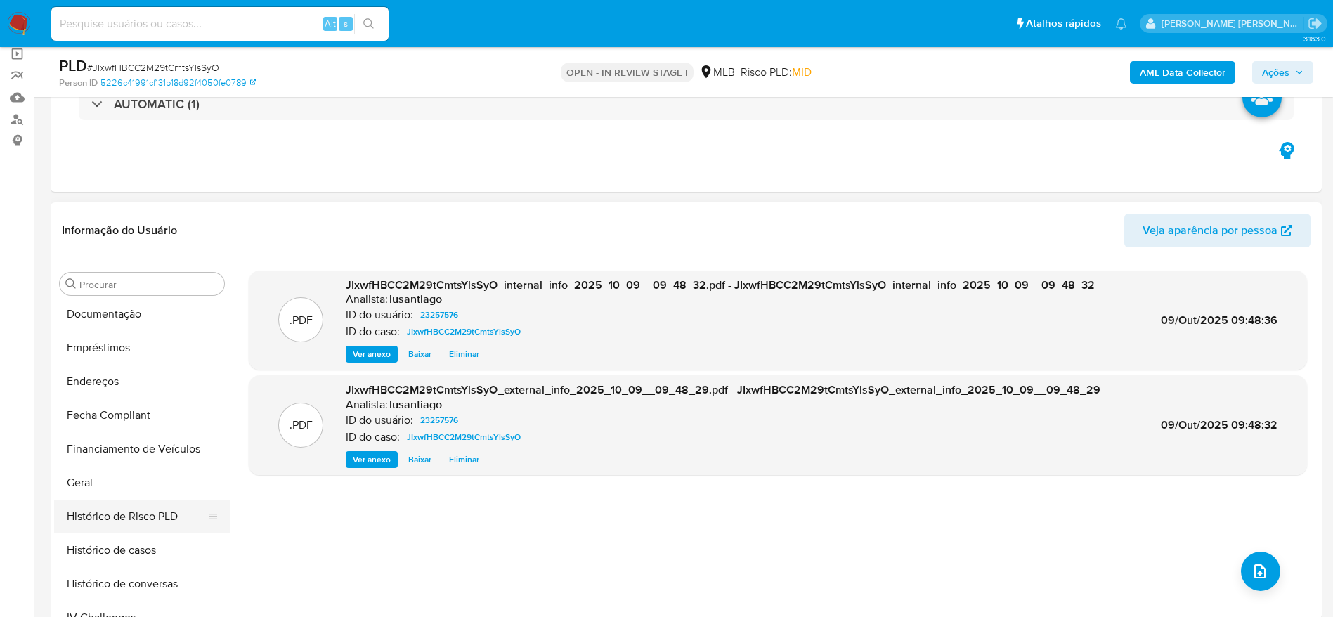
scroll to position [552, 0]
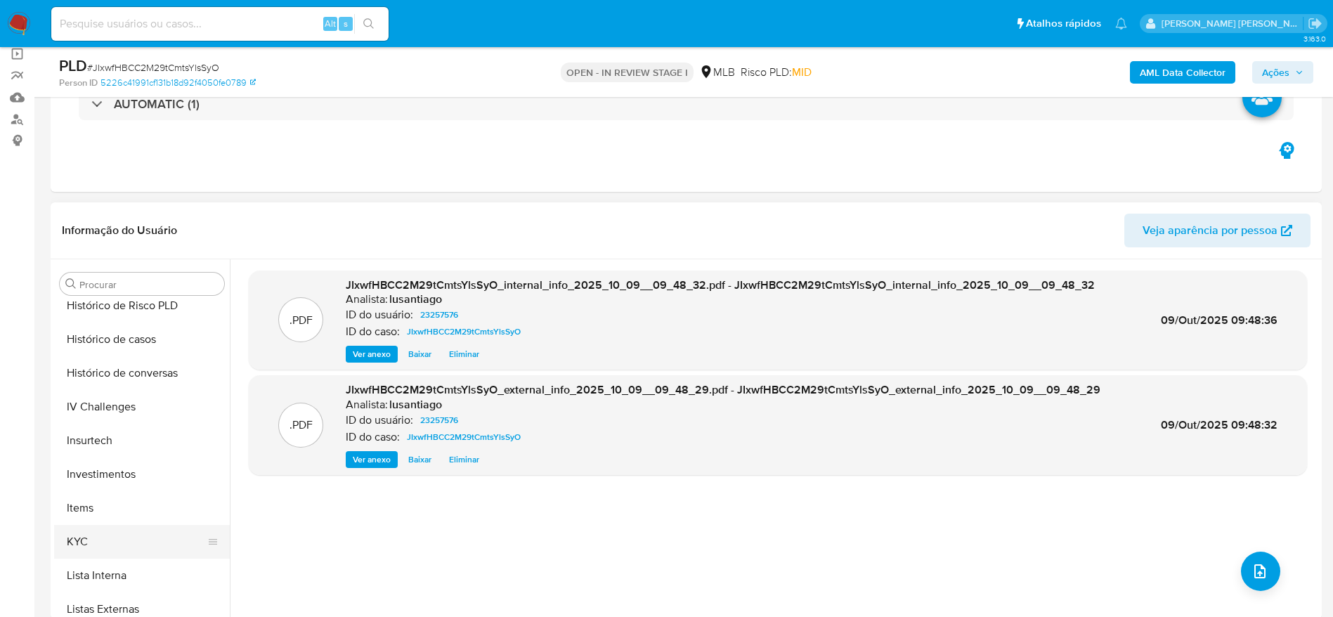
click at [108, 535] on button "KYC" at bounding box center [136, 542] width 164 height 34
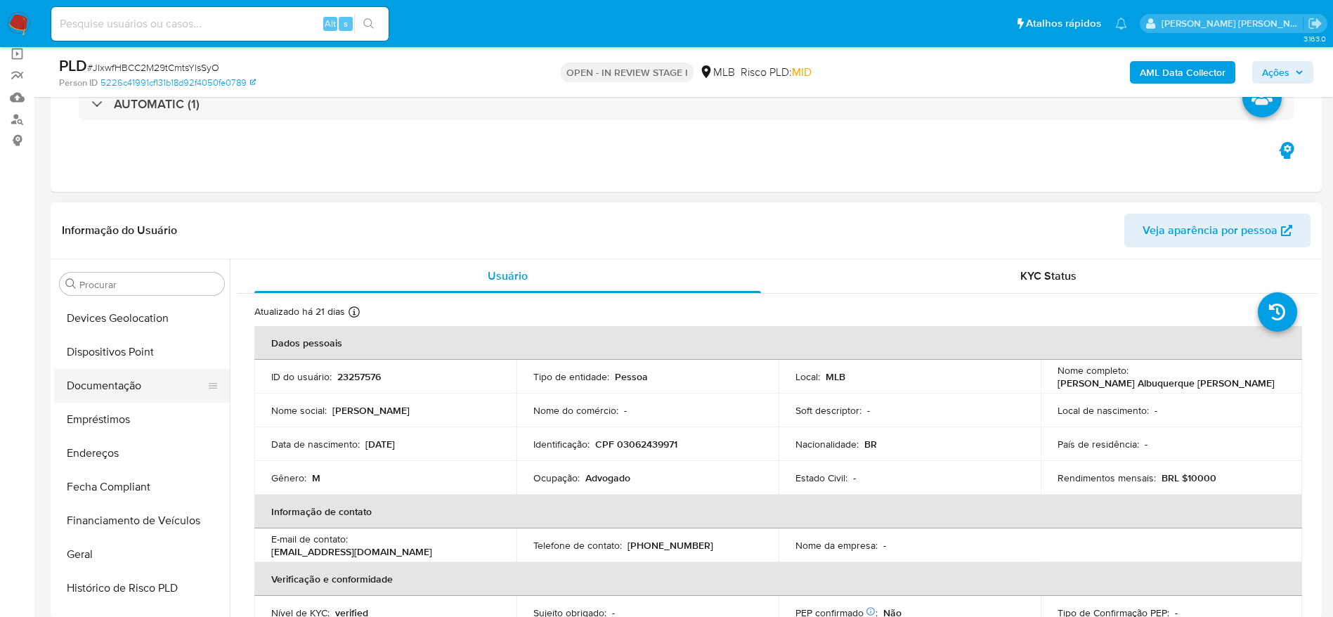
scroll to position [235, 0]
click at [99, 591] on button "Geral" at bounding box center [136, 588] width 164 height 34
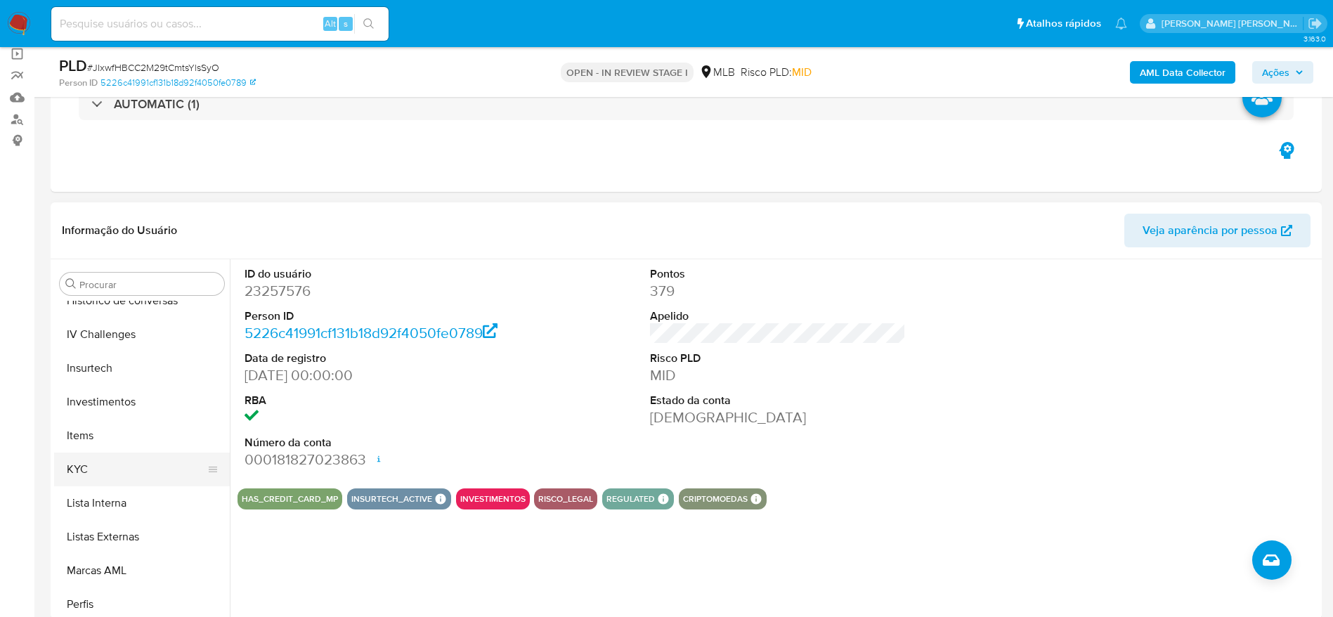
scroll to position [657, 0]
click at [100, 438] on button "KYC" at bounding box center [136, 436] width 164 height 34
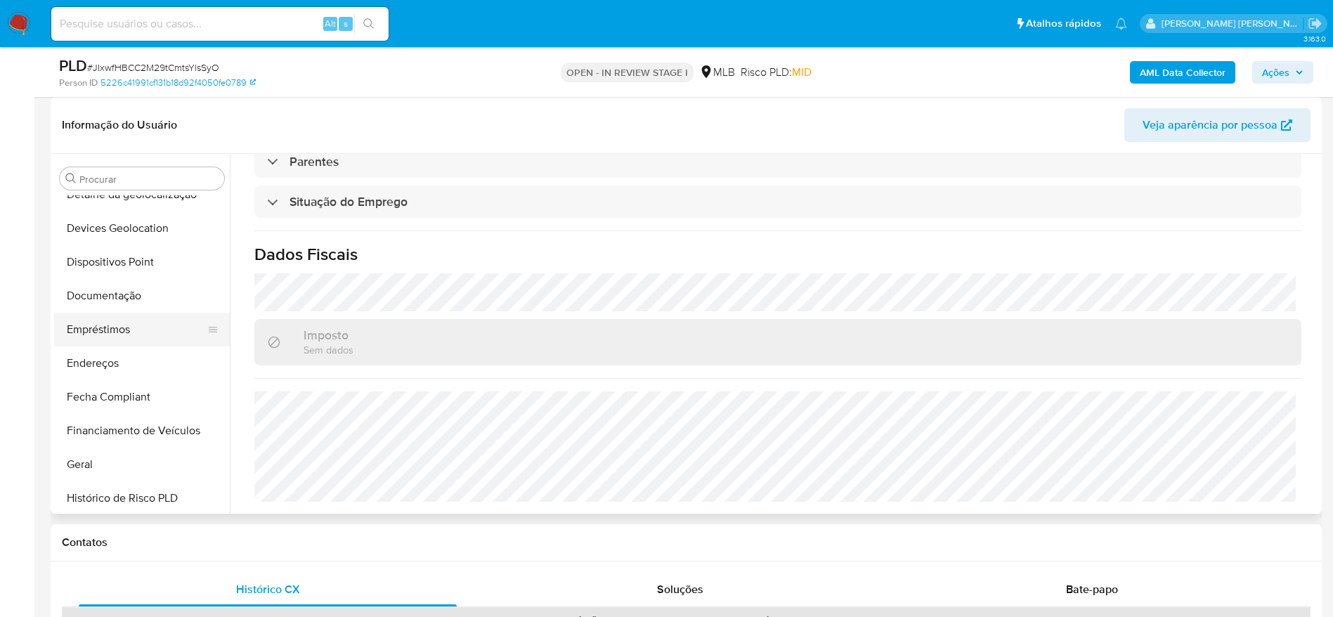
scroll to position [235, 0]
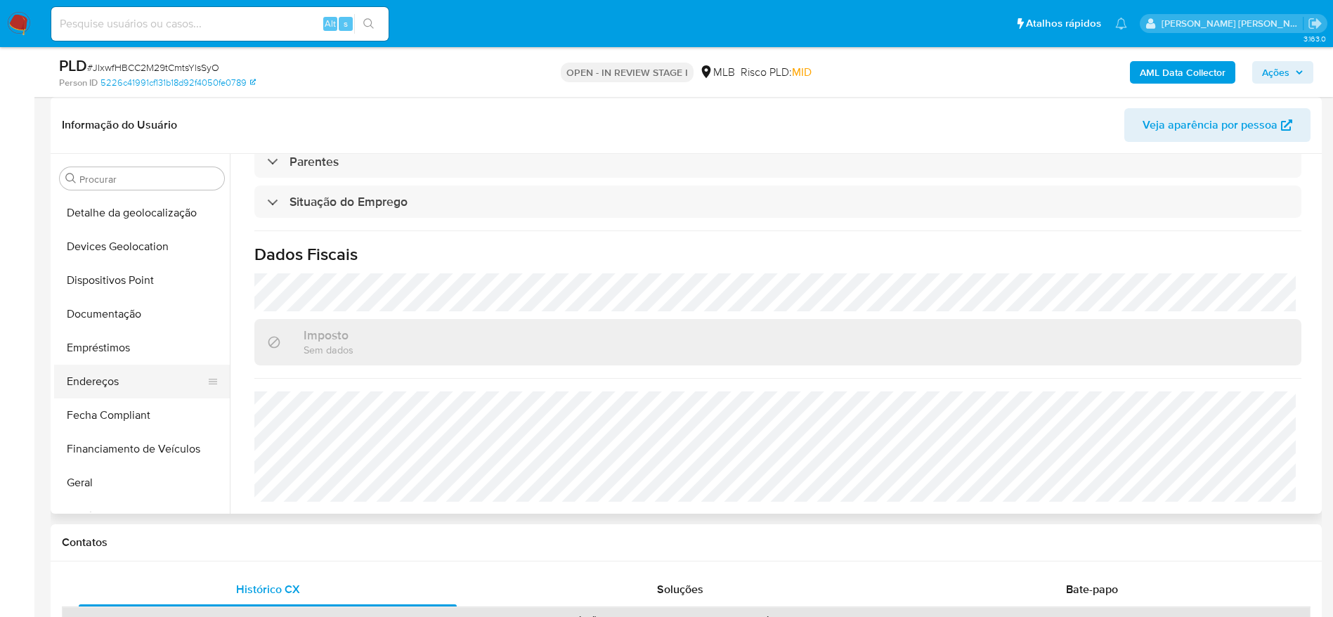
click at [111, 386] on button "Endereços" at bounding box center [136, 382] width 164 height 34
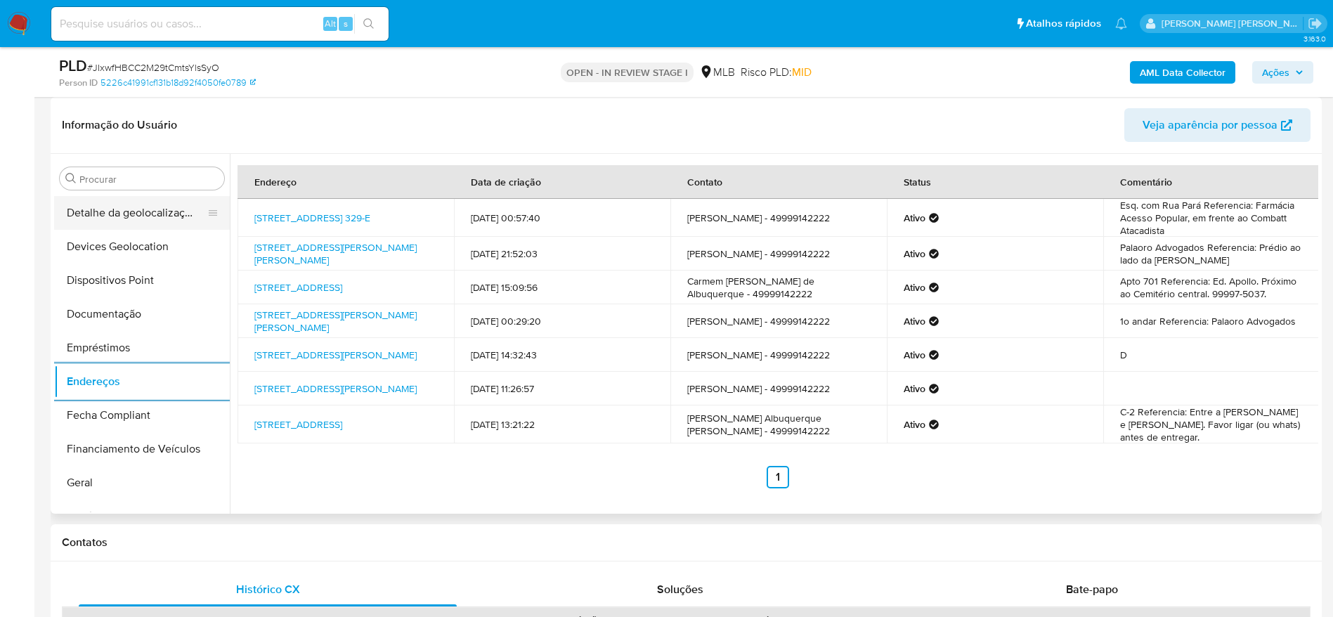
click at [134, 220] on button "Detalhe da geolocalização" at bounding box center [136, 213] width 164 height 34
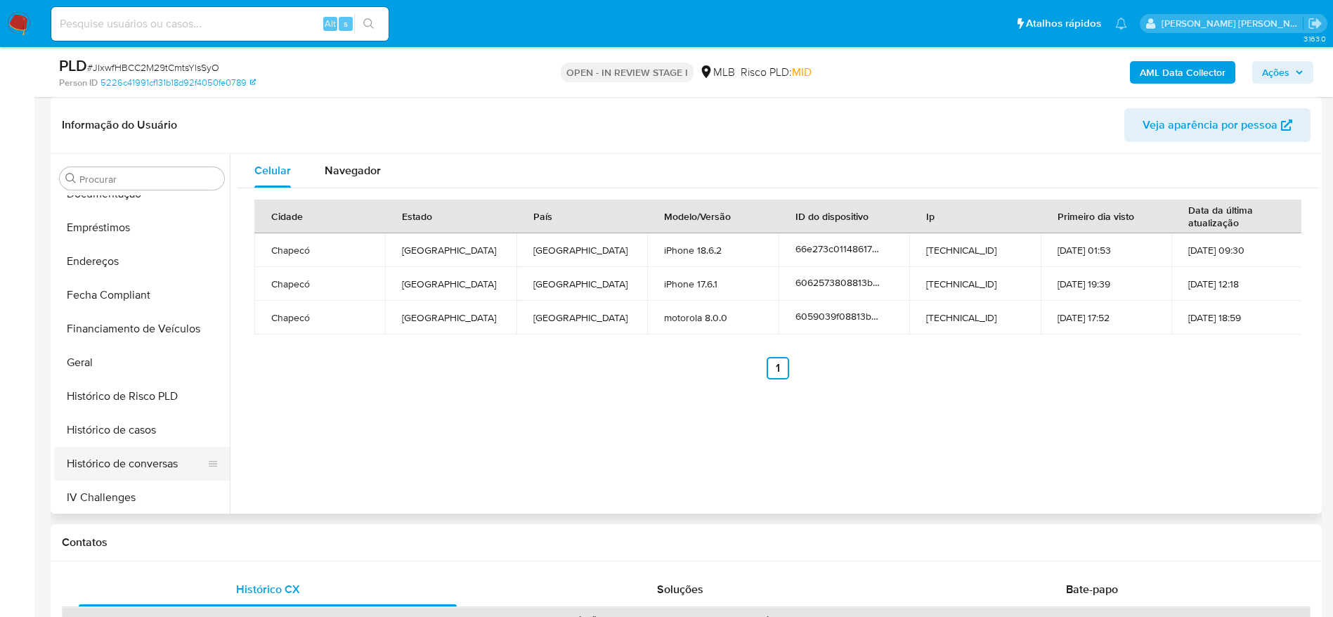
scroll to position [762, 0]
click at [137, 430] on button "Restrições Novo Mundo" at bounding box center [136, 428] width 164 height 34
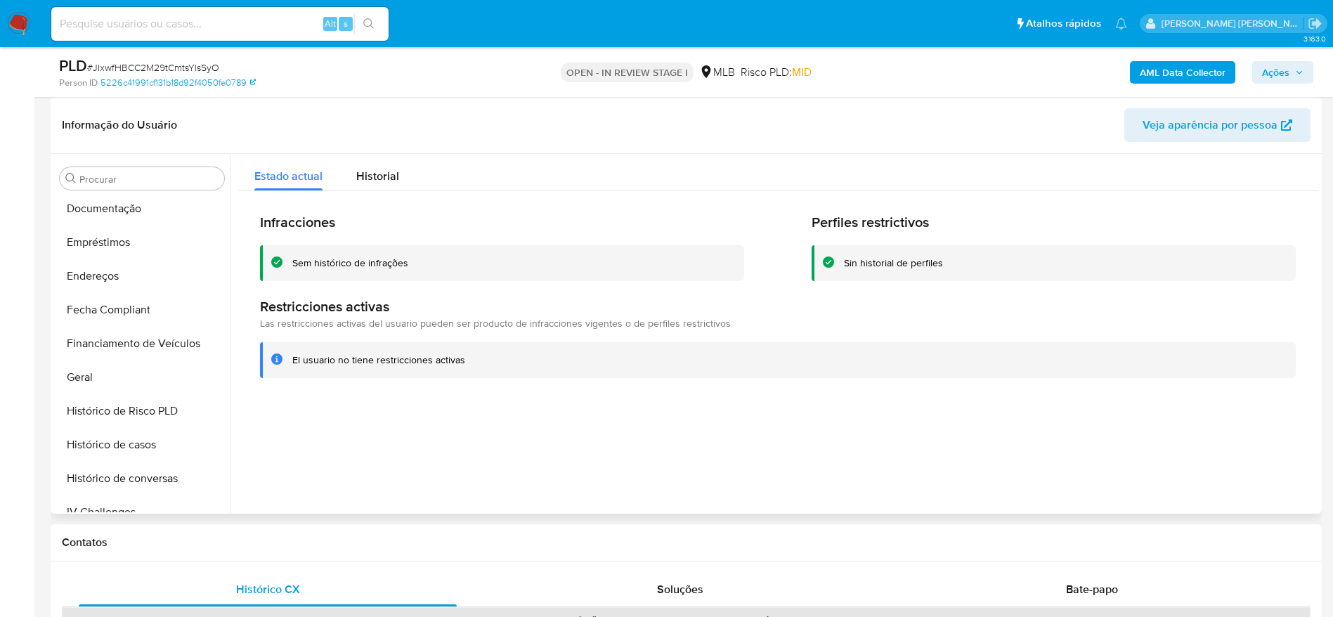
scroll to position [235, 0]
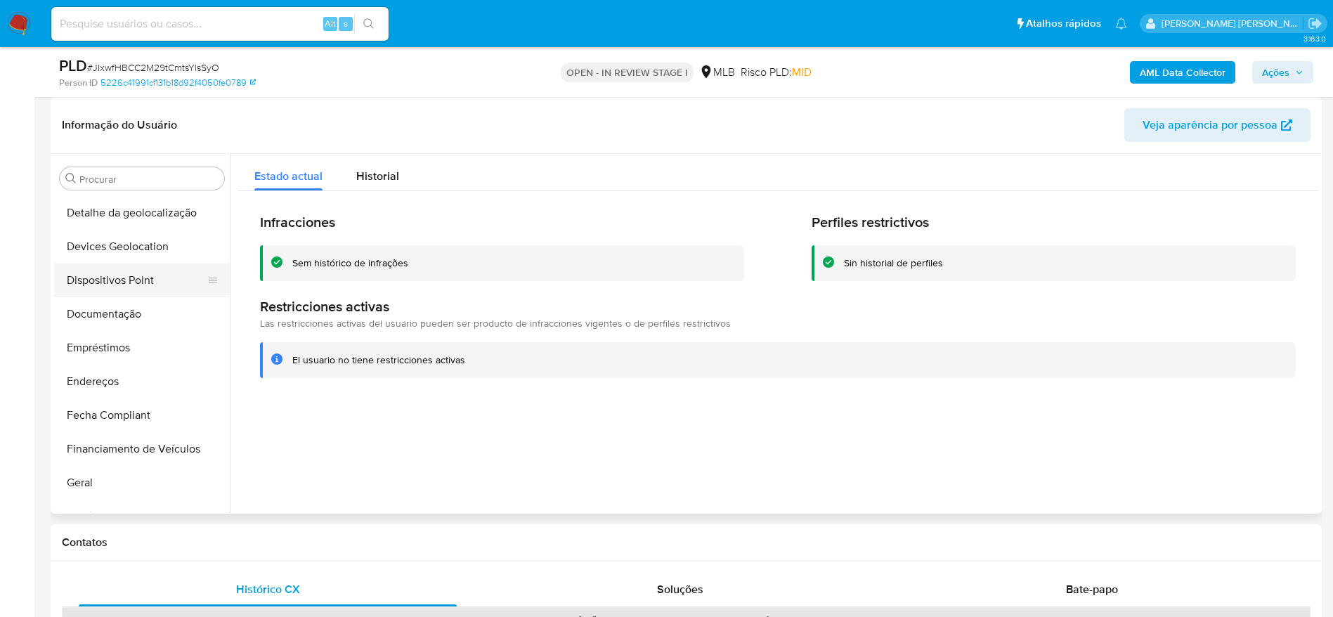
click at [137, 273] on button "Dispositivos Point" at bounding box center [136, 280] width 164 height 34
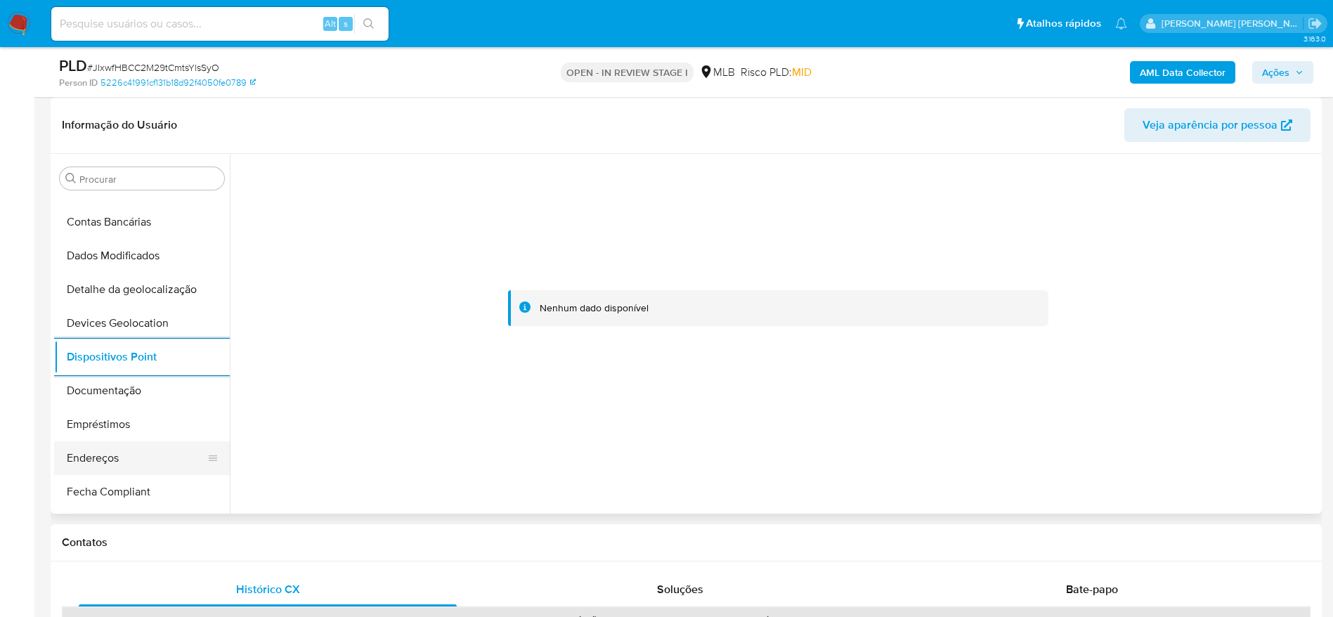
scroll to position [130, 0]
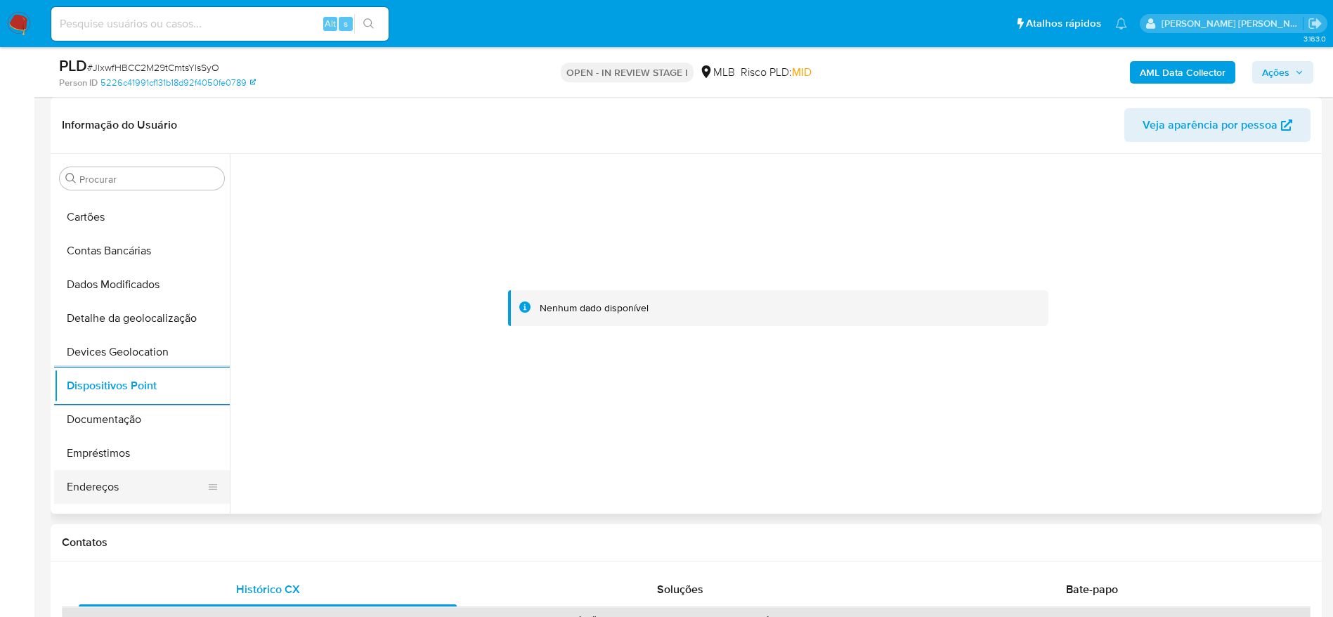
click at [110, 488] on button "Endereços" at bounding box center [136, 487] width 164 height 34
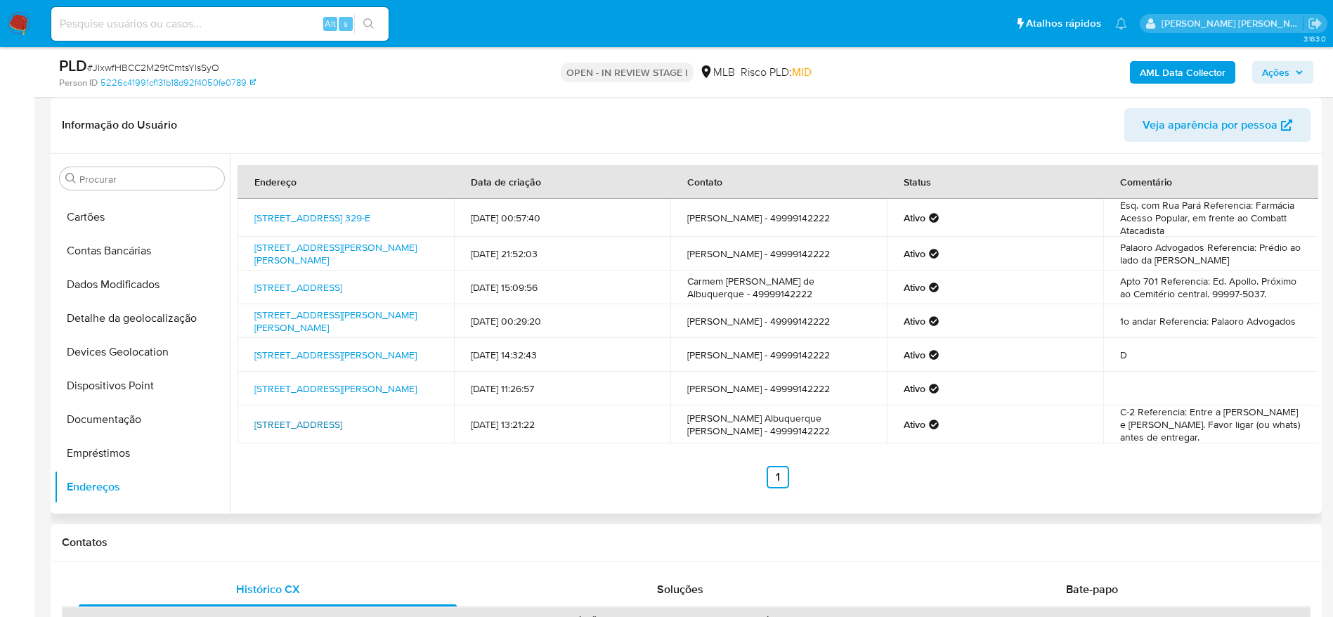
click at [297, 424] on link "Rua Lage De Pedra - D 145, Chapecó, Santa Catarina, 89814500, Brasil 145" at bounding box center [298, 424] width 88 height 14
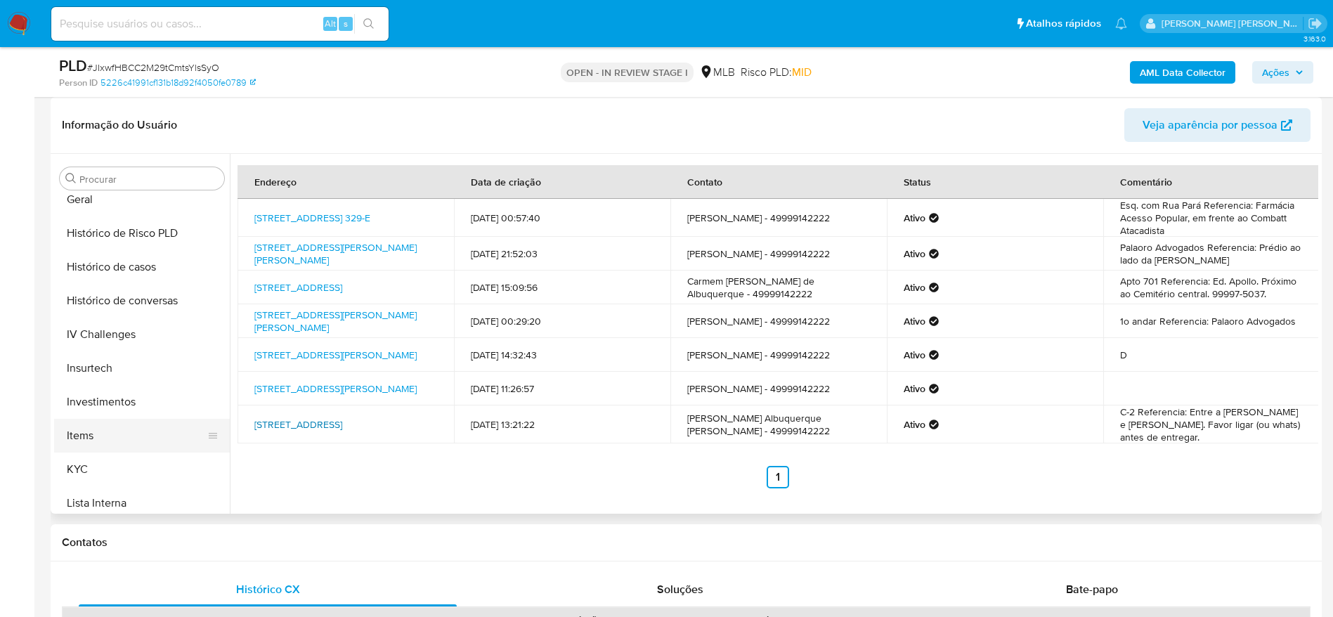
scroll to position [552, 0]
click at [127, 429] on button "KYC" at bounding box center [136, 436] width 164 height 34
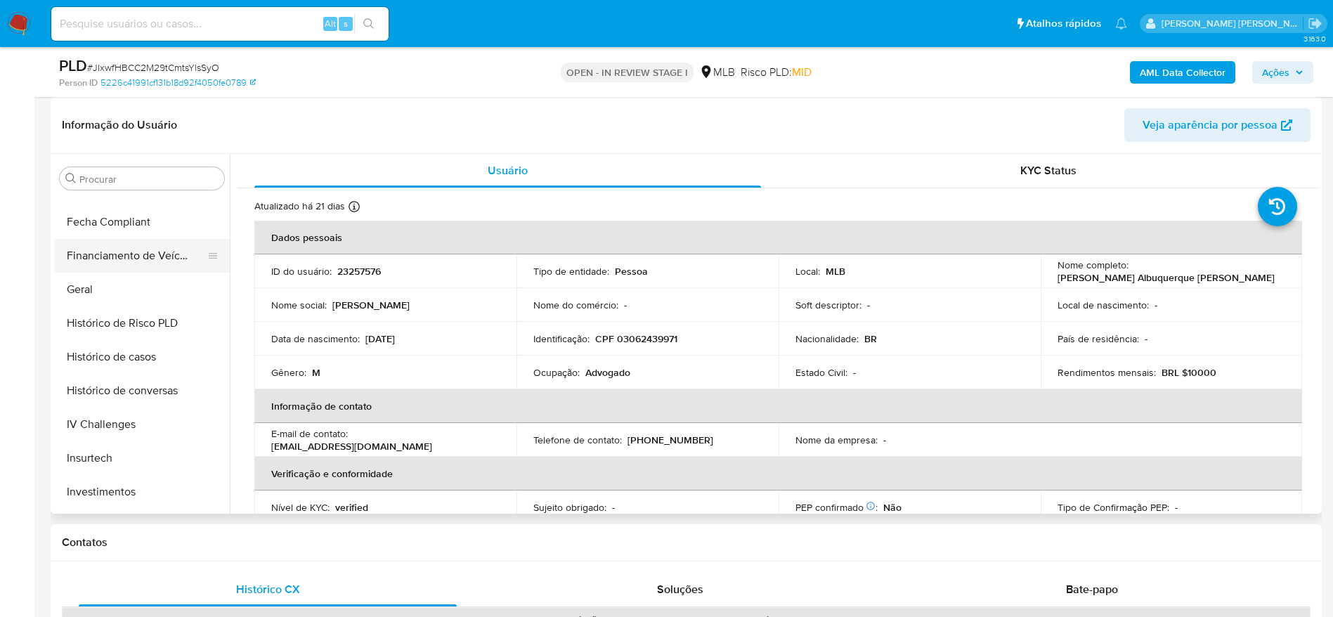
scroll to position [341, 0]
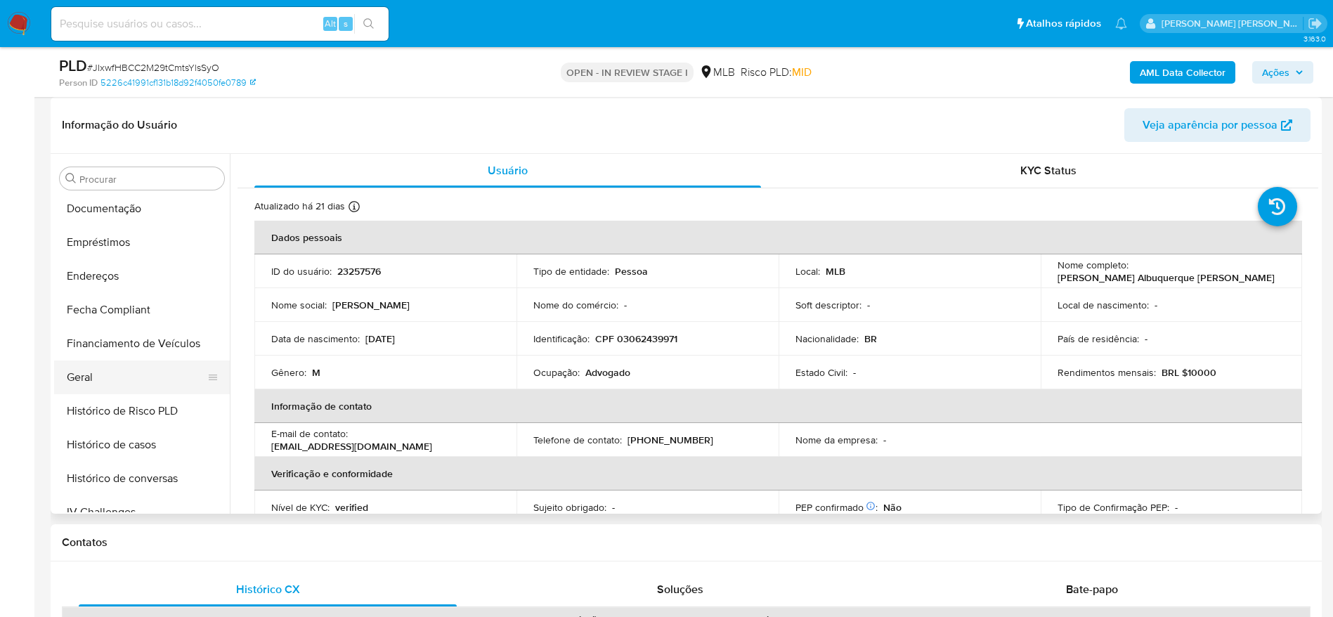
click at [86, 380] on button "Geral" at bounding box center [136, 377] width 164 height 34
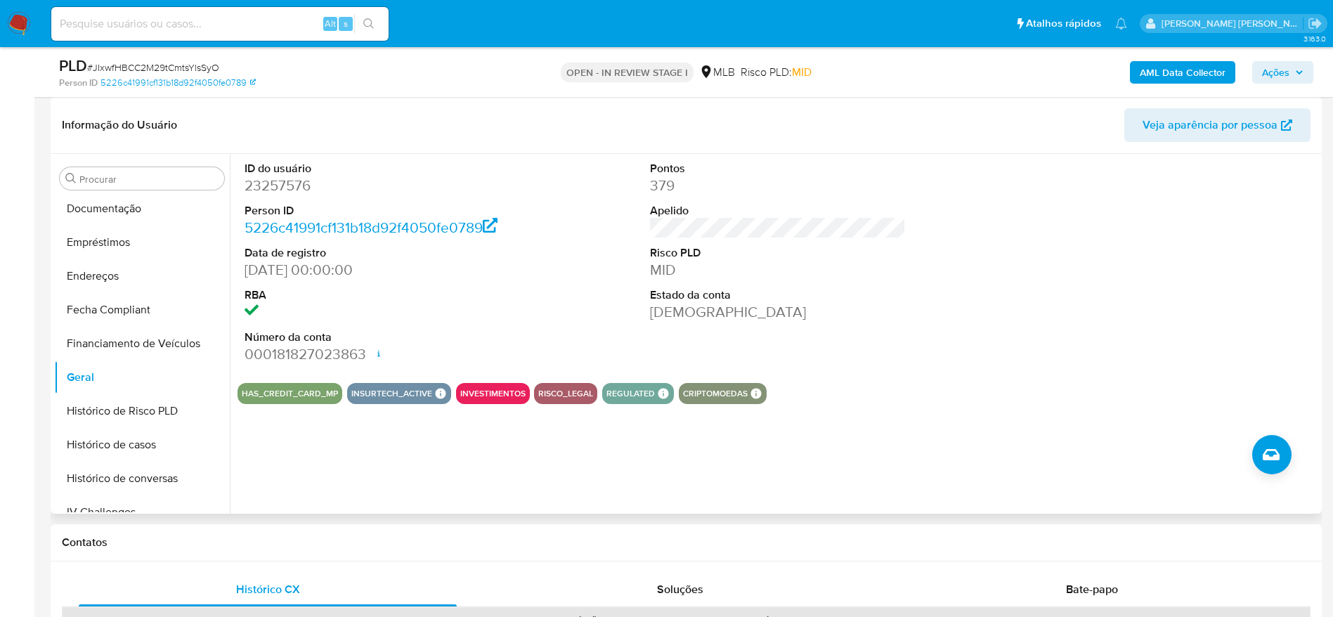
click at [334, 468] on div "ID do usuário 23257576 Person ID 5226c41991cf131b18d92f4050fe0789 Data de regis…" at bounding box center [774, 334] width 1088 height 360
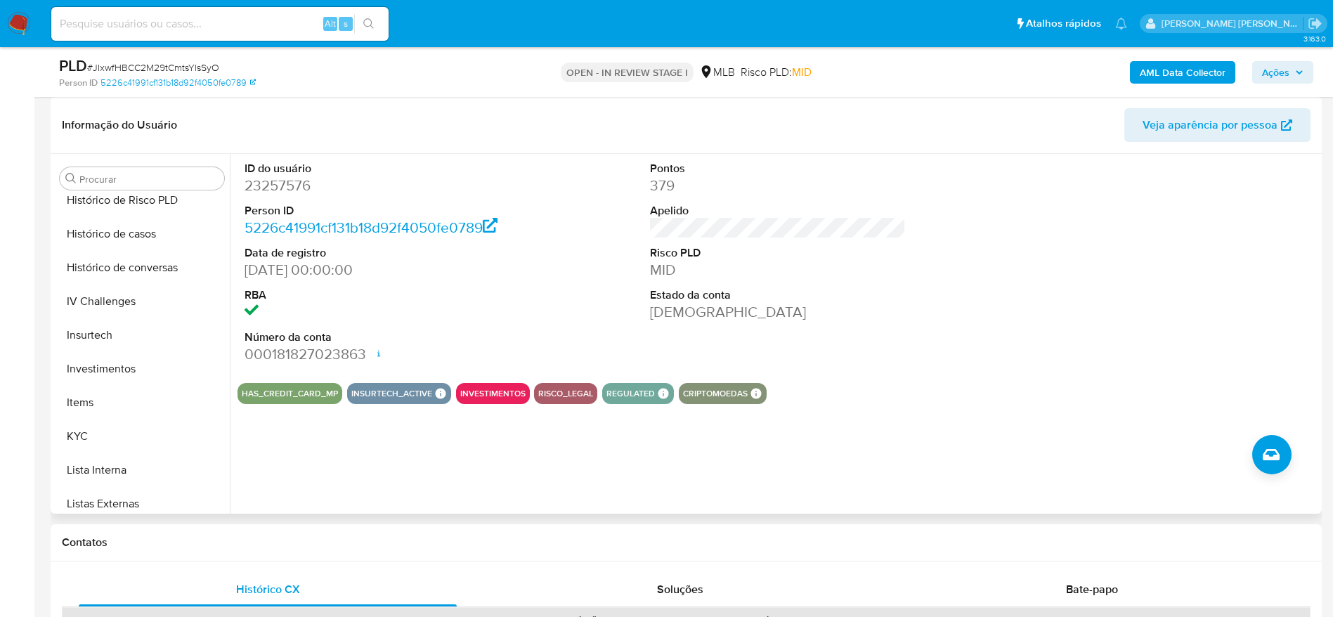
scroll to position [657, 0]
click at [102, 339] on button "KYC" at bounding box center [136, 331] width 164 height 34
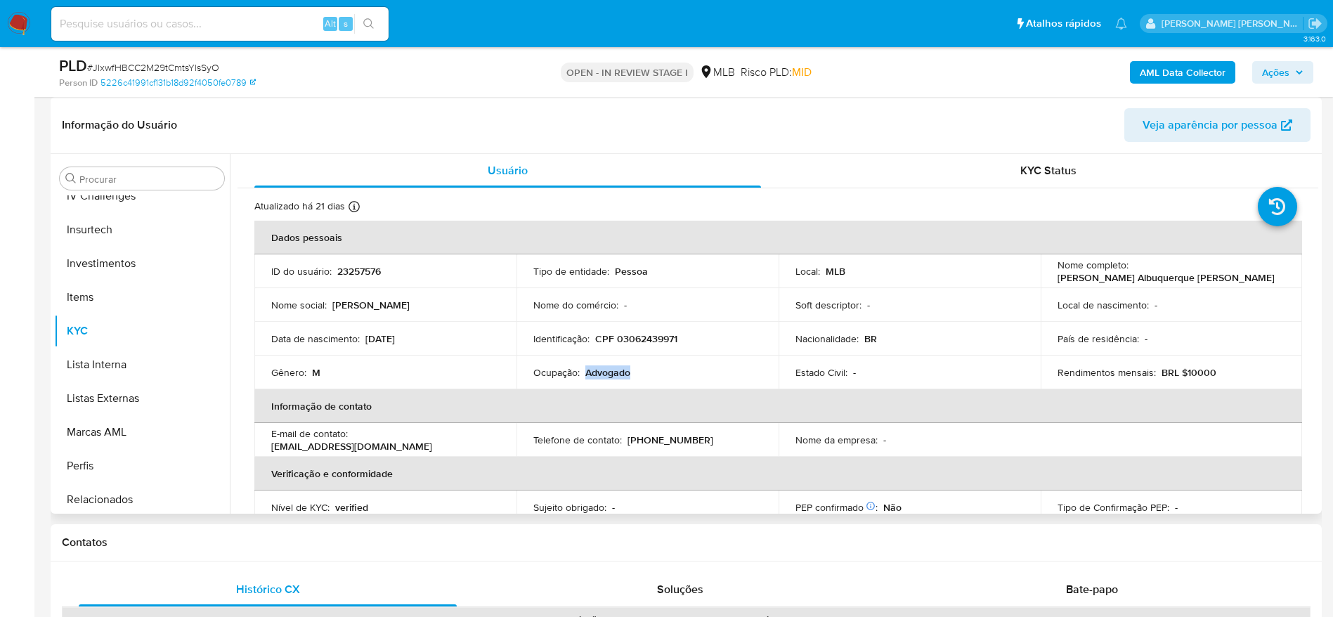
drag, startPoint x: 639, startPoint y: 375, endPoint x: 583, endPoint y: 375, distance: 56.2
click at [583, 375] on div "Ocupação : Advogado" at bounding box center [647, 372] width 228 height 13
copy p "Advogado"
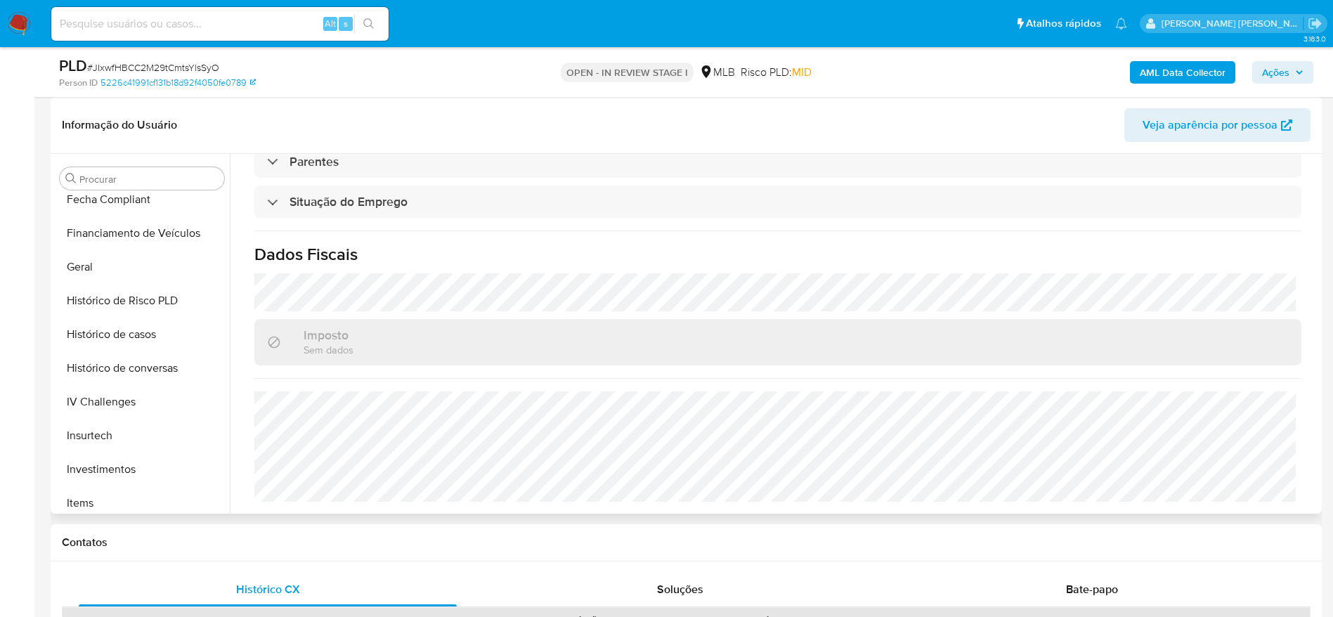
scroll to position [446, 0]
click at [139, 330] on button "Histórico de casos" at bounding box center [136, 340] width 164 height 34
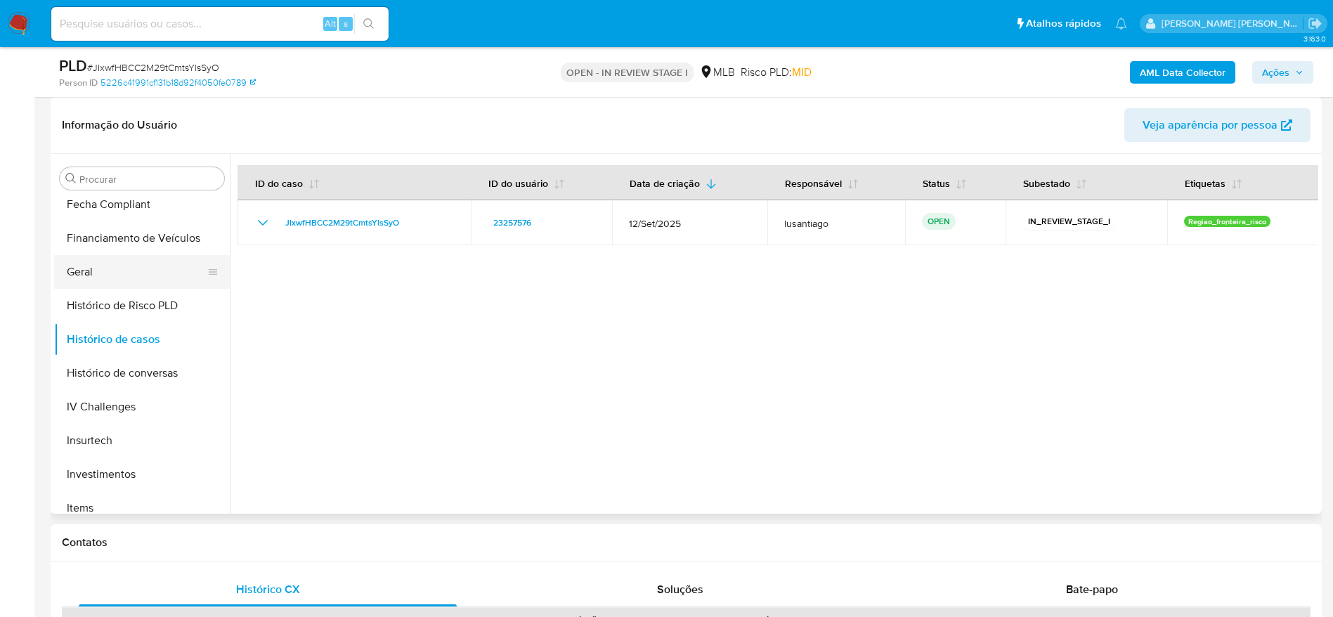
click at [115, 273] on button "Geral" at bounding box center [136, 272] width 164 height 34
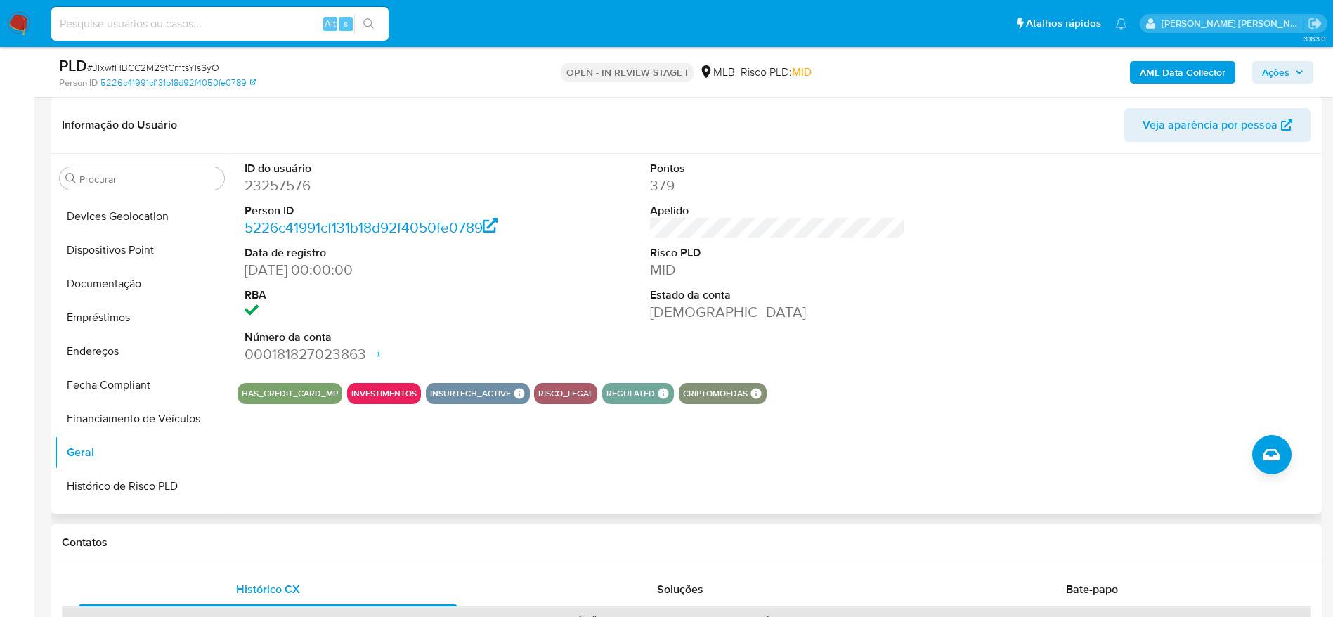
scroll to position [235, 0]
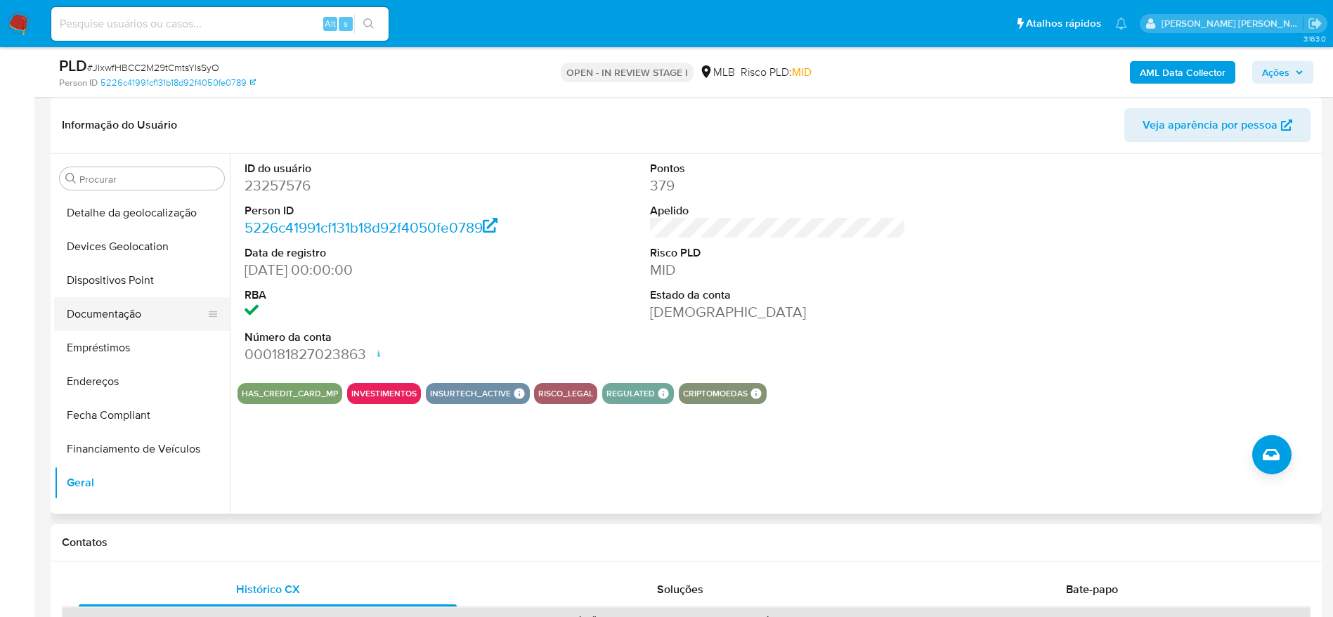
click at [134, 303] on button "Documentação" at bounding box center [136, 314] width 164 height 34
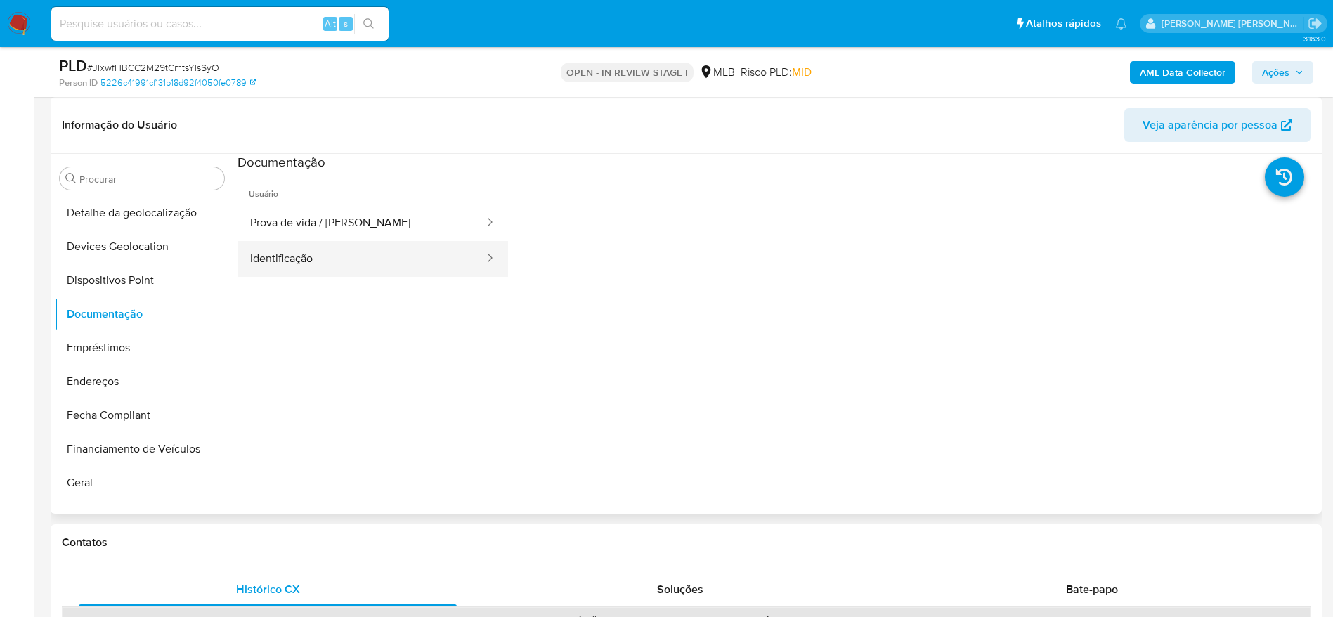
click at [341, 268] on button "Identificação" at bounding box center [361, 259] width 248 height 36
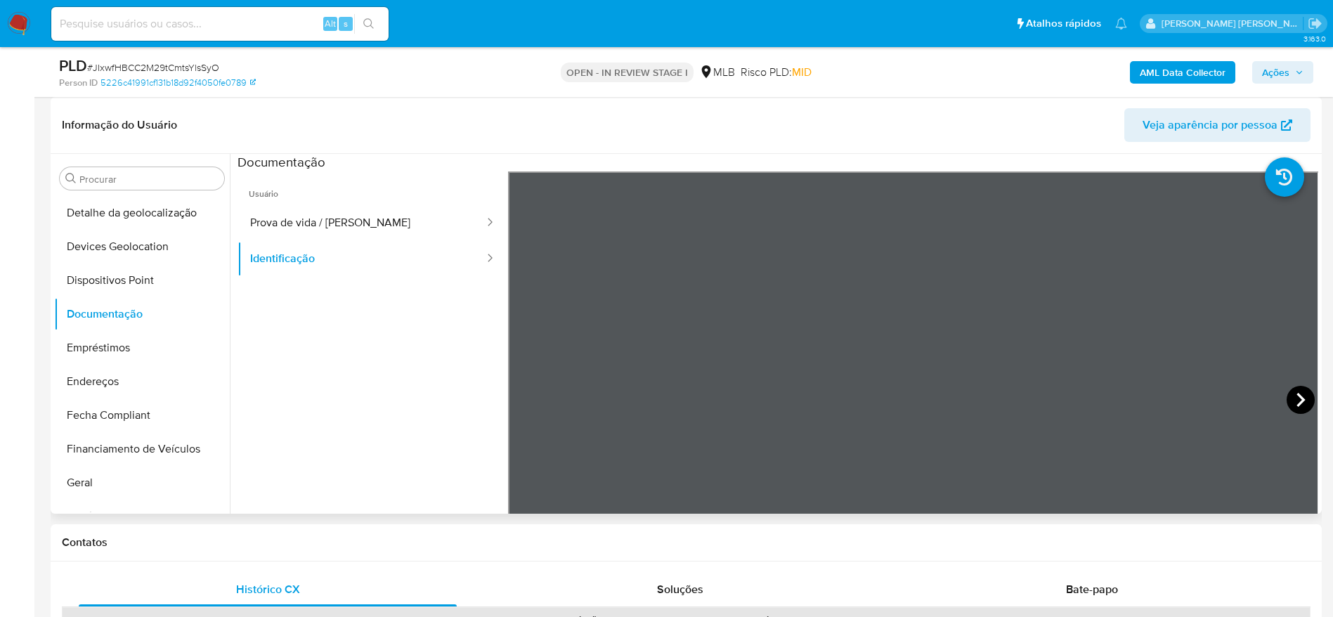
click at [1295, 406] on icon at bounding box center [1301, 400] width 28 height 28
click at [252, 219] on button "Prova de vida / Selfie" at bounding box center [361, 223] width 248 height 36
click at [1272, 65] on span "Ações" at bounding box center [1275, 72] width 27 height 22
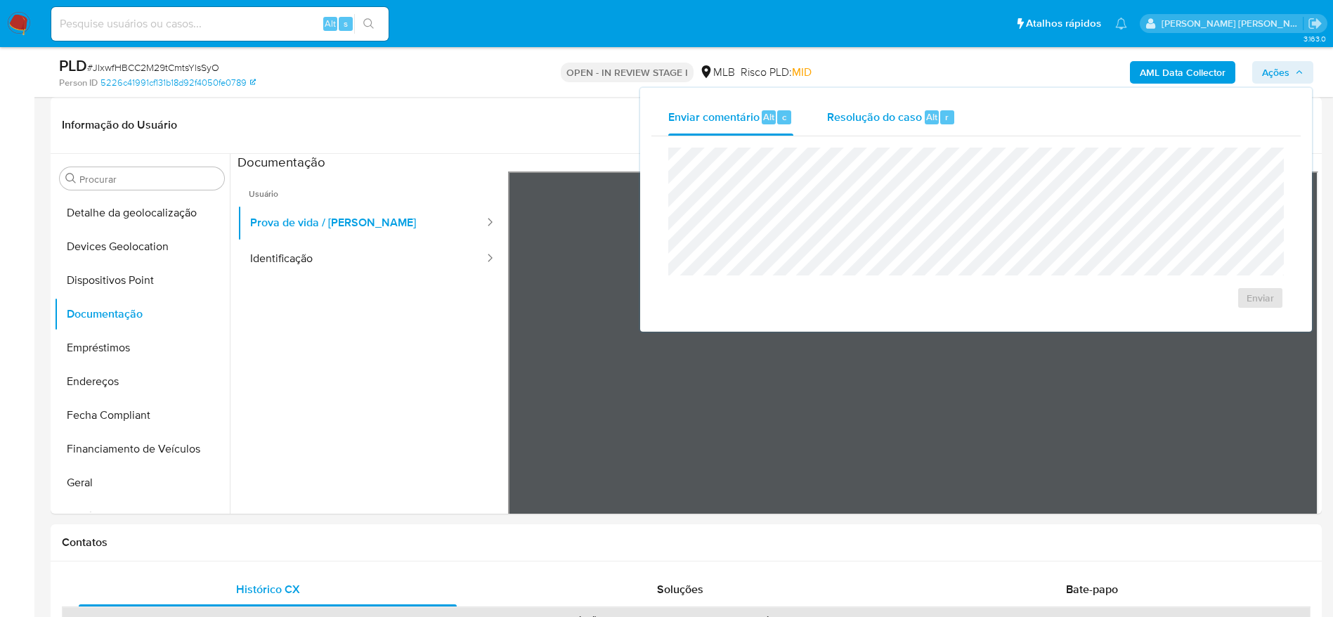
click at [883, 132] on div "Resolução do caso Alt r" at bounding box center [891, 117] width 129 height 37
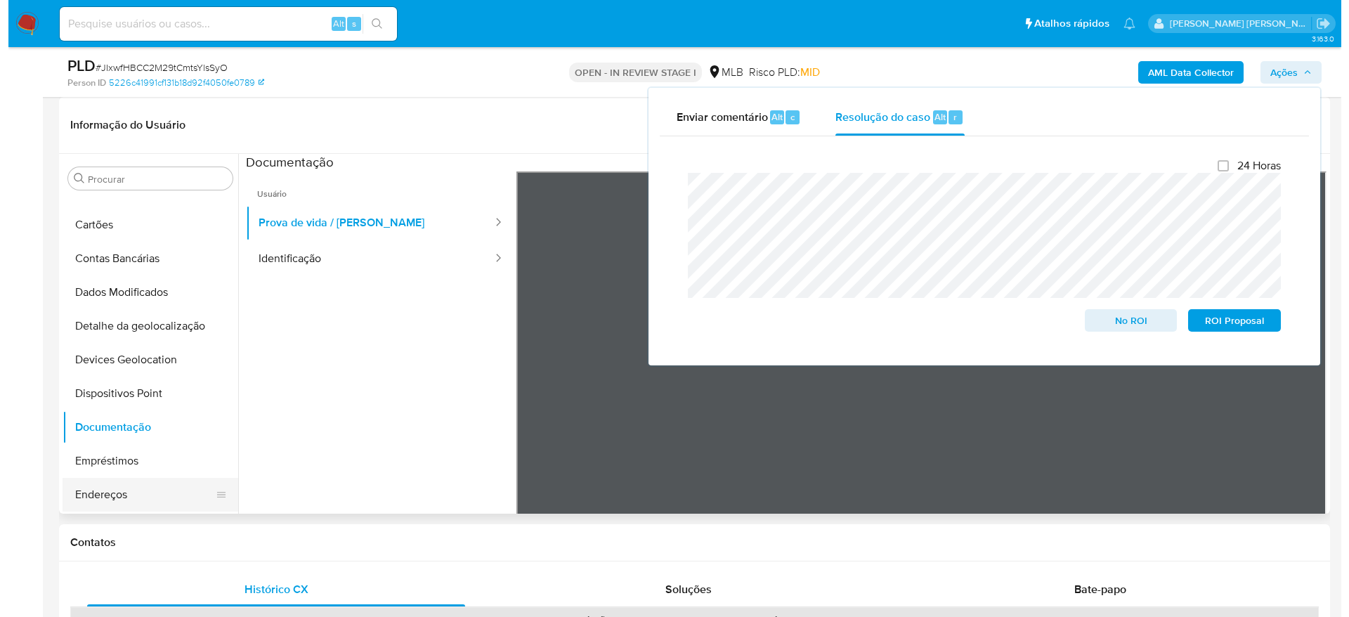
scroll to position [0, 0]
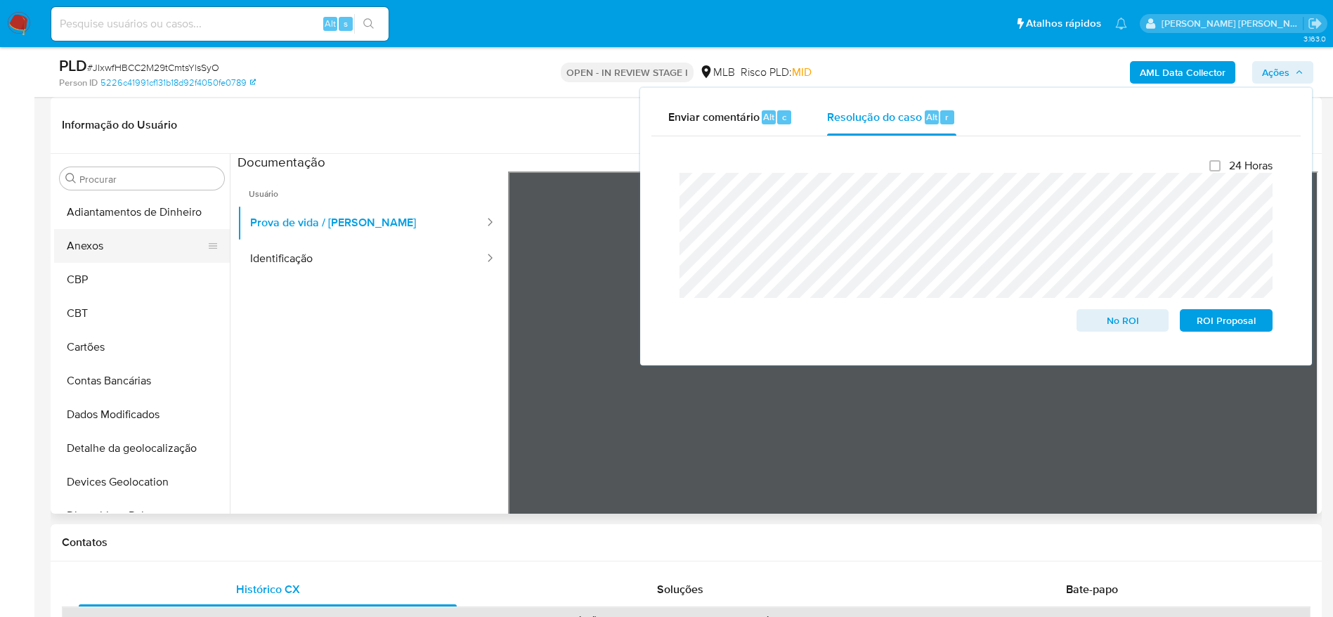
click at [113, 242] on button "Anexos" at bounding box center [136, 246] width 164 height 34
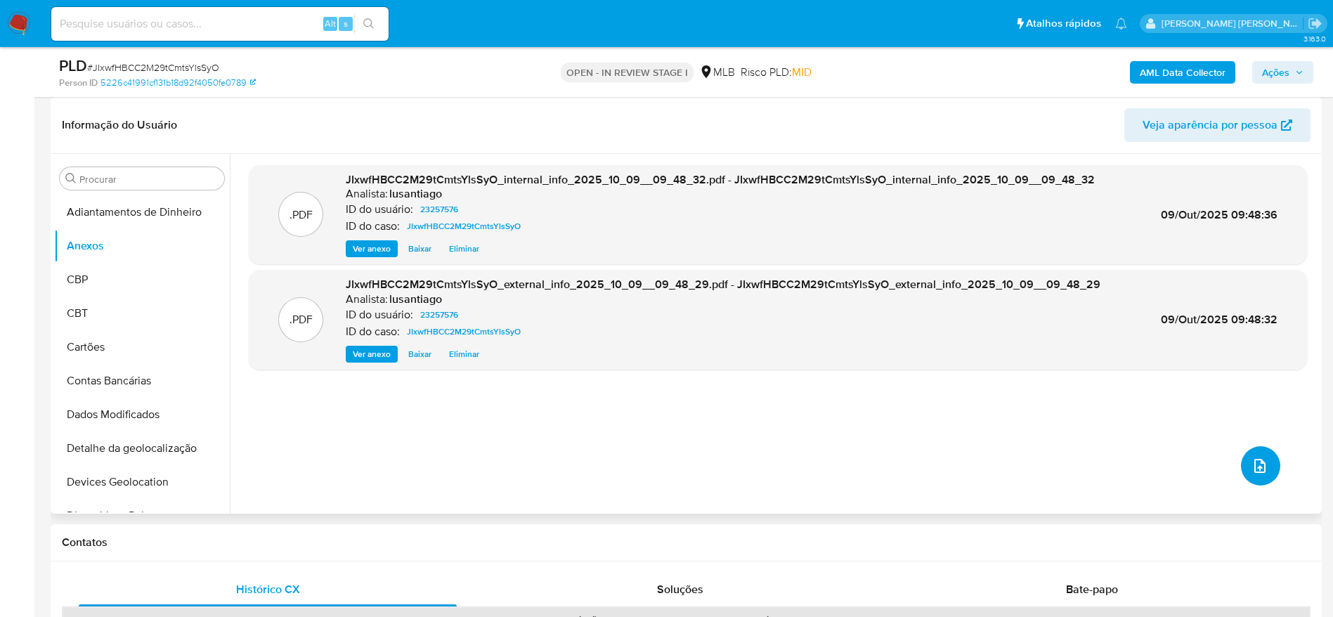
click at [1251, 460] on icon "upload-file" at bounding box center [1259, 465] width 17 height 17
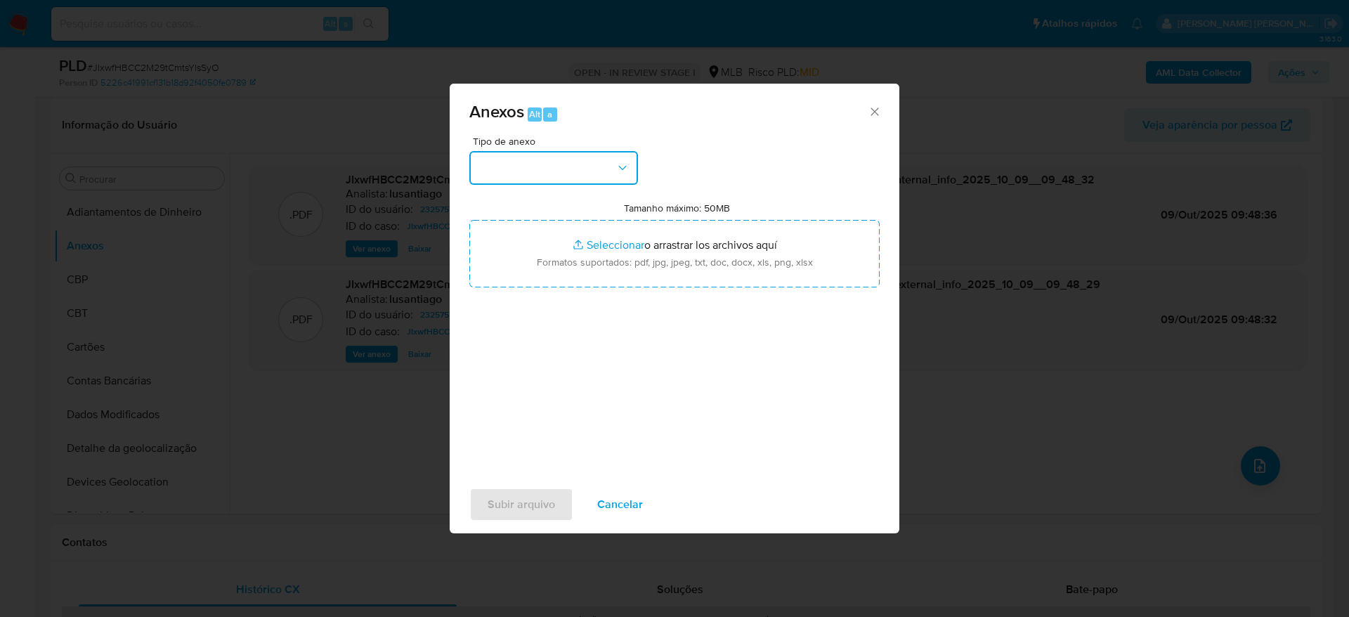
click at [568, 167] on button "button" at bounding box center [553, 168] width 169 height 34
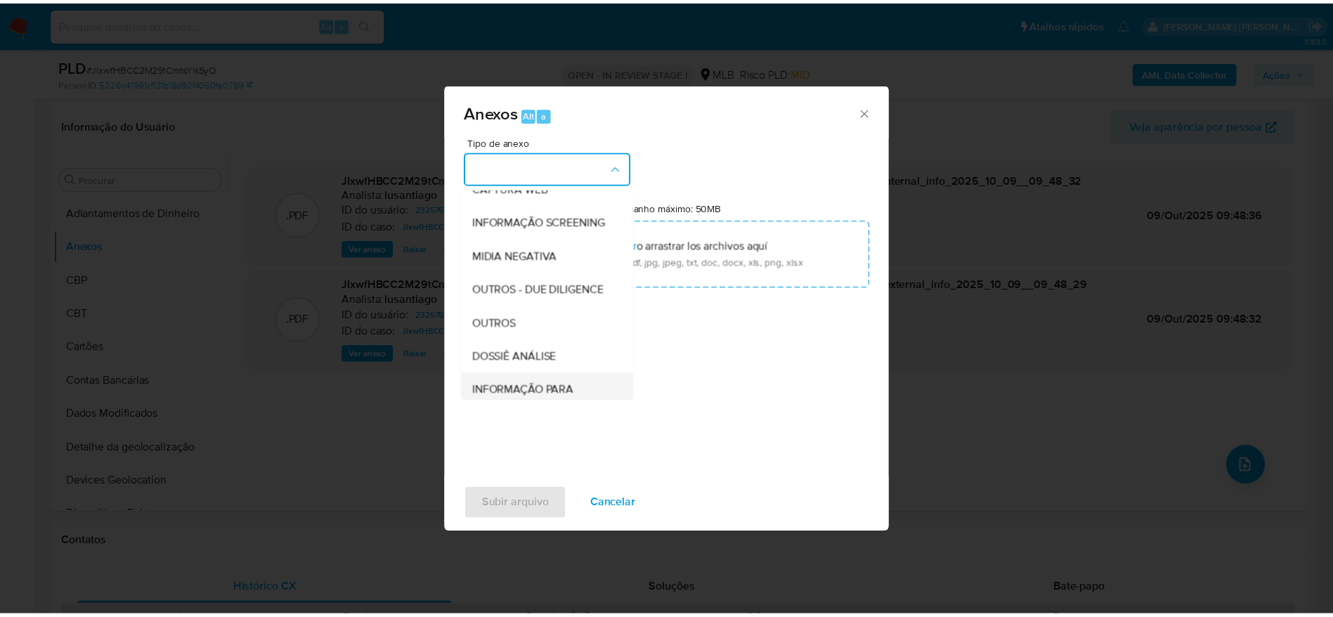
scroll to position [216, 0]
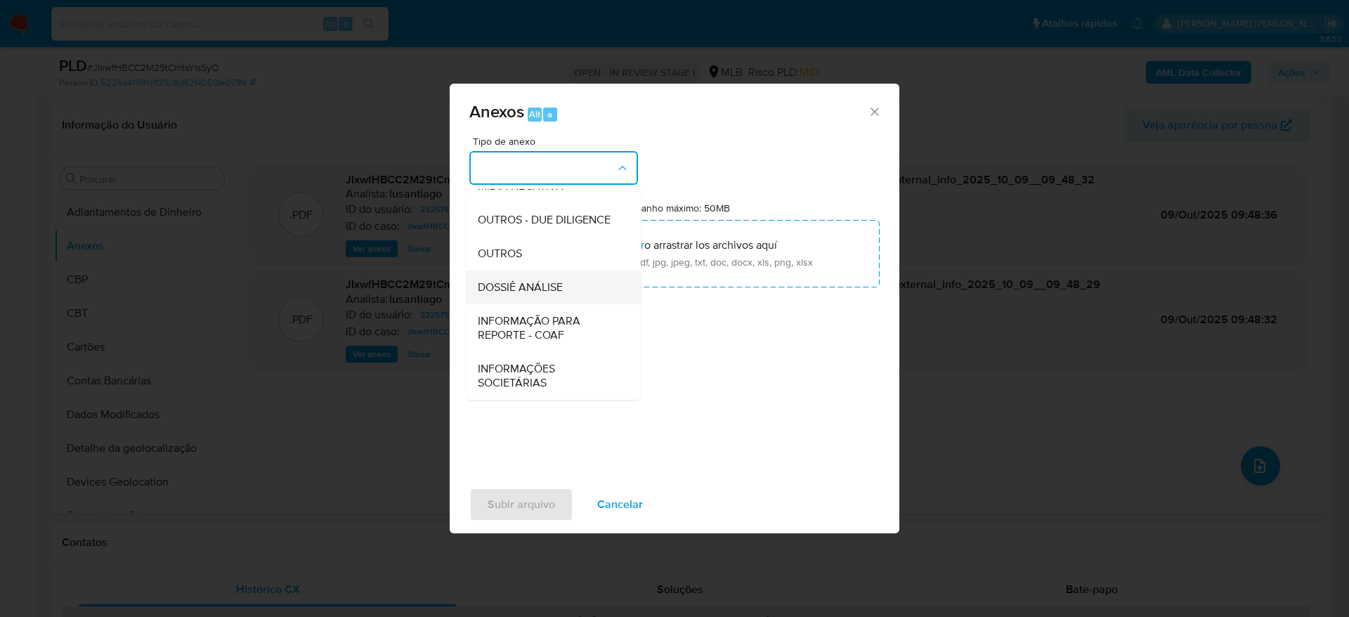
click at [537, 280] on span "DOSSIÊ ANÁLISE" at bounding box center [520, 287] width 85 height 14
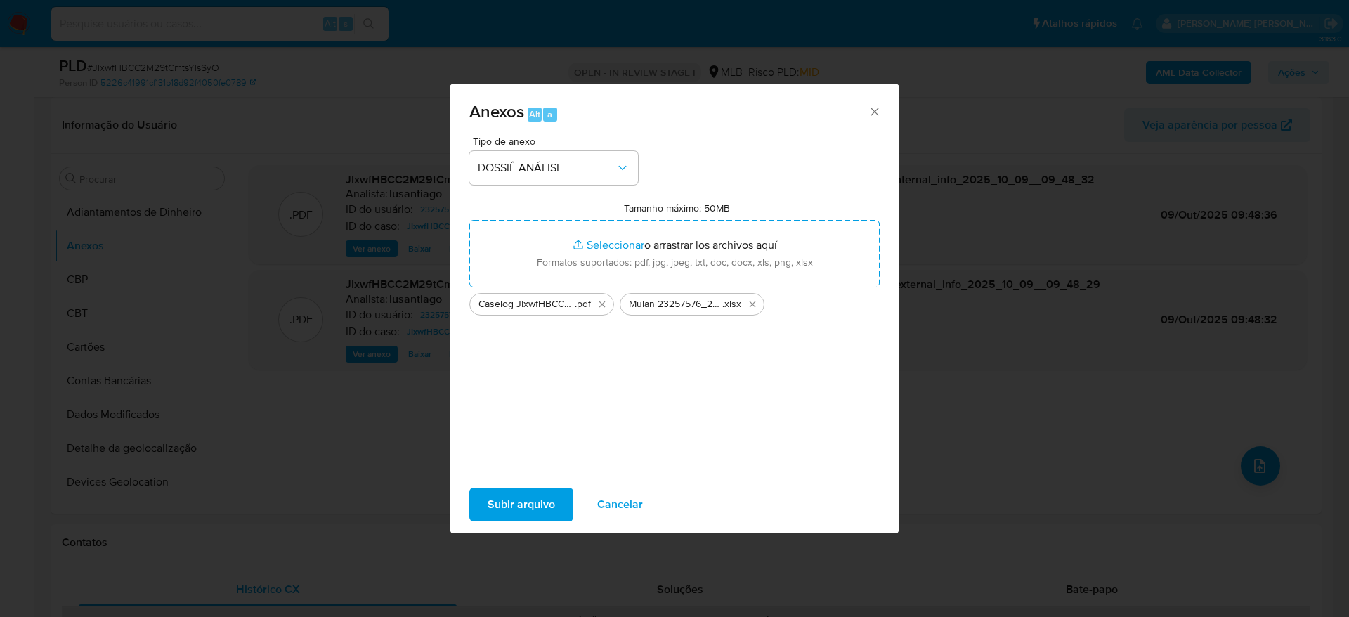
click at [487, 508] on button "Subir arquivo" at bounding box center [521, 505] width 104 height 34
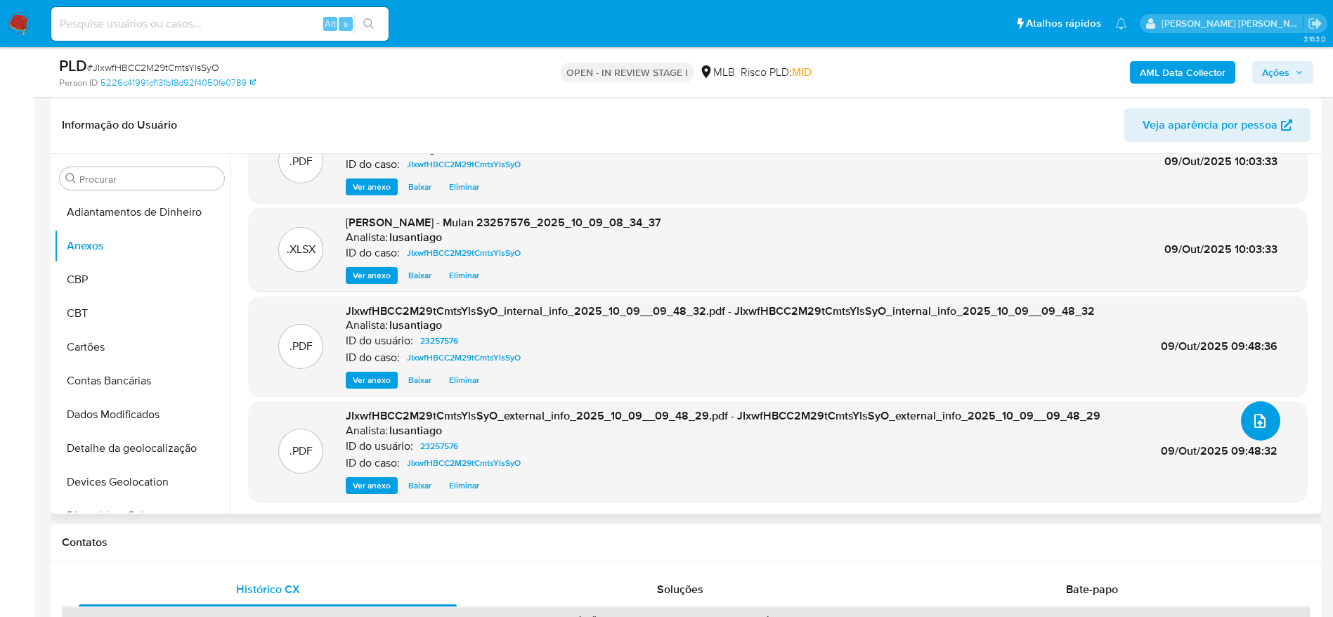
scroll to position [0, 0]
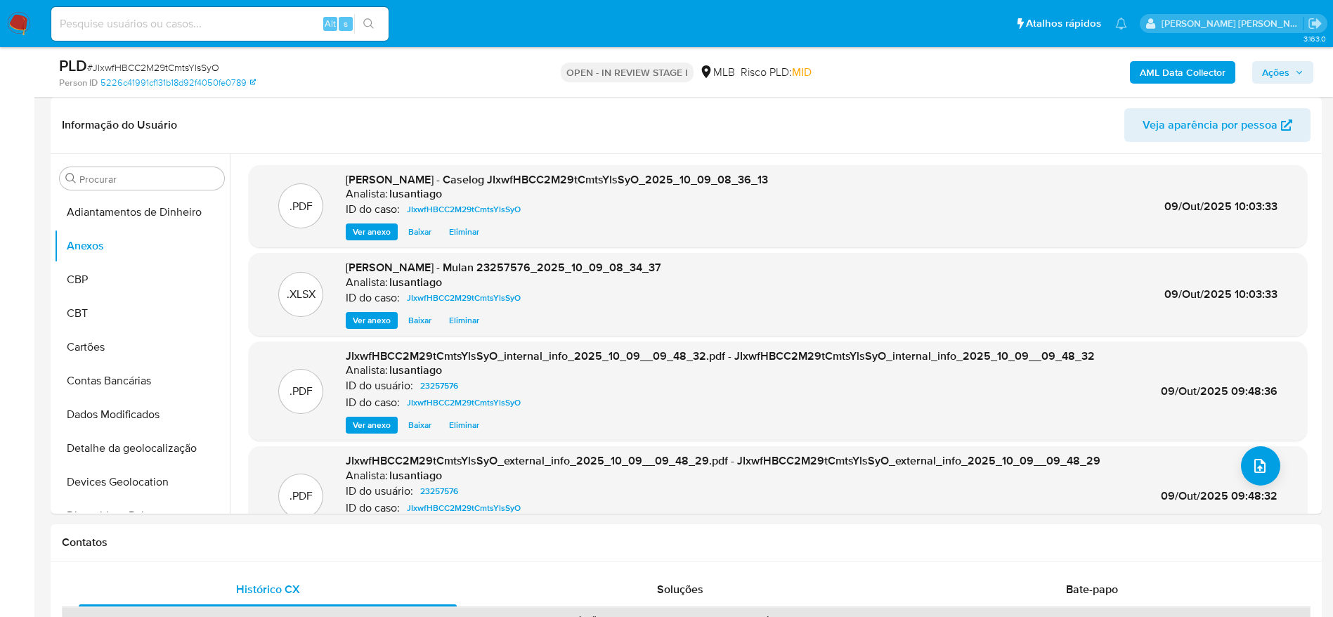
click at [1286, 69] on span "Ações" at bounding box center [1275, 72] width 27 height 22
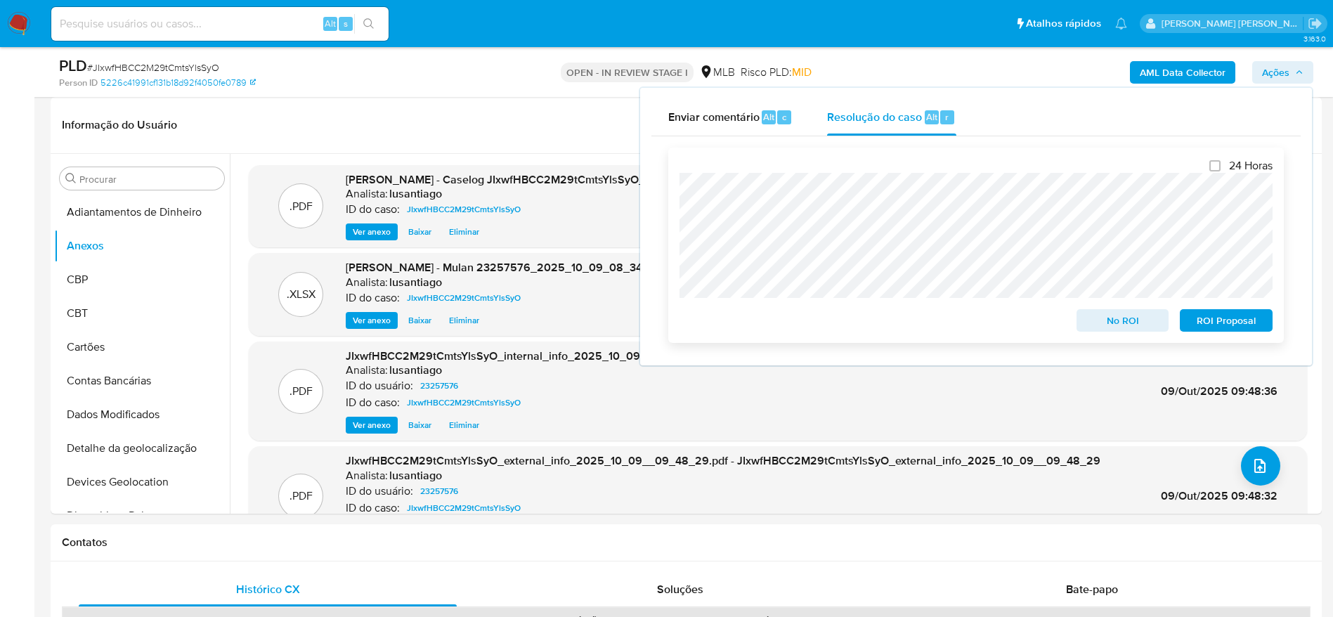
click at [1108, 325] on span "No ROI" at bounding box center [1122, 321] width 73 height 20
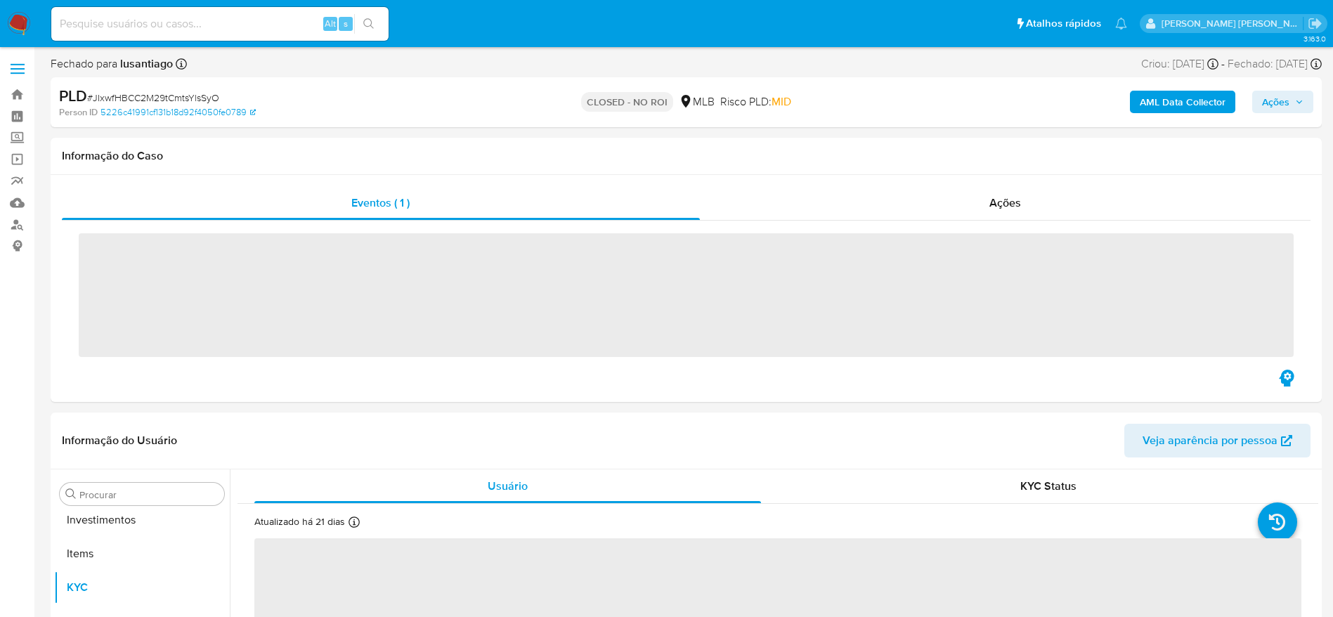
scroll to position [762, 0]
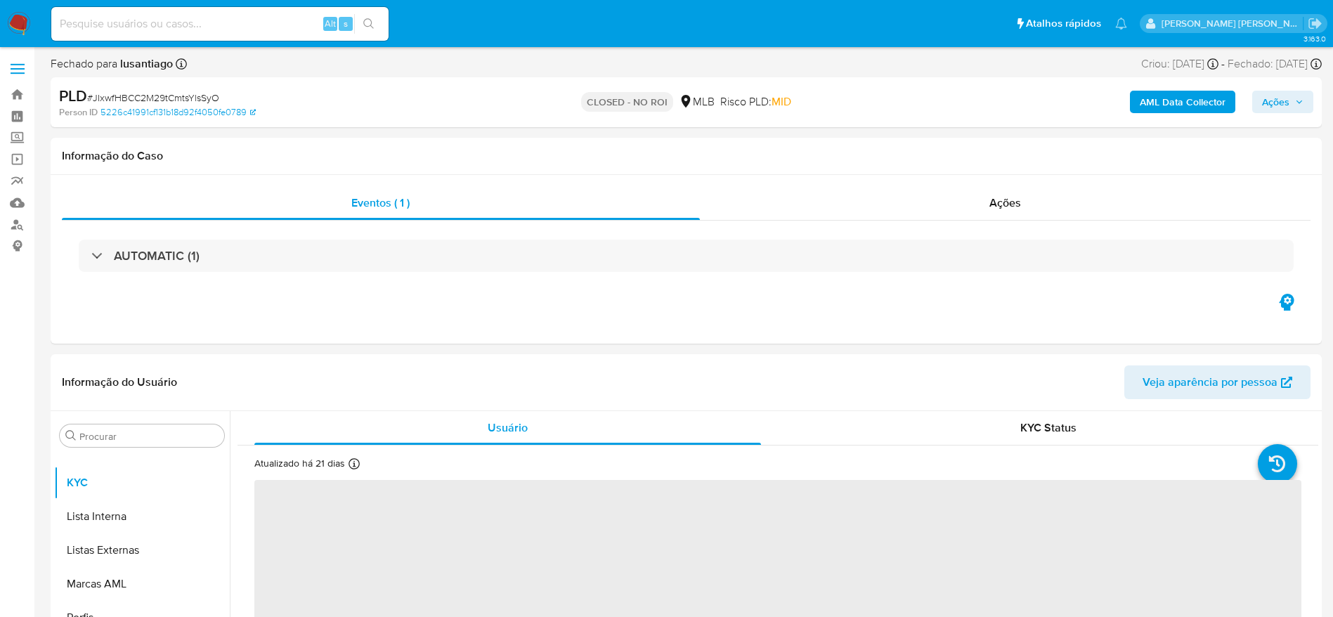
select select "10"
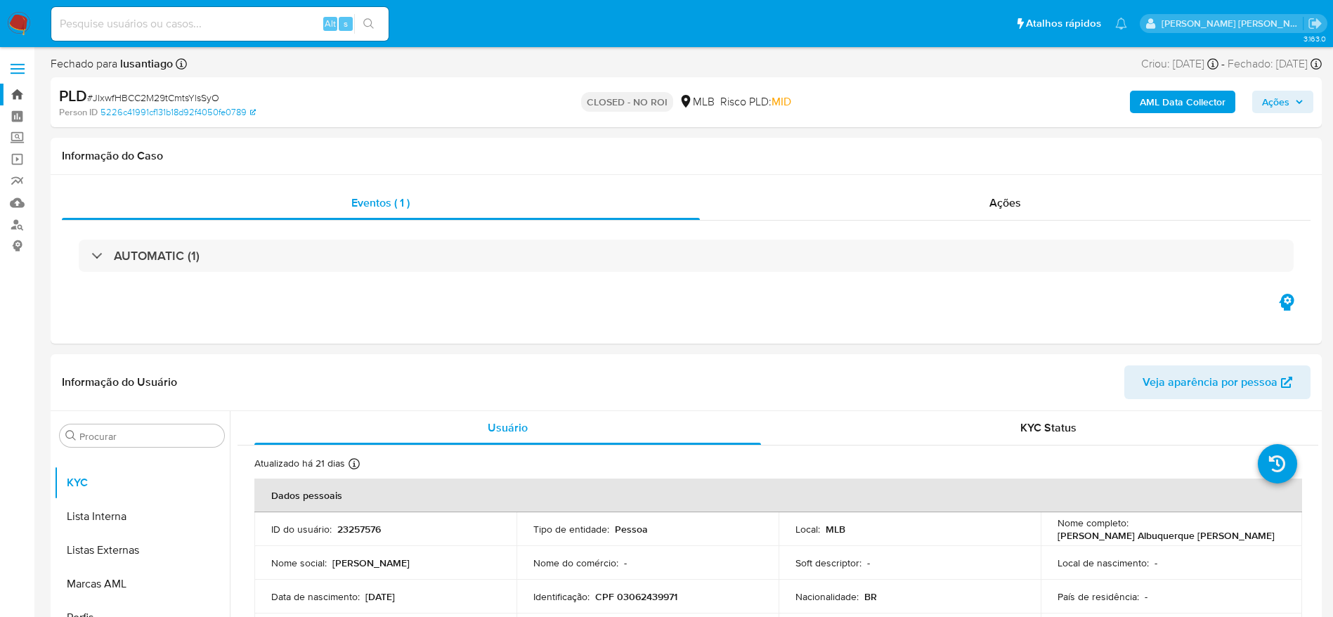
click at [25, 88] on link "Bandeja" at bounding box center [83, 95] width 167 height 22
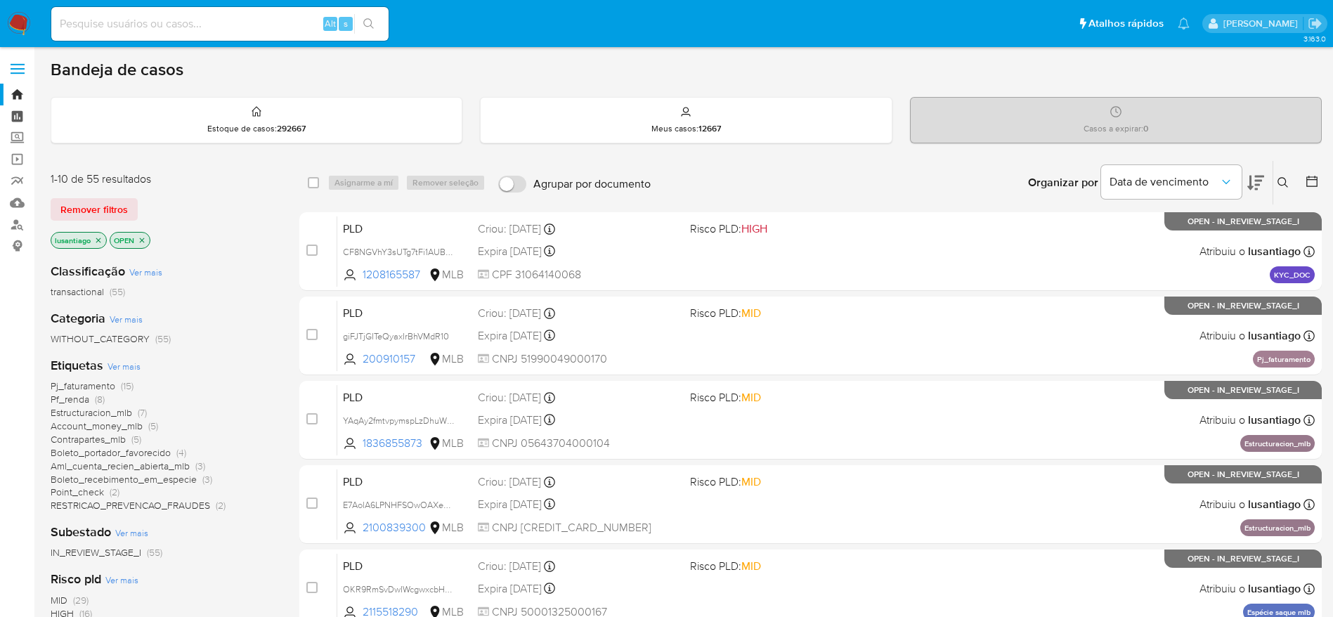
click at [18, 117] on link "Painel" at bounding box center [83, 116] width 167 height 22
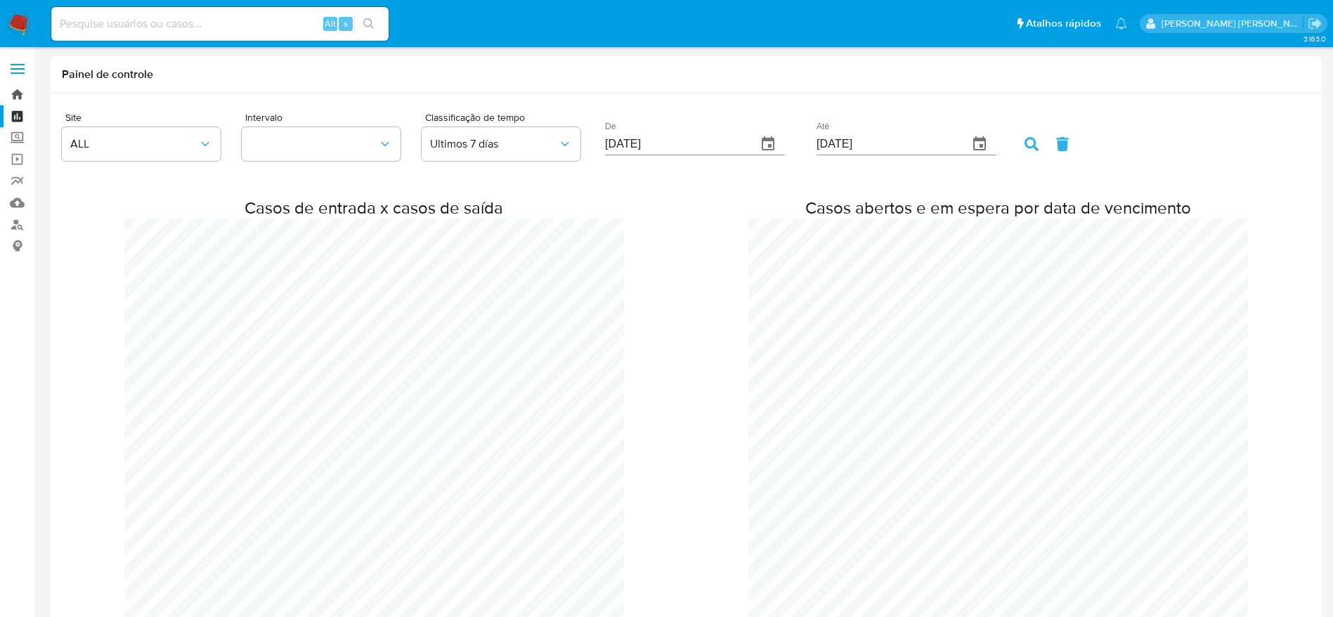
click at [19, 89] on link "Bandeja" at bounding box center [83, 95] width 167 height 22
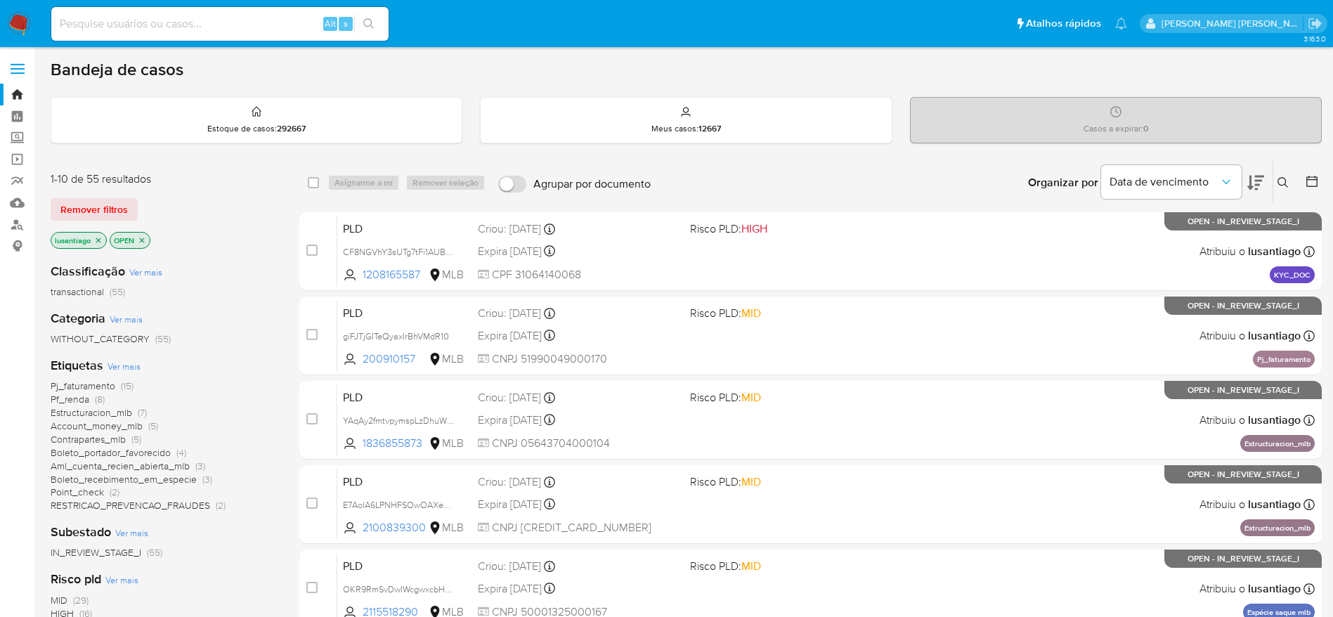
click at [174, 11] on div "Alt s" at bounding box center [219, 24] width 337 height 34
click at [164, 23] on input at bounding box center [219, 24] width 337 height 18
paste input "320846729"
type input "320846729"
click at [369, 19] on icon "search-icon" at bounding box center [368, 23] width 11 height 11
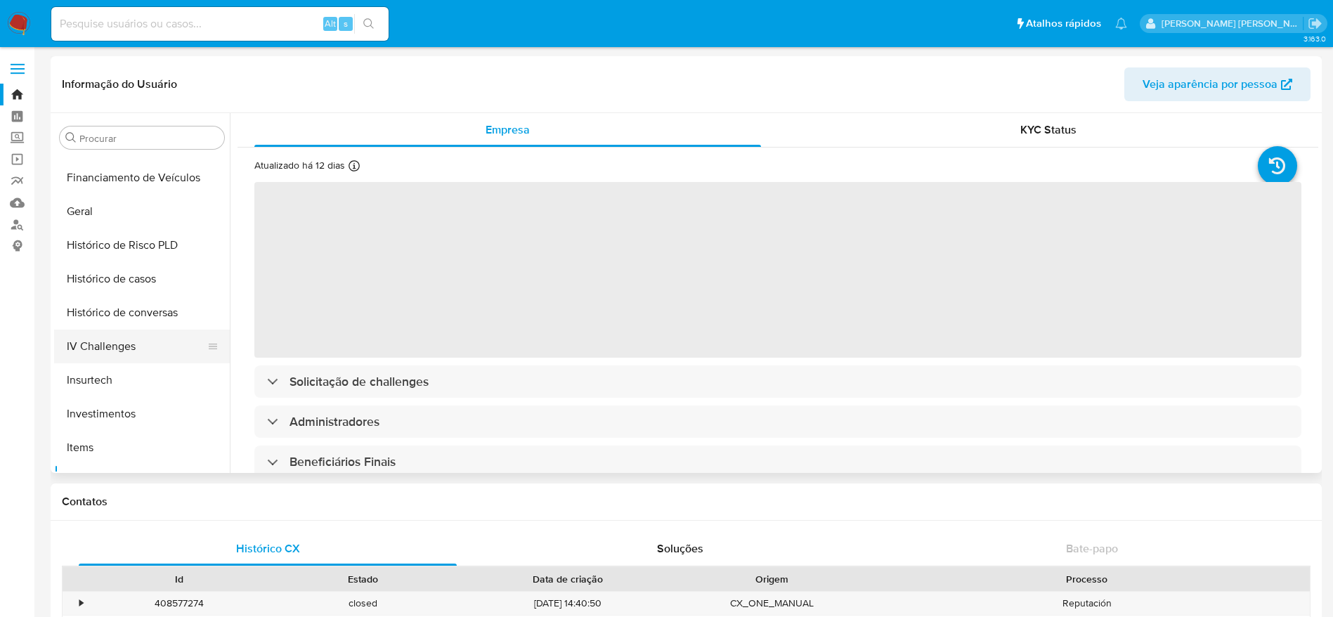
scroll to position [446, 0]
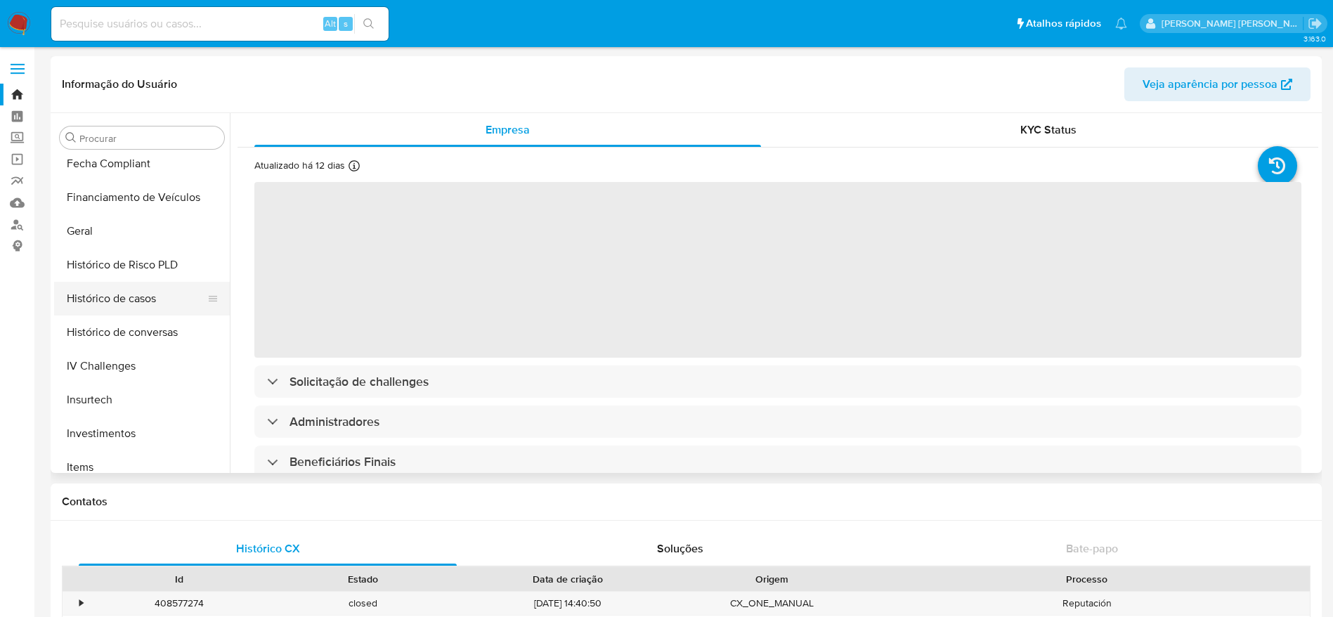
select select "10"
click at [126, 302] on button "Histórico de casos" at bounding box center [136, 299] width 164 height 34
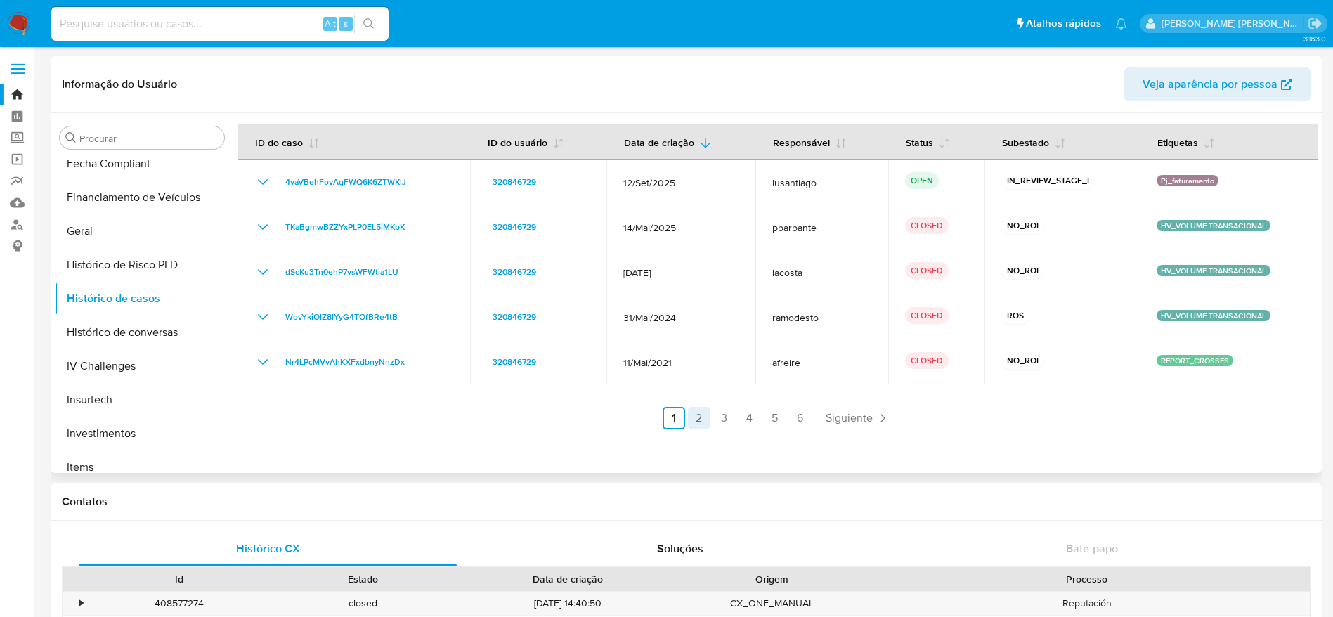
click at [692, 422] on link "2" at bounding box center [699, 418] width 22 height 22
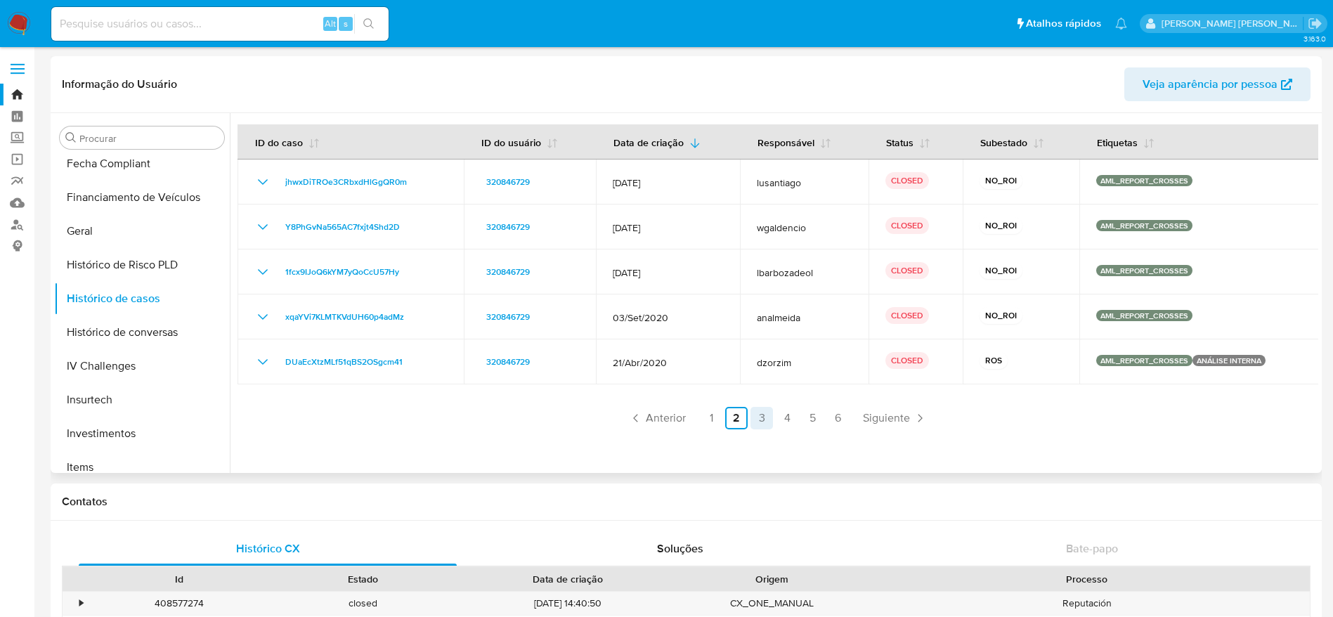
click at [755, 419] on link "3" at bounding box center [761, 418] width 22 height 22
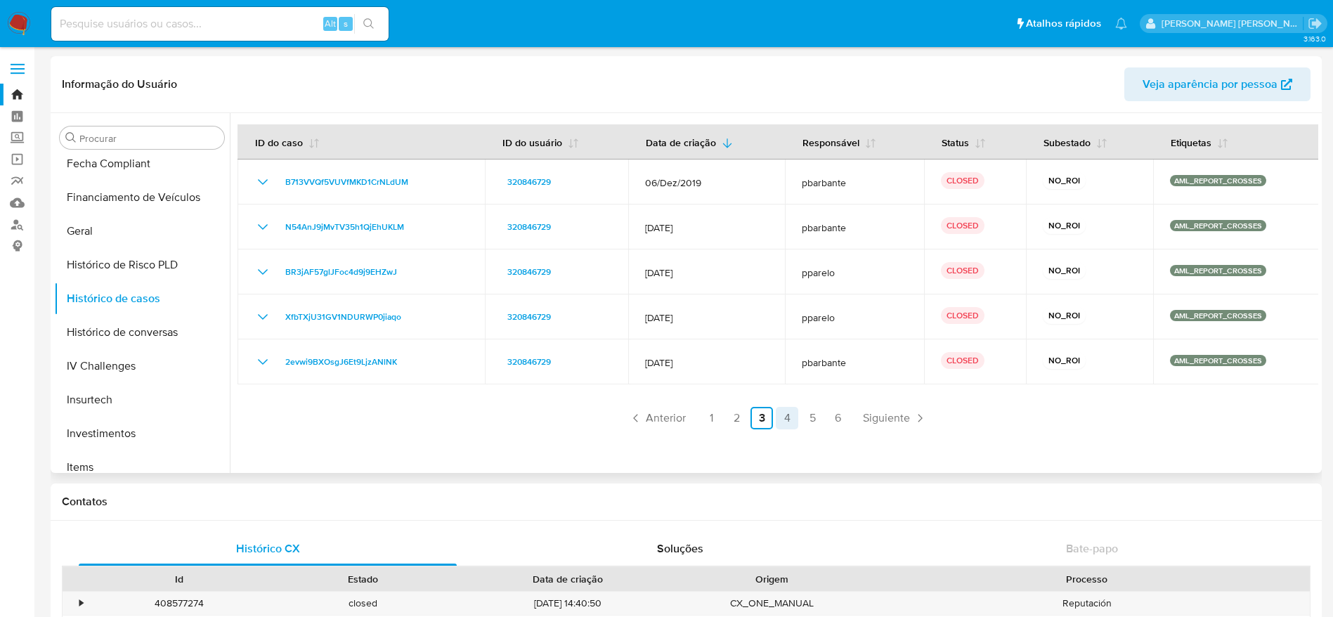
click at [786, 421] on link "4" at bounding box center [787, 418] width 22 height 22
click at [810, 421] on link "5" at bounding box center [812, 418] width 22 height 22
click at [838, 424] on link "6" at bounding box center [837, 418] width 22 height 22
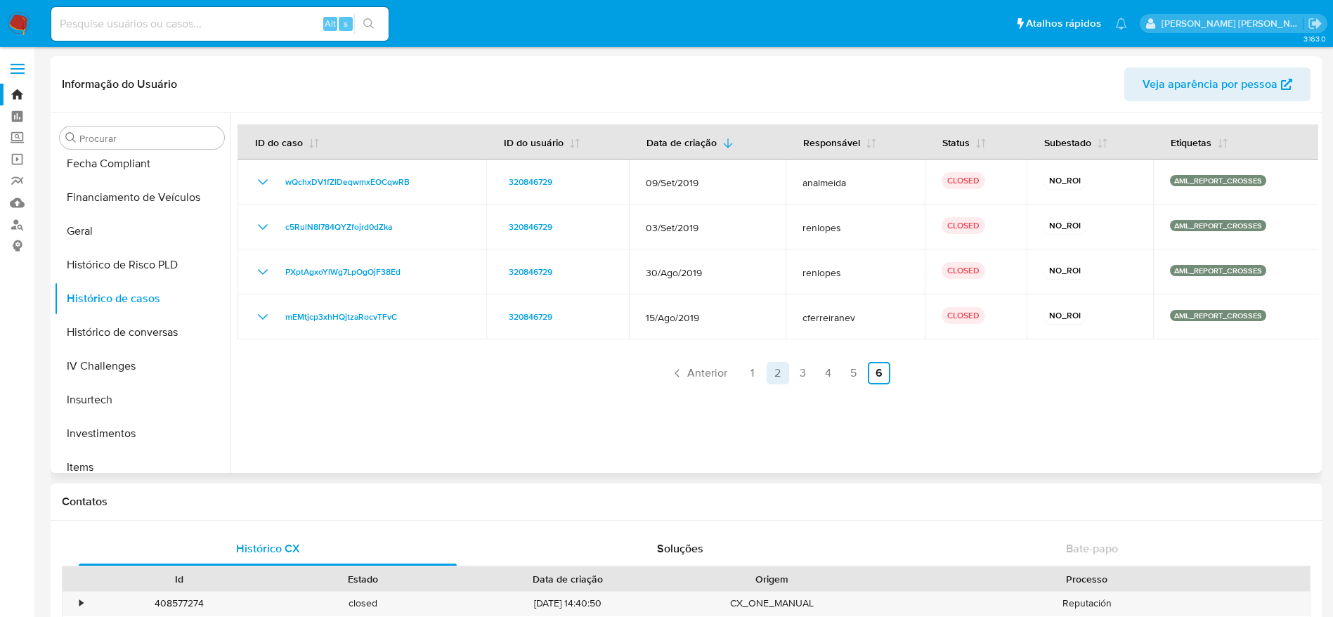
click at [779, 379] on link "2" at bounding box center [778, 373] width 22 height 22
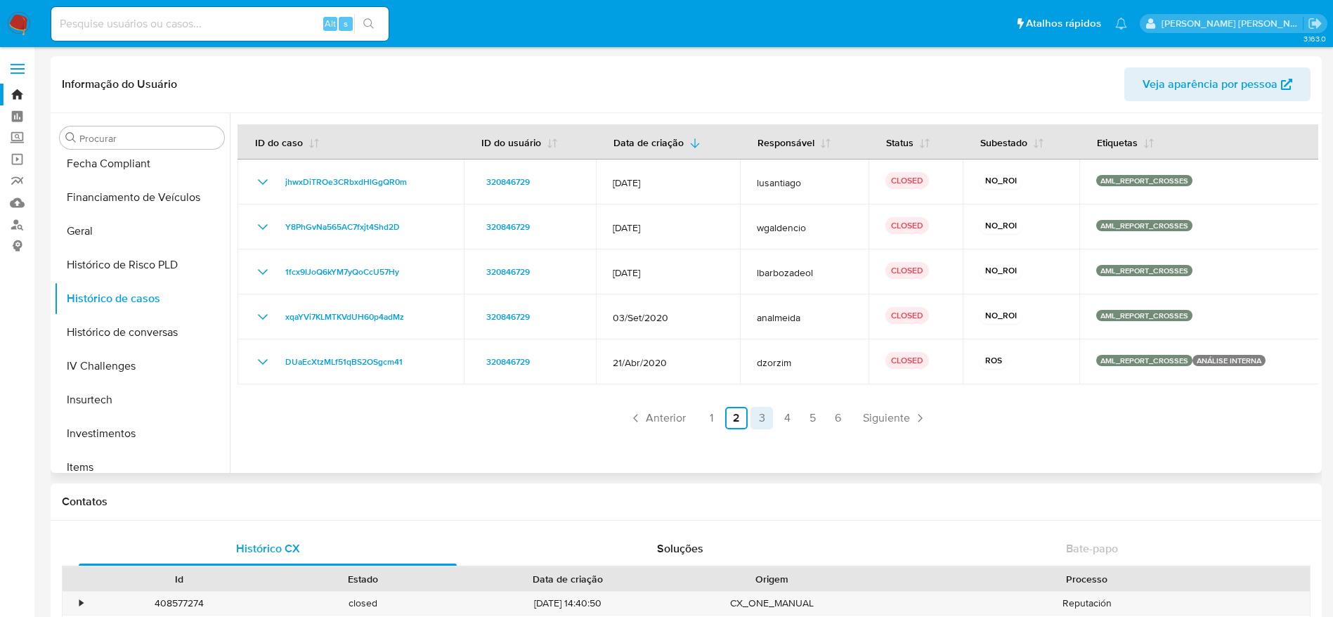
click at [753, 419] on link "3" at bounding box center [761, 418] width 22 height 22
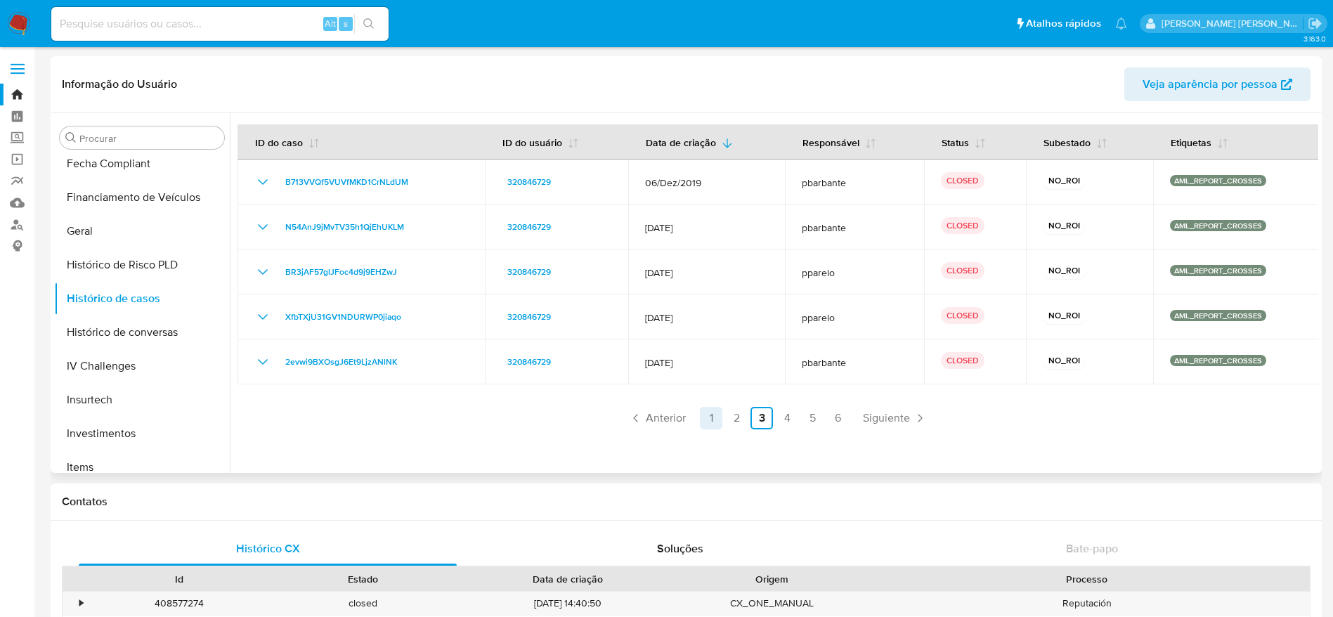
click at [710, 418] on link "1" at bounding box center [711, 418] width 22 height 22
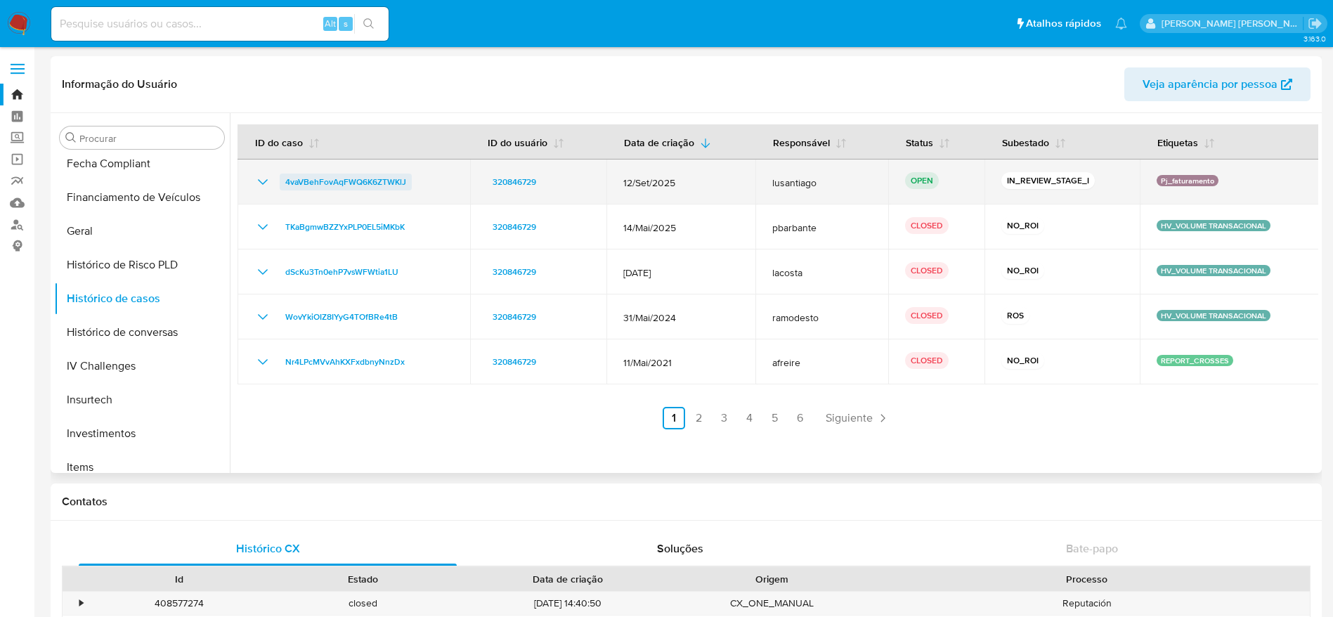
click at [369, 177] on span "4vaVBehFovAqFWQ6K6ZTWKlJ" at bounding box center [345, 182] width 121 height 17
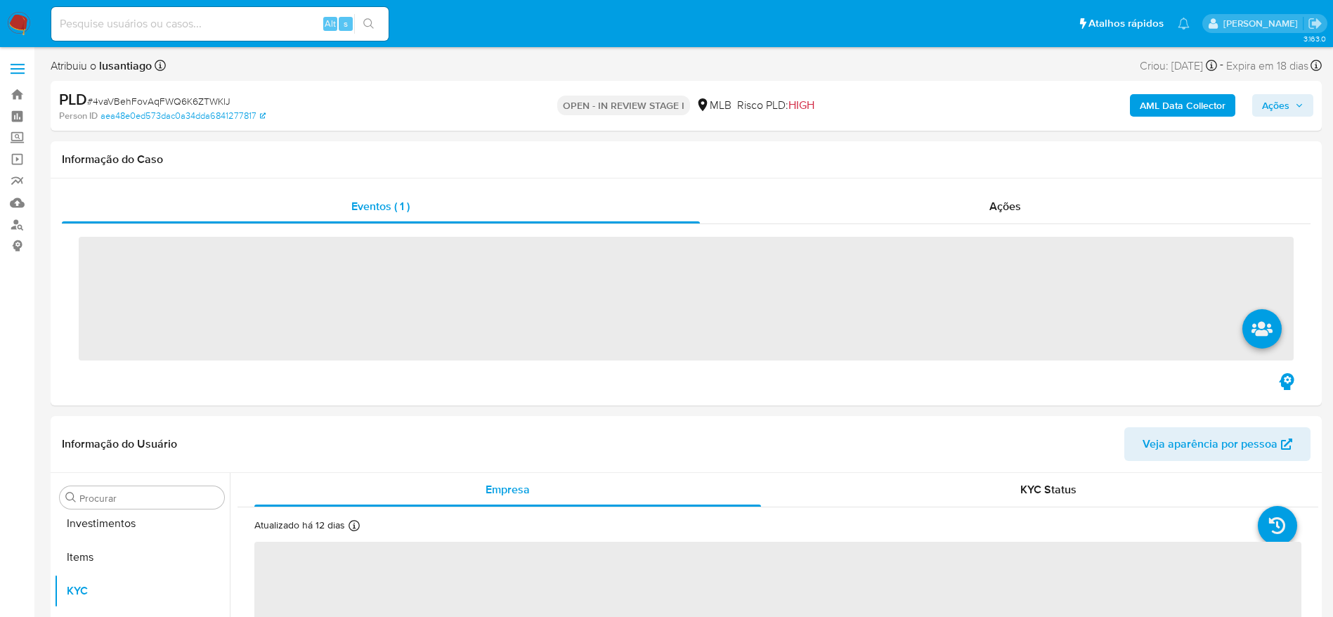
scroll to position [762, 0]
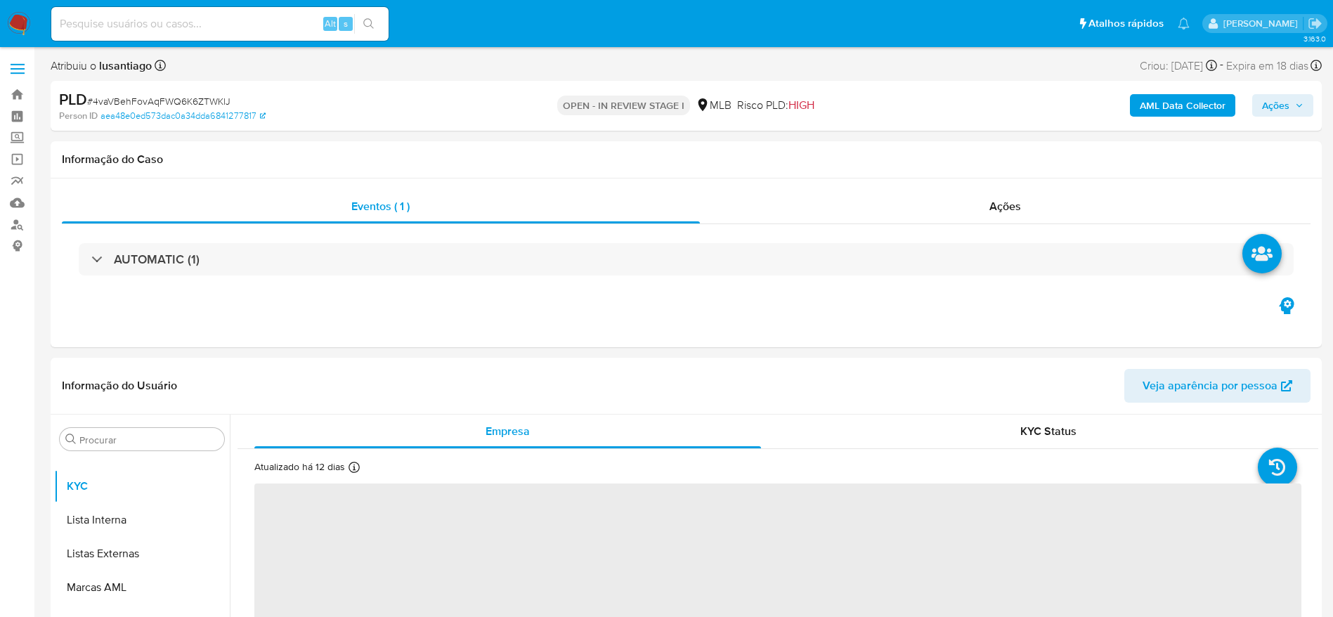
select select "10"
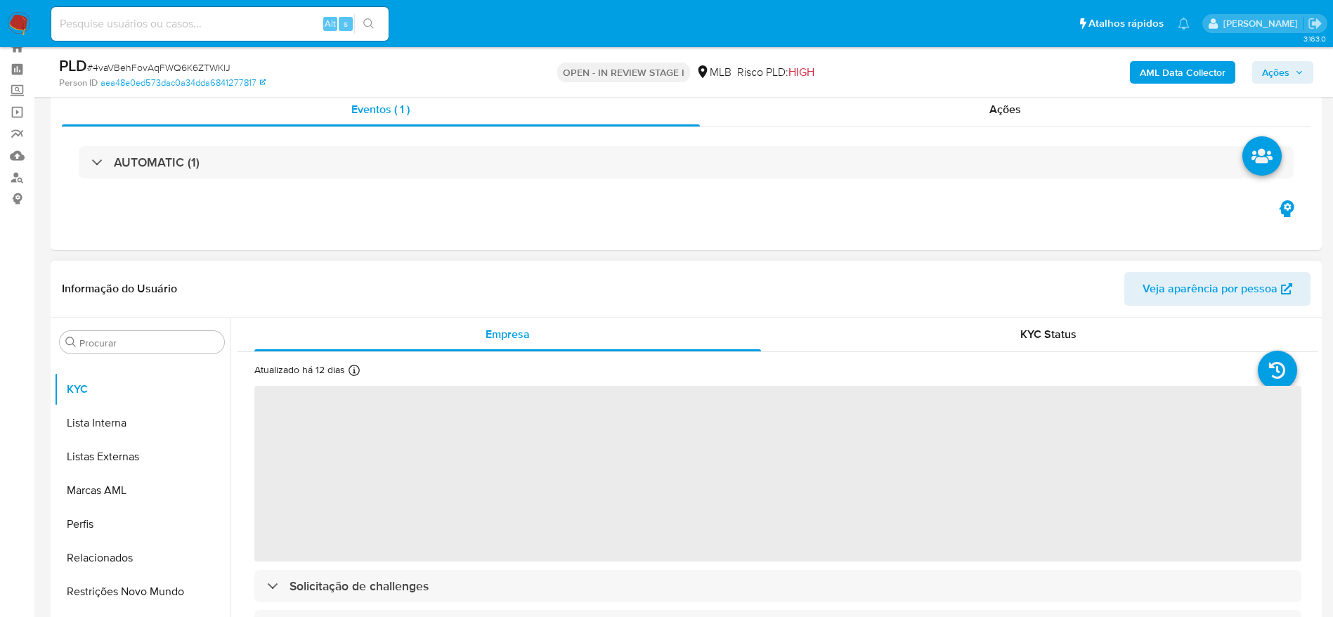
scroll to position [211, 0]
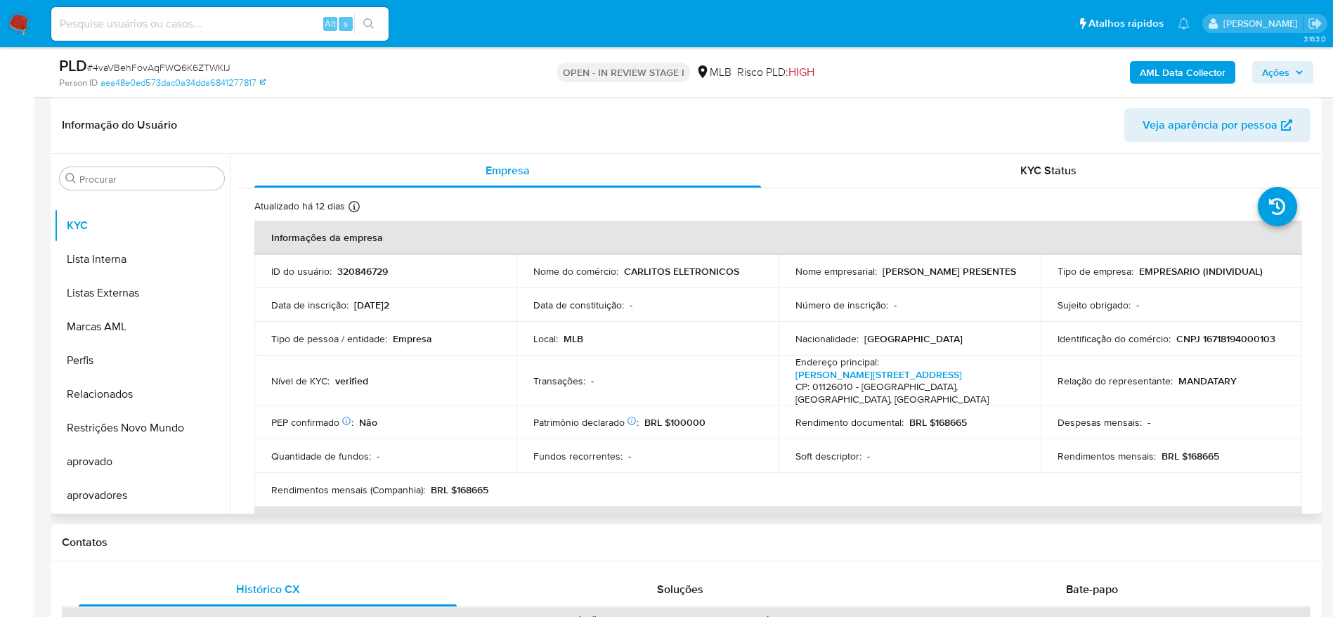
click at [1222, 332] on p "CNPJ 16718194000103" at bounding box center [1225, 338] width 99 height 13
copy p "16718194000103"
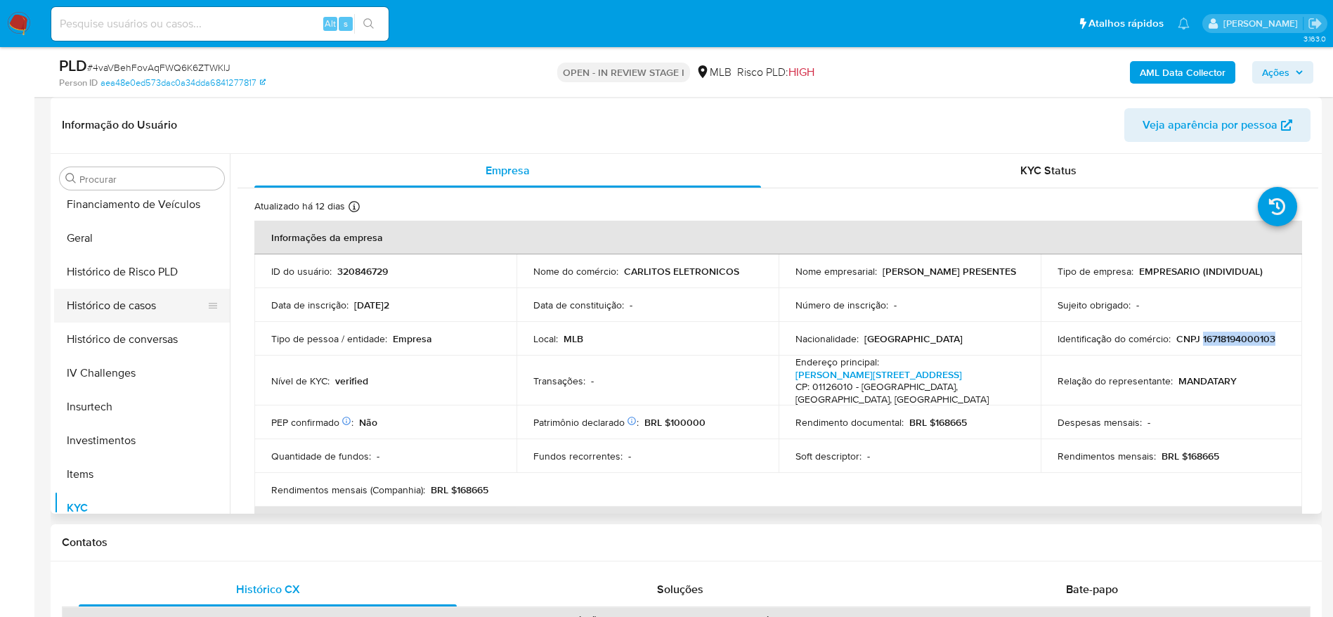
scroll to position [446, 0]
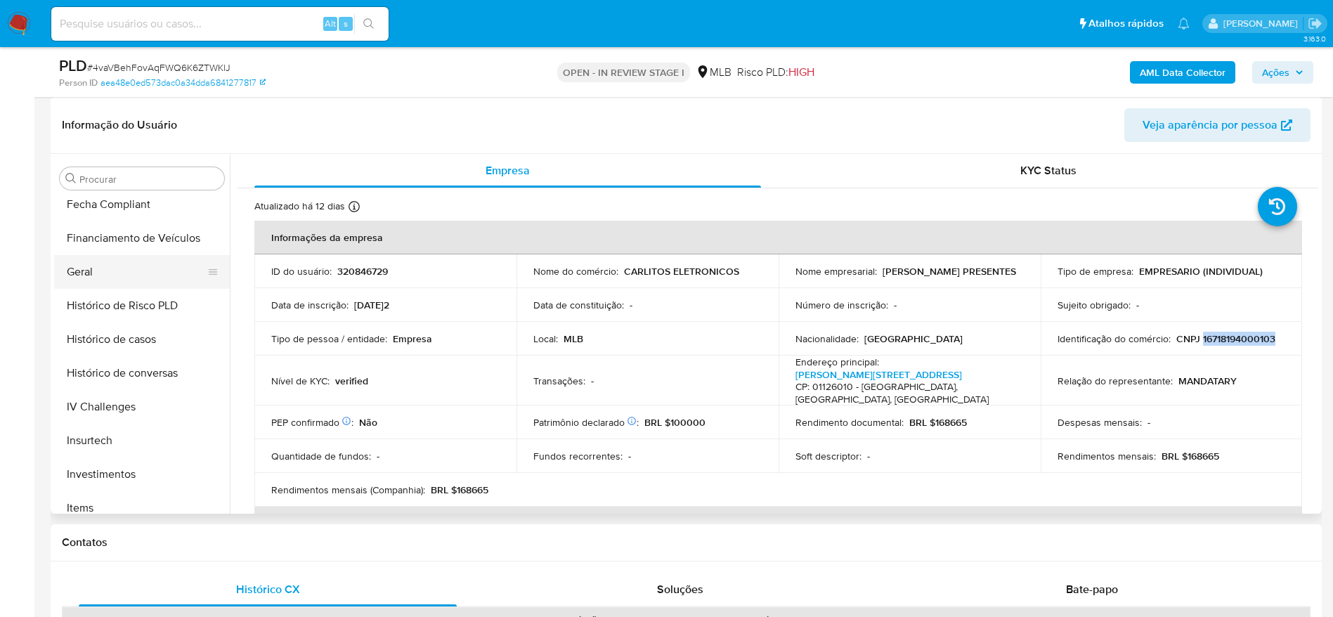
click at [112, 275] on button "Geral" at bounding box center [136, 272] width 164 height 34
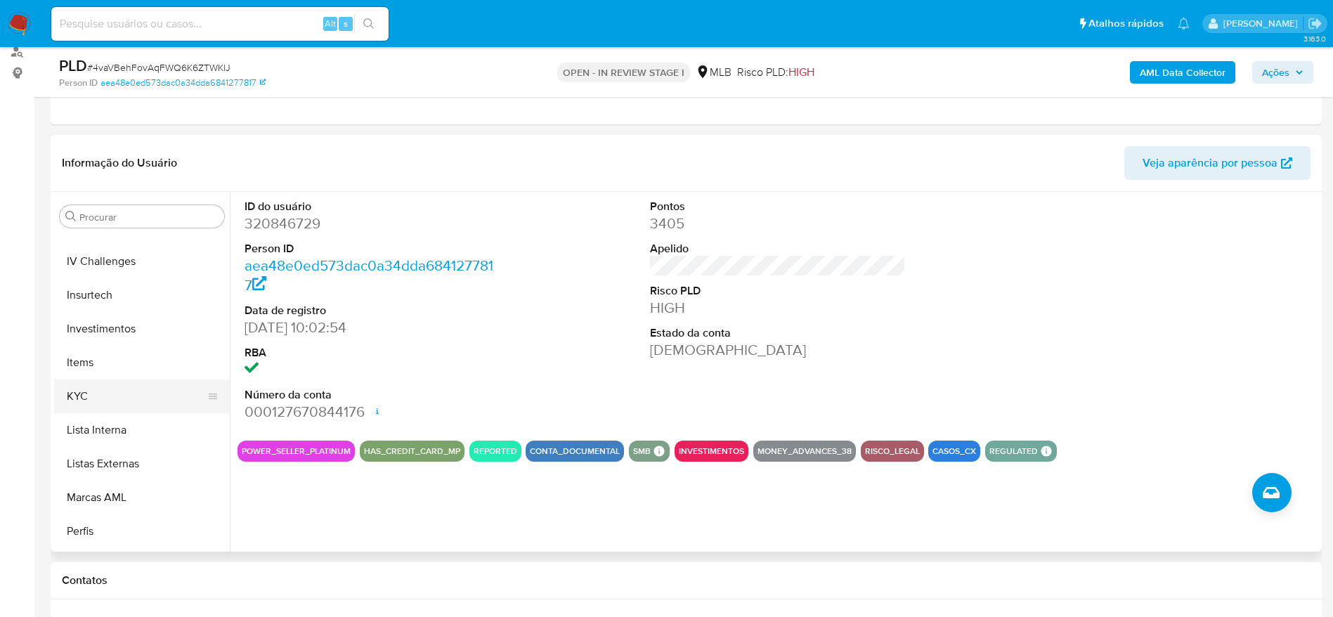
scroll to position [657, 0]
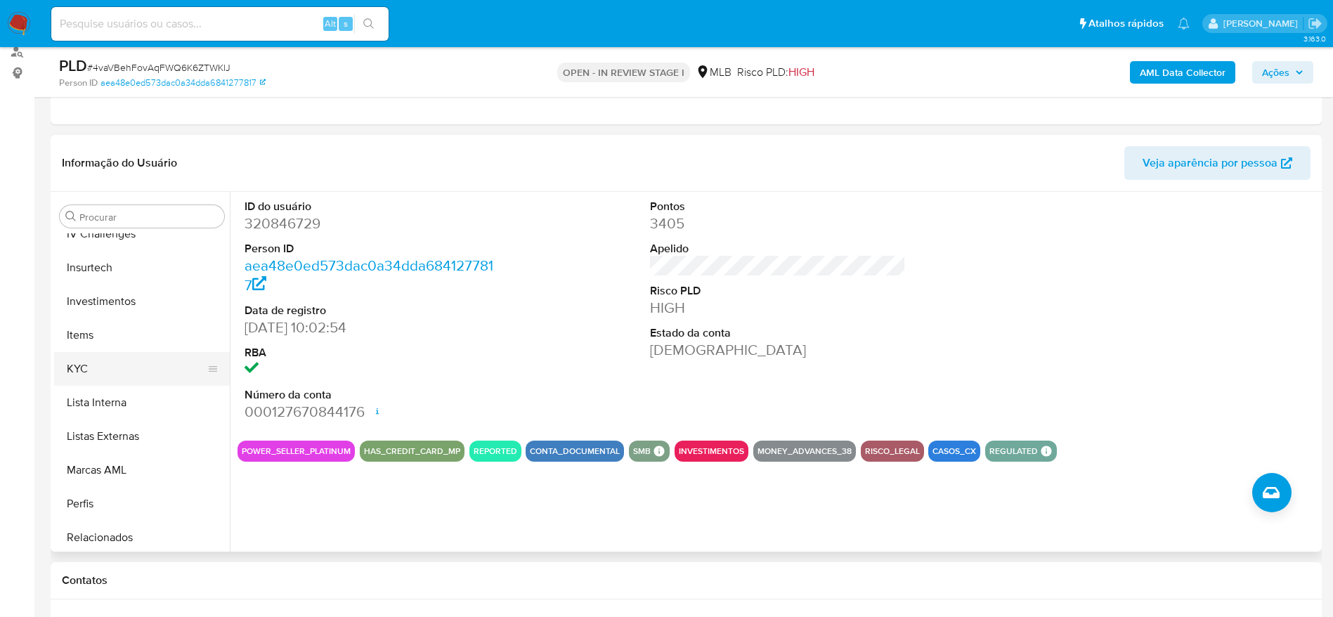
click at [142, 363] on button "KYC" at bounding box center [136, 369] width 164 height 34
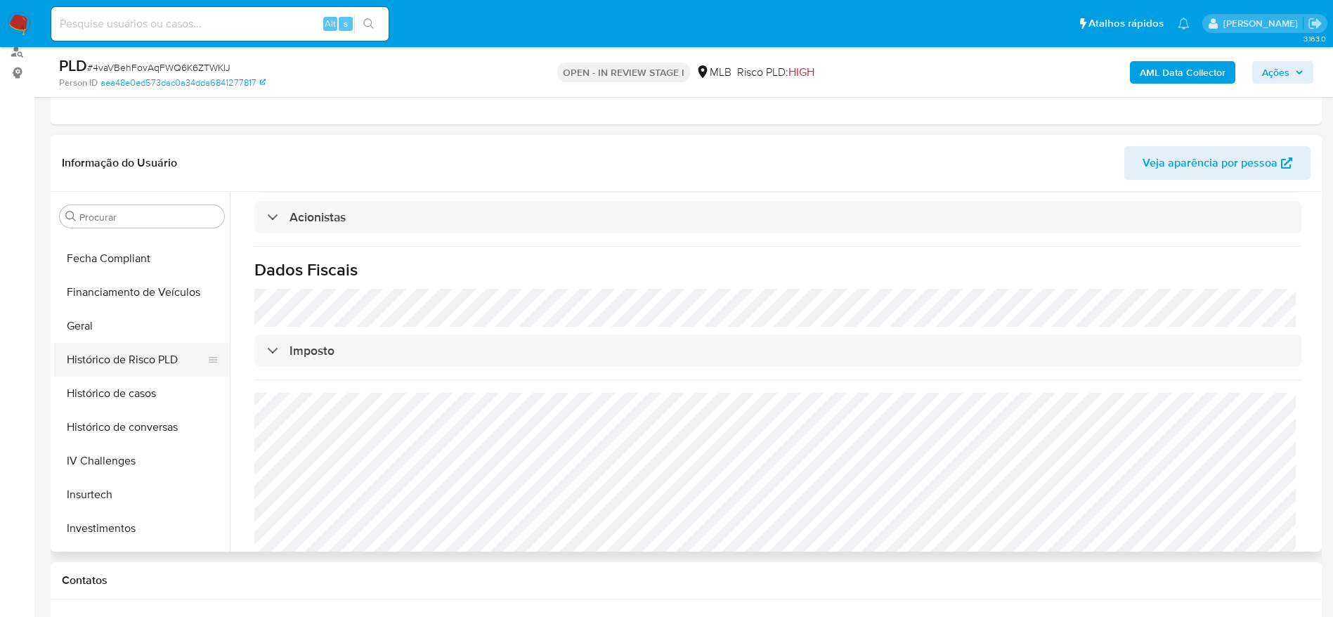
scroll to position [341, 0]
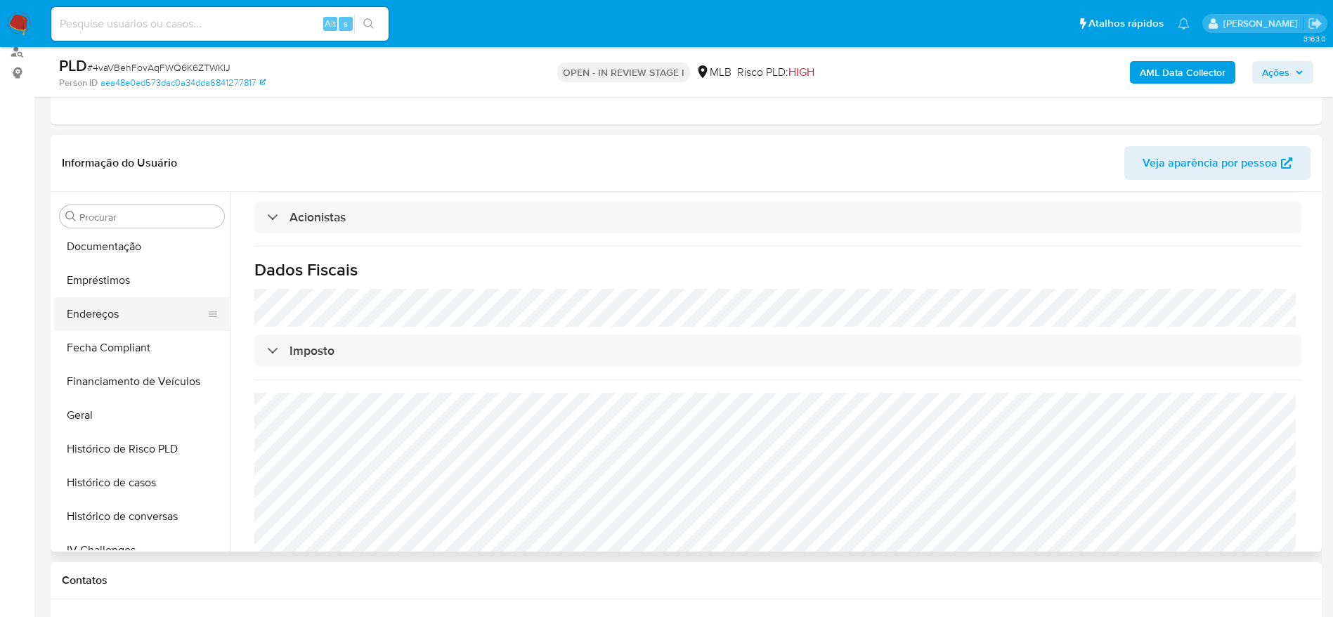
click at [112, 327] on button "Endereços" at bounding box center [136, 314] width 164 height 34
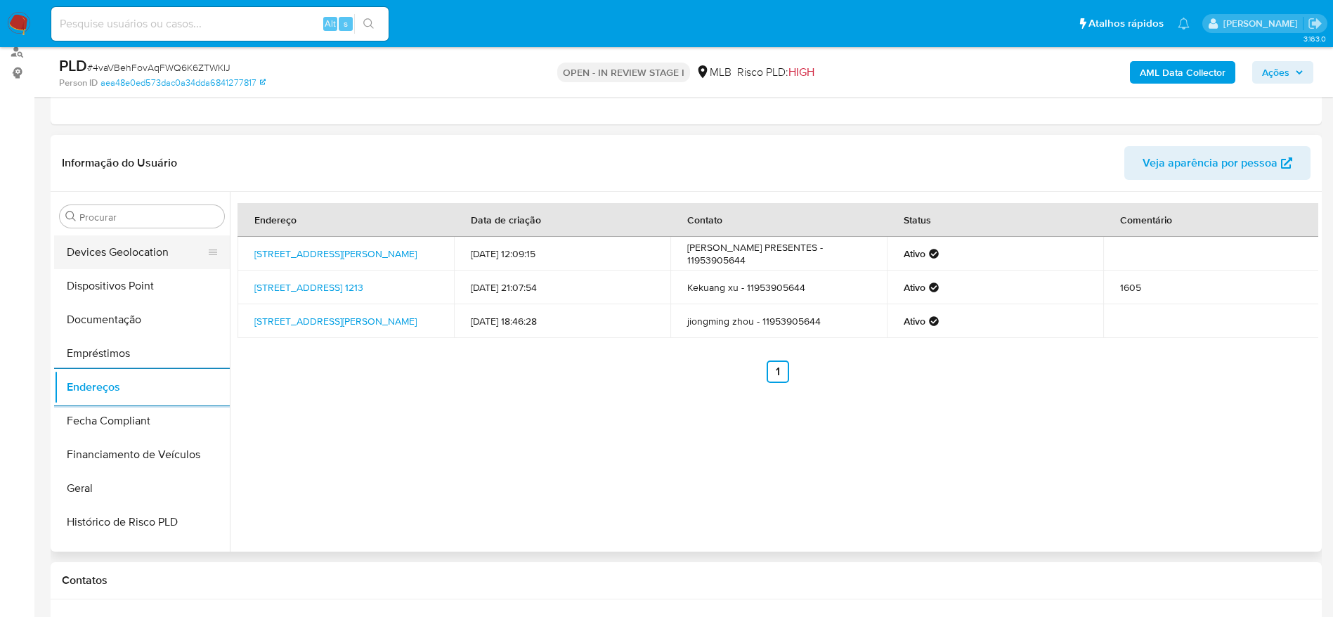
scroll to position [130, 0]
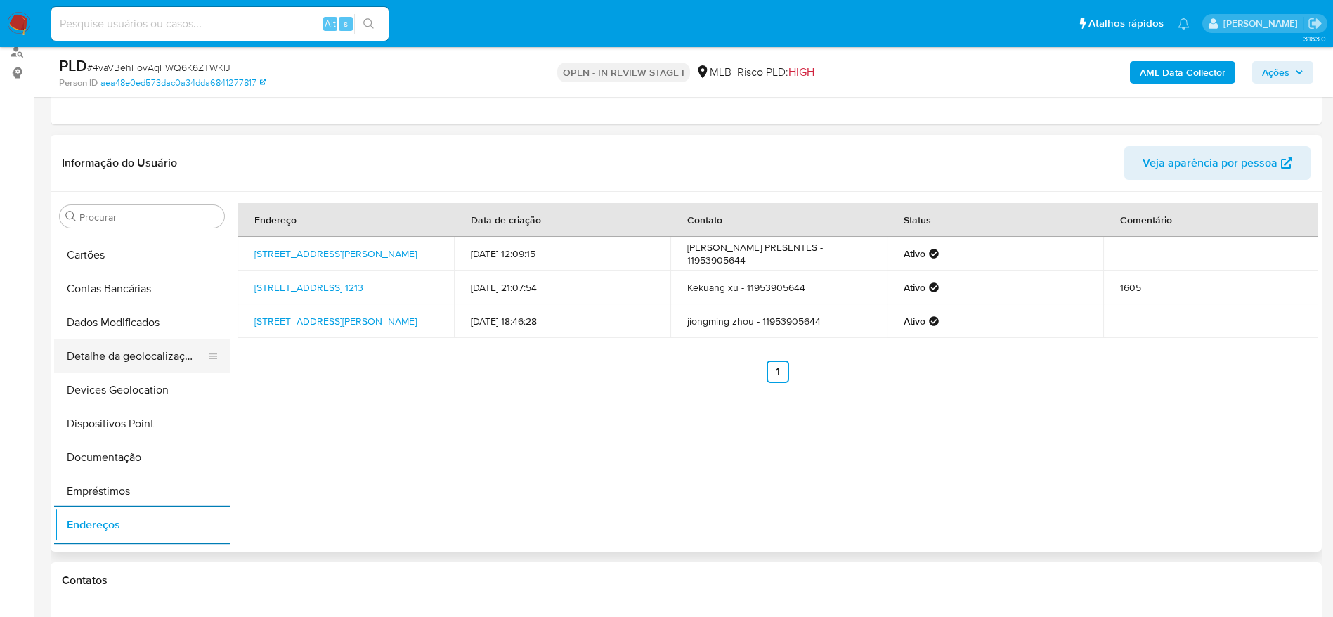
click at [122, 363] on button "Detalhe da geolocalização" at bounding box center [136, 356] width 164 height 34
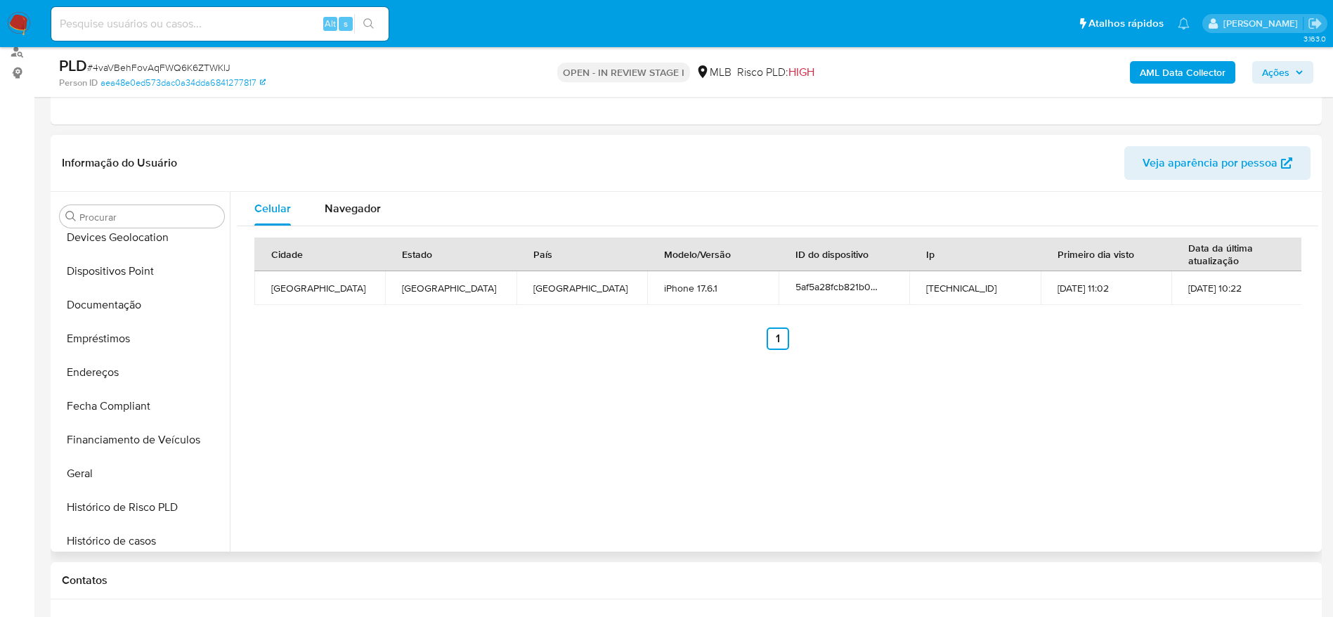
scroll to position [762, 0]
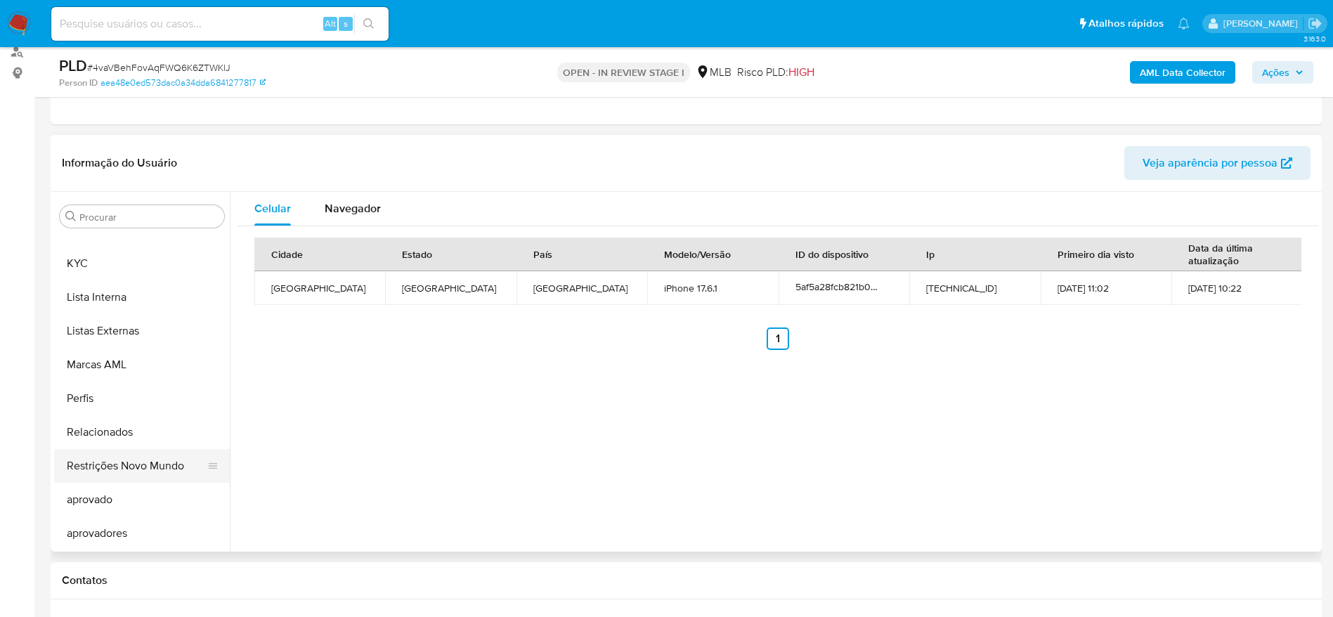
click at [111, 474] on button "Restrições Novo Mundo" at bounding box center [136, 466] width 164 height 34
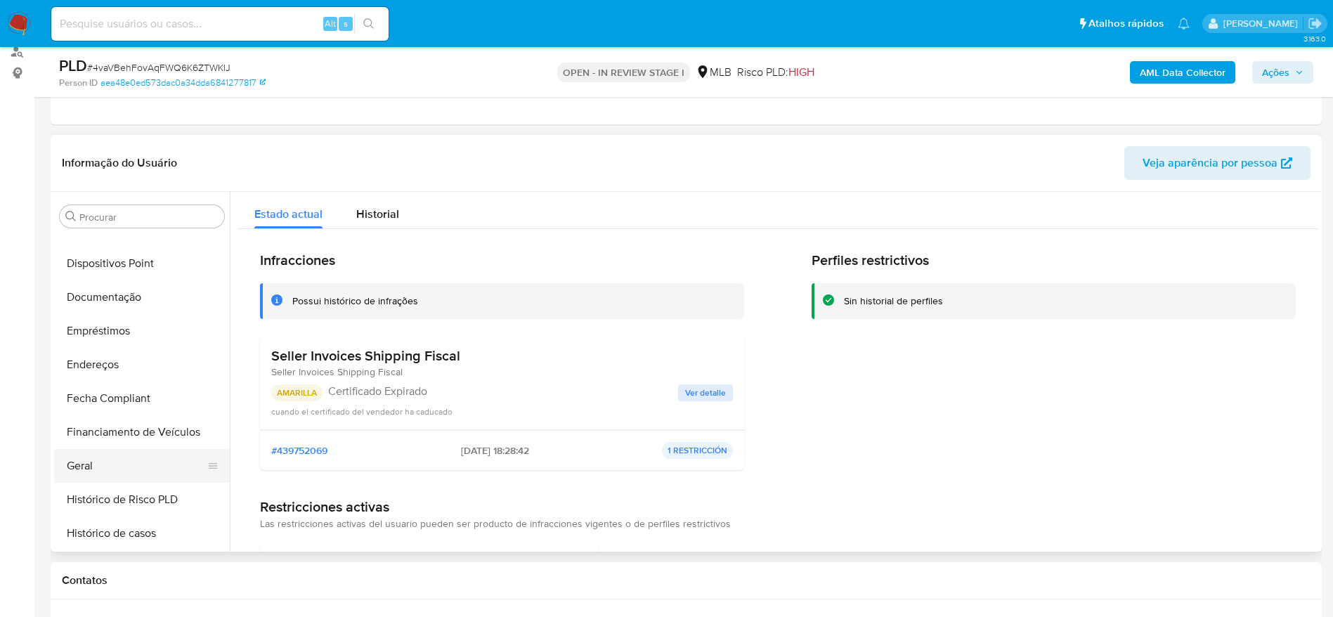
scroll to position [235, 0]
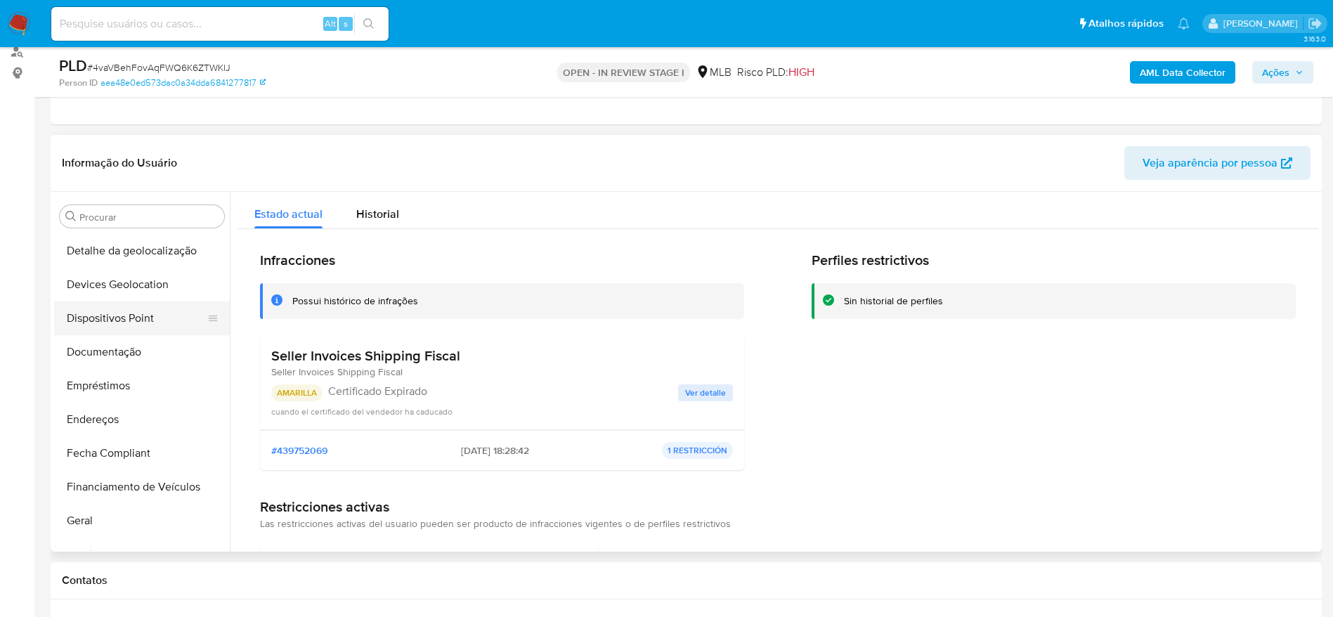
click at [109, 306] on button "Dispositivos Point" at bounding box center [136, 318] width 164 height 34
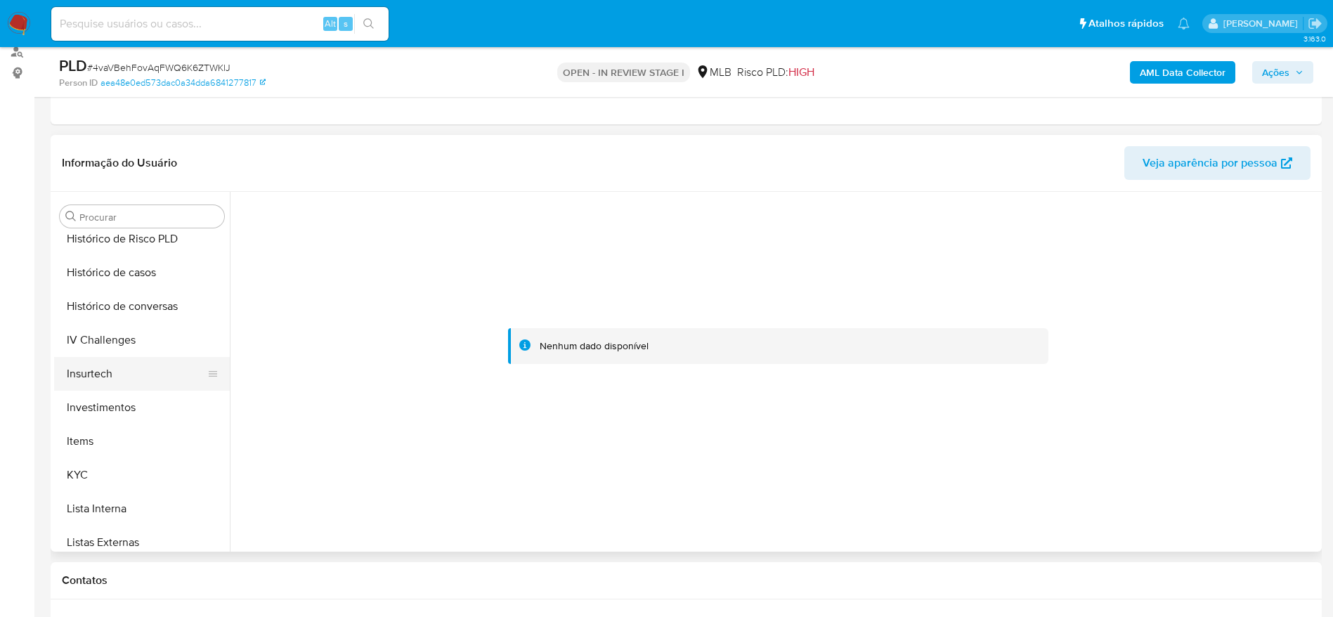
scroll to position [552, 0]
click at [92, 465] on button "KYC" at bounding box center [136, 474] width 164 height 34
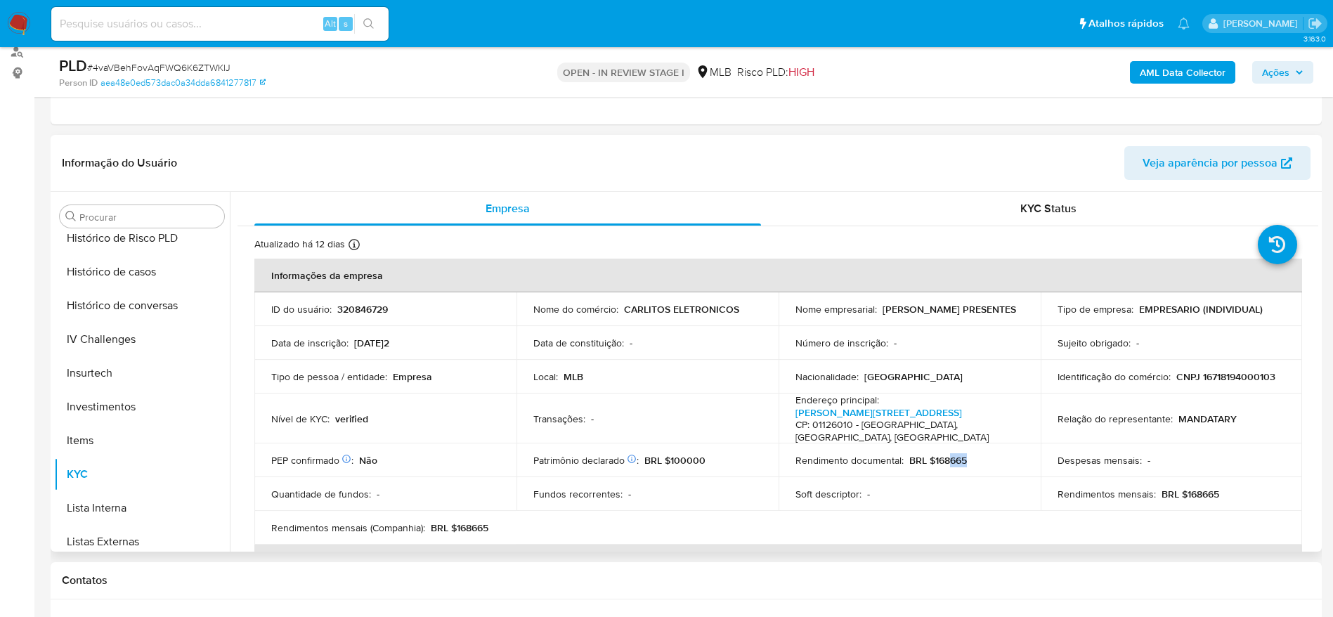
drag, startPoint x: 962, startPoint y: 451, endPoint x: 949, endPoint y: 450, distance: 13.4
click at [949, 454] on div "Rendimento documental : BRL $168665" at bounding box center [909, 460] width 228 height 13
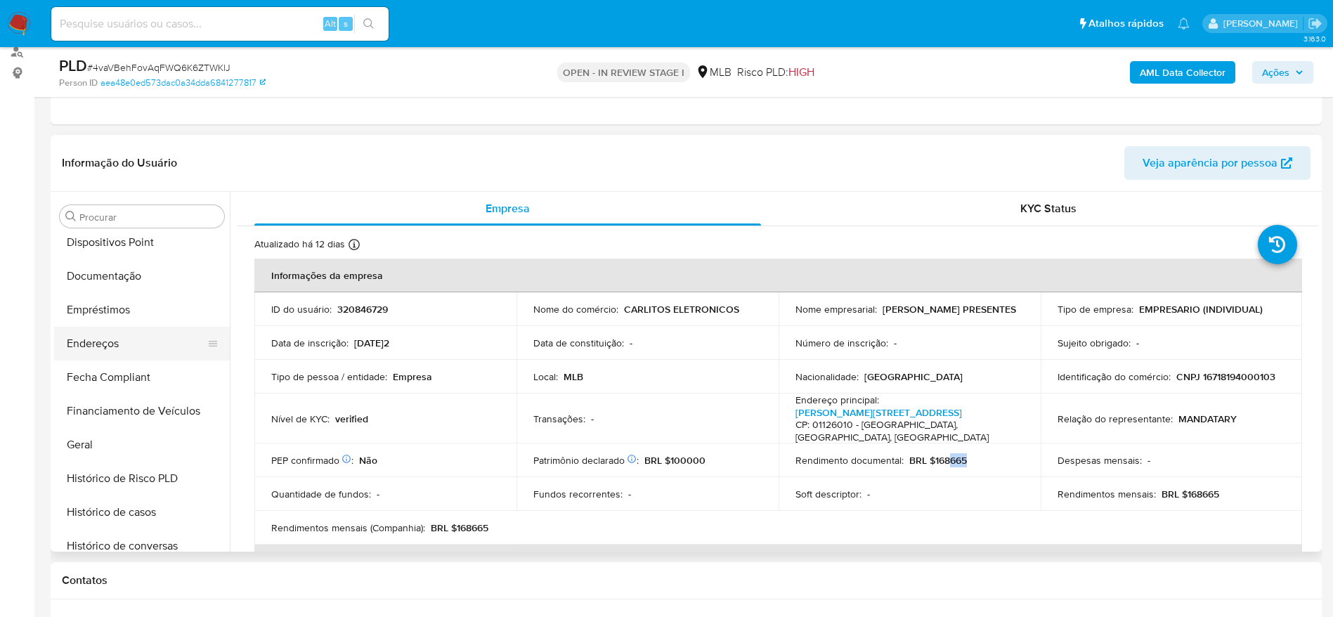
scroll to position [235, 0]
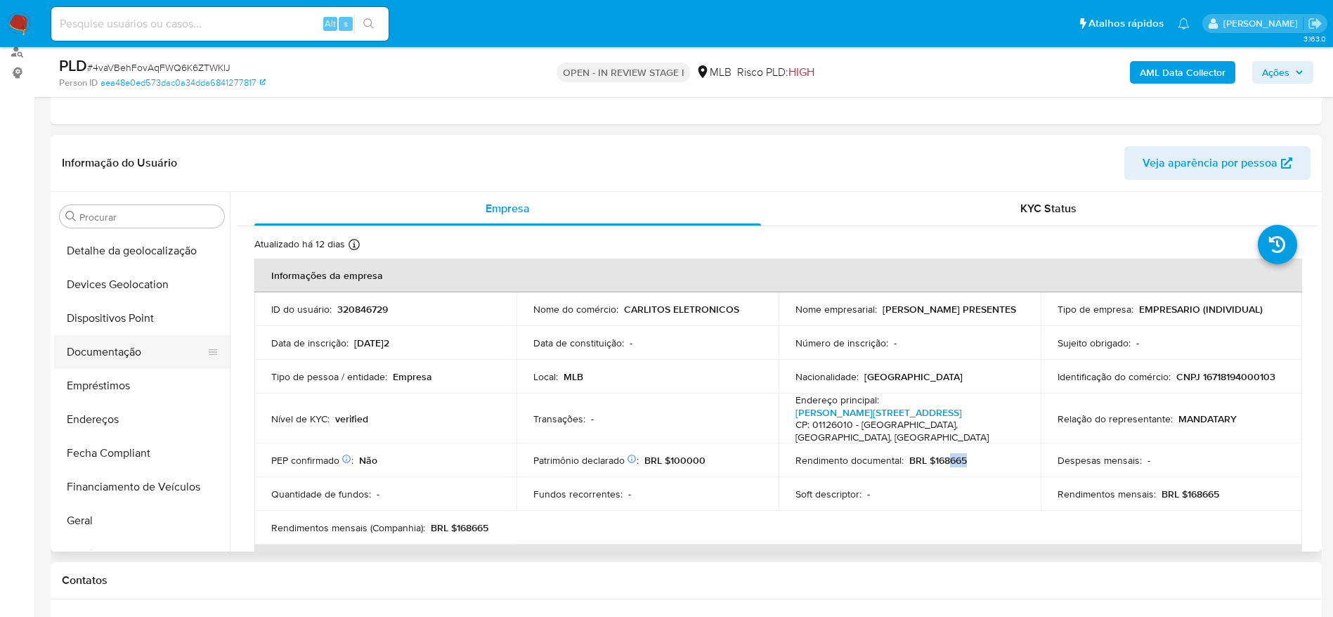
click at [139, 358] on button "Documentação" at bounding box center [136, 352] width 164 height 34
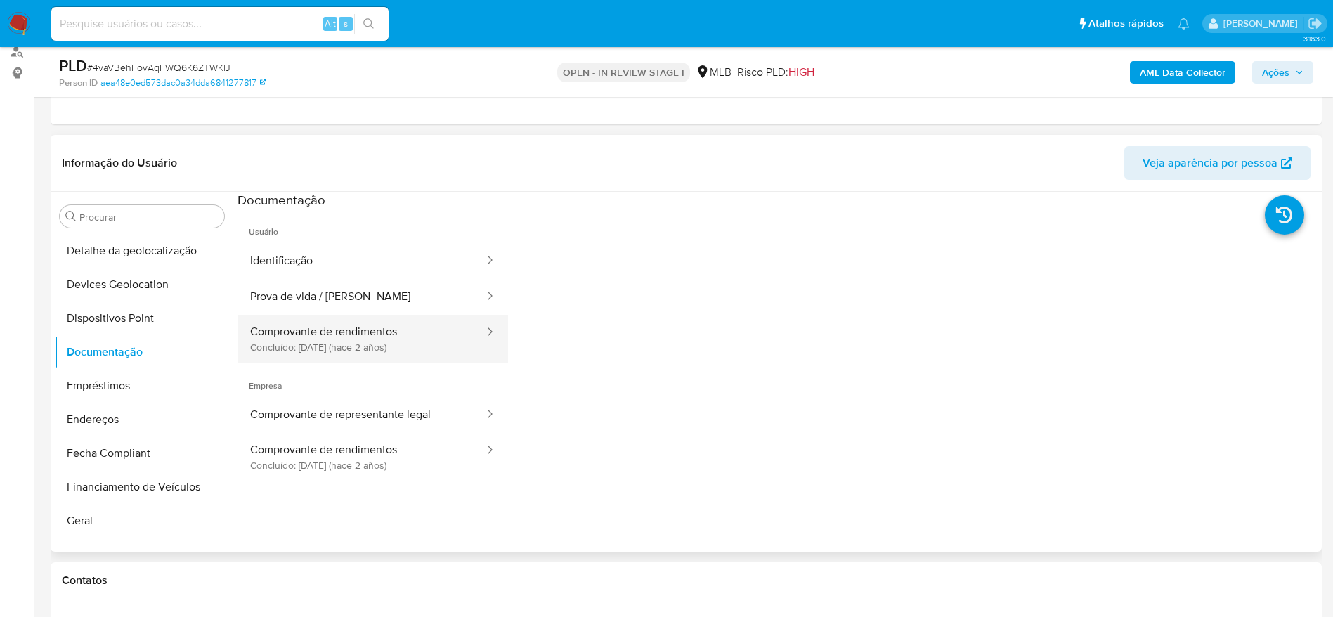
click at [327, 334] on button "Comprovante de rendimentos Concluído: 12/04/2023 (hace 2 años)" at bounding box center [361, 339] width 248 height 48
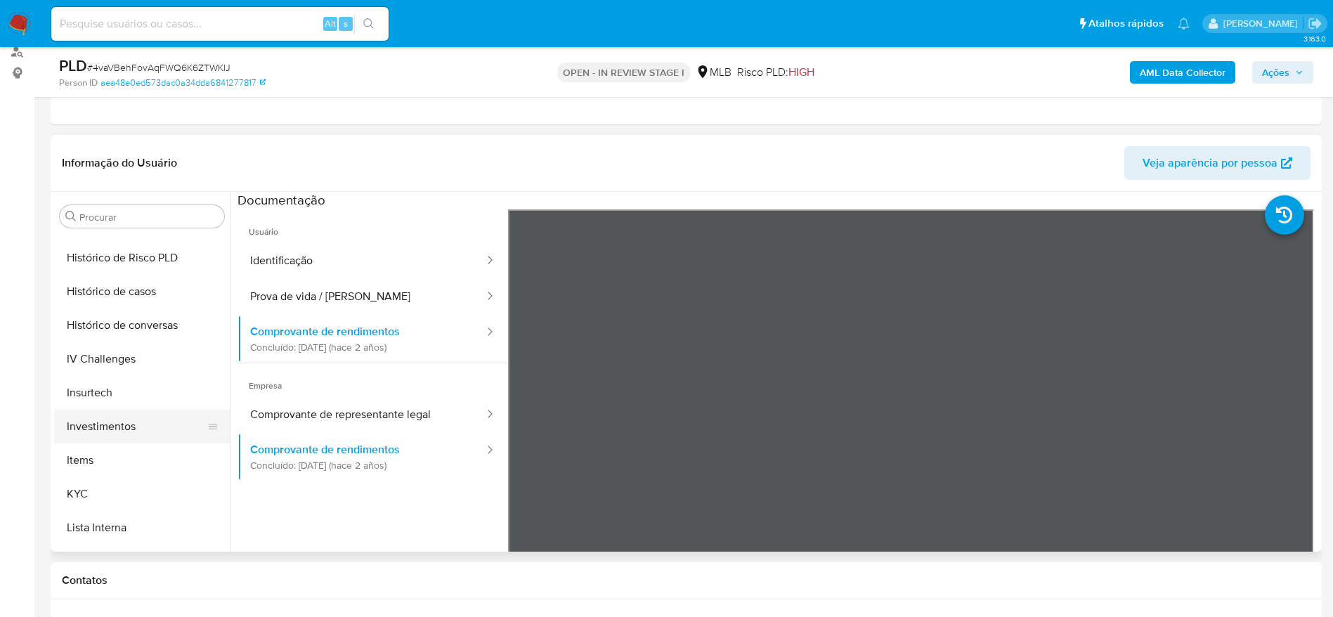
scroll to position [552, 0]
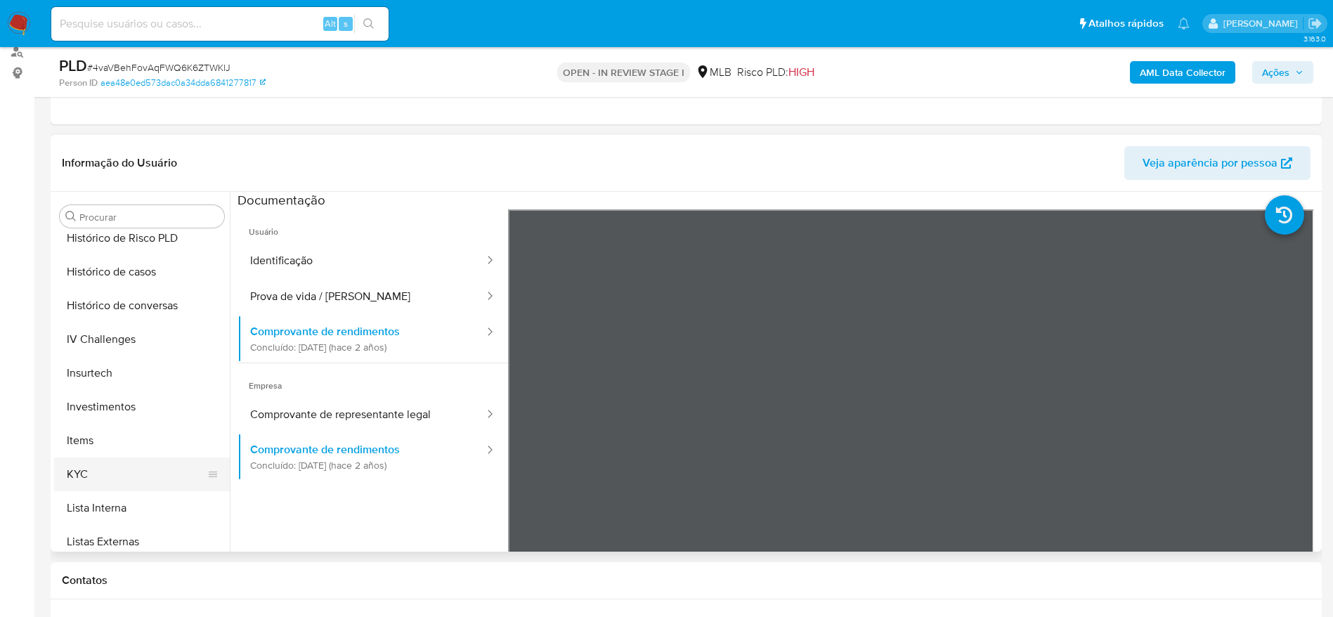
click at [72, 469] on button "KYC" at bounding box center [136, 474] width 164 height 34
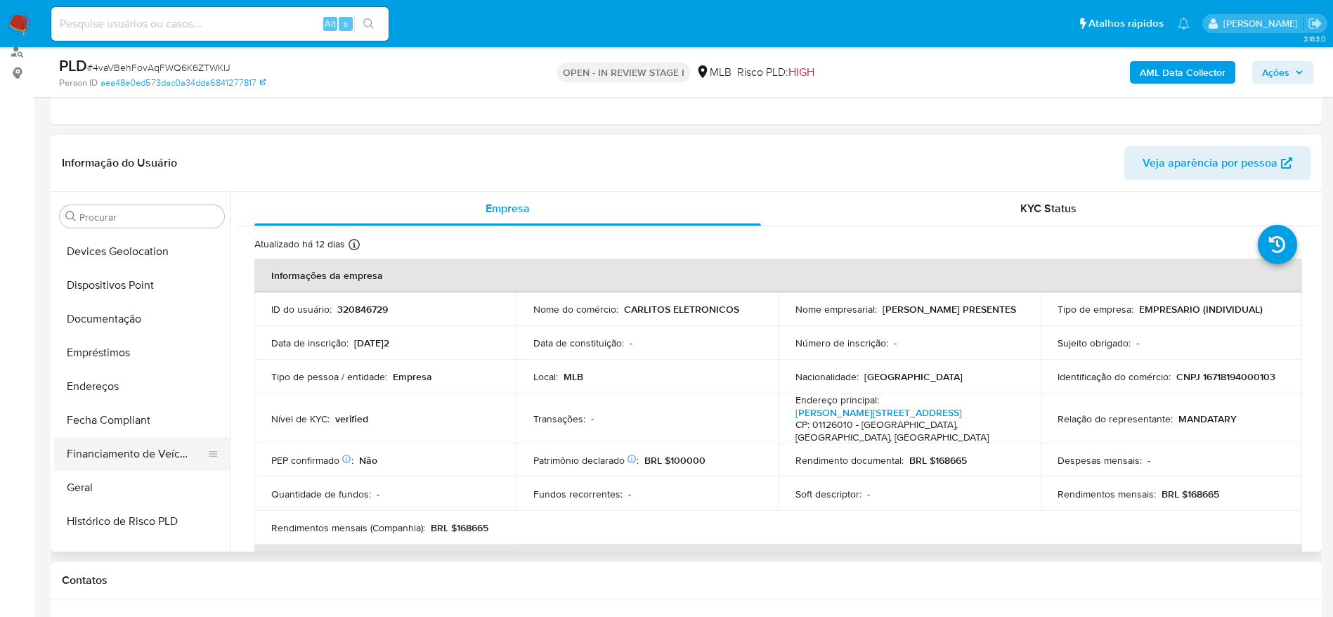
scroll to position [235, 0]
click at [84, 518] on button "Geral" at bounding box center [136, 521] width 164 height 34
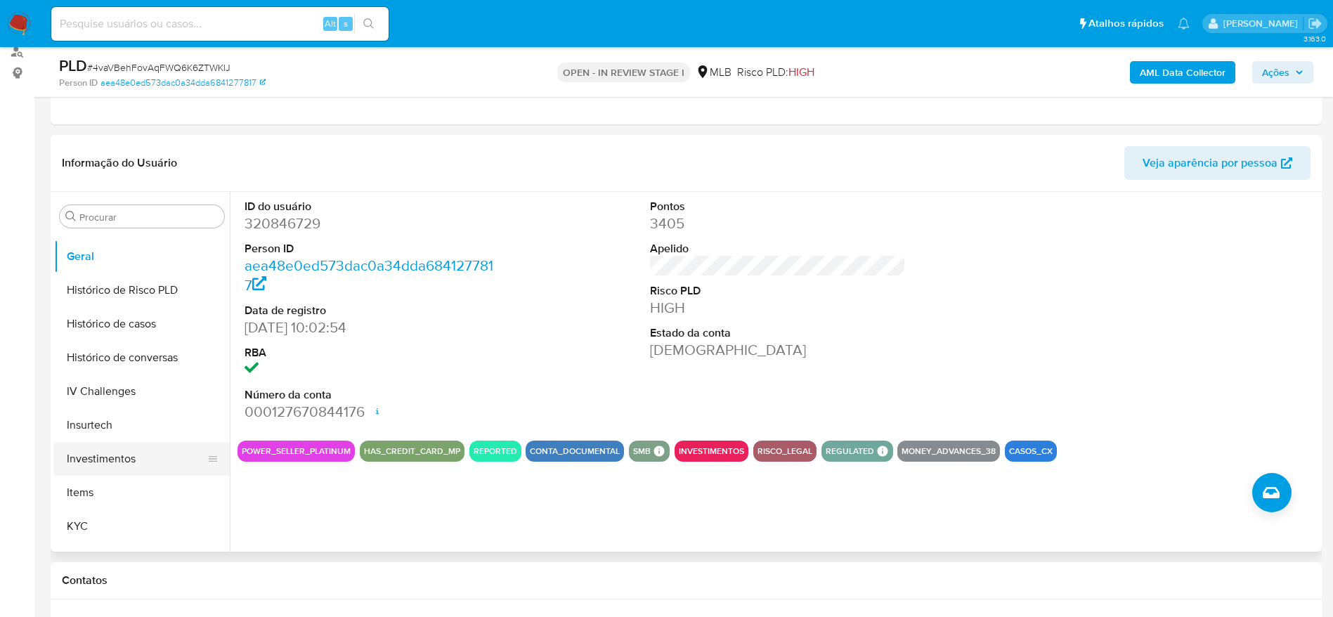
scroll to position [552, 0]
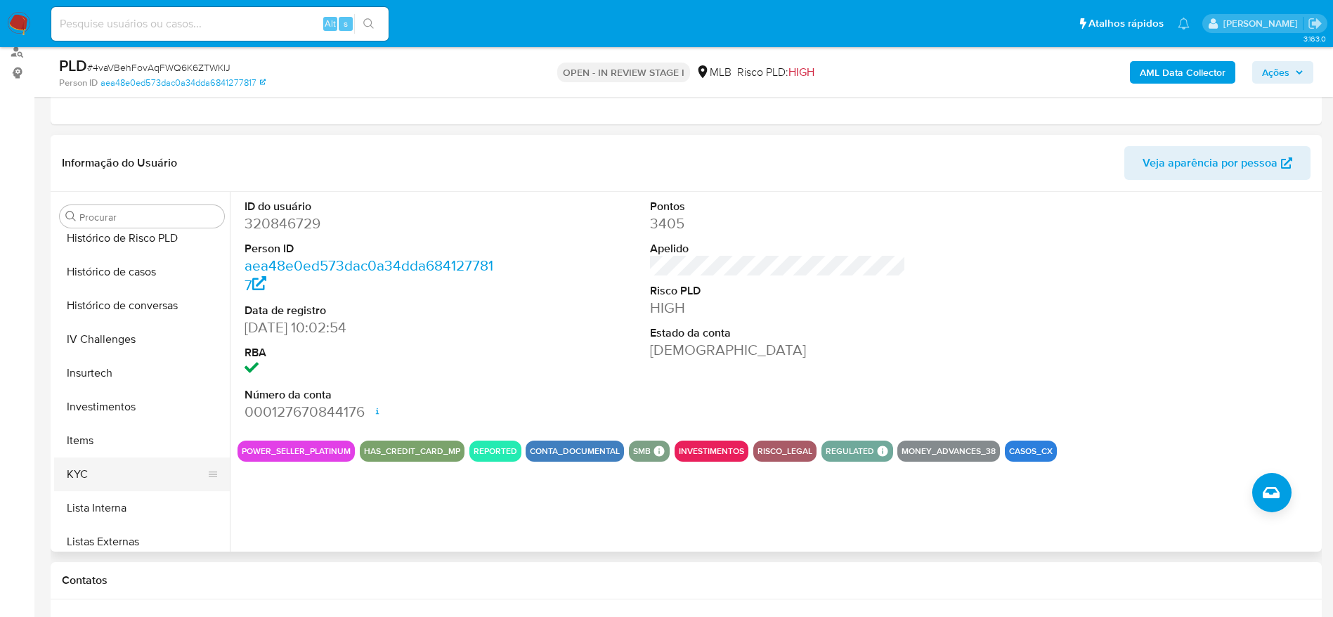
click at [100, 463] on button "KYC" at bounding box center [136, 474] width 164 height 34
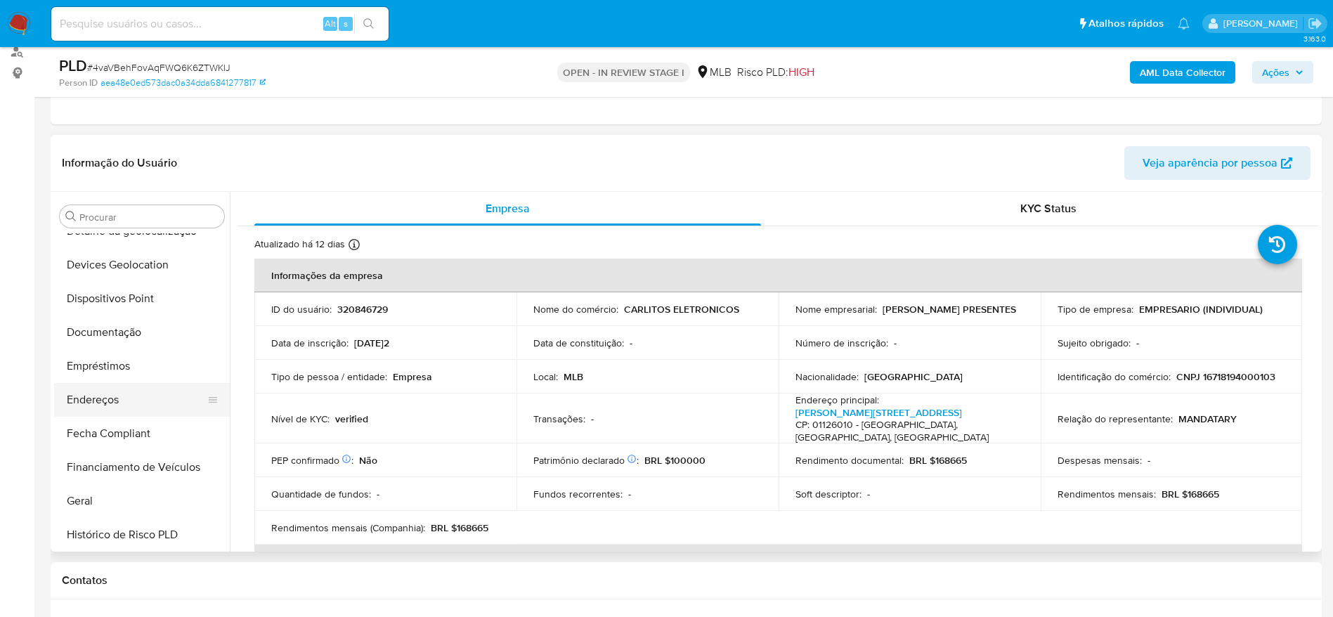
scroll to position [235, 0]
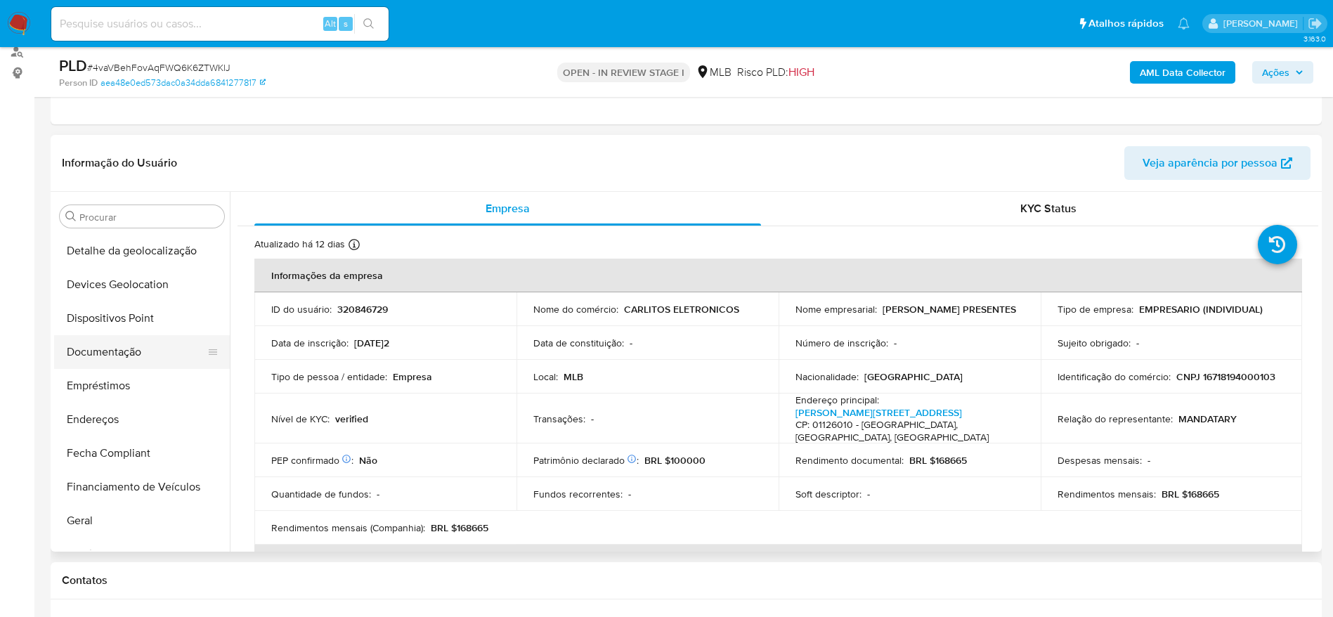
click at [133, 353] on button "Documentação" at bounding box center [136, 352] width 164 height 34
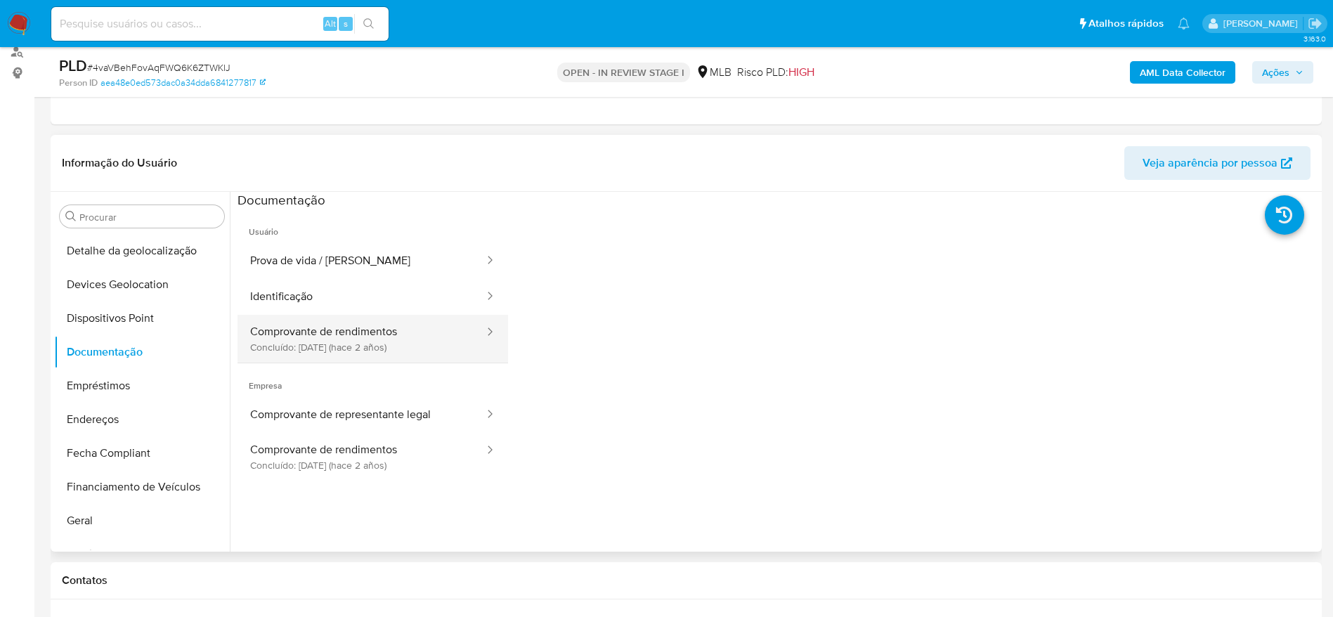
click at [368, 329] on button "Comprovante de rendimentos Concluído: 12/04/2023 (hace 2 años)" at bounding box center [361, 339] width 248 height 48
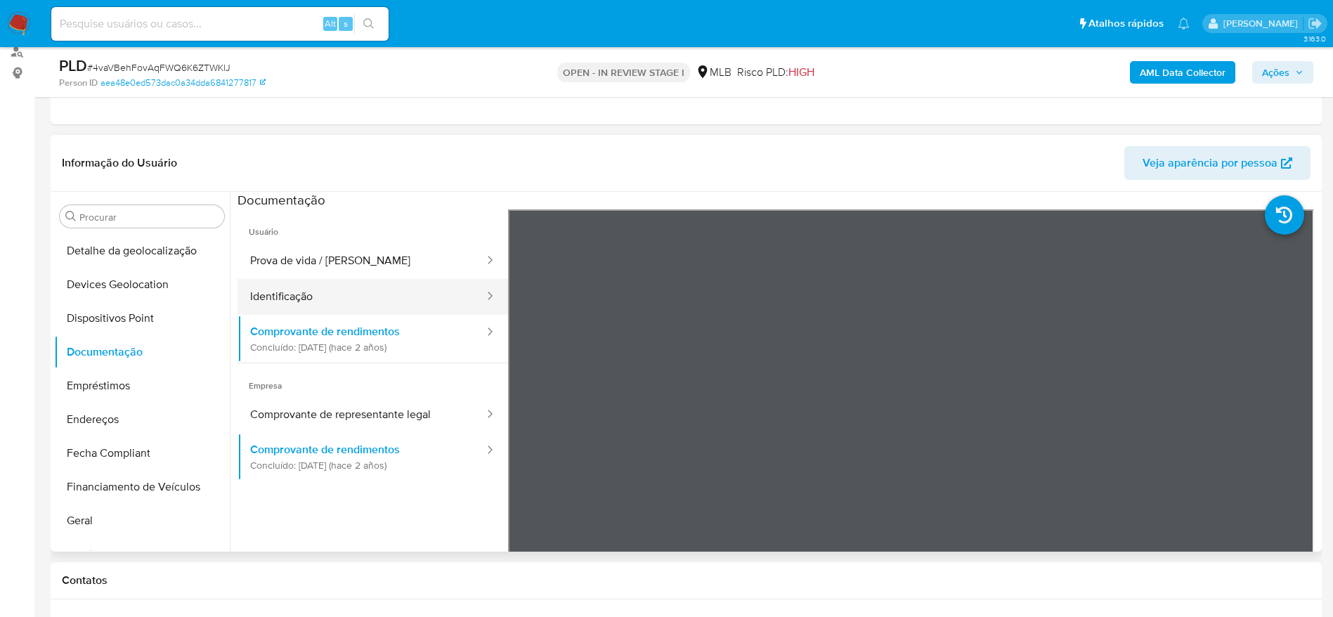
click at [360, 299] on button "Identificação" at bounding box center [361, 297] width 248 height 36
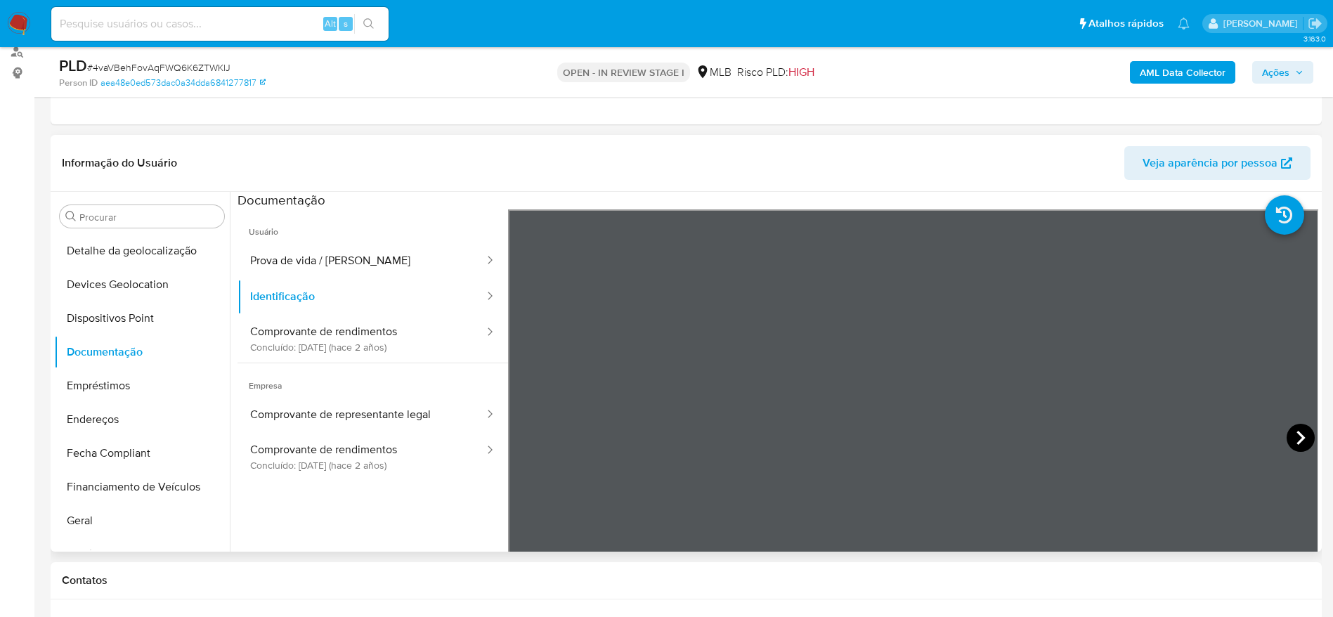
click at [1291, 443] on icon at bounding box center [1301, 438] width 28 height 28
click at [527, 441] on icon at bounding box center [526, 438] width 28 height 28
click at [334, 261] on button "Prova de vida / Selfie" at bounding box center [361, 261] width 248 height 36
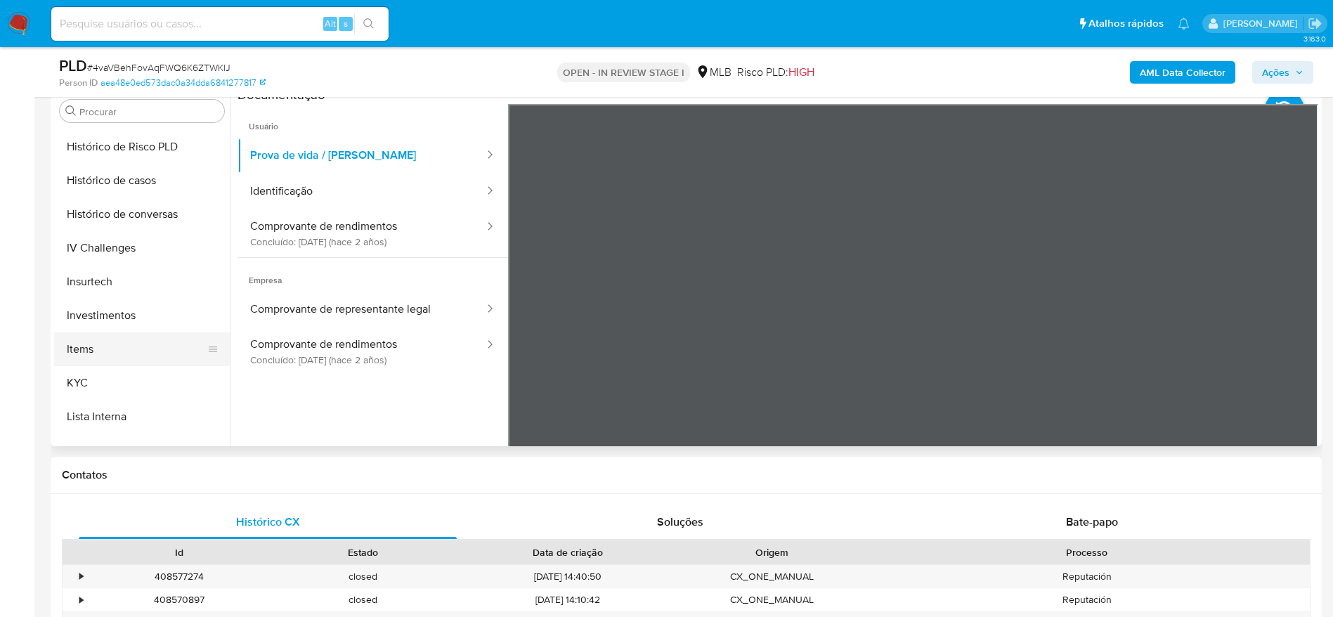
scroll to position [552, 0]
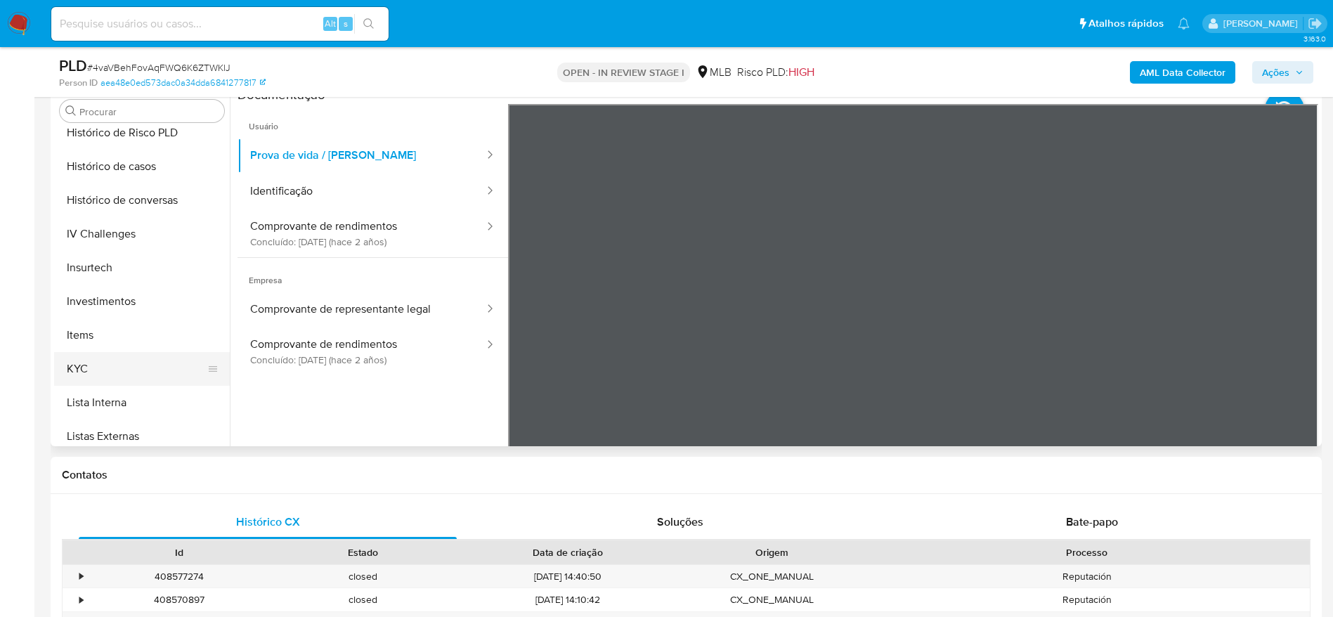
click at [97, 366] on button "KYC" at bounding box center [136, 369] width 164 height 34
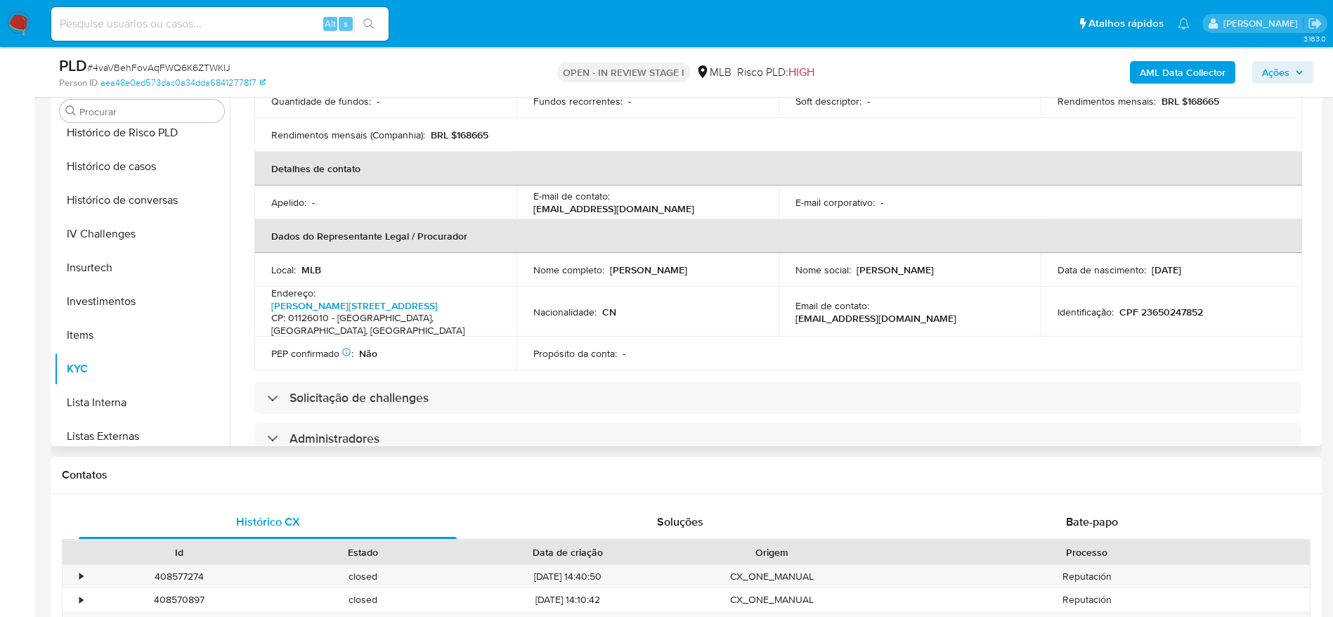
scroll to position [316, 0]
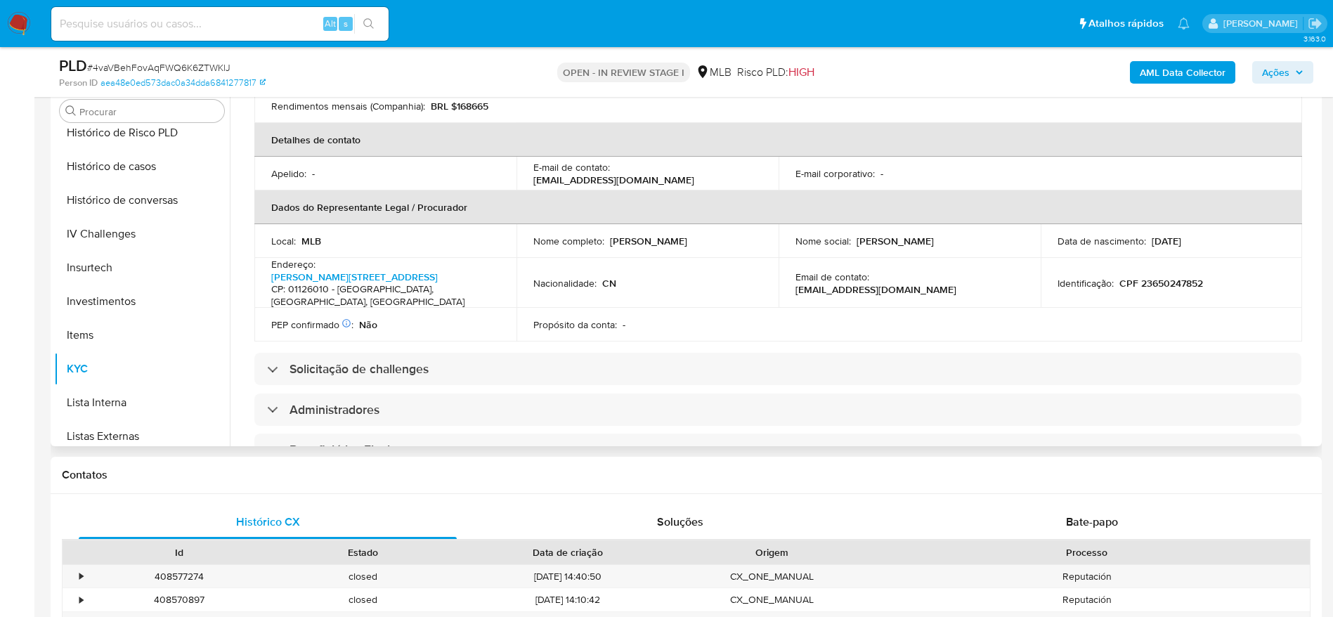
click at [1159, 277] on p "CPF 23650247852" at bounding box center [1161, 283] width 84 height 13
copy p "23650247852"
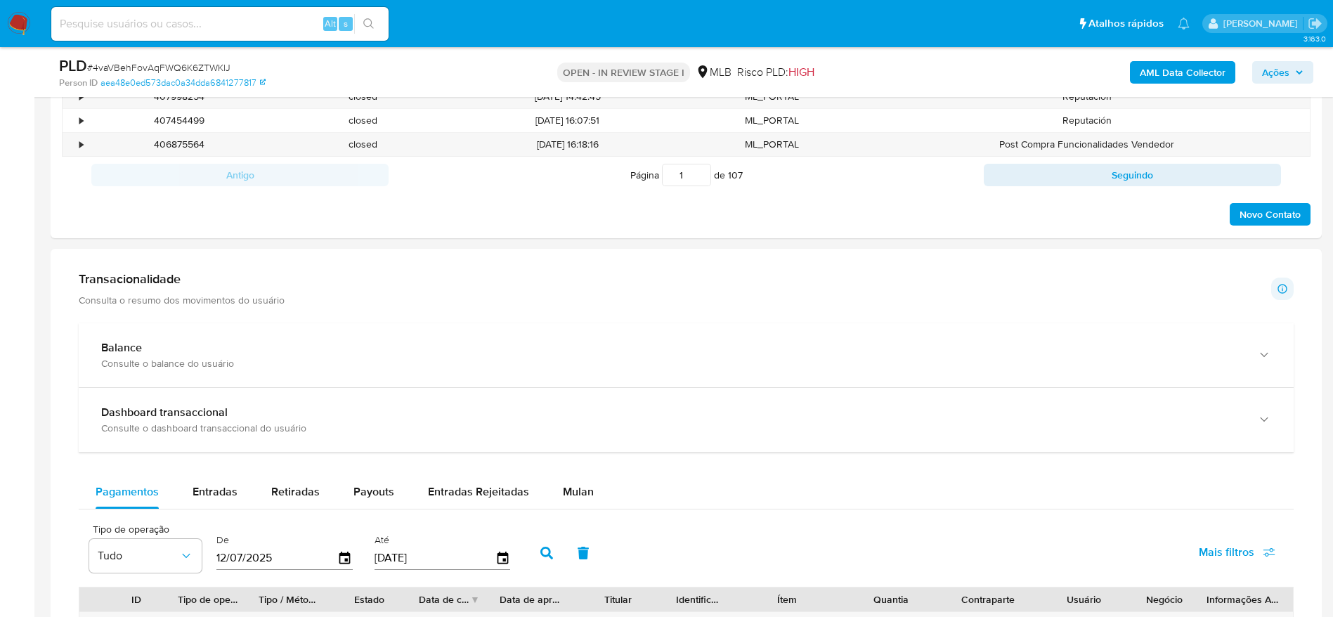
scroll to position [1121, 0]
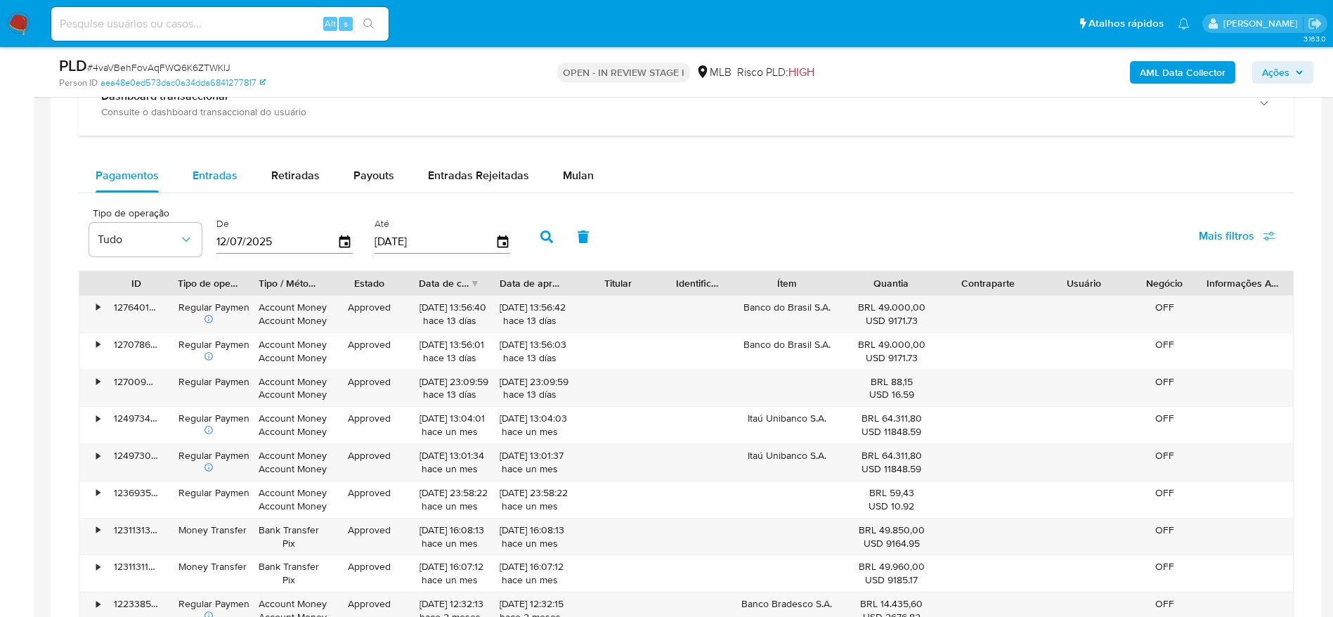
click at [209, 172] on span "Entradas" at bounding box center [215, 175] width 45 height 16
select select "10"
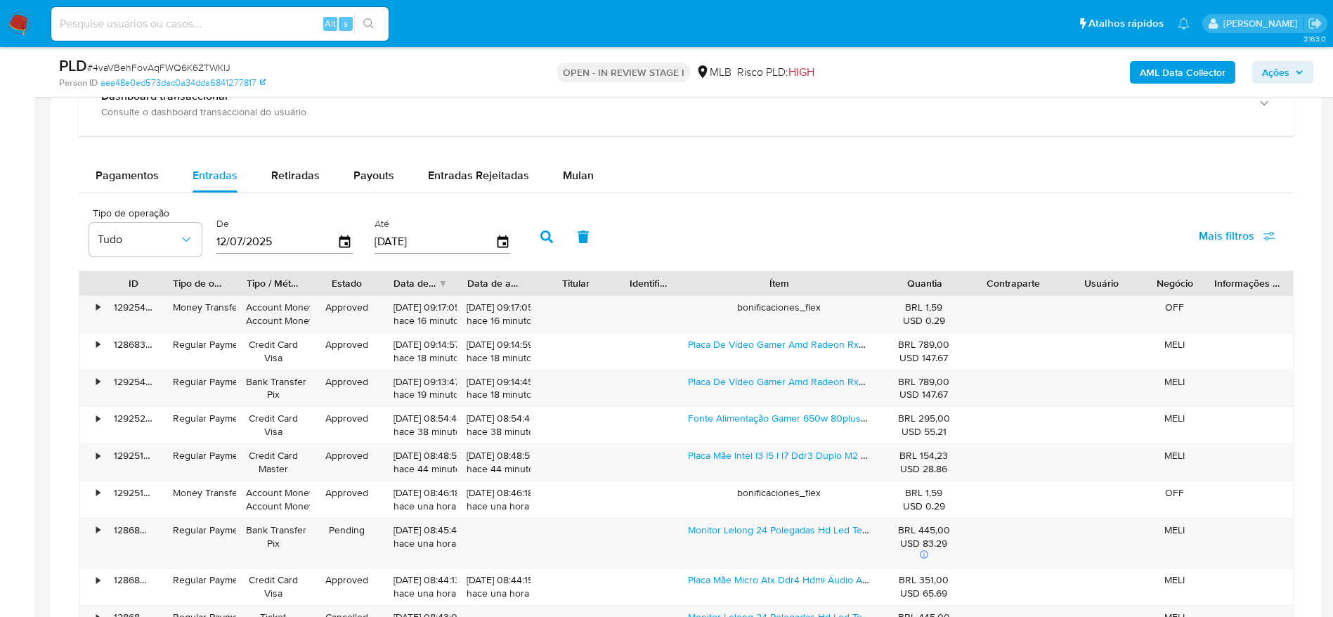
drag, startPoint x: 843, startPoint y: 282, endPoint x: 935, endPoint y: 270, distance: 92.2
click at [935, 271] on div "ID Tipo de operação Tipo / Método Estado Data de criação Data de aprovação Titu…" at bounding box center [686, 283] width 1215 height 25
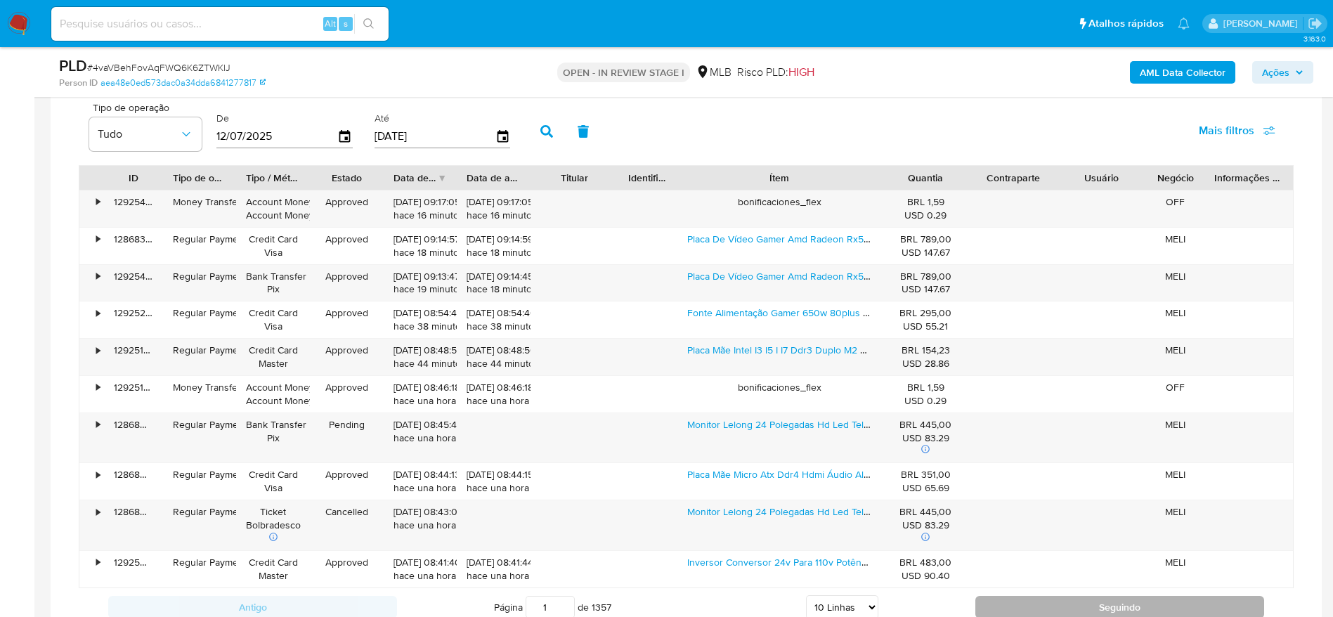
click at [1025, 601] on button "Seguindo" at bounding box center [1119, 607] width 289 height 22
type input "2"
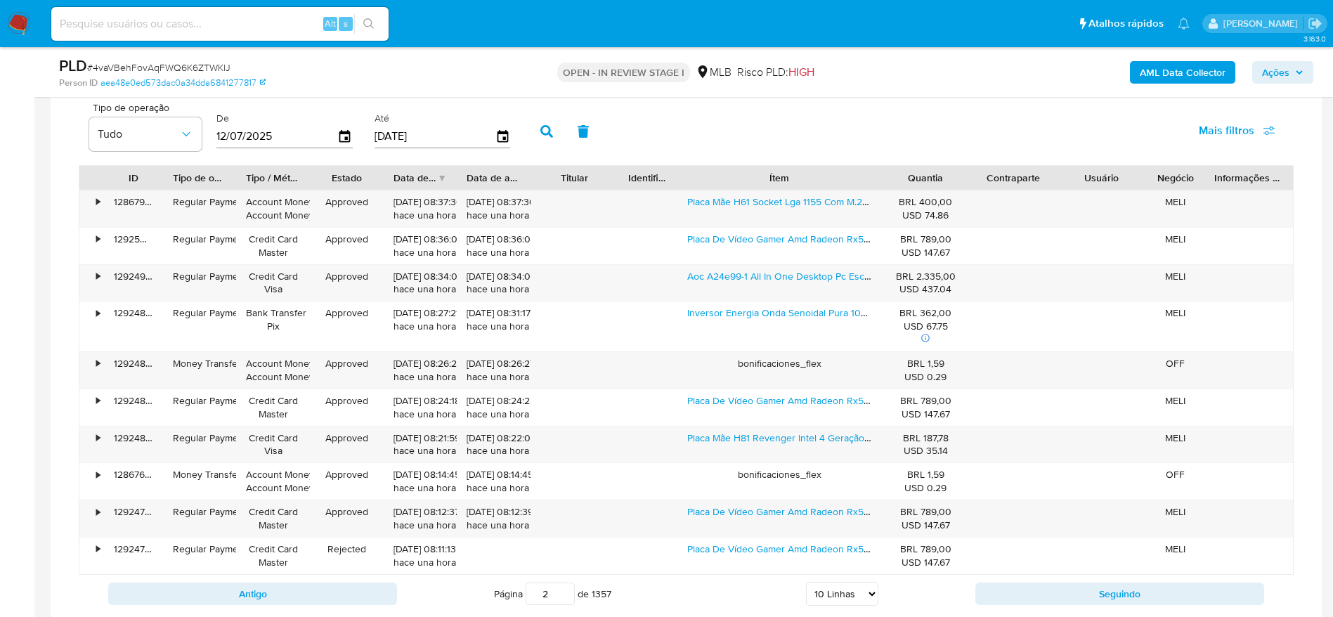
click at [1202, 70] on b "AML Data Collector" at bounding box center [1183, 72] width 86 height 22
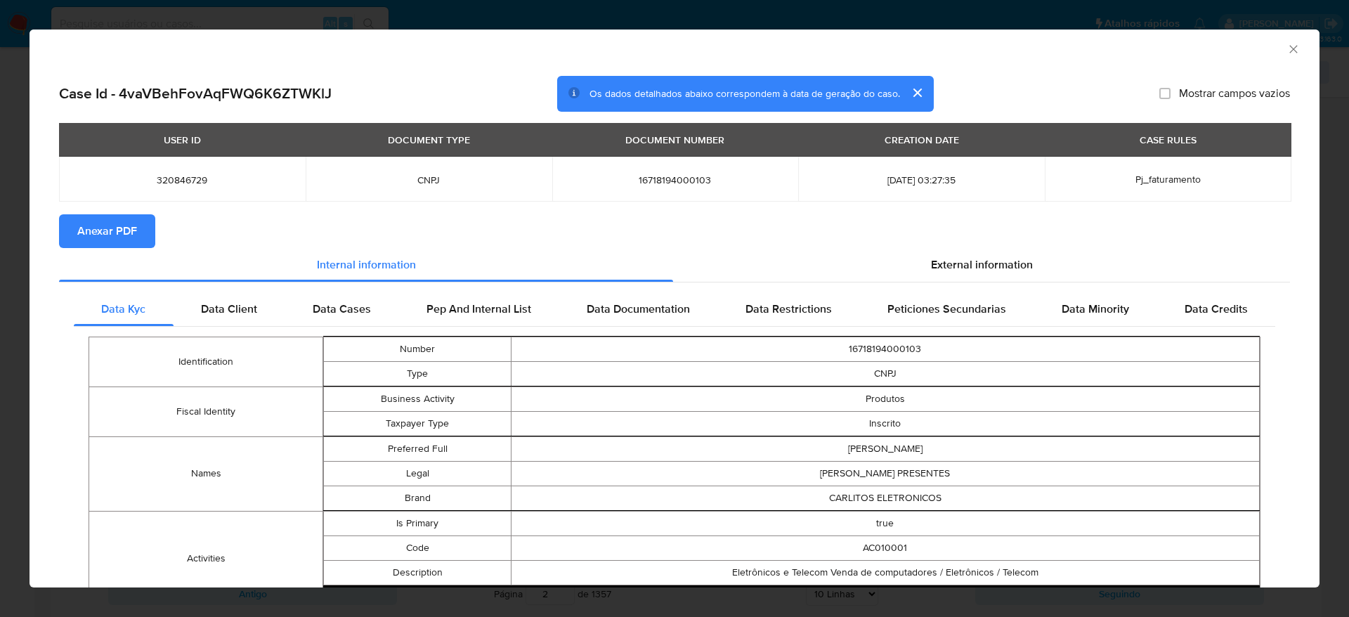
click at [114, 227] on span "Anexar PDF" at bounding box center [107, 231] width 60 height 31
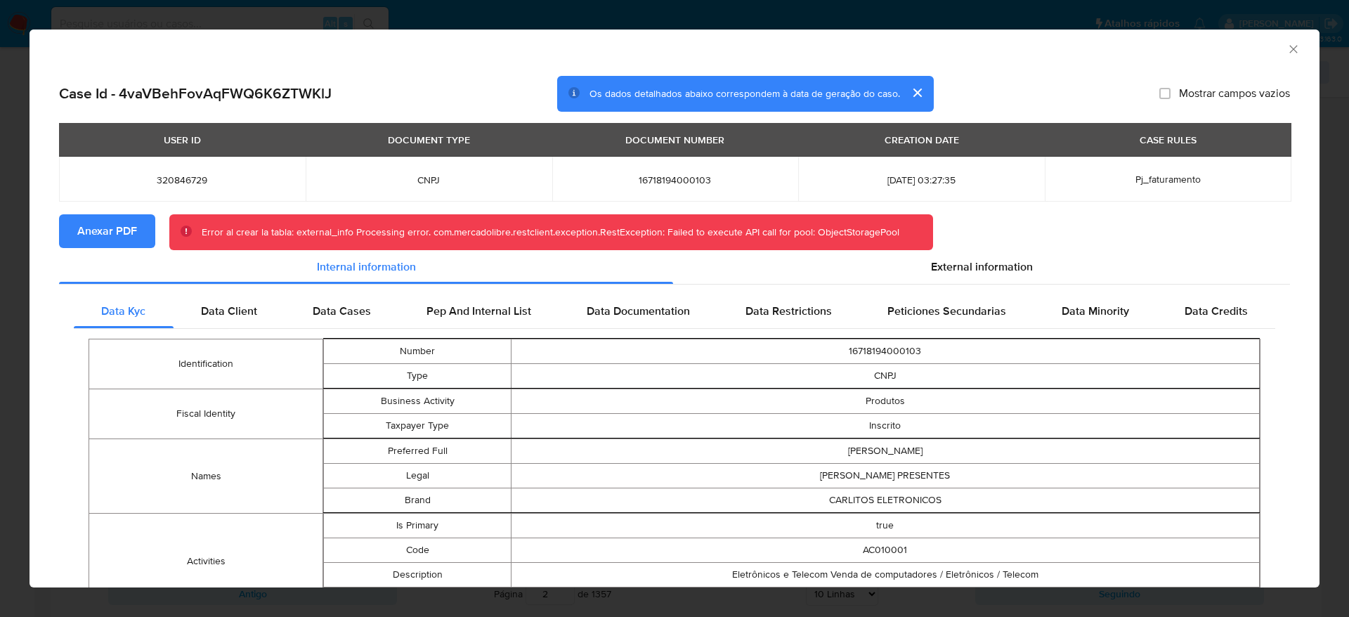
click at [1287, 50] on icon "Fechar a janela" at bounding box center [1294, 49] width 14 height 14
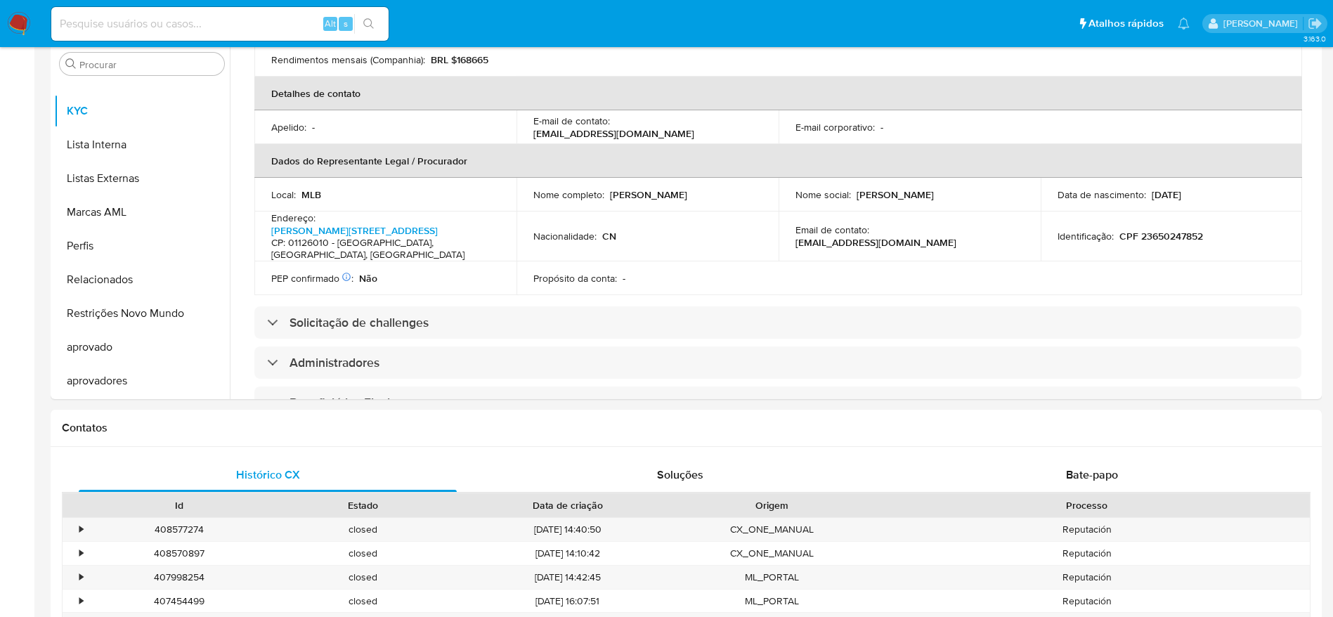
scroll to position [0, 0]
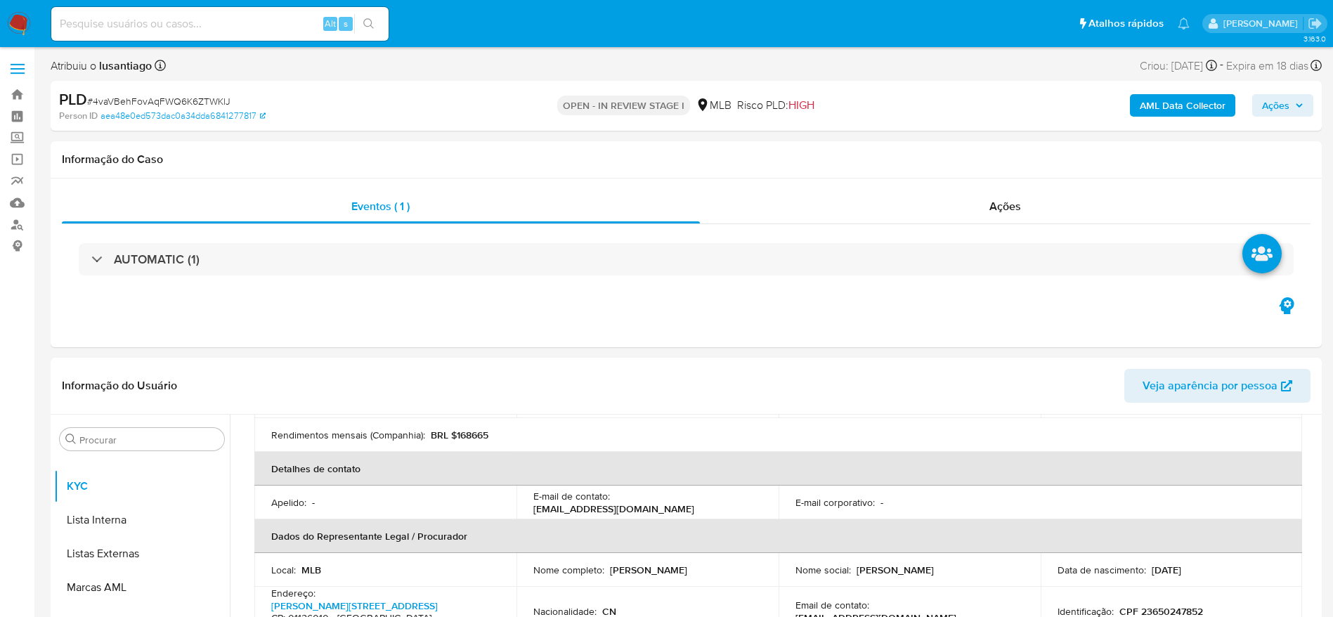
click at [1284, 100] on span "Ações" at bounding box center [1275, 105] width 27 height 22
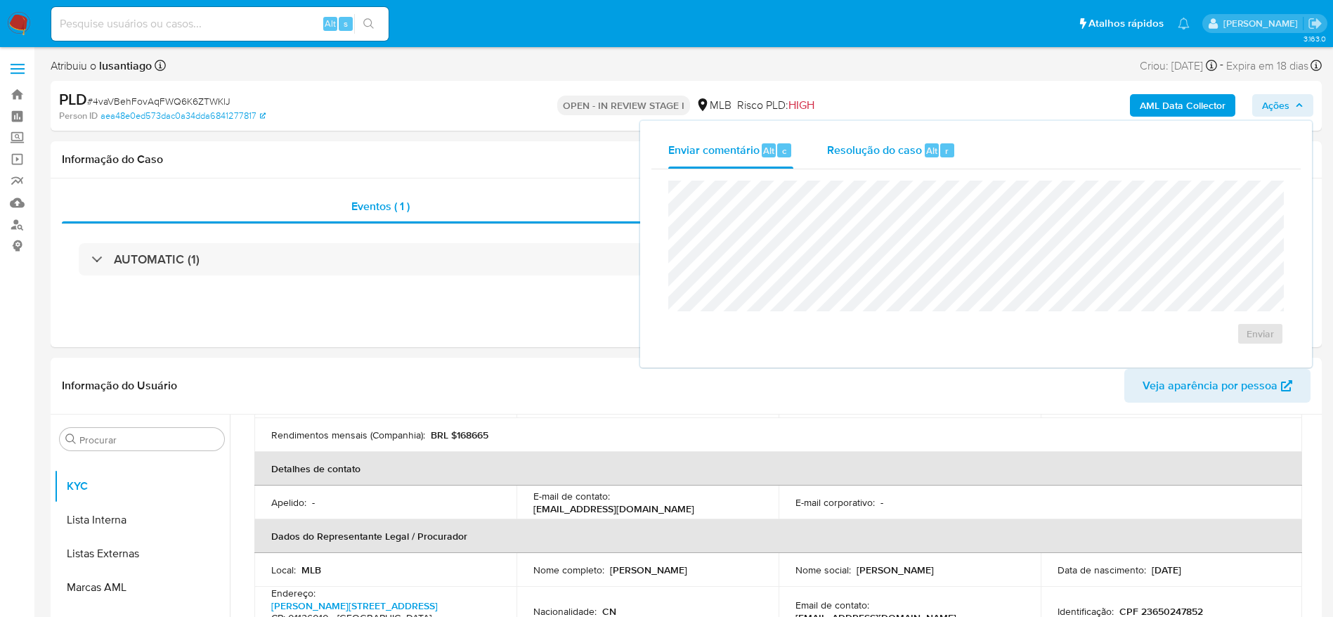
drag, startPoint x: 872, startPoint y: 146, endPoint x: 873, endPoint y: 162, distance: 15.5
click at [873, 149] on span "Resolução do caso" at bounding box center [874, 150] width 95 height 16
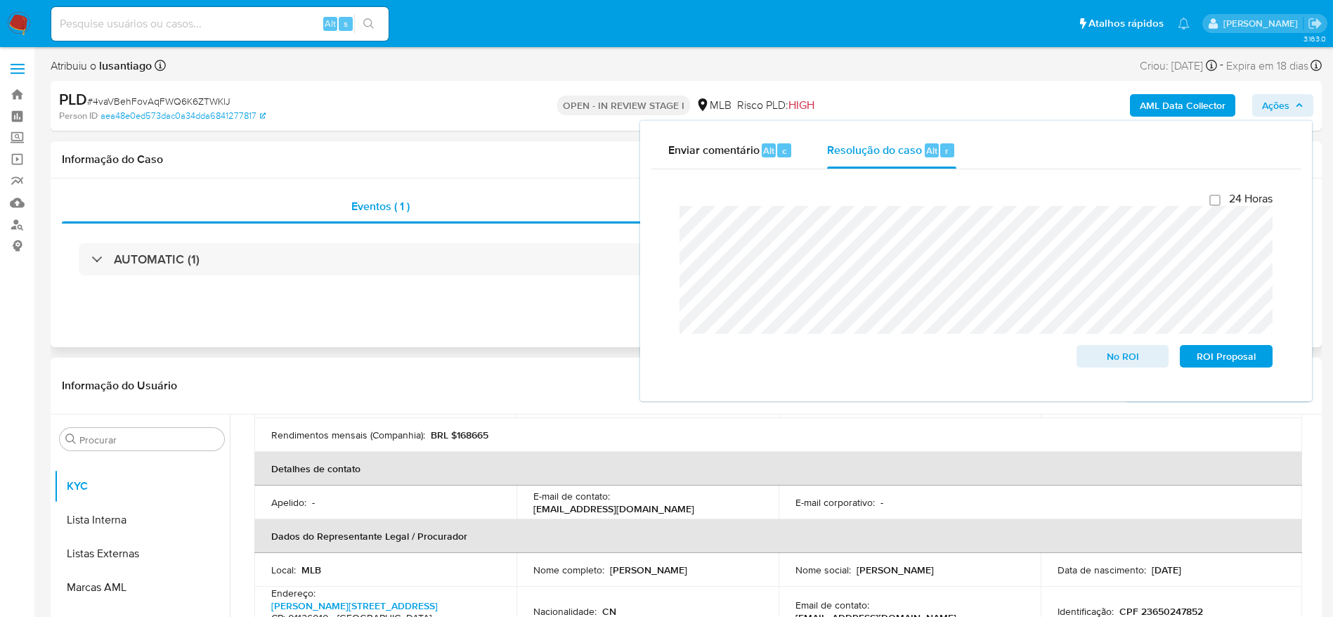
click at [346, 335] on div "Eventos ( 1 ) Ações AUTOMATIC (1)" at bounding box center [686, 262] width 1271 height 169
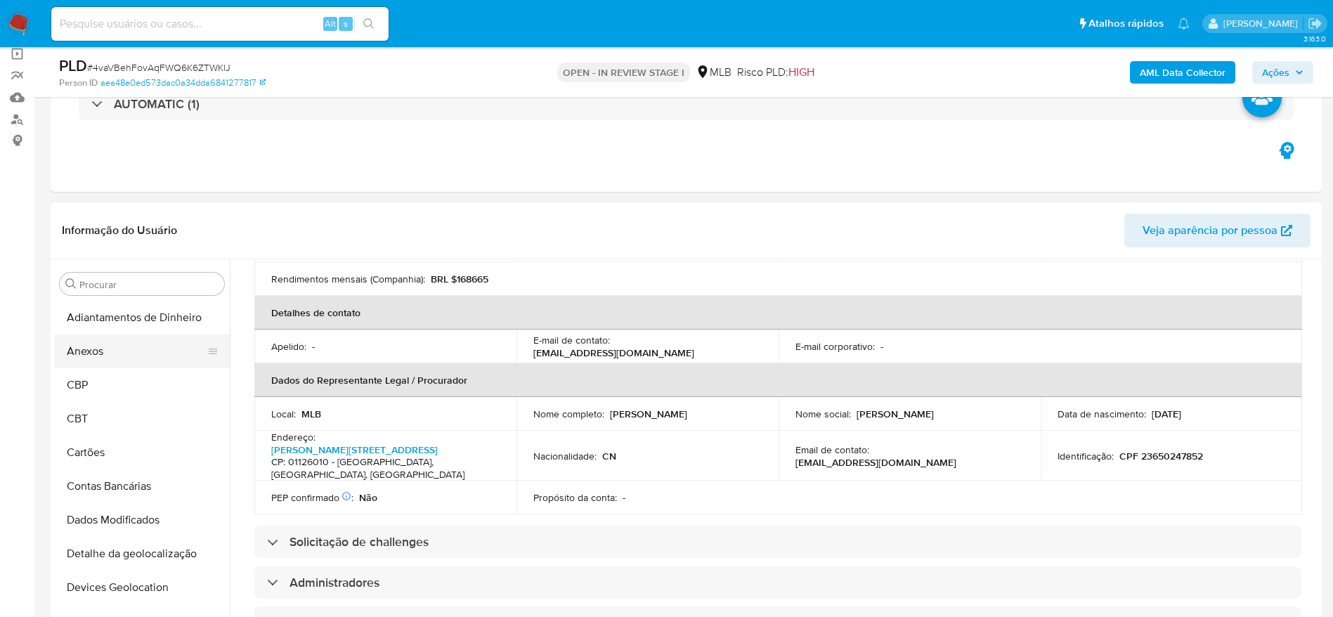
click at [105, 360] on button "Anexos" at bounding box center [136, 351] width 164 height 34
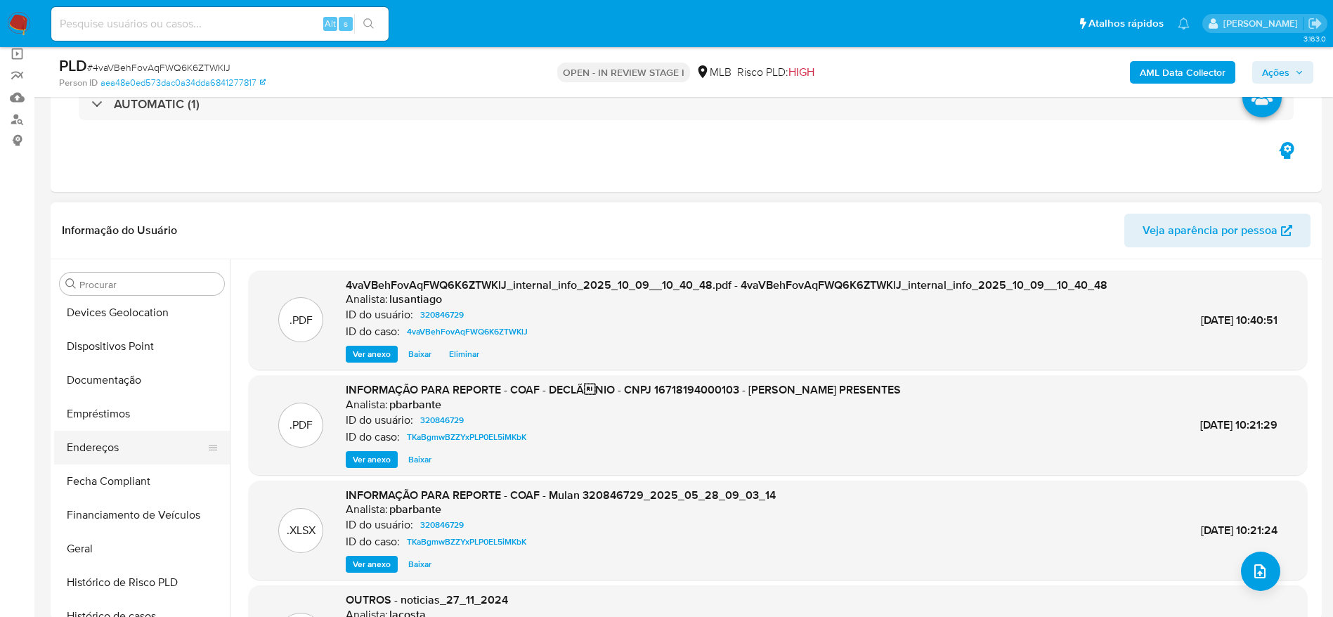
scroll to position [422, 0]
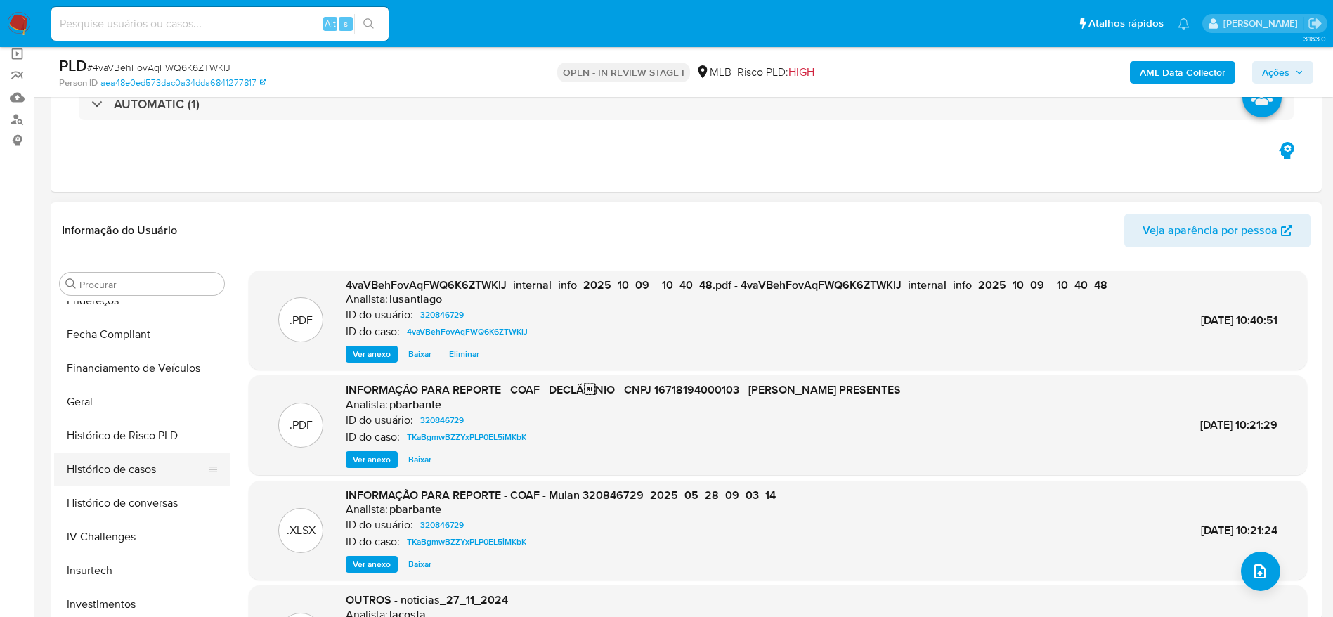
click at [135, 465] on button "Histórico de casos" at bounding box center [136, 470] width 164 height 34
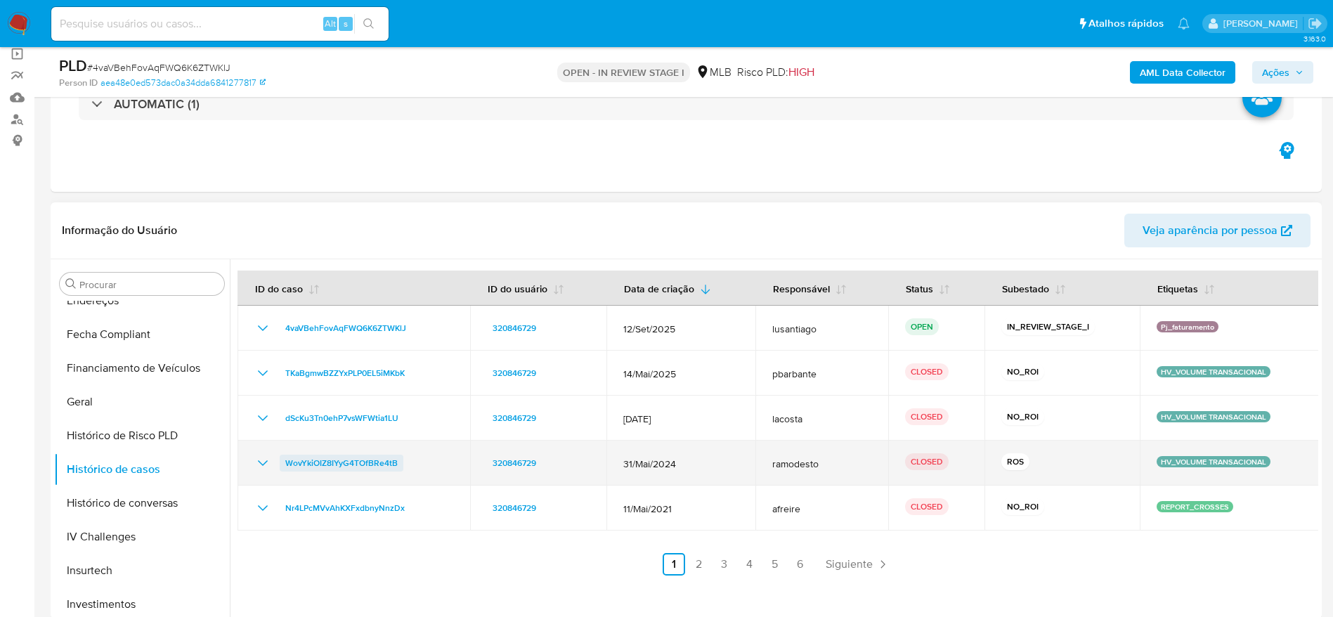
click at [311, 464] on span "WovYkiOIZ8IYyG4TOfBRe4tB" at bounding box center [341, 463] width 112 height 17
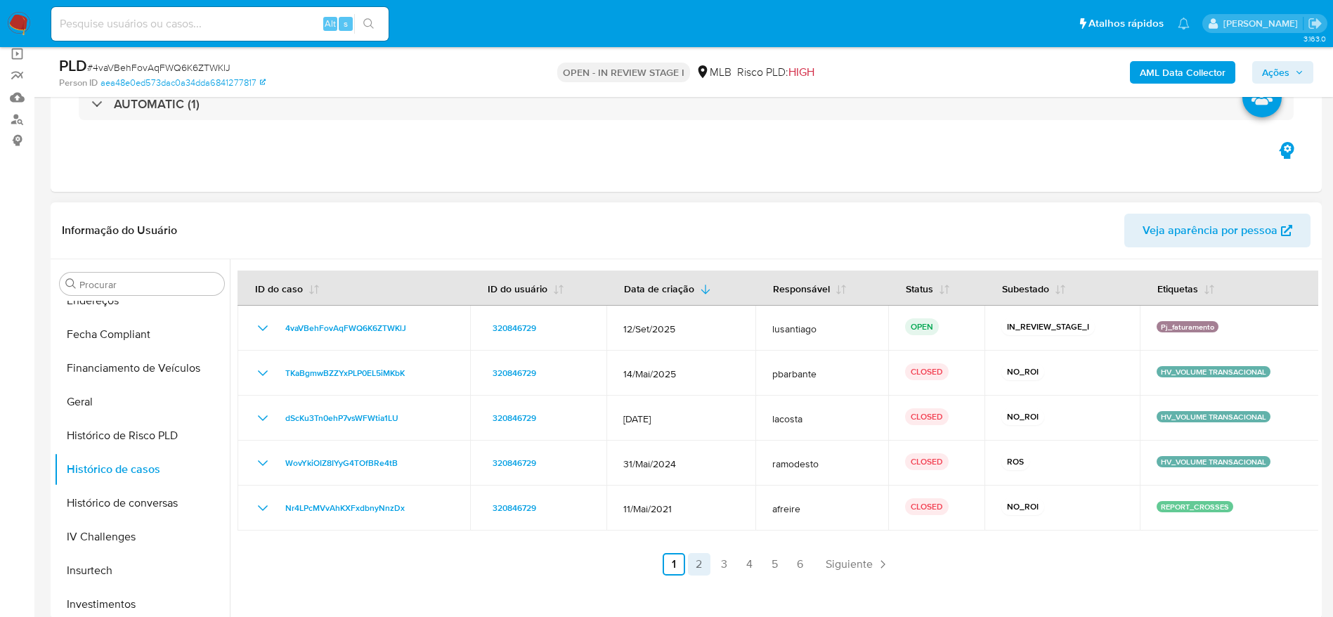
click at [696, 563] on link "2" at bounding box center [699, 564] width 22 height 22
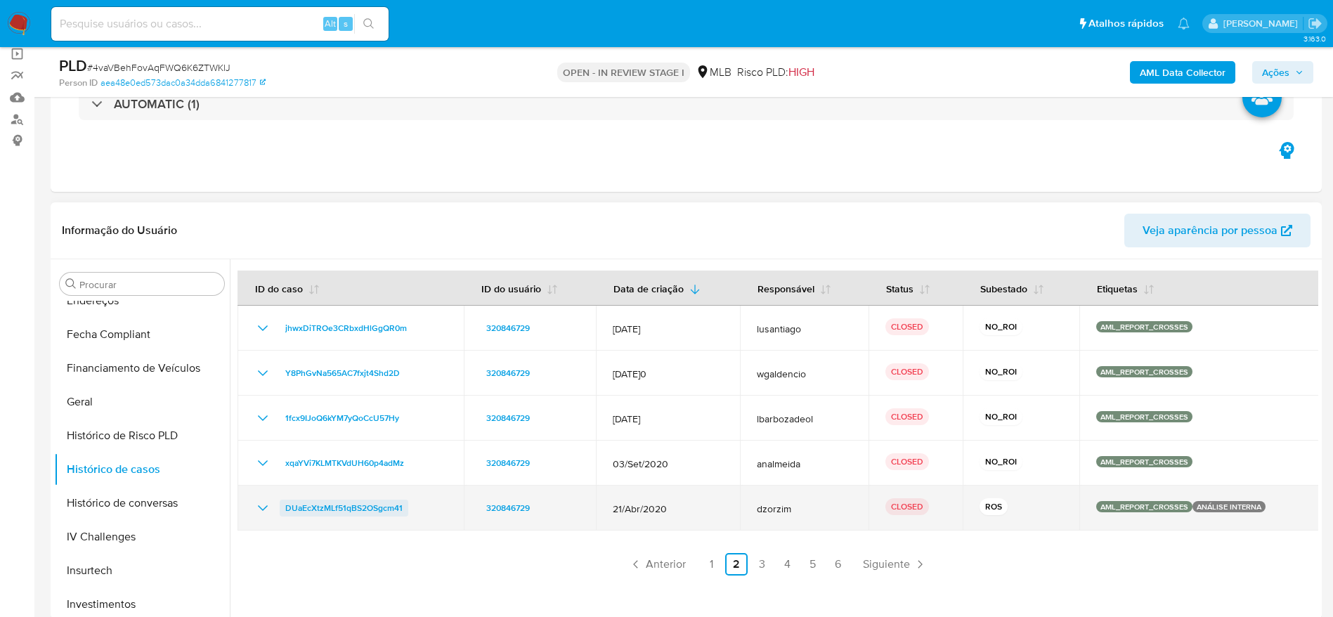
click at [305, 504] on span "DUaEcXtzMLf51qBS2OSgcm41" at bounding box center [343, 508] width 117 height 17
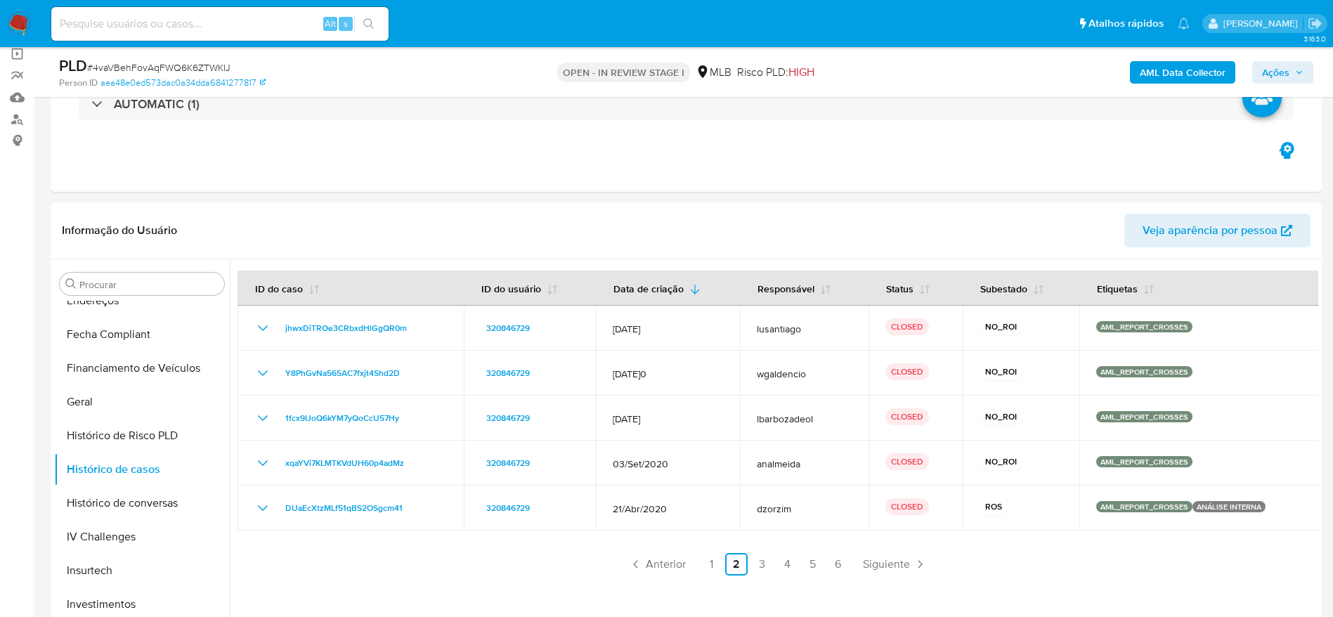
click at [1292, 61] on button "Ações" at bounding box center [1282, 72] width 61 height 22
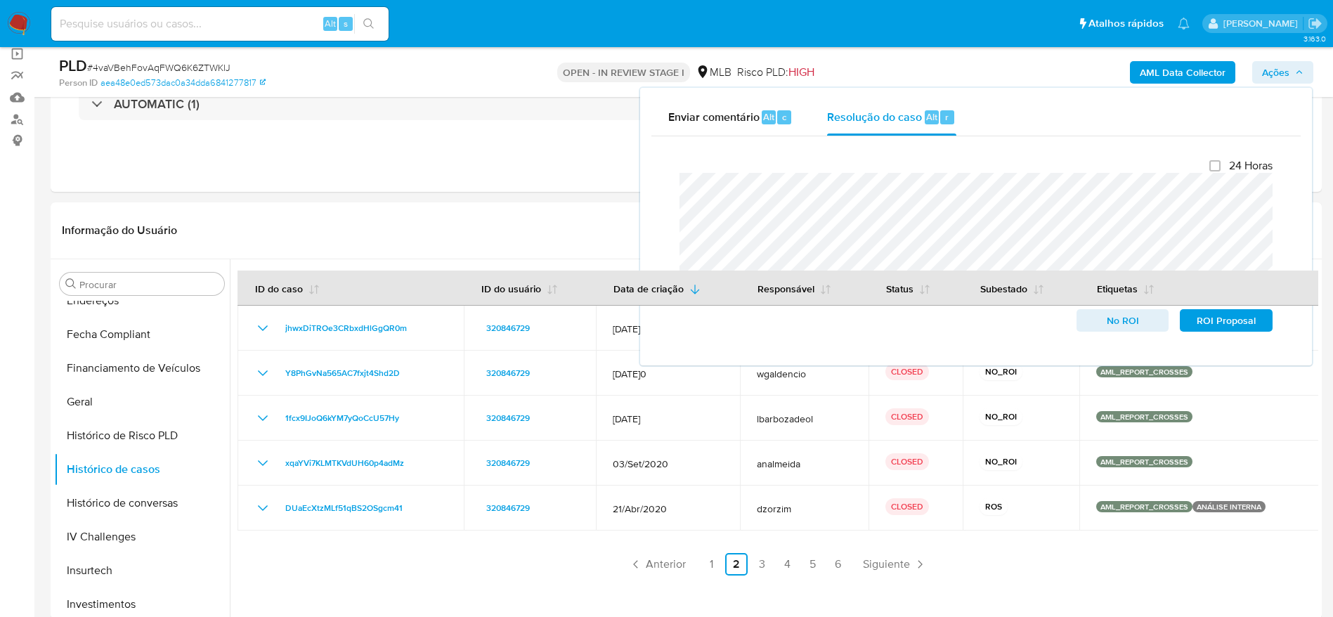
click at [1292, 77] on span "Ações" at bounding box center [1282, 73] width 41 height 20
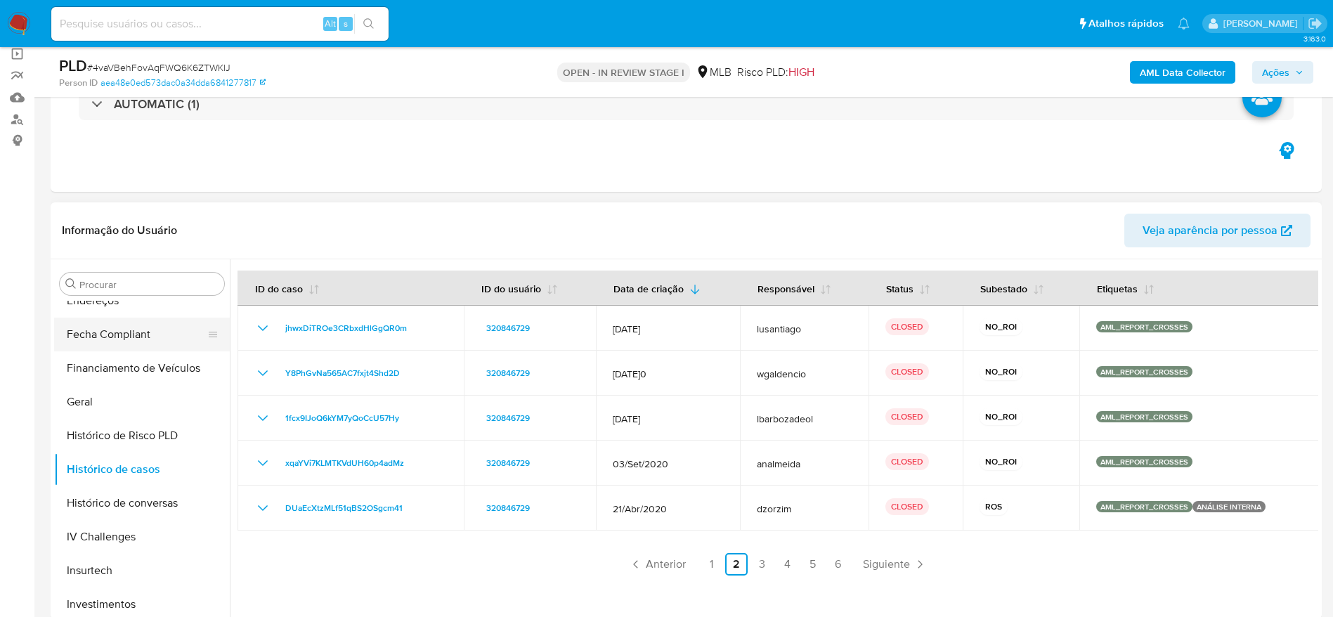
scroll to position [0, 0]
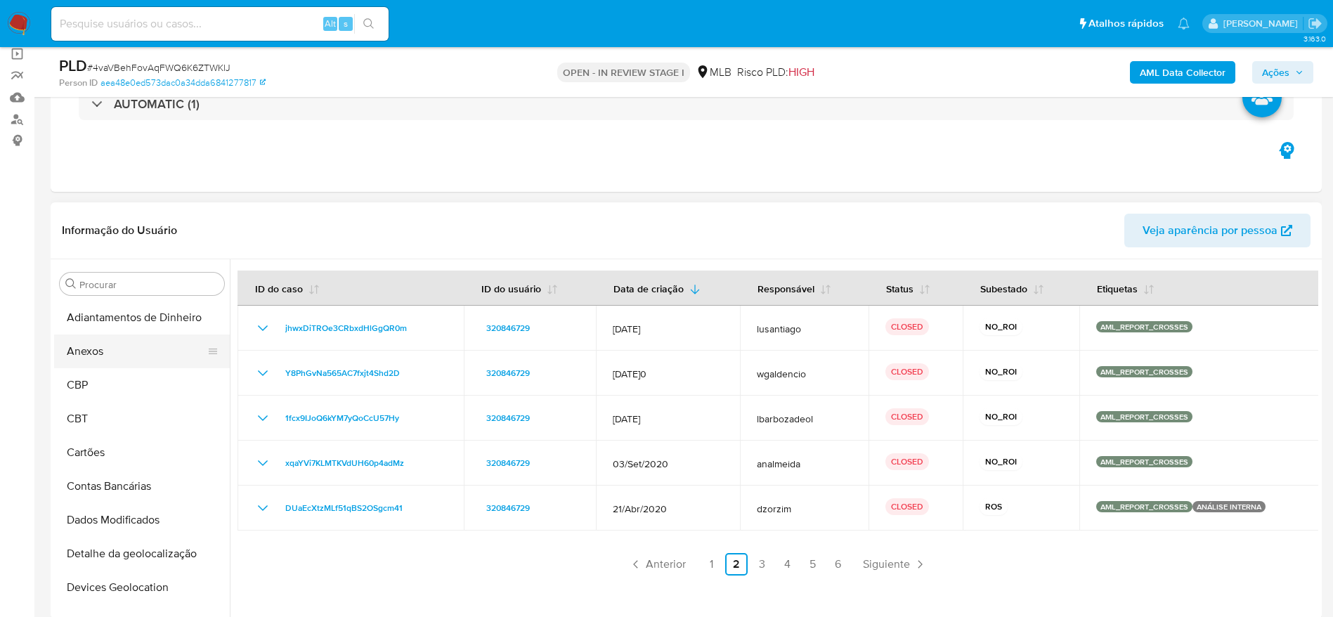
click at [90, 351] on button "Anexos" at bounding box center [136, 351] width 164 height 34
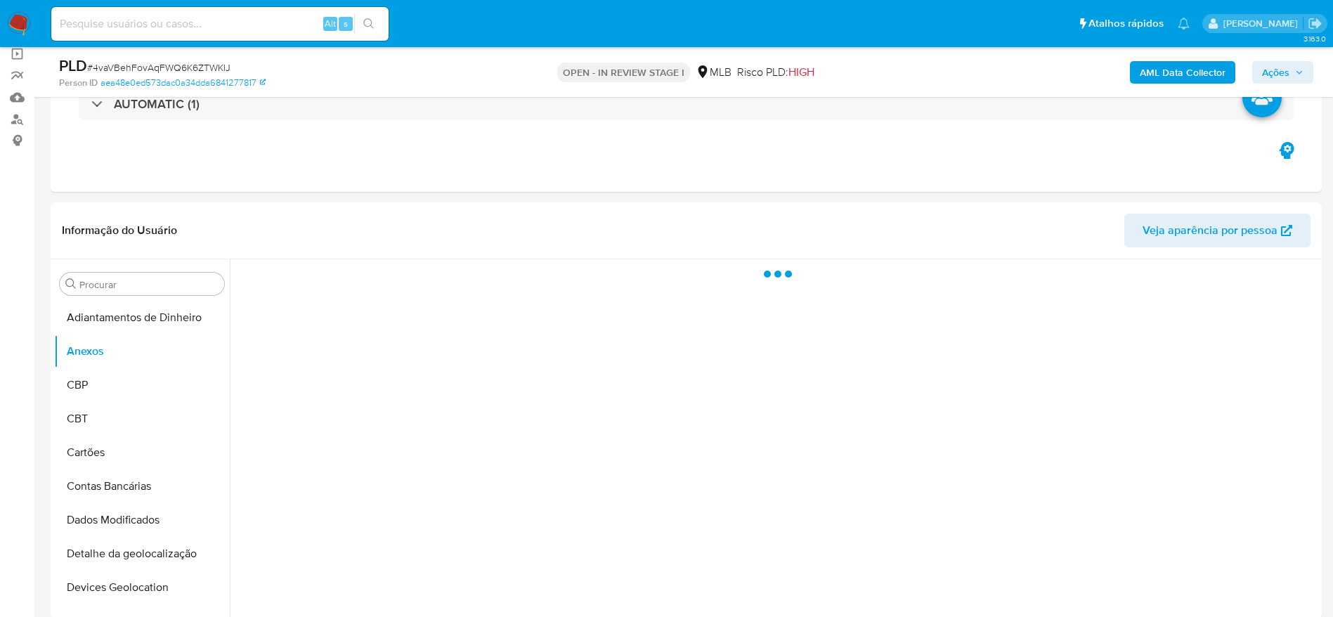
click at [1178, 67] on b "AML Data Collector" at bounding box center [1183, 72] width 86 height 22
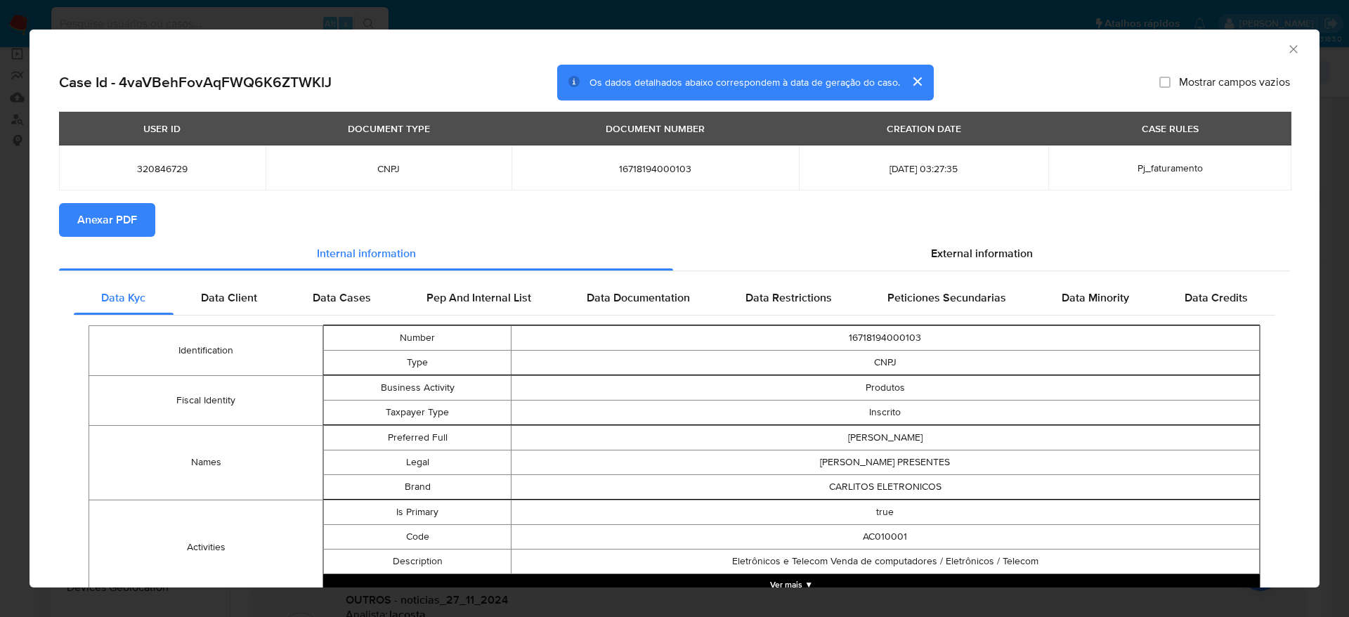
click at [110, 223] on span "Anexar PDF" at bounding box center [107, 219] width 60 height 31
click at [108, 216] on span "Anexar PDF" at bounding box center [107, 219] width 60 height 31
click at [1287, 48] on icon "Fechar a janela" at bounding box center [1294, 49] width 14 height 14
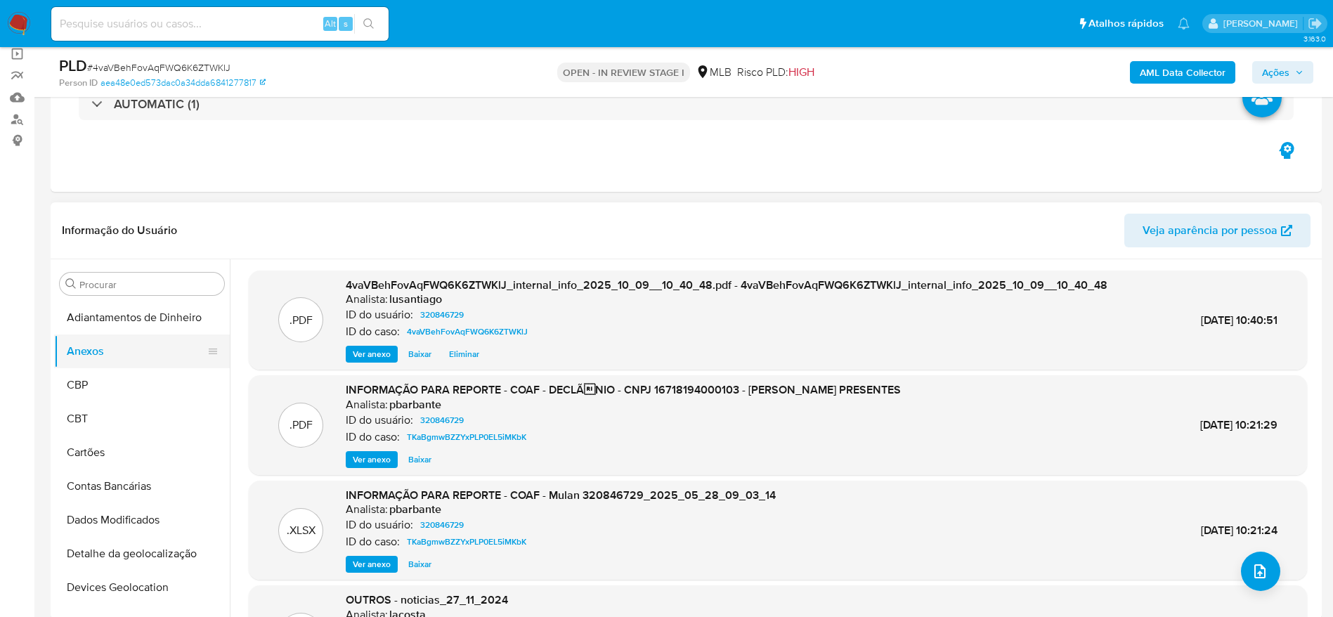
drag, startPoint x: 111, startPoint y: 381, endPoint x: 111, endPoint y: 366, distance: 14.8
click at [111, 381] on button "CBP" at bounding box center [142, 385] width 176 height 34
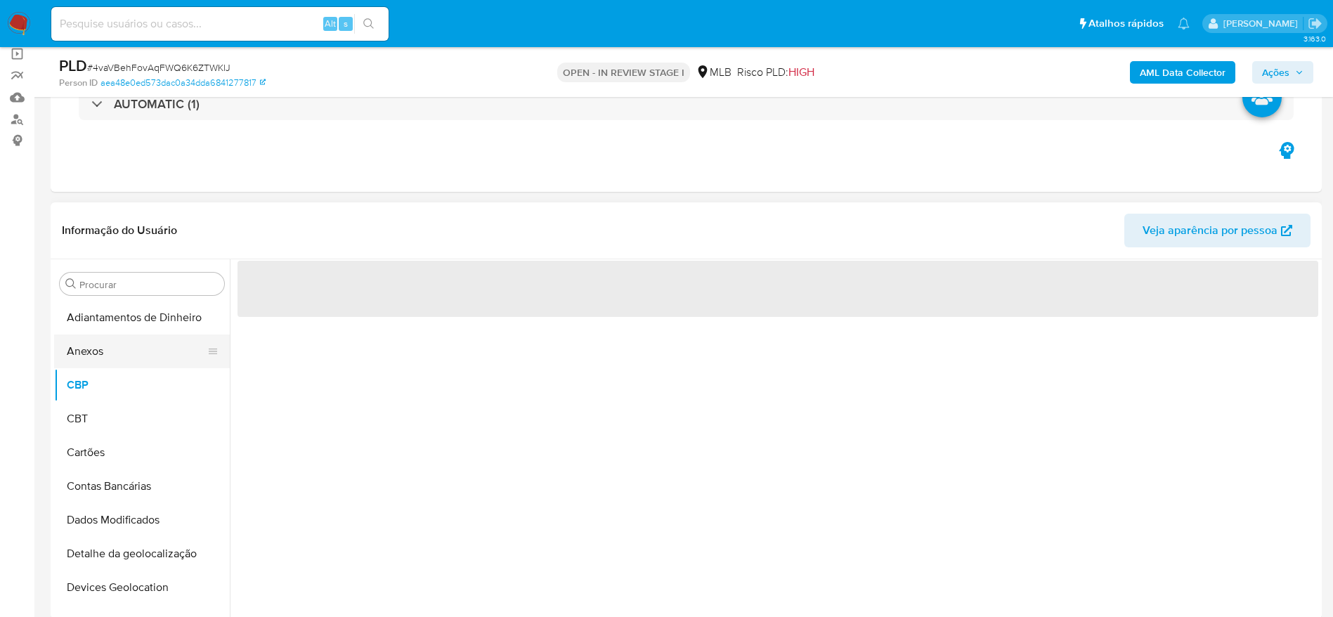
click at [111, 355] on button "Anexos" at bounding box center [136, 351] width 164 height 34
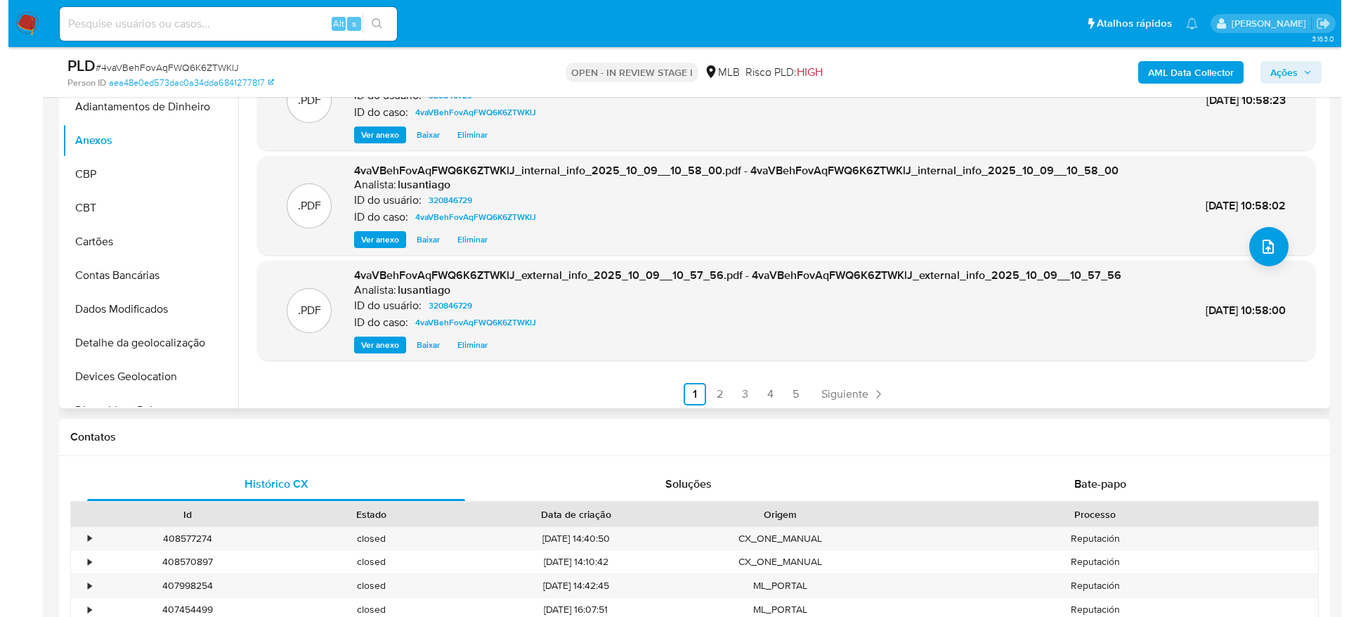
scroll to position [118, 0]
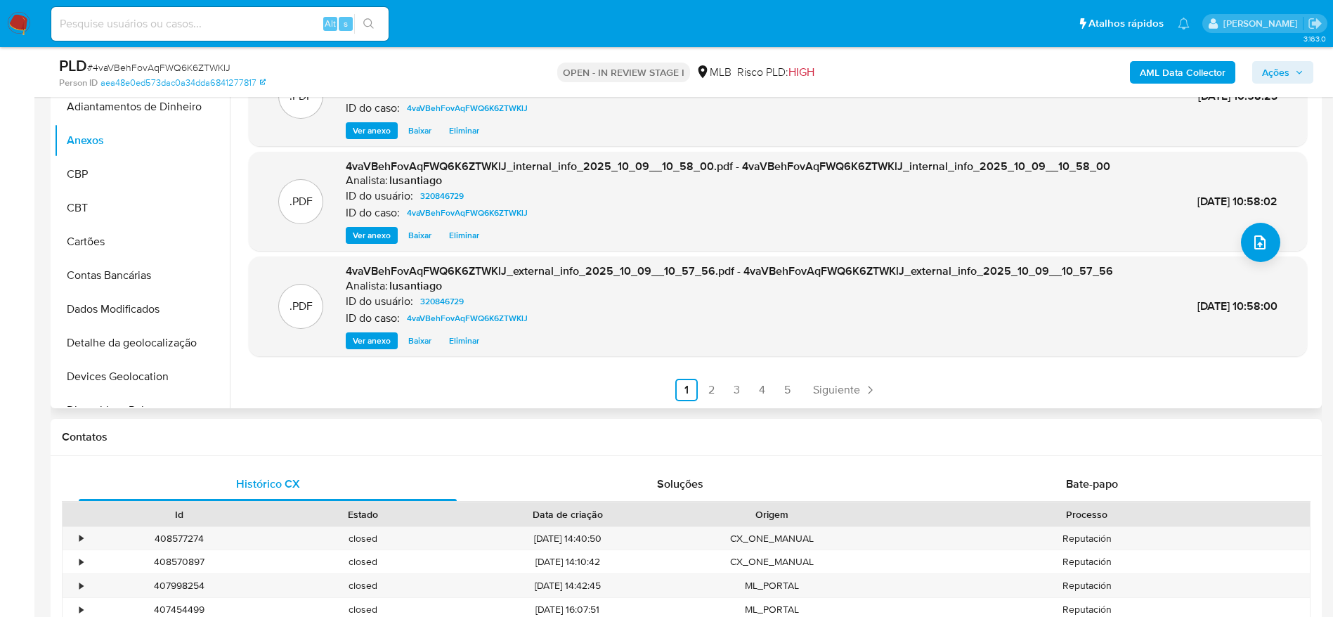
click at [469, 341] on span "Eliminar" at bounding box center [464, 341] width 30 height 14
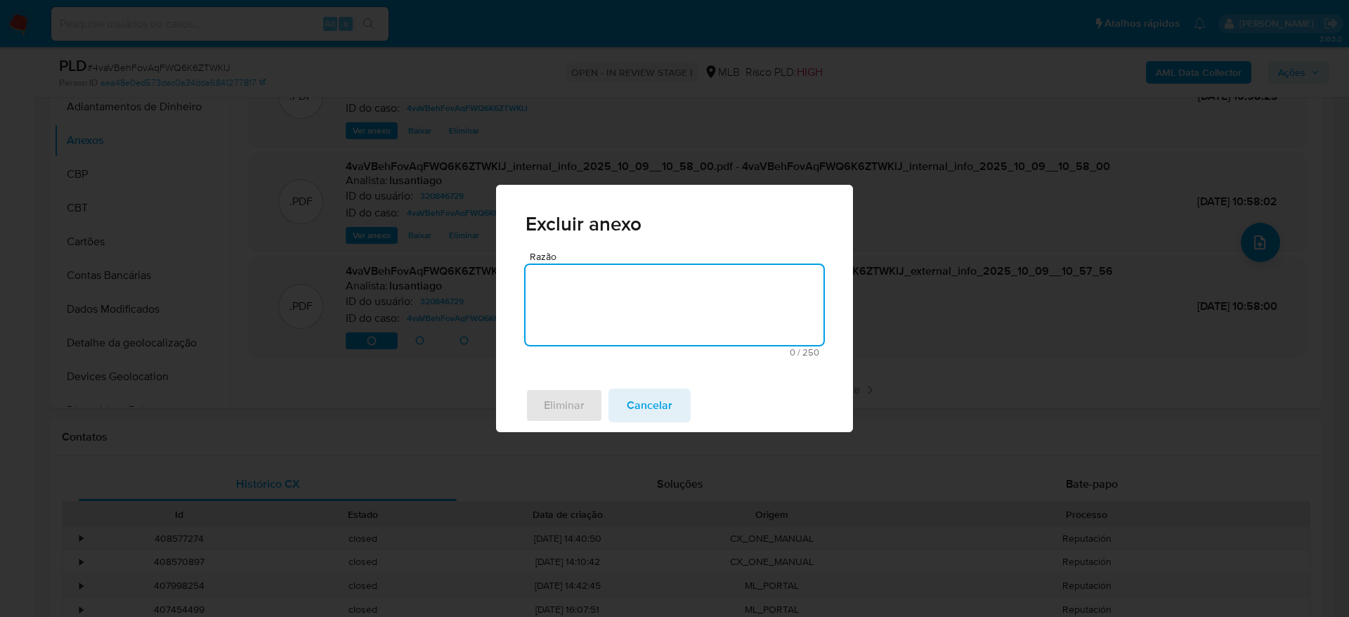
click at [637, 294] on textarea "Razão" at bounding box center [675, 305] width 298 height 80
type textarea "duplicado"
click at [566, 409] on span "Eliminar" at bounding box center [564, 405] width 41 height 31
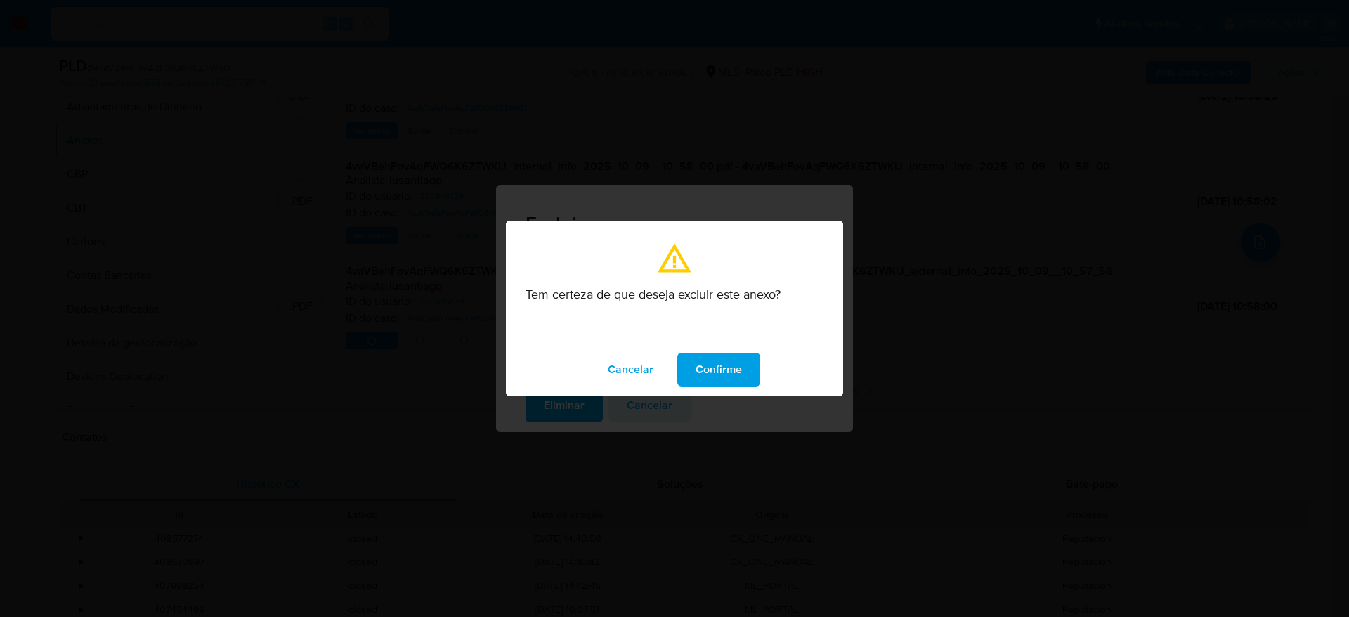
click at [734, 372] on span "Confirme" at bounding box center [719, 369] width 46 height 31
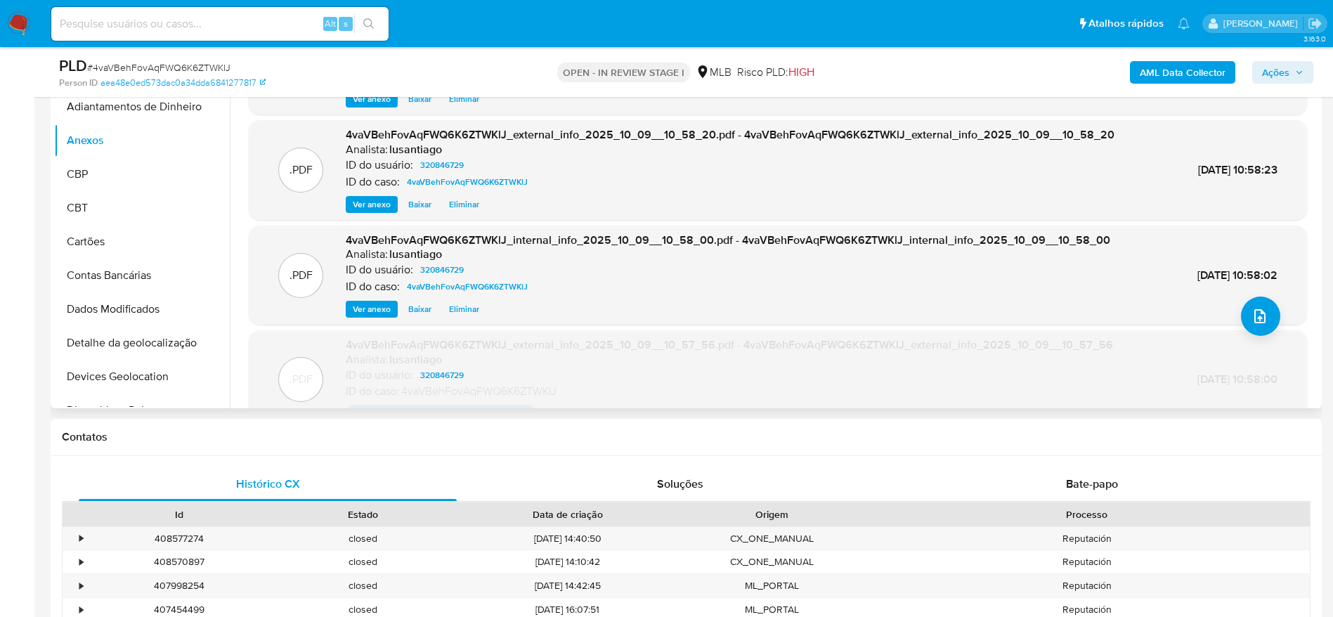
scroll to position [11, 0]
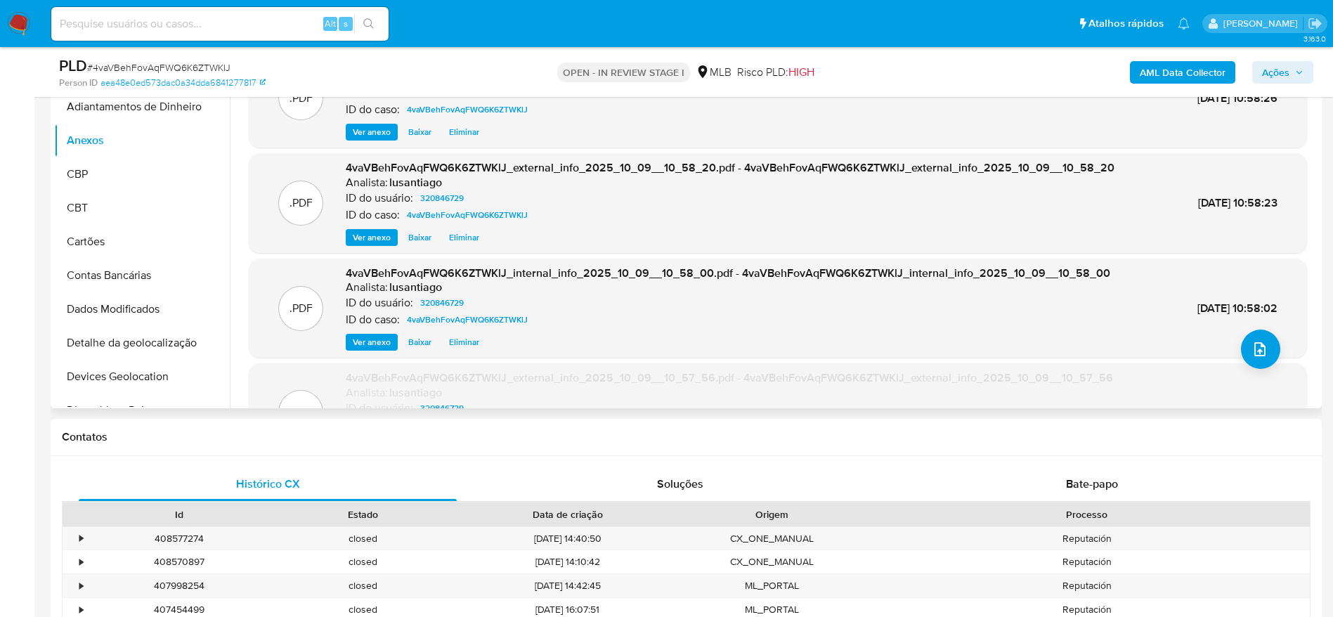
click at [465, 341] on span "Eliminar" at bounding box center [464, 342] width 30 height 14
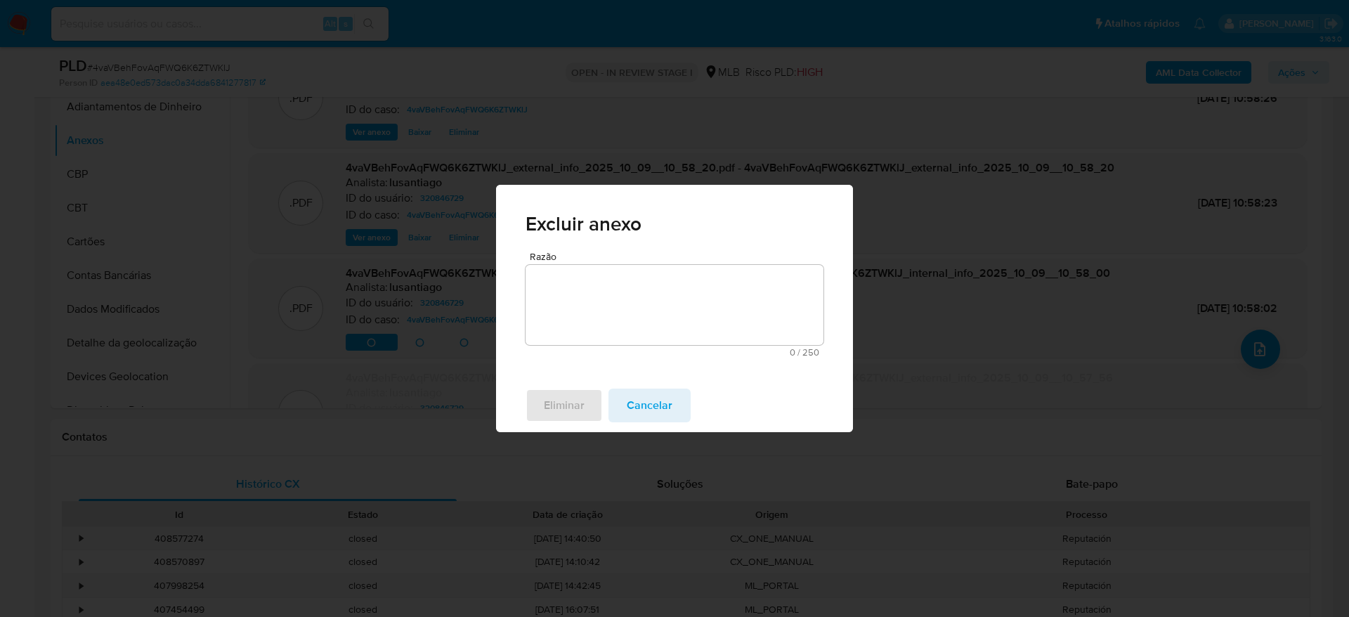
click at [616, 299] on textarea "Razão" at bounding box center [675, 305] width 298 height 80
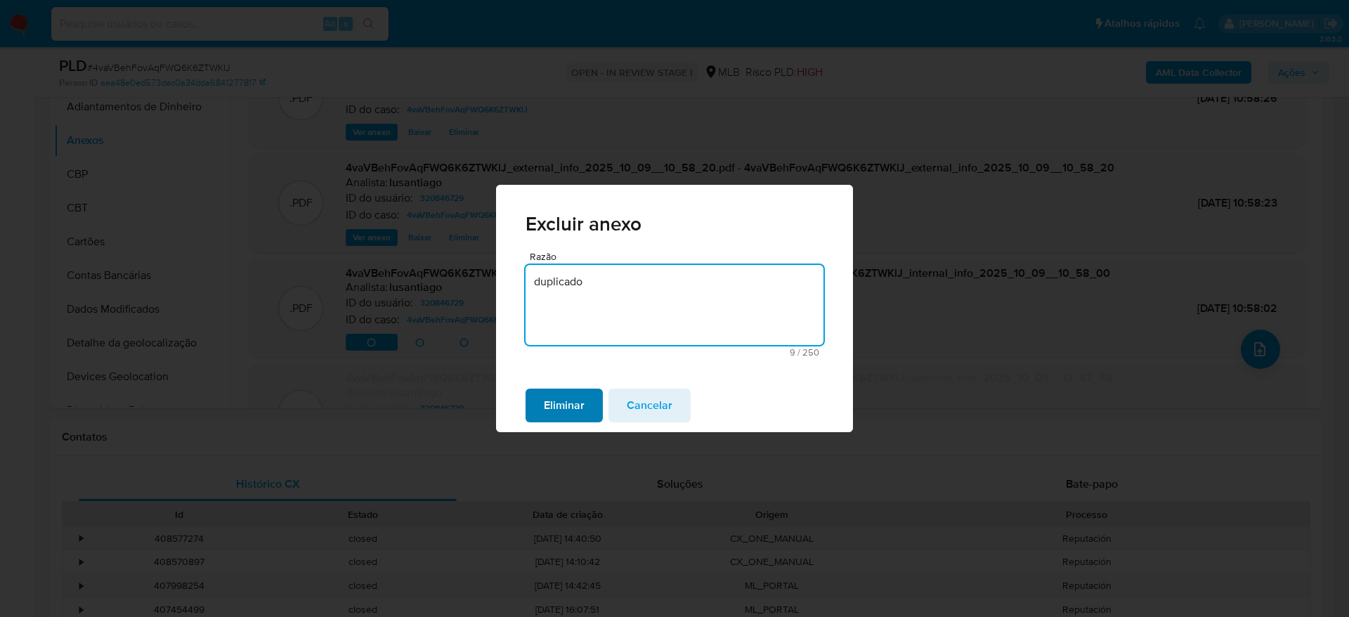
type textarea "duplicado"
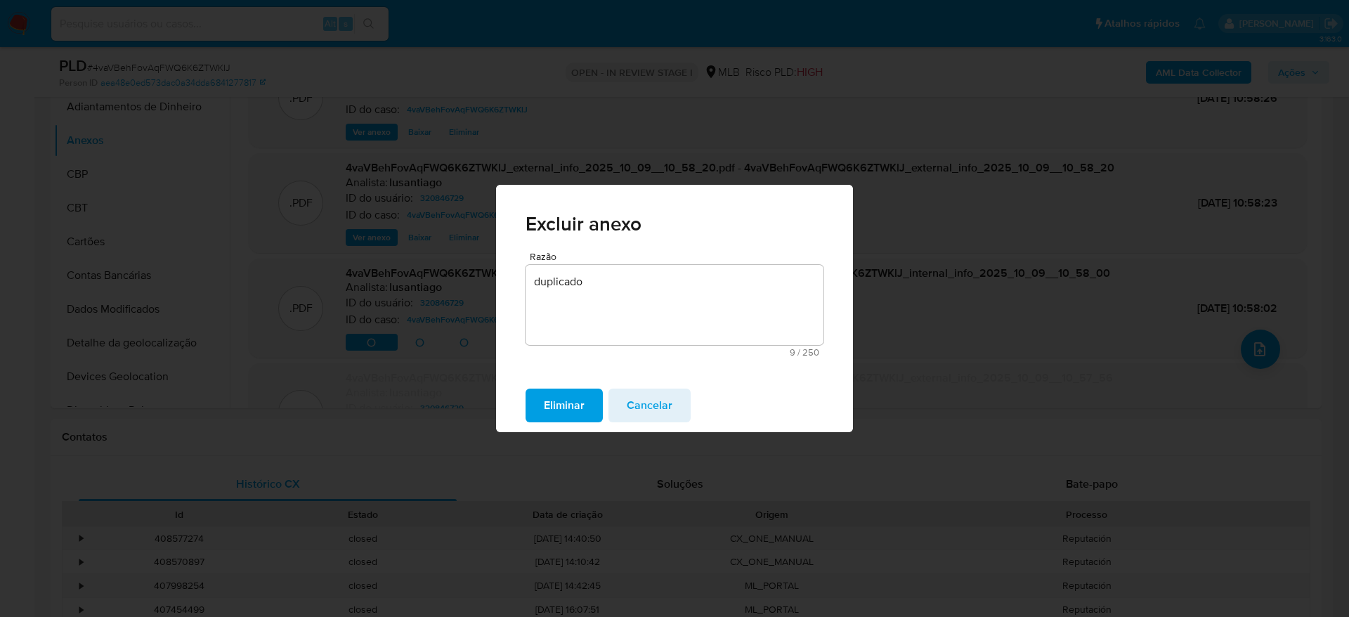
click at [568, 403] on span "Eliminar" at bounding box center [564, 405] width 41 height 31
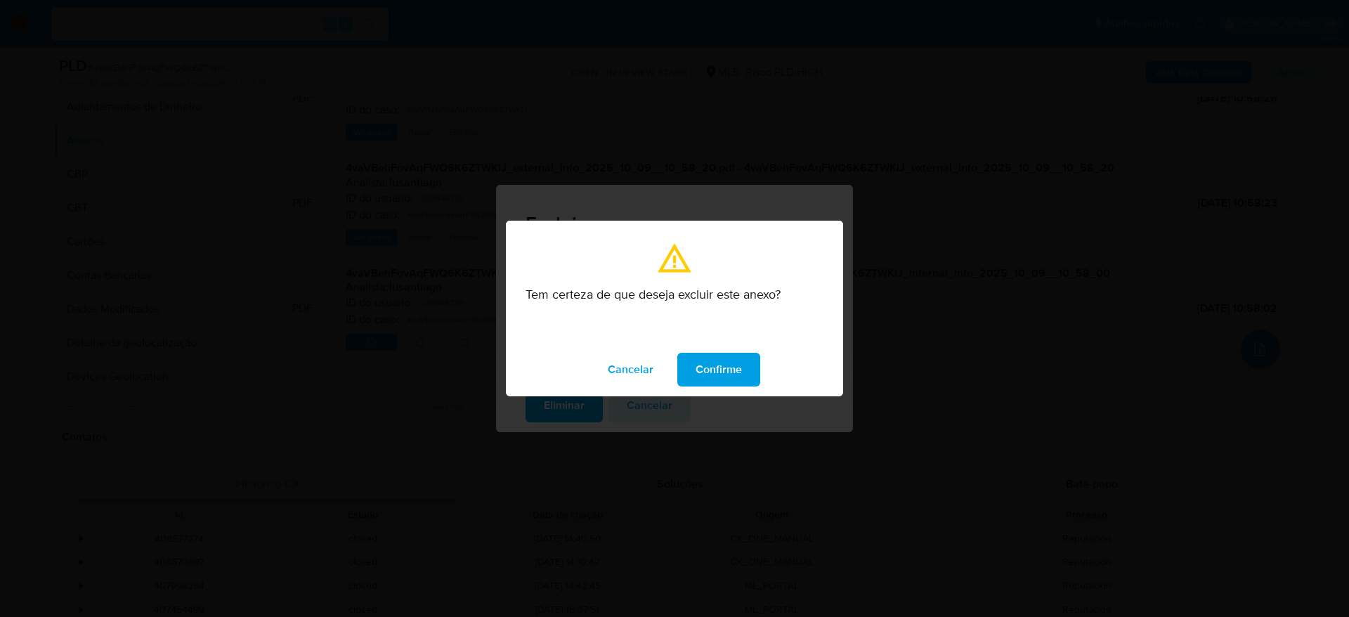
click at [722, 372] on span "Confirme" at bounding box center [719, 369] width 46 height 31
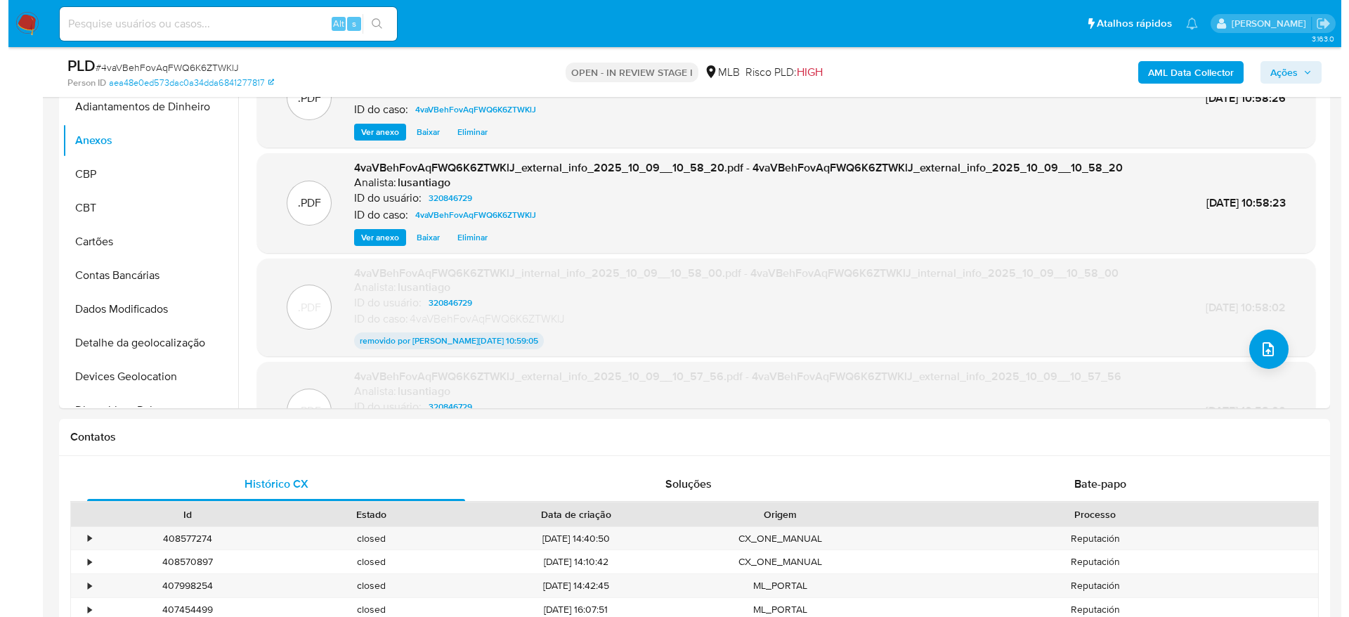
scroll to position [0, 0]
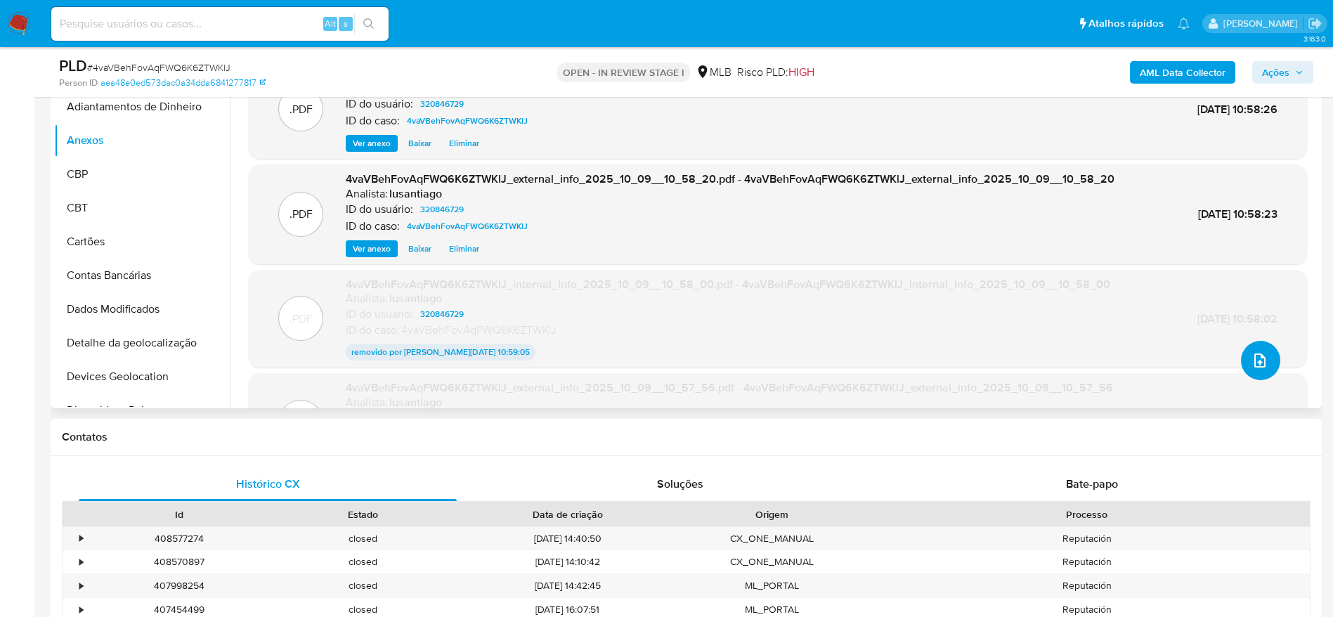
click at [1245, 370] on button "upload-file" at bounding box center [1260, 360] width 39 height 39
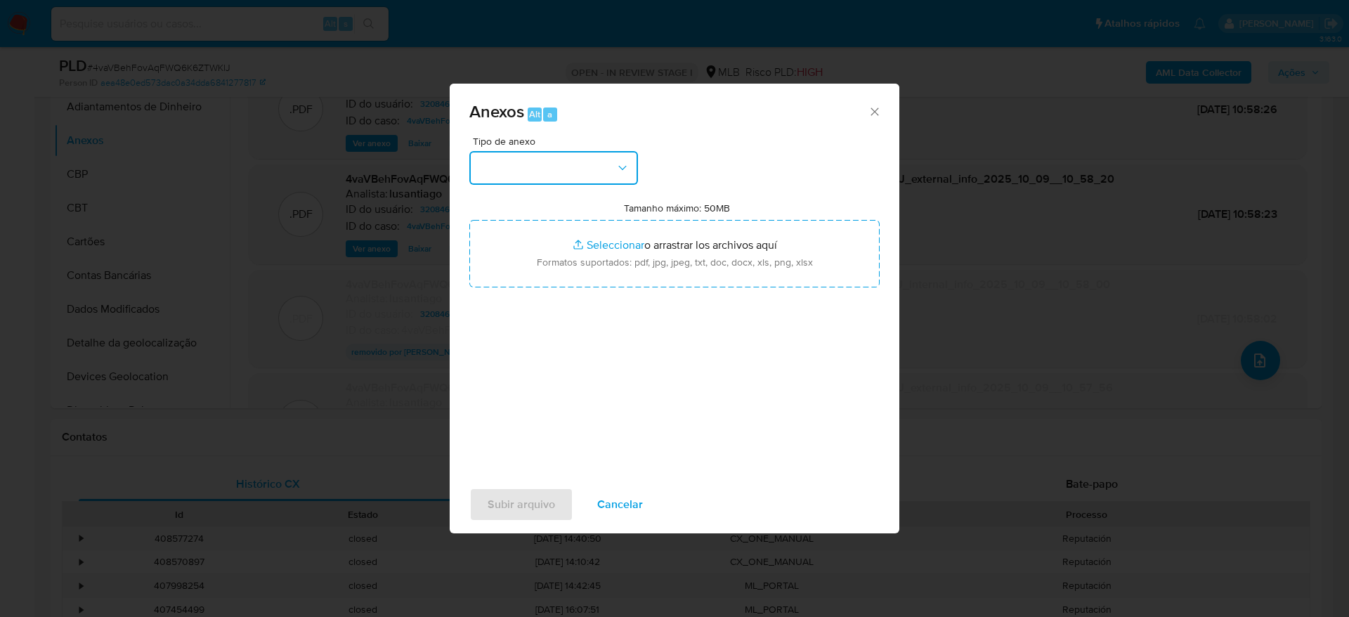
click at [569, 160] on button "button" at bounding box center [553, 168] width 169 height 34
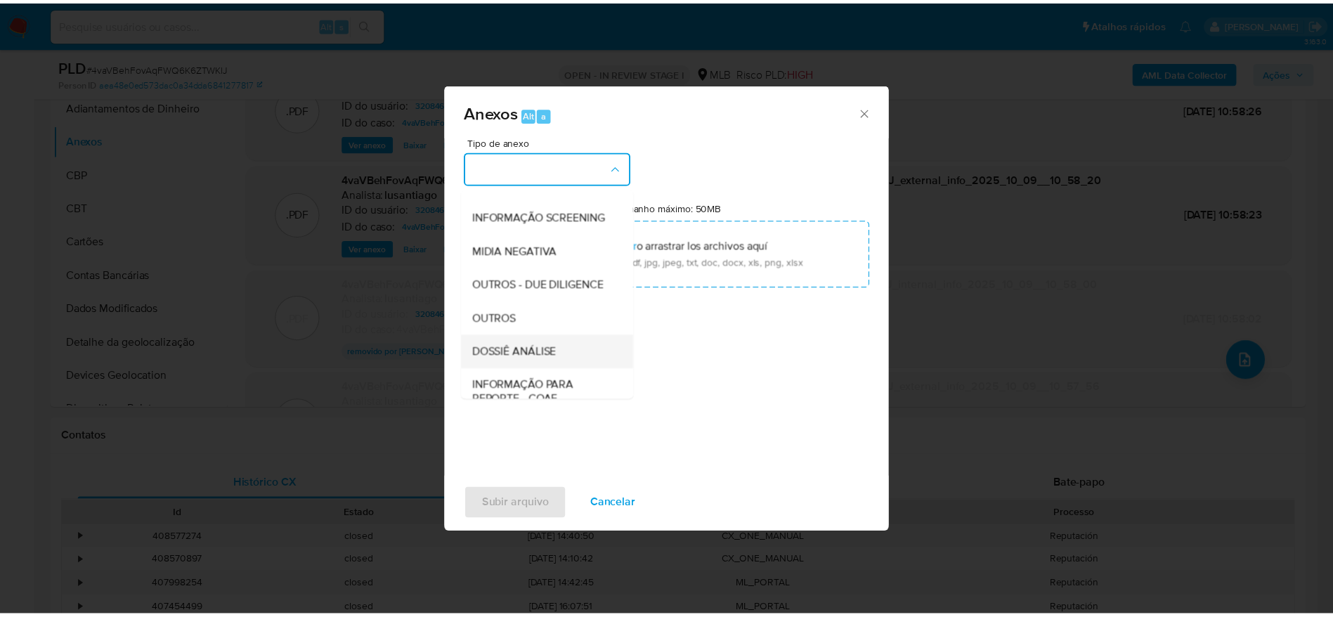
scroll to position [216, 0]
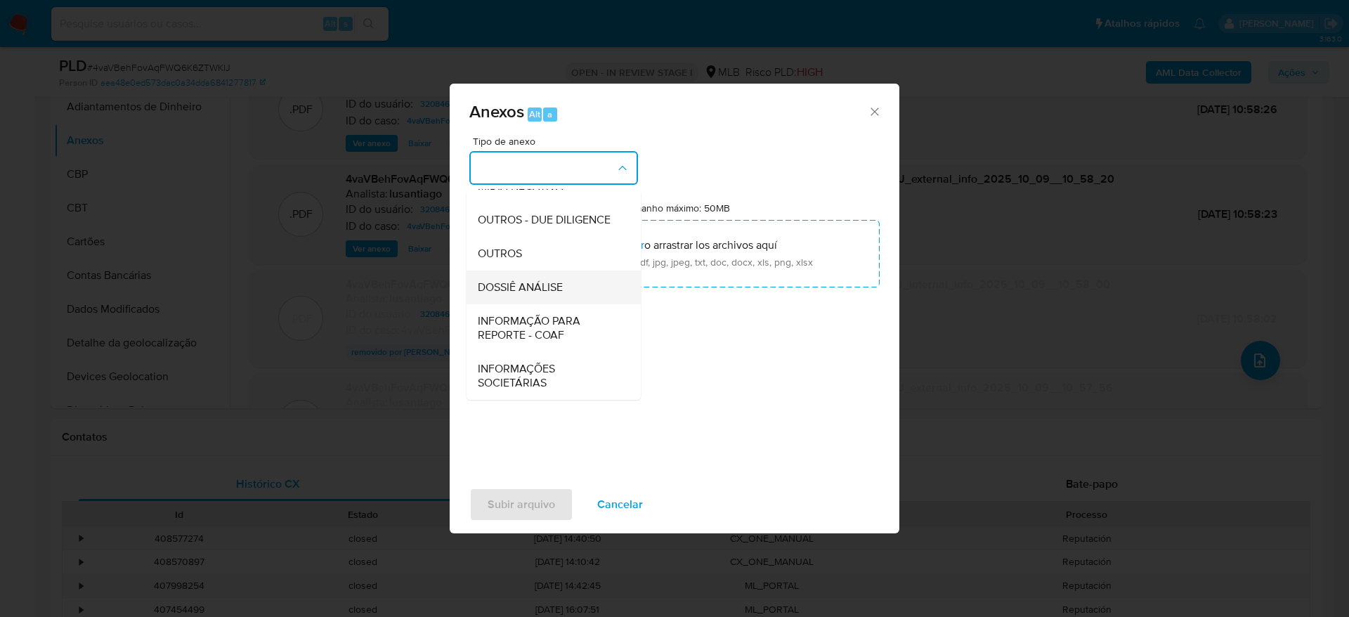
click at [571, 282] on div "DOSSIÊ ANÁLISE" at bounding box center [549, 288] width 143 height 34
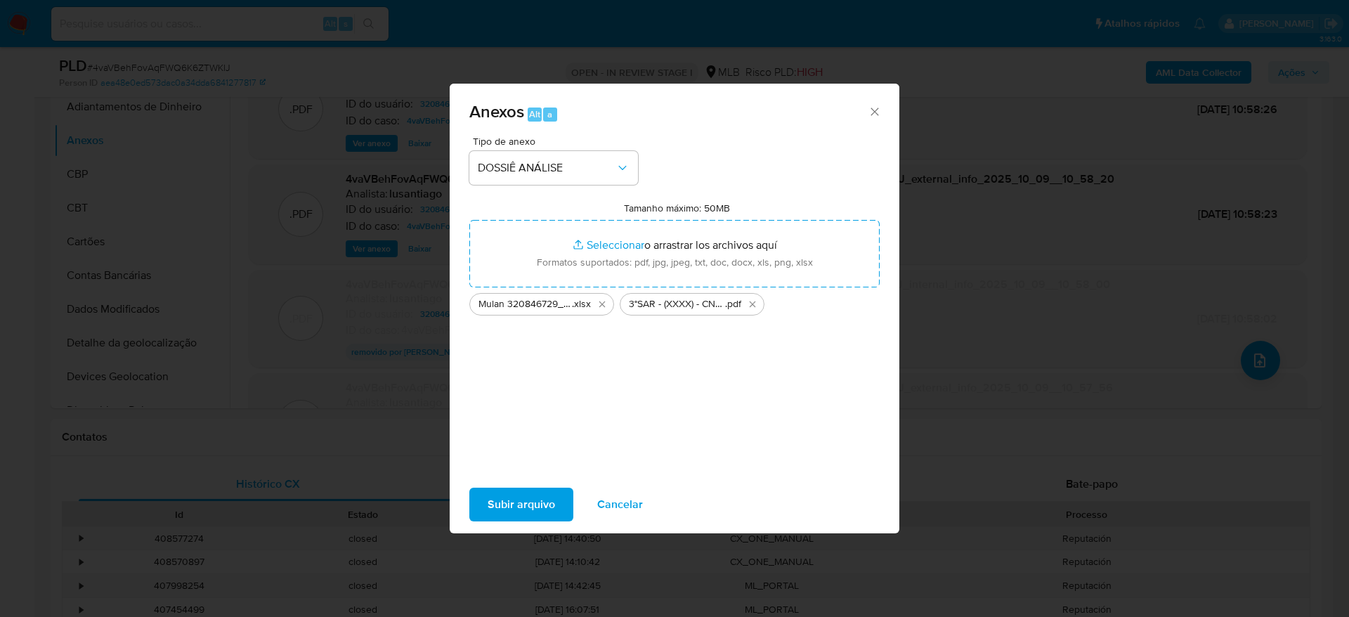
click at [514, 512] on span "Subir arquivo" at bounding box center [521, 504] width 67 height 31
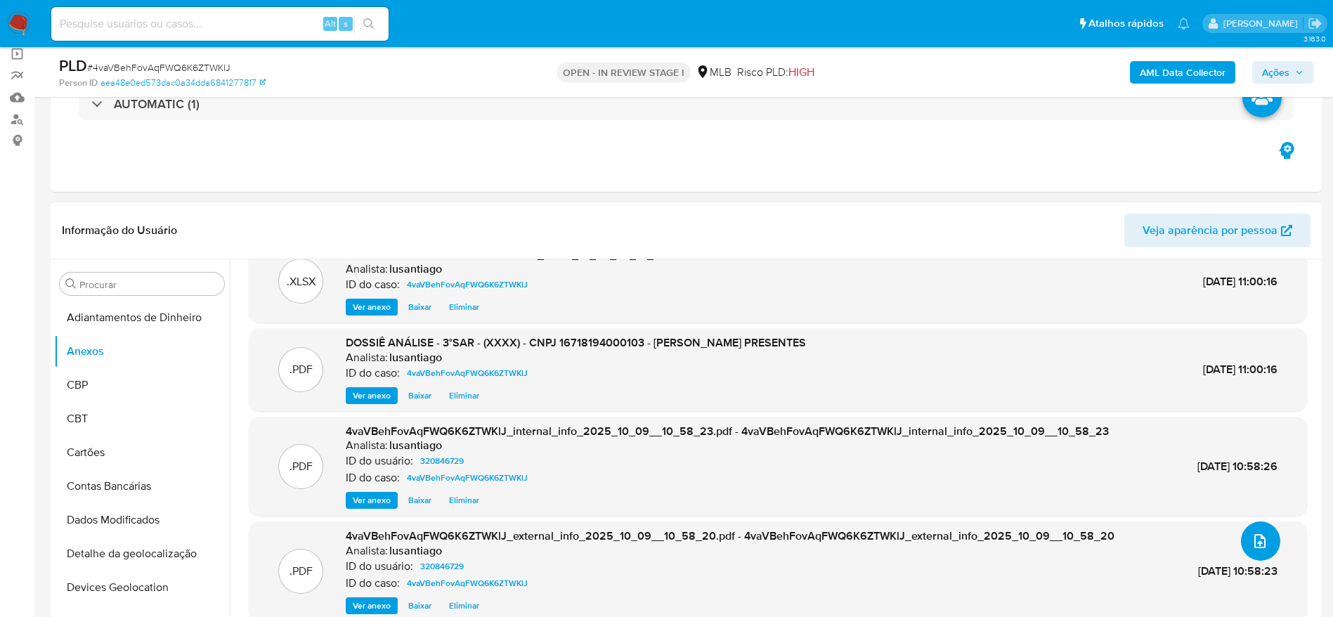
scroll to position [0, 0]
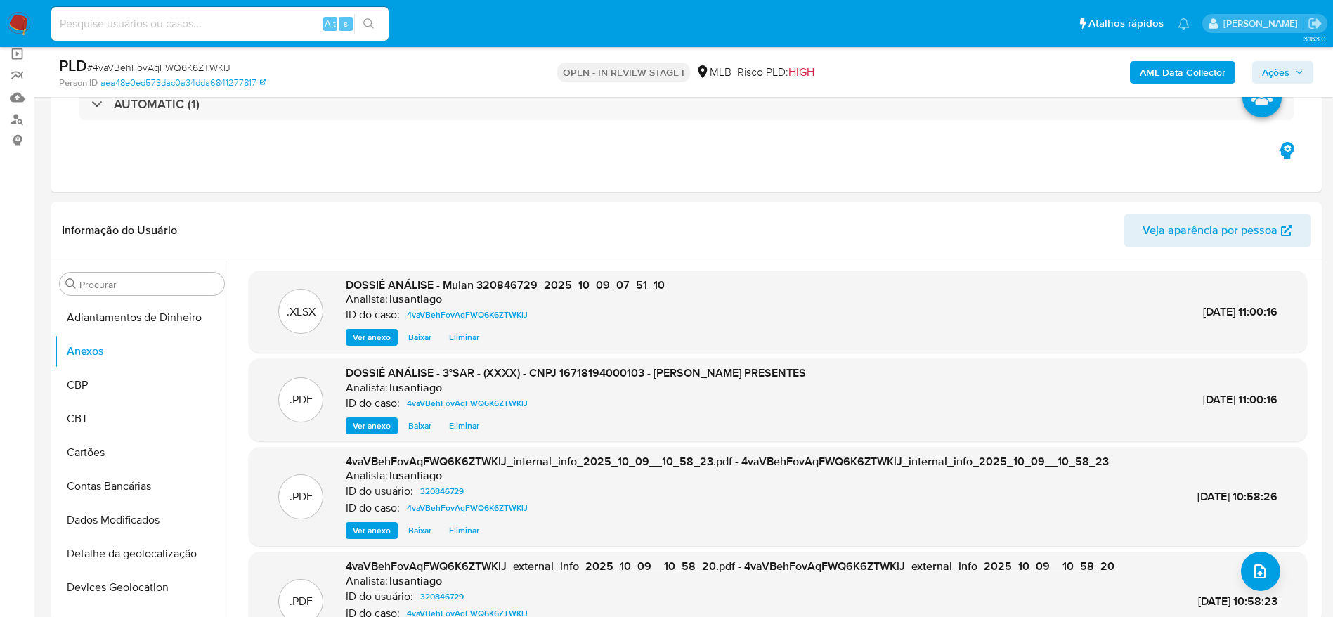
click at [1282, 65] on span "Ações" at bounding box center [1275, 72] width 27 height 22
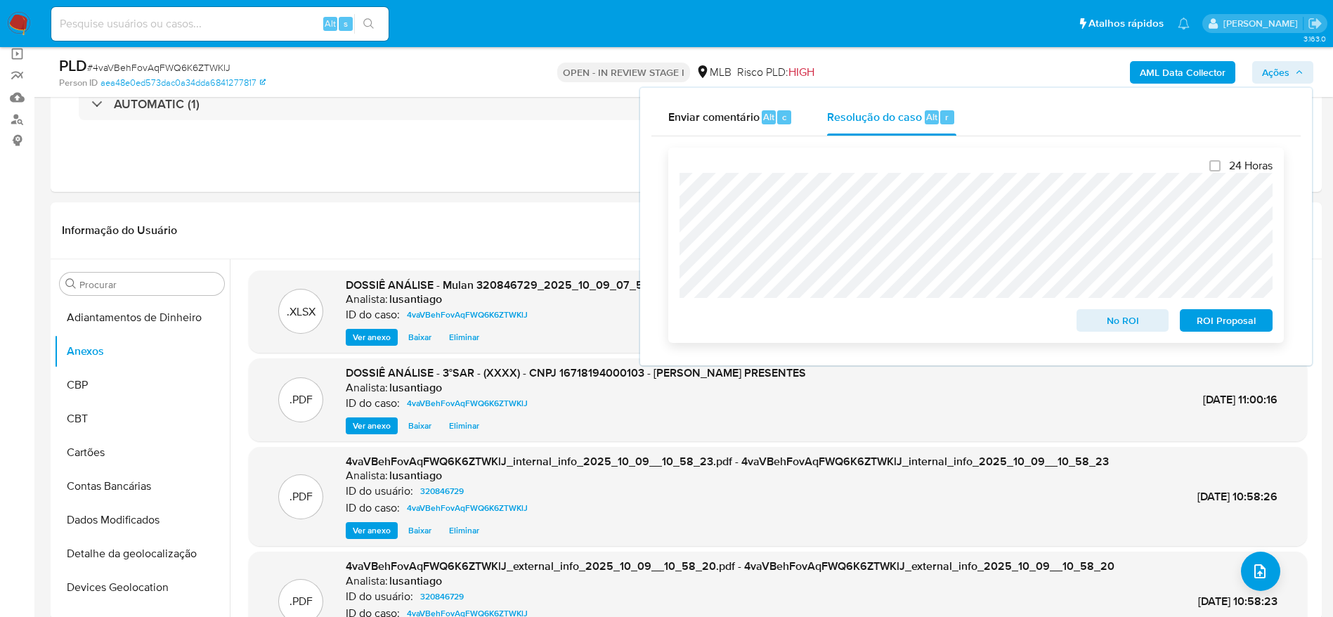
click at [1209, 325] on span "ROI Proposal" at bounding box center [1226, 321] width 73 height 20
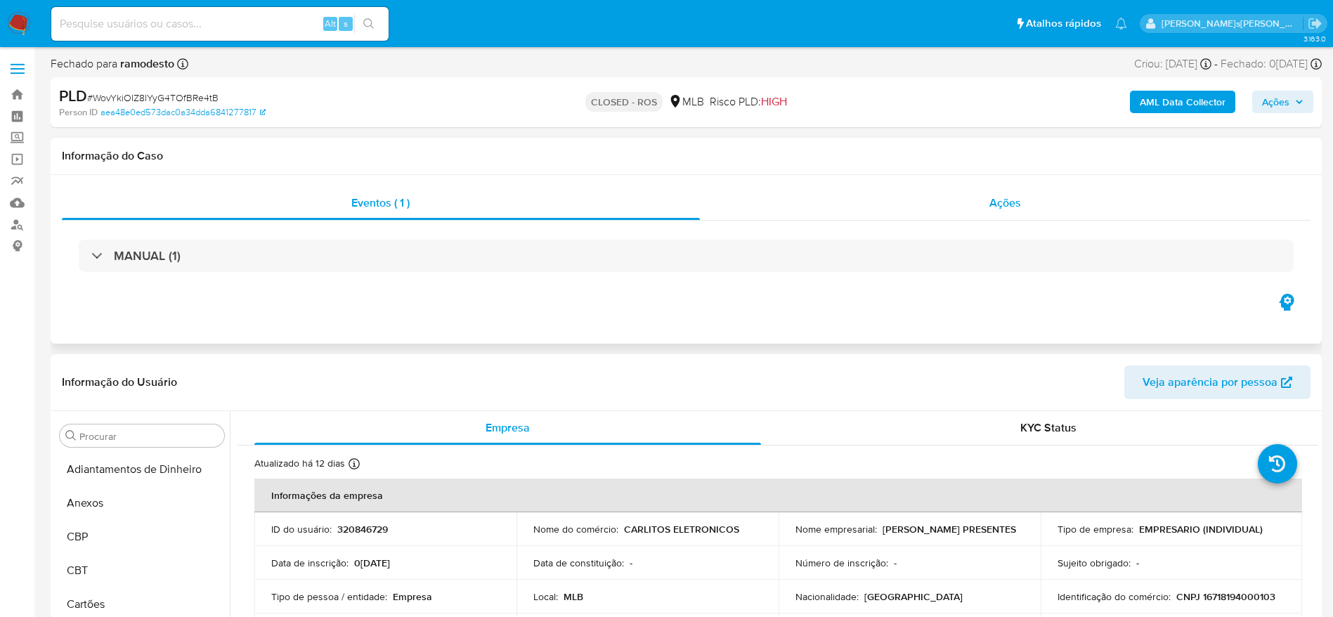
scroll to position [762, 0]
select select "10"
click at [870, 212] on div "Ações" at bounding box center [1005, 203] width 611 height 34
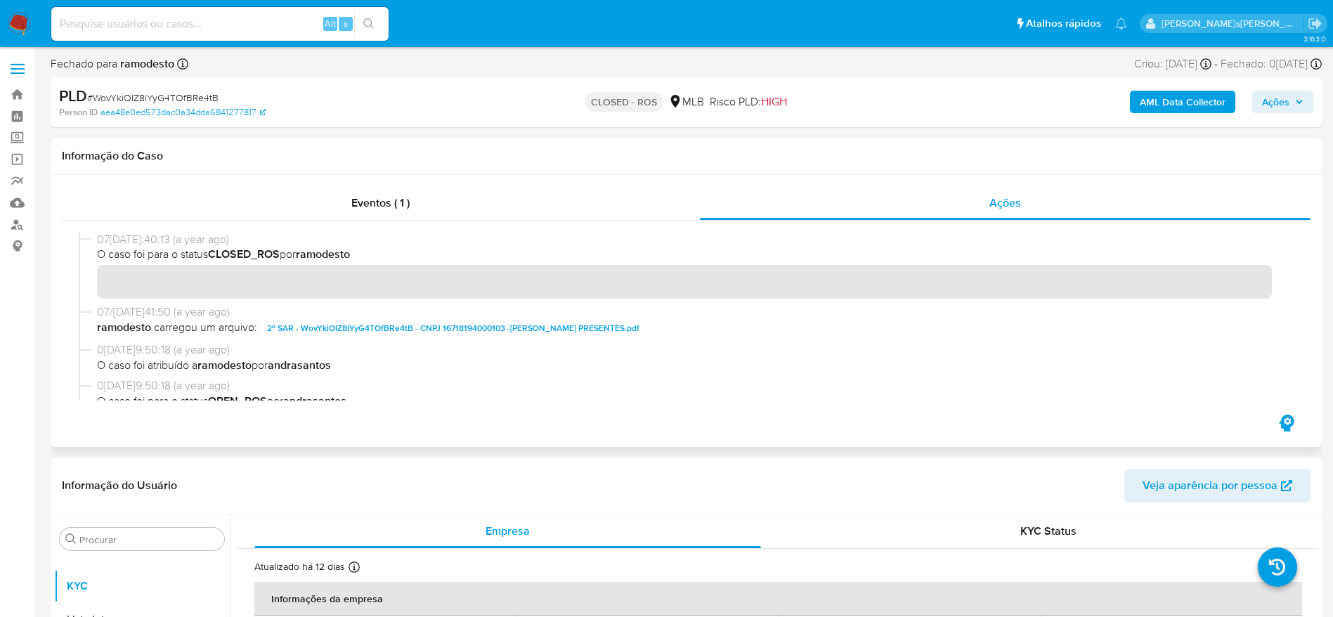
drag, startPoint x: 153, startPoint y: 238, endPoint x: 98, endPoint y: 238, distance: 54.8
click at [98, 238] on span "07[DATE]:40:13 (a year ago)" at bounding box center [692, 239] width 1191 height 15
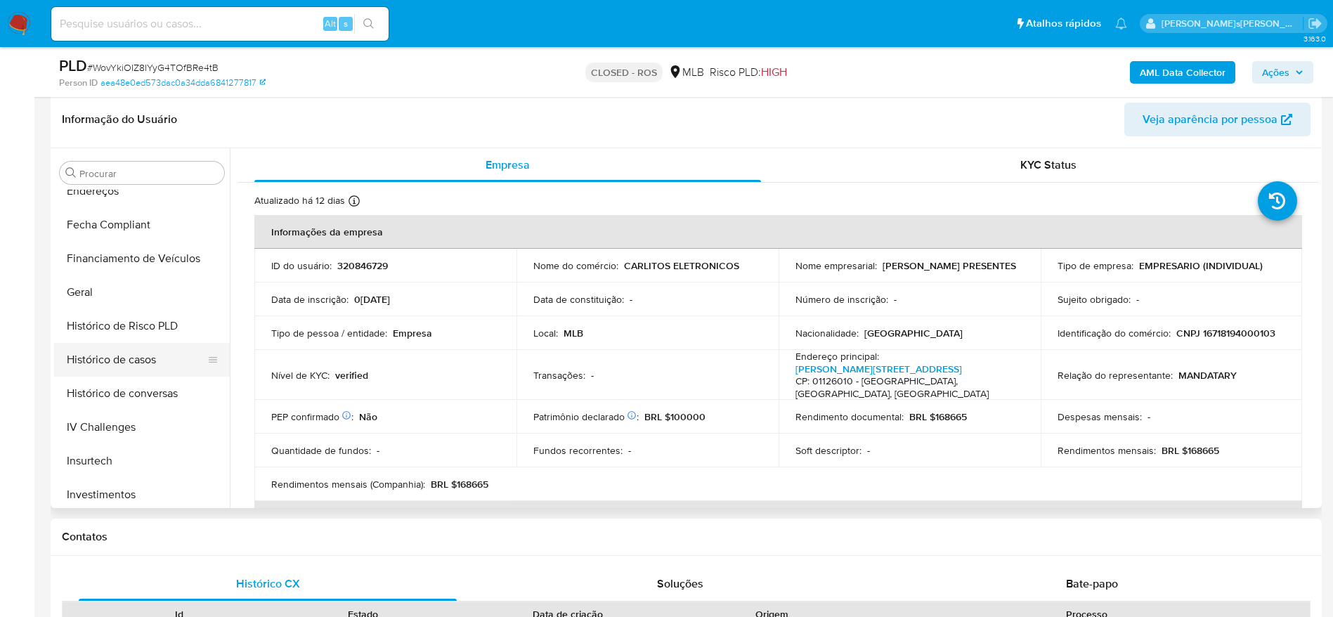
scroll to position [422, 0]
click at [131, 361] on button "Histórico de casos" at bounding box center [136, 358] width 164 height 34
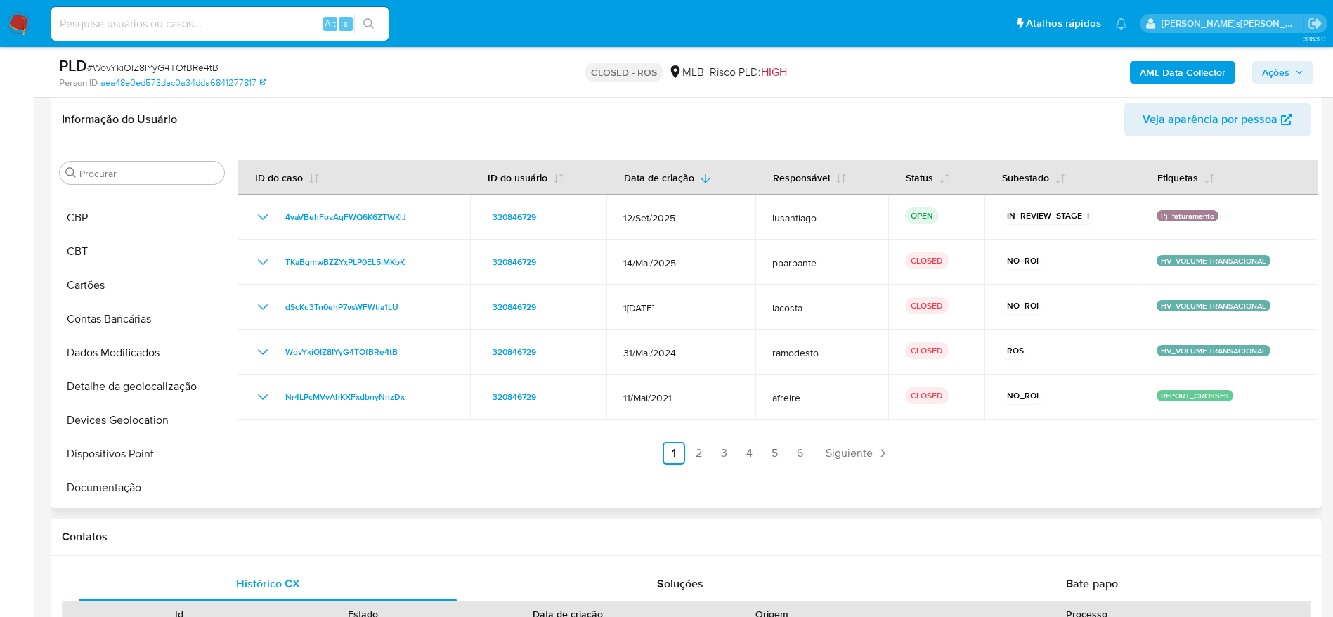
scroll to position [0, 0]
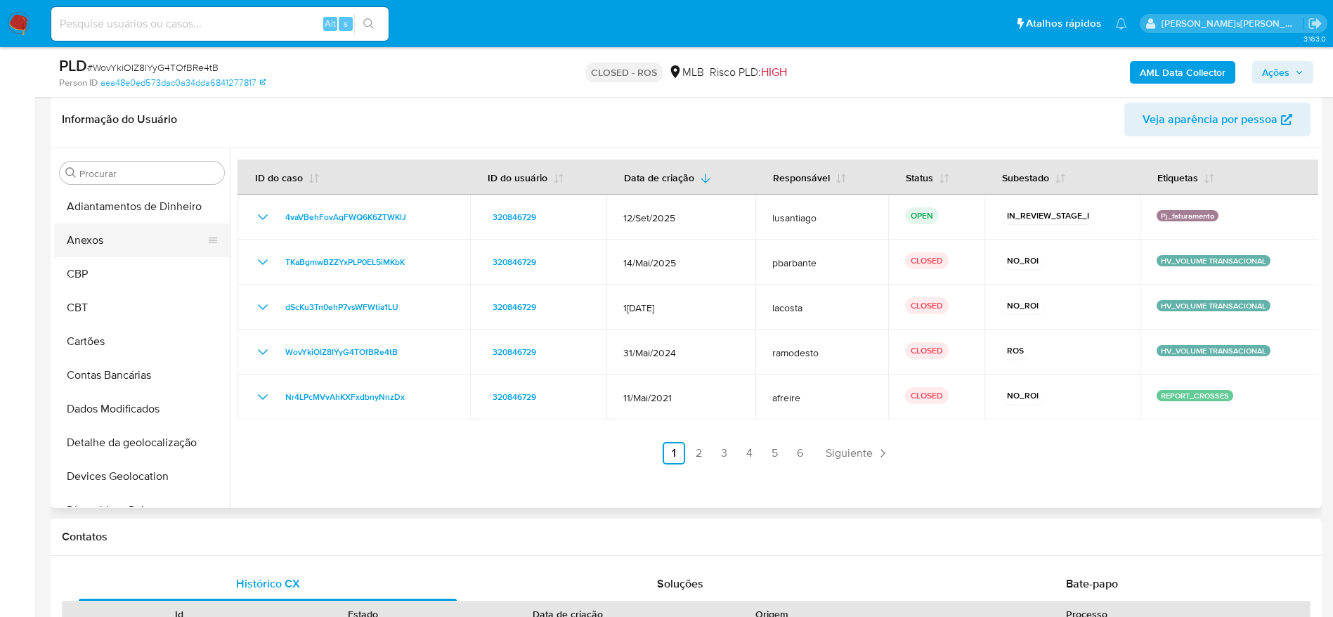
click at [117, 235] on button "Anexos" at bounding box center [136, 240] width 164 height 34
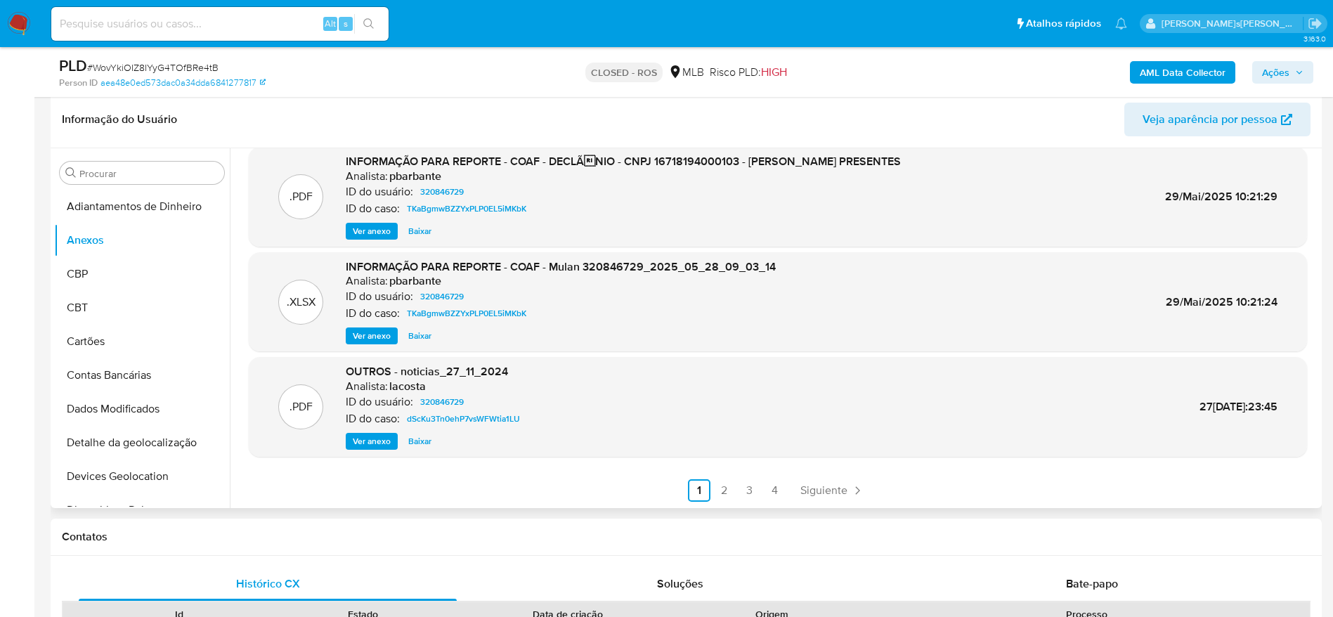
scroll to position [118, 0]
click at [746, 489] on link "3" at bounding box center [749, 490] width 22 height 22
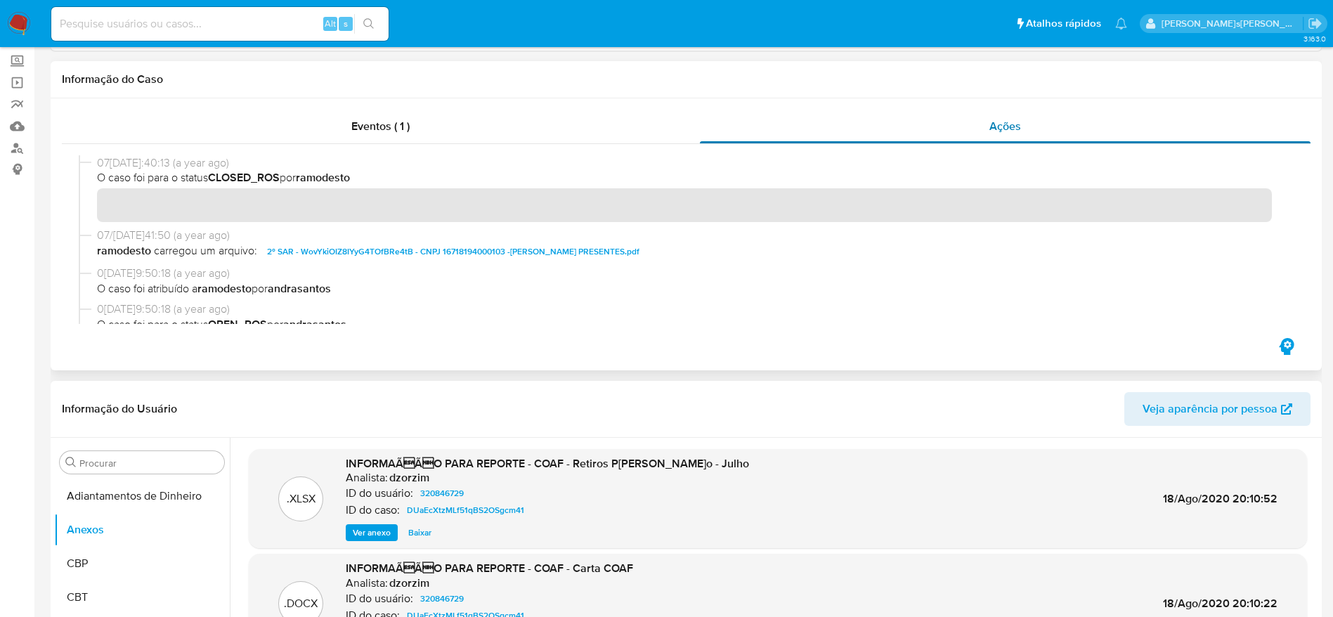
scroll to position [0, 0]
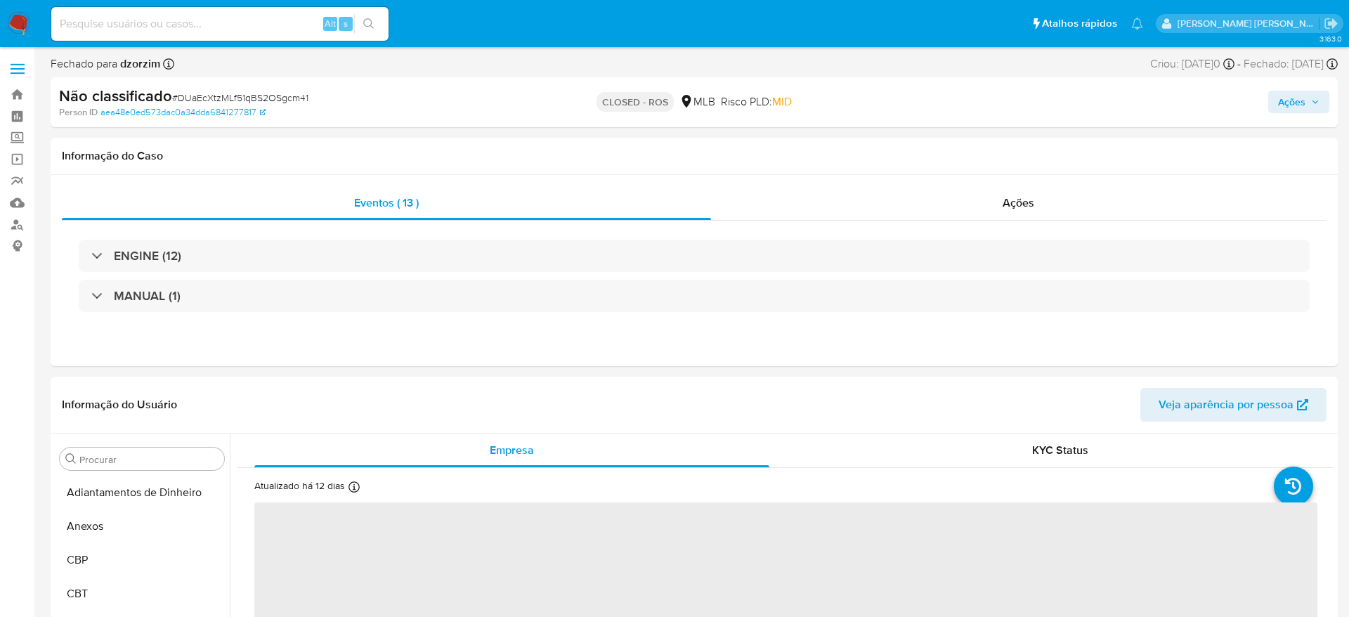
select select "10"
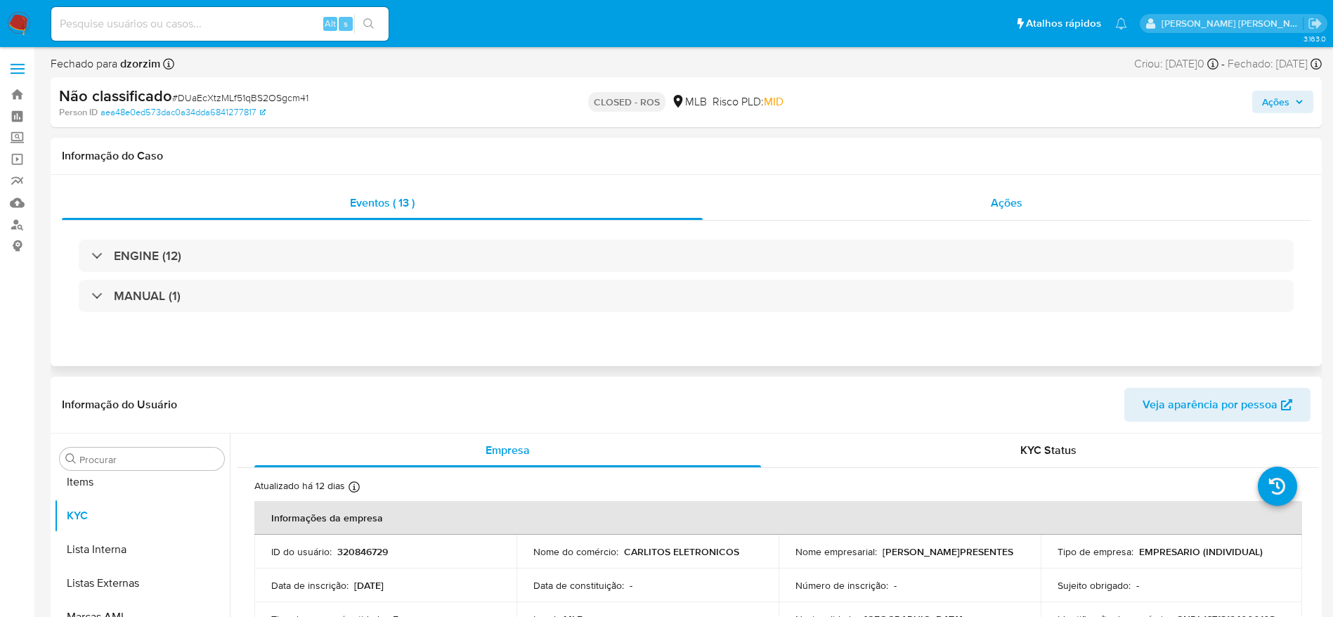
scroll to position [762, 0]
click at [862, 186] on div "Ações" at bounding box center [1007, 203] width 608 height 34
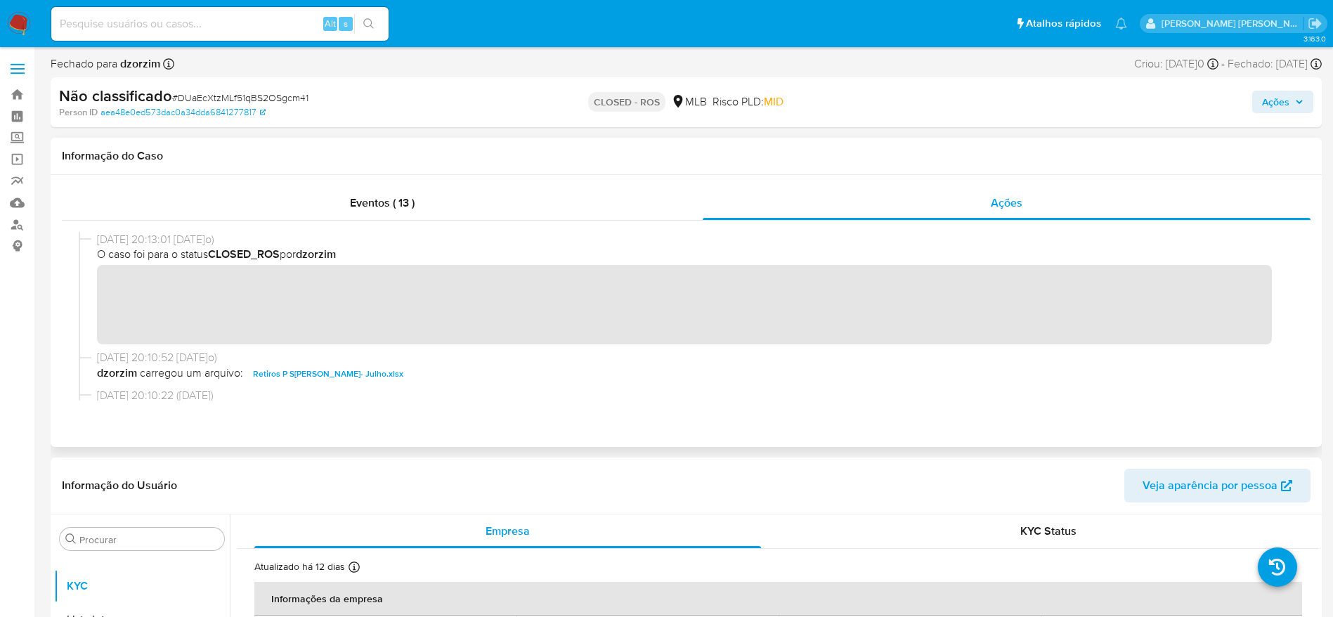
drag, startPoint x: 100, startPoint y: 237, endPoint x: 153, endPoint y: 242, distance: 53.6
click at [153, 242] on span "[DATE] 20:13:01 [DATE]o)" at bounding box center [692, 239] width 1191 height 15
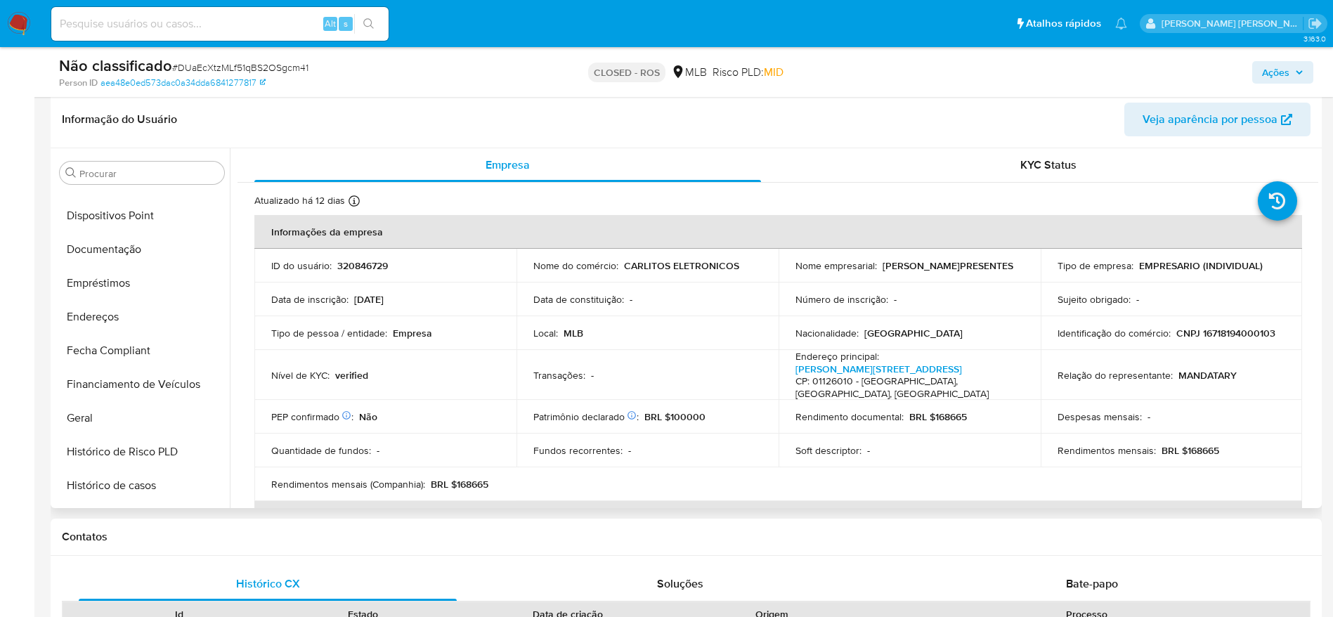
scroll to position [0, 0]
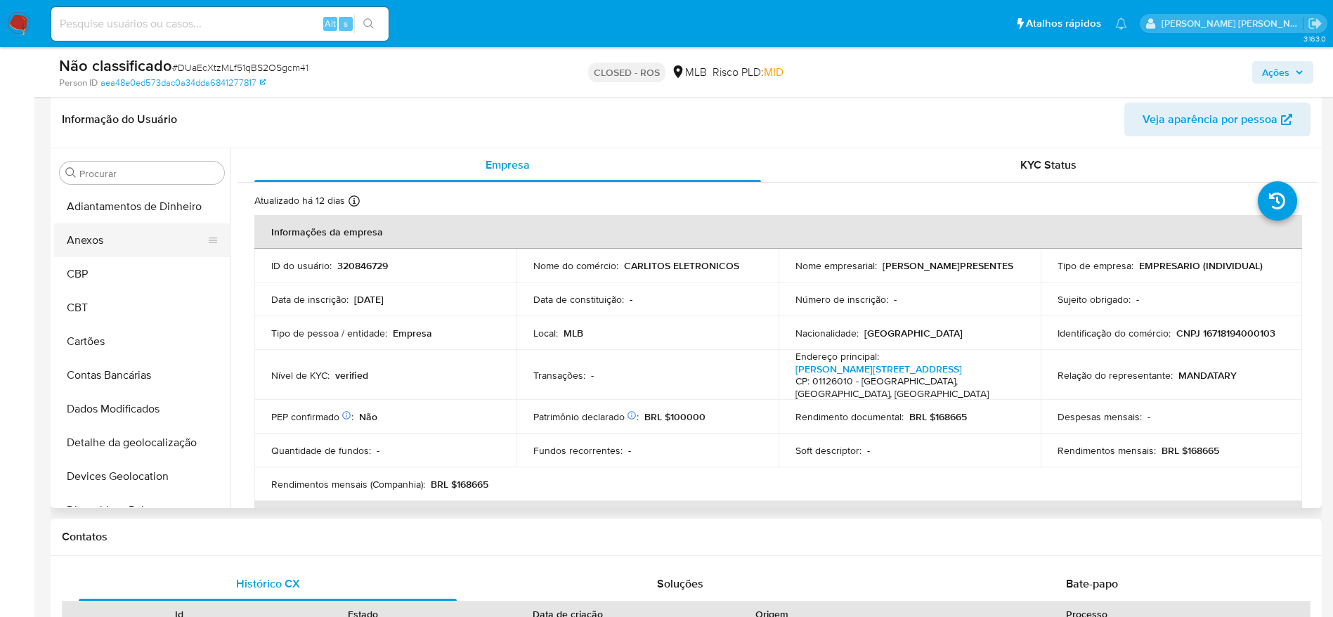
click at [108, 238] on button "Anexos" at bounding box center [136, 240] width 164 height 34
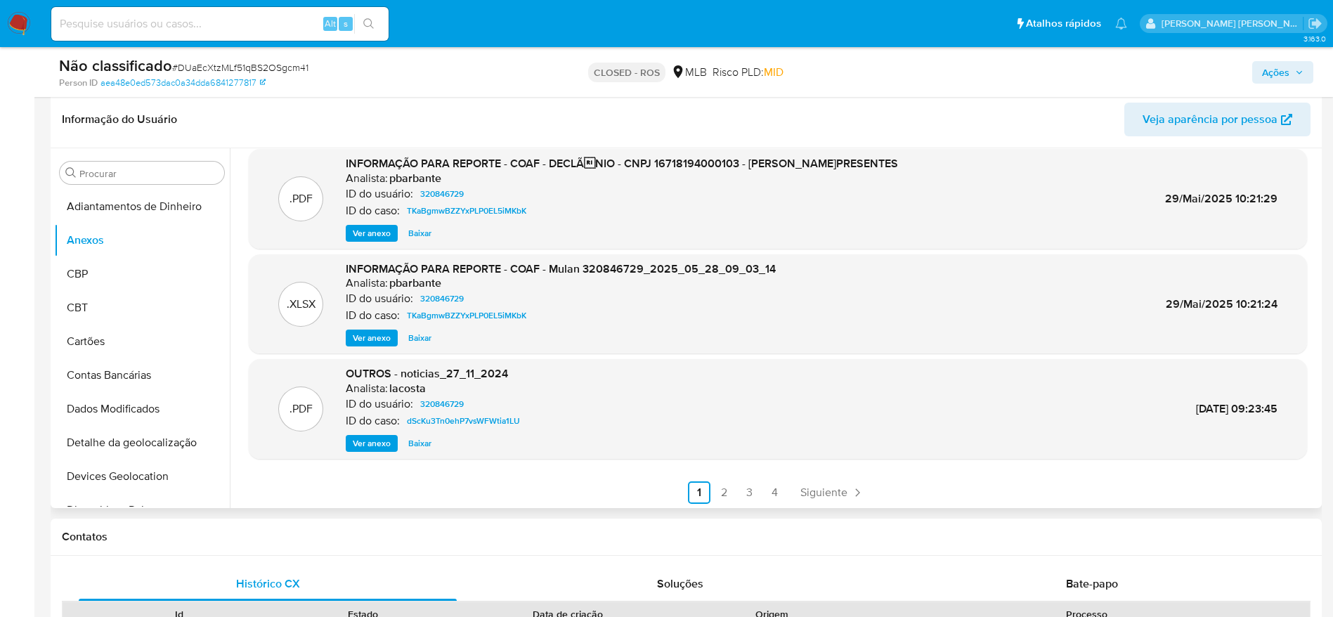
scroll to position [118, 0]
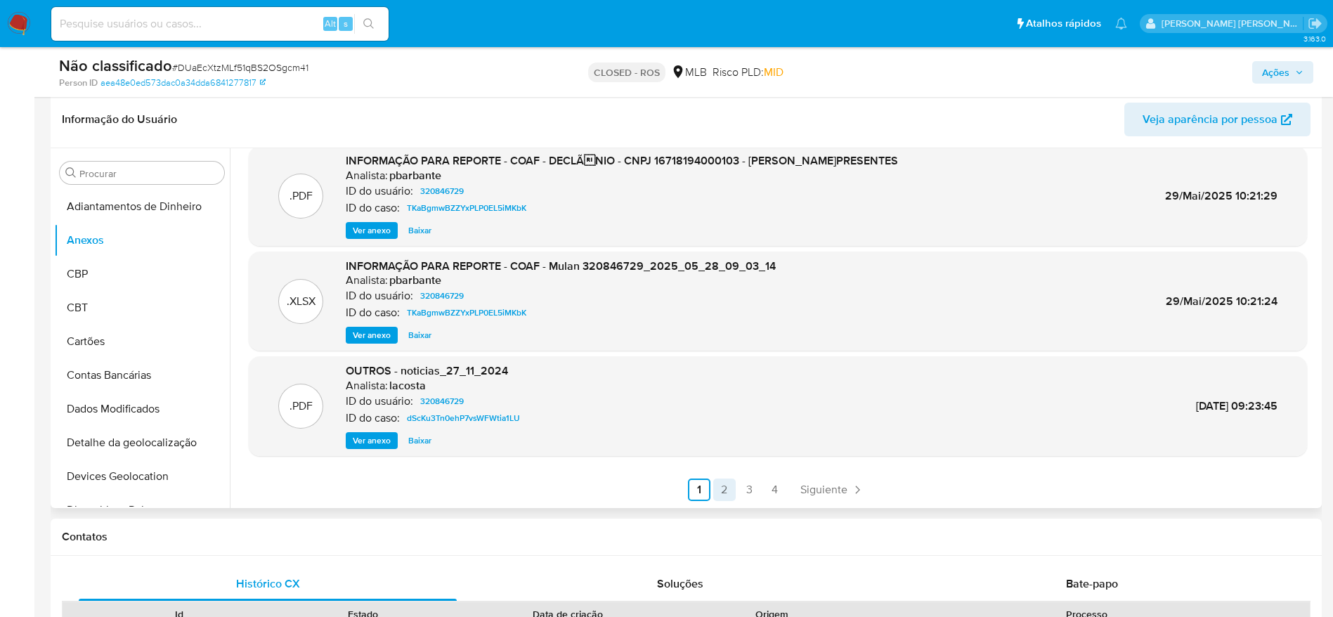
click at [723, 489] on link "2" at bounding box center [724, 490] width 22 height 22
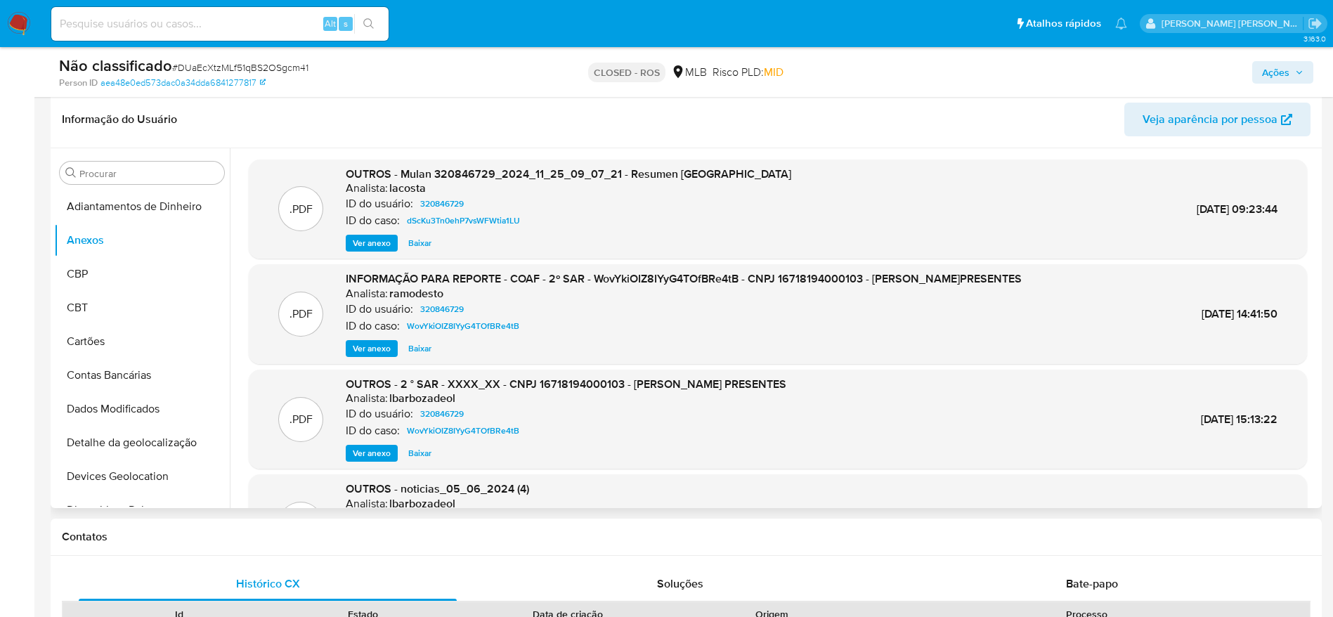
click at [379, 345] on span "Ver anexo" at bounding box center [372, 348] width 38 height 14
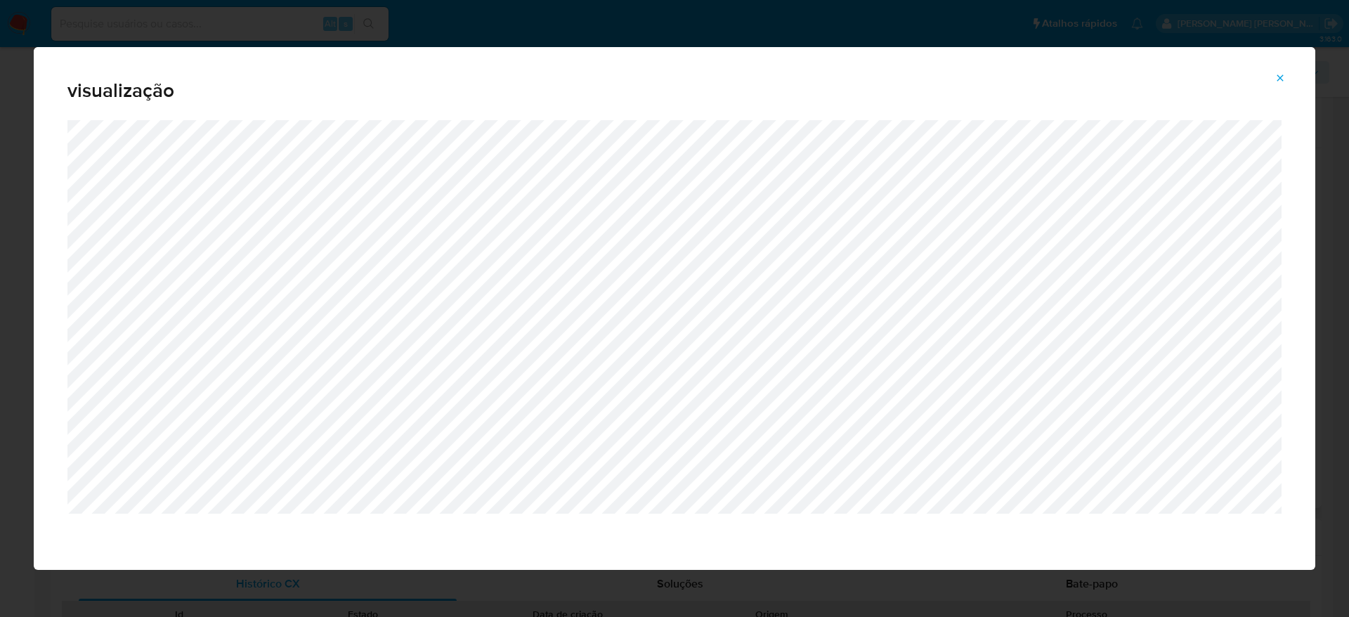
click at [1279, 74] on icon "Attachment preview" at bounding box center [1280, 77] width 11 height 11
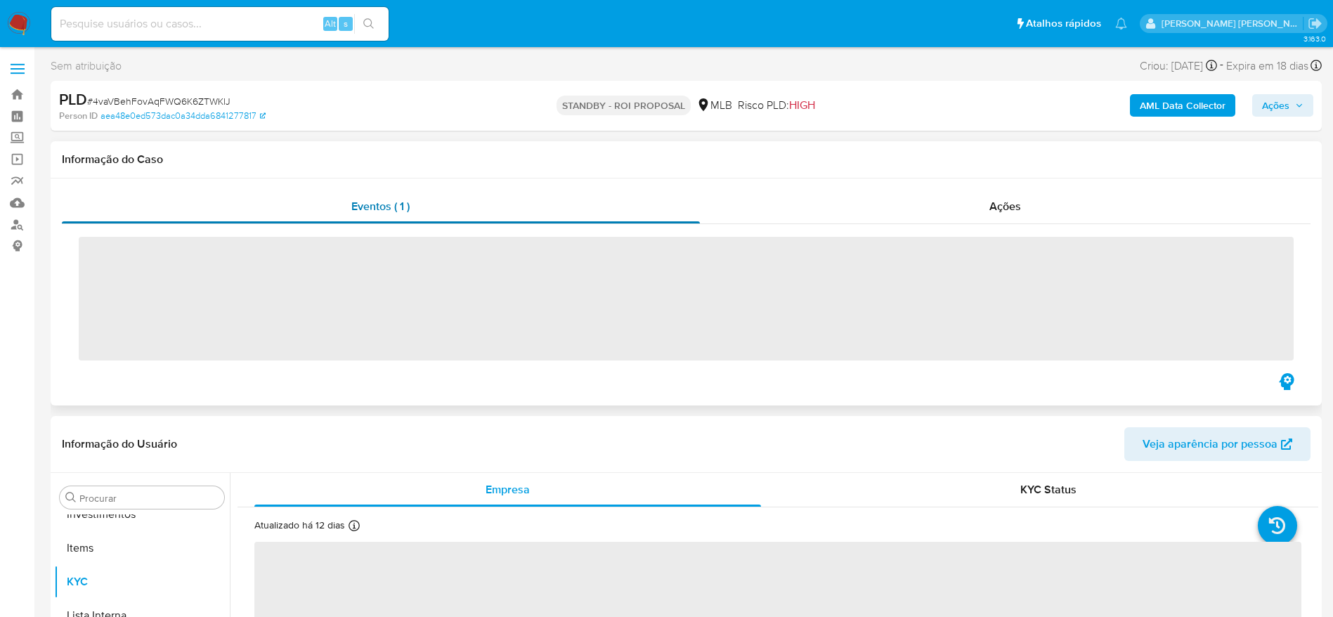
scroll to position [762, 0]
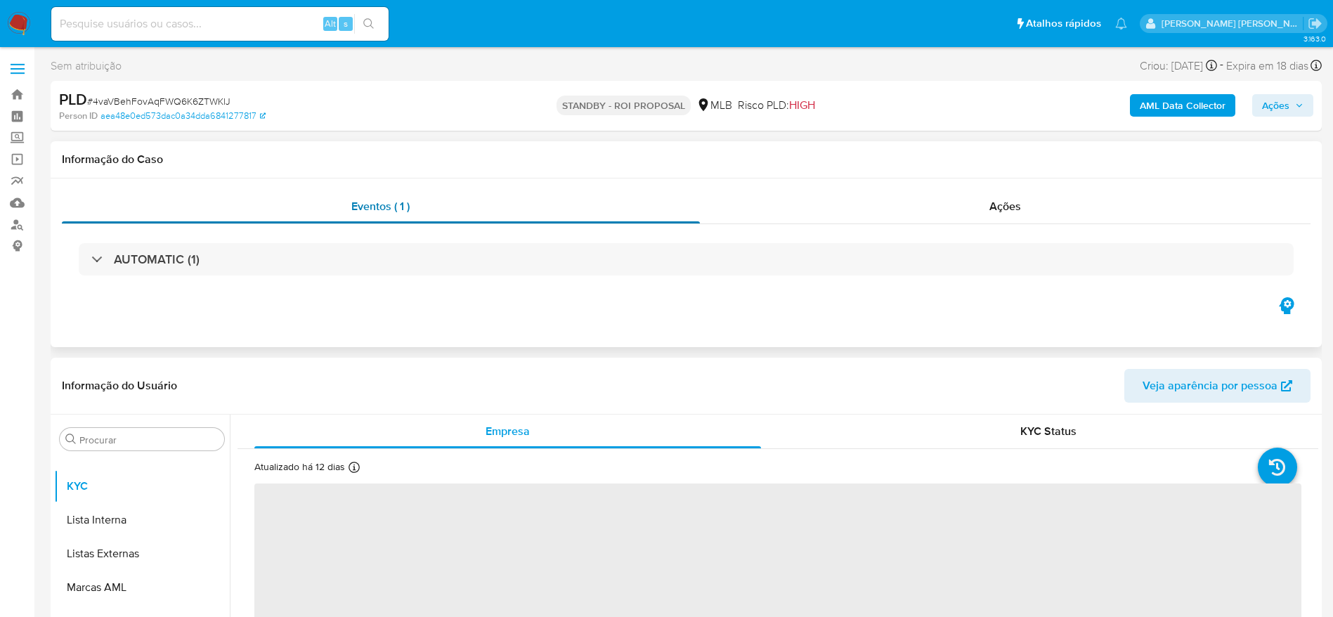
select select "10"
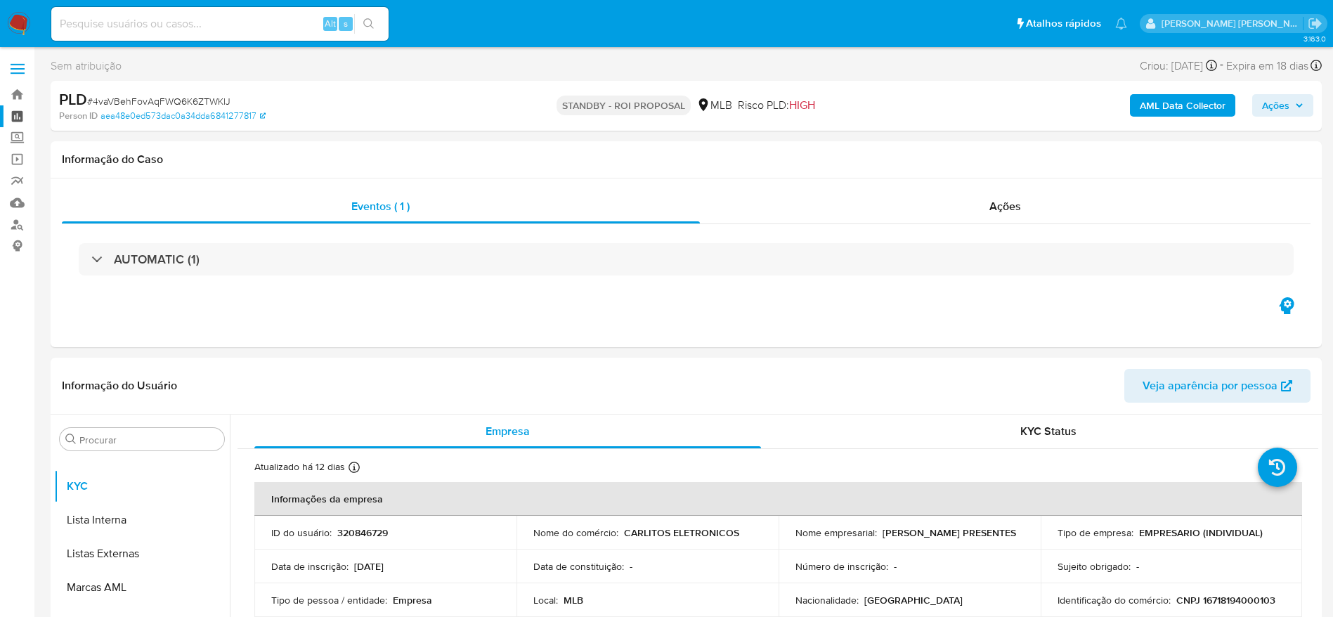
click at [20, 116] on link "Painel" at bounding box center [83, 116] width 167 height 22
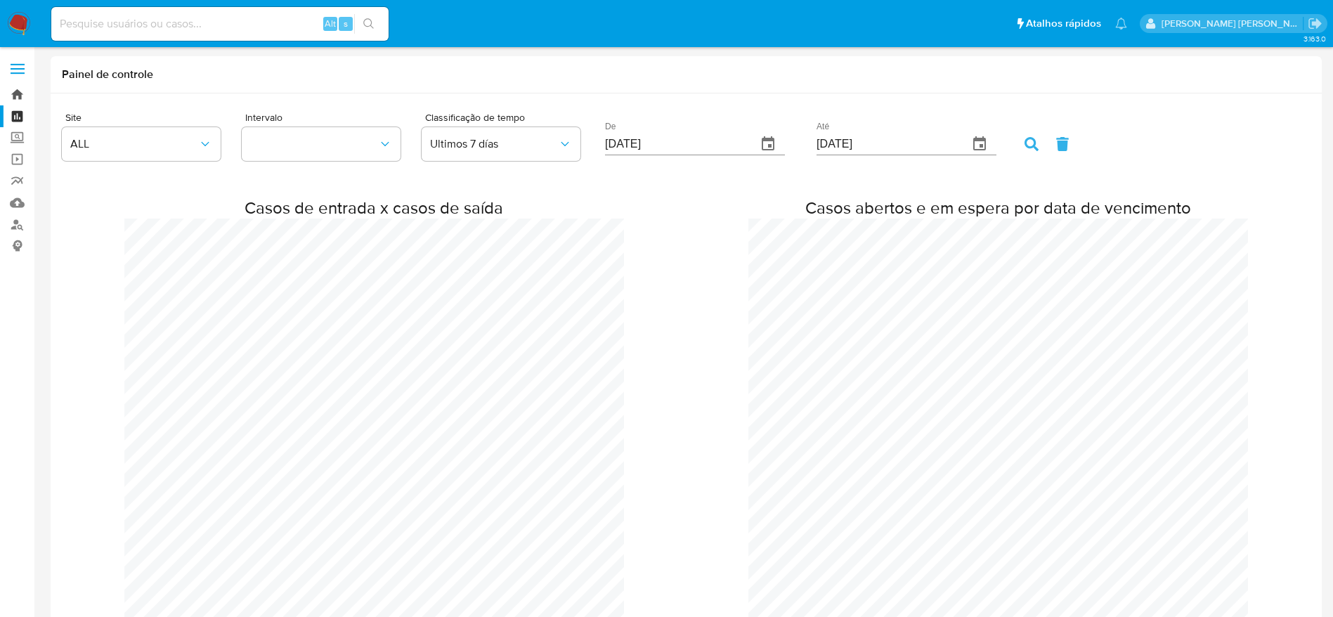
click at [22, 94] on link "Bandeja" at bounding box center [83, 95] width 167 height 22
